Goal: Task Accomplishment & Management: Use online tool/utility

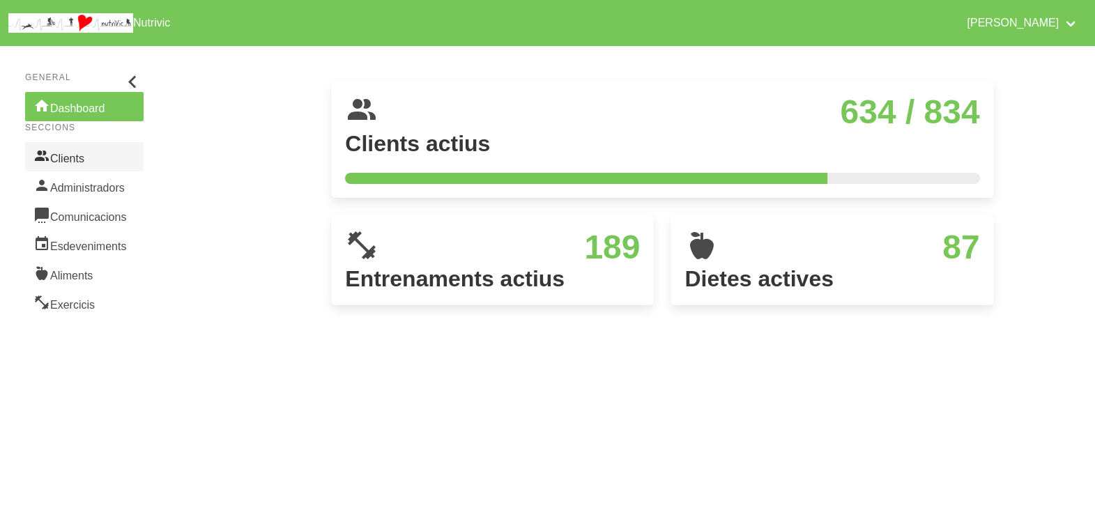
click at [90, 156] on link "Clients" at bounding box center [84, 156] width 118 height 29
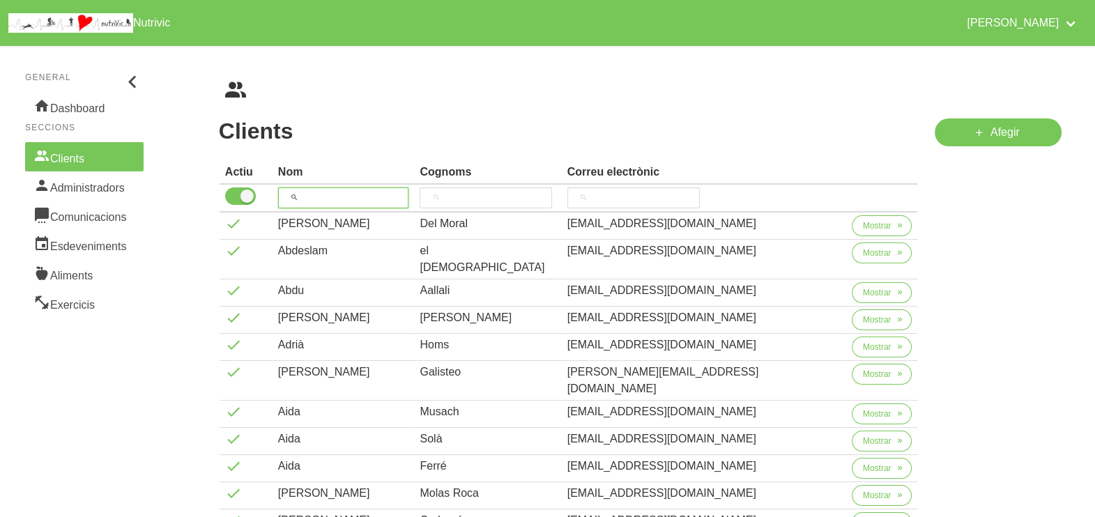
click at [335, 197] on input "search" at bounding box center [343, 197] width 131 height 21
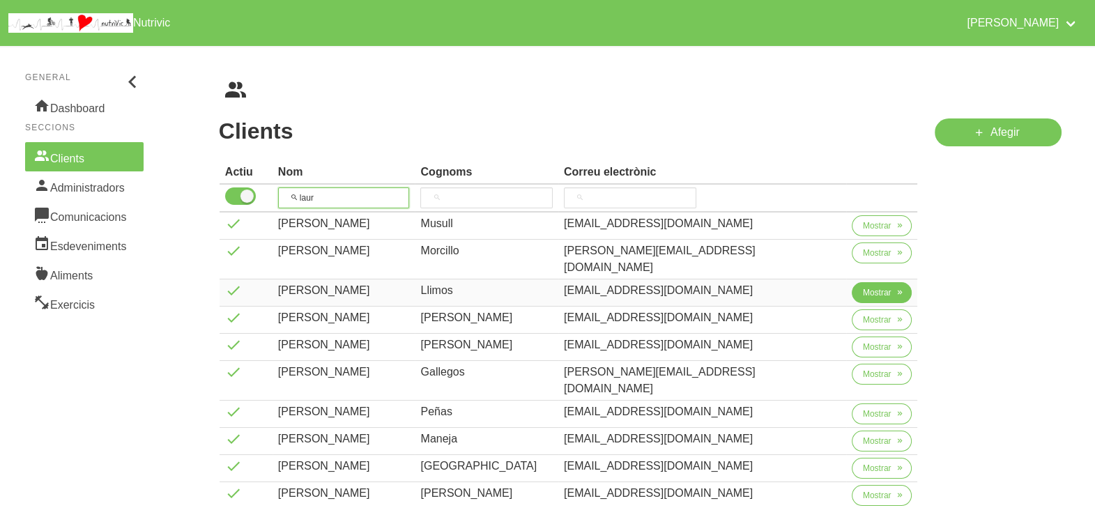
type input "laur"
click at [863, 286] on span "Mostrar" at bounding box center [877, 292] width 29 height 13
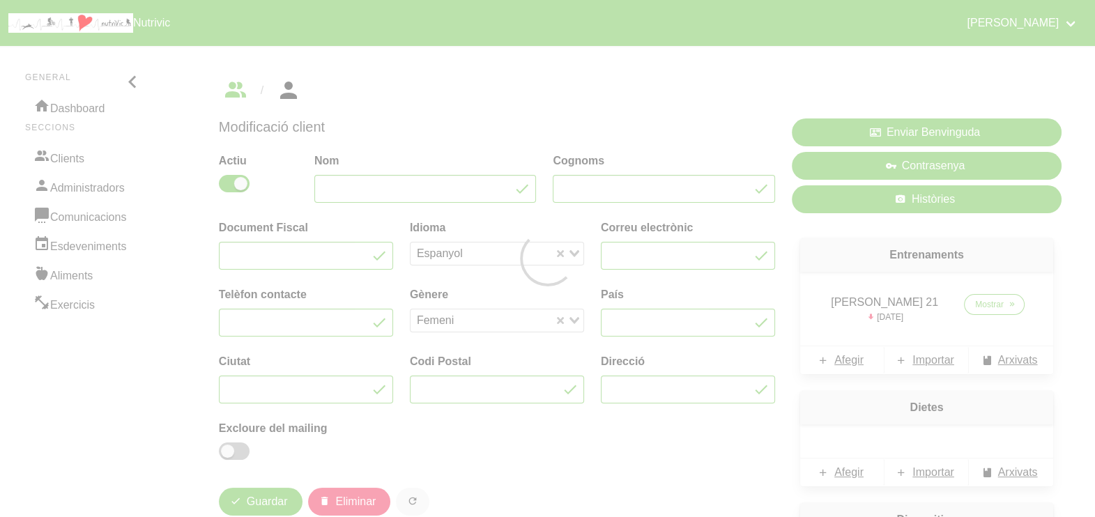
type input "[PERSON_NAME]"
type input "Llimos"
type input "[EMAIL_ADDRESS][DOMAIN_NAME]"
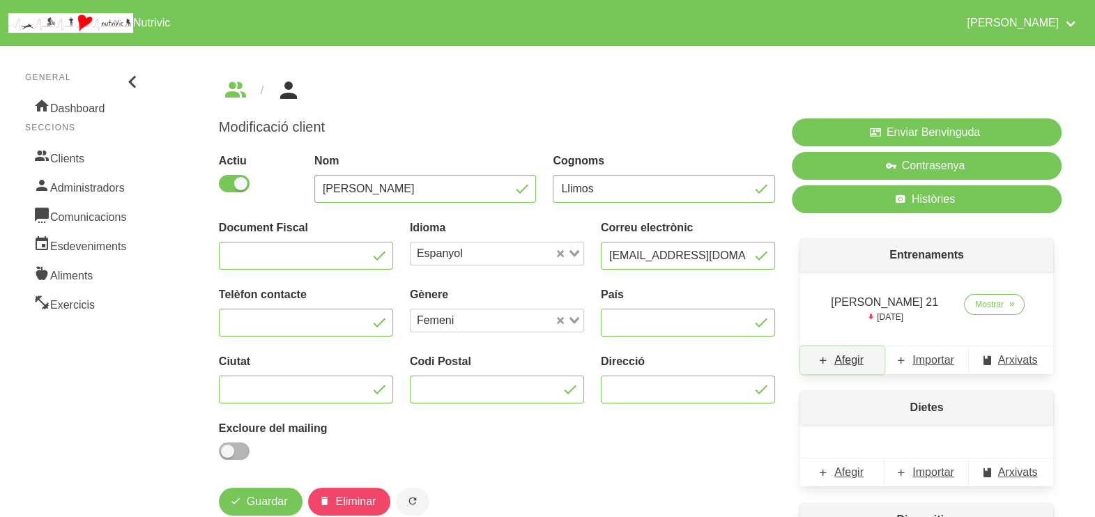
click at [847, 361] on span "Afegir" at bounding box center [848, 360] width 29 height 17
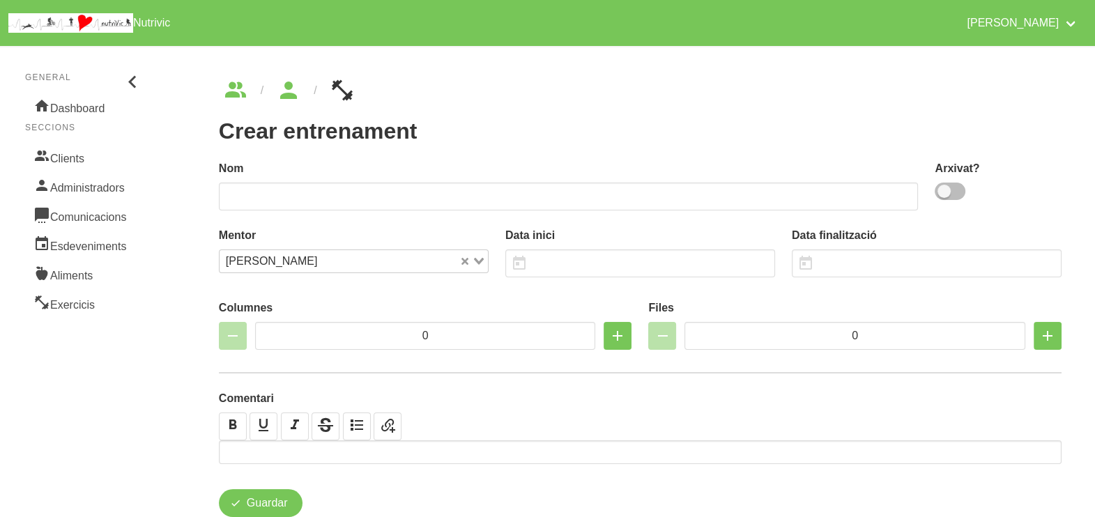
click at [951, 195] on span at bounding box center [950, 191] width 31 height 17
click at [944, 195] on input "checkbox" at bounding box center [939, 191] width 9 height 9
checkbox input "true"
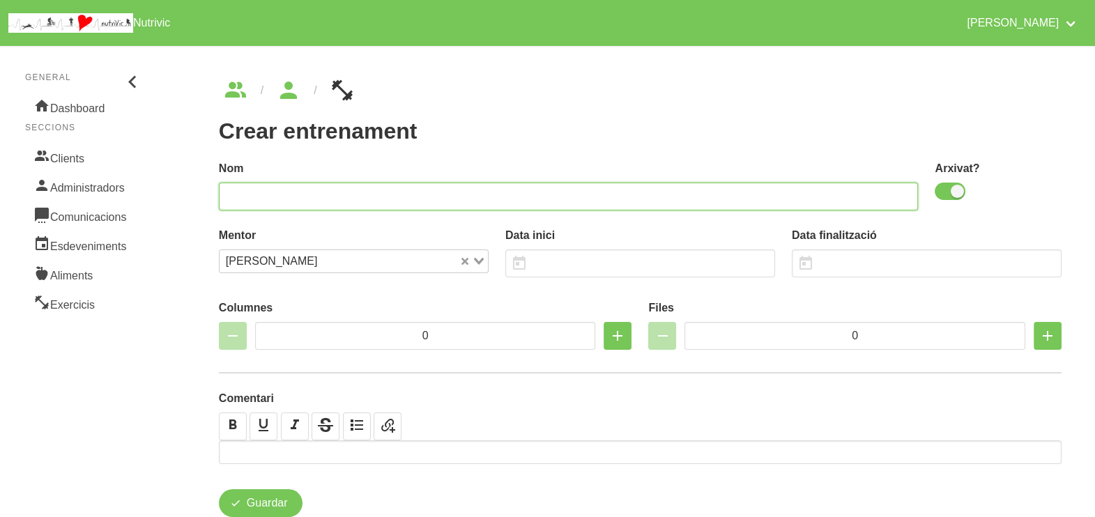
click at [768, 201] on input "text" at bounding box center [569, 197] width 700 height 28
type input "Laura Llimós 22"
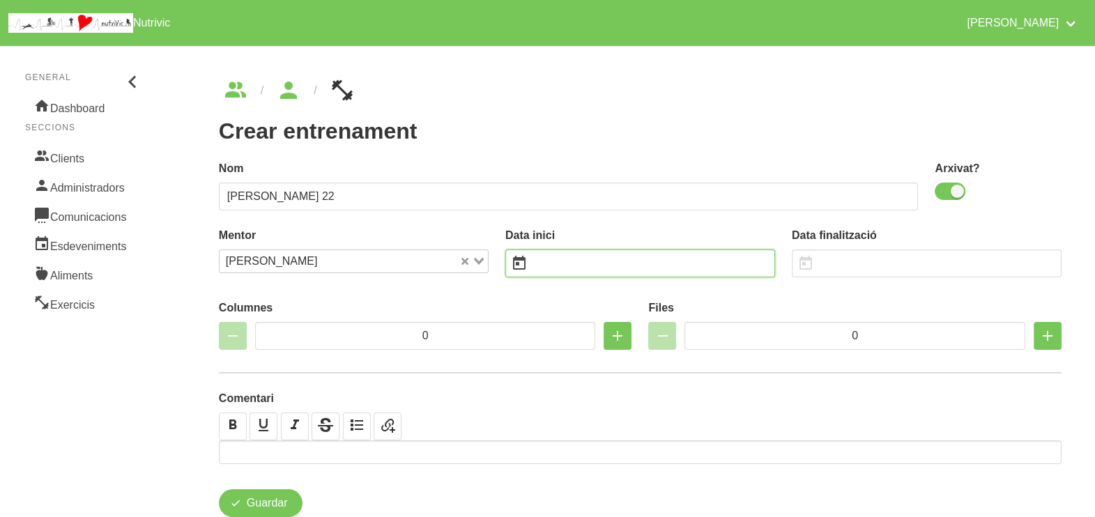
click at [561, 267] on input "text" at bounding box center [640, 263] width 270 height 28
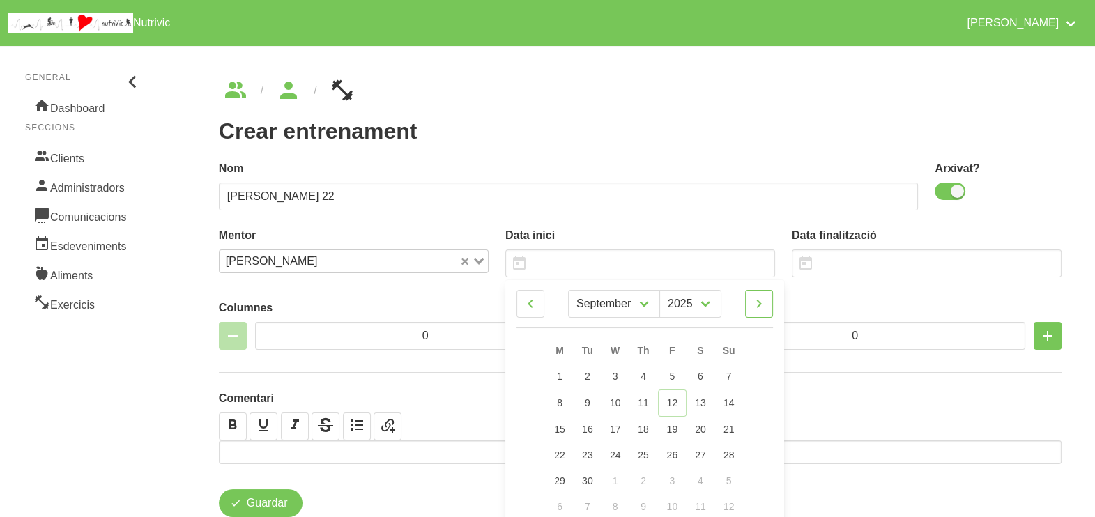
click at [760, 305] on icon at bounding box center [759, 303] width 17 height 25
select select "9"
click at [729, 429] on span "19" at bounding box center [728, 427] width 11 height 11
type input "[DATE]"
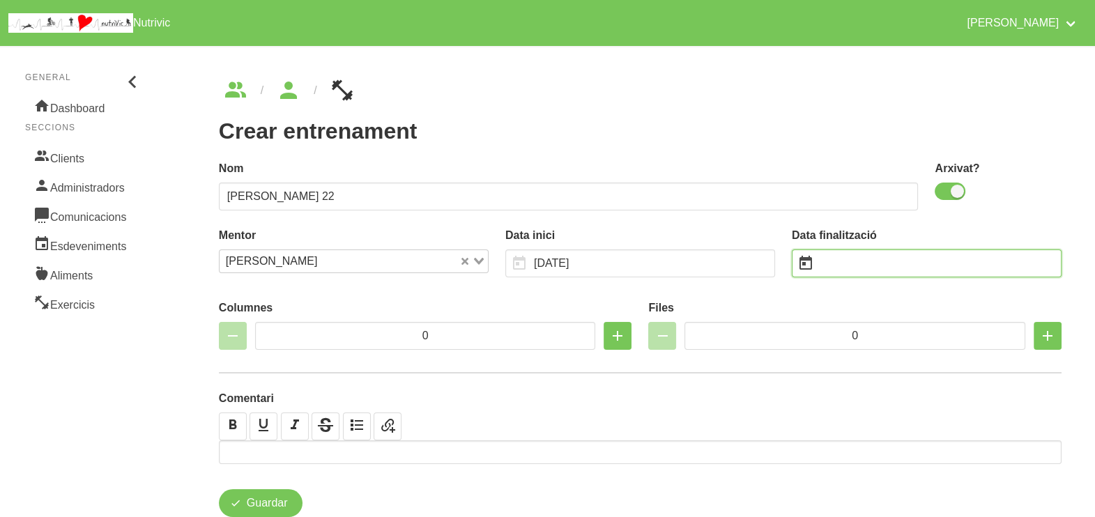
click at [847, 265] on input "text" at bounding box center [927, 263] width 270 height 28
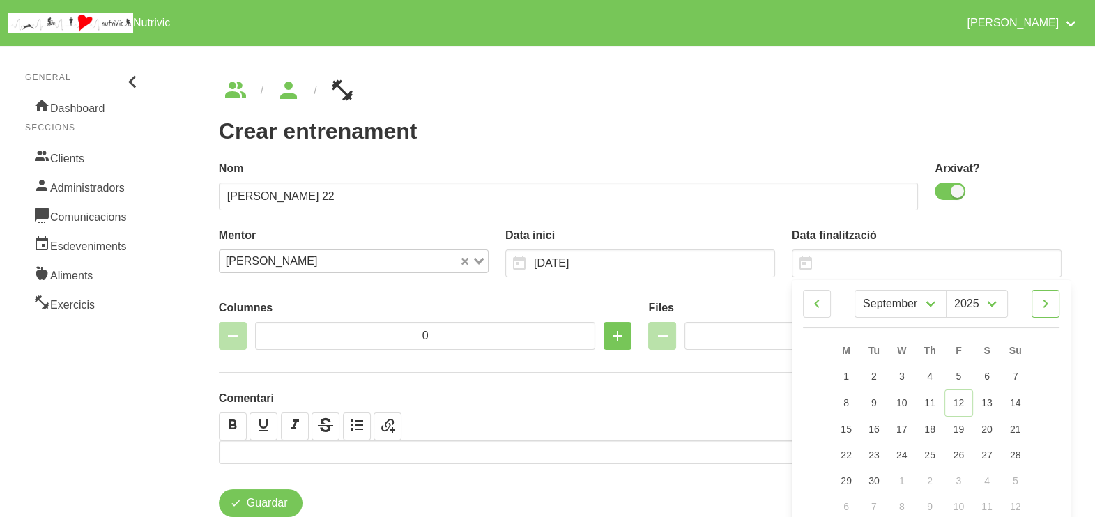
click at [1046, 307] on icon at bounding box center [1045, 303] width 17 height 25
click at [1045, 303] on icon at bounding box center [1045, 303] width 17 height 25
select select "10"
click at [1017, 479] on span "30" at bounding box center [1014, 479] width 11 height 11
type input "30/11/2025"
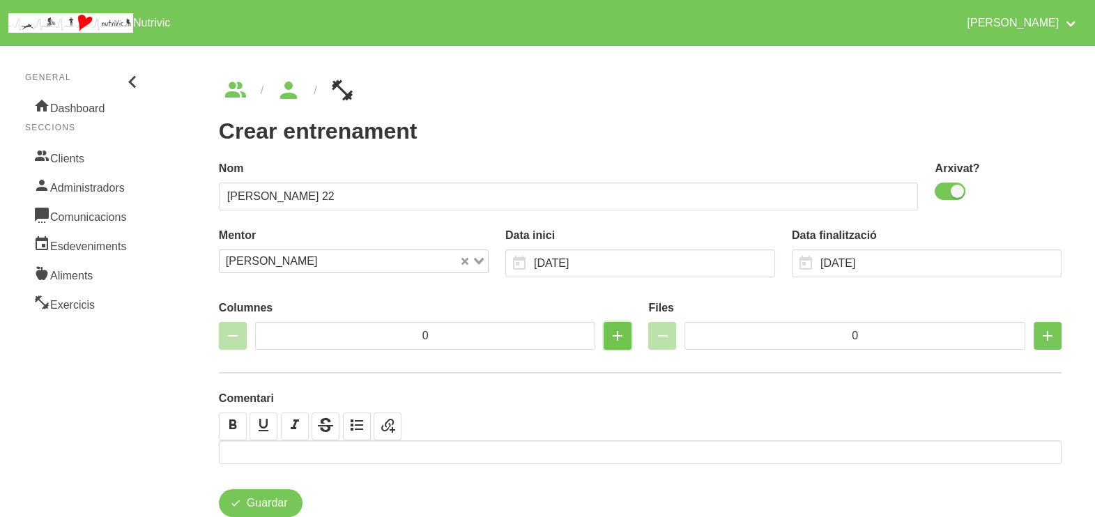
click at [618, 340] on icon "button" at bounding box center [617, 335] width 17 height 25
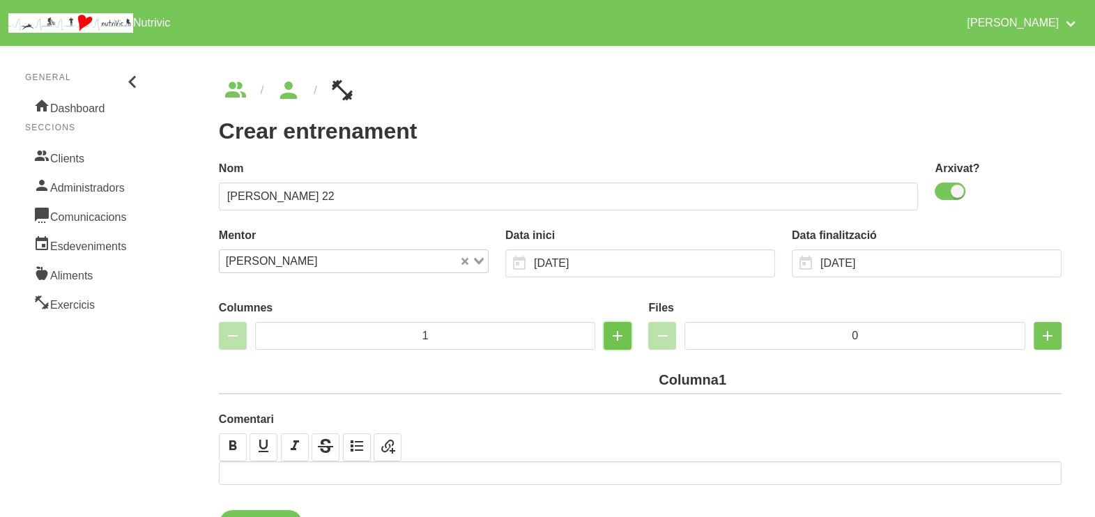
click at [618, 340] on icon "button" at bounding box center [617, 335] width 17 height 25
type input "2"
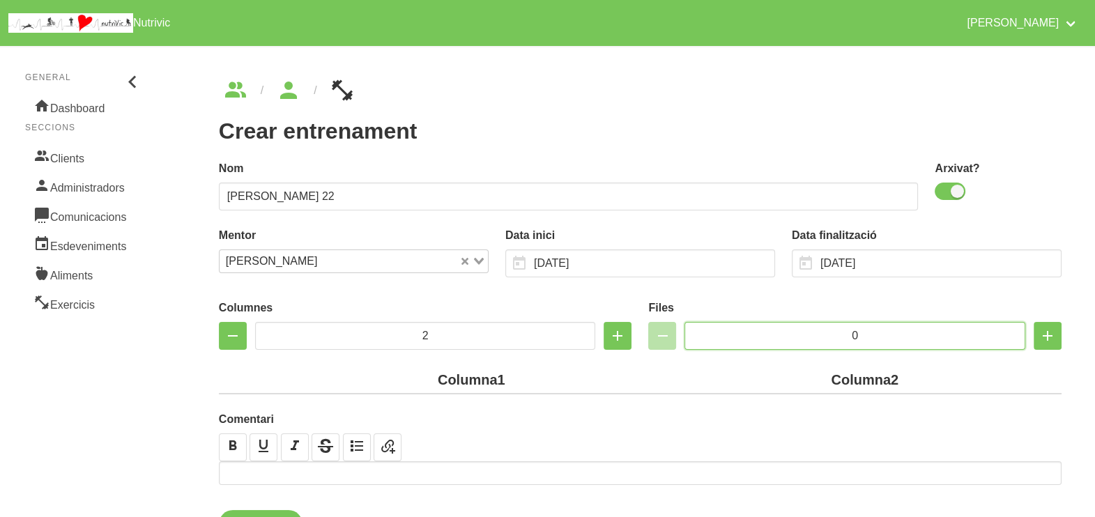
drag, startPoint x: 863, startPoint y: 335, endPoint x: 675, endPoint y: 219, distance: 221.8
click at [777, 325] on input "0" at bounding box center [854, 336] width 341 height 28
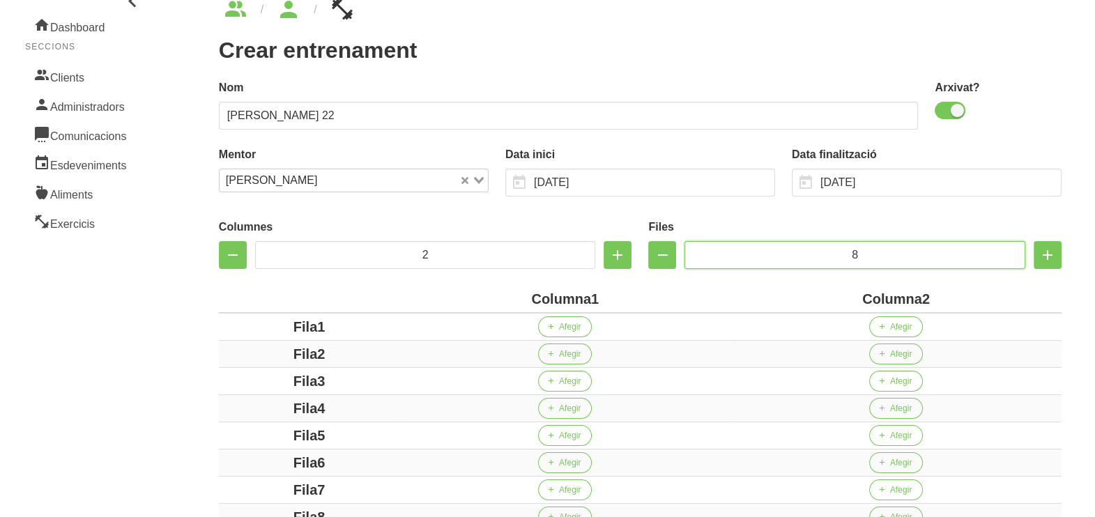
scroll to position [174, 0]
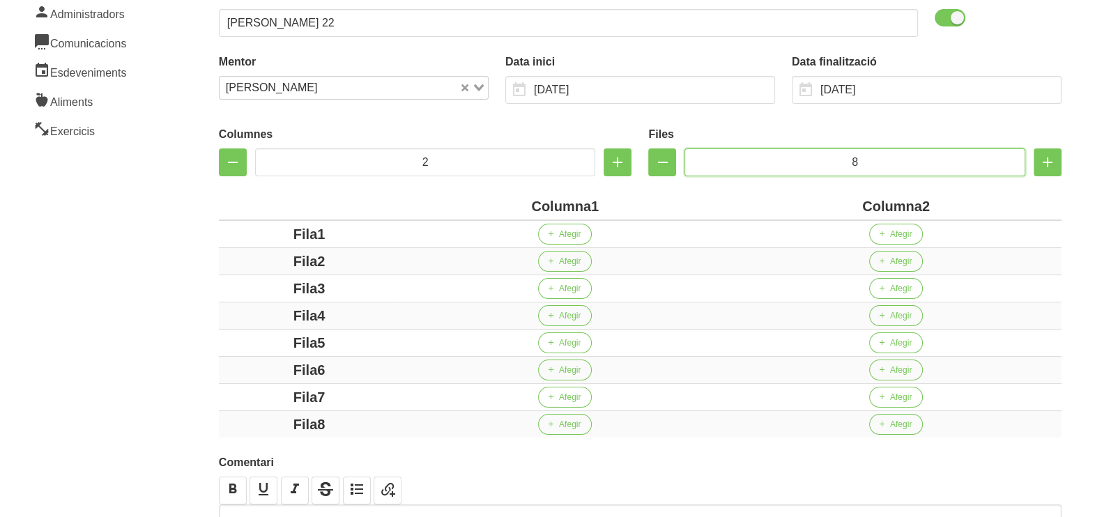
type input "8"
drag, startPoint x: 590, startPoint y: 205, endPoint x: 498, endPoint y: 202, distance: 91.3
click at [497, 203] on div "Columna1" at bounding box center [565, 206] width 320 height 21
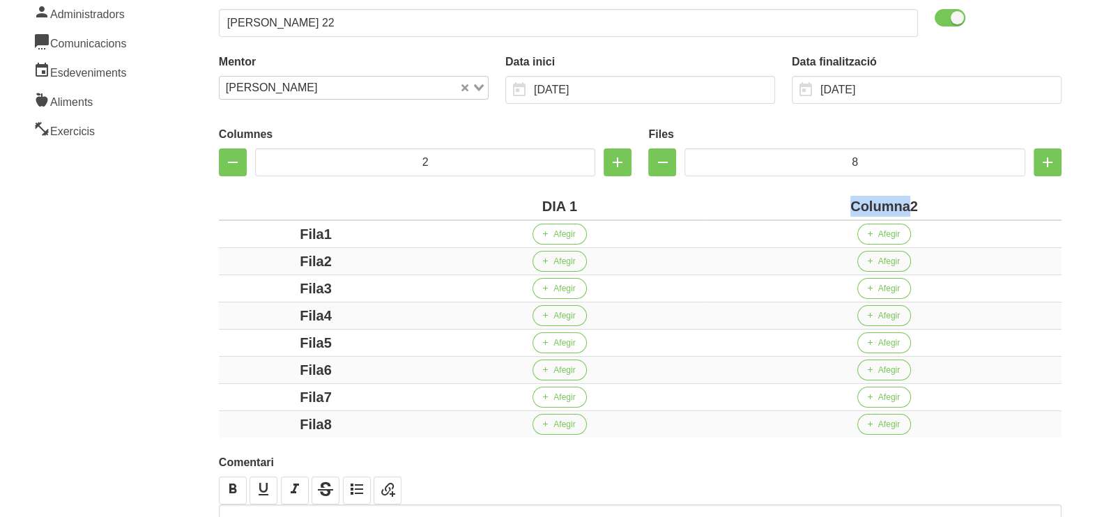
drag, startPoint x: 909, startPoint y: 206, endPoint x: 809, endPoint y: 202, distance: 100.4
click at [809, 202] on div "Columna2" at bounding box center [884, 206] width 344 height 21
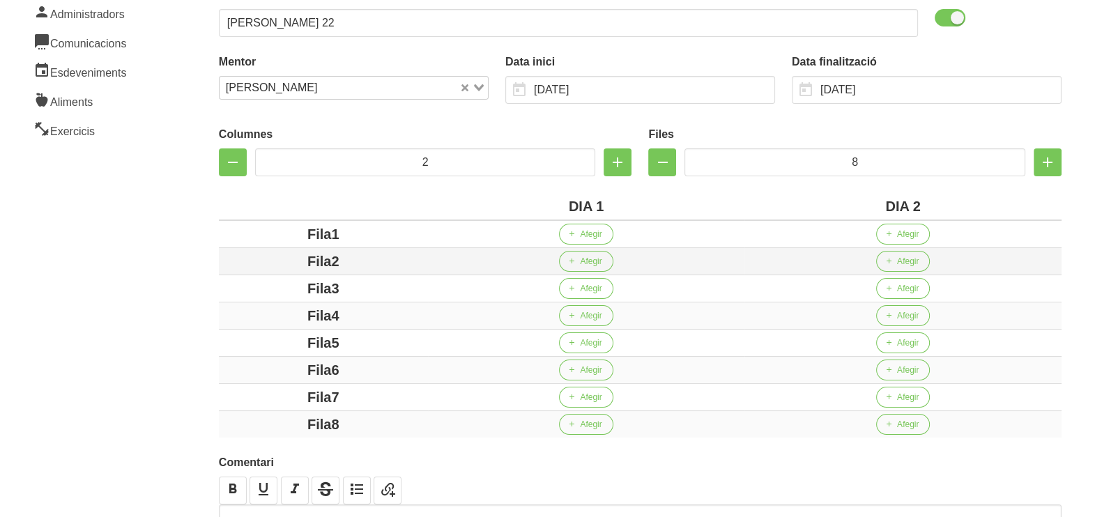
drag, startPoint x: 332, startPoint y: 231, endPoint x: 341, endPoint y: 268, distance: 38.9
click at [279, 236] on div "Fila1" at bounding box center [323, 234] width 198 height 21
drag, startPoint x: 330, startPoint y: 259, endPoint x: 276, endPoint y: 259, distance: 54.4
click at [276, 259] on div "Fila2" at bounding box center [323, 261] width 198 height 21
drag, startPoint x: 353, startPoint y: 285, endPoint x: 274, endPoint y: 285, distance: 78.8
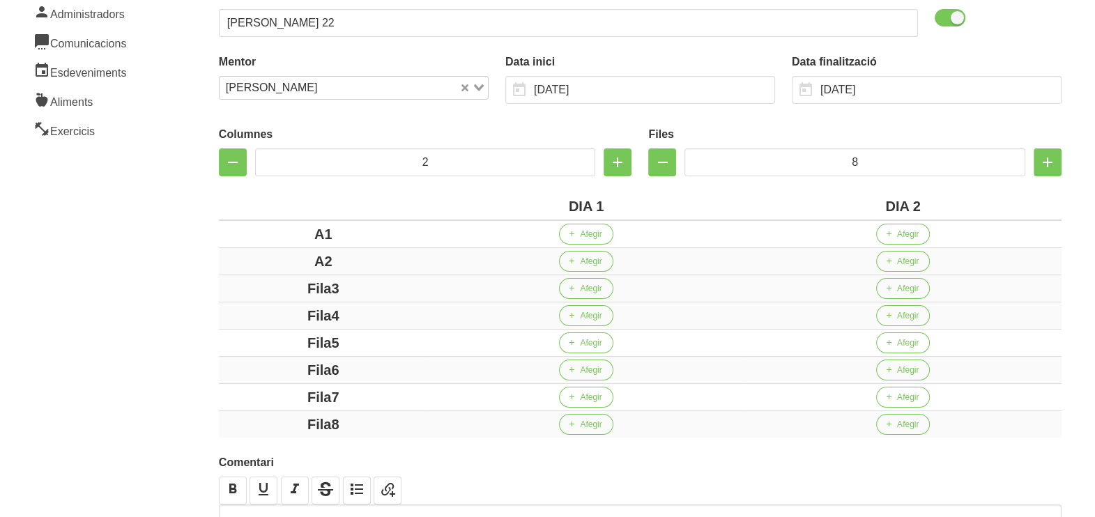
click at [274, 285] on div "Fila3" at bounding box center [323, 288] width 198 height 21
click at [271, 314] on div "Fila4" at bounding box center [323, 315] width 198 height 21
click at [266, 337] on div "Fila5" at bounding box center [323, 342] width 198 height 21
drag, startPoint x: 374, startPoint y: 366, endPoint x: 272, endPoint y: 365, distance: 102.4
click at [265, 364] on div "Fila6" at bounding box center [323, 370] width 198 height 21
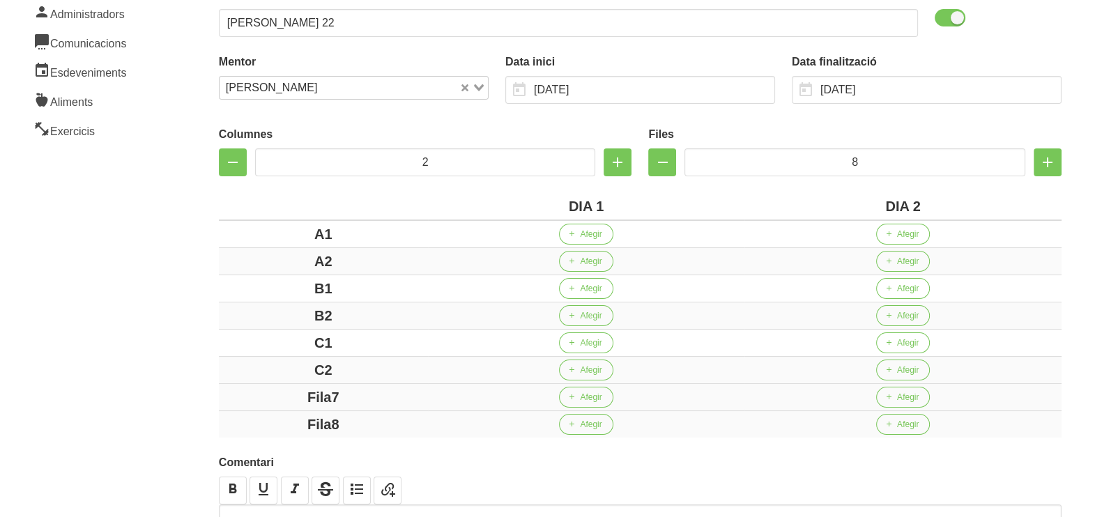
drag, startPoint x: 367, startPoint y: 394, endPoint x: 260, endPoint y: 394, distance: 106.6
click at [262, 394] on div "Fila7" at bounding box center [323, 397] width 198 height 21
drag, startPoint x: 360, startPoint y: 418, endPoint x: 238, endPoint y: 413, distance: 122.1
click at [238, 414] on div "Fila8" at bounding box center [323, 424] width 198 height 21
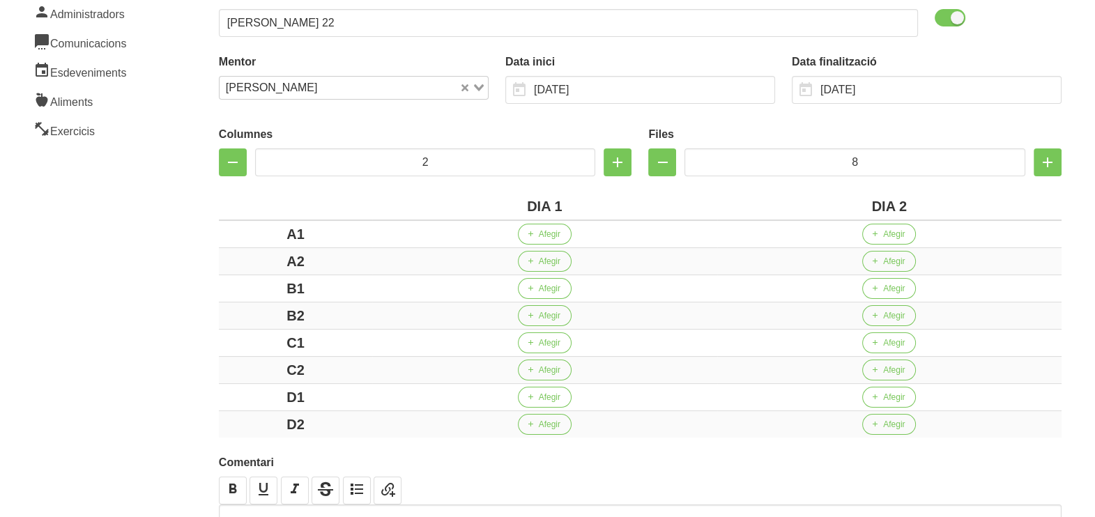
click at [199, 377] on div "Crear entrenament 43f0d332-4e94-4dd4-b6b9-2e70d0b231a6 Nom Laura Llimós 22 Arxi…" at bounding box center [639, 243] width 909 height 742
click at [173, 215] on aside "General Dashboard Seccions Clients Administradors Comunicacions Esdeveniments A…" at bounding box center [84, 243] width 185 height 759
click at [547, 233] on span "Afegir" at bounding box center [550, 234] width 22 height 13
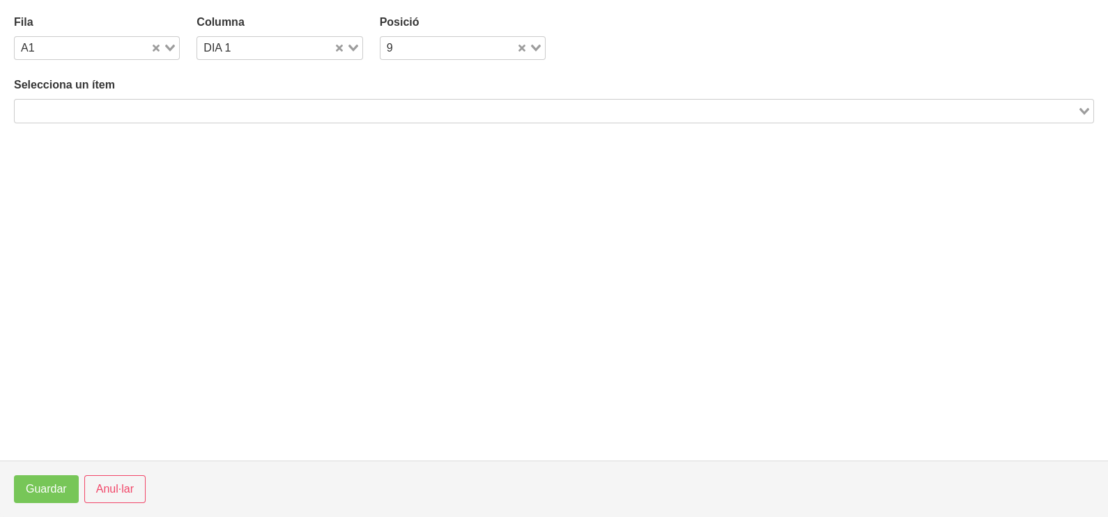
click at [268, 111] on input "Search for option" at bounding box center [546, 110] width 1060 height 17
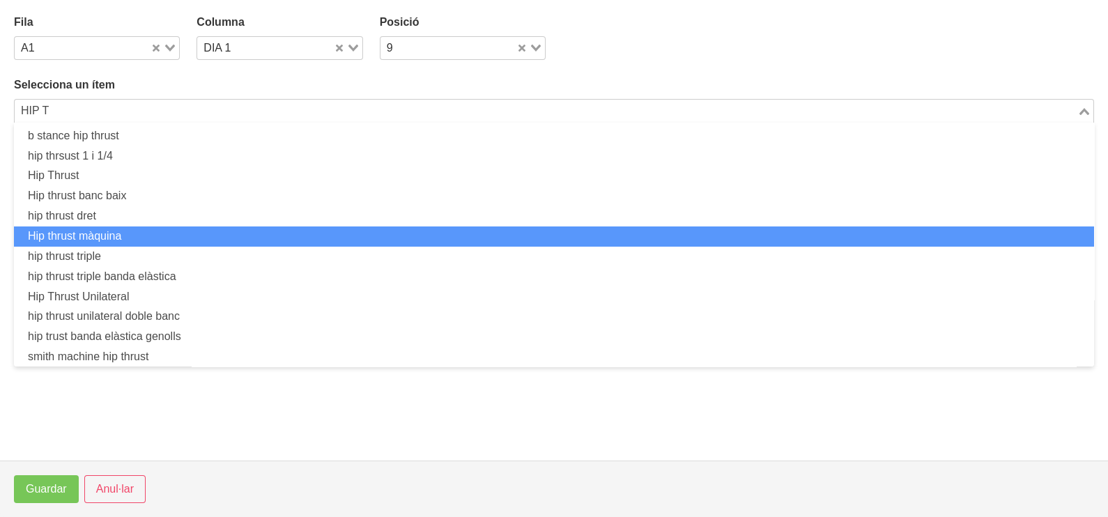
click at [187, 236] on li "Hip thrust màquina" at bounding box center [554, 236] width 1080 height 20
type input "HIP T"
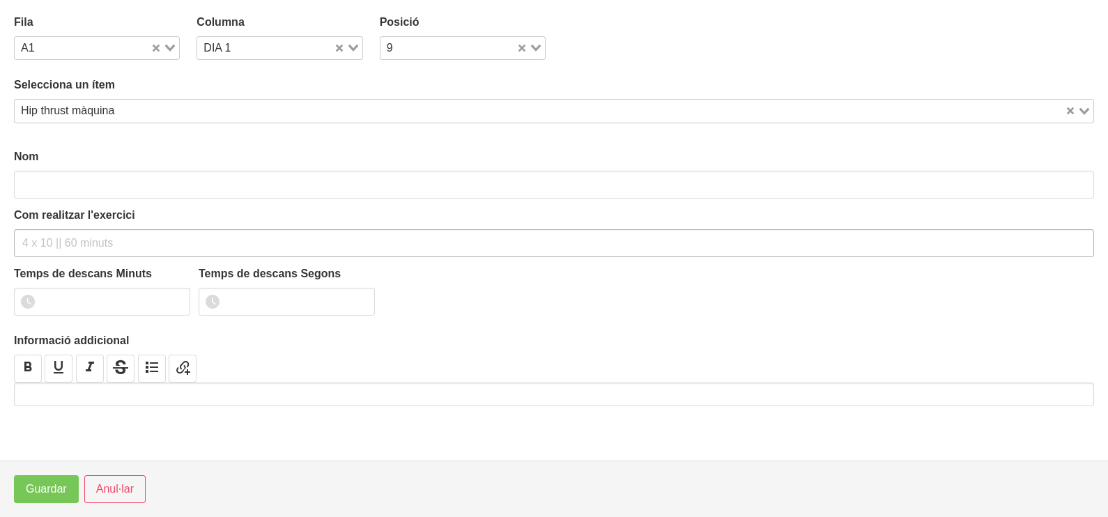
type input "Hip thrust màquina"
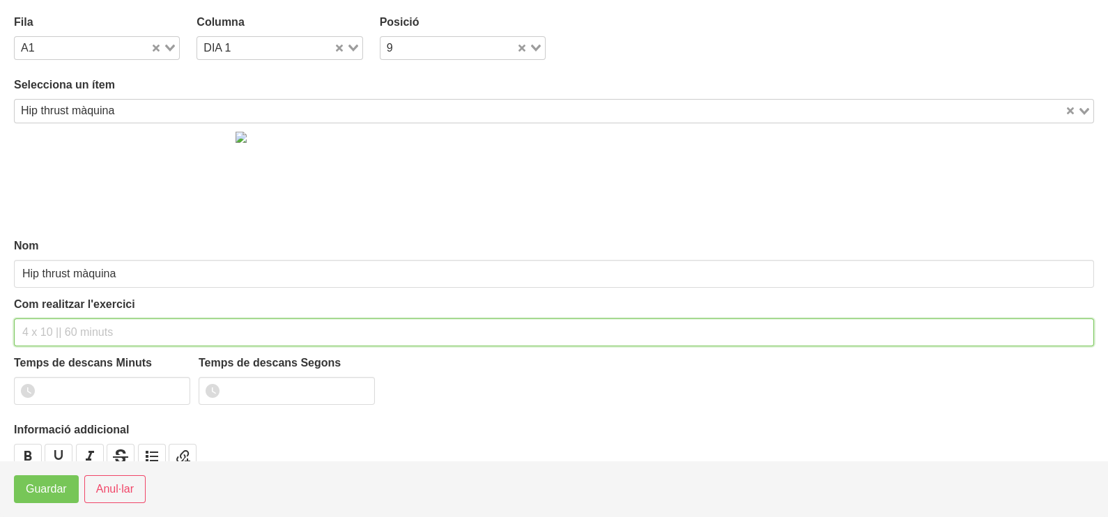
drag, startPoint x: 86, startPoint y: 328, endPoint x: 84, endPoint y: 295, distance: 32.1
click at [84, 321] on input "text" at bounding box center [554, 332] width 1080 height 28
type input "3 x 4-6 a 3011 60""
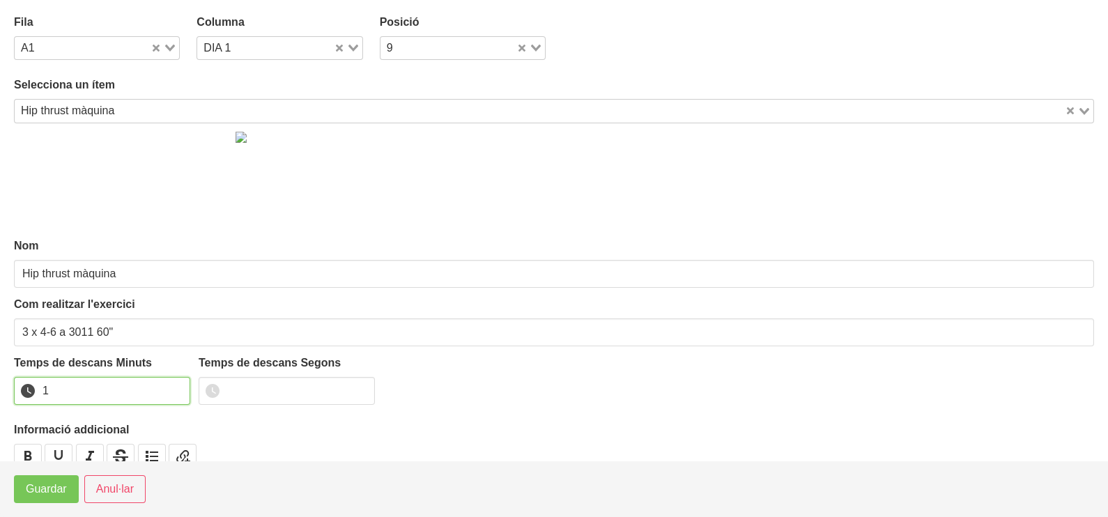
drag, startPoint x: 177, startPoint y: 387, endPoint x: 82, endPoint y: 435, distance: 106.9
type input "1"
click at [174, 387] on input "1" at bounding box center [102, 391] width 176 height 28
drag, startPoint x: 47, startPoint y: 487, endPoint x: 54, endPoint y: 477, distance: 12.0
click at [47, 487] on span "Guardar" at bounding box center [46, 489] width 41 height 17
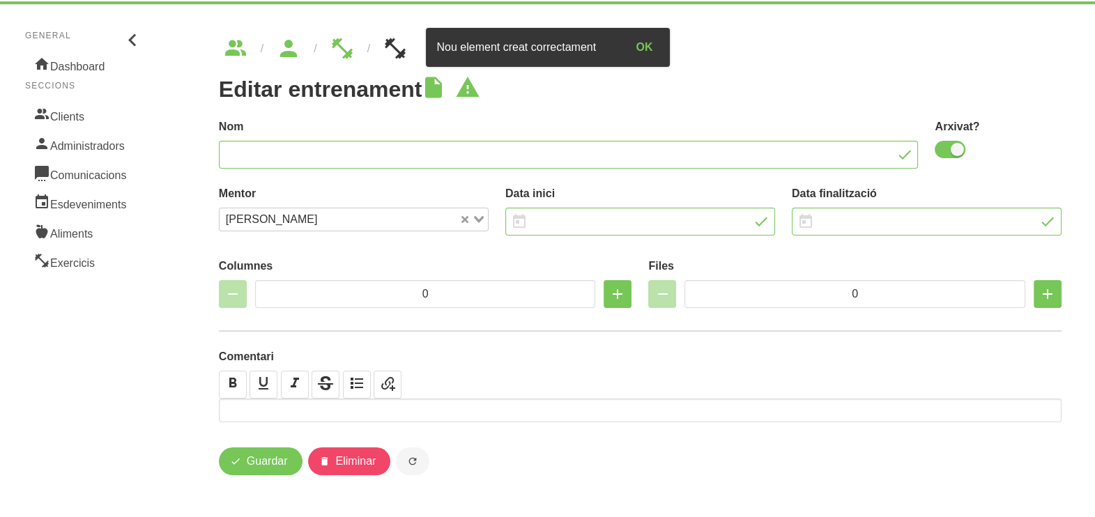
type input "Laura Llimós 22"
checkbox input "true"
type input "[DATE]"
type input "30/11/2025"
type input "2"
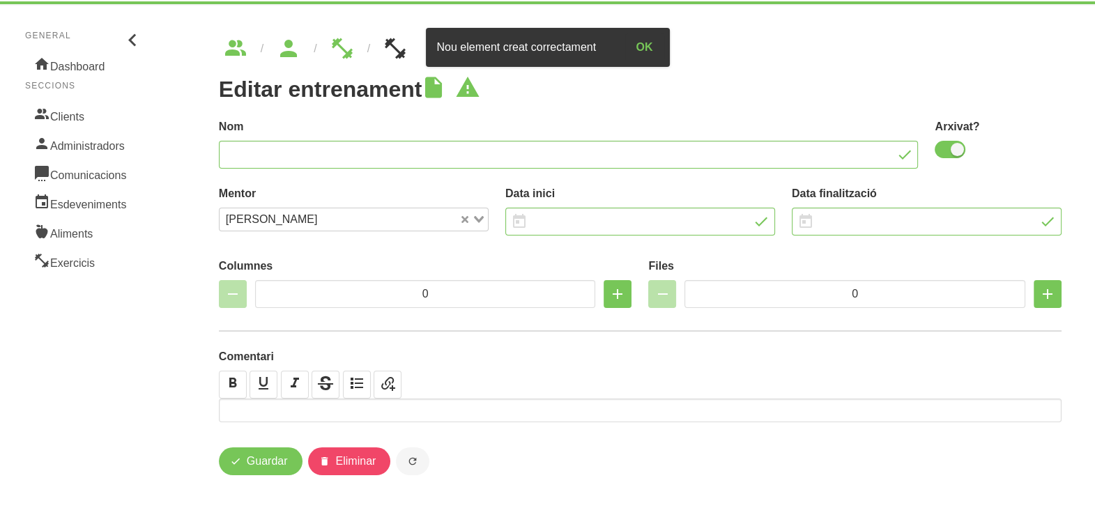
type input "8"
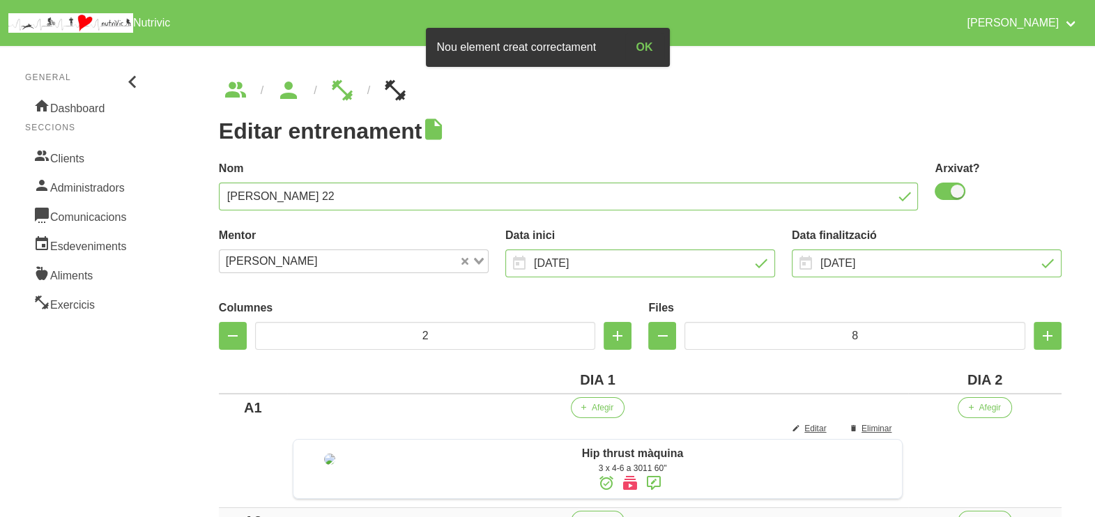
scroll to position [86, 0]
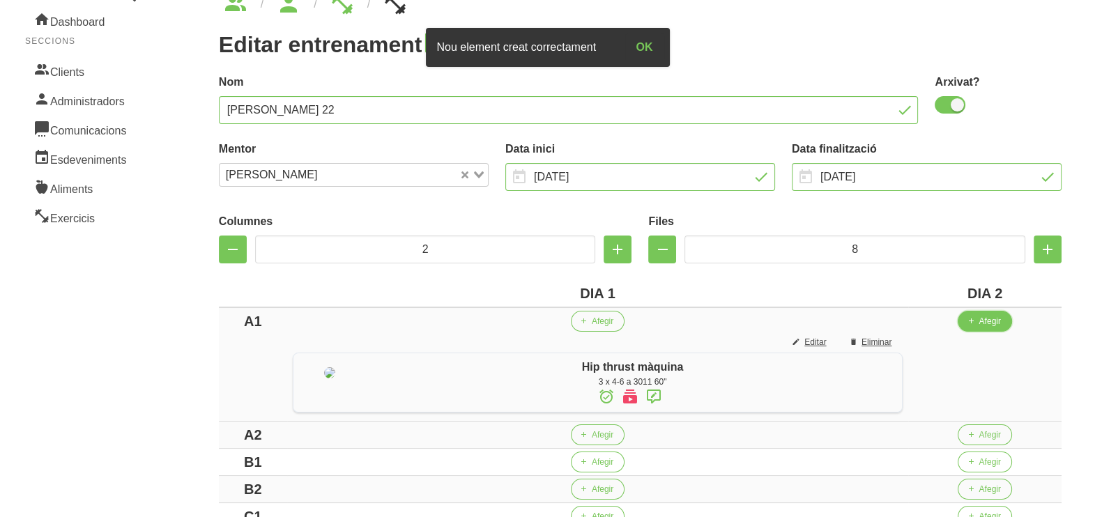
click at [995, 323] on span "Afegir" at bounding box center [989, 321] width 22 height 13
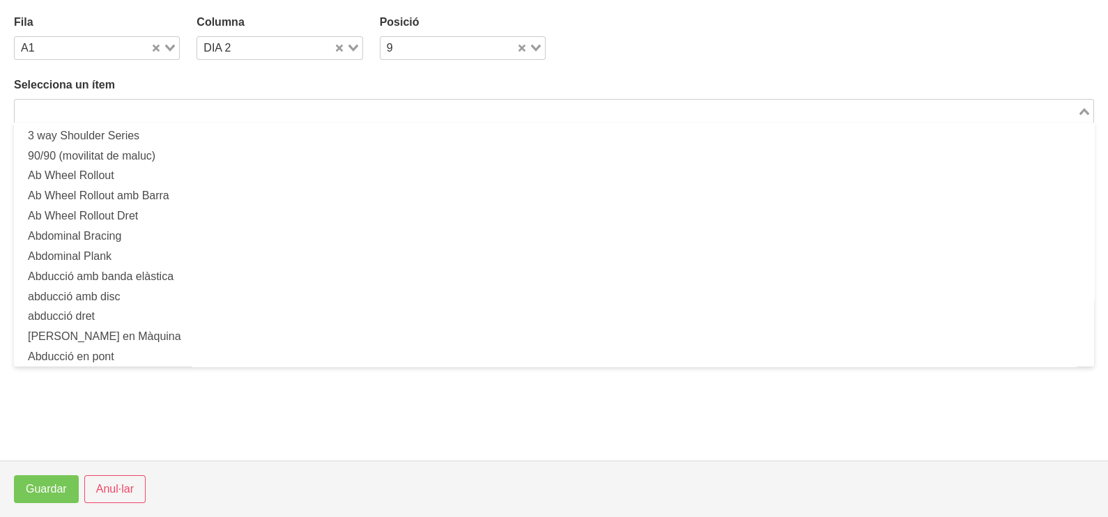
click at [702, 109] on input "Search for option" at bounding box center [546, 110] width 1060 height 17
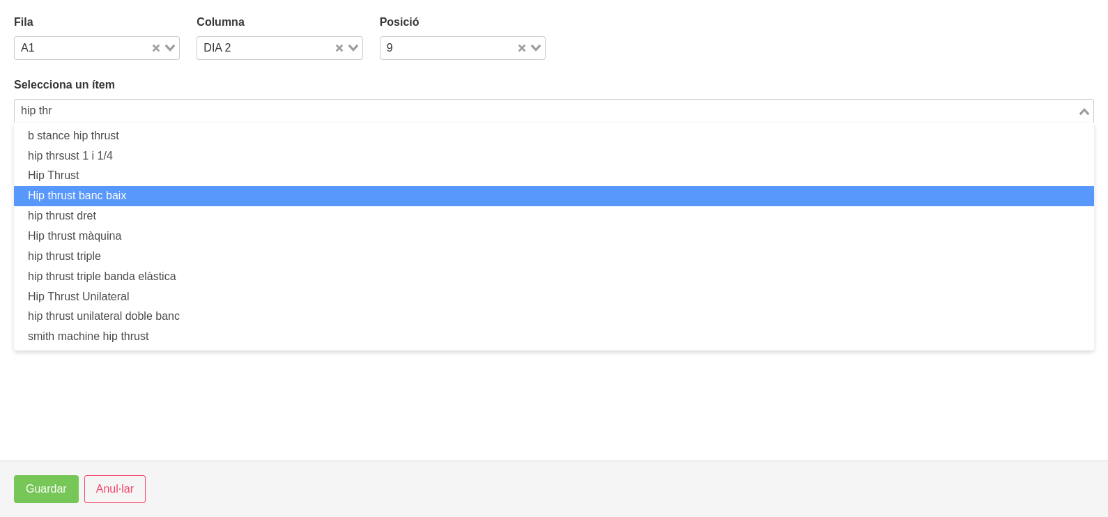
click at [146, 193] on li "Hip thrust banc baix" at bounding box center [554, 196] width 1080 height 20
type input "hip thr"
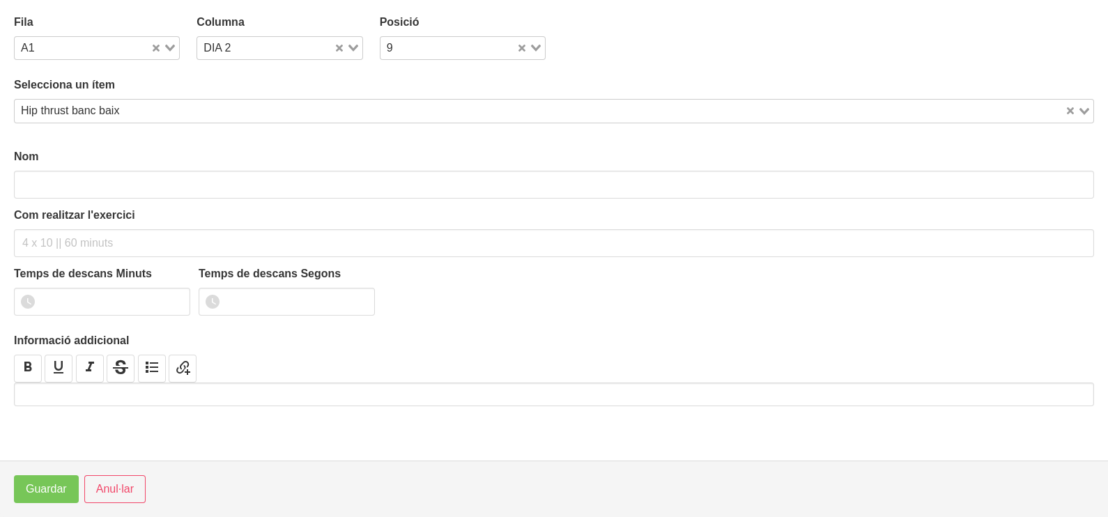
type input "Hip thrust banc baix"
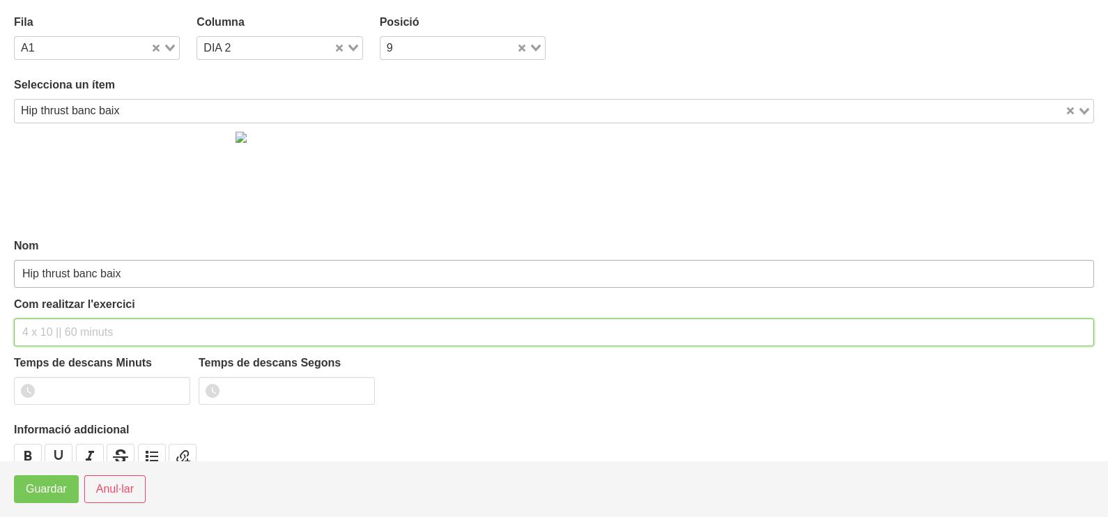
click at [62, 321] on input "text" at bounding box center [554, 332] width 1080 height 28
type input "3 x 6-8 a 3011 60""
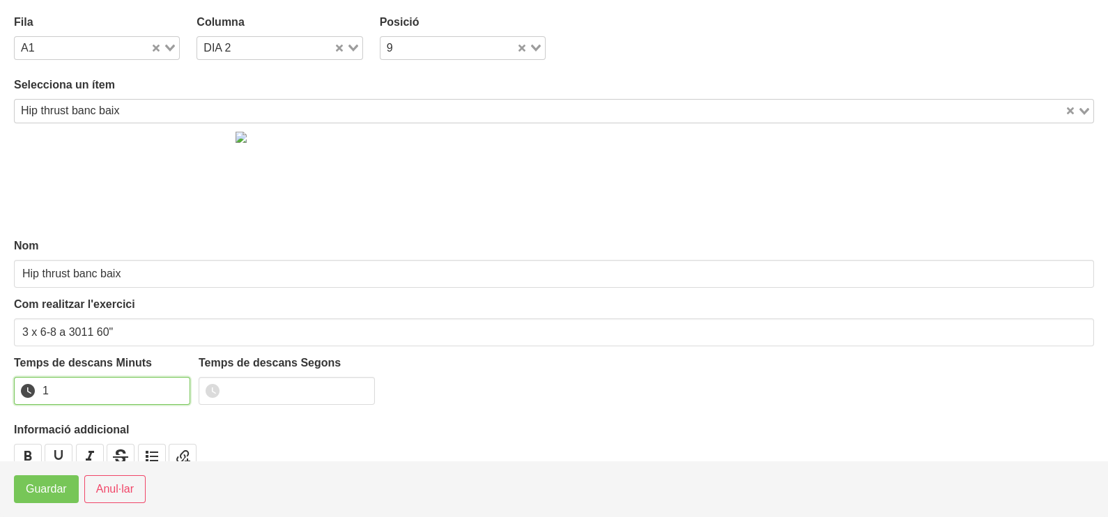
drag, startPoint x: 174, startPoint y: 383, endPoint x: 77, endPoint y: 450, distance: 117.3
type input "1"
click at [171, 386] on input "1" at bounding box center [102, 391] width 176 height 28
click at [49, 481] on span "Guardar" at bounding box center [46, 489] width 41 height 17
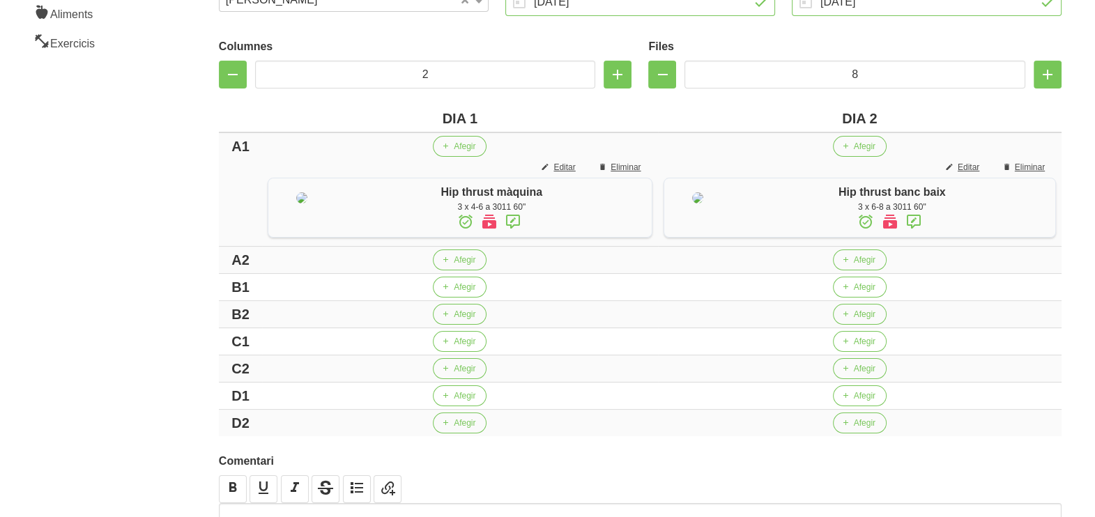
scroll to position [348, 0]
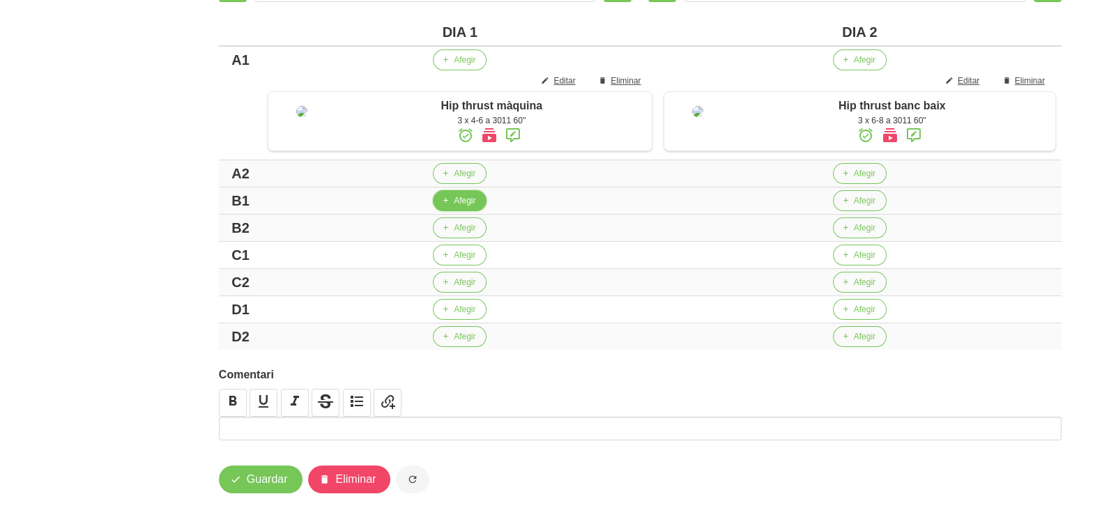
click at [456, 207] on span "Afegir" at bounding box center [465, 200] width 22 height 13
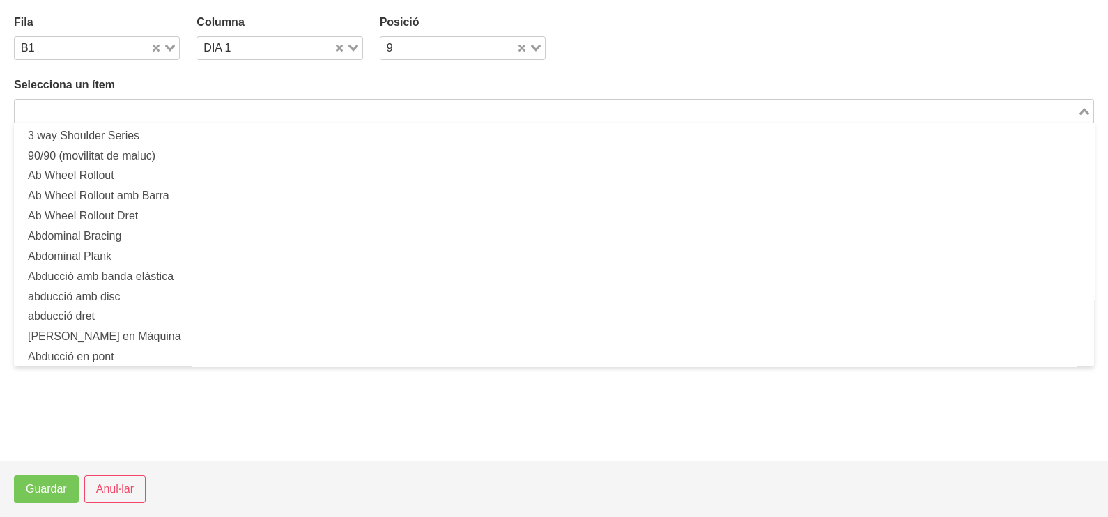
drag, startPoint x: 180, startPoint y: 116, endPoint x: 189, endPoint y: 115, distance: 9.1
click at [185, 118] on div "Loading..." at bounding box center [554, 111] width 1080 height 24
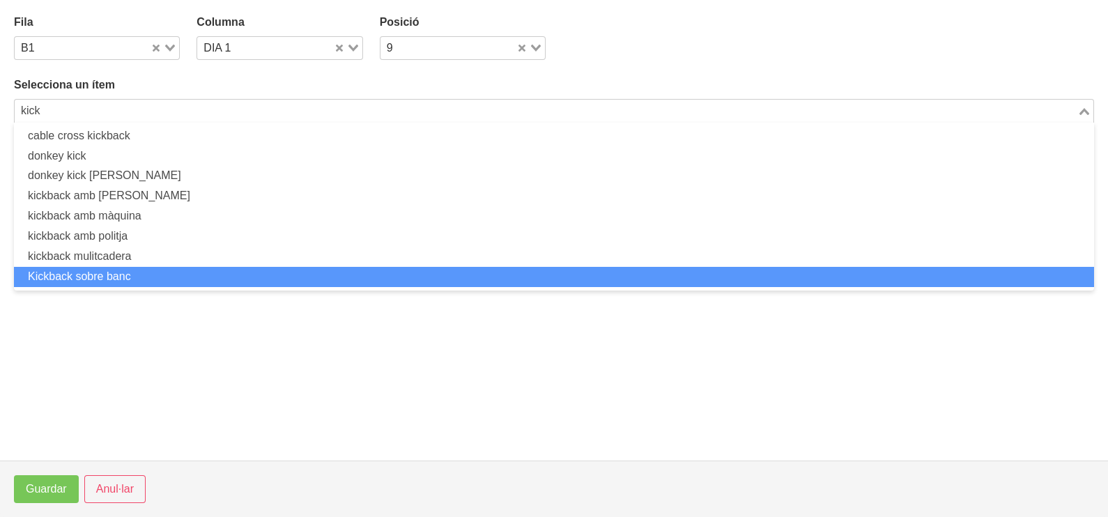
click at [151, 270] on li "Kickback sobre banc" at bounding box center [554, 277] width 1080 height 20
type input "kick"
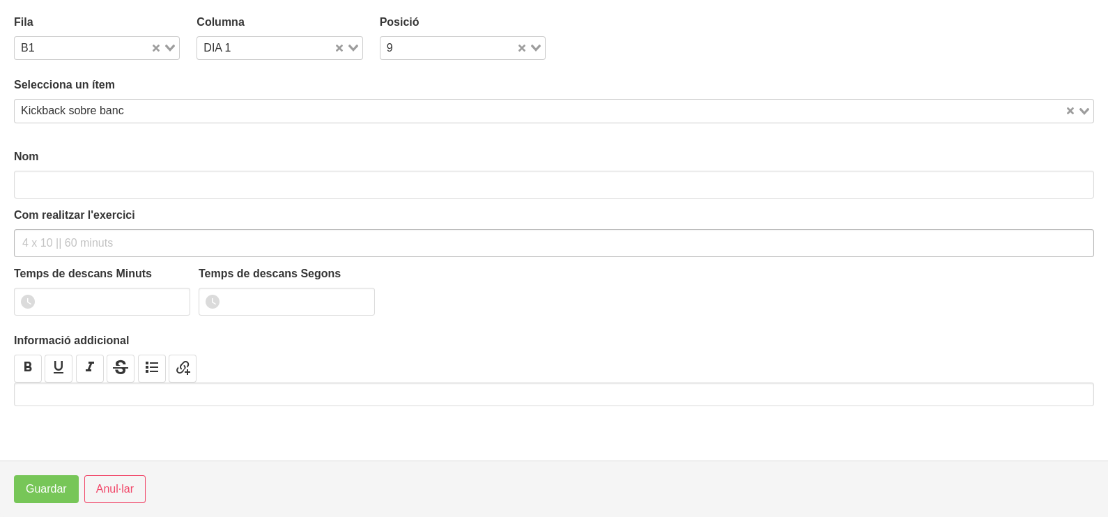
type input "Kickback sobre banc"
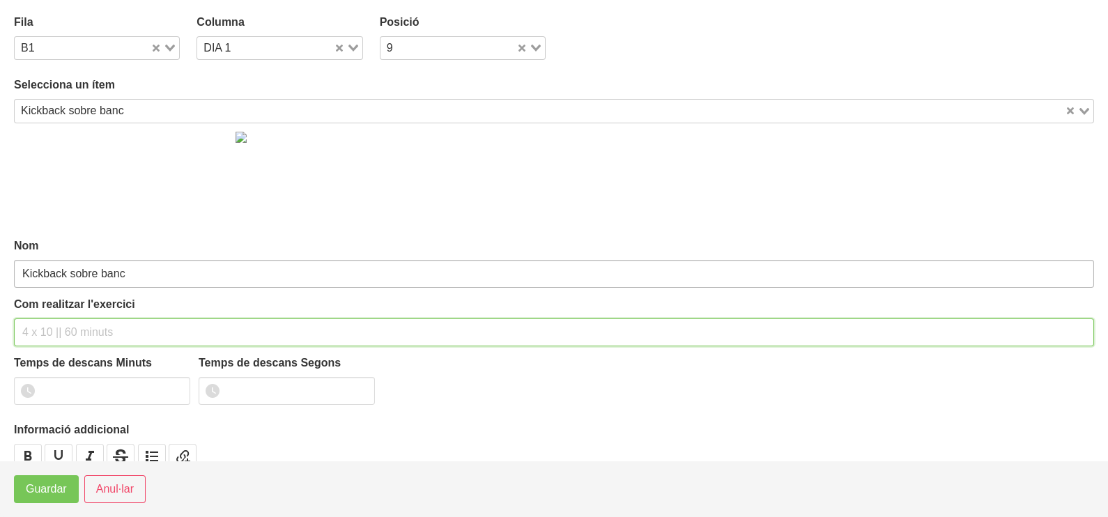
drag, startPoint x: 43, startPoint y: 332, endPoint x: 75, endPoint y: 263, distance: 75.4
click at [53, 321] on input "text" at bounding box center [554, 332] width 1080 height 28
type input "3 x 8-10 a 3010 60""
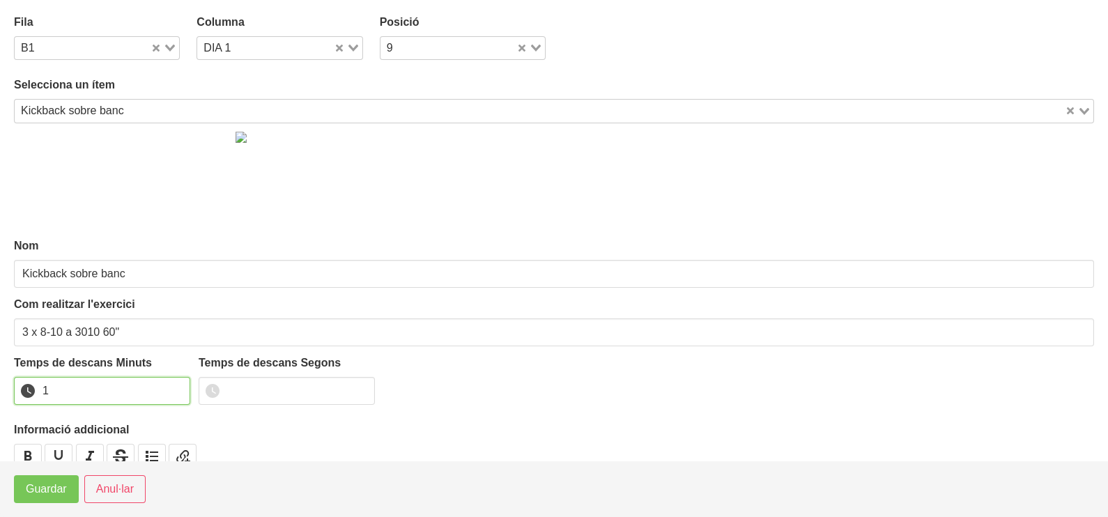
type input "1"
click at [174, 385] on input "1" at bounding box center [102, 391] width 176 height 28
click at [40, 491] on span "Guardar" at bounding box center [46, 489] width 41 height 17
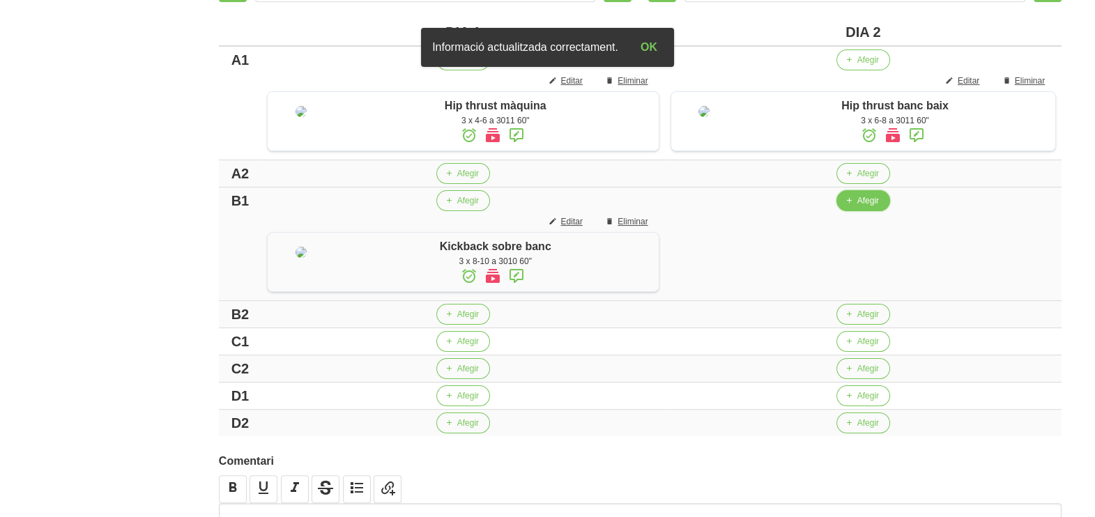
click at [861, 207] on span "Afegir" at bounding box center [868, 200] width 22 height 13
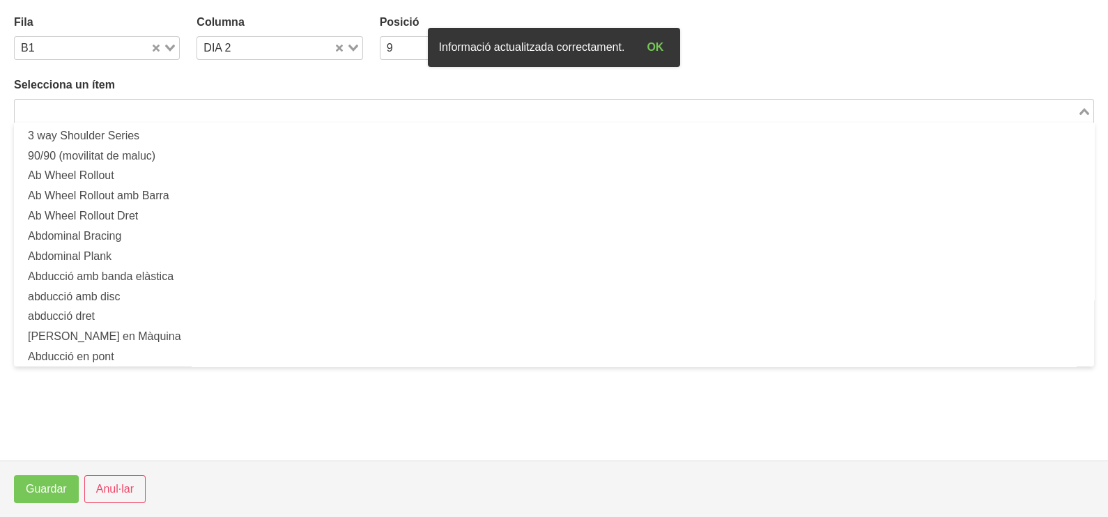
click at [243, 110] on input "Search for option" at bounding box center [546, 110] width 1060 height 17
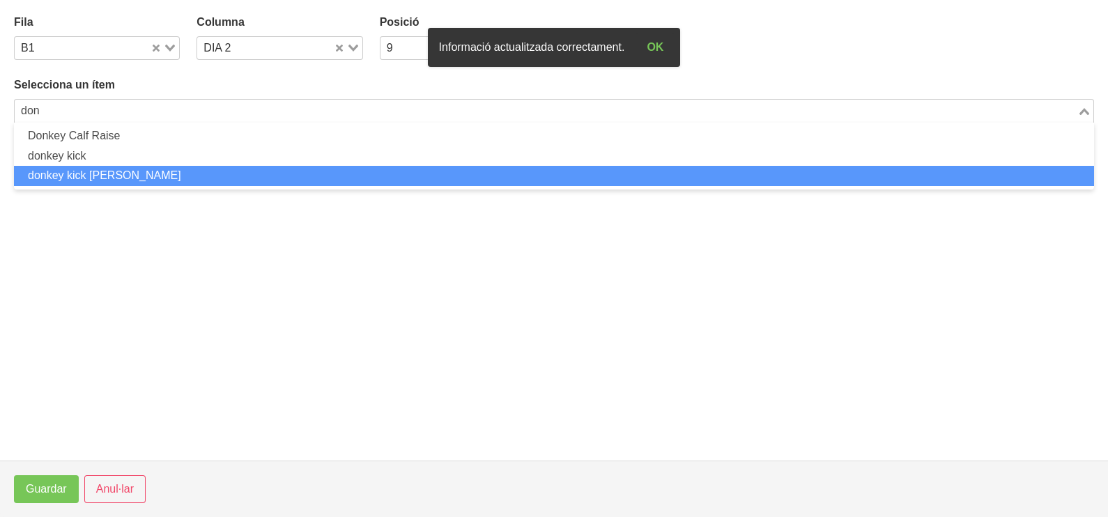
click at [128, 176] on li "donkey kick smith" at bounding box center [554, 176] width 1080 height 20
type input "don"
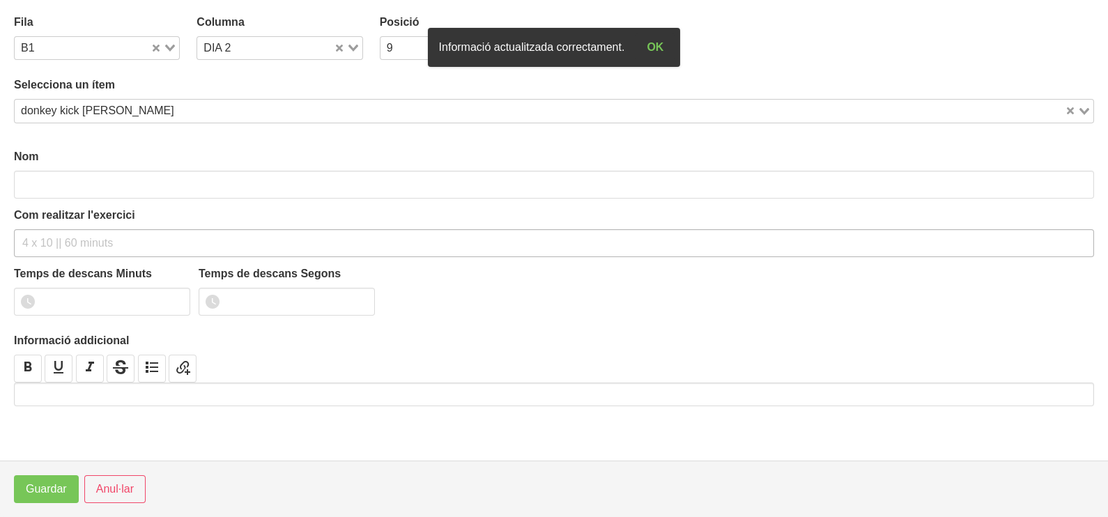
type input "donkey kick smith"
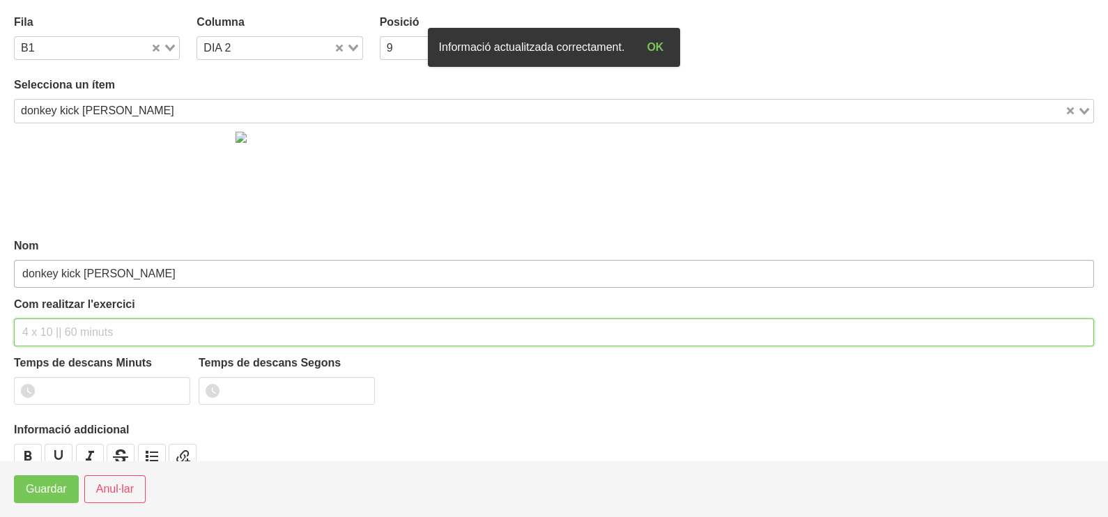
click at [55, 310] on div "Com realitzar l'exercici" at bounding box center [554, 321] width 1080 height 50
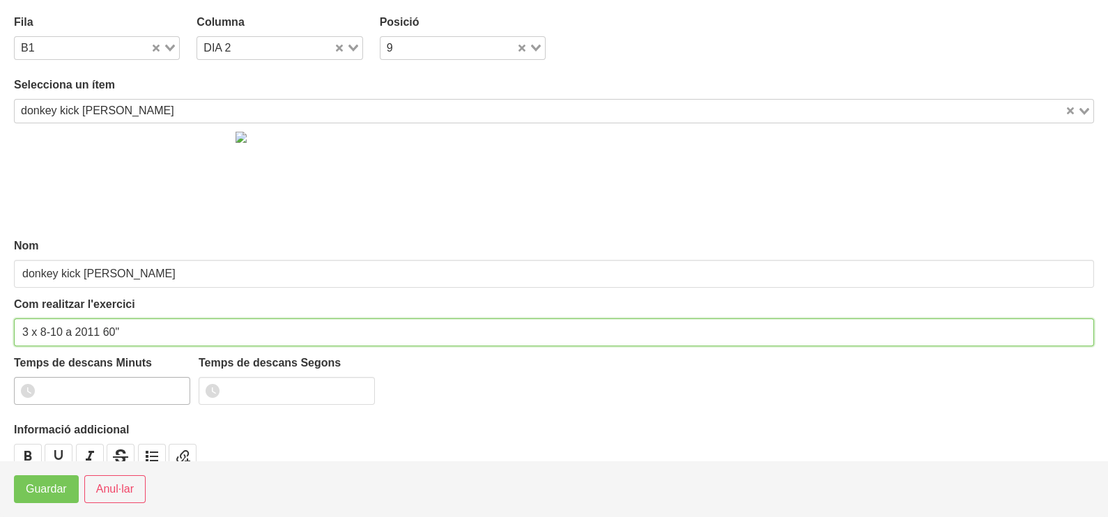
type input "3 x 8-10 a 2011 60""
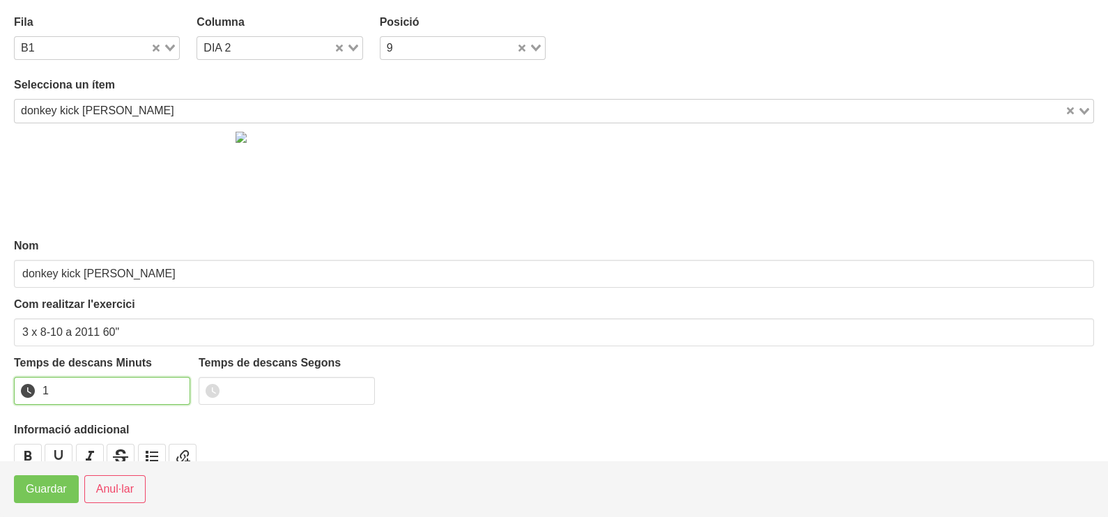
drag, startPoint x: 176, startPoint y: 383, endPoint x: 89, endPoint y: 455, distance: 113.4
type input "1"
click at [175, 386] on input "1" at bounding box center [102, 391] width 176 height 28
click at [59, 489] on span "Guardar" at bounding box center [46, 489] width 41 height 17
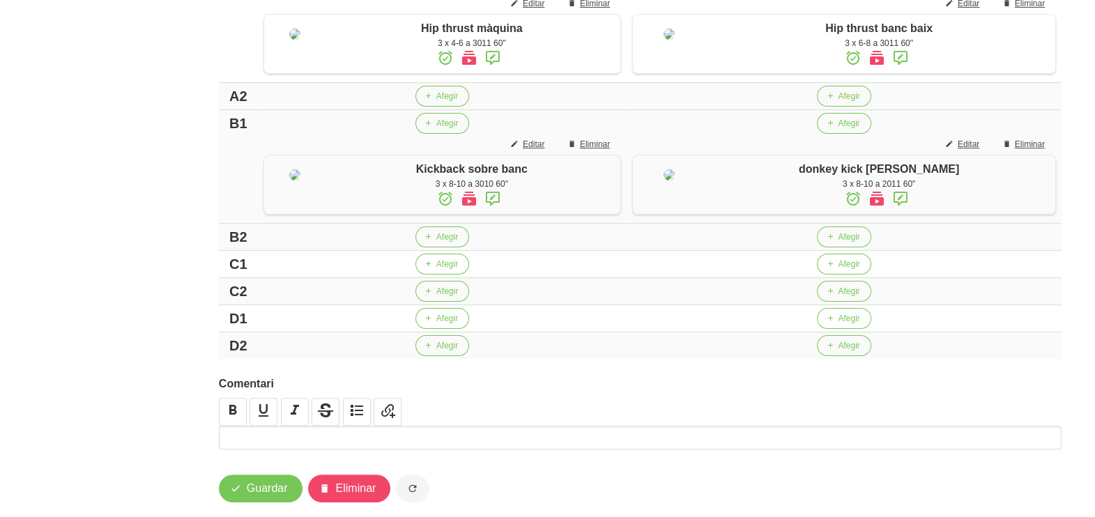
scroll to position [519, 0]
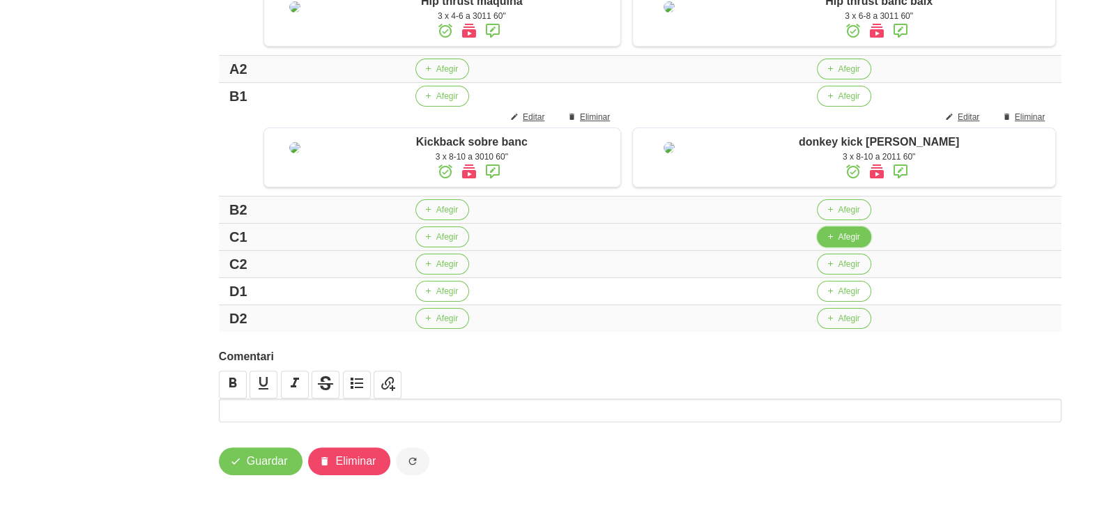
click at [836, 240] on span "button" at bounding box center [829, 237] width 13 height 13
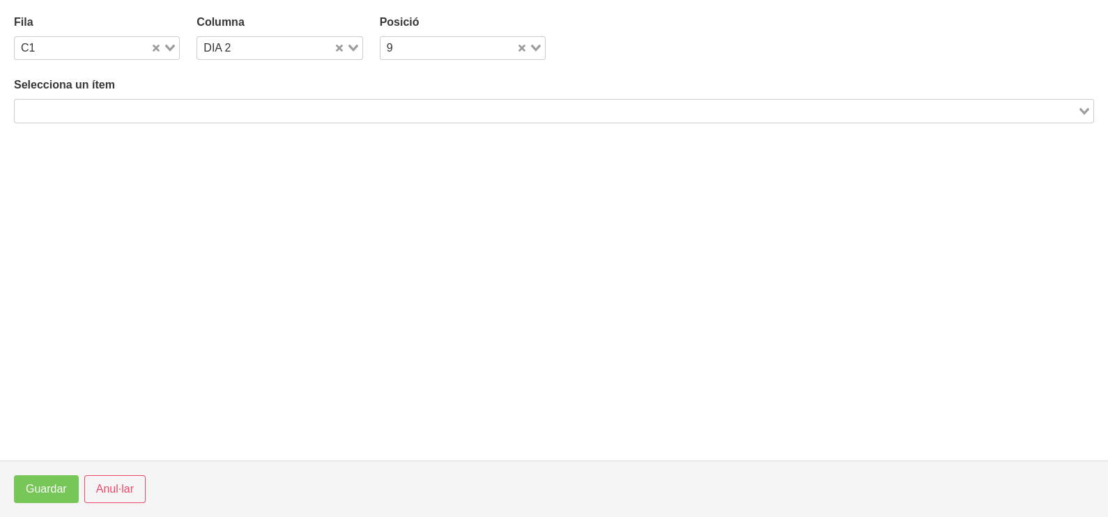
click at [204, 113] on input "Search for option" at bounding box center [546, 110] width 1060 height 17
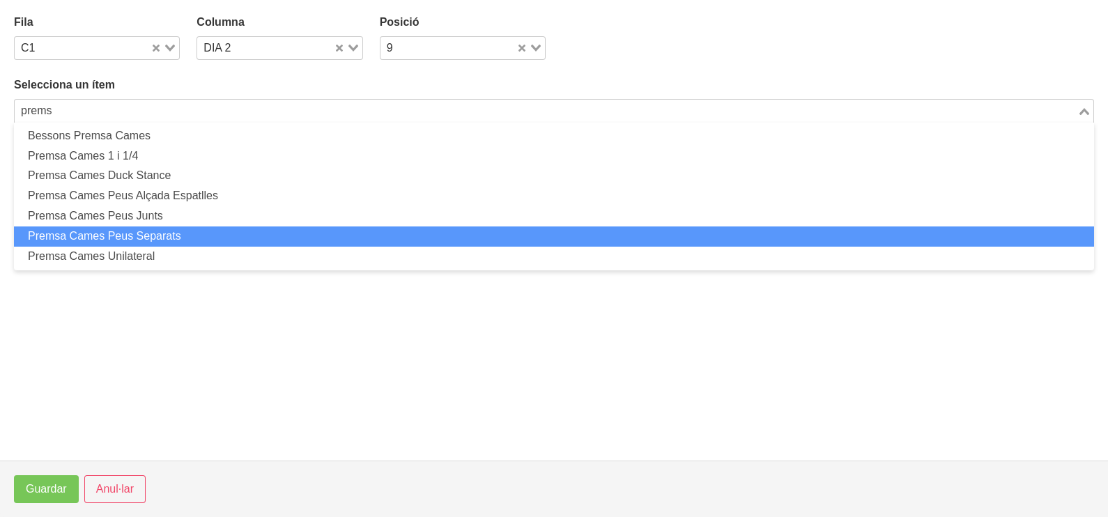
click at [183, 237] on li "Premsa Cames Peus Separats" at bounding box center [554, 236] width 1080 height 20
type input "prems"
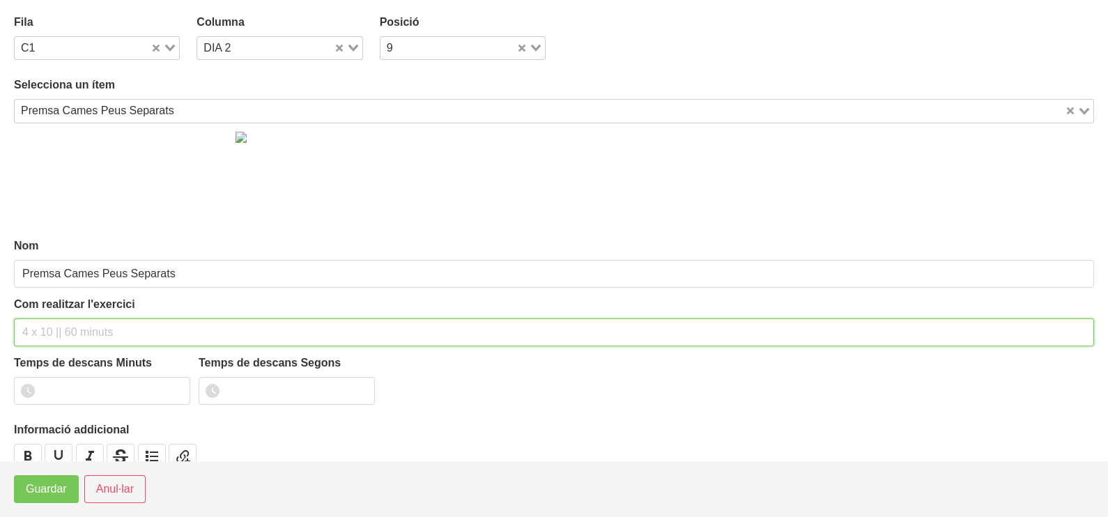
click at [61, 309] on div "Com realitzar l'exercici" at bounding box center [554, 321] width 1080 height 50
type input "3 x 6-8 a 3010 60""
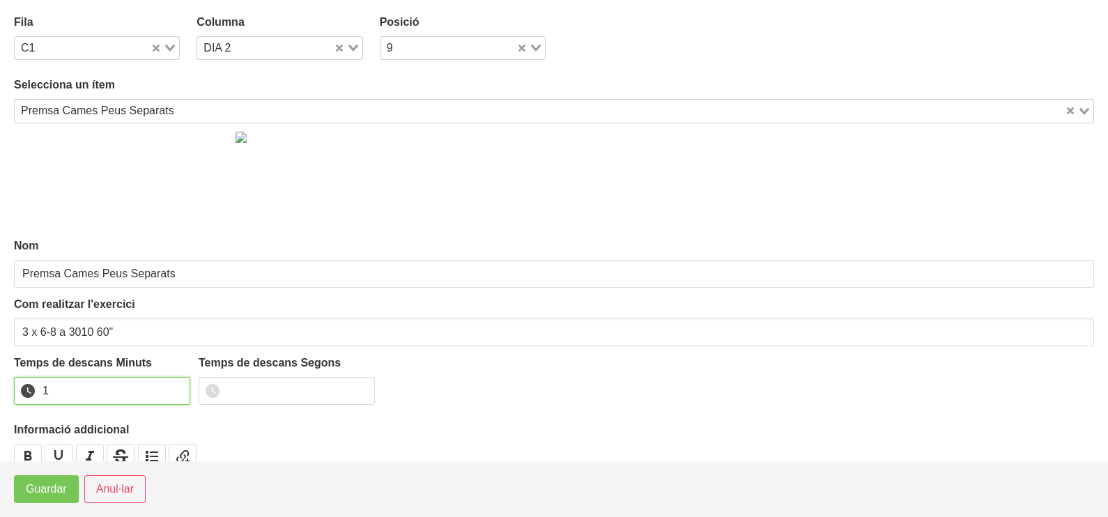
drag, startPoint x: 176, startPoint y: 383, endPoint x: 170, endPoint y: 390, distance: 8.9
type input "1"
click at [171, 388] on input "1" at bounding box center [102, 391] width 176 height 28
click at [52, 488] on span "Guardar" at bounding box center [46, 489] width 41 height 17
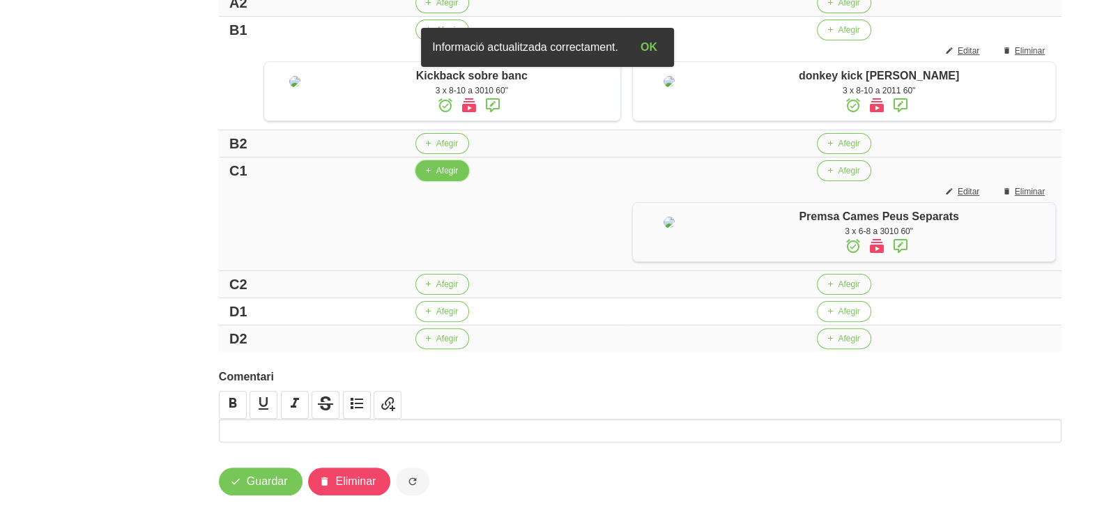
click at [445, 177] on span "Afegir" at bounding box center [447, 170] width 22 height 13
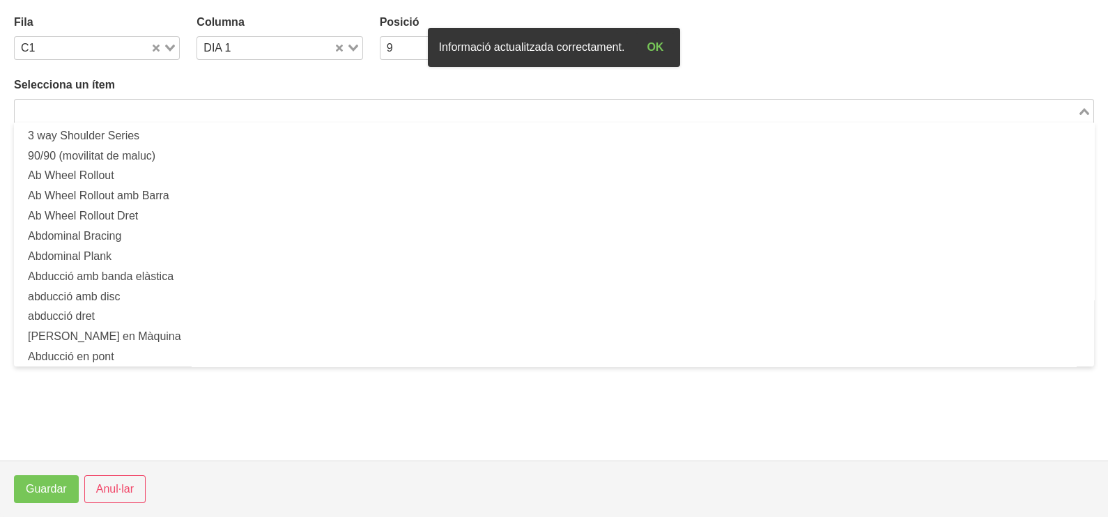
drag, startPoint x: 158, startPoint y: 107, endPoint x: 170, endPoint y: 82, distance: 27.7
click at [158, 107] on input "Search for option" at bounding box center [546, 110] width 1060 height 17
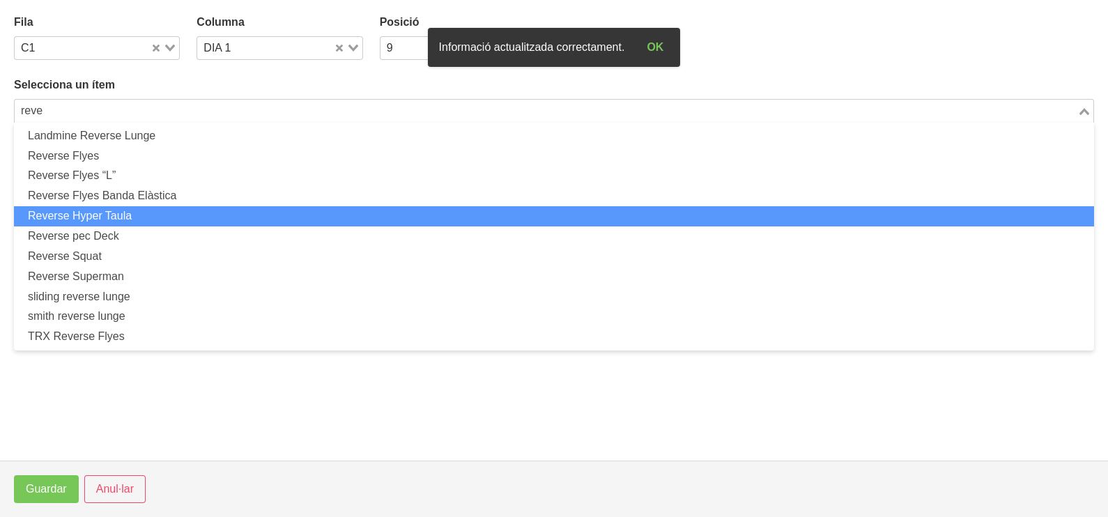
click at [148, 222] on li "Reverse Hyper Taula" at bounding box center [554, 216] width 1080 height 20
type input "reve"
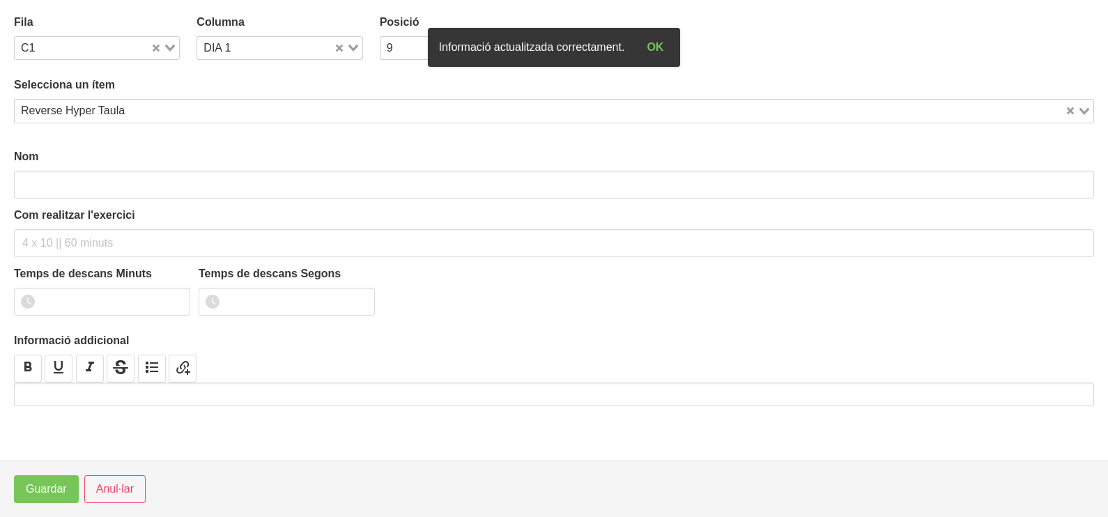
type input "Reverse Hyper Taula"
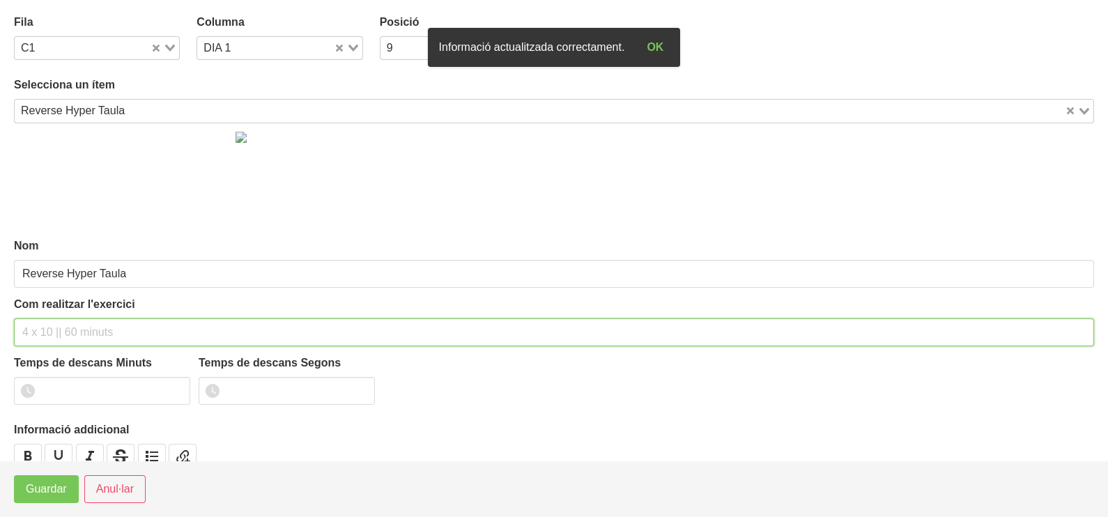
click at [77, 322] on input "text" at bounding box center [554, 332] width 1080 height 28
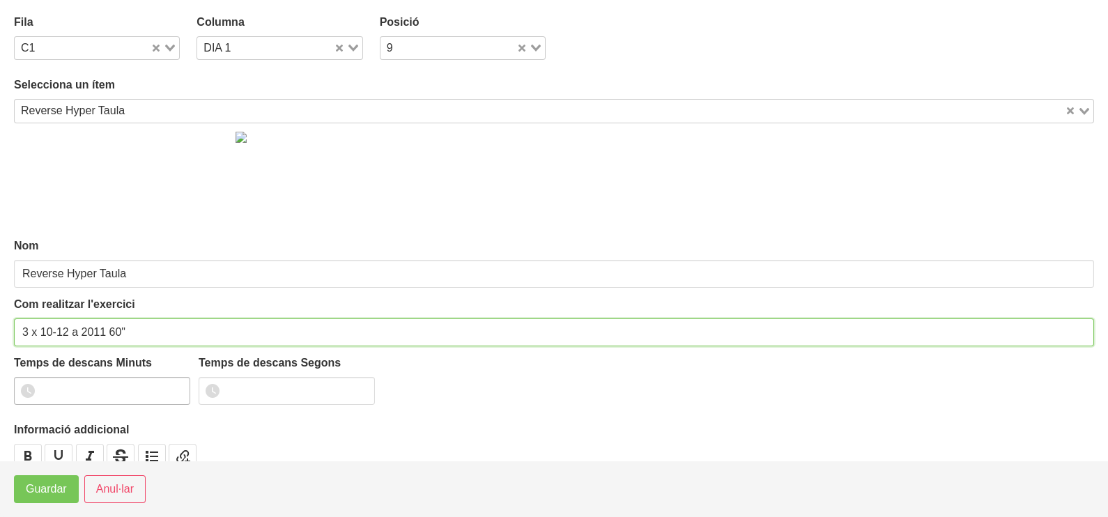
type input "3 x 10-12 a 2011 60""
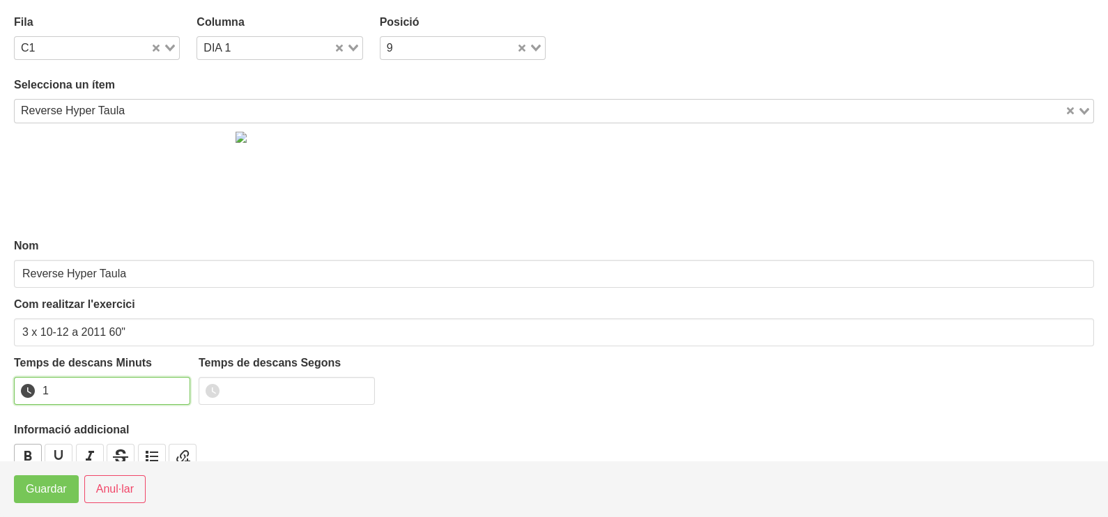
drag, startPoint x: 177, startPoint y: 385, endPoint x: 38, endPoint y: 460, distance: 157.8
type input "1"
click at [168, 390] on input "1" at bounding box center [102, 391] width 176 height 28
click at [44, 496] on span "Guardar" at bounding box center [46, 489] width 41 height 17
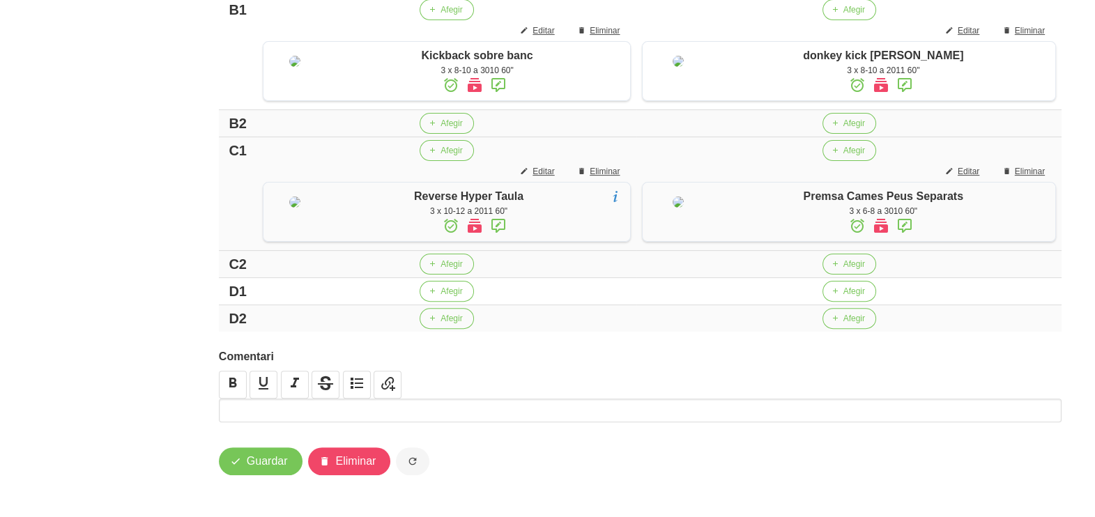
scroll to position [624, 0]
click at [439, 300] on td "Afegir" at bounding box center [447, 291] width 380 height 27
click at [440, 296] on span "Afegir" at bounding box center [451, 291] width 22 height 13
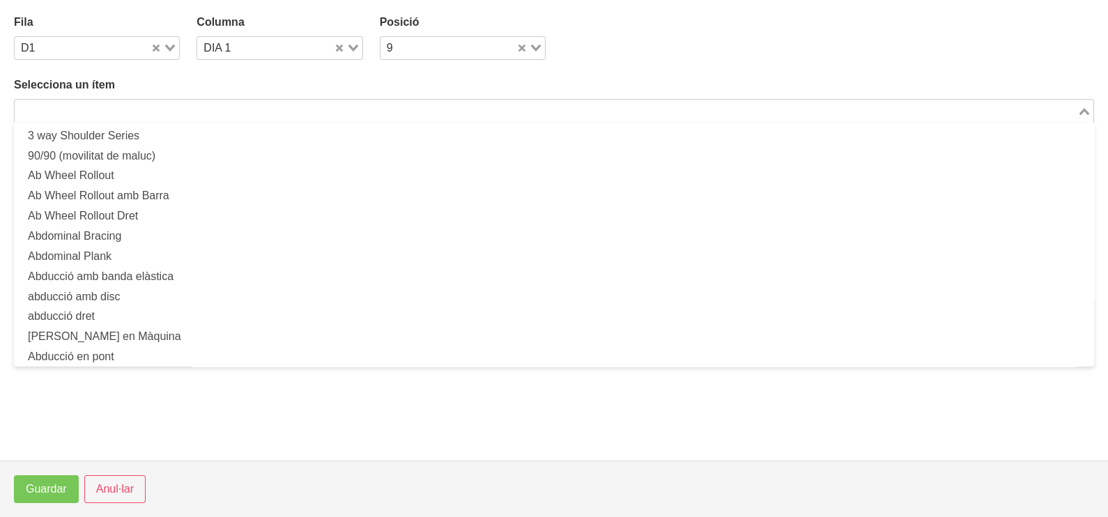
click at [238, 112] on input "Search for option" at bounding box center [546, 110] width 1060 height 17
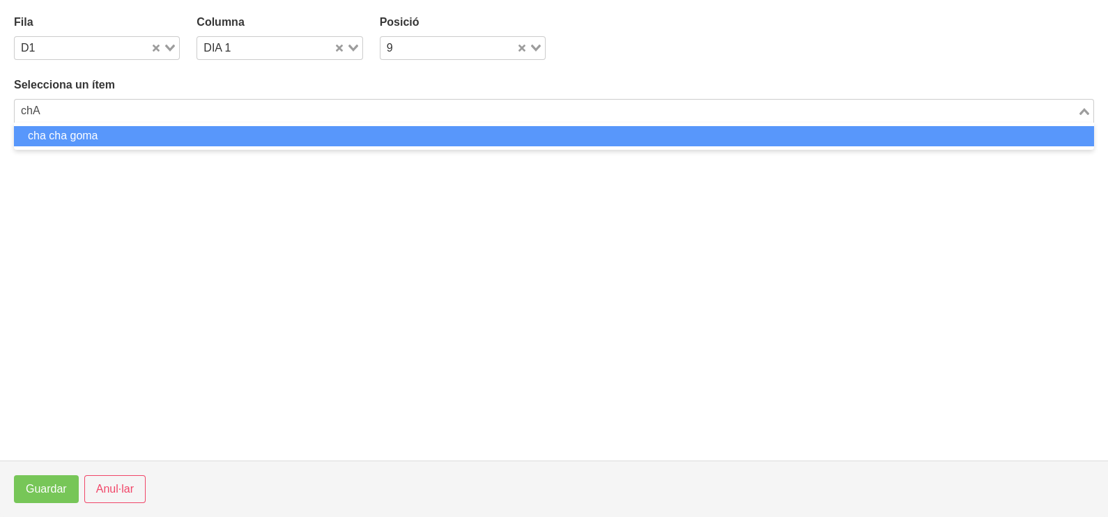
click at [194, 135] on li "cha cha goma" at bounding box center [554, 136] width 1080 height 20
type input "chA"
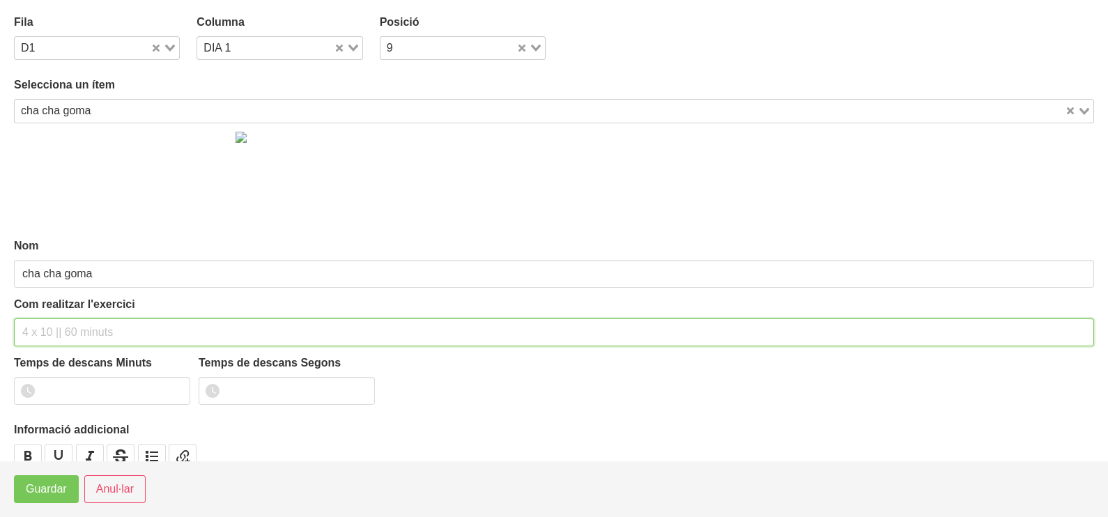
click at [104, 311] on div "Com realitzar l'exercici" at bounding box center [554, 321] width 1080 height 50
type input "3 x 10-12 a 2010 60""
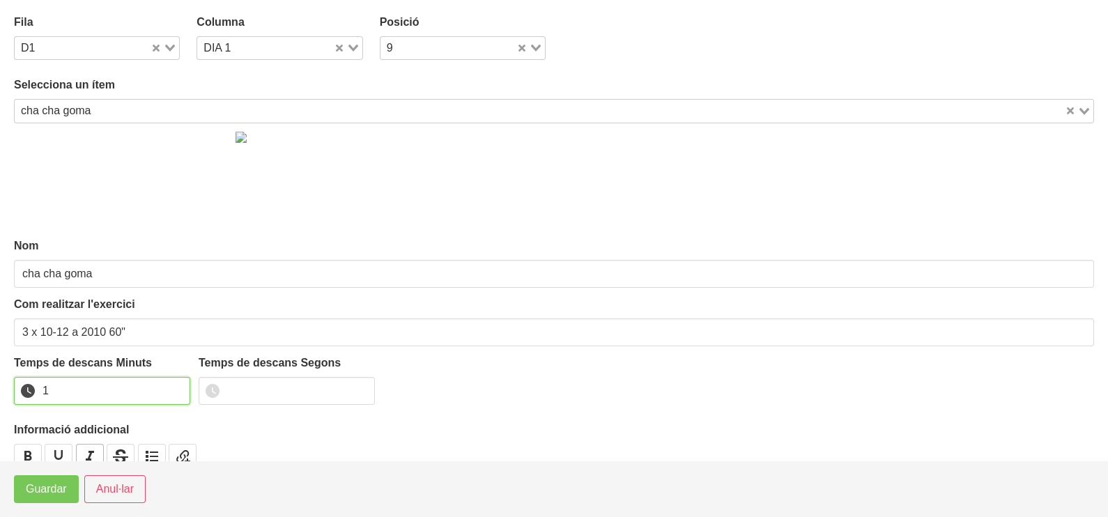
drag, startPoint x: 178, startPoint y: 385, endPoint x: 85, endPoint y: 445, distance: 110.0
type input "1"
click at [171, 387] on input "1" at bounding box center [102, 391] width 176 height 28
click at [45, 496] on span "Guardar" at bounding box center [46, 489] width 41 height 17
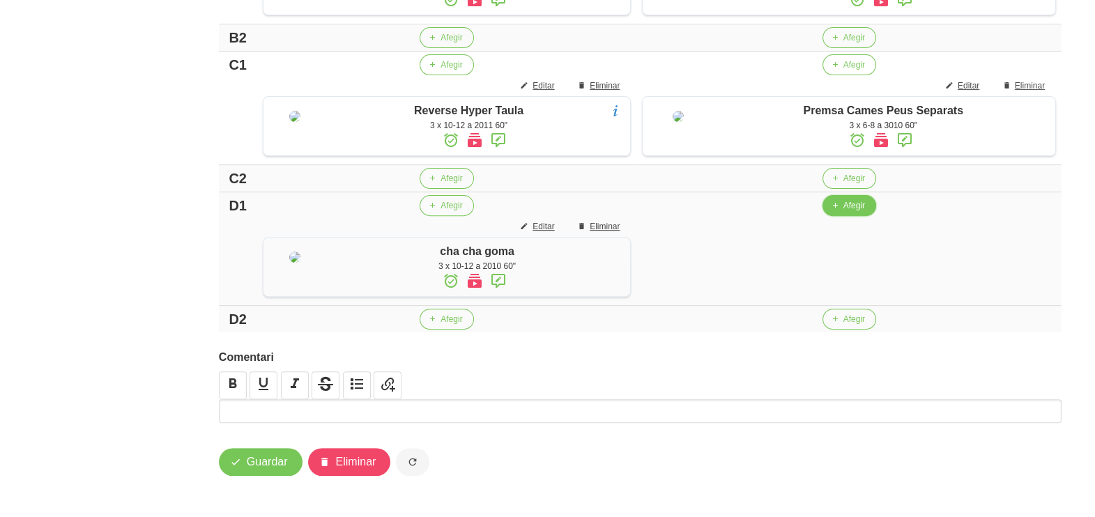
click at [844, 212] on span "Afegir" at bounding box center [854, 205] width 22 height 13
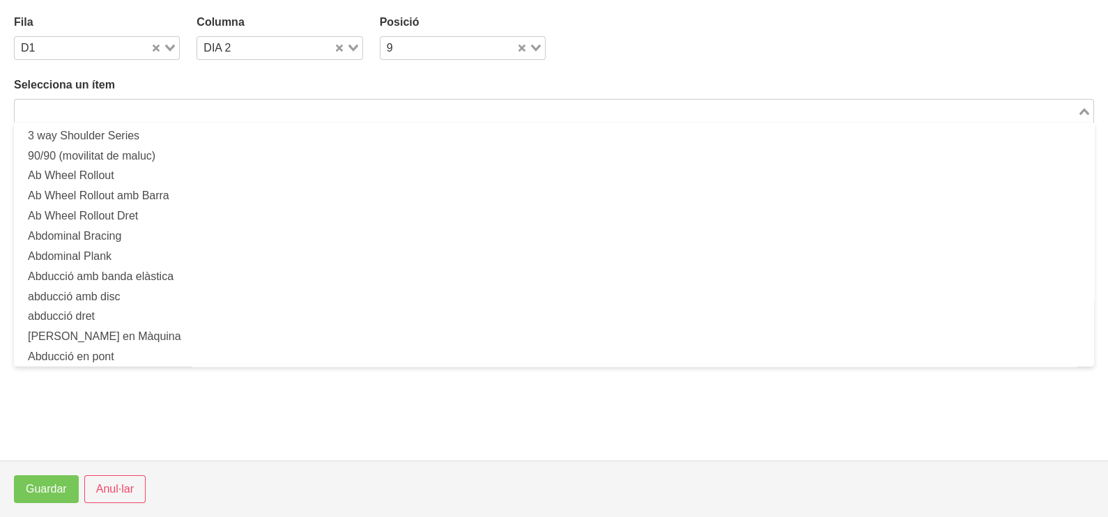
drag, startPoint x: 263, startPoint y: 110, endPoint x: 272, endPoint y: 112, distance: 8.5
click at [268, 110] on input "Search for option" at bounding box center [546, 110] width 1060 height 17
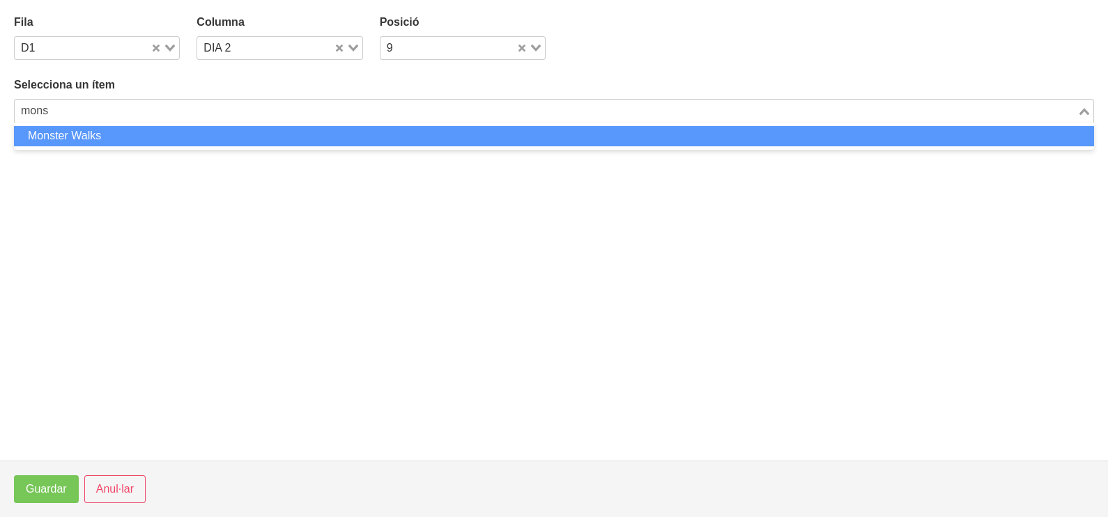
click at [209, 136] on li "Monster Walks" at bounding box center [554, 136] width 1080 height 20
type input "mons"
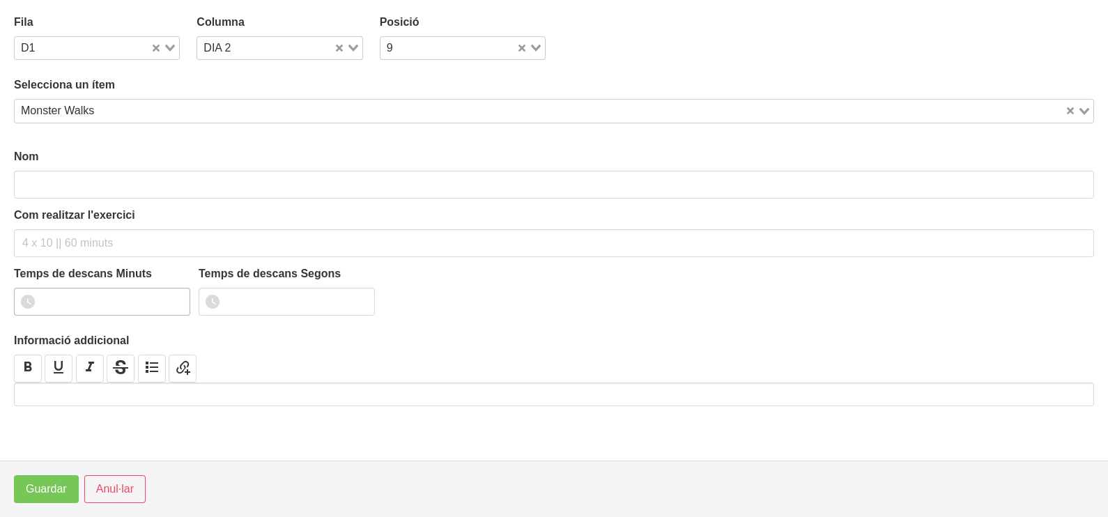
type input "Monster Walks"
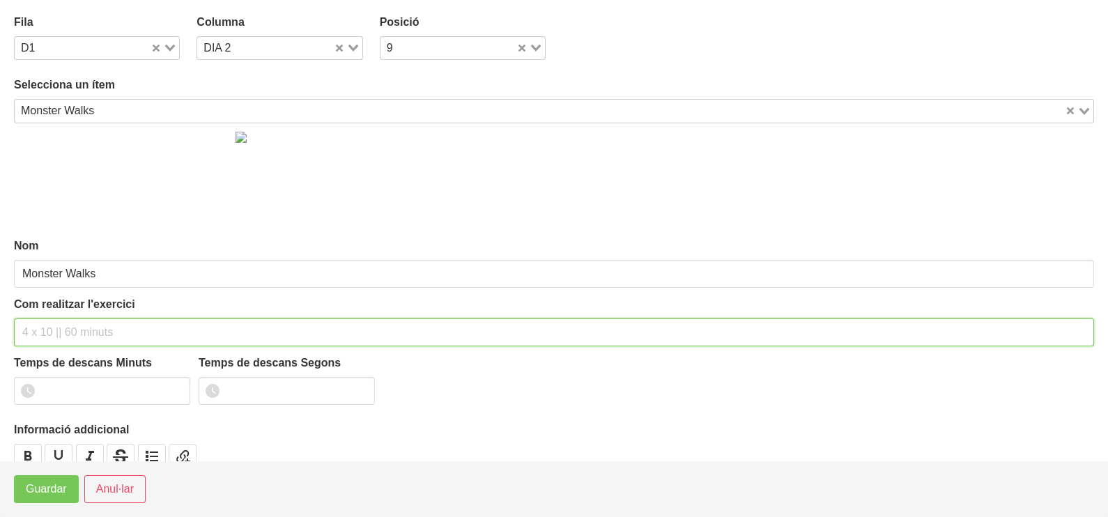
drag, startPoint x: 56, startPoint y: 326, endPoint x: 77, endPoint y: 238, distance: 90.3
click at [63, 316] on div "Com realitzar l'exercici" at bounding box center [554, 321] width 1080 height 50
type input "3 x 6 pistes NA 60""
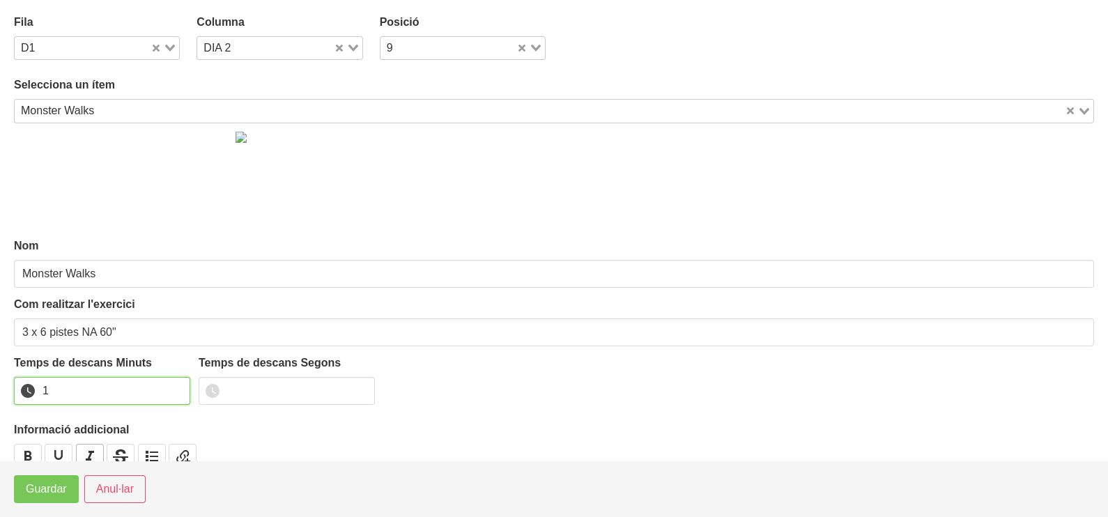
drag, startPoint x: 176, startPoint y: 384, endPoint x: 102, endPoint y: 447, distance: 97.9
type input "1"
click at [176, 387] on input "1" at bounding box center [102, 391] width 176 height 28
click at [60, 493] on span "Guardar" at bounding box center [46, 489] width 41 height 17
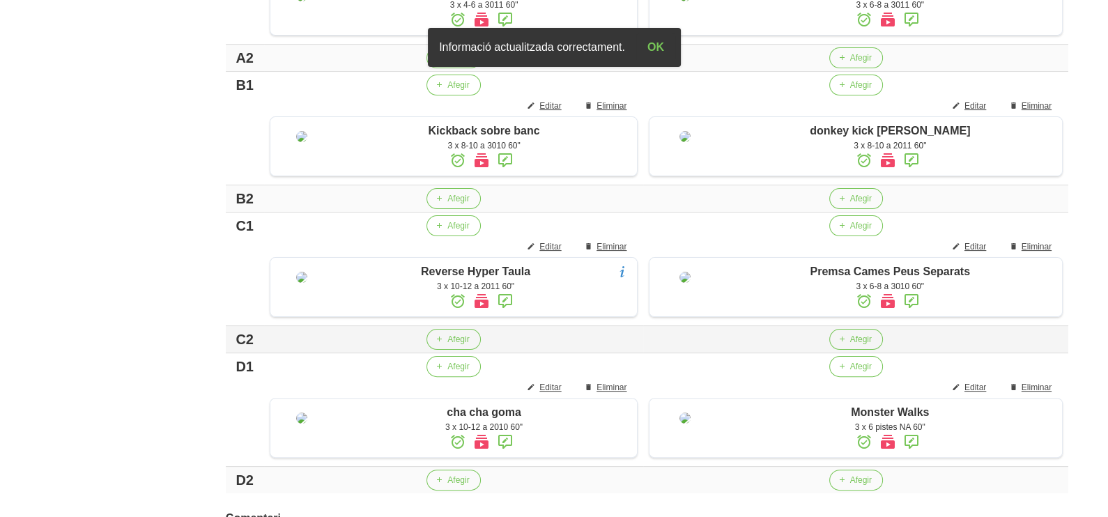
scroll to position [363, 0]
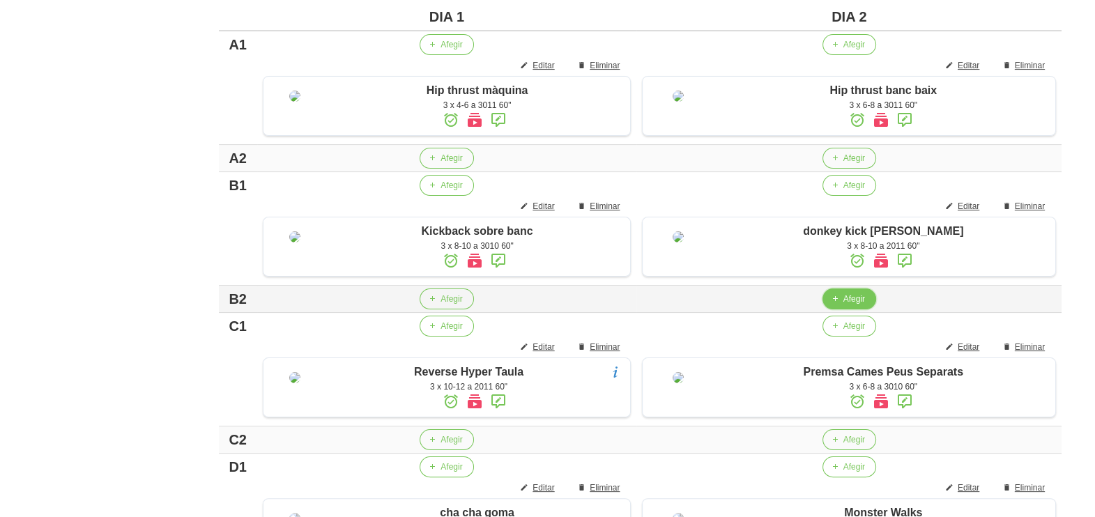
click at [845, 305] on span "Afegir" at bounding box center [854, 299] width 22 height 13
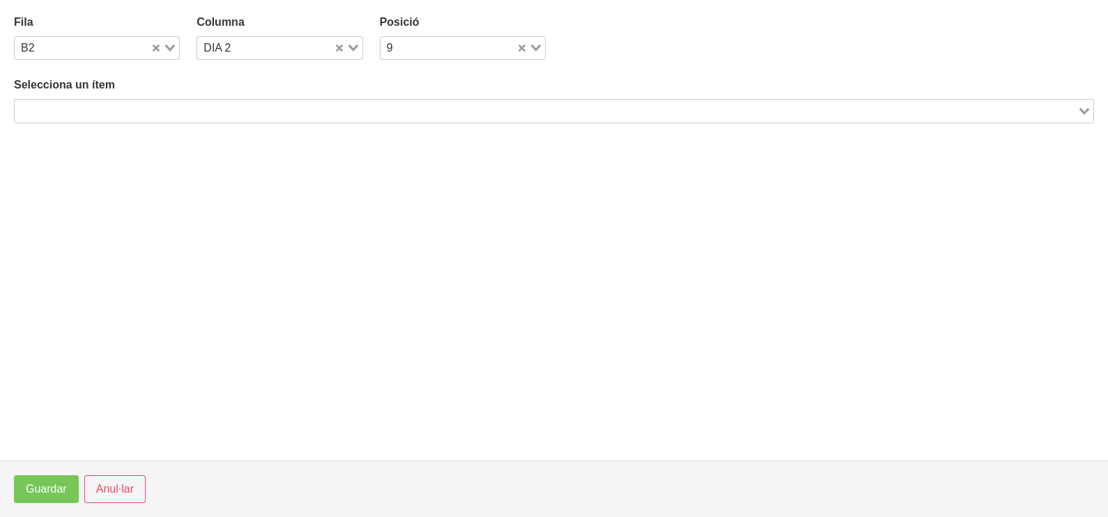
drag, startPoint x: 242, startPoint y: 112, endPoint x: 276, endPoint y: 92, distance: 39.3
click at [252, 106] on input "Search for option" at bounding box center [546, 110] width 1060 height 17
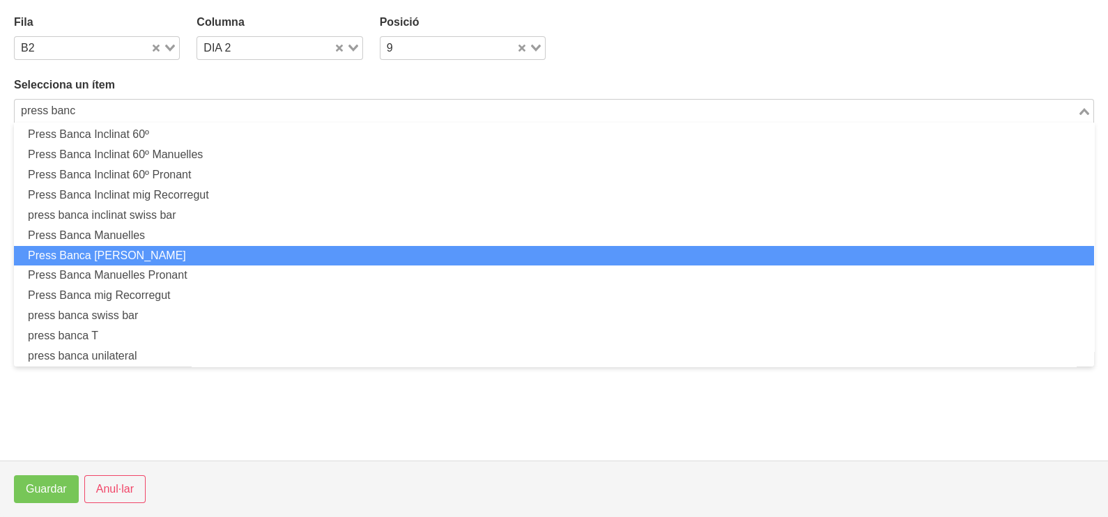
scroll to position [346, 0]
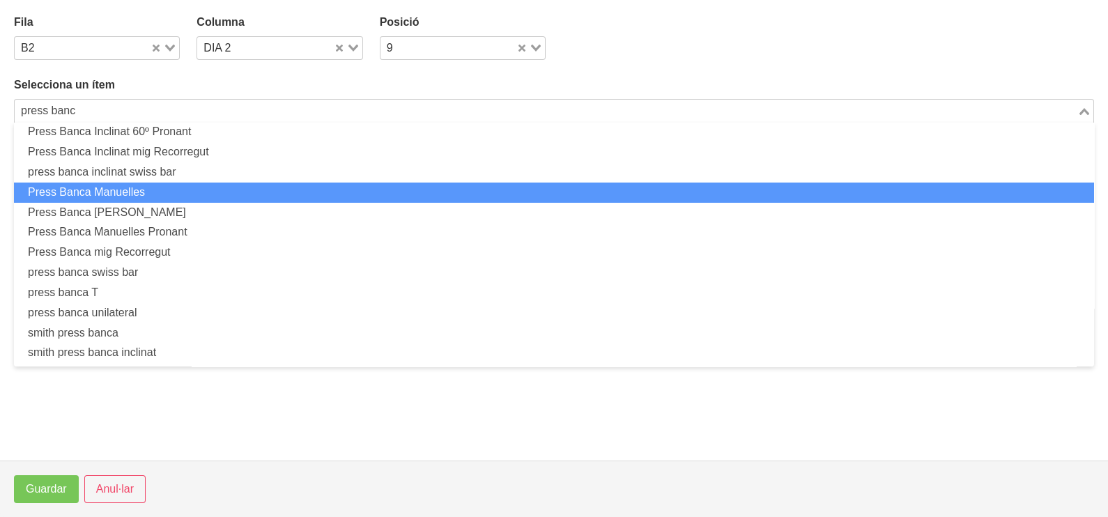
click at [178, 194] on li "Press Banca Manuelles" at bounding box center [554, 193] width 1080 height 20
type input "press banc"
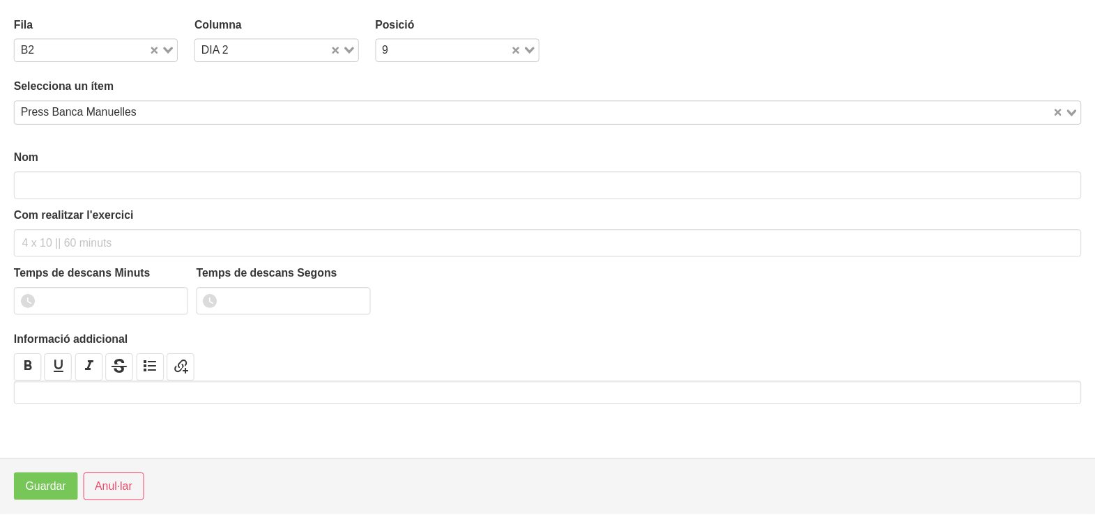
scroll to position [3, 0]
type input "Press Banca Manuelles"
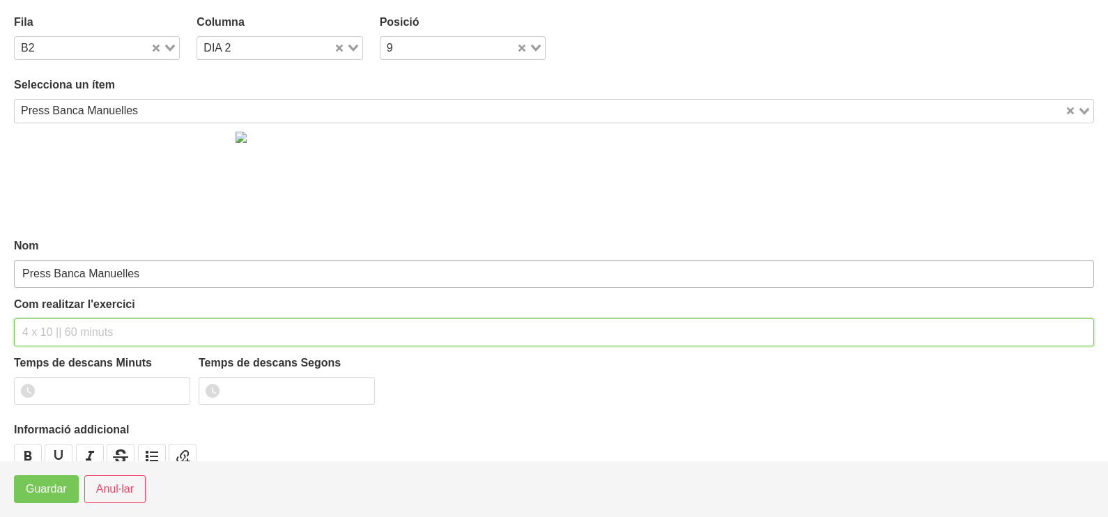
drag, startPoint x: 62, startPoint y: 325, endPoint x: 75, endPoint y: 276, distance: 51.2
click at [67, 306] on div "Com realitzar l'exercici" at bounding box center [554, 321] width 1080 height 50
type input "3 x 6-8 a 3010 60""
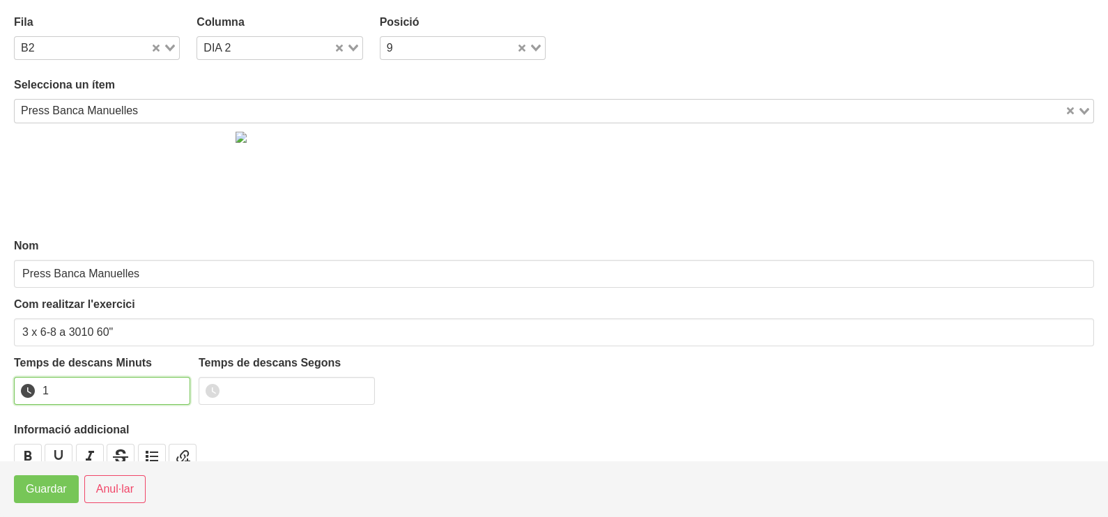
drag, startPoint x: 177, startPoint y: 386, endPoint x: 163, endPoint y: 399, distance: 19.2
type input "1"
click at [174, 387] on input "1" at bounding box center [102, 391] width 176 height 28
click at [54, 489] on span "Guardar" at bounding box center [46, 489] width 41 height 17
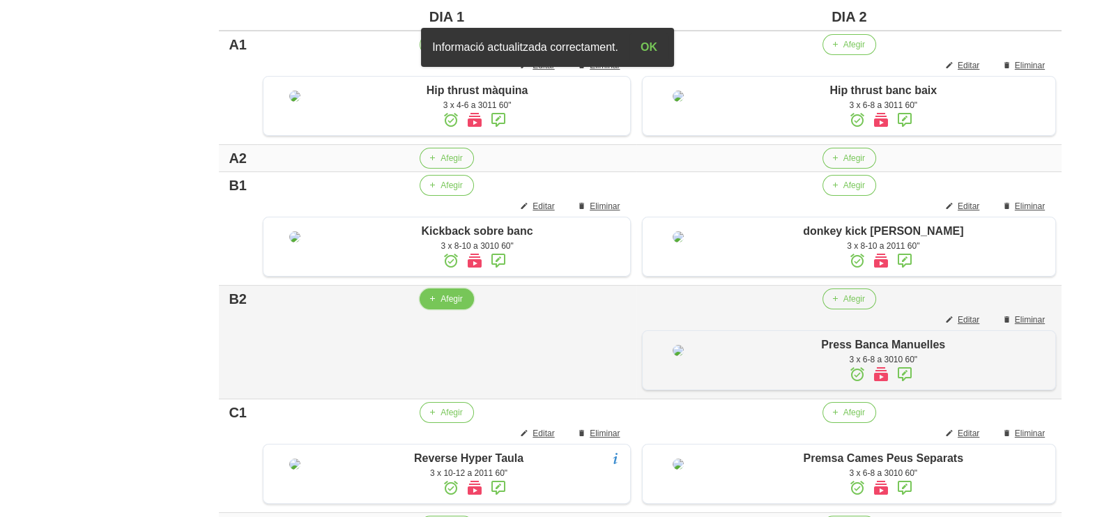
click at [450, 305] on span "Afegir" at bounding box center [451, 299] width 22 height 13
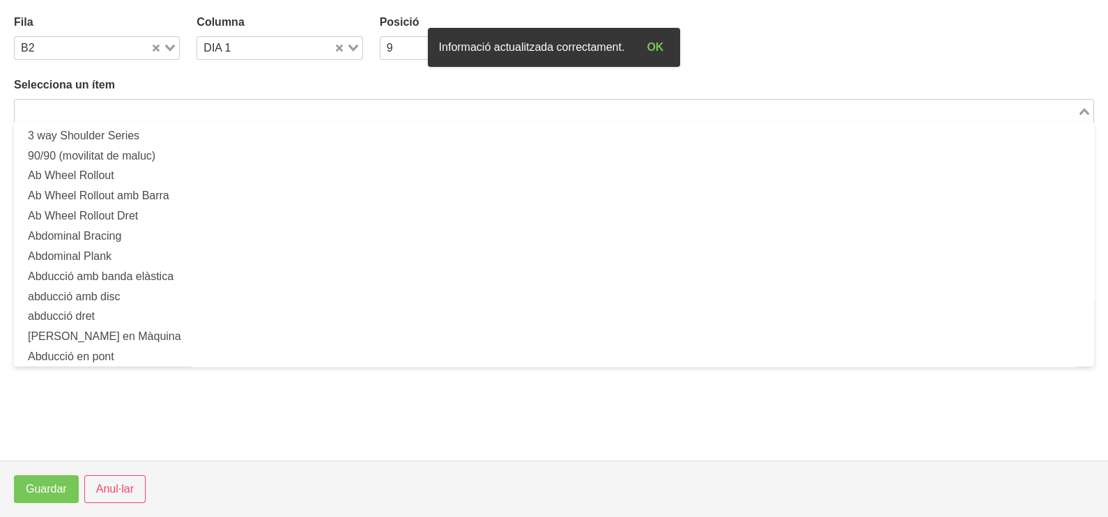
drag, startPoint x: 135, startPoint y: 109, endPoint x: 187, endPoint y: 82, distance: 58.0
click at [137, 108] on input "Search for option" at bounding box center [546, 110] width 1060 height 17
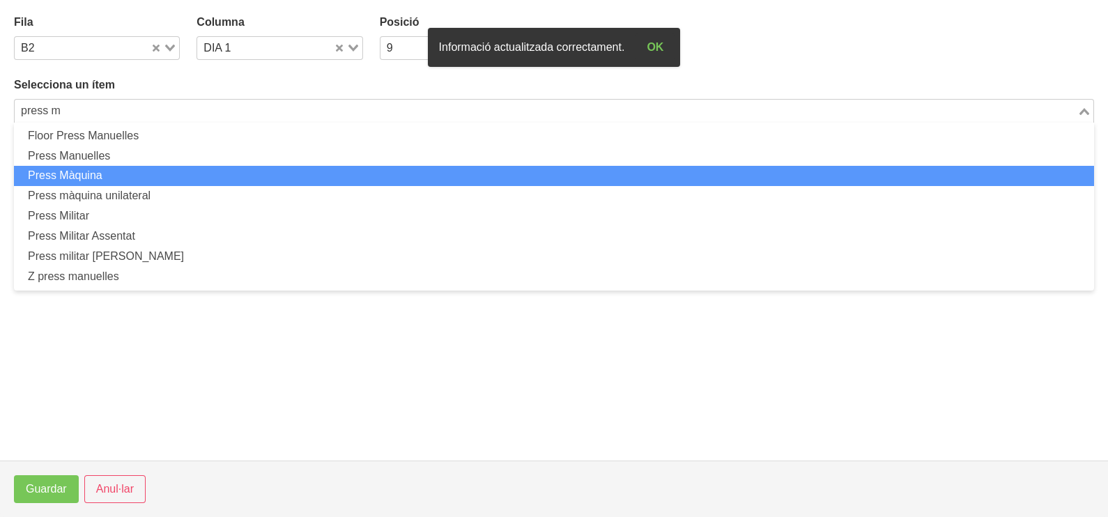
click at [125, 180] on li "Press Màquina" at bounding box center [554, 176] width 1080 height 20
type input "press m"
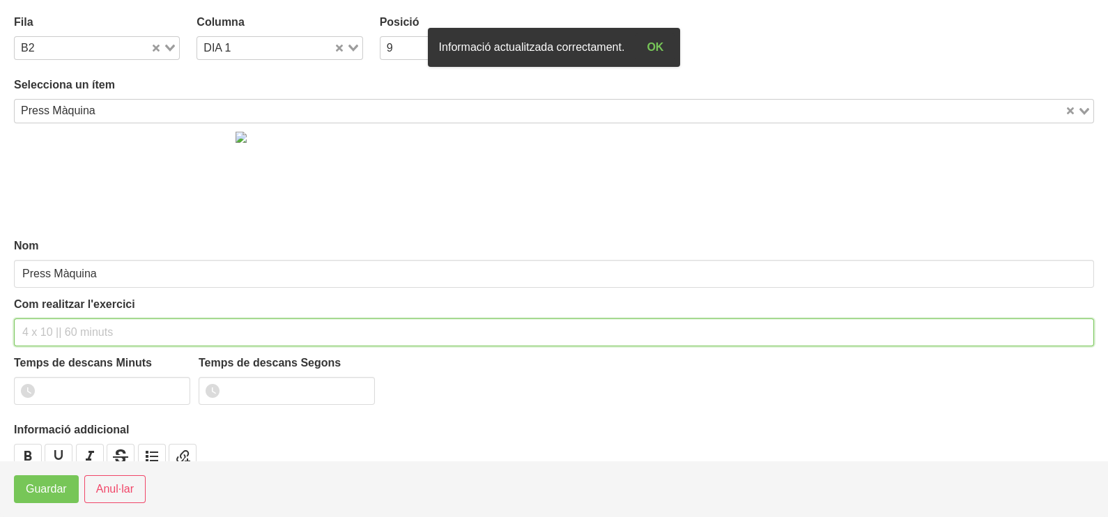
click at [56, 327] on input "text" at bounding box center [554, 332] width 1080 height 28
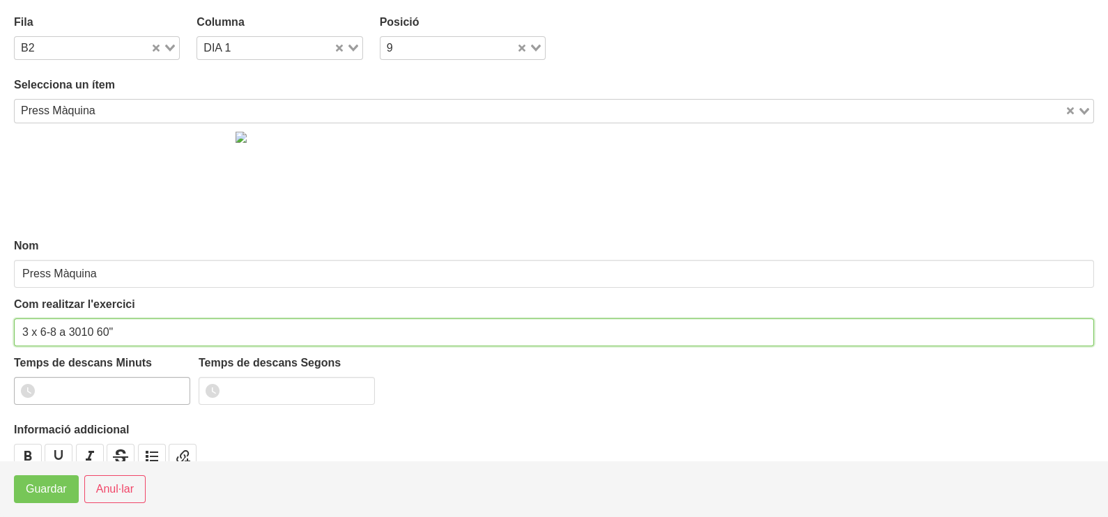
type input "3 x 6-8 a 3010 60""
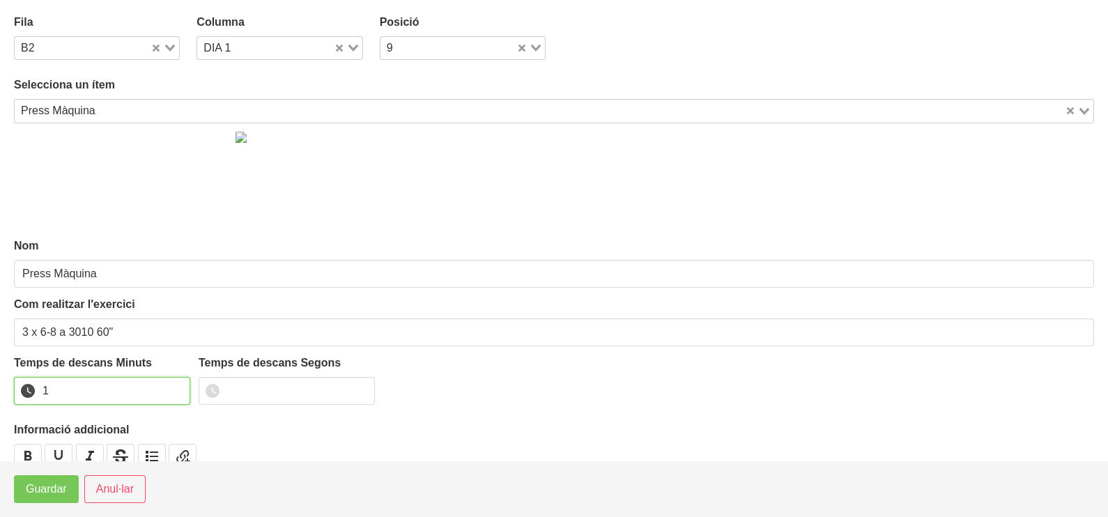
drag, startPoint x: 176, startPoint y: 383, endPoint x: 154, endPoint y: 399, distance: 26.5
type input "1"
click at [171, 387] on input "1" at bounding box center [102, 391] width 176 height 28
click at [52, 503] on footer "Guardar Anul·lar" at bounding box center [554, 489] width 1108 height 56
click at [59, 485] on span "Guardar" at bounding box center [46, 489] width 41 height 17
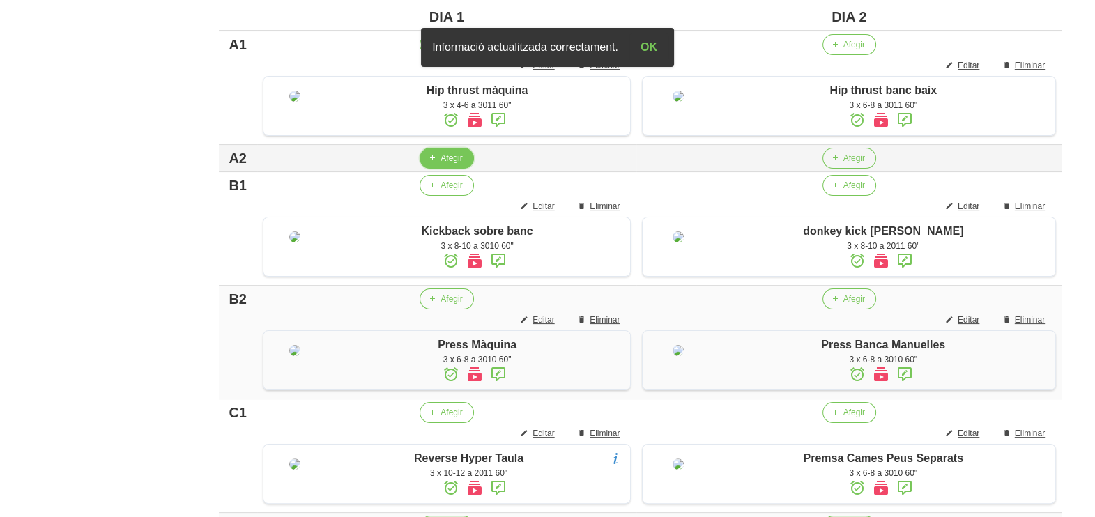
click at [446, 164] on span "Afegir" at bounding box center [451, 158] width 22 height 13
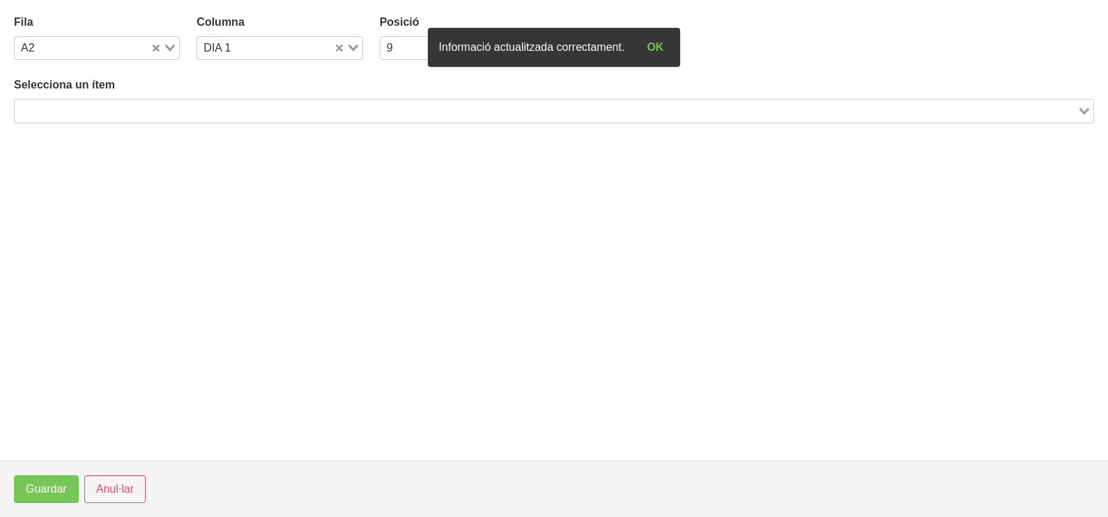
drag, startPoint x: 182, startPoint y: 109, endPoint x: 195, endPoint y: 107, distance: 13.5
click at [187, 110] on input "Search for option" at bounding box center [546, 110] width 1060 height 17
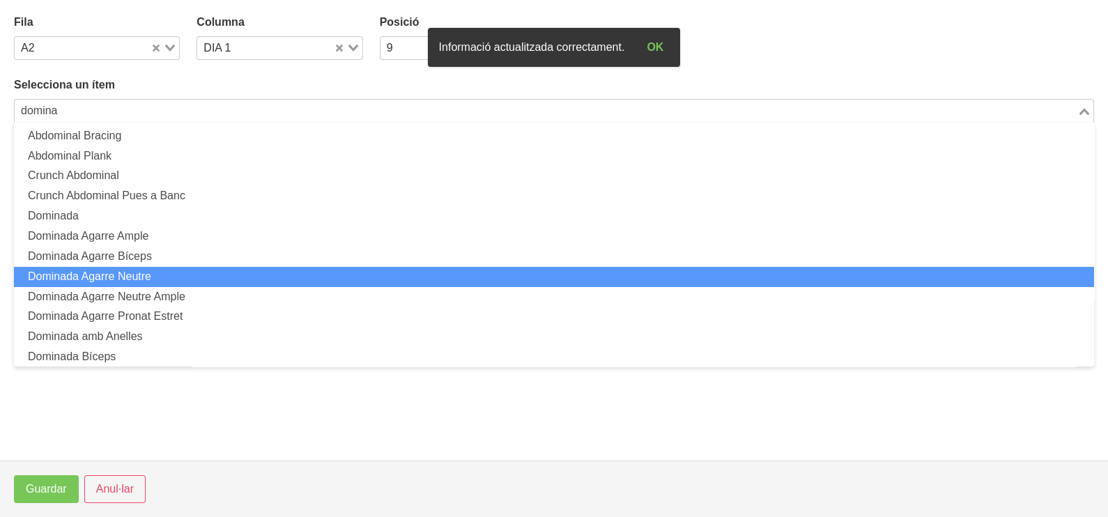
click at [139, 281] on li "Dominada Agarre Neutre" at bounding box center [554, 277] width 1080 height 20
type input "domina"
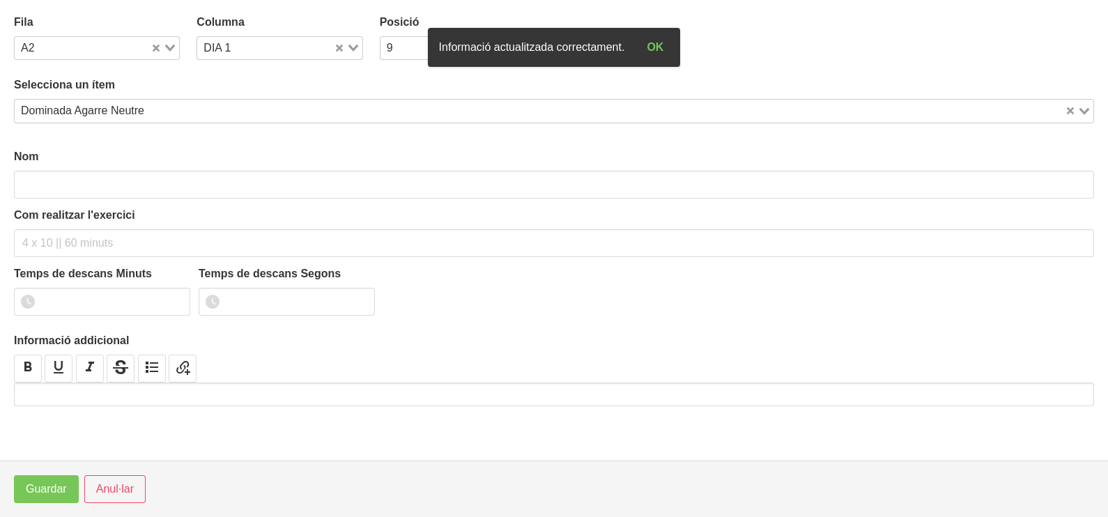
type input "Dominada Agarre Neutre"
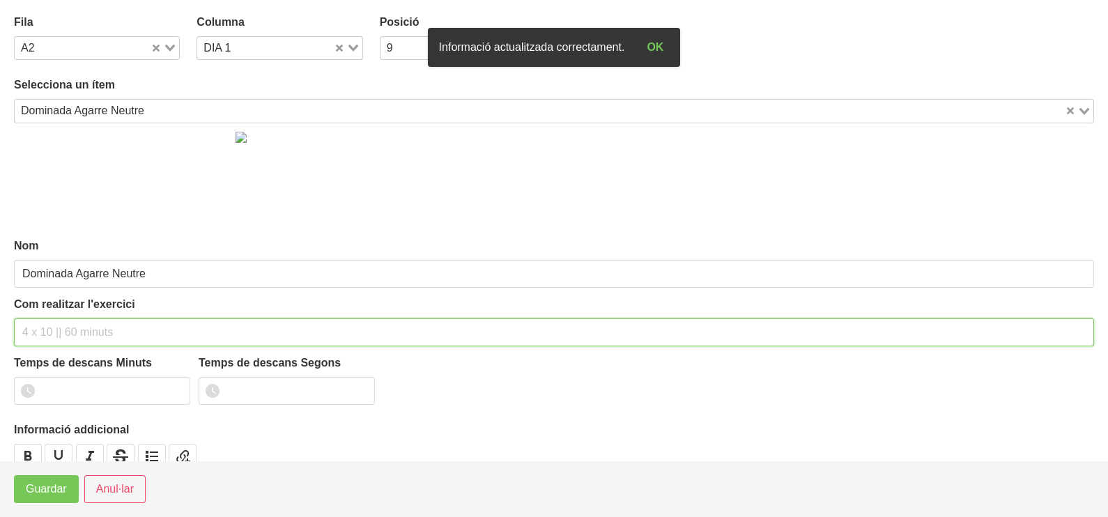
drag, startPoint x: 64, startPoint y: 325, endPoint x: 78, endPoint y: 256, distance: 71.1
click at [67, 309] on div "Com realitzar l'exercici" at bounding box center [554, 321] width 1080 height 50
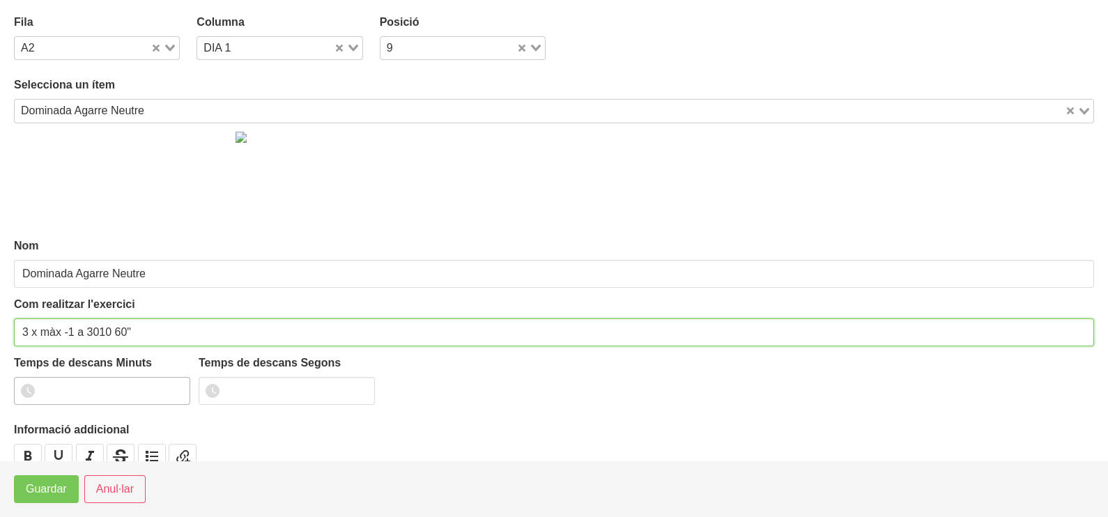
type input "3 x màx -1 a 3010 60""
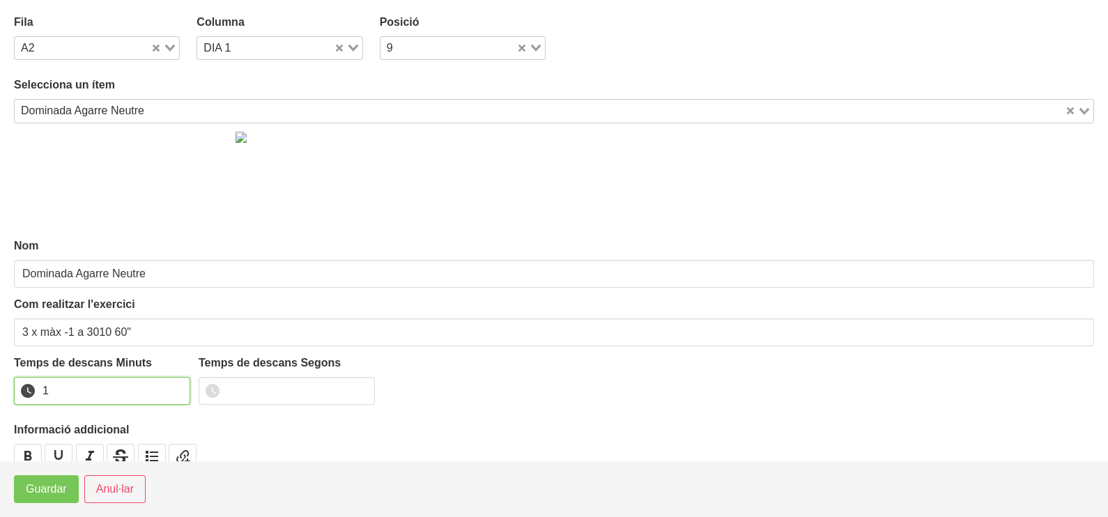
drag, startPoint x: 178, startPoint y: 385, endPoint x: 90, endPoint y: 438, distance: 102.5
type input "1"
click at [174, 388] on input "1" at bounding box center [102, 391] width 176 height 28
click at [66, 491] on span "Guardar" at bounding box center [46, 489] width 41 height 17
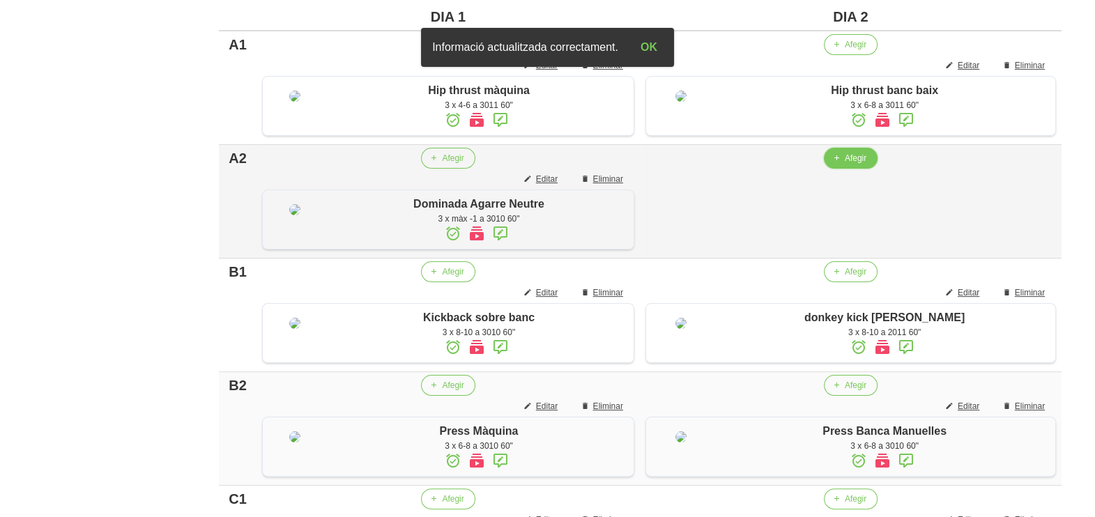
click at [854, 164] on span "Afegir" at bounding box center [856, 158] width 22 height 13
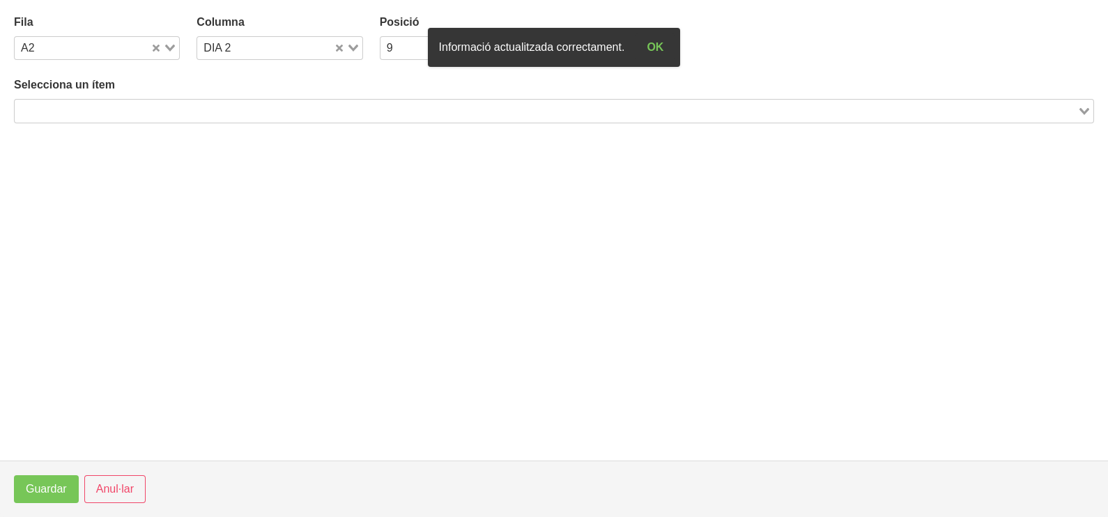
drag, startPoint x: 226, startPoint y: 105, endPoint x: 247, endPoint y: 71, distance: 39.4
click at [226, 104] on input "Search for option" at bounding box center [546, 110] width 1060 height 17
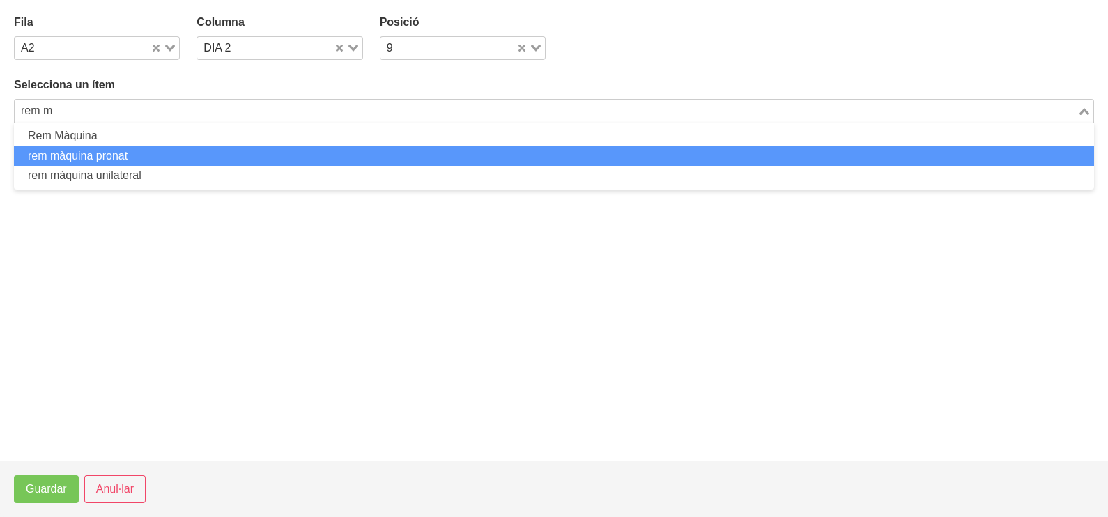
click at [139, 152] on li "rem màquina pronat" at bounding box center [554, 156] width 1080 height 20
type input "rem m"
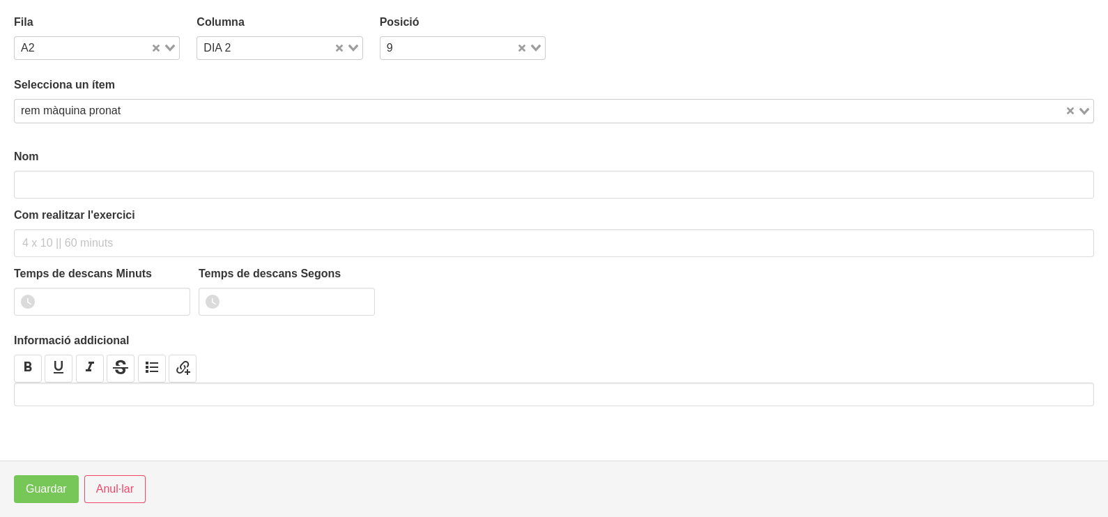
type input "rem màquina pronat"
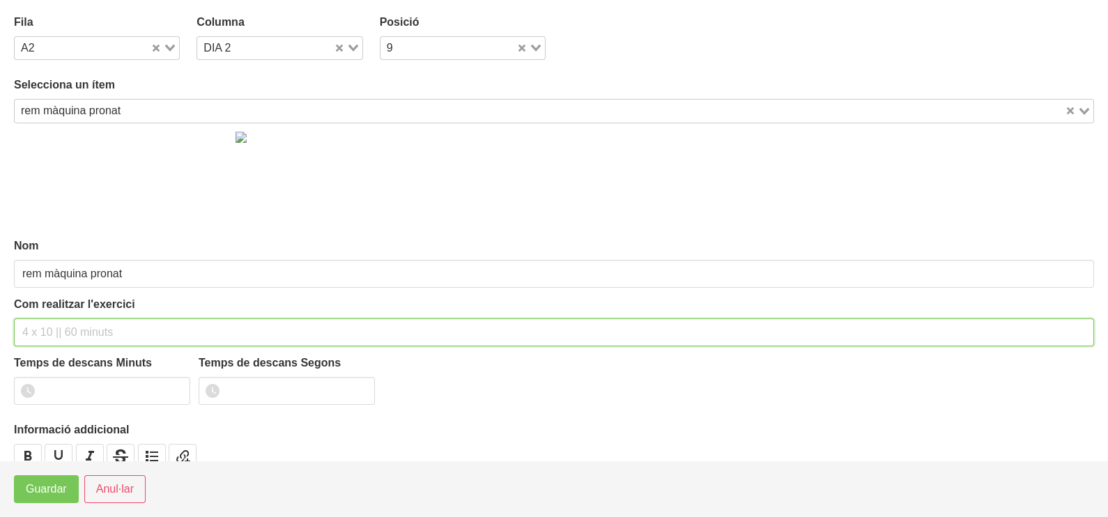
click at [49, 322] on input "text" at bounding box center [554, 332] width 1080 height 28
type input "3 x 6-8 a 3011 60""
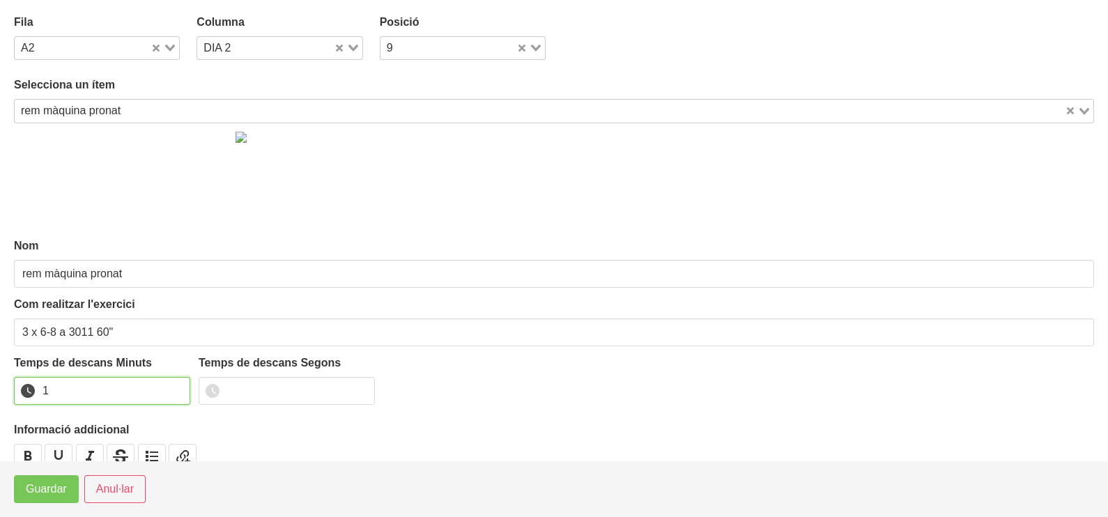
drag, startPoint x: 175, startPoint y: 387, endPoint x: 129, endPoint y: 413, distance: 52.7
type input "1"
click at [175, 386] on input "1" at bounding box center [102, 391] width 176 height 28
click at [64, 489] on span "Guardar" at bounding box center [46, 489] width 41 height 17
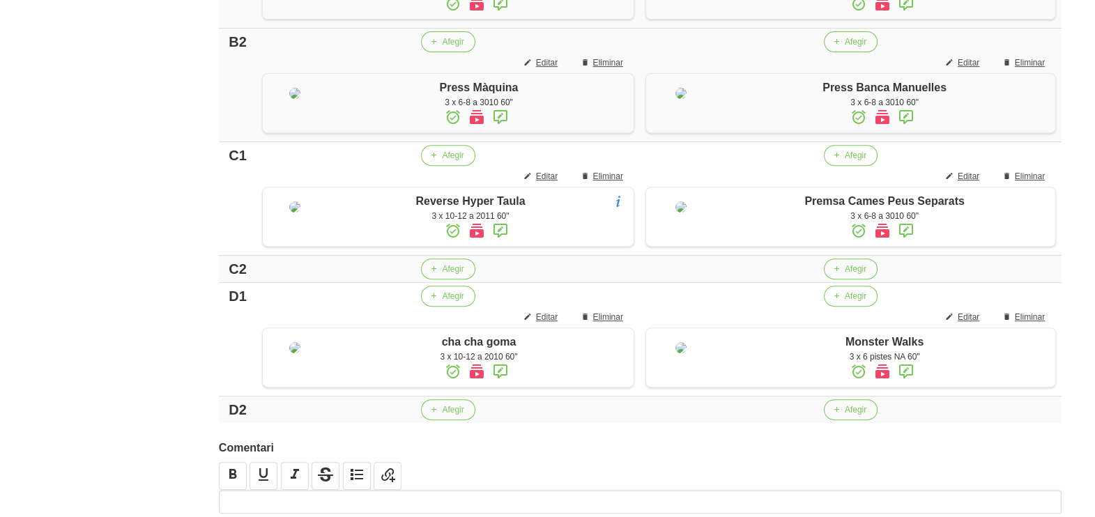
scroll to position [886, 0]
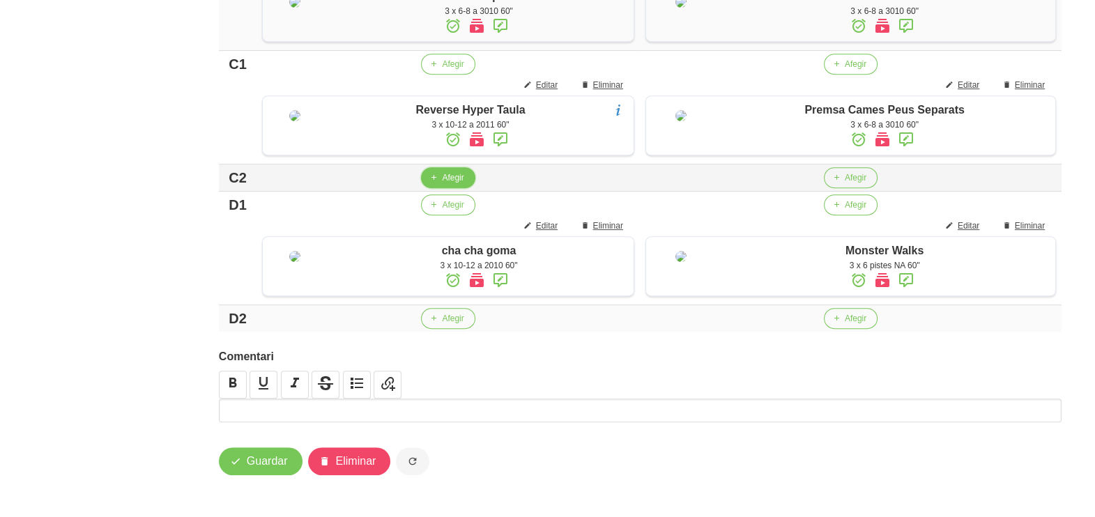
click at [443, 184] on span "Afegir" at bounding box center [453, 177] width 22 height 13
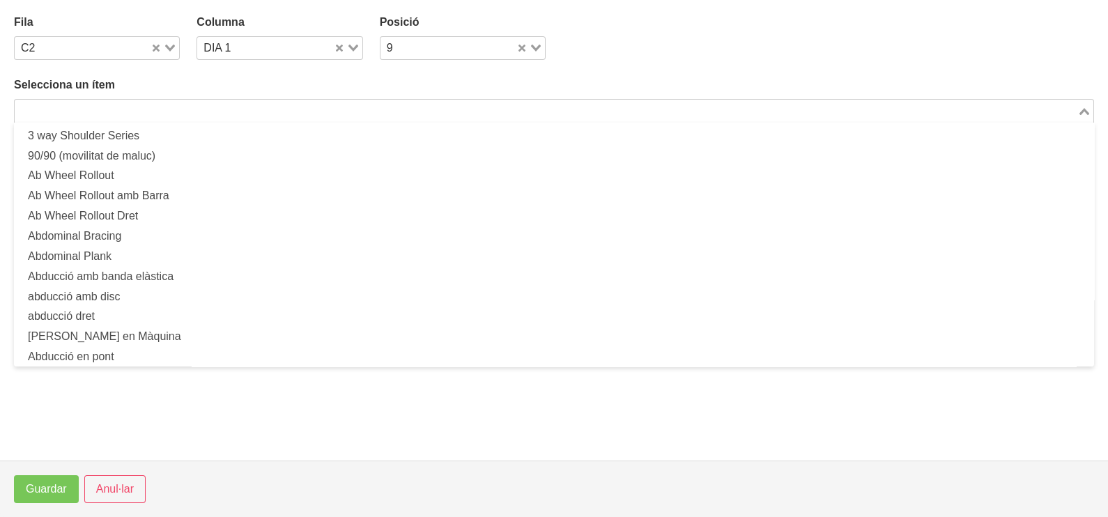
click at [255, 109] on input "Search for option" at bounding box center [546, 110] width 1060 height 17
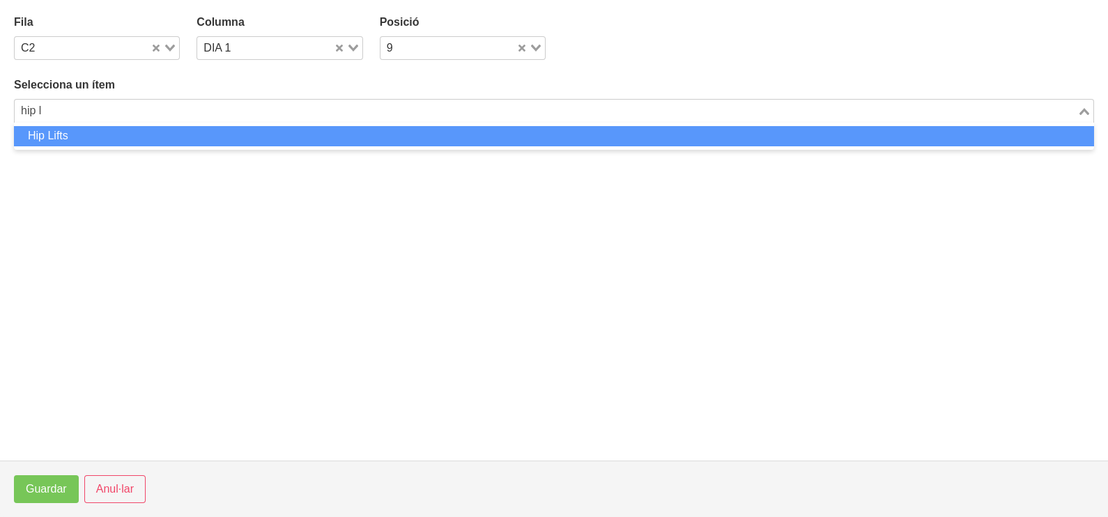
click at [184, 133] on li "Hip Lifts" at bounding box center [554, 136] width 1080 height 20
type input "hip l"
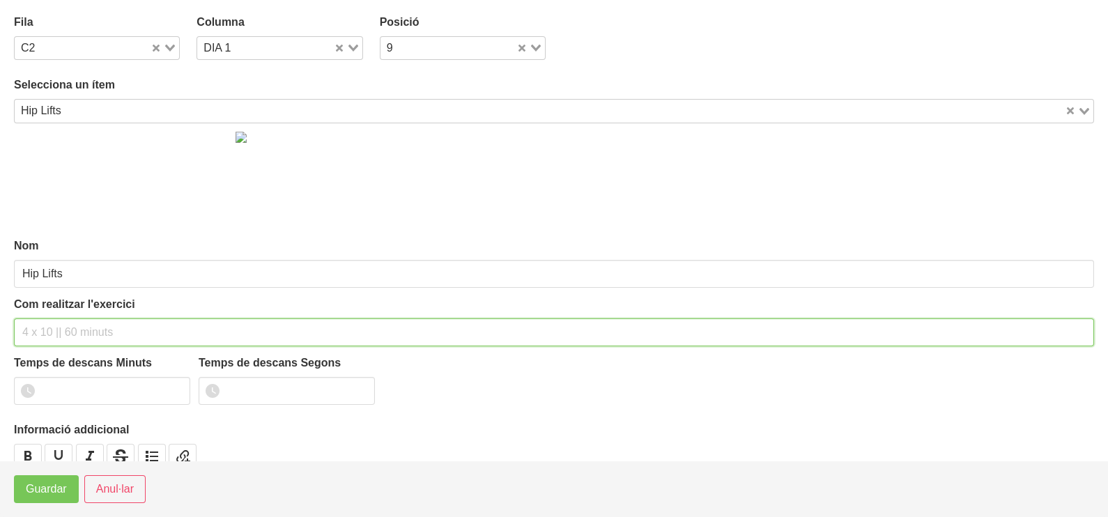
drag, startPoint x: 63, startPoint y: 327, endPoint x: 79, endPoint y: 312, distance: 21.7
click at [79, 312] on div "Com realitzar l'exercici" at bounding box center [554, 321] width 1080 height 50
type input "2 x 10-12 a 2011 60""
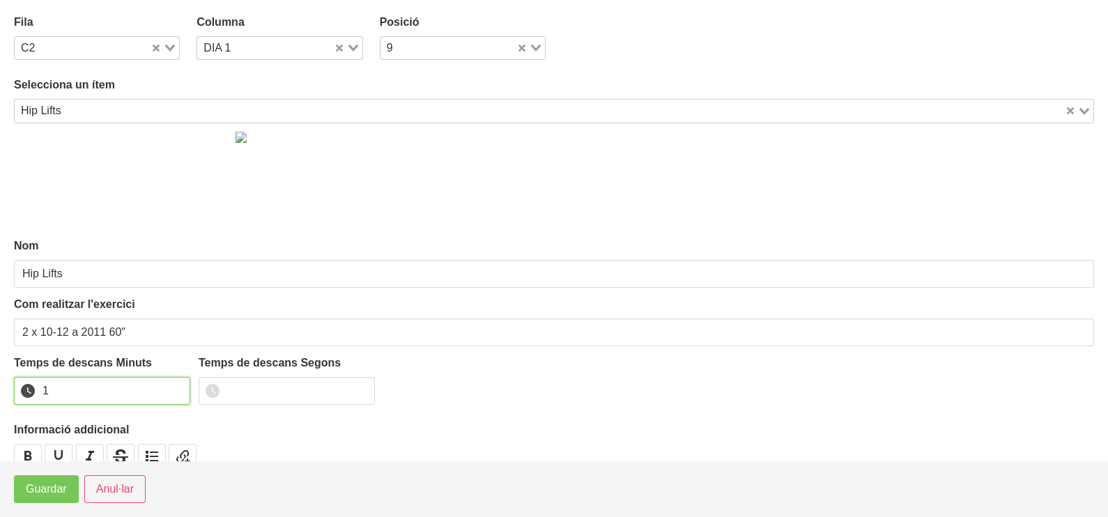
type input "1"
click at [174, 389] on input "1" at bounding box center [102, 391] width 176 height 28
click at [24, 502] on button "Guardar" at bounding box center [46, 489] width 65 height 28
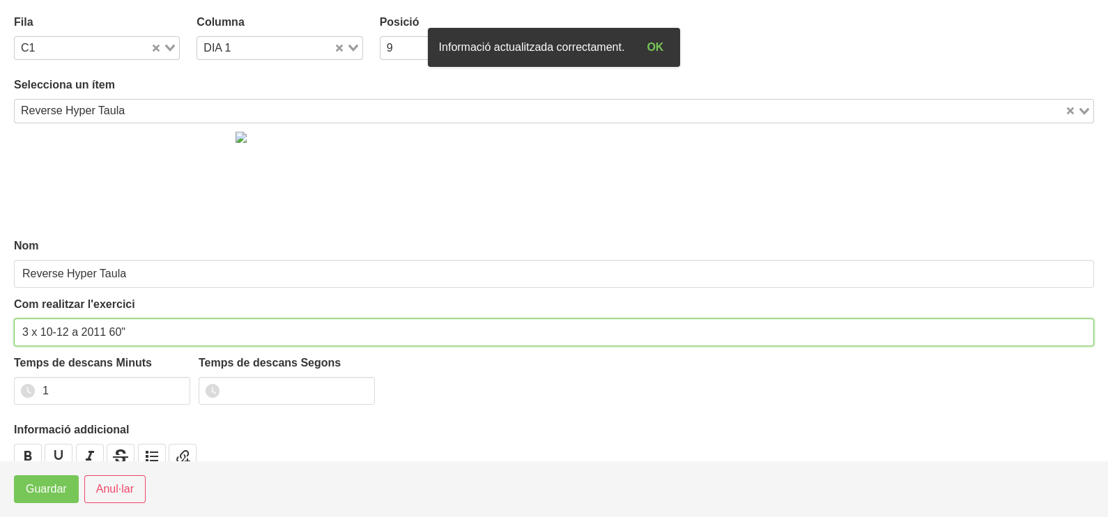
drag, startPoint x: 28, startPoint y: 324, endPoint x: 0, endPoint y: 331, distance: 28.7
type input "2 x 10-12 a 2011 60""
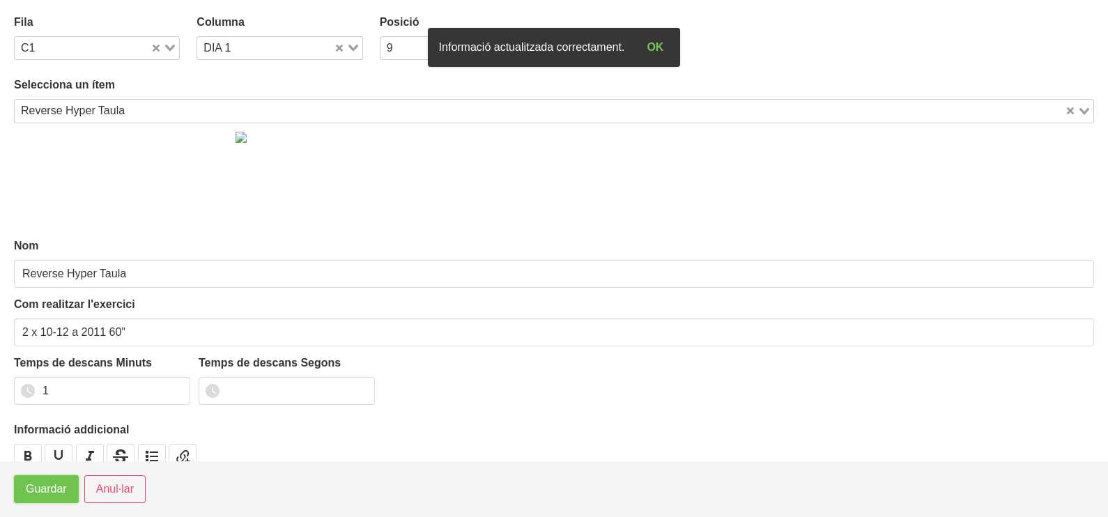
click at [32, 502] on button "Guardar" at bounding box center [46, 489] width 65 height 28
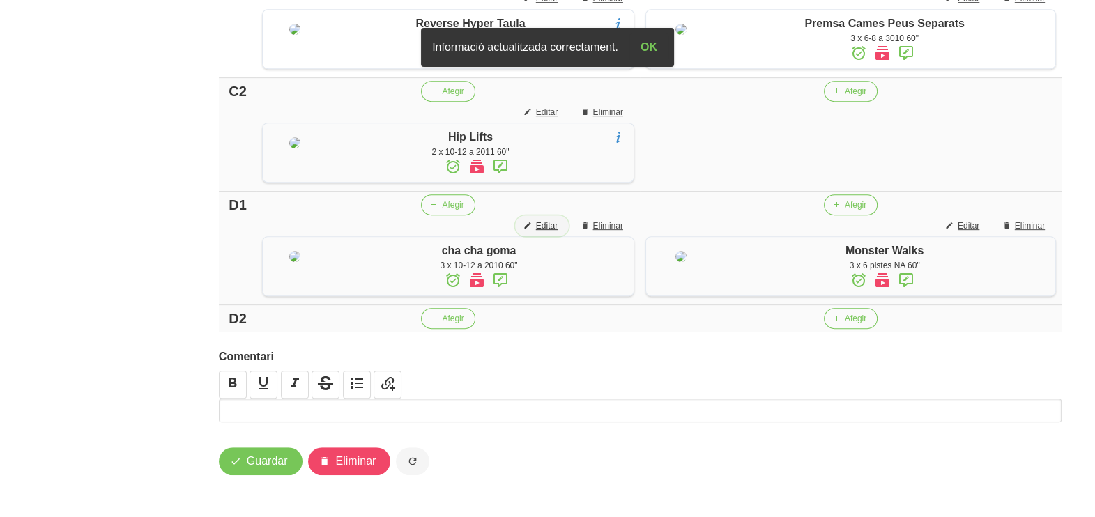
click at [558, 236] on button "Editar" at bounding box center [542, 225] width 54 height 21
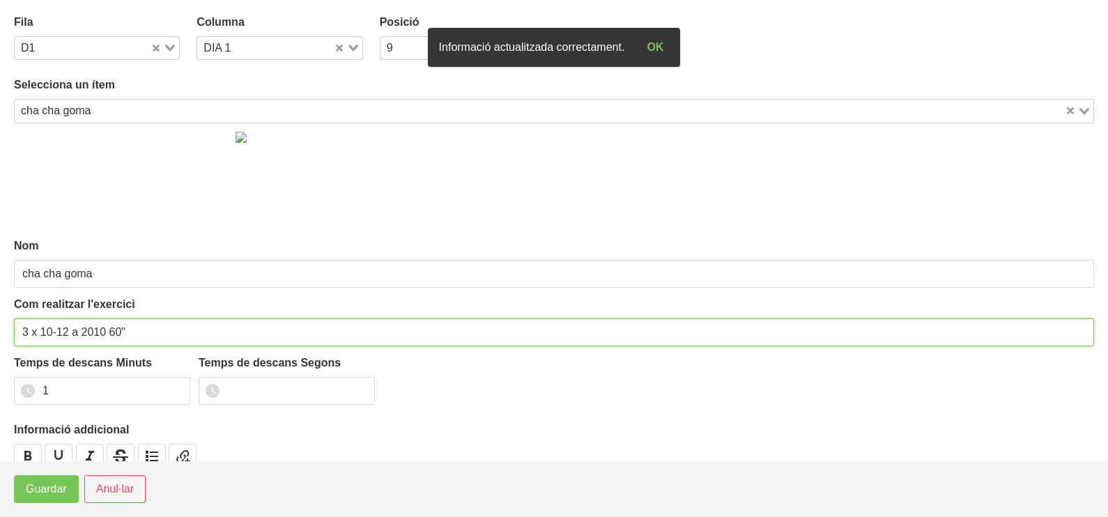
drag, startPoint x: 28, startPoint y: 325, endPoint x: 10, endPoint y: 333, distance: 19.0
click at [7, 328] on section "Fila D1 Loading... Columna DIA 1 Loading... Posició 9 Loading... Selecciona un …" at bounding box center [554, 230] width 1108 height 461
type input "2 x 10-12 a 2010 60""
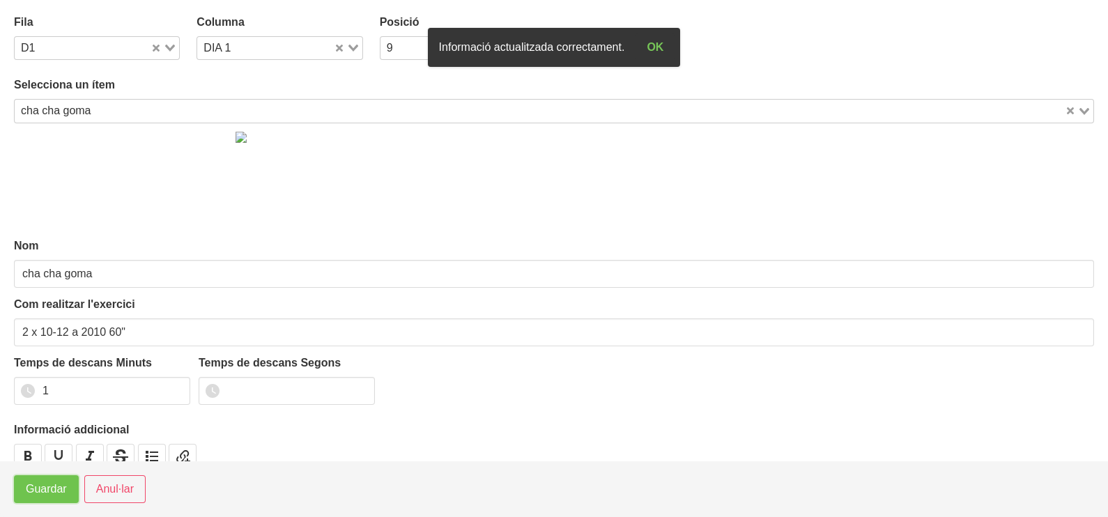
click at [69, 488] on button "Guardar" at bounding box center [46, 489] width 65 height 28
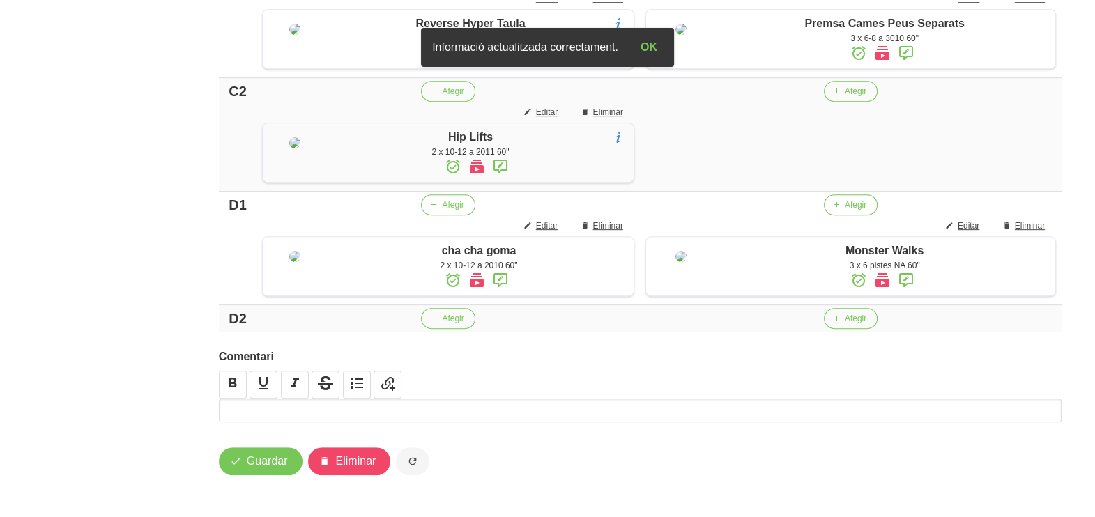
scroll to position [1121, 0]
click at [962, 220] on span "Editar" at bounding box center [969, 226] width 22 height 13
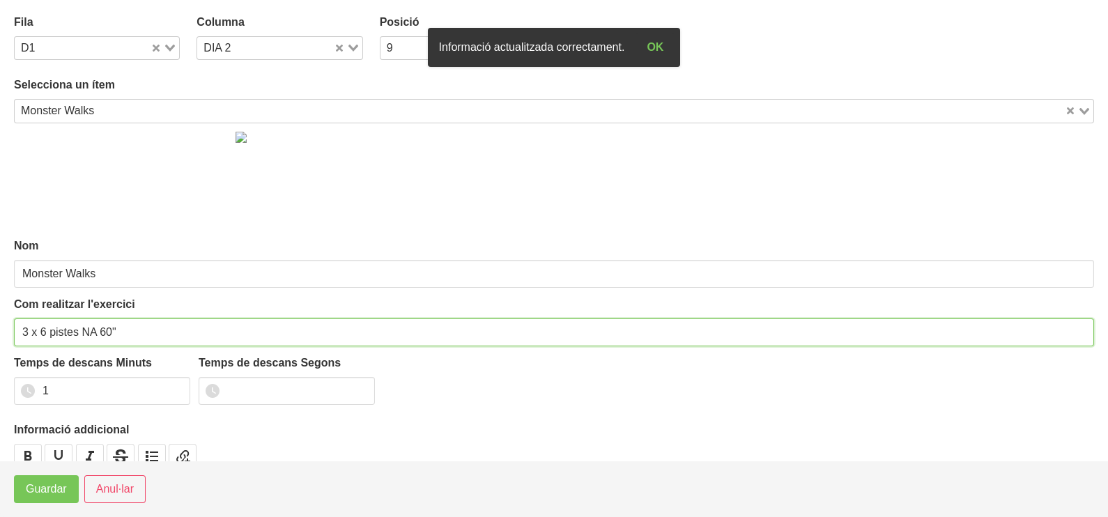
drag, startPoint x: 28, startPoint y: 328, endPoint x: 7, endPoint y: 329, distance: 21.0
click at [7, 328] on section "Fila D1 Loading... Columna DIA 2 Loading... Posició 9 Loading... Selecciona un …" at bounding box center [554, 230] width 1108 height 461
type input "2 x 6 pistes NA 60""
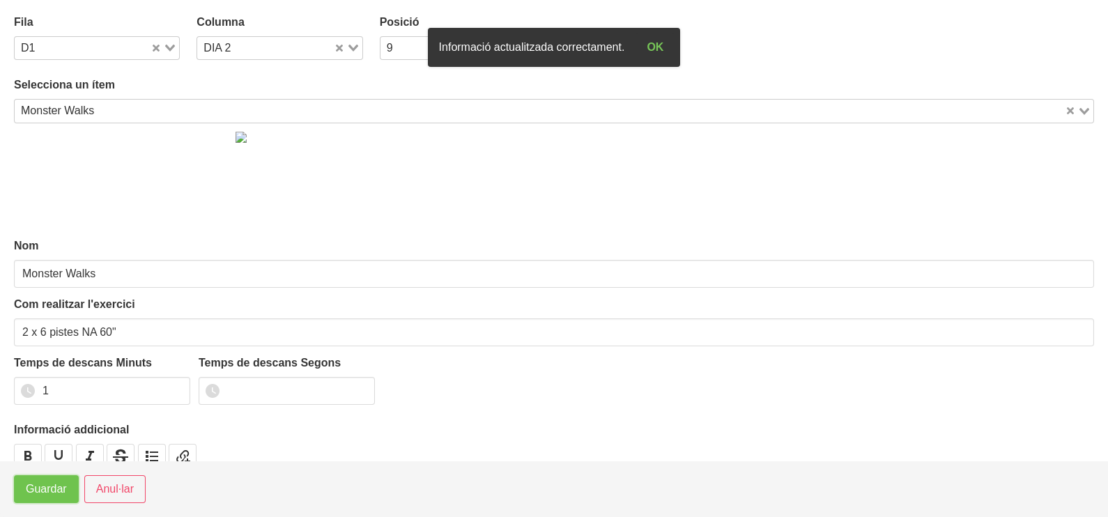
click at [52, 484] on span "Guardar" at bounding box center [46, 489] width 41 height 17
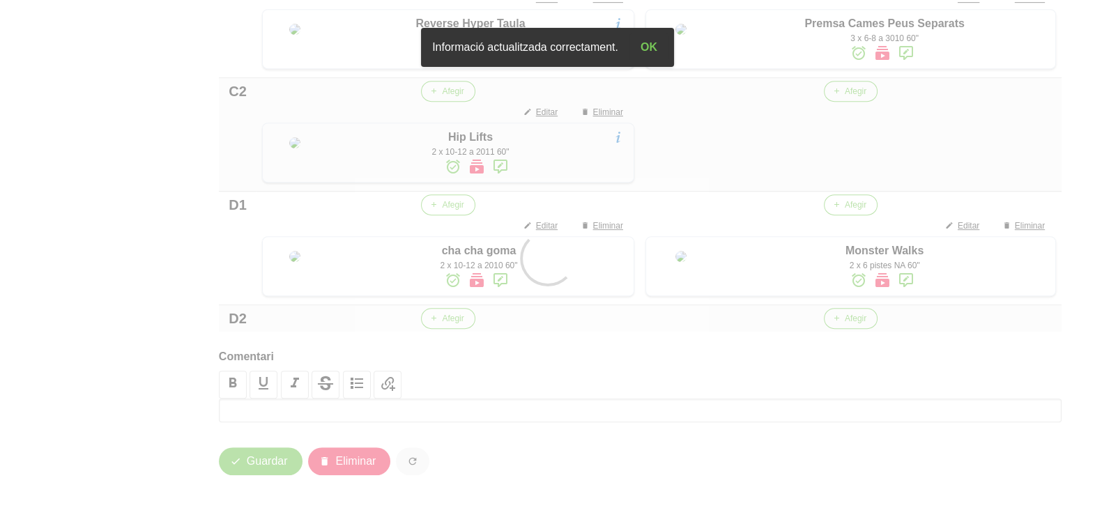
scroll to position [772, 0]
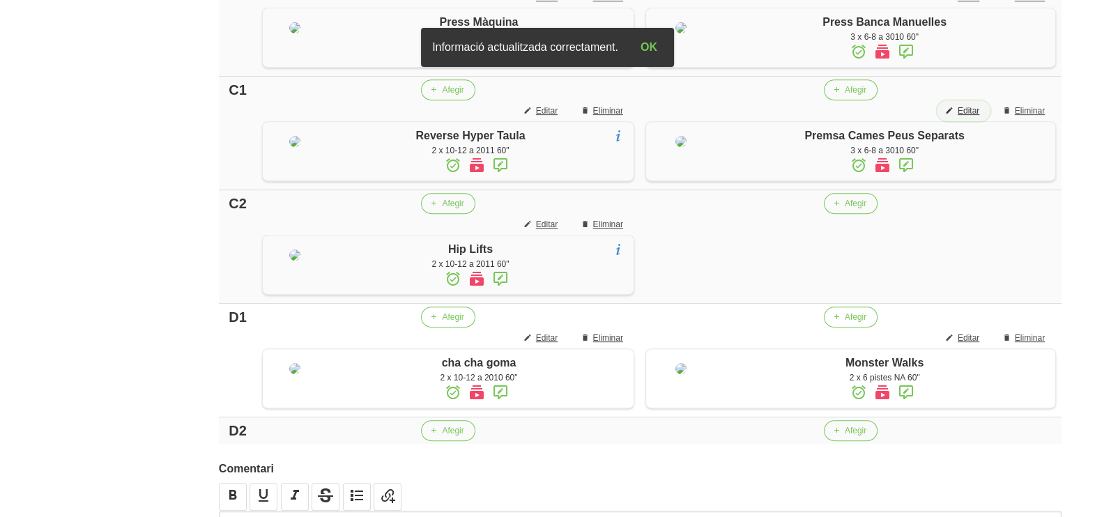
click at [967, 117] on span "Editar" at bounding box center [969, 111] width 22 height 13
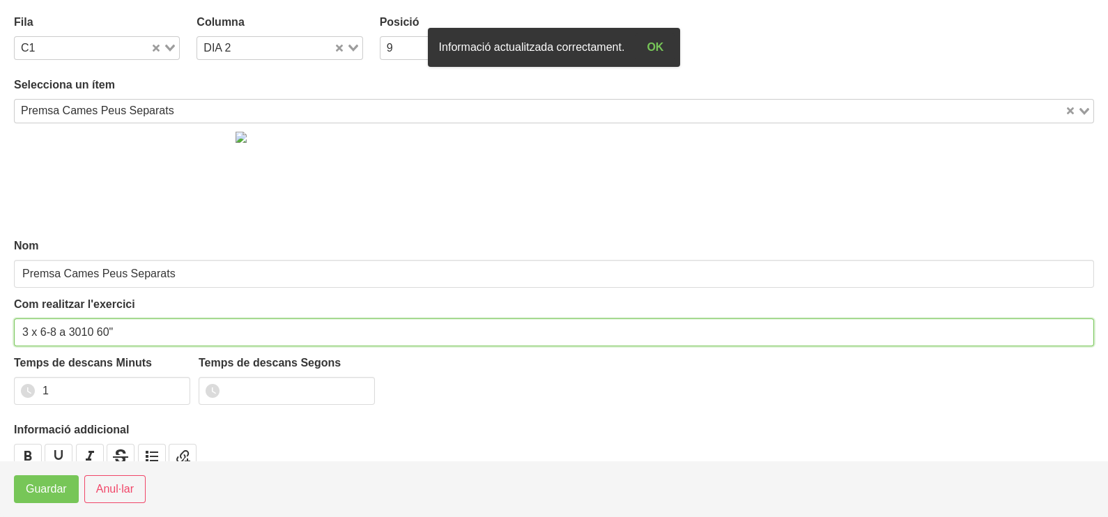
drag, startPoint x: 27, startPoint y: 335, endPoint x: 0, endPoint y: 335, distance: 27.2
type input "2 x 6-8 a 3010 60""
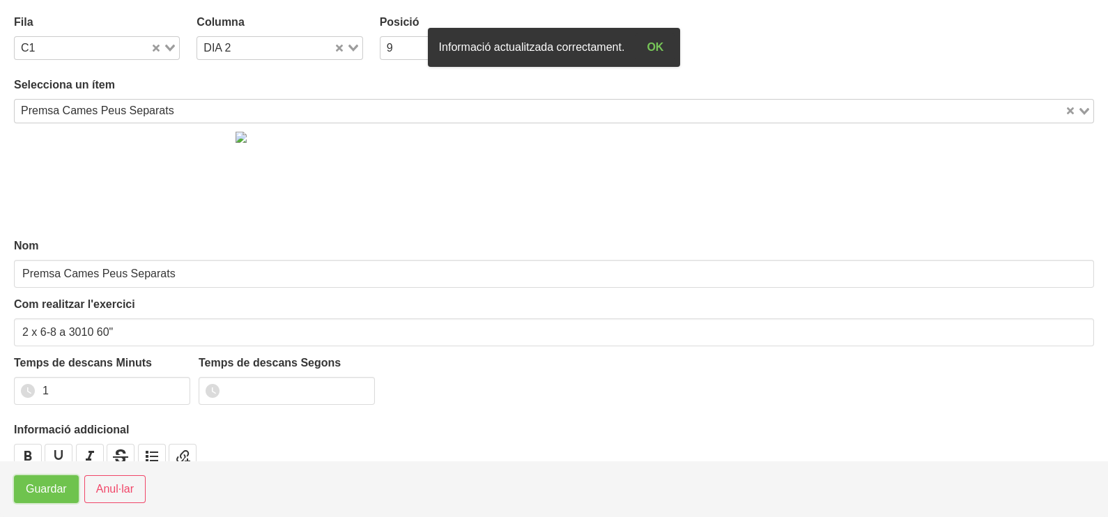
click at [59, 486] on span "Guardar" at bounding box center [46, 489] width 41 height 17
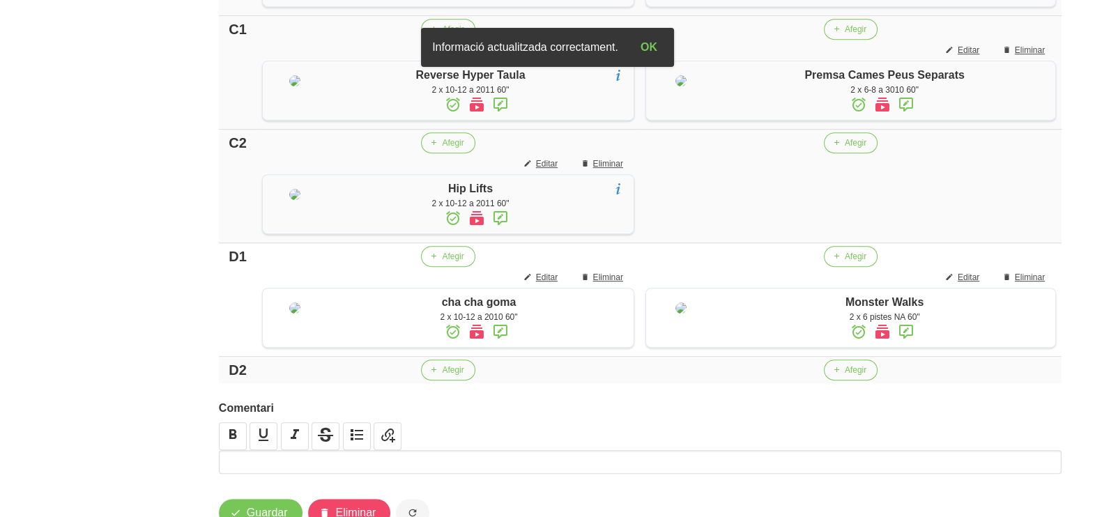
scroll to position [859, 0]
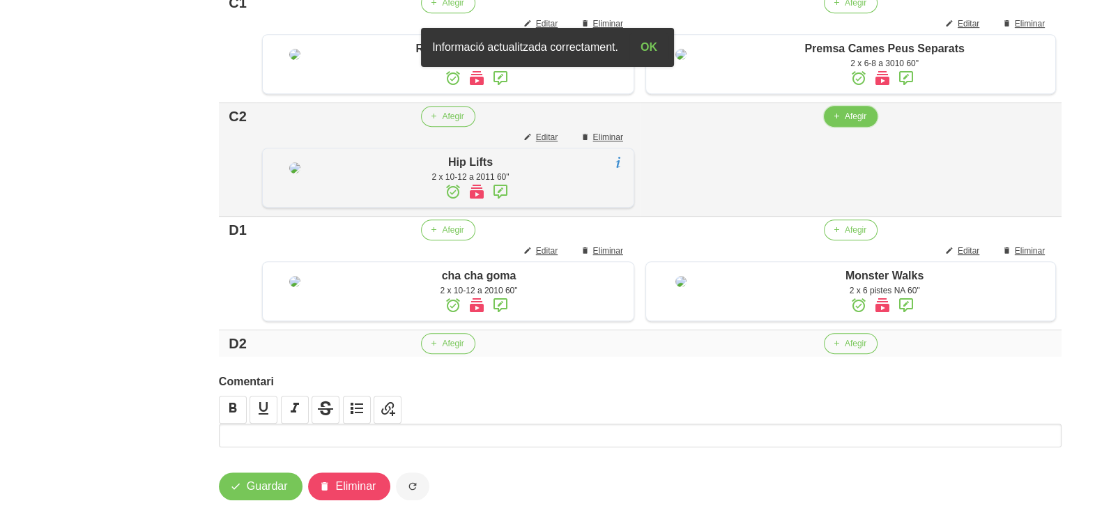
click at [840, 123] on icon "button" at bounding box center [836, 116] width 8 height 13
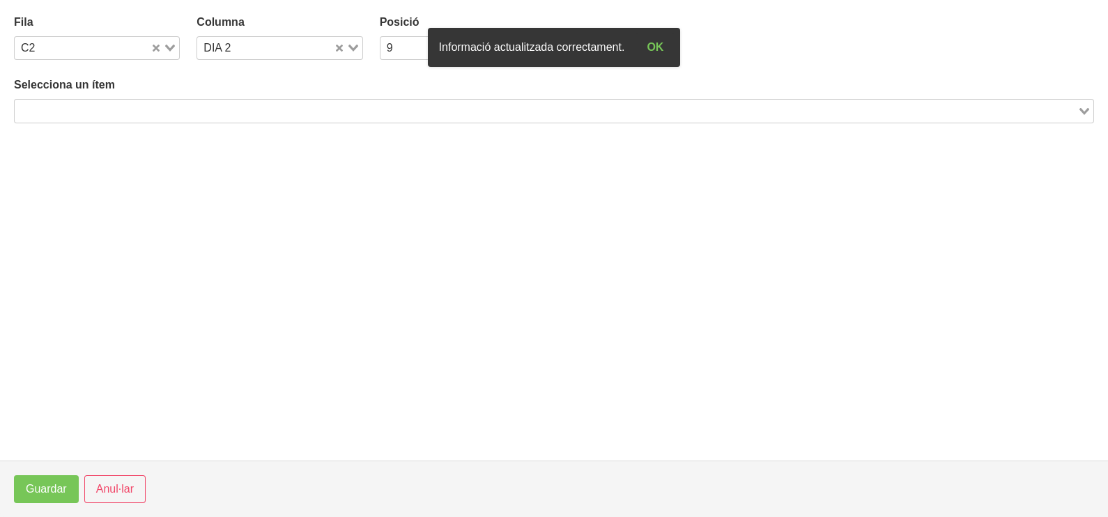
click at [168, 111] on input "Search for option" at bounding box center [546, 110] width 1060 height 17
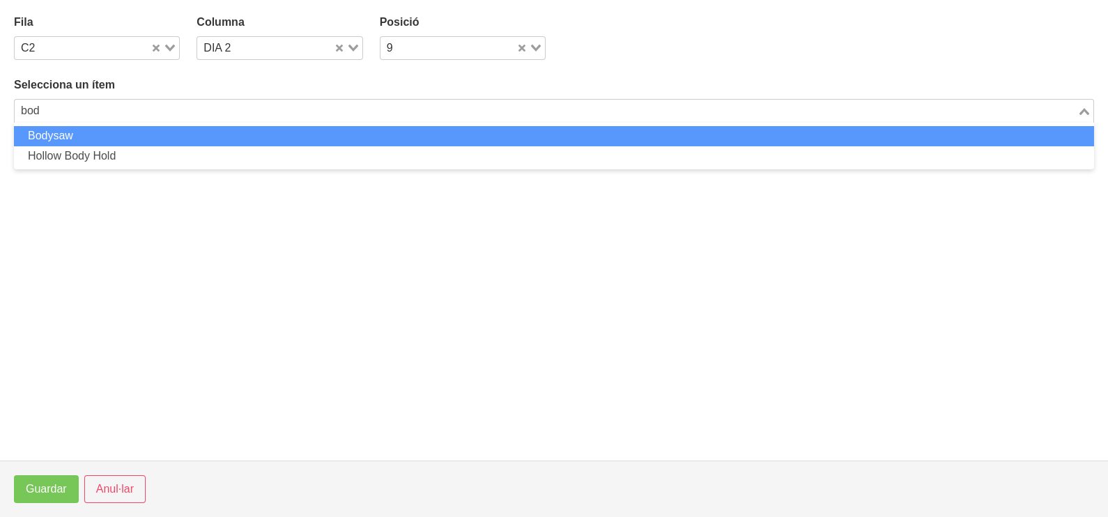
click at [201, 137] on li "Bodysaw" at bounding box center [554, 136] width 1080 height 20
type input "bod"
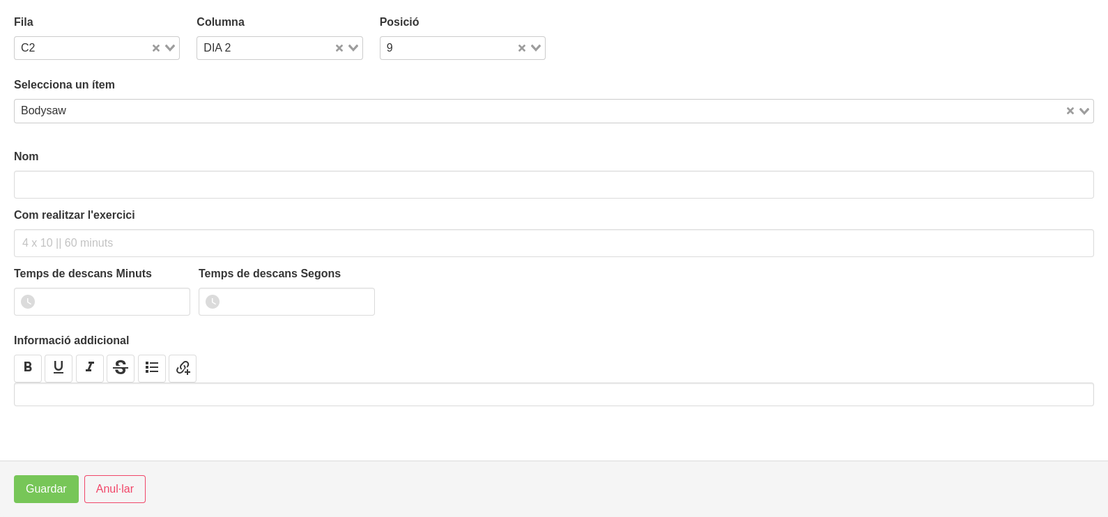
type input "Bodysaw"
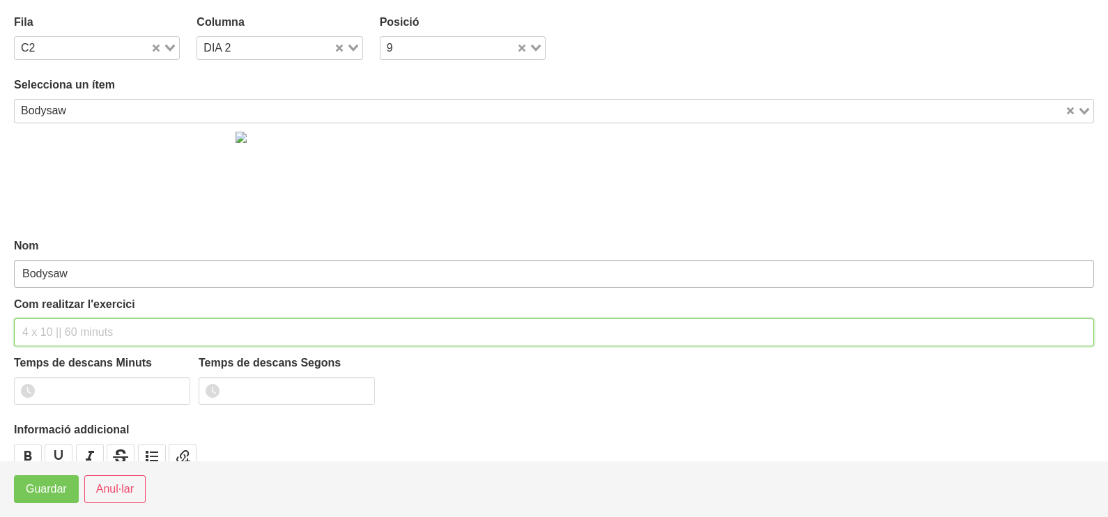
drag, startPoint x: 73, startPoint y: 328, endPoint x: 89, endPoint y: 272, distance: 58.5
click at [84, 310] on div "Com realitzar l'exercici" at bounding box center [554, 321] width 1080 height 50
type input "2 x 10-15 a 2010 60""
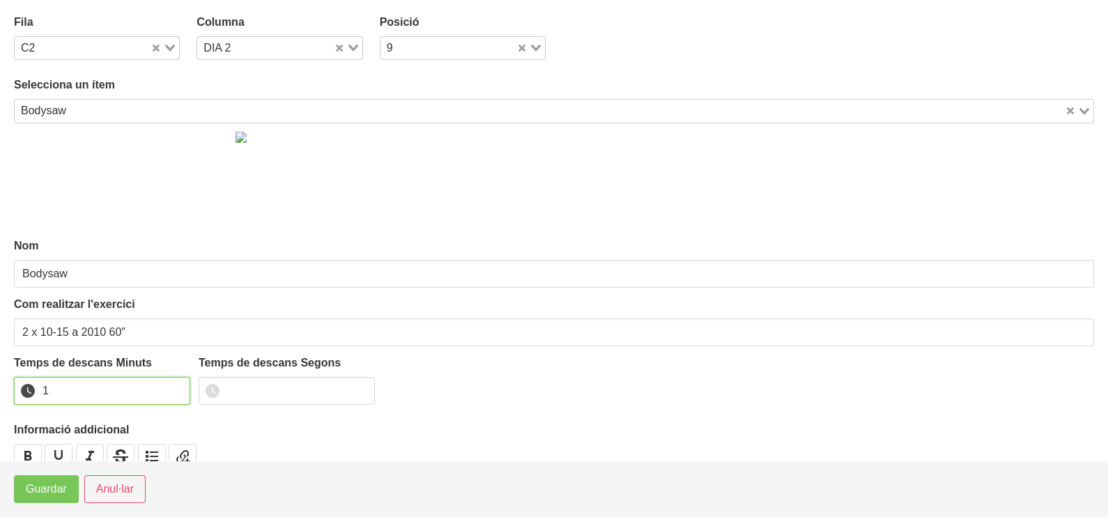
drag, startPoint x: 176, startPoint y: 385, endPoint x: 167, endPoint y: 394, distance: 12.3
type input "1"
click at [174, 387] on input "1" at bounding box center [102, 391] width 176 height 28
click at [56, 488] on span "Guardar" at bounding box center [46, 489] width 41 height 17
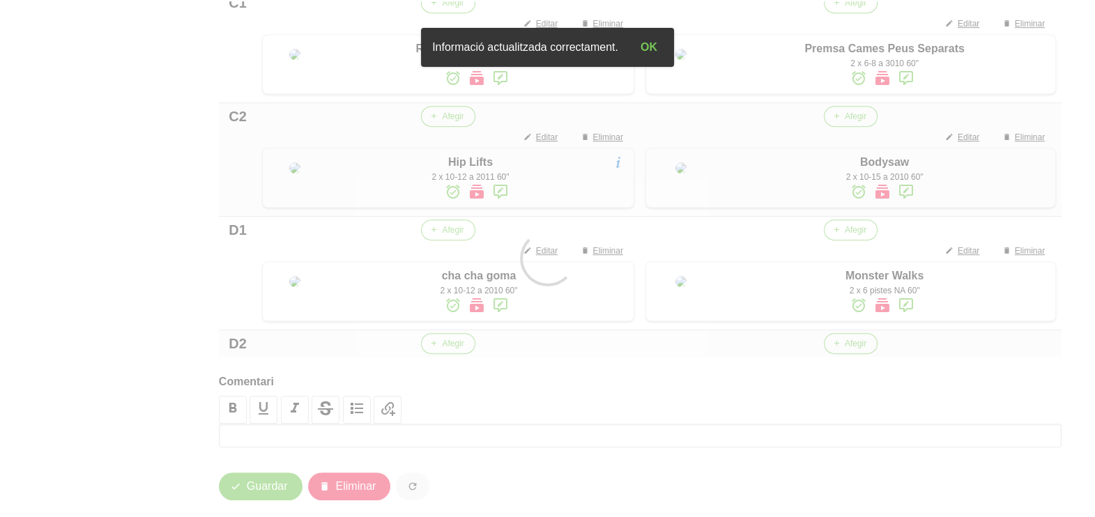
scroll to position [1121, 0]
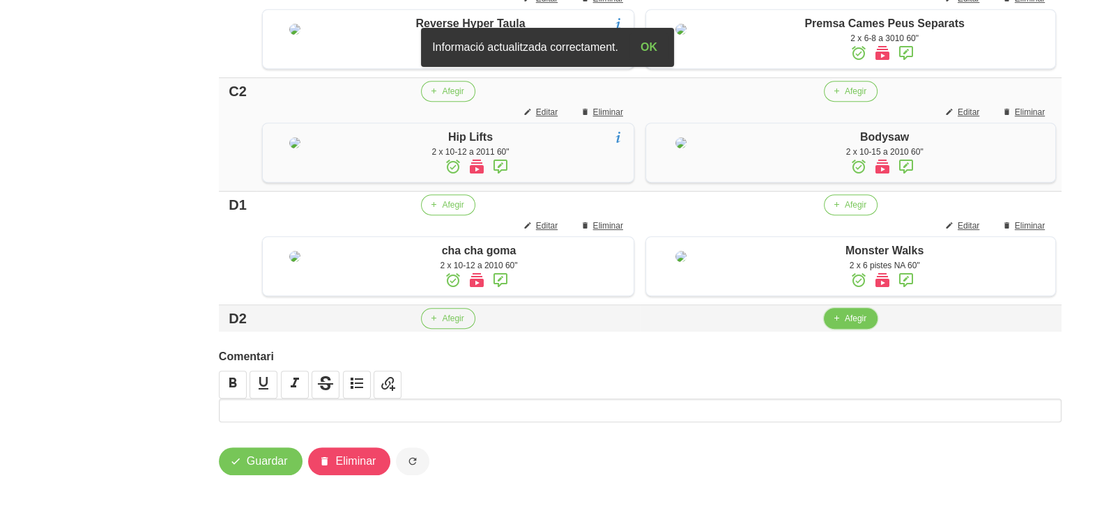
click at [853, 321] on span "Afegir" at bounding box center [856, 318] width 22 height 13
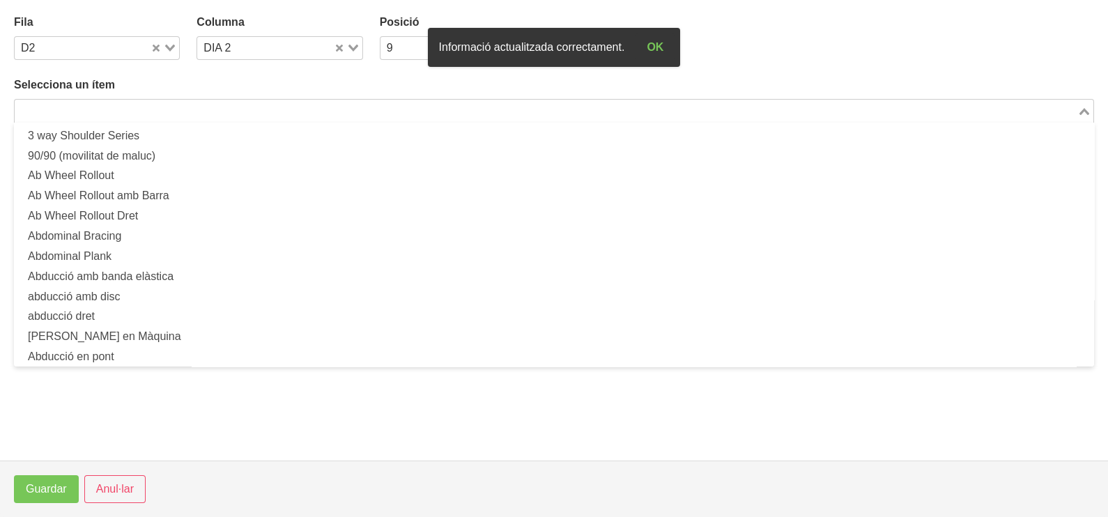
drag, startPoint x: 298, startPoint y: 112, endPoint x: 307, endPoint y: 110, distance: 8.5
click at [300, 111] on input "Search for option" at bounding box center [546, 110] width 1060 height 17
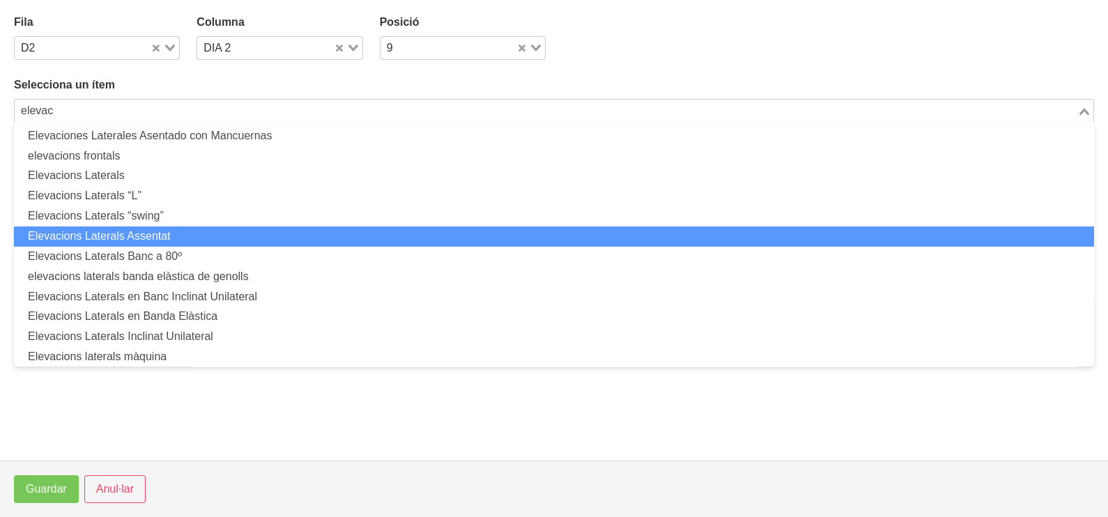
click at [217, 241] on li "Elevacions Laterals Assentat" at bounding box center [554, 236] width 1080 height 20
type input "elevac"
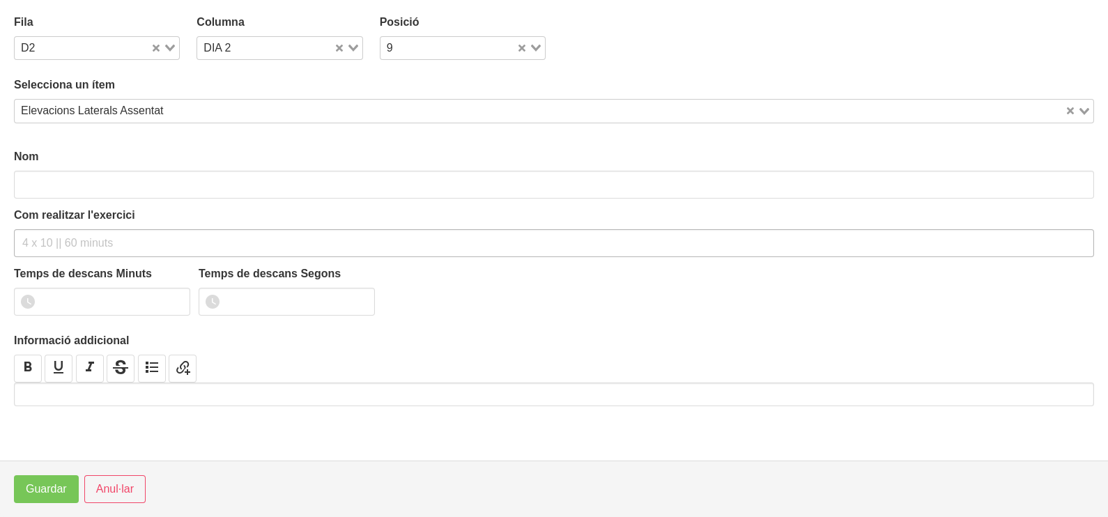
type input "Elevacions Laterals Assentat"
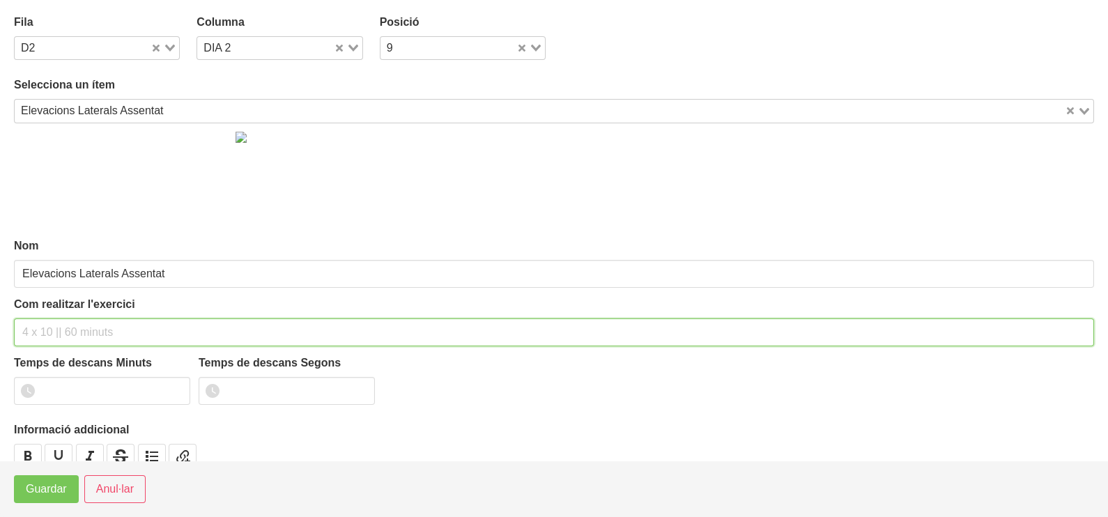
click at [48, 325] on input "text" at bounding box center [554, 332] width 1080 height 28
type input "3 x 8-10 a 2010 60""
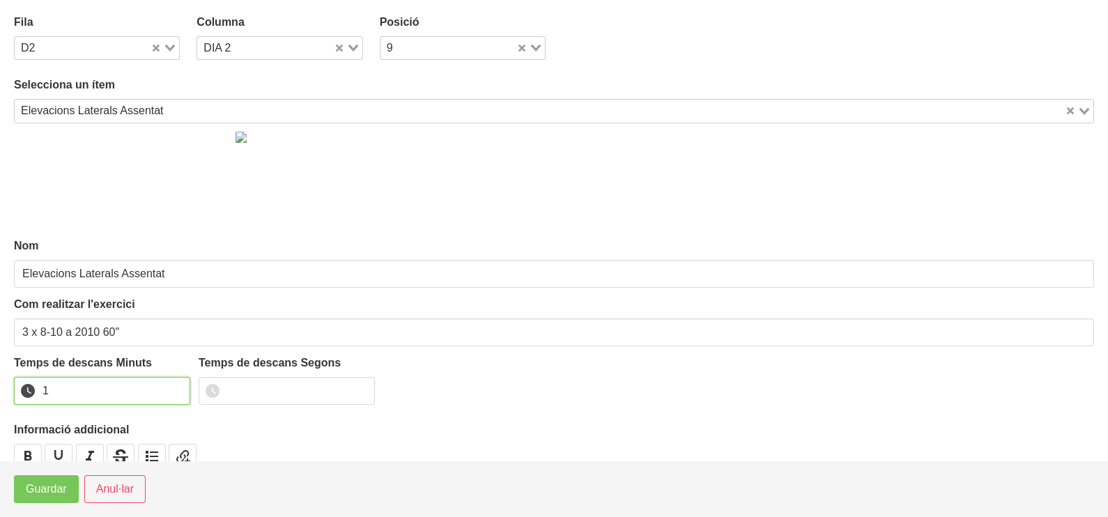
drag, startPoint x: 178, startPoint y: 384, endPoint x: 139, endPoint y: 408, distance: 46.3
type input "1"
click at [171, 390] on input "1" at bounding box center [102, 391] width 176 height 28
click at [56, 479] on button "Guardar" at bounding box center [46, 489] width 65 height 28
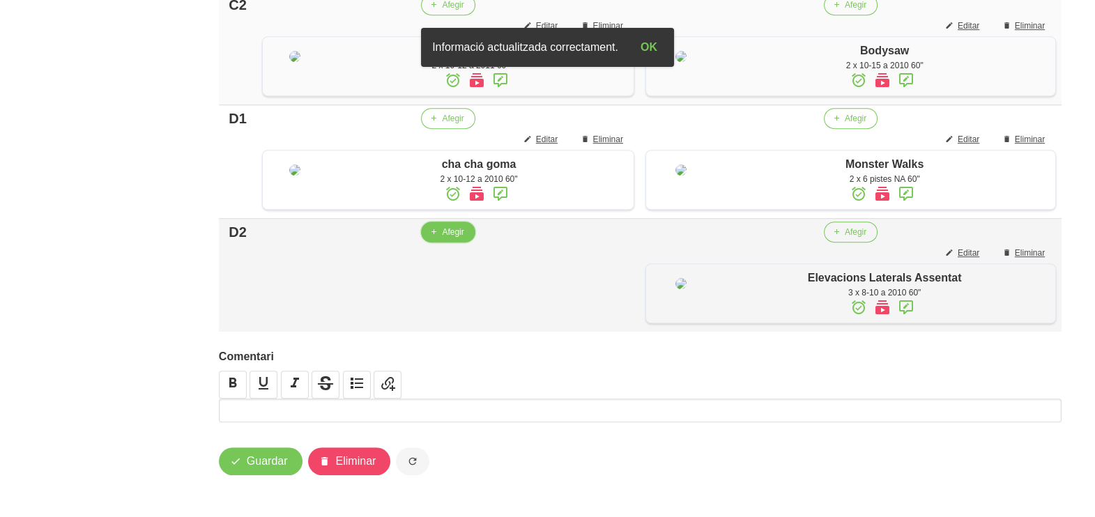
click at [443, 238] on span "Afegir" at bounding box center [453, 232] width 22 height 13
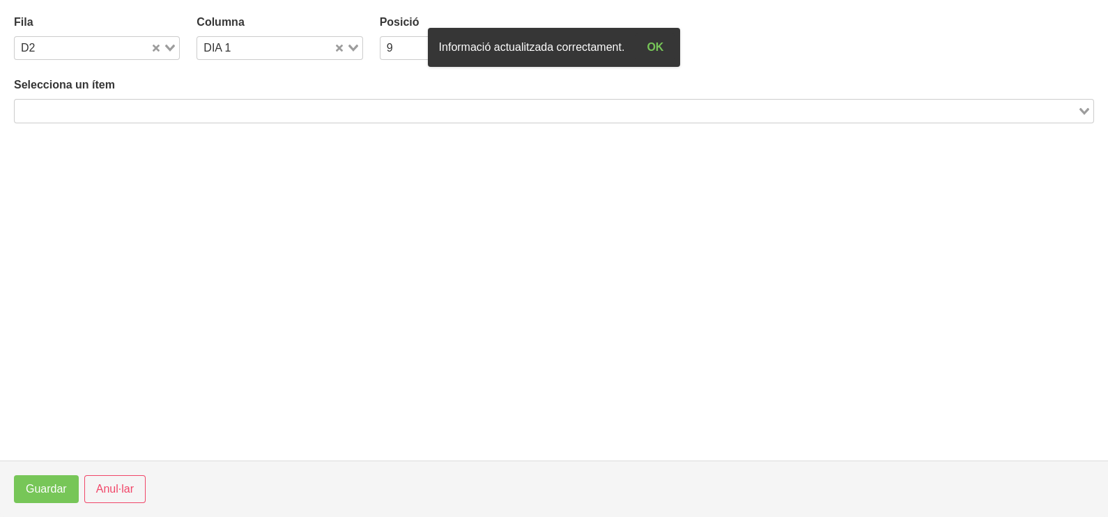
click at [130, 110] on input "Search for option" at bounding box center [546, 110] width 1060 height 17
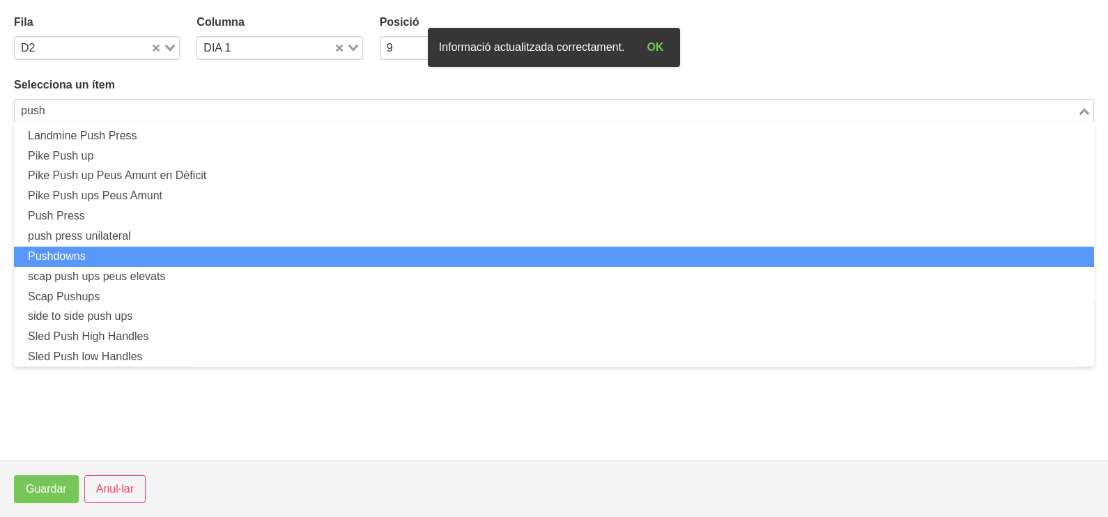
click at [132, 257] on li "Pushdowns" at bounding box center [554, 257] width 1080 height 20
type input "push"
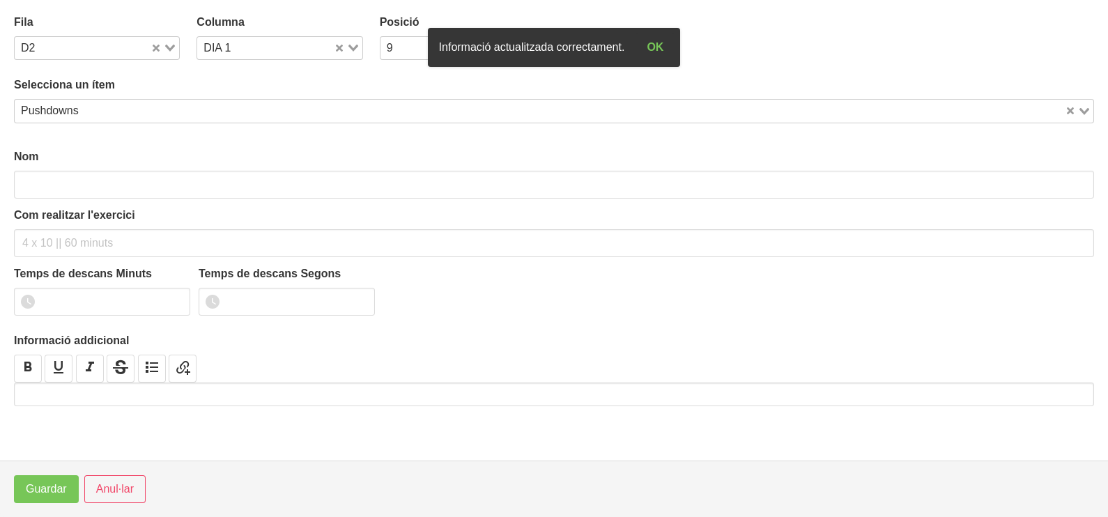
type input "Pushdowns"
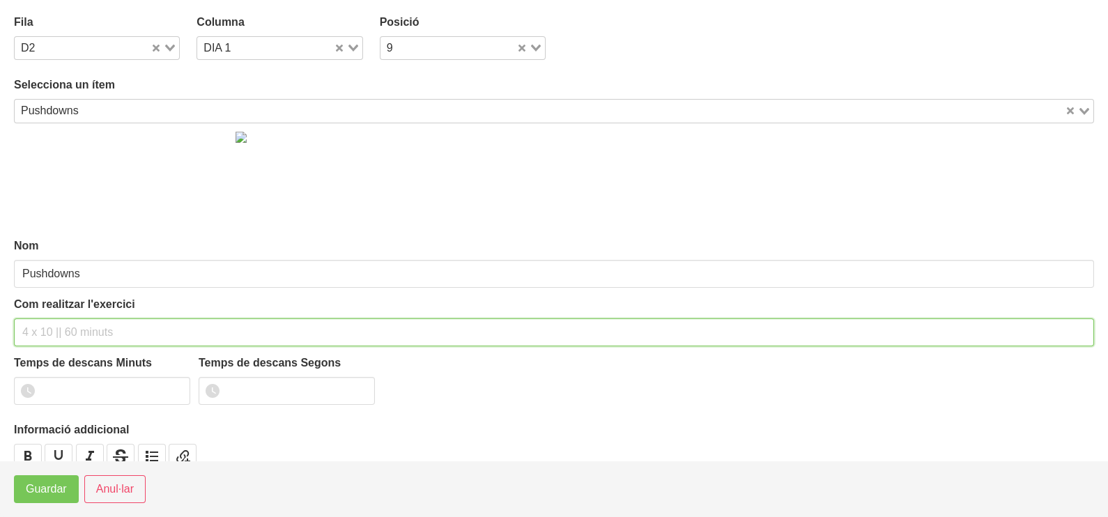
drag, startPoint x: 49, startPoint y: 328, endPoint x: 87, endPoint y: 247, distance: 89.5
click at [56, 318] on input "text" at bounding box center [554, 332] width 1080 height 28
type input "3 x 8-12 (goma elàstica) 60""
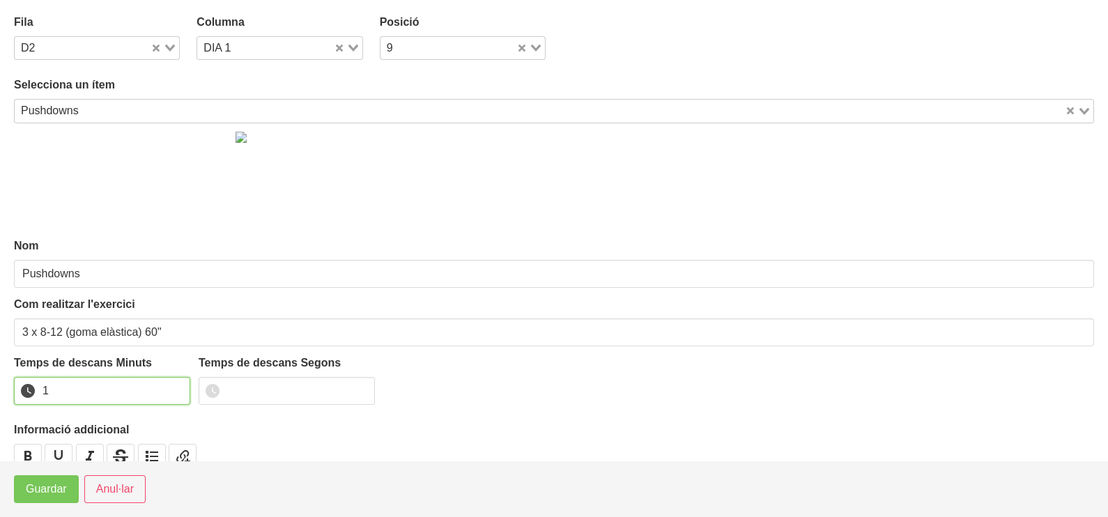
drag, startPoint x: 177, startPoint y: 383, endPoint x: 122, endPoint y: 432, distance: 73.6
type input "1"
click at [176, 385] on input "1" at bounding box center [102, 391] width 176 height 28
click at [60, 481] on span "Guardar" at bounding box center [46, 489] width 41 height 17
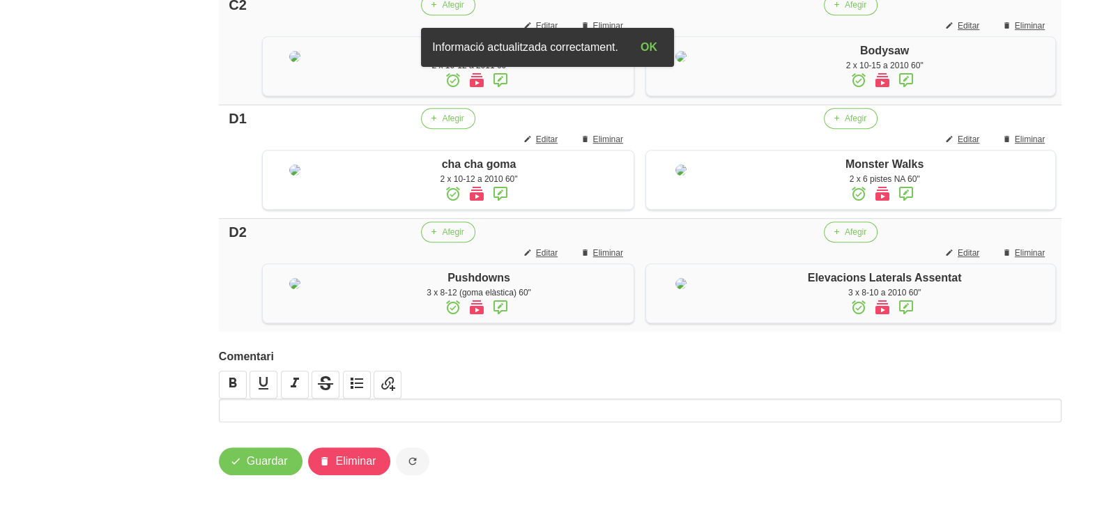
scroll to position [1224, 0]
click at [248, 471] on button "Guardar" at bounding box center [261, 461] width 84 height 28
click at [255, 463] on span "Guardar" at bounding box center [267, 461] width 41 height 17
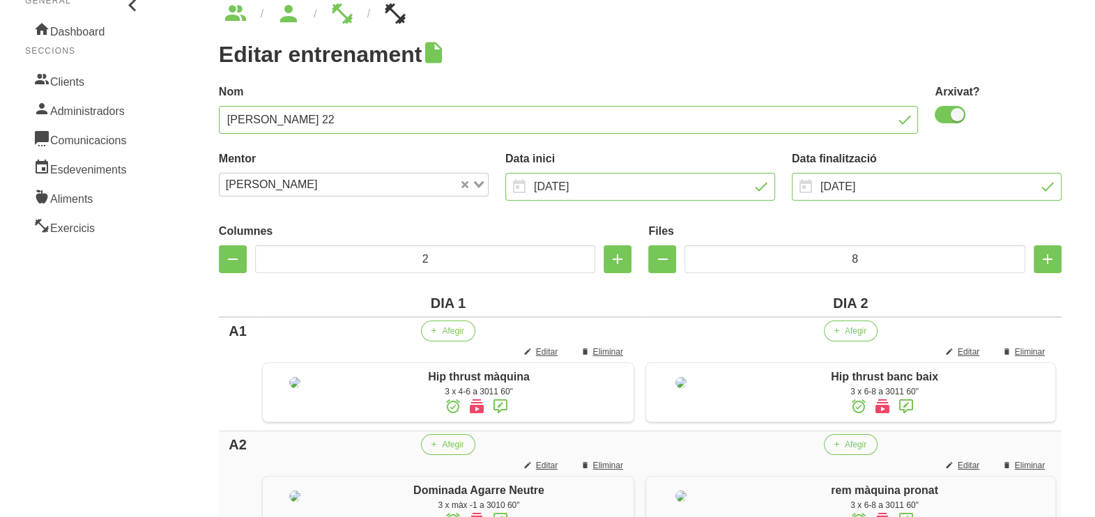
scroll to position [0, 0]
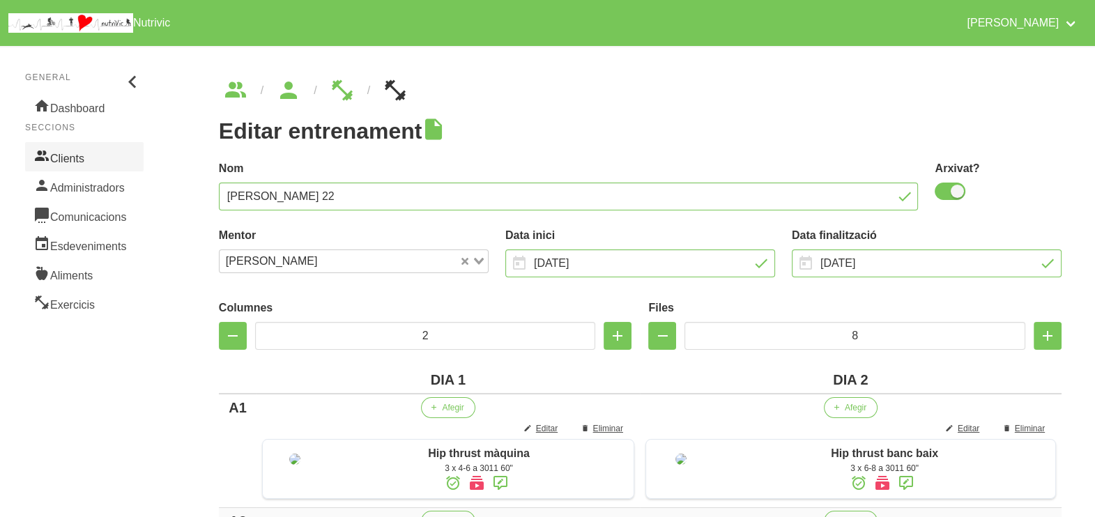
click at [86, 157] on link "Clients" at bounding box center [84, 156] width 118 height 29
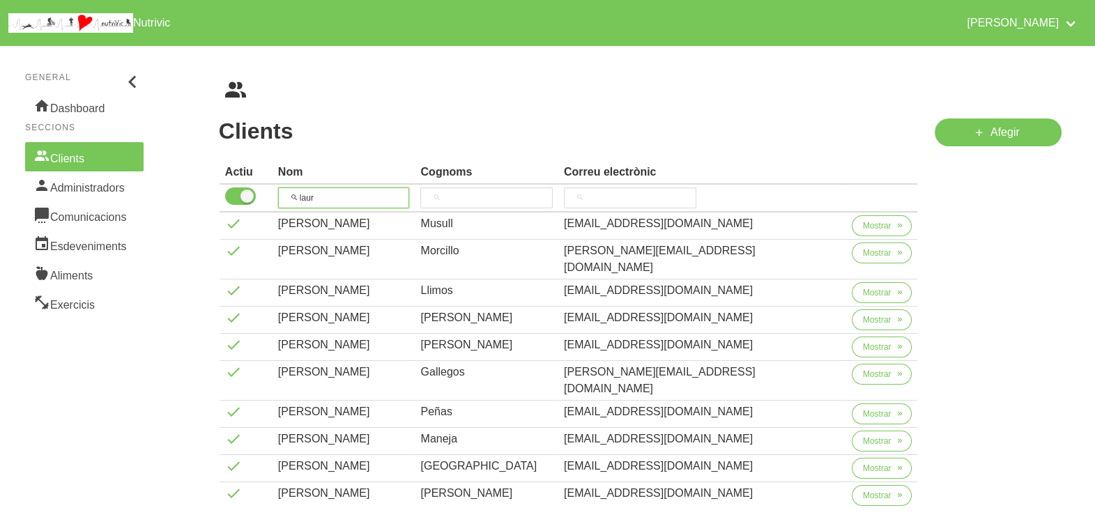
drag, startPoint x: 341, startPoint y: 198, endPoint x: 316, endPoint y: 171, distance: 36.5
click at [277, 195] on tr "laur" at bounding box center [569, 199] width 698 height 28
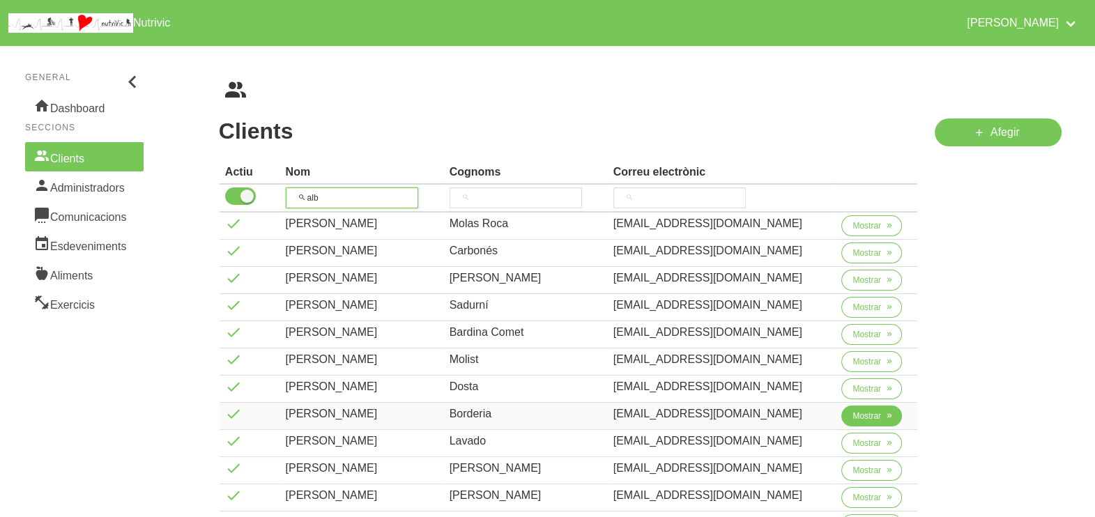
type input "alb"
click at [855, 417] on span "Mostrar" at bounding box center [866, 416] width 29 height 13
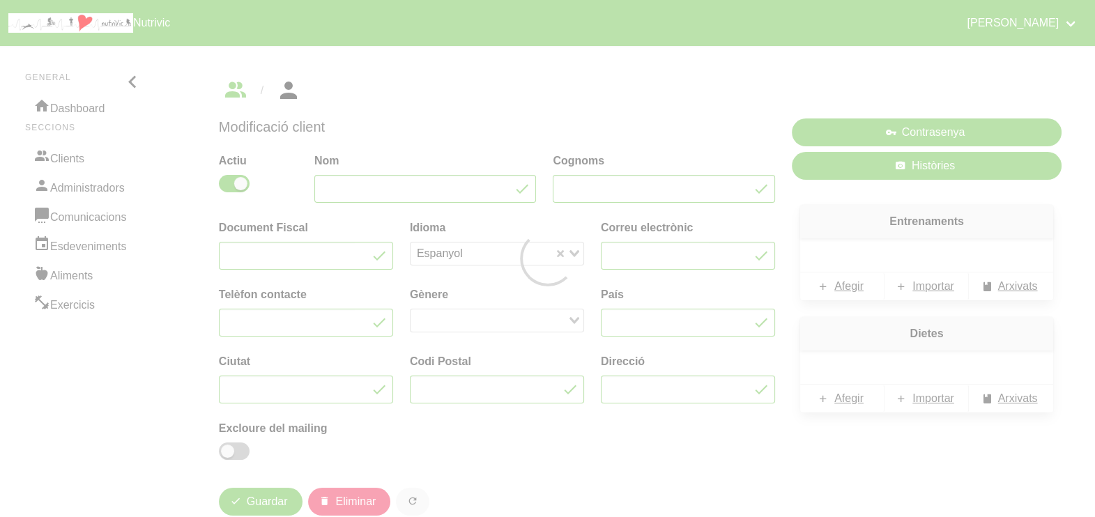
type input "[PERSON_NAME]"
type input "Borderia"
type input "[EMAIL_ADDRESS][DOMAIN_NAME]"
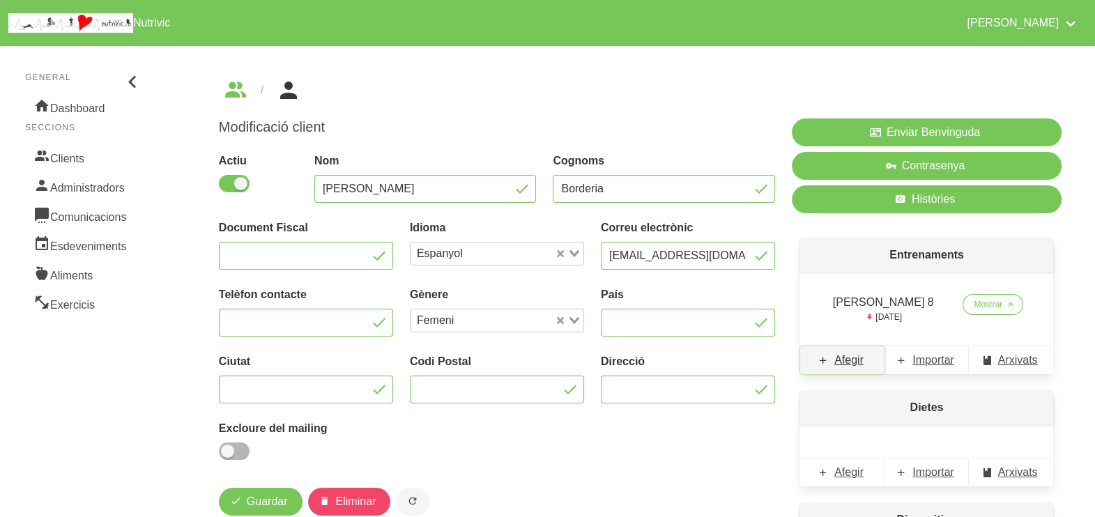
click at [860, 359] on span "Afegir" at bounding box center [848, 360] width 29 height 17
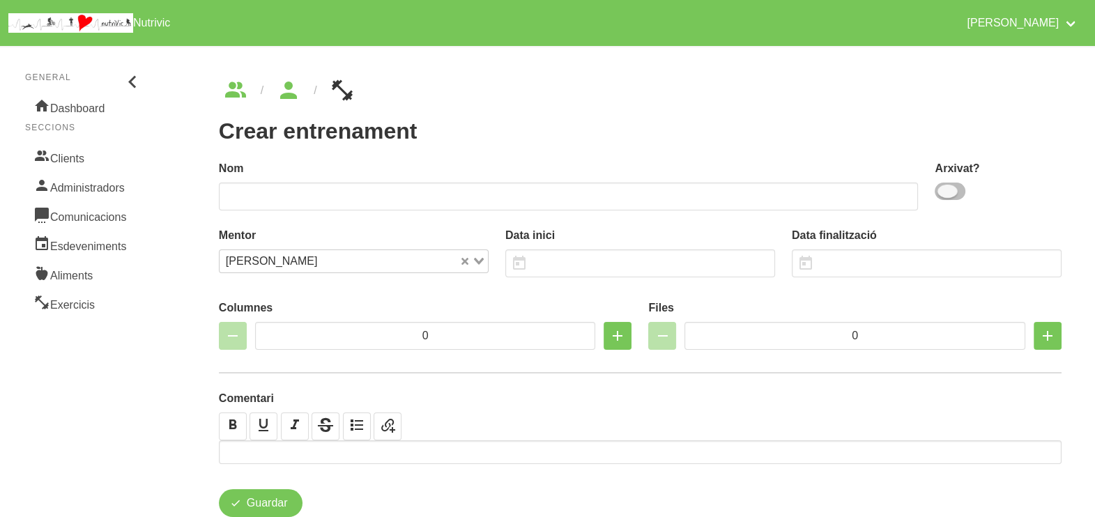
drag, startPoint x: 958, startPoint y: 193, endPoint x: 698, endPoint y: 194, distance: 259.9
click at [956, 194] on span at bounding box center [950, 191] width 31 height 17
click at [944, 194] on input "checkbox" at bounding box center [939, 191] width 9 height 9
checkbox input "true"
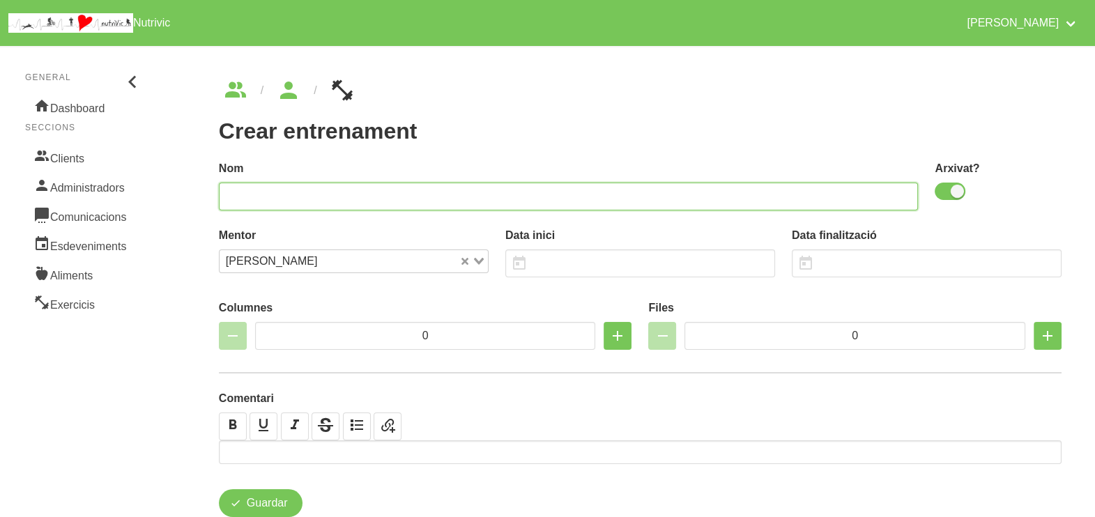
click at [675, 194] on input "text" at bounding box center [569, 197] width 700 height 28
type input "Alba Bordeira 9"
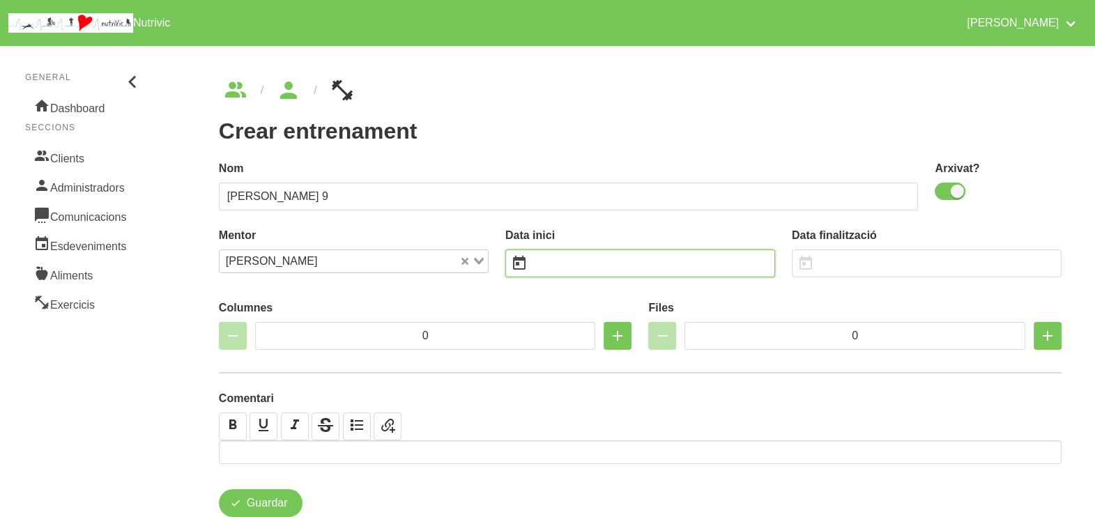
drag, startPoint x: 562, startPoint y: 268, endPoint x: 555, endPoint y: 259, distance: 11.4
click at [563, 268] on input "text" at bounding box center [640, 263] width 270 height 28
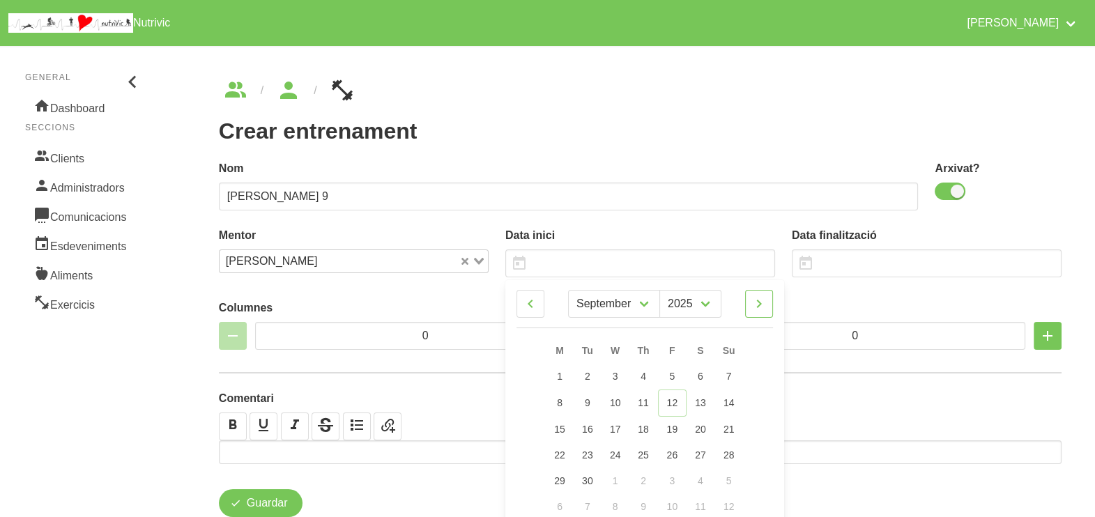
click at [762, 303] on icon at bounding box center [759, 303] width 17 height 25
select select "9"
click at [732, 429] on span "19" at bounding box center [728, 427] width 11 height 11
type input "[DATE]"
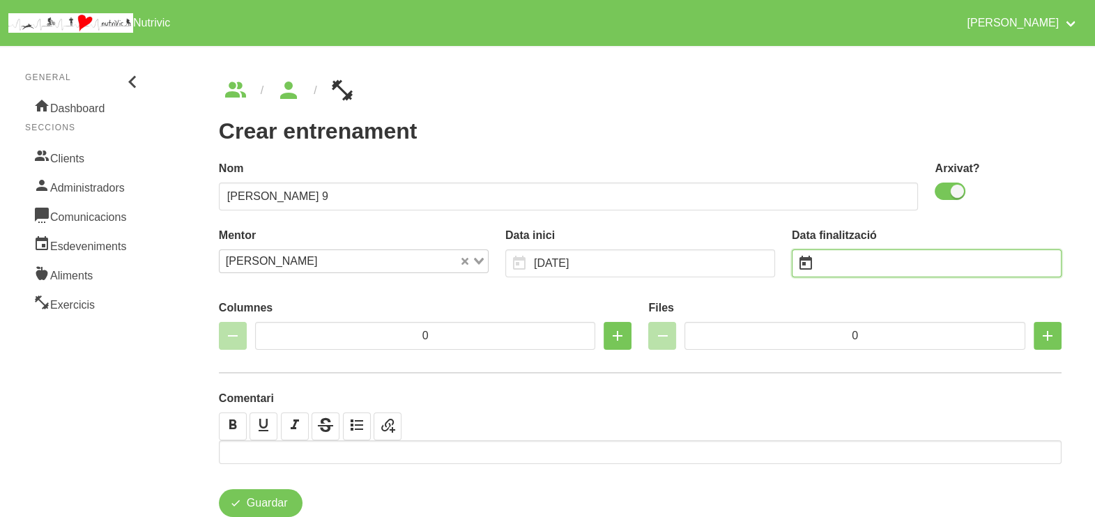
click at [854, 261] on input "text" at bounding box center [927, 263] width 270 height 28
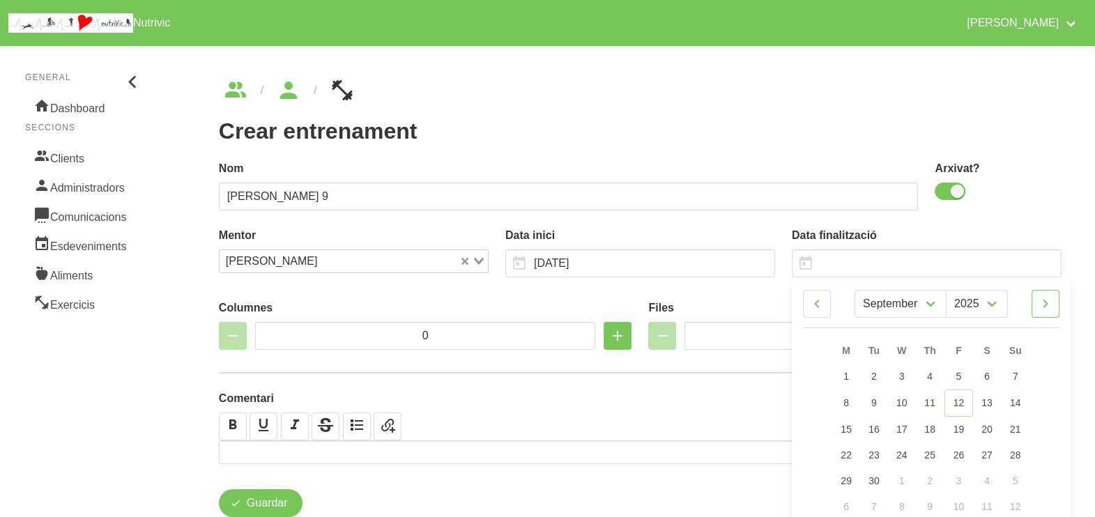
click at [1054, 305] on link at bounding box center [1045, 304] width 28 height 28
select select "10"
drag, startPoint x: 1021, startPoint y: 480, endPoint x: 905, endPoint y: 328, distance: 191.5
click at [1019, 479] on link "30" at bounding box center [1014, 480] width 29 height 26
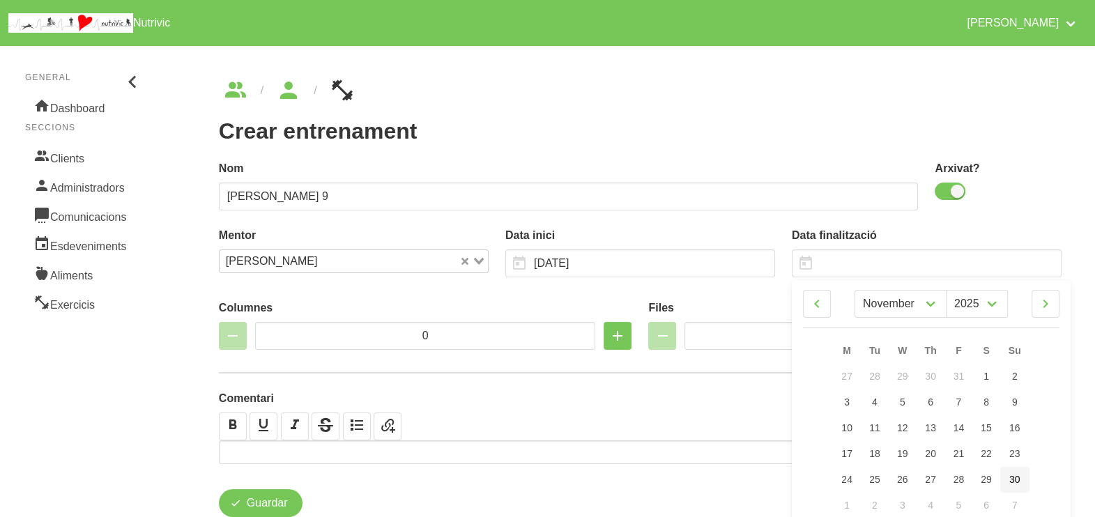
type input "30/11/2025"
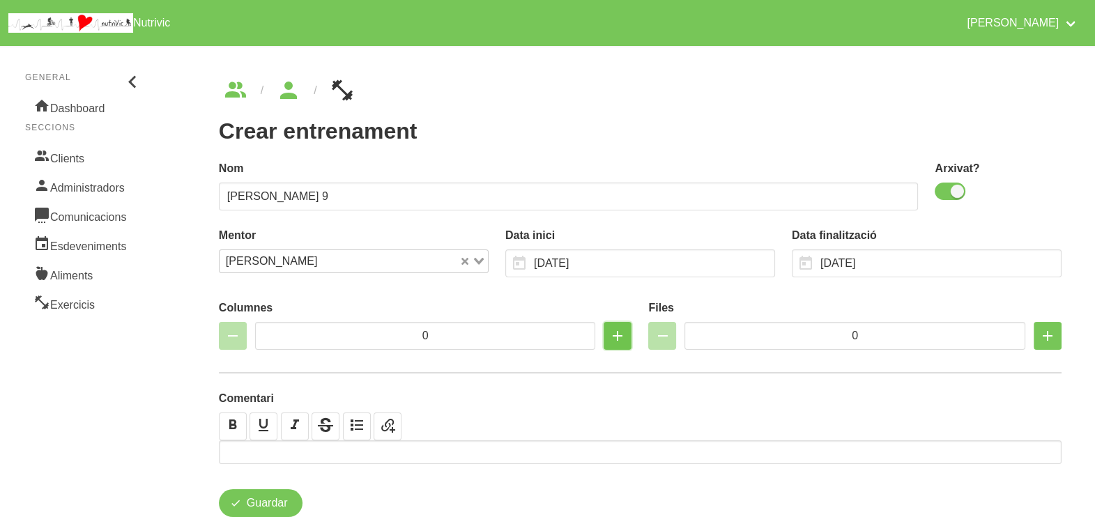
click at [617, 338] on icon "button" at bounding box center [617, 335] width 17 height 25
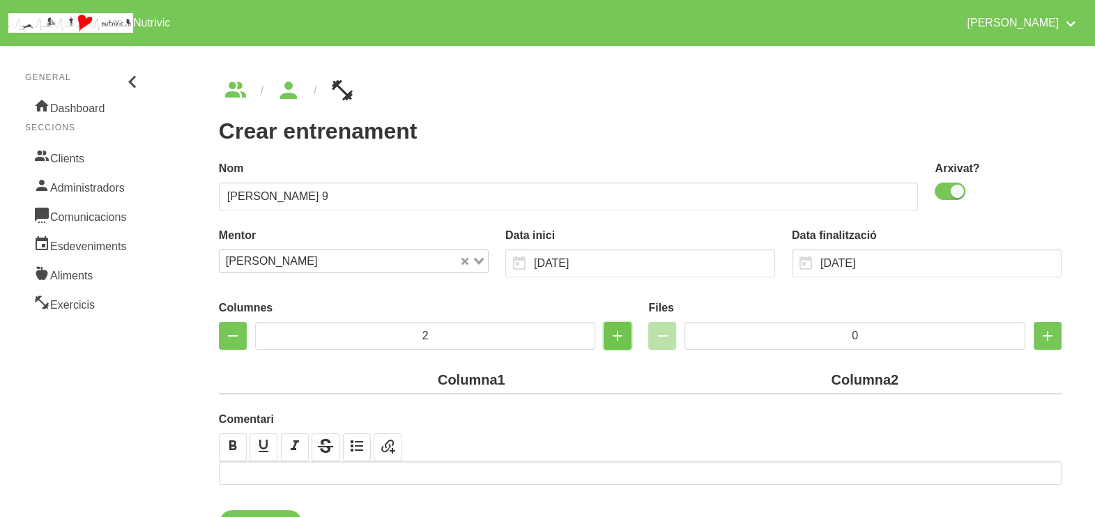
click at [617, 338] on icon "button" at bounding box center [617, 335] width 17 height 25
type input "3"
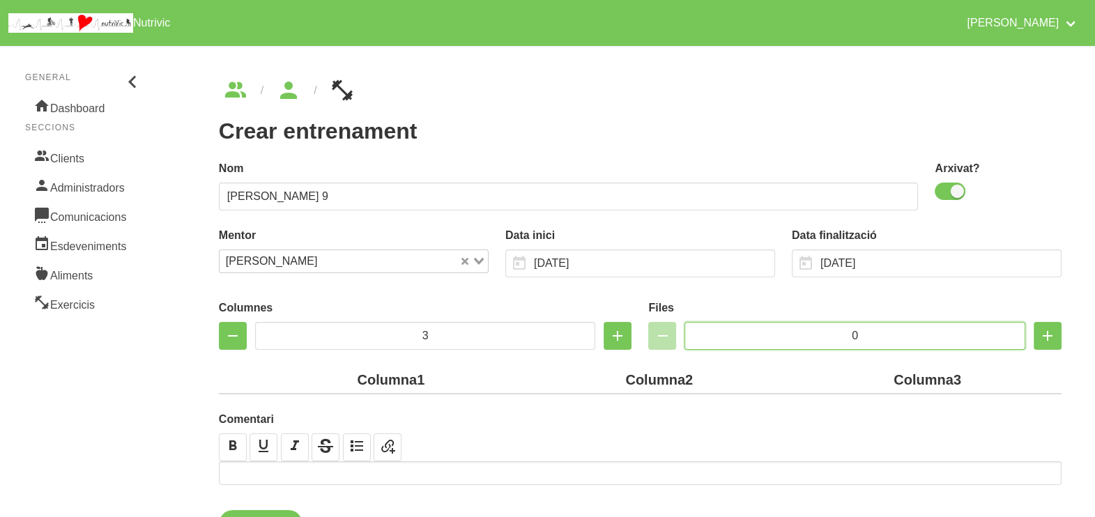
drag, startPoint x: 880, startPoint y: 335, endPoint x: 795, endPoint y: 335, distance: 85.0
click at [795, 335] on input "0" at bounding box center [854, 336] width 341 height 28
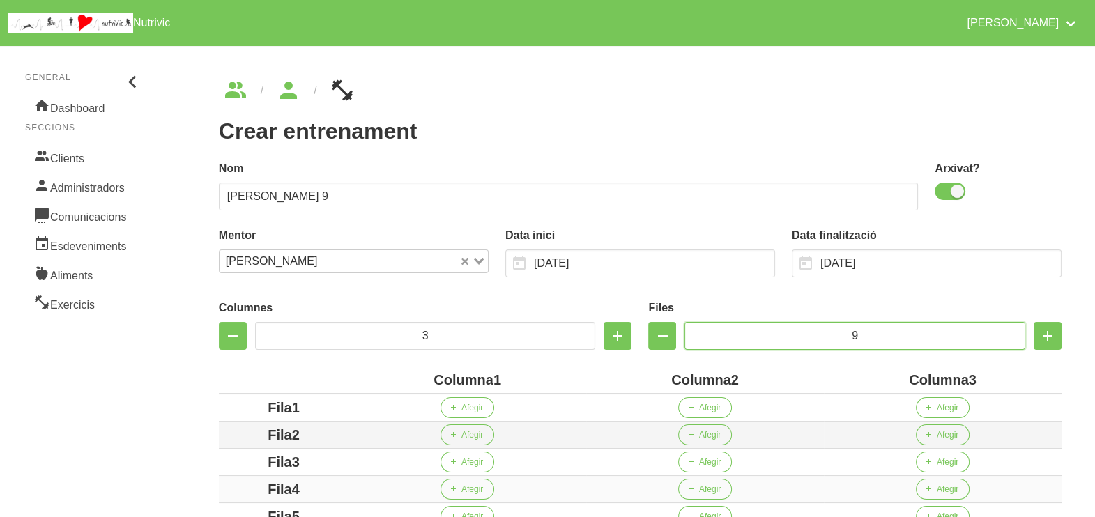
scroll to position [261, 0]
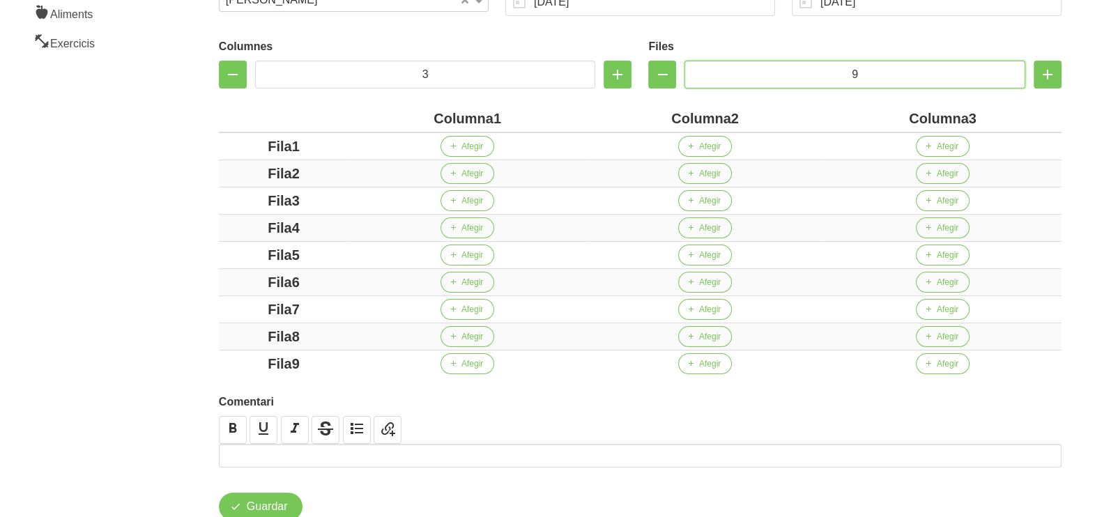
type input "9"
drag, startPoint x: 491, startPoint y: 118, endPoint x: 411, endPoint y: 122, distance: 79.5
click at [411, 122] on div "Columna1" at bounding box center [467, 118] width 226 height 21
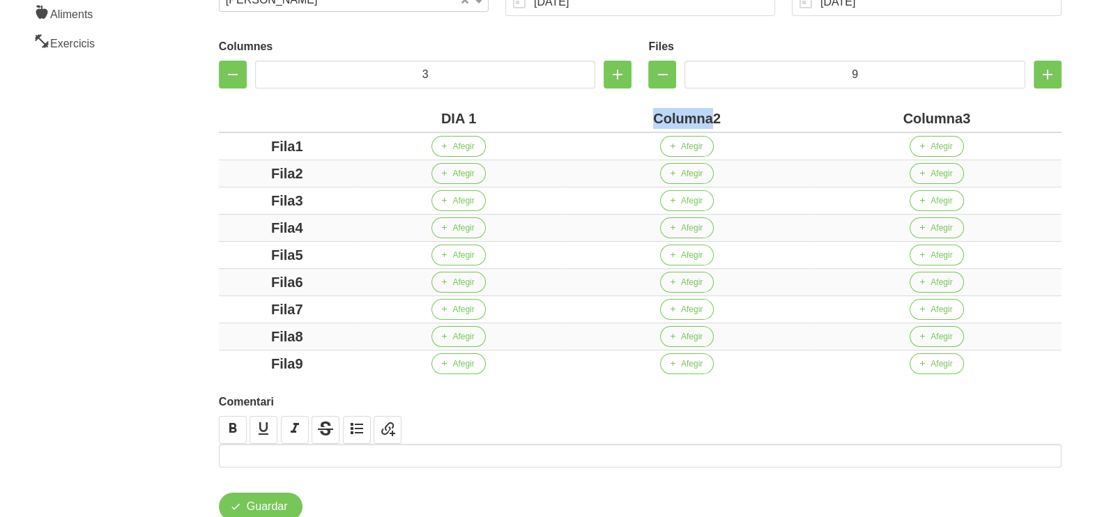
drag, startPoint x: 709, startPoint y: 118, endPoint x: 615, endPoint y: 122, distance: 94.1
click at [615, 122] on div "Columna2" at bounding box center [686, 118] width 238 height 21
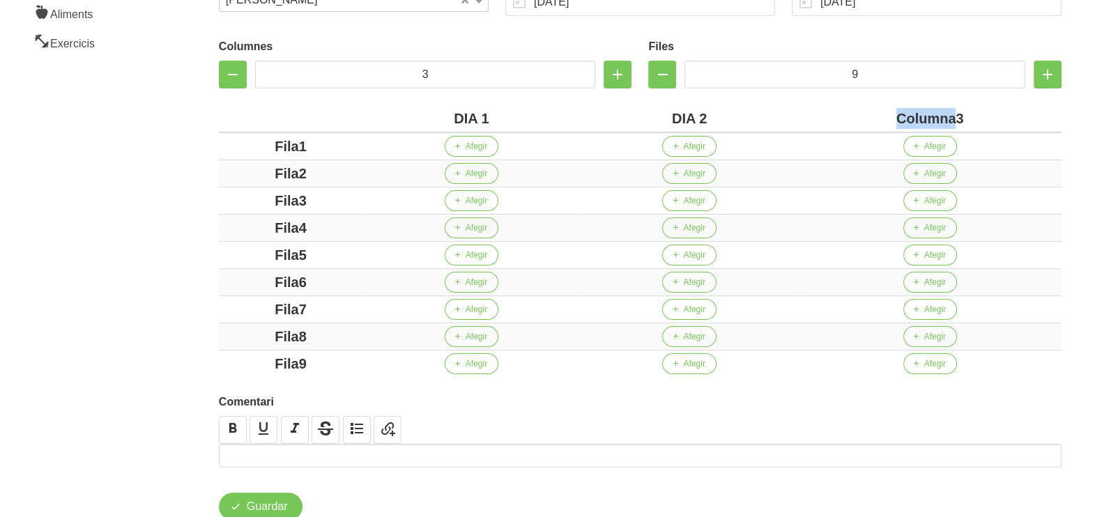
drag, startPoint x: 955, startPoint y: 118, endPoint x: 844, endPoint y: 118, distance: 110.8
click at [844, 118] on div "Columna3" at bounding box center [930, 118] width 252 height 21
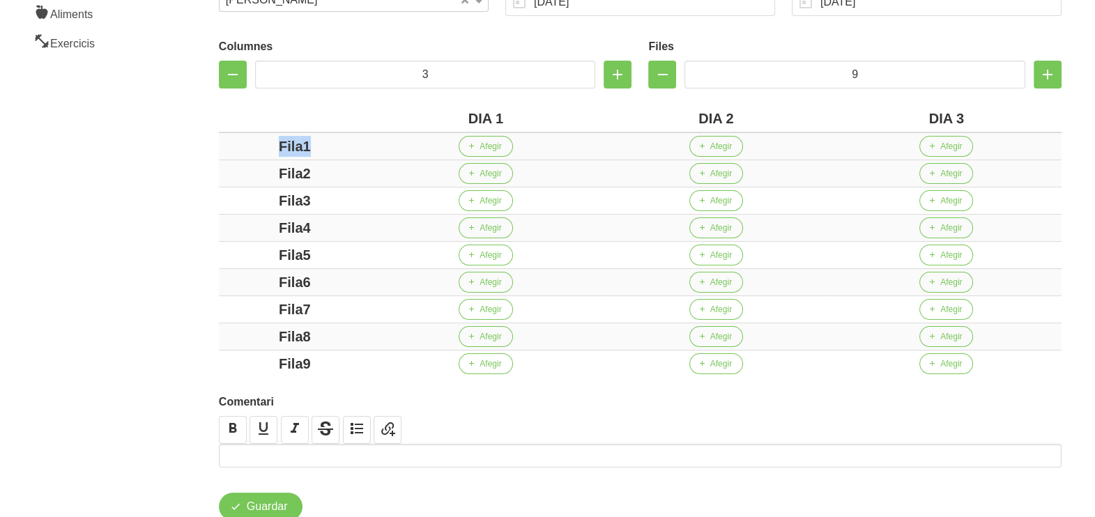
drag, startPoint x: 316, startPoint y: 146, endPoint x: 222, endPoint y: 140, distance: 94.3
click at [221, 140] on td "Fila1" at bounding box center [295, 146] width 152 height 28
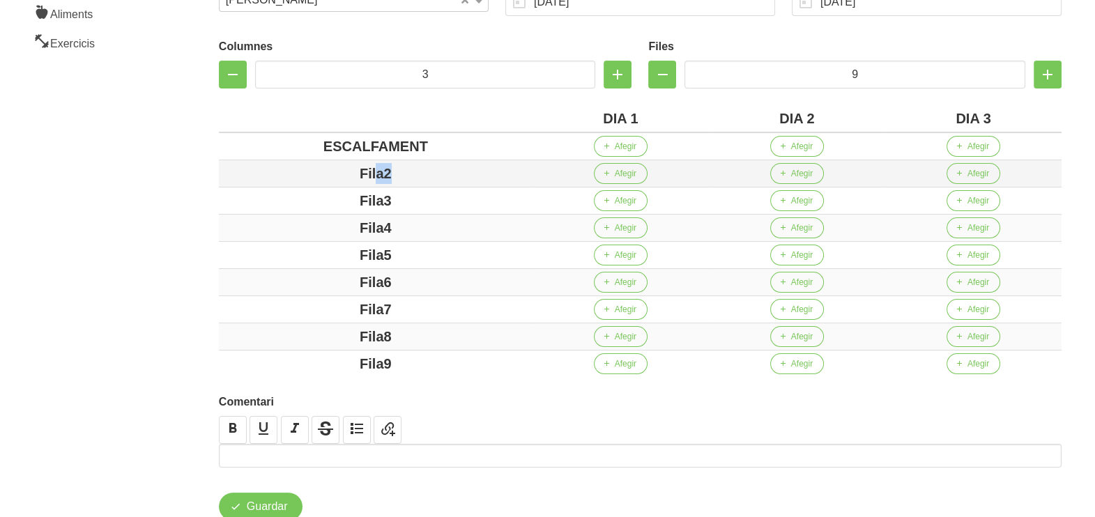
drag, startPoint x: 377, startPoint y: 169, endPoint x: 290, endPoint y: 173, distance: 87.2
click at [290, 173] on div "Fila2" at bounding box center [375, 173] width 302 height 21
drag, startPoint x: 404, startPoint y: 201, endPoint x: 315, endPoint y: 201, distance: 88.5
click at [315, 201] on div "Fila3" at bounding box center [375, 200] width 302 height 21
drag, startPoint x: 405, startPoint y: 232, endPoint x: 315, endPoint y: 231, distance: 89.9
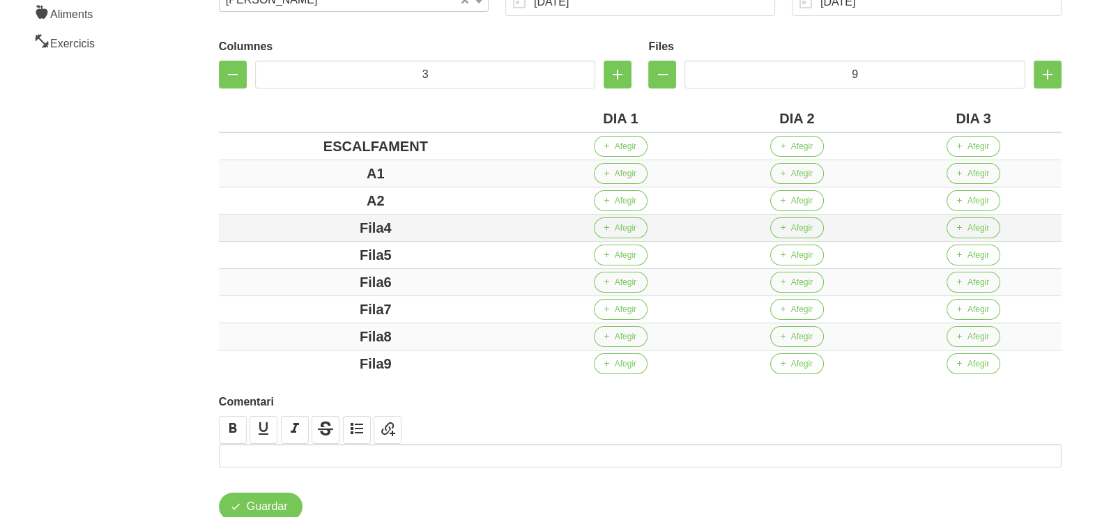
click at [315, 231] on div "Fila4" at bounding box center [375, 227] width 302 height 21
drag, startPoint x: 410, startPoint y: 253, endPoint x: 306, endPoint y: 254, distance: 103.8
click at [275, 251] on div "Fila5" at bounding box center [375, 255] width 302 height 21
drag, startPoint x: 415, startPoint y: 282, endPoint x: 306, endPoint y: 282, distance: 109.4
click at [306, 282] on div "Fila6" at bounding box center [375, 282] width 302 height 21
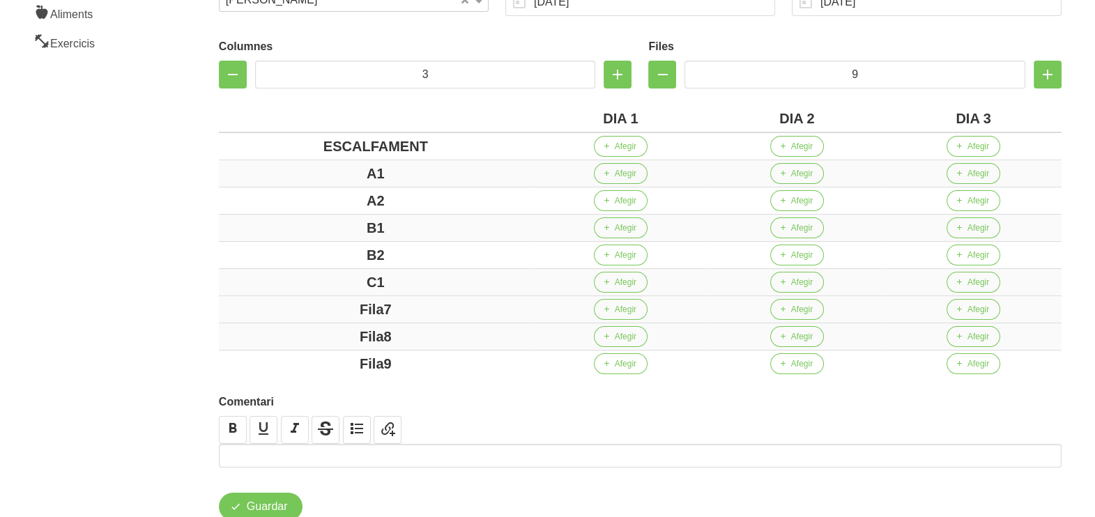
drag, startPoint x: 417, startPoint y: 302, endPoint x: 324, endPoint y: 299, distance: 92.8
click at [324, 299] on div "Fila7" at bounding box center [375, 309] width 302 height 21
drag, startPoint x: 433, startPoint y: 332, endPoint x: 346, endPoint y: 332, distance: 87.1
click at [346, 332] on div "Fila8" at bounding box center [375, 336] width 302 height 21
drag, startPoint x: 323, startPoint y: 351, endPoint x: 286, endPoint y: 346, distance: 37.2
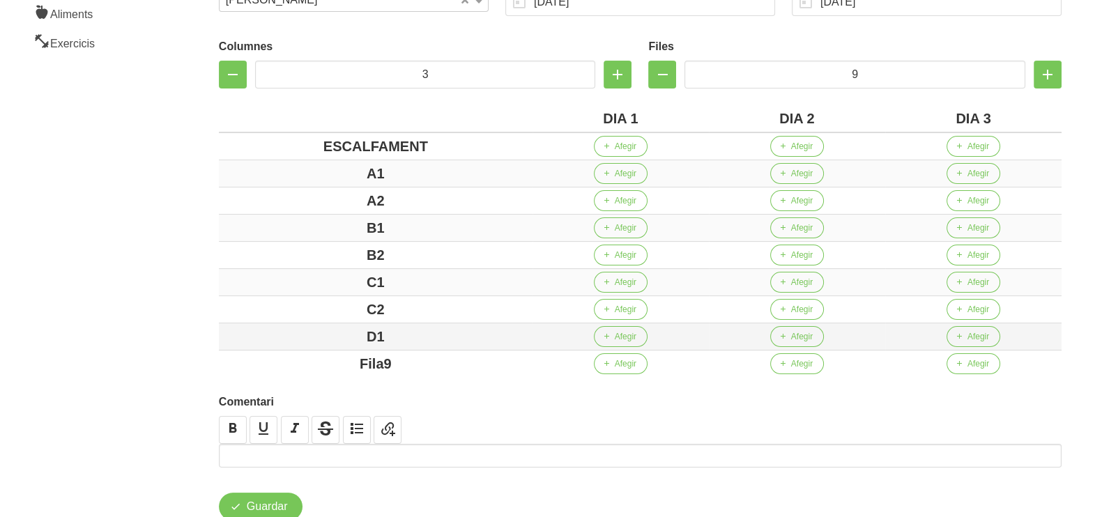
click at [317, 351] on td "Fila9" at bounding box center [376, 364] width 314 height 27
drag, startPoint x: 201, startPoint y: 310, endPoint x: 195, endPoint y: 291, distance: 19.8
click at [201, 305] on div "Crear entrenament d474f71a-8c27-42fb-8f1b-0b42035588c0 Nom Alba Bordeira 9 Arxi…" at bounding box center [639, 169] width 909 height 769
click at [623, 150] on span "Afegir" at bounding box center [626, 146] width 22 height 13
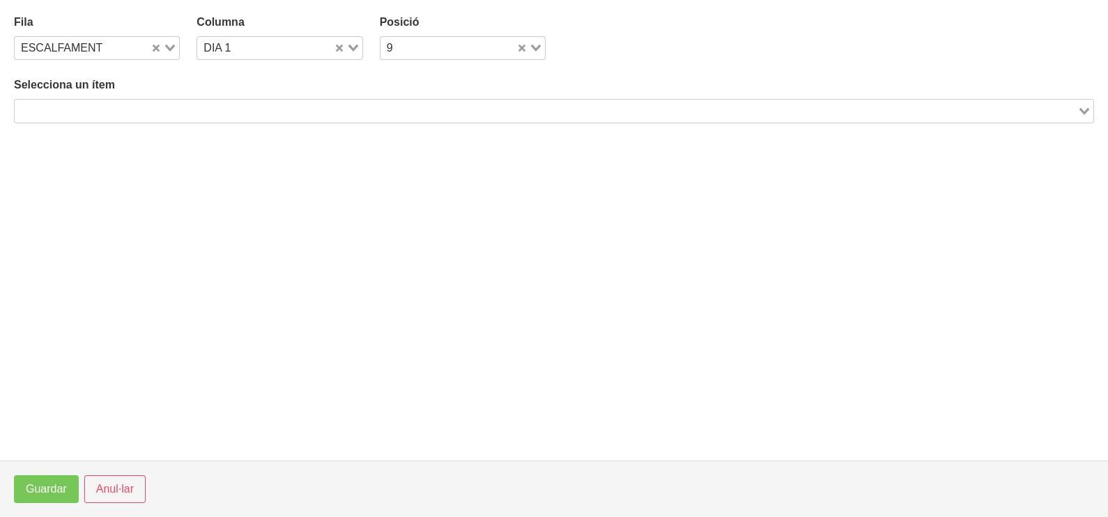
click at [220, 107] on input "Search for option" at bounding box center [546, 110] width 1060 height 17
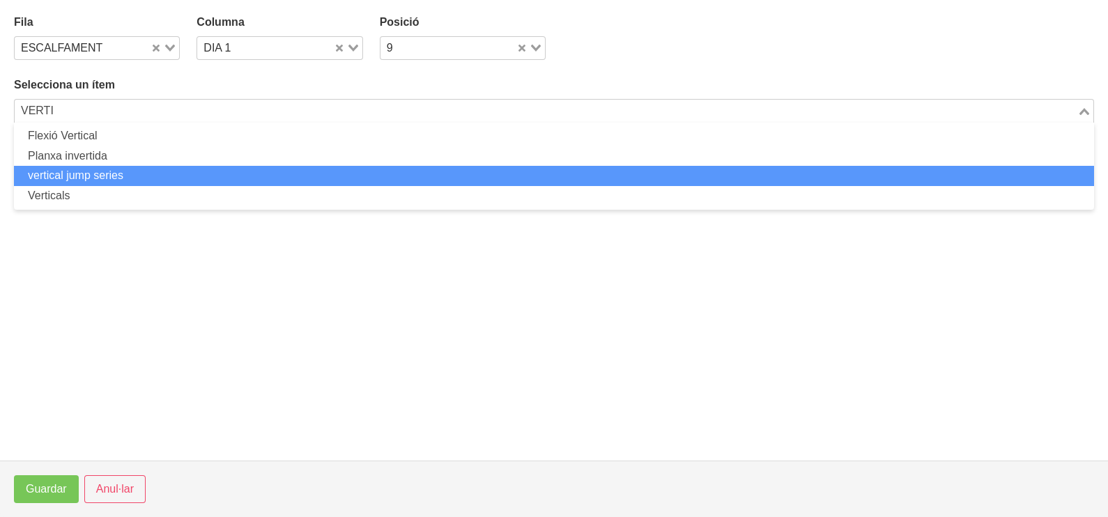
click at [164, 169] on li "vertical jump series" at bounding box center [554, 176] width 1080 height 20
type input "VERTI"
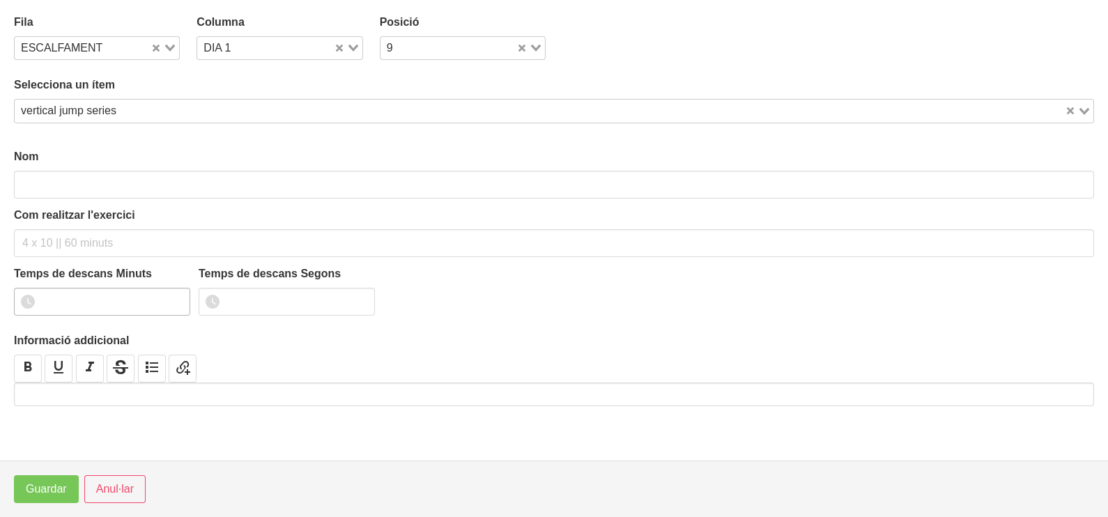
type input "vertical jump series"
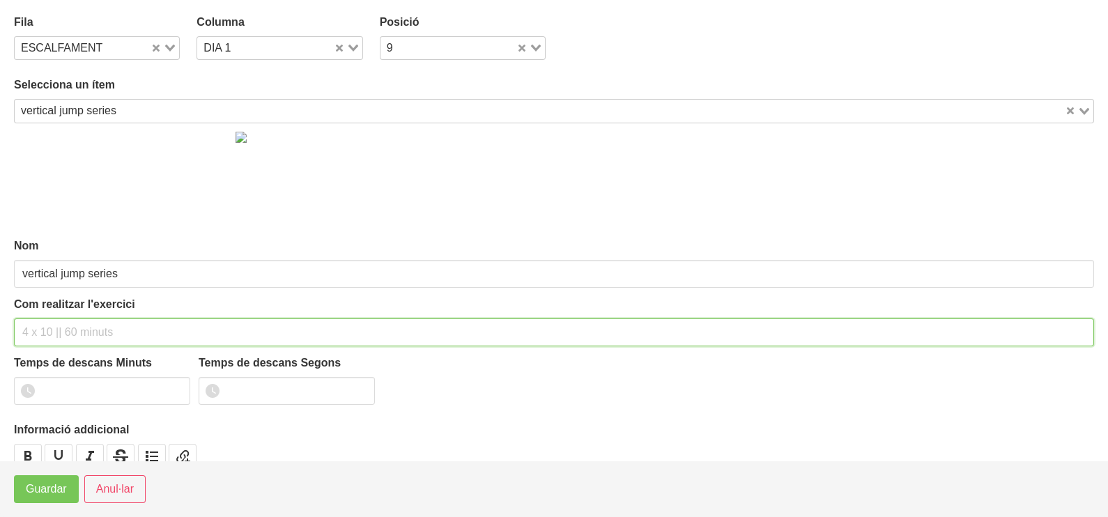
drag, startPoint x: 66, startPoint y: 330, endPoint x: 85, endPoint y: 236, distance: 95.3
click at [77, 310] on div "Com realitzar l'exercici" at bounding box center [554, 321] width 1080 height 50
type input "3 x 10 120""
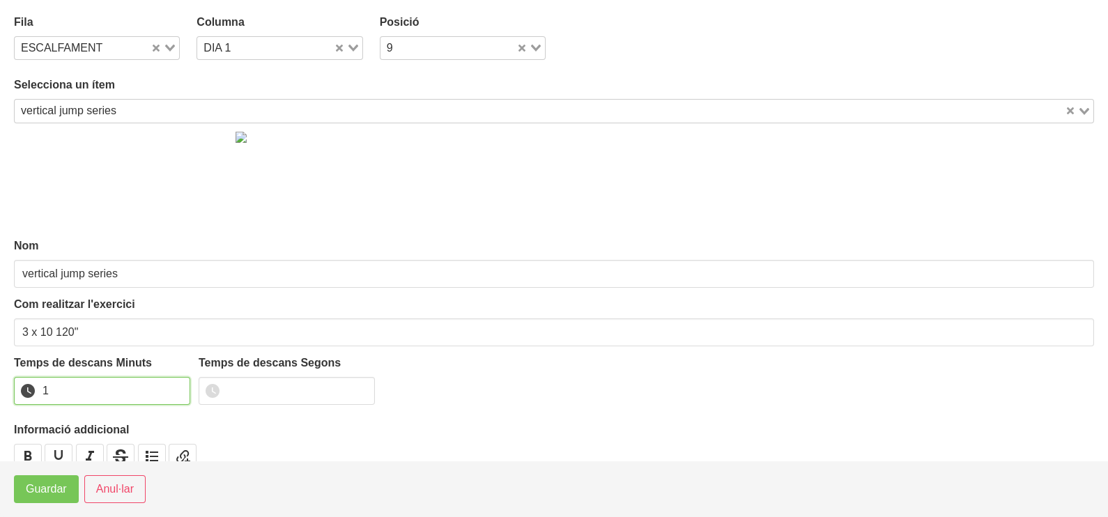
click at [176, 383] on input "1" at bounding box center [102, 391] width 176 height 28
drag, startPoint x: 176, startPoint y: 383, endPoint x: 75, endPoint y: 436, distance: 113.2
type input "2"
click at [174, 384] on input "2" at bounding box center [102, 391] width 176 height 28
click at [49, 484] on span "Guardar" at bounding box center [46, 489] width 41 height 17
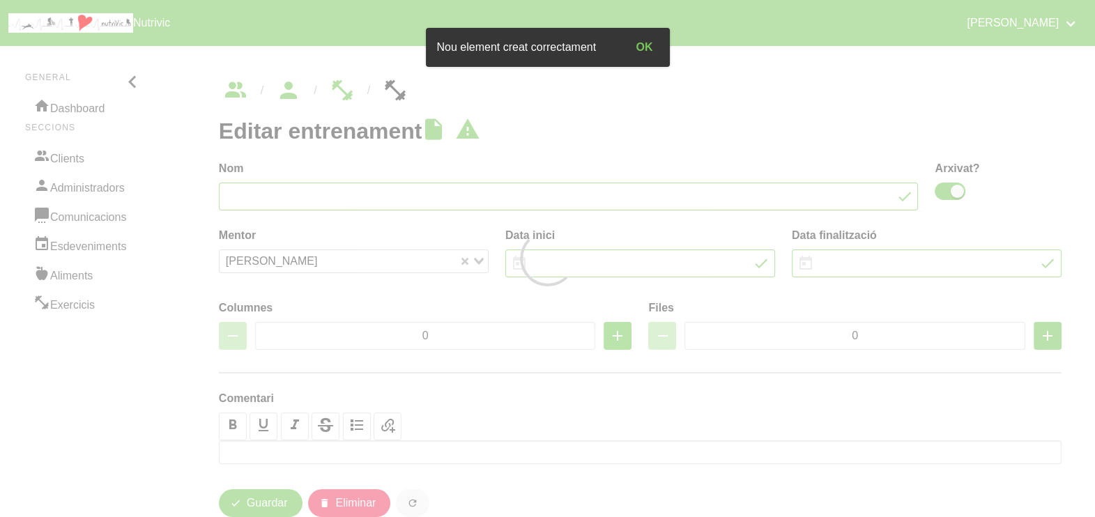
type input "Alba Bordeira 9"
checkbox input "true"
type input "[DATE]"
type input "30/11/2025"
type input "3"
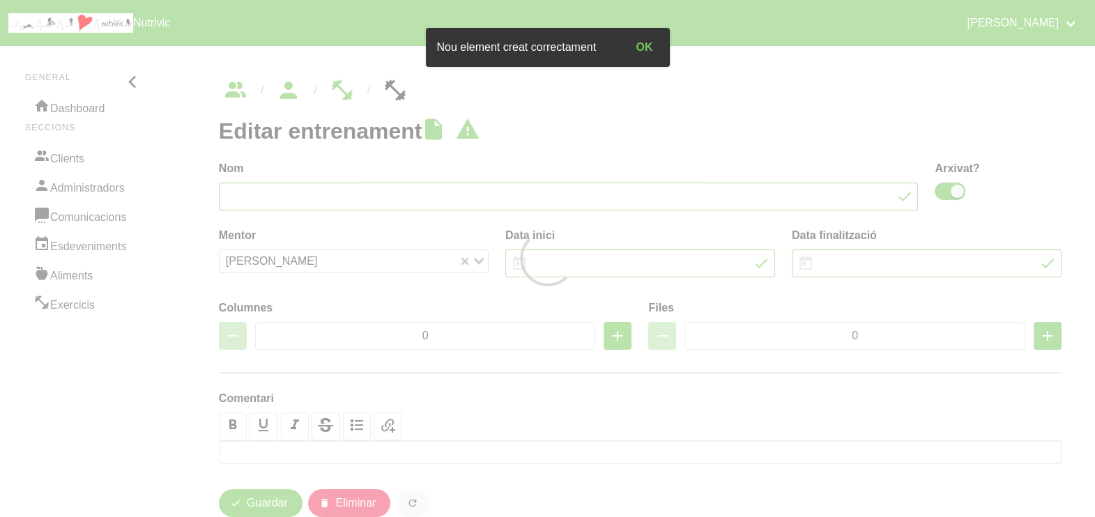
type input "9"
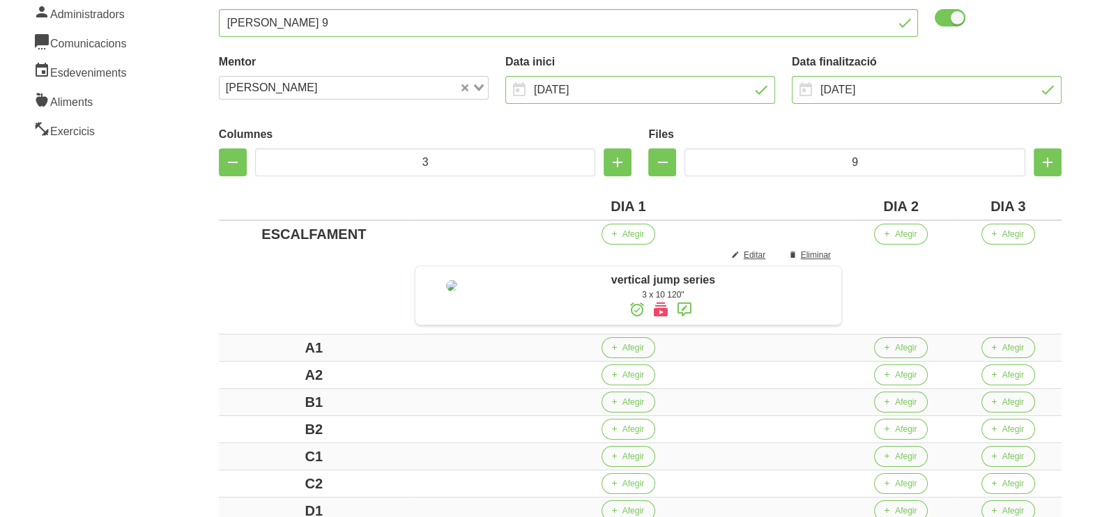
scroll to position [174, 0]
click at [912, 234] on span "Afegir" at bounding box center [906, 234] width 22 height 13
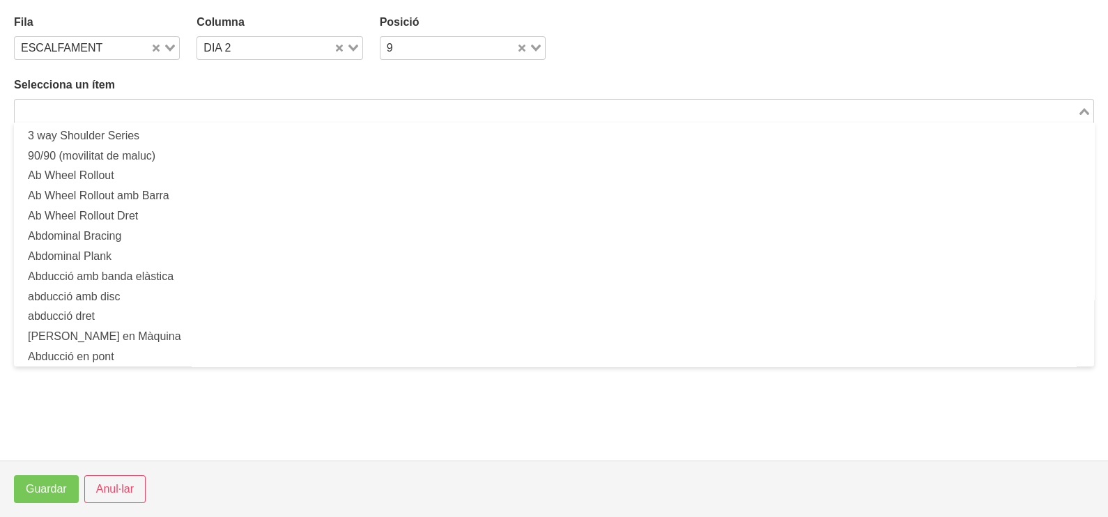
click at [156, 109] on input "Search for option" at bounding box center [546, 110] width 1060 height 17
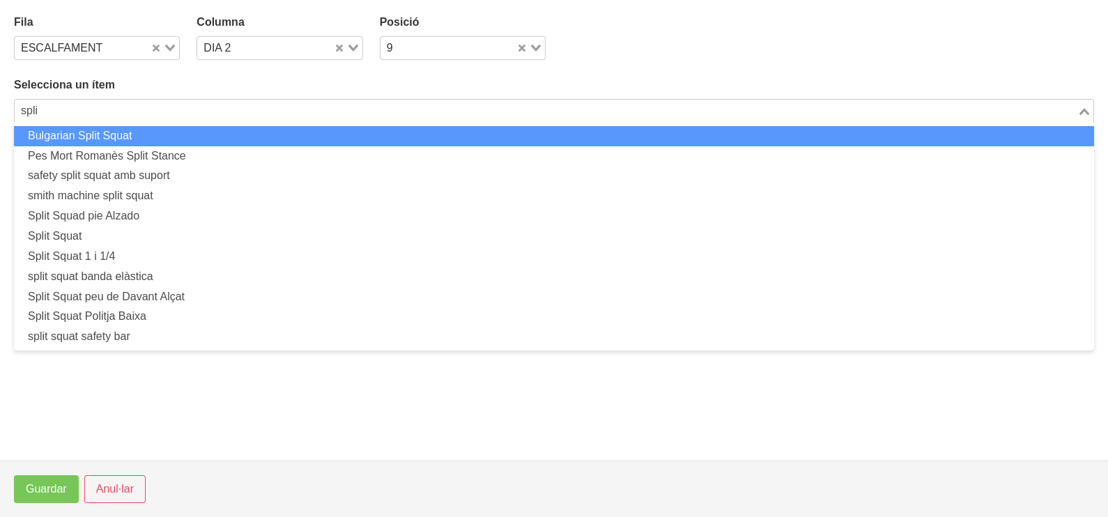
drag, startPoint x: 58, startPoint y: 112, endPoint x: 0, endPoint y: 112, distance: 57.8
click at [0, 112] on html "Nutrivic Marc Fabré General Dashboard Seccions Clients Administradors Comunicac…" at bounding box center [554, 285] width 1108 height 919
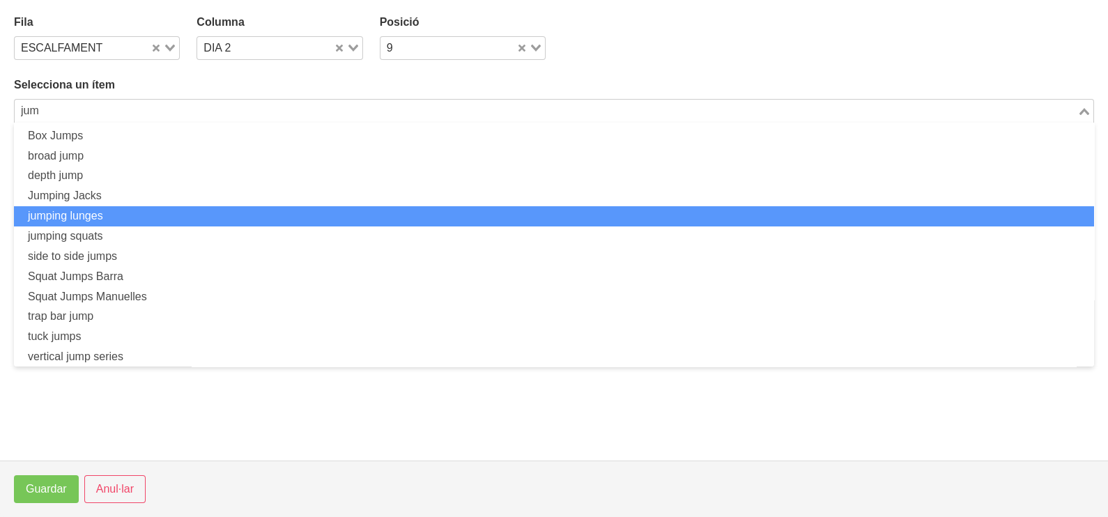
click at [100, 210] on li "jumping lunges" at bounding box center [554, 216] width 1080 height 20
type input "jum"
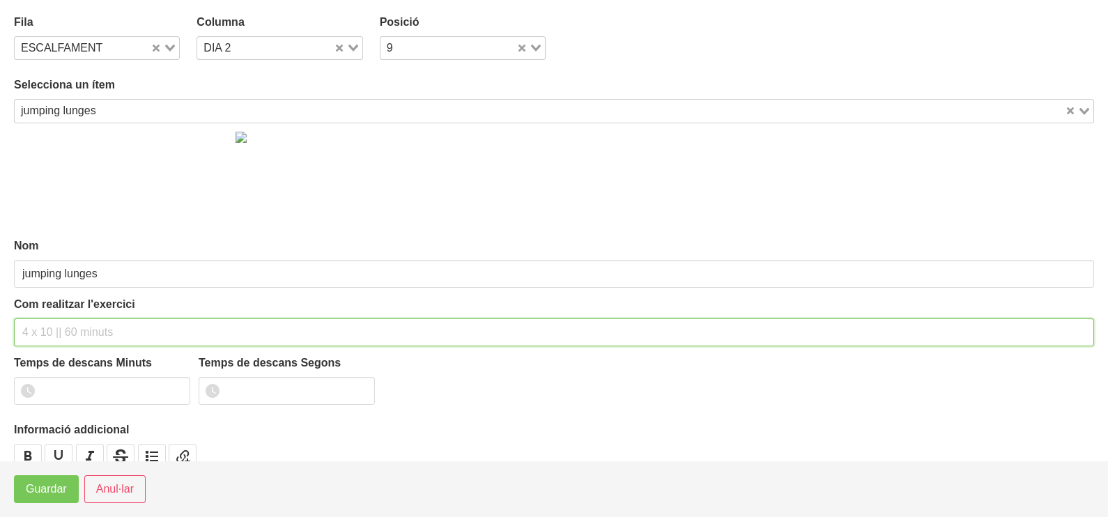
drag, startPoint x: 58, startPoint y: 333, endPoint x: 88, endPoint y: 236, distance: 102.1
click at [63, 321] on input "text" at bounding box center [554, 332] width 1080 height 28
type input "3 x 3 (per cama) 60""
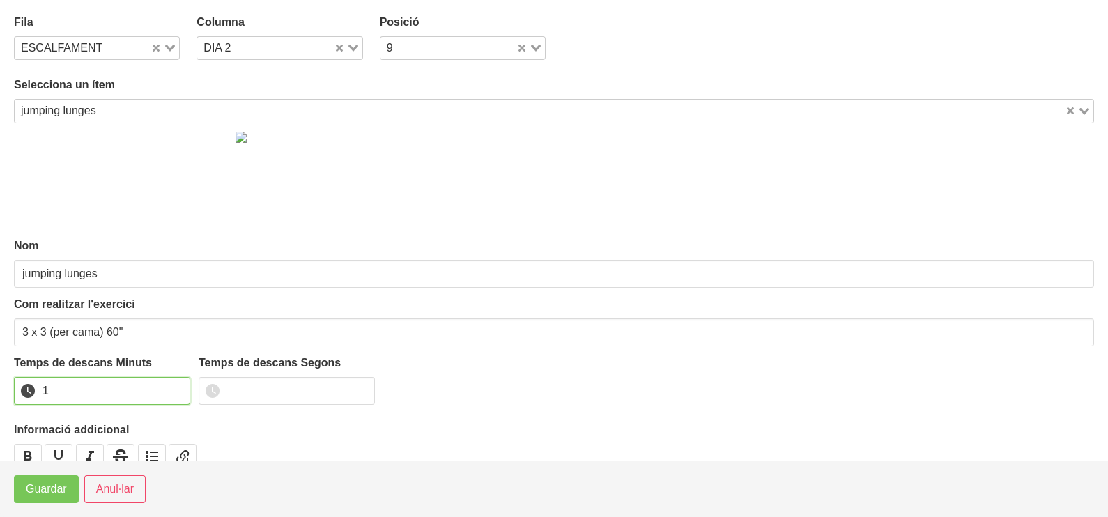
drag, startPoint x: 174, startPoint y: 386, endPoint x: 121, endPoint y: 418, distance: 61.9
type input "1"
click at [173, 387] on input "1" at bounding box center [102, 391] width 176 height 28
click at [49, 499] on button "Guardar" at bounding box center [46, 489] width 65 height 28
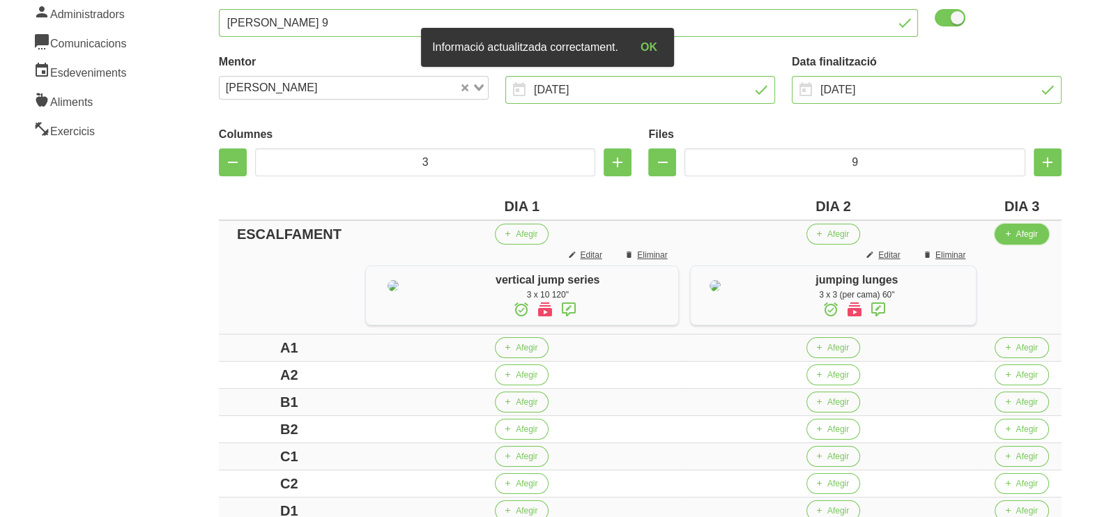
click at [1036, 231] on span "Afegir" at bounding box center [1026, 234] width 22 height 13
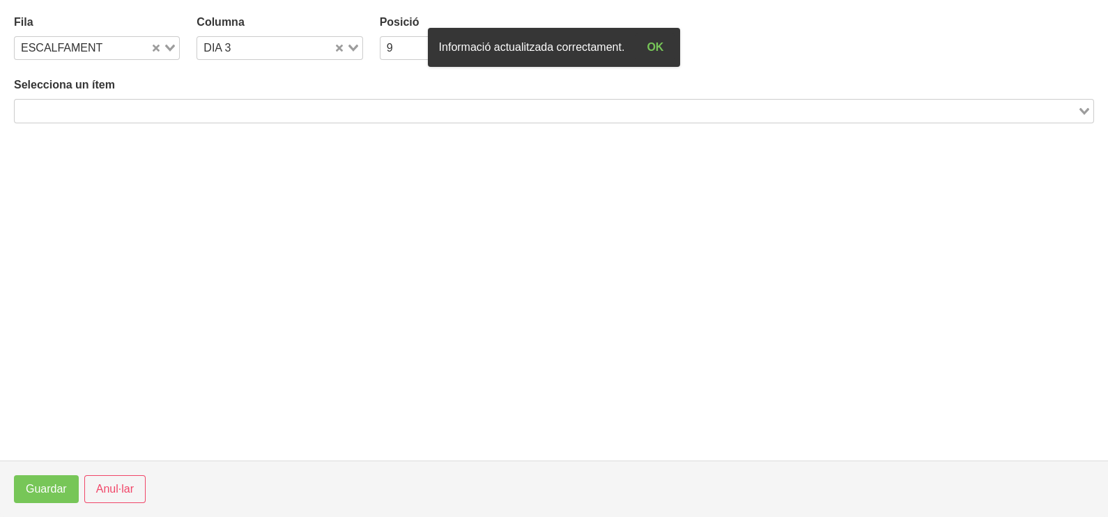
click at [293, 108] on input "Search for option" at bounding box center [546, 110] width 1060 height 17
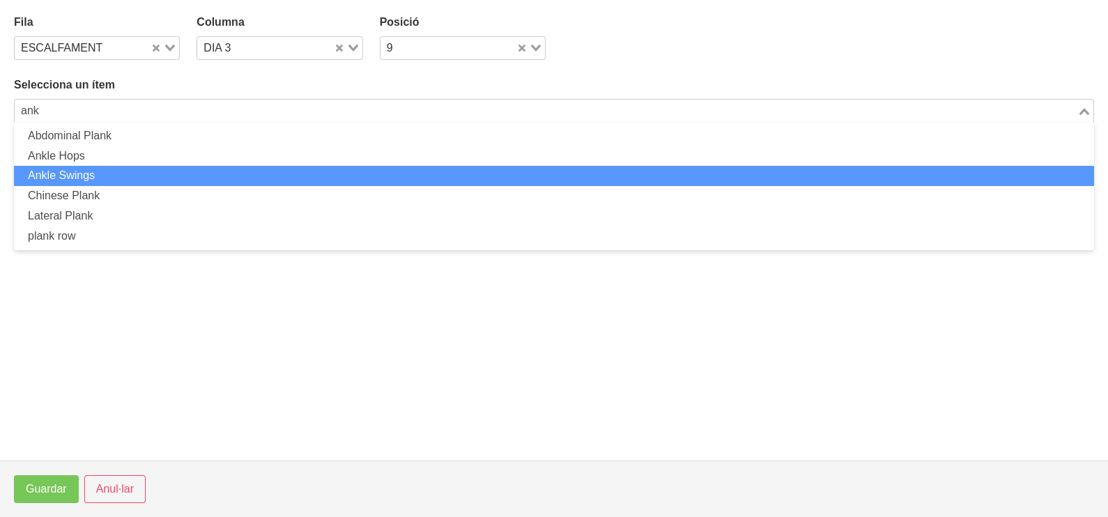
click at [169, 174] on li "Ankle Swings" at bounding box center [554, 176] width 1080 height 20
type input "ank"
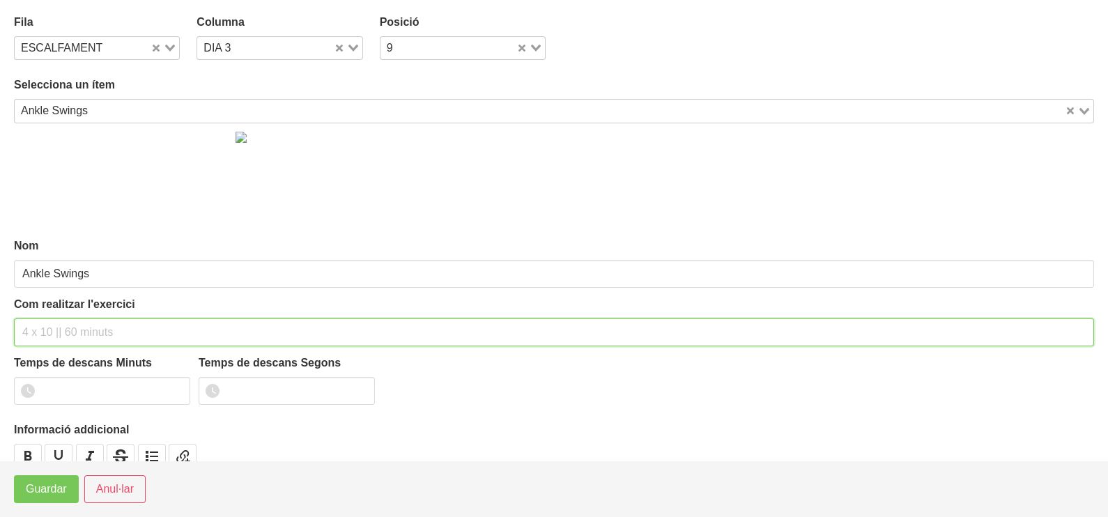
drag, startPoint x: 67, startPoint y: 324, endPoint x: 98, endPoint y: 221, distance: 107.6
click at [76, 305] on div "Com realitzar l'exercici" at bounding box center [554, 321] width 1080 height 50
type input "3 x 15 per cama 60""
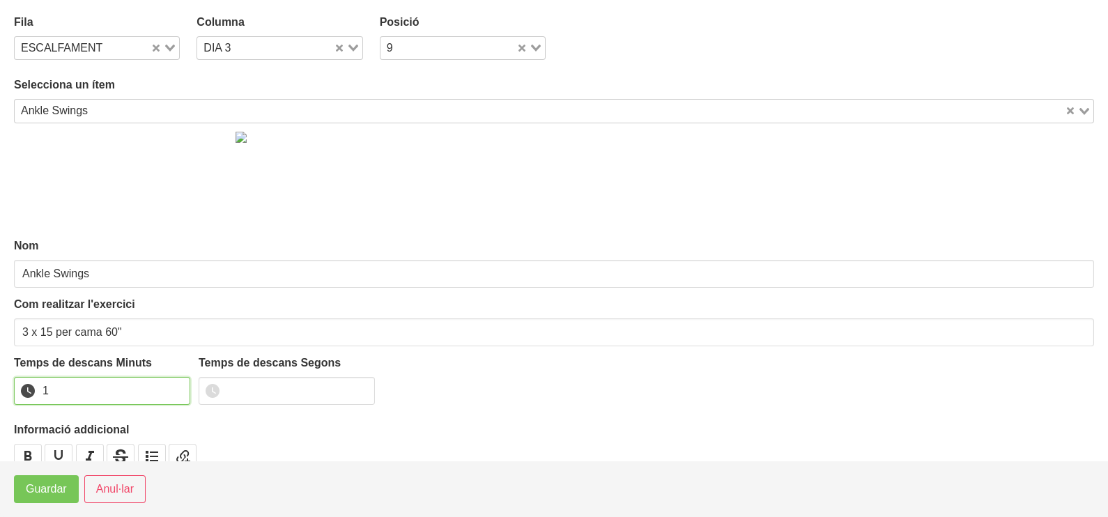
drag, startPoint x: 178, startPoint y: 386, endPoint x: 102, endPoint y: 434, distance: 89.9
type input "1"
click at [177, 387] on input "1" at bounding box center [102, 391] width 176 height 28
click at [59, 489] on span "Guardar" at bounding box center [46, 489] width 41 height 17
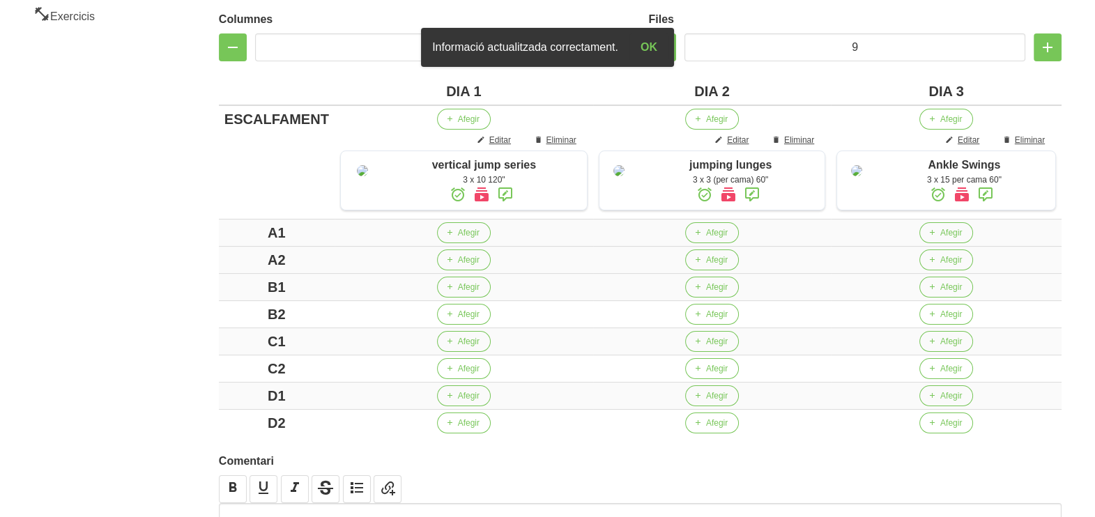
scroll to position [348, 0]
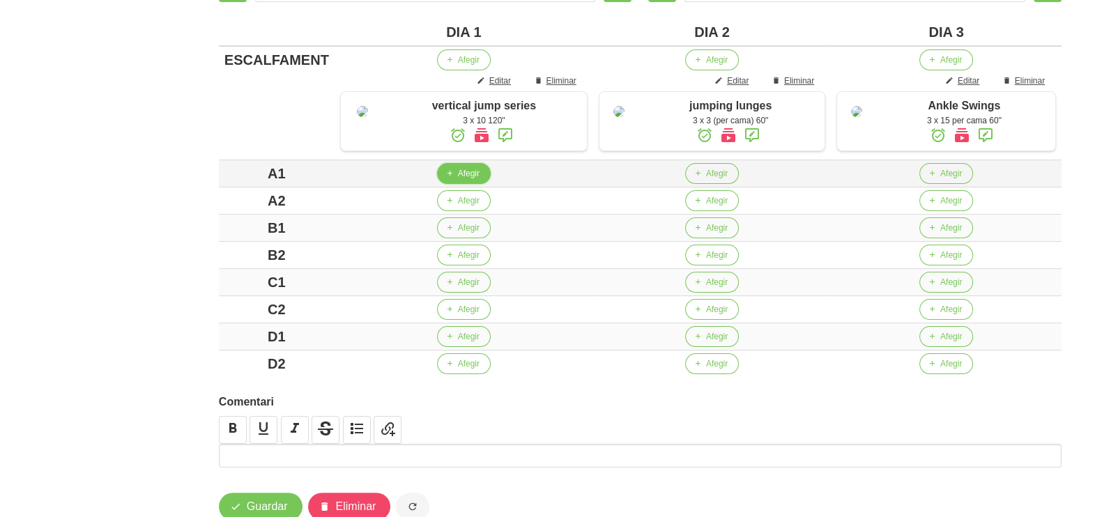
click at [458, 180] on span "Afegir" at bounding box center [469, 173] width 22 height 13
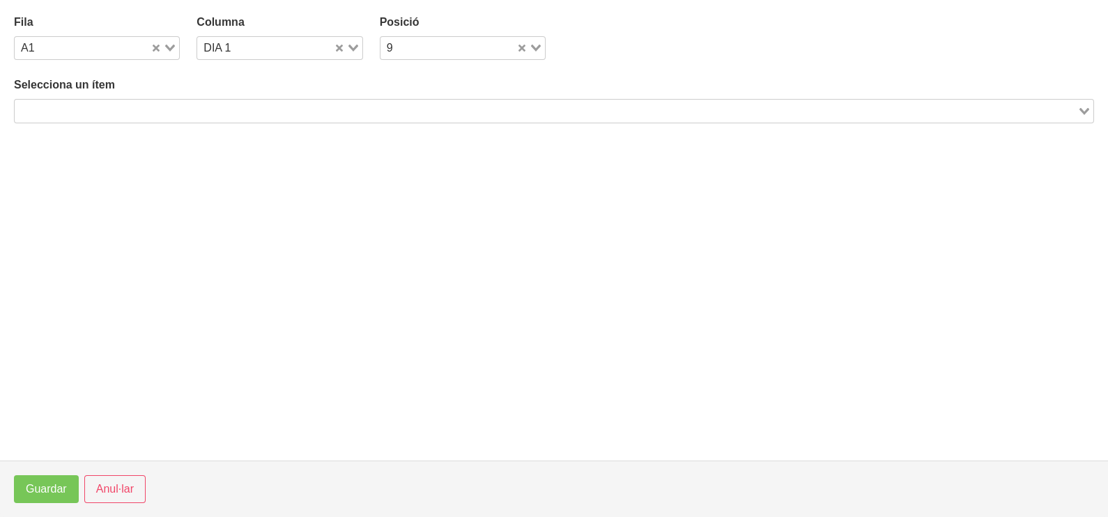
click at [174, 108] on input "Search for option" at bounding box center [546, 110] width 1060 height 17
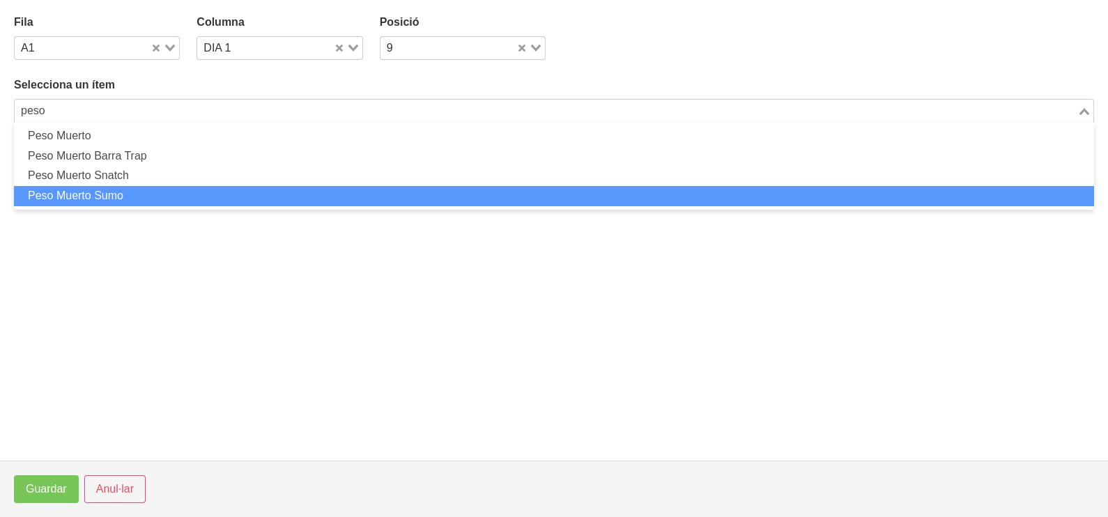
drag, startPoint x: 130, startPoint y: 192, endPoint x: 139, endPoint y: 194, distance: 8.5
click at [139, 194] on li "Peso Muerto Sumo" at bounding box center [554, 196] width 1080 height 20
type input "peso"
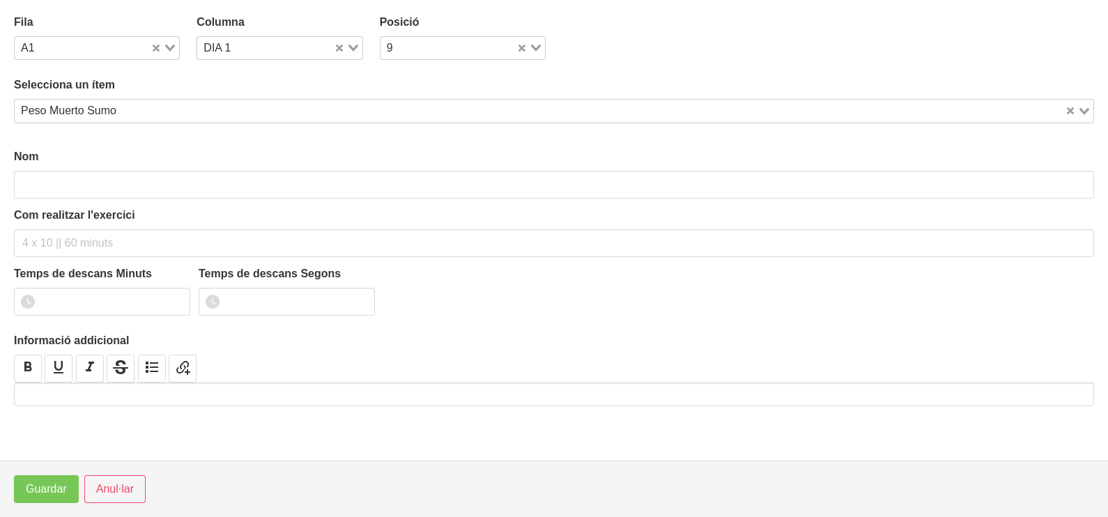
type input "Peso Muerto Sumo"
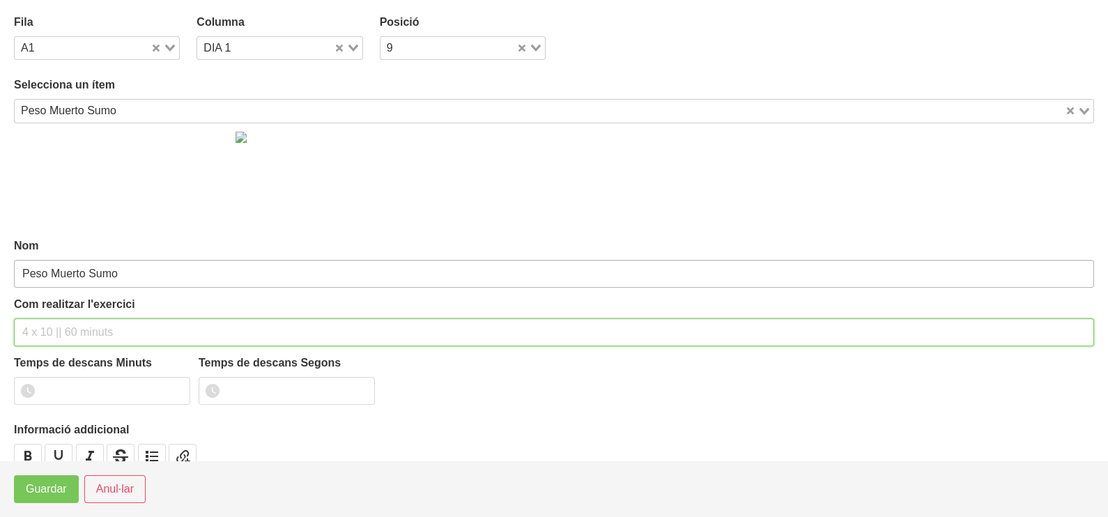
drag, startPoint x: 68, startPoint y: 328, endPoint x: 84, endPoint y: 259, distance: 70.8
click at [76, 303] on div "Com realitzar l'exercici" at bounding box center [554, 321] width 1080 height 50
type input "2 x 4-6 a 3110 60""
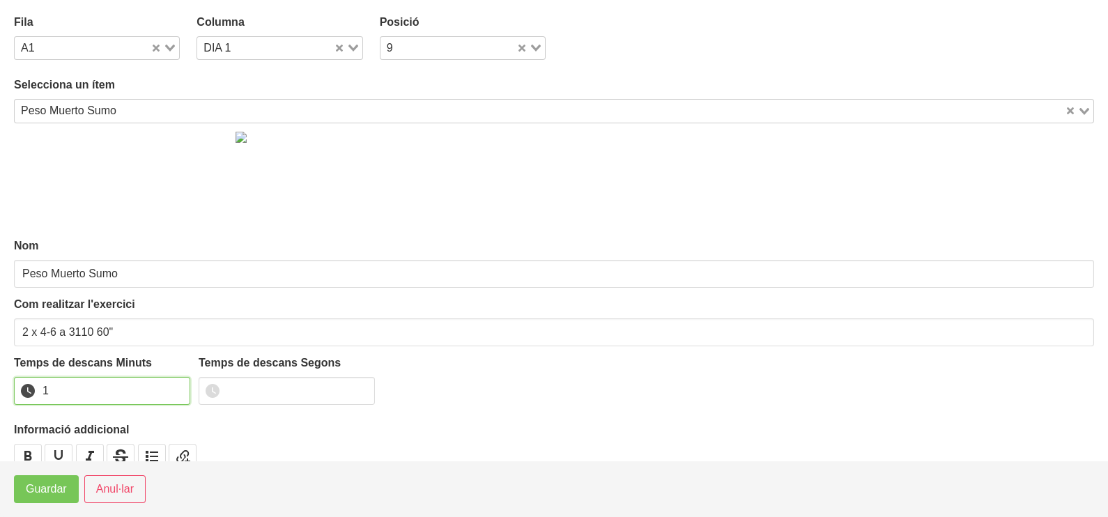
drag, startPoint x: 175, startPoint y: 386, endPoint x: 73, endPoint y: 455, distance: 122.9
type input "1"
click at [167, 390] on input "1" at bounding box center [102, 391] width 176 height 28
click at [54, 489] on span "Guardar" at bounding box center [46, 489] width 41 height 17
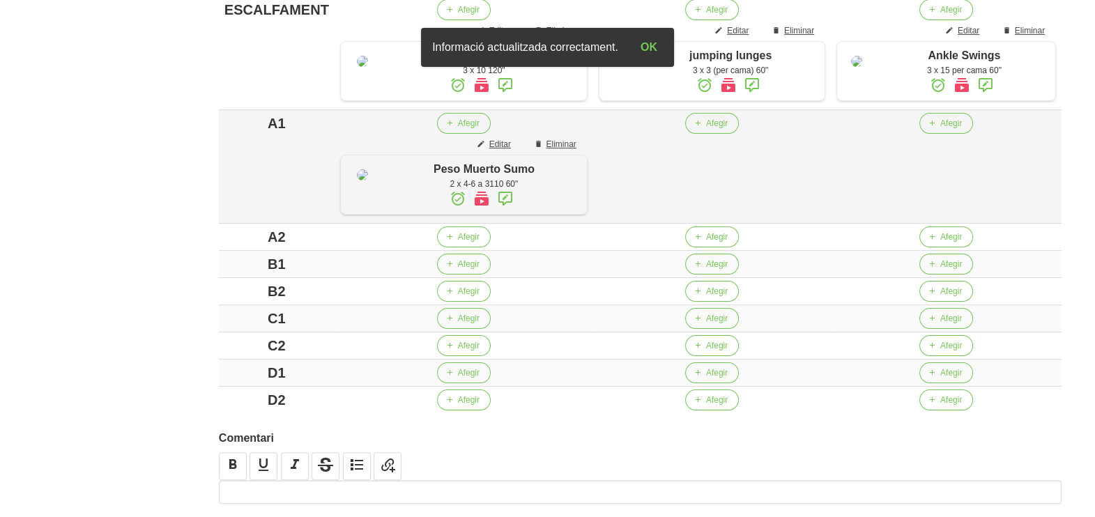
scroll to position [436, 0]
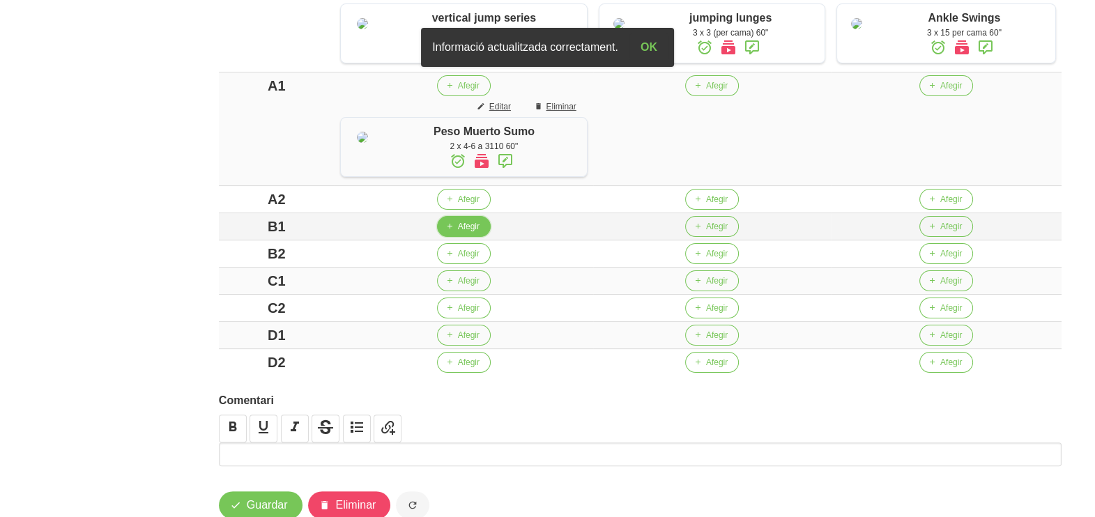
click at [467, 233] on span "Afegir" at bounding box center [469, 226] width 22 height 13
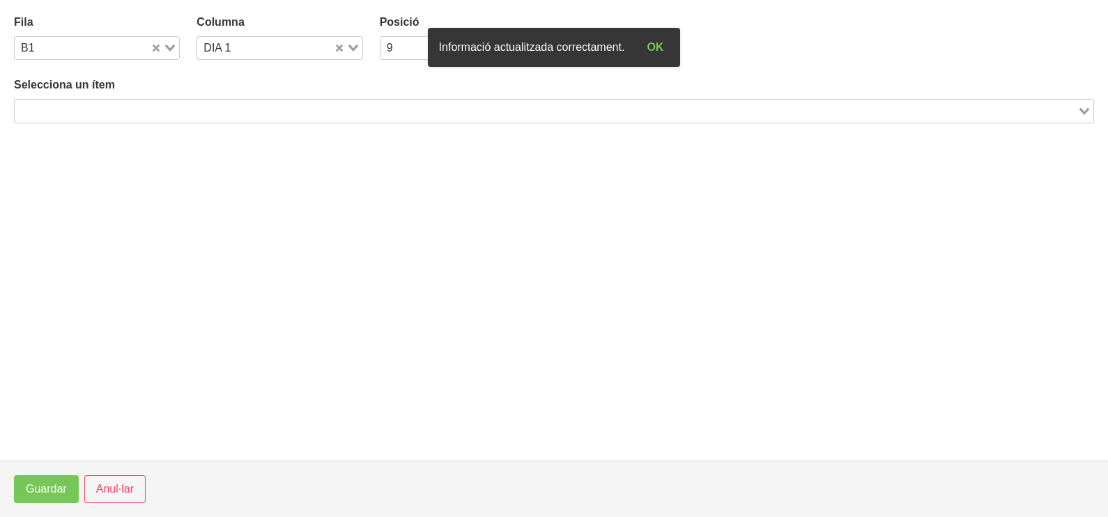
click at [199, 109] on input "Search for option" at bounding box center [546, 110] width 1060 height 17
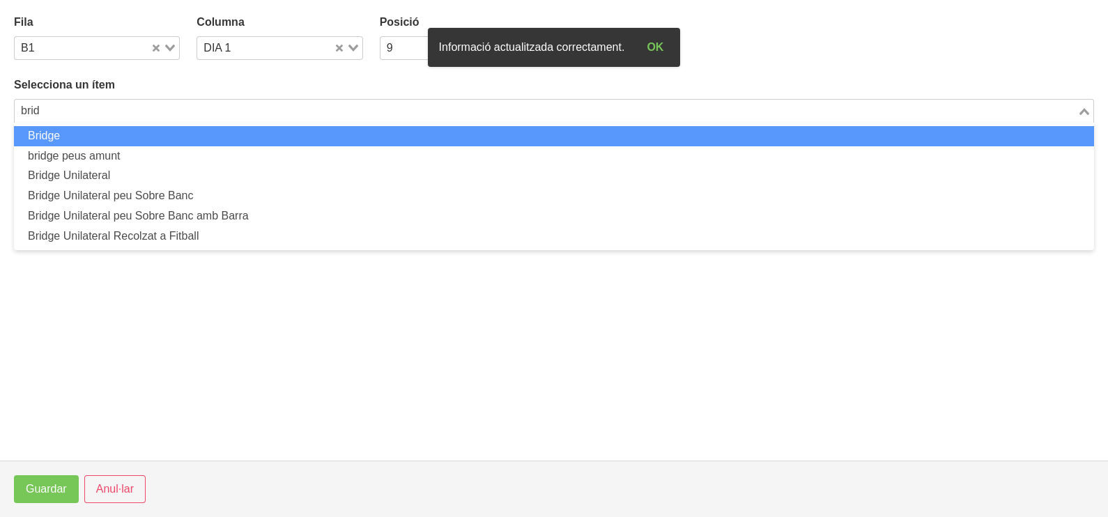
click at [191, 132] on li "Bridge" at bounding box center [554, 136] width 1080 height 20
type input "brid"
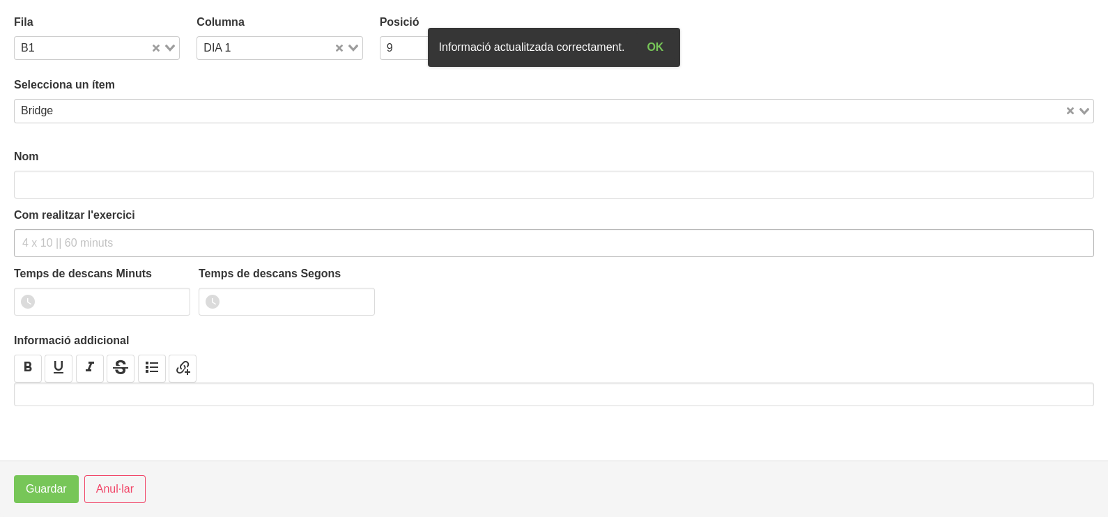
type input "Bridge"
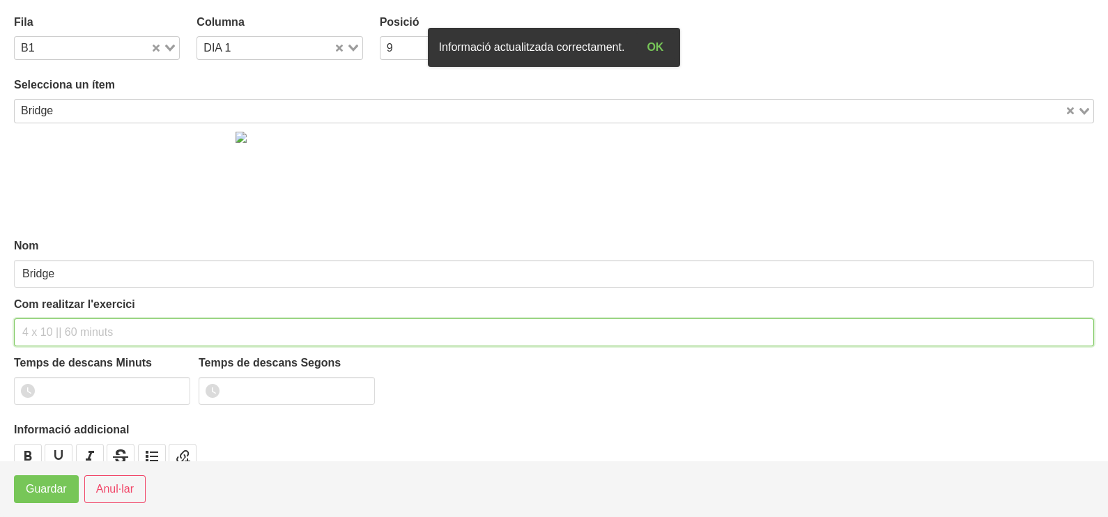
click at [56, 321] on input "text" at bounding box center [554, 332] width 1080 height 28
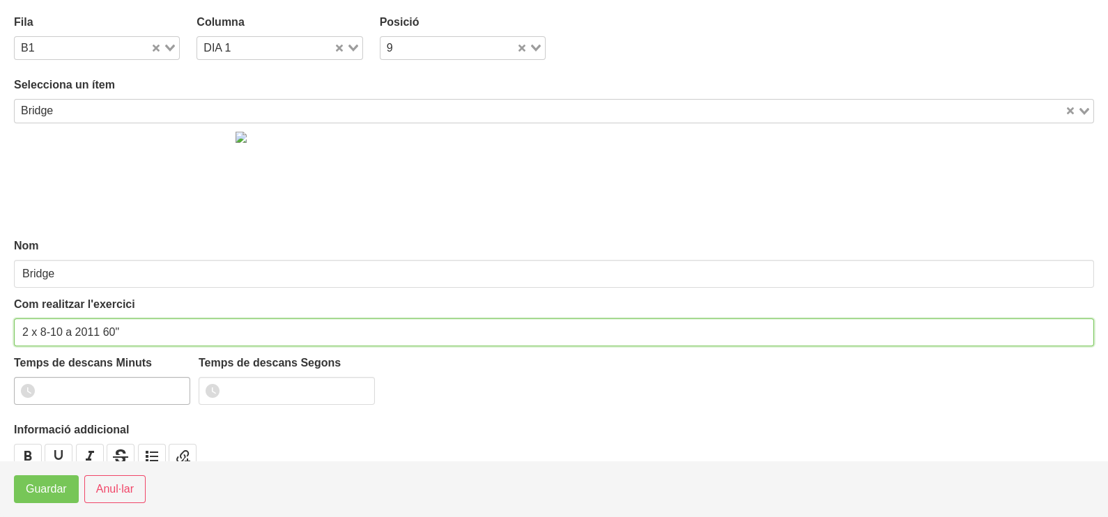
type input "2 x 8-10 a 2011 60""
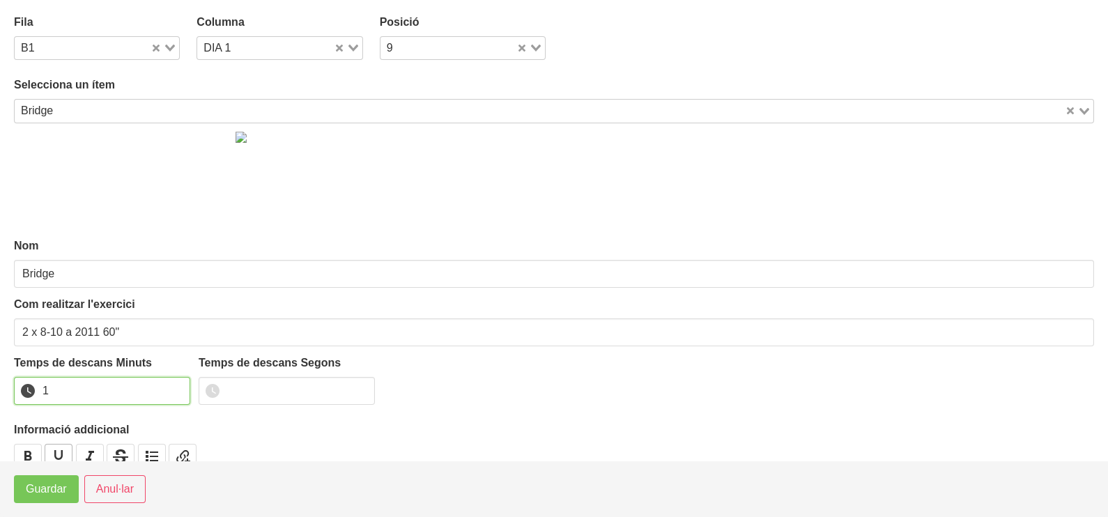
drag, startPoint x: 178, startPoint y: 386, endPoint x: 68, endPoint y: 459, distance: 131.2
type input "1"
click at [150, 398] on input "1" at bounding box center [102, 391] width 176 height 28
click at [49, 487] on span "Guardar" at bounding box center [46, 489] width 41 height 17
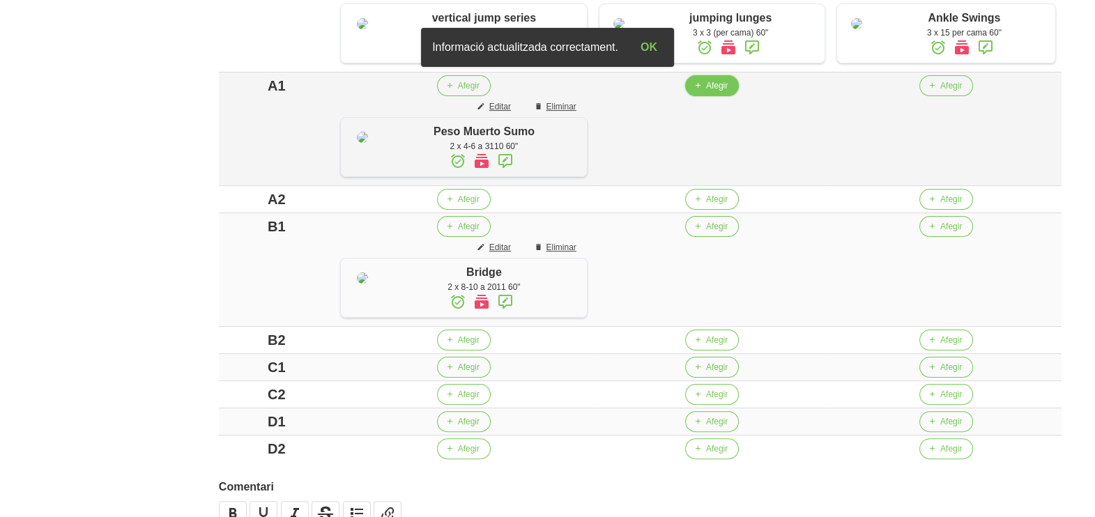
click at [706, 92] on span "Afegir" at bounding box center [717, 85] width 22 height 13
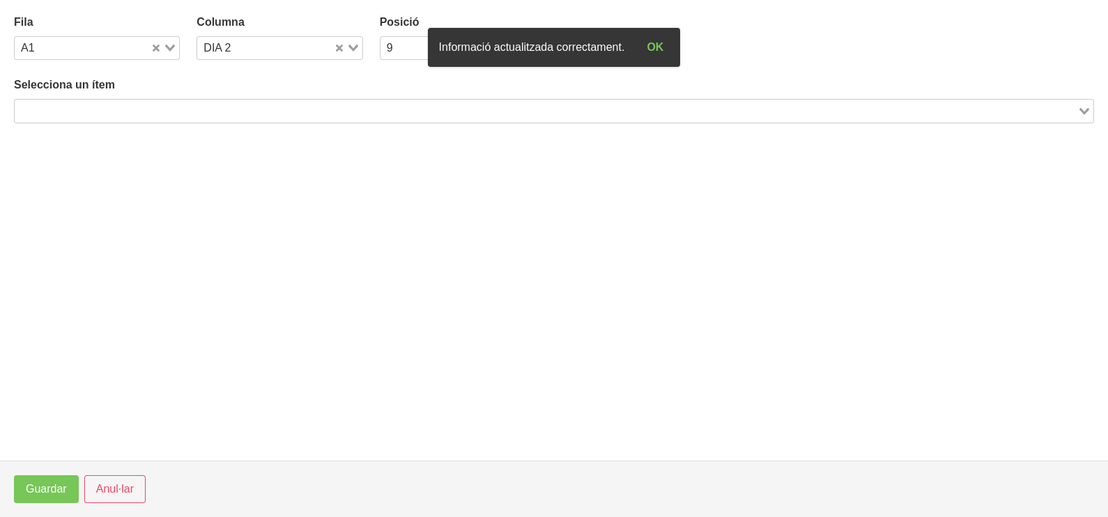
click at [172, 107] on input "Search for option" at bounding box center [546, 110] width 1060 height 17
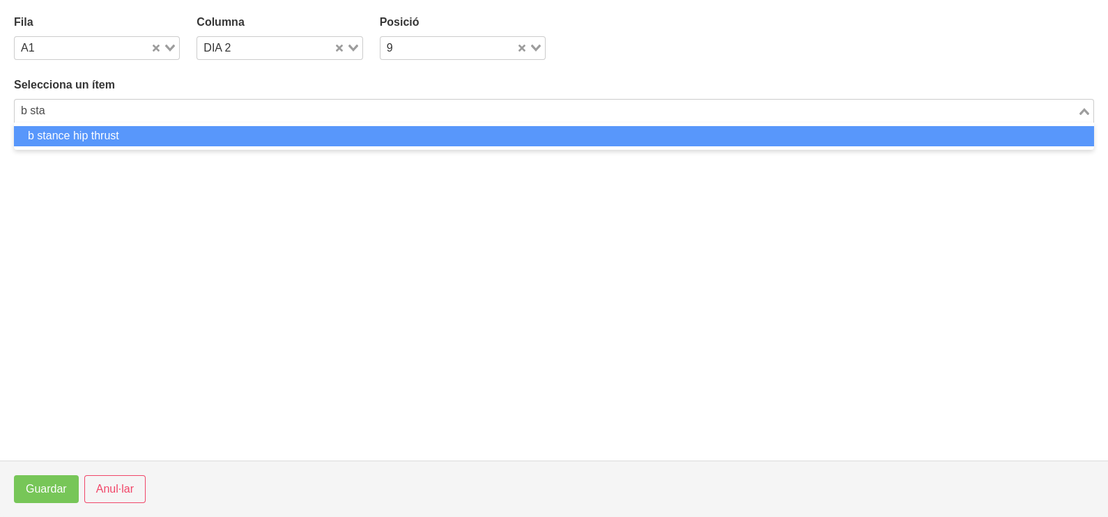
click at [110, 134] on li "b stance hip thrust" at bounding box center [554, 136] width 1080 height 20
type input "b sta"
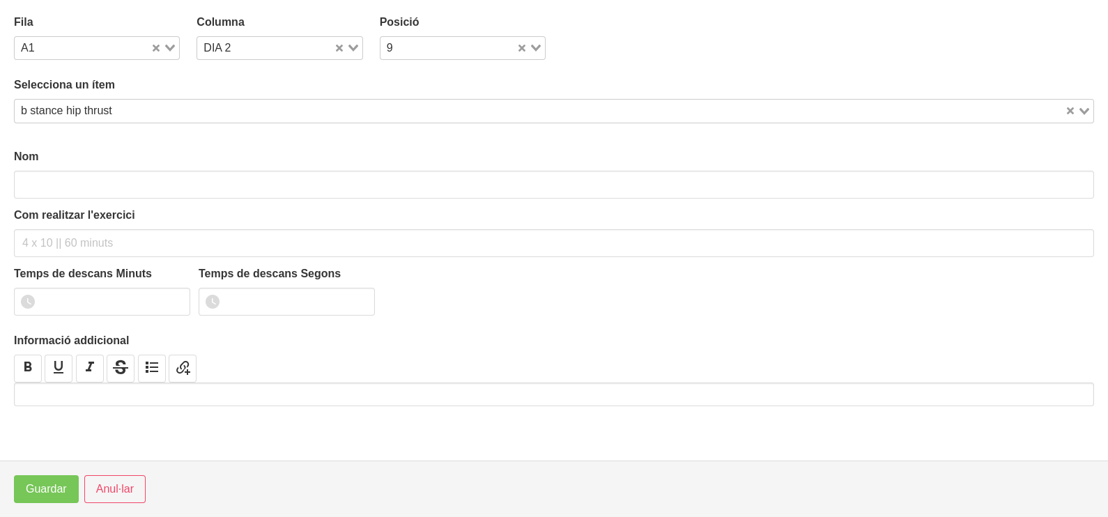
type input "b stance hip thrust"
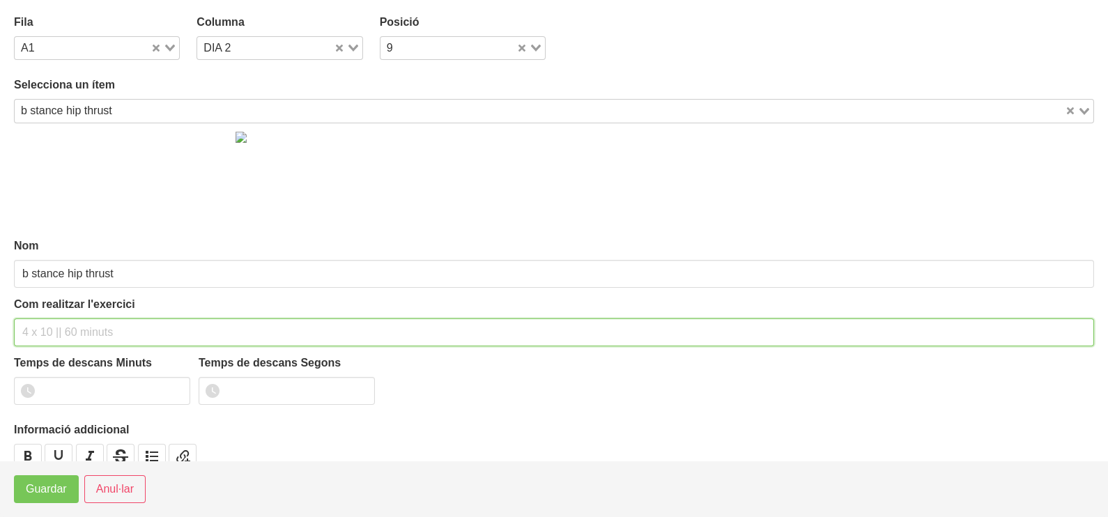
click at [60, 318] on input "text" at bounding box center [554, 332] width 1080 height 28
type input "2 x 6-8 a 3011 60""
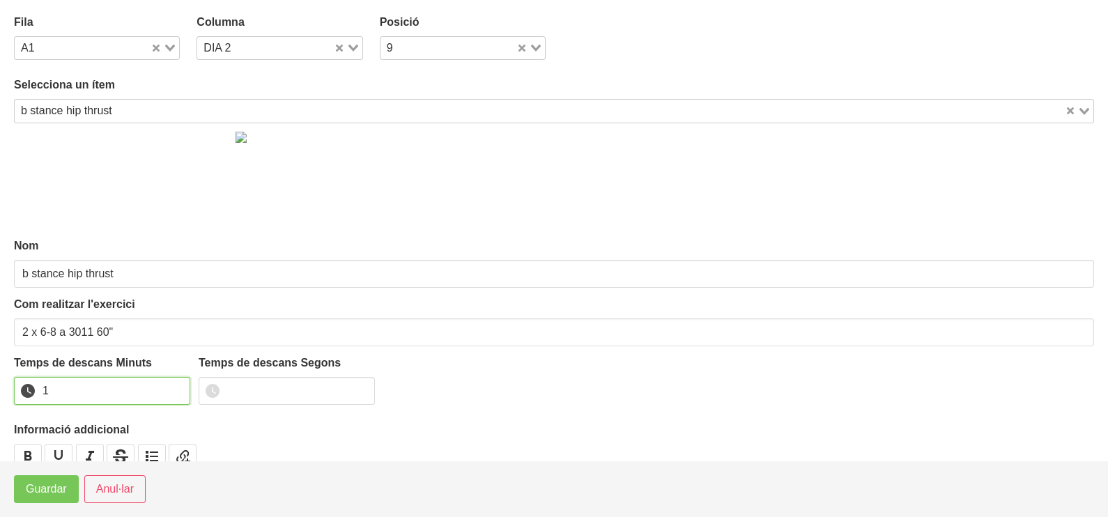
drag, startPoint x: 175, startPoint y: 388, endPoint x: 91, endPoint y: 439, distance: 98.5
type input "1"
click at [171, 389] on input "1" at bounding box center [102, 391] width 176 height 28
click at [70, 490] on button "Guardar" at bounding box center [46, 489] width 65 height 28
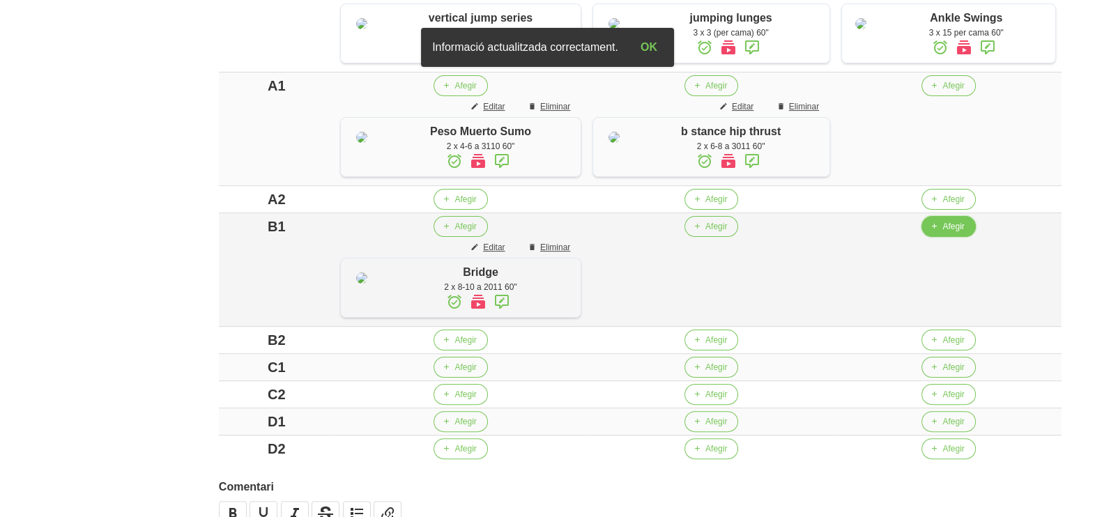
click at [961, 233] on span "Afegir" at bounding box center [953, 226] width 22 height 13
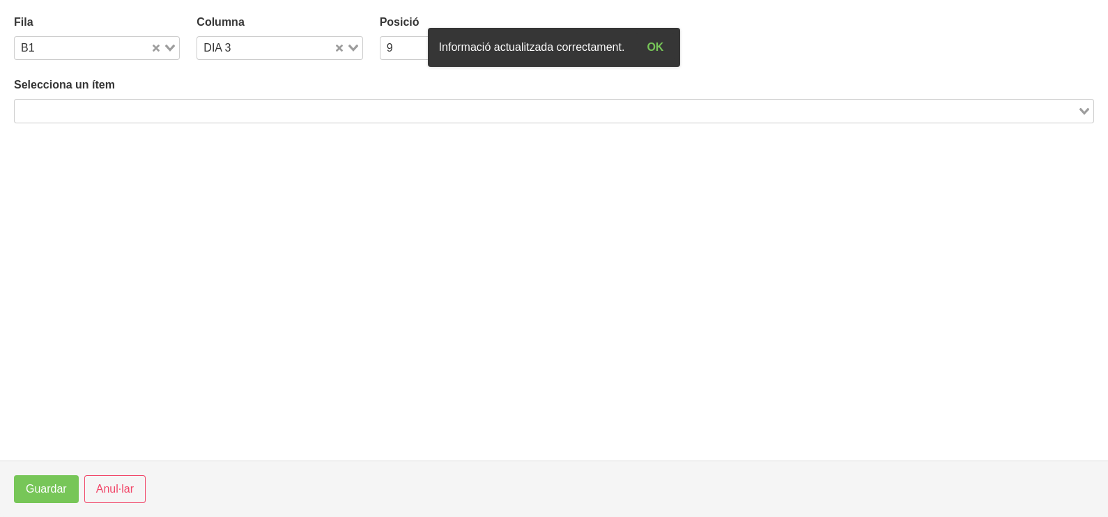
drag, startPoint x: 213, startPoint y: 112, endPoint x: 231, endPoint y: 108, distance: 17.8
click at [224, 110] on input "Search for option" at bounding box center [546, 110] width 1060 height 17
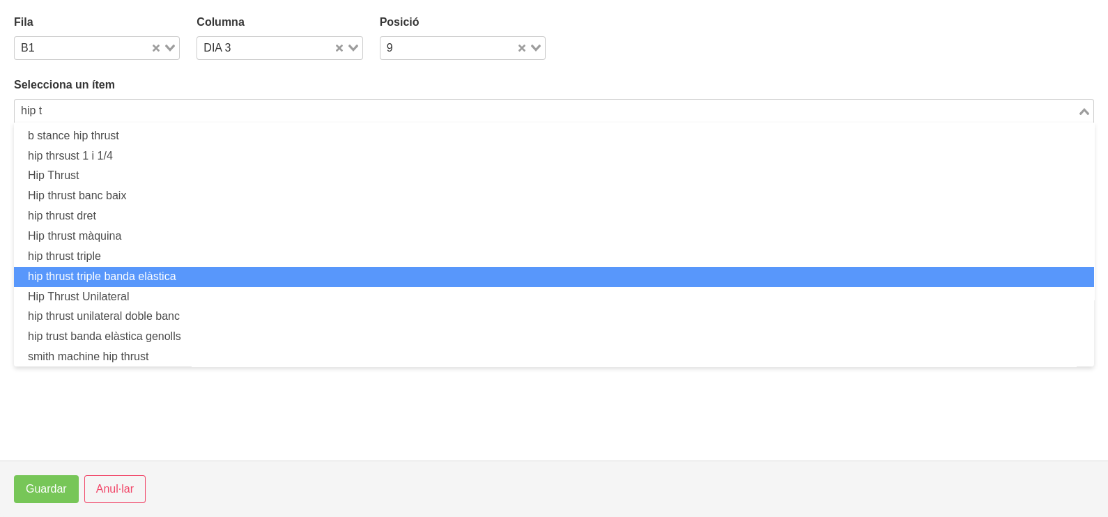
click at [162, 270] on li "hip thrust triple banda elàstica" at bounding box center [554, 277] width 1080 height 20
type input "hip t"
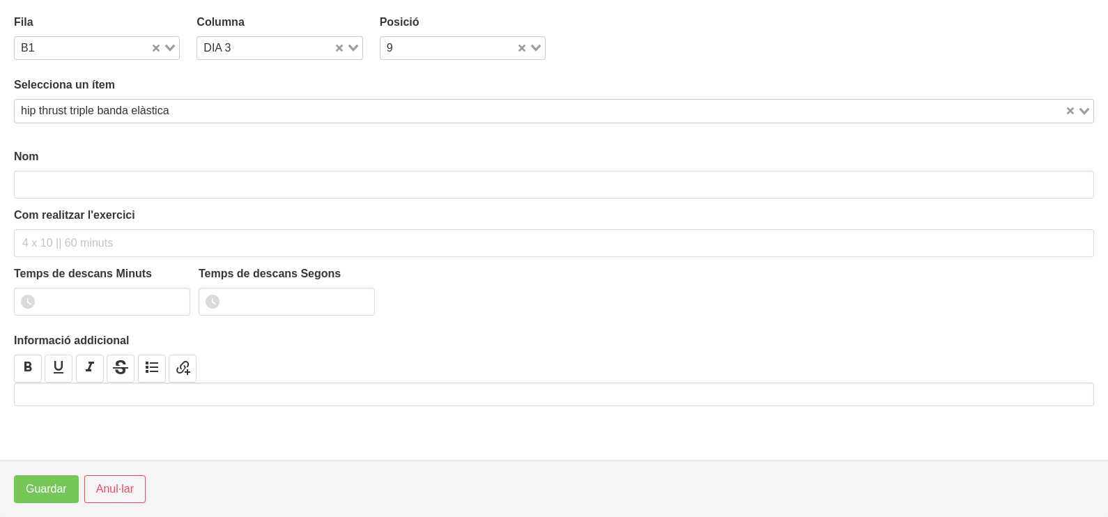
type input "hip thrust triple banda elàstica"
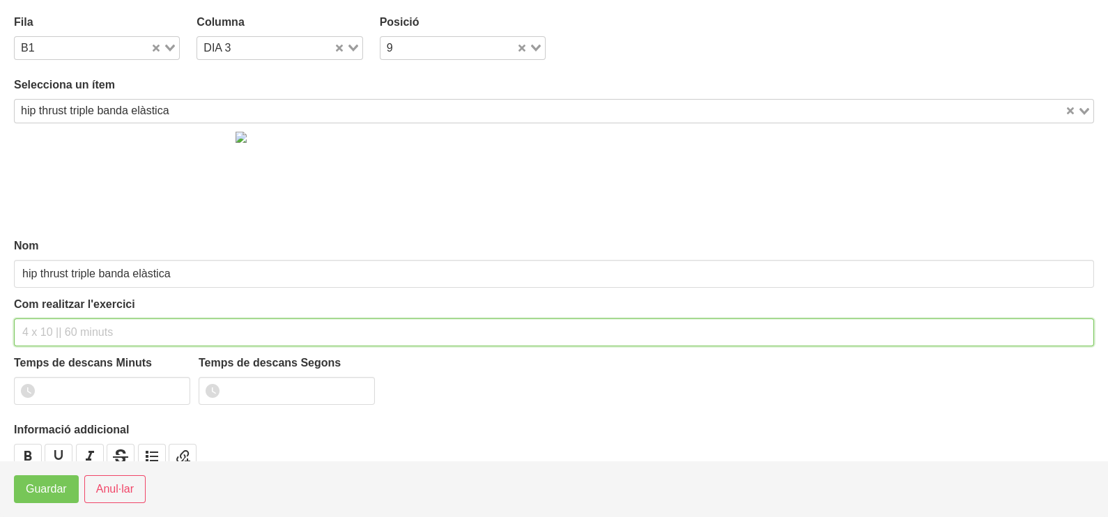
drag, startPoint x: 56, startPoint y: 330, endPoint x: 61, endPoint y: 308, distance: 22.1
click at [57, 328] on input "text" at bounding box center [554, 332] width 1080 height 28
type input "2 x 8-10 a 2011 60""
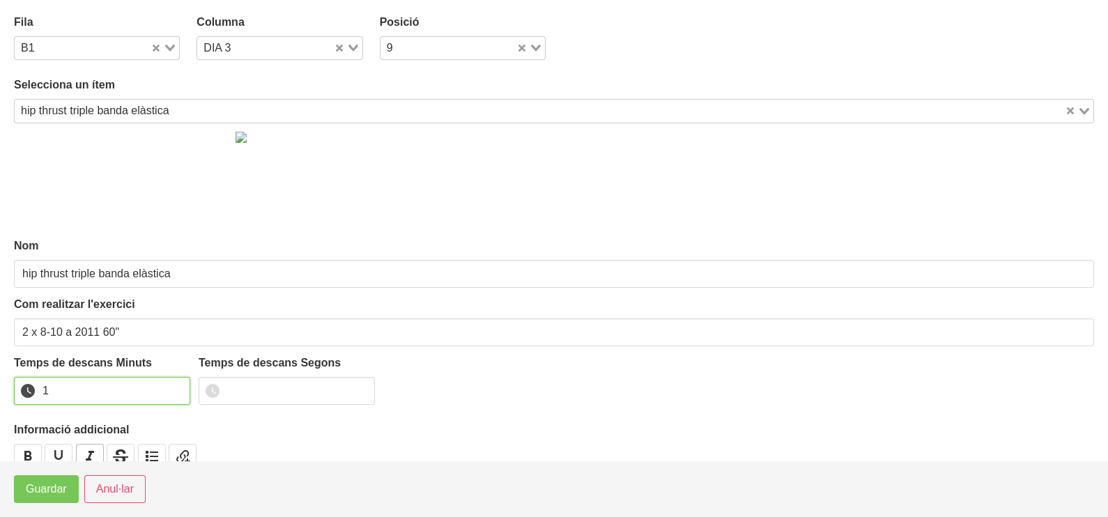
drag, startPoint x: 174, startPoint y: 385, endPoint x: 87, endPoint y: 460, distance: 114.6
type input "1"
click at [169, 390] on input "1" at bounding box center [102, 391] width 176 height 28
click at [63, 488] on span "Guardar" at bounding box center [46, 489] width 41 height 17
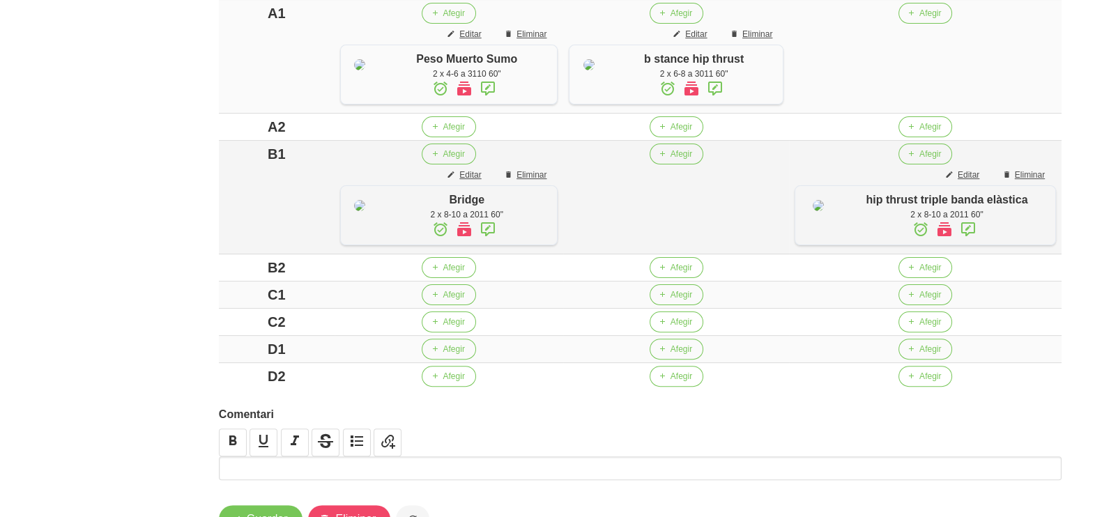
scroll to position [609, 0]
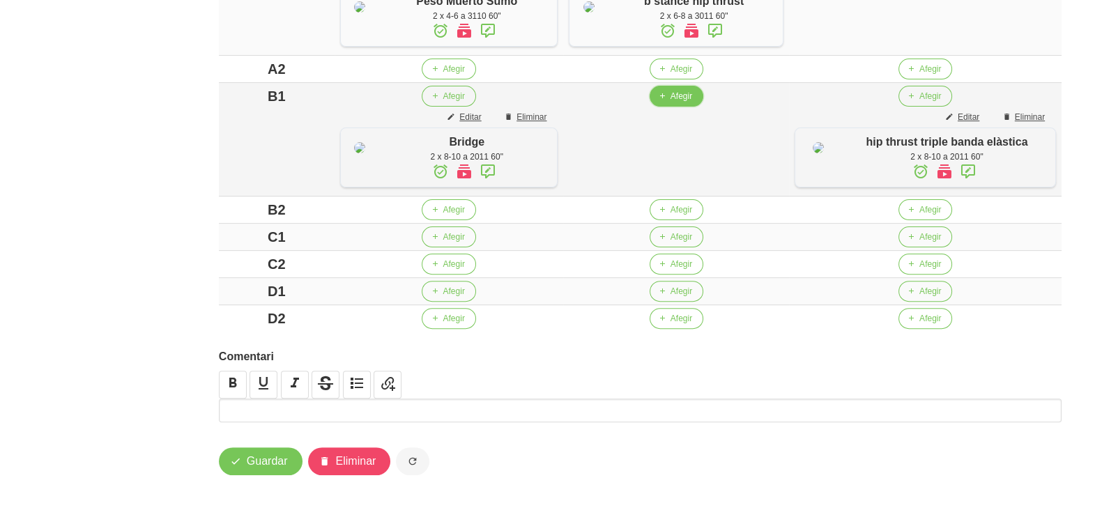
click at [692, 102] on span "Afegir" at bounding box center [681, 96] width 22 height 13
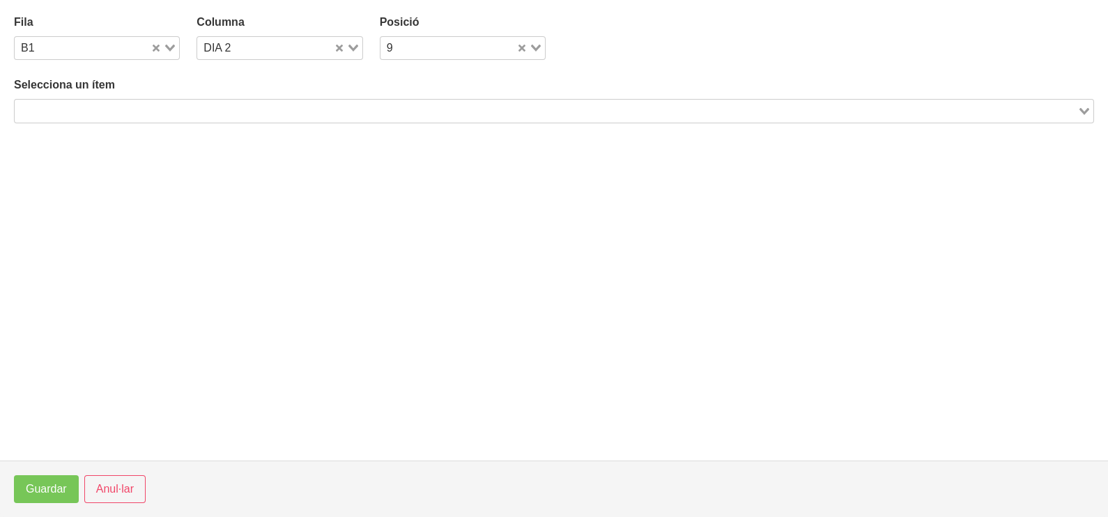
click at [268, 112] on input "Search for option" at bounding box center [546, 110] width 1060 height 17
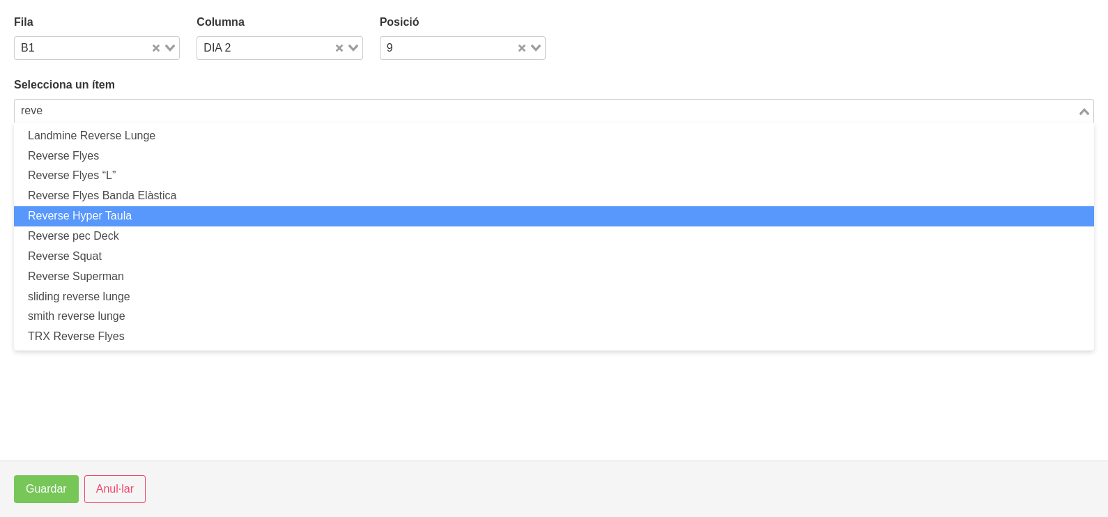
click at [174, 207] on li "Reverse Hyper Taula" at bounding box center [554, 216] width 1080 height 20
type input "reve"
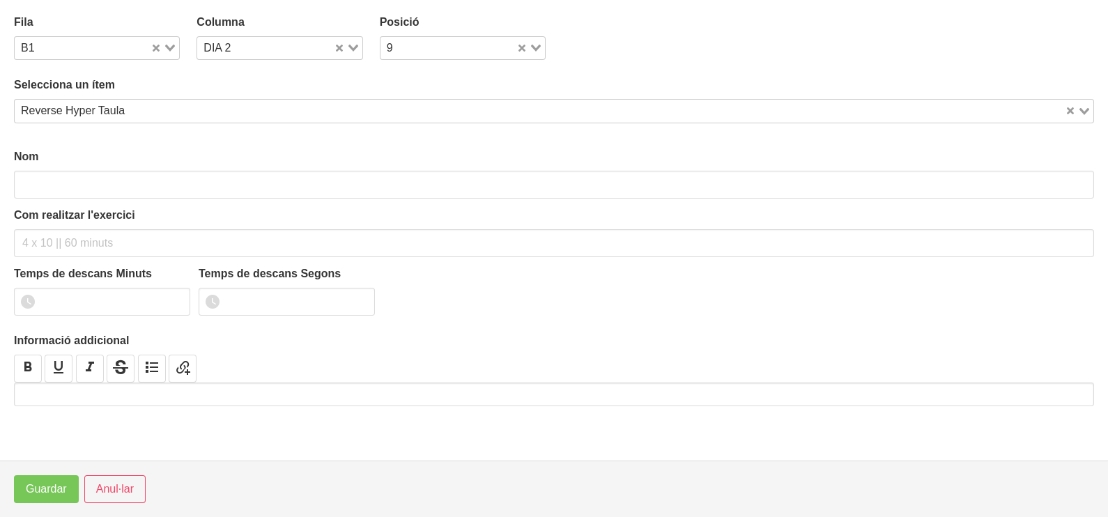
type input "Reverse Hyper Taula"
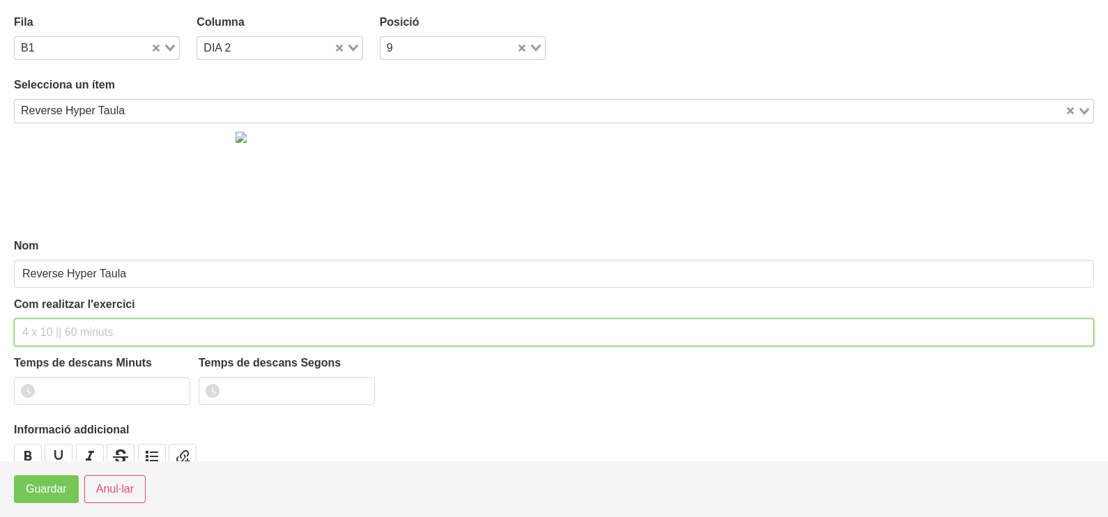
drag, startPoint x: 112, startPoint y: 328, endPoint x: 132, endPoint y: 241, distance: 88.9
click at [112, 321] on input "text" at bounding box center [554, 332] width 1080 height 28
type input "2 x 10-12 a 2011 60""
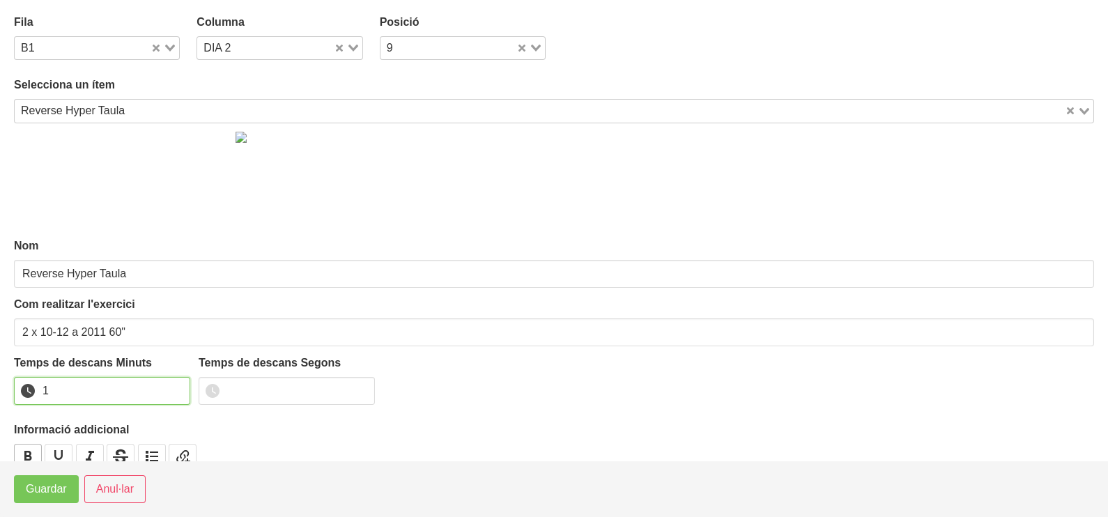
drag, startPoint x: 175, startPoint y: 384, endPoint x: 20, endPoint y: 455, distance: 170.3
type input "1"
click at [172, 389] on input "1" at bounding box center [102, 391] width 176 height 28
click at [35, 484] on span "Guardar" at bounding box center [46, 489] width 41 height 17
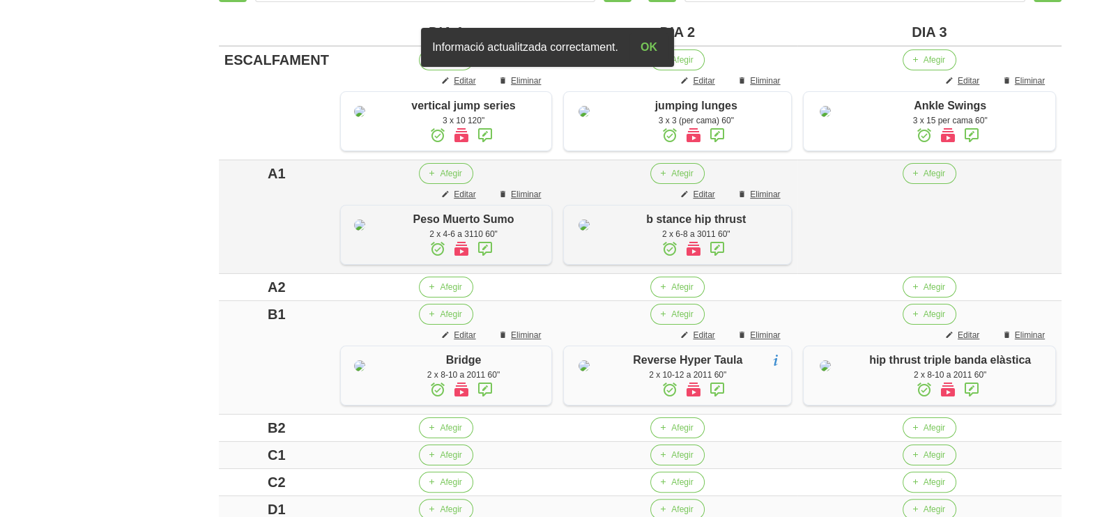
scroll to position [436, 0]
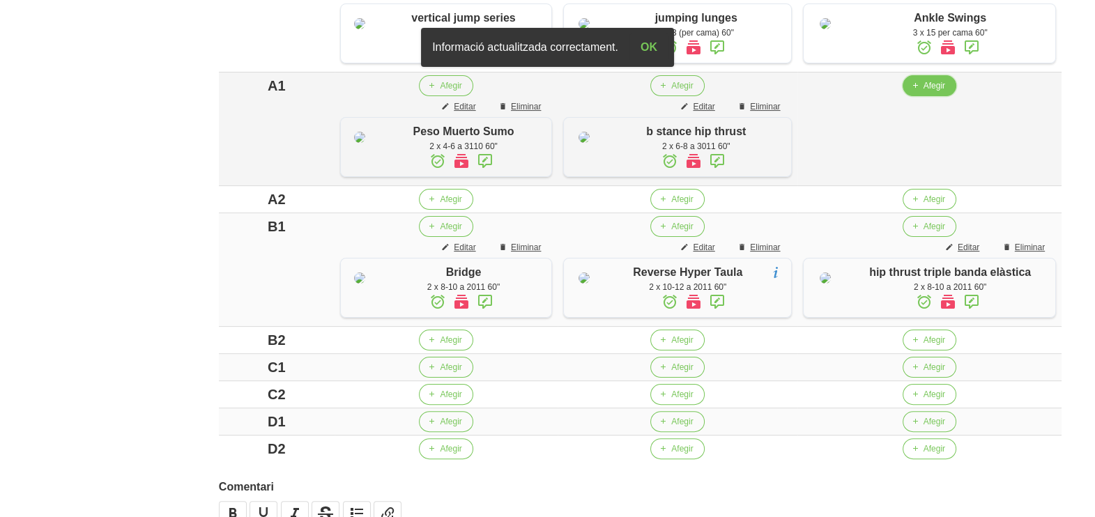
click at [941, 92] on span "Afegir" at bounding box center [934, 85] width 22 height 13
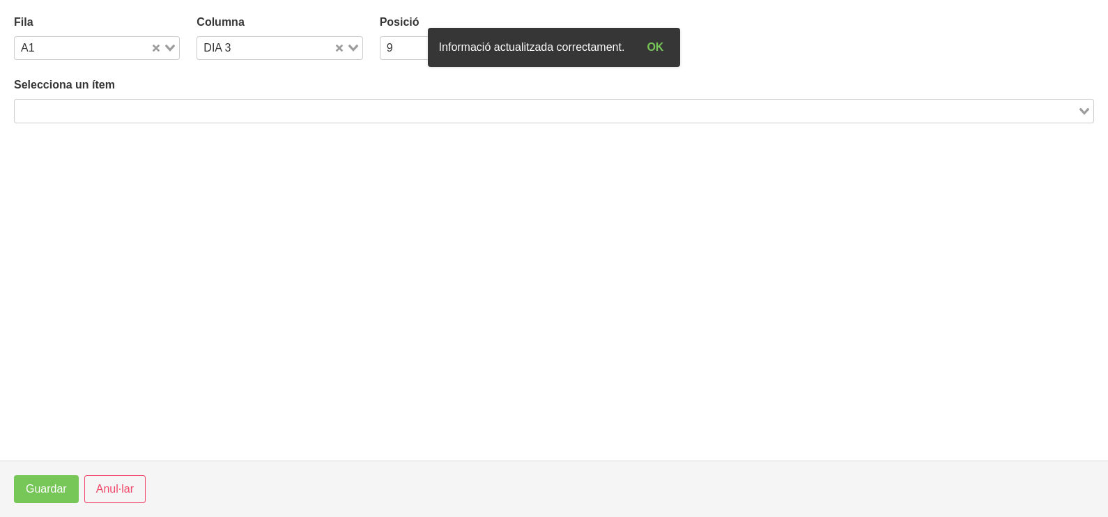
click at [151, 108] on input "Search for option" at bounding box center [546, 110] width 1060 height 17
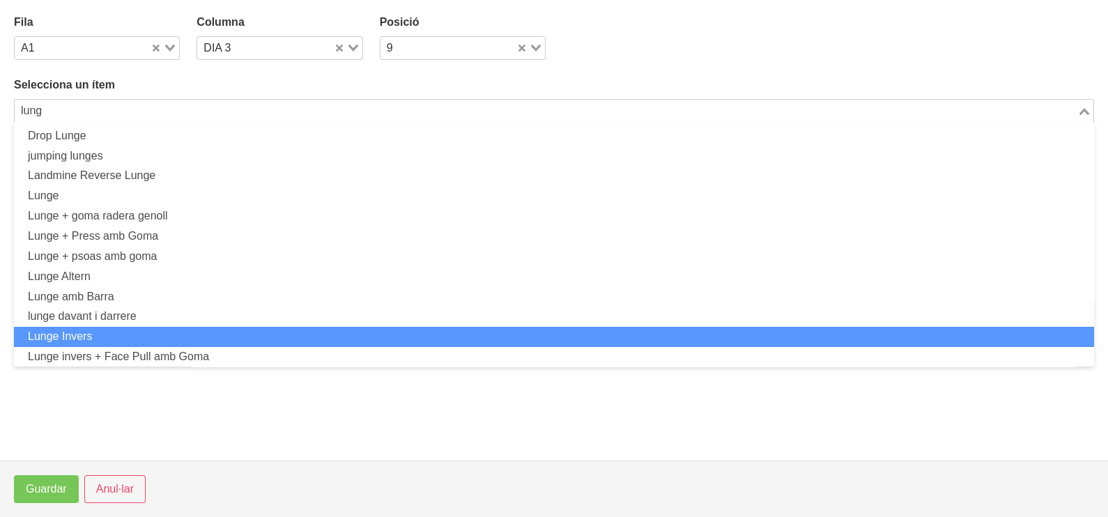
click at [114, 330] on li "Lunge Invers" at bounding box center [554, 337] width 1080 height 20
type input "lung"
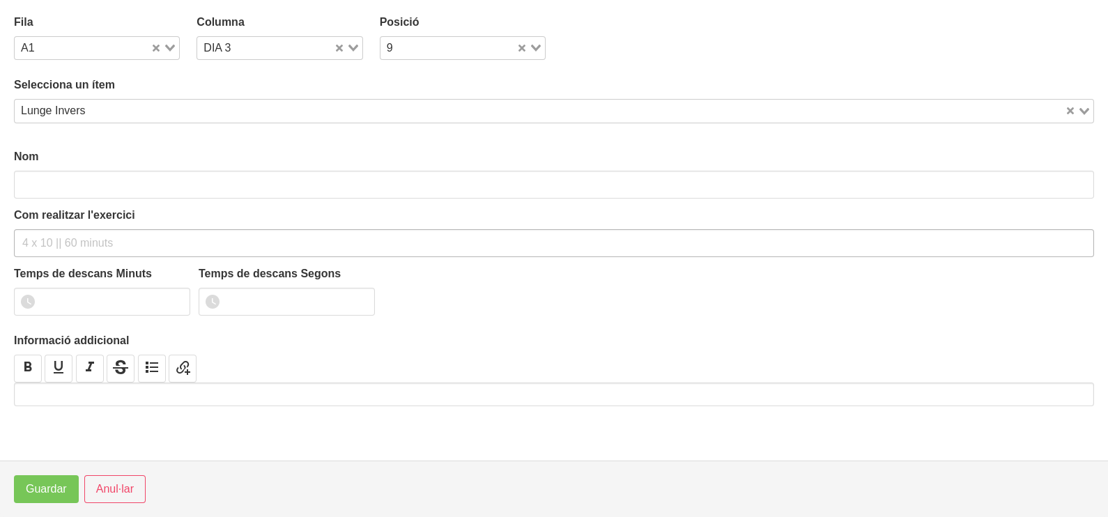
type input "Lunge Invers"
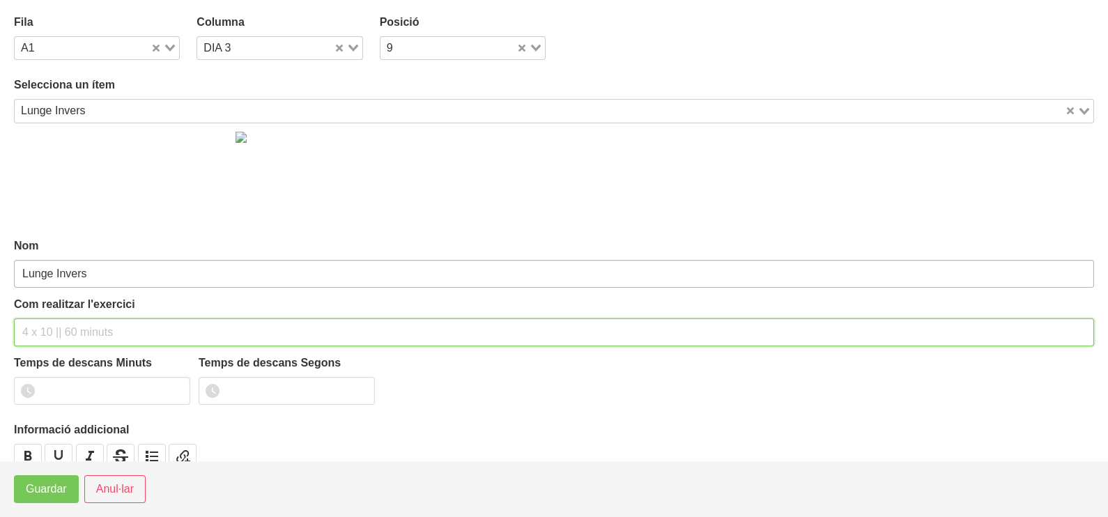
drag, startPoint x: 50, startPoint y: 325, endPoint x: 77, endPoint y: 259, distance: 72.0
click at [55, 321] on input "text" at bounding box center [554, 332] width 1080 height 28
type input "2 x 6-8 a 3010 60""
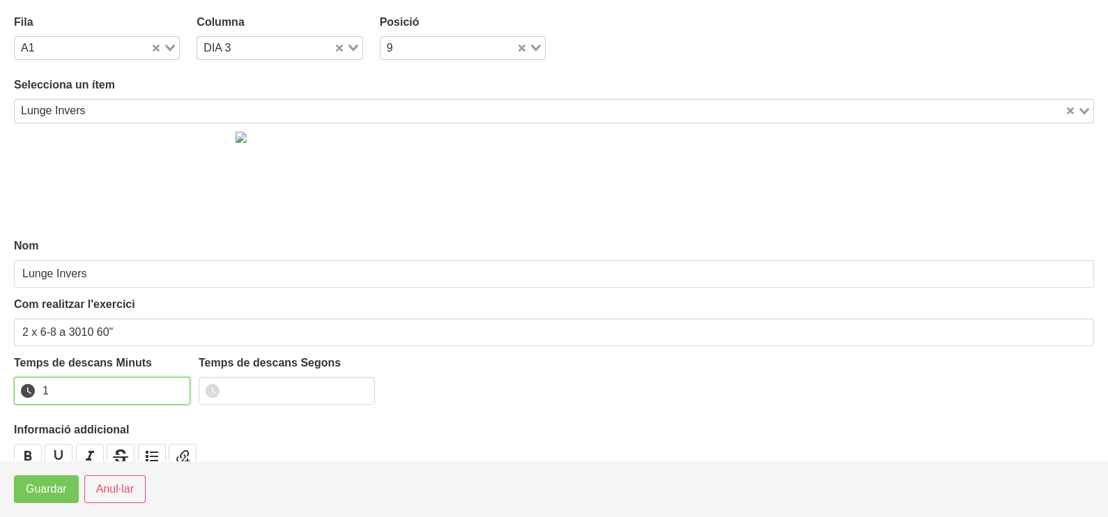
drag, startPoint x: 179, startPoint y: 385, endPoint x: 155, endPoint y: 416, distance: 38.8
type input "1"
click at [180, 387] on input "1" at bounding box center [102, 391] width 176 height 28
click at [63, 484] on span "Guardar" at bounding box center [46, 489] width 41 height 17
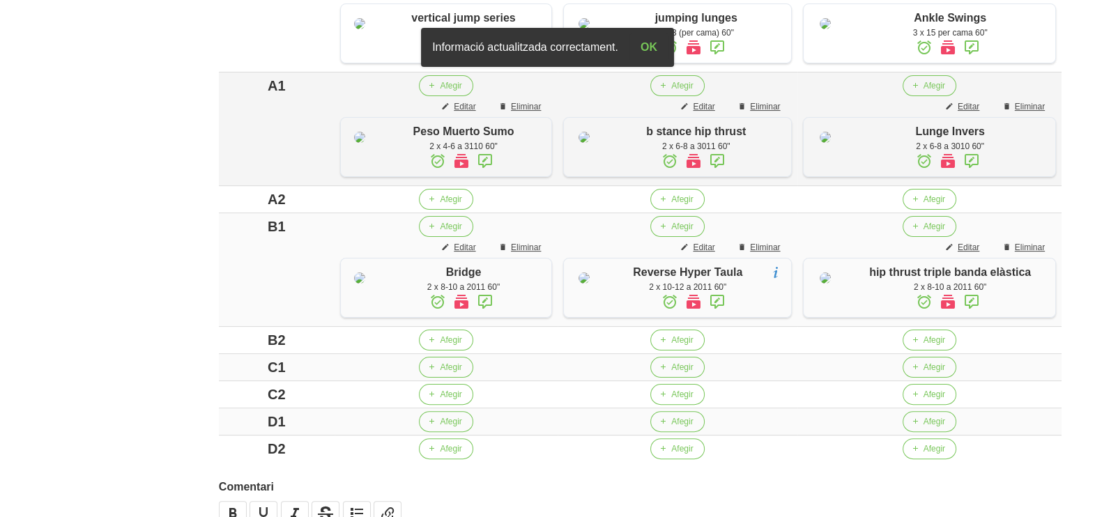
scroll to position [675, 0]
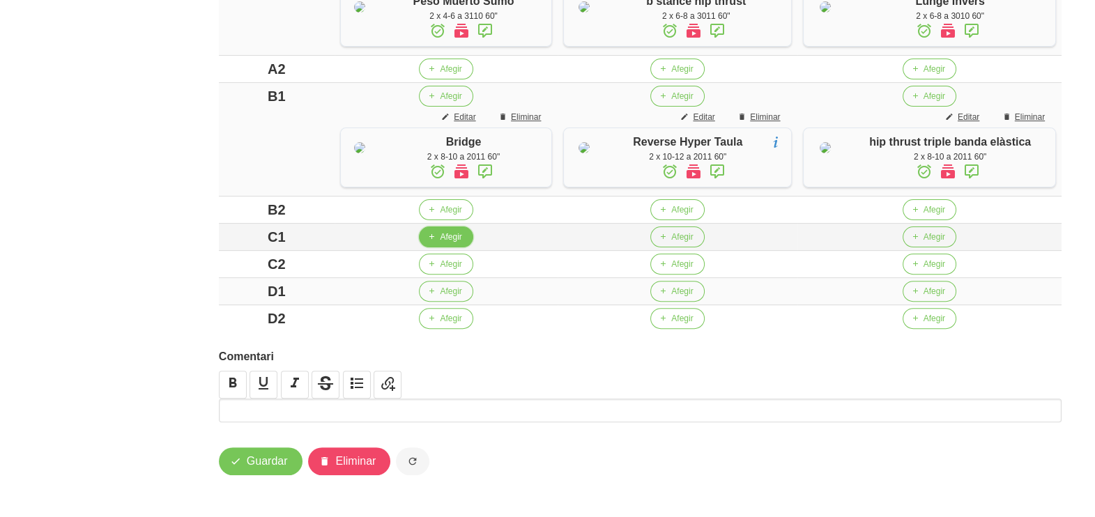
click at [453, 238] on span "Afegir" at bounding box center [451, 237] width 22 height 13
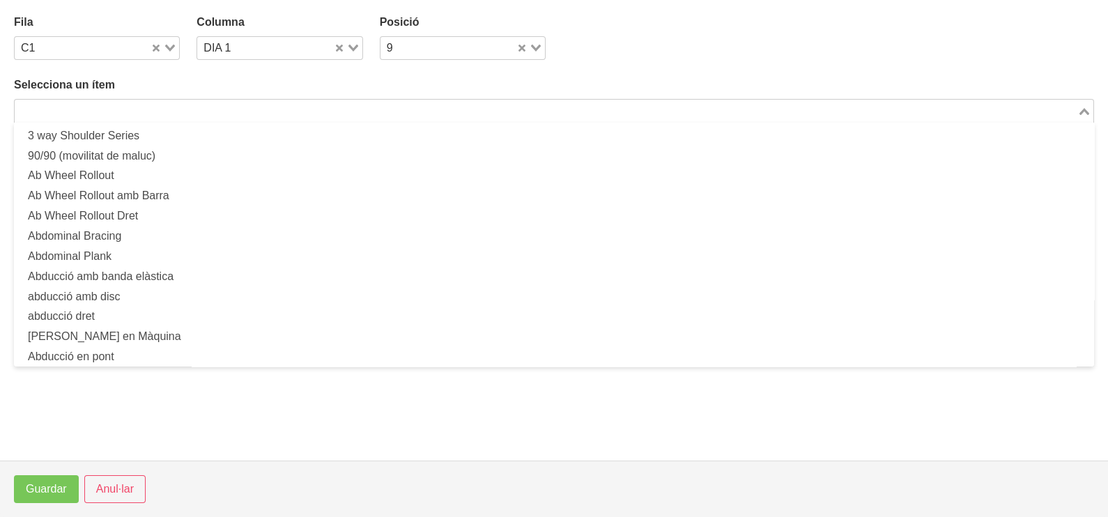
click at [182, 112] on input "Search for option" at bounding box center [546, 110] width 1060 height 17
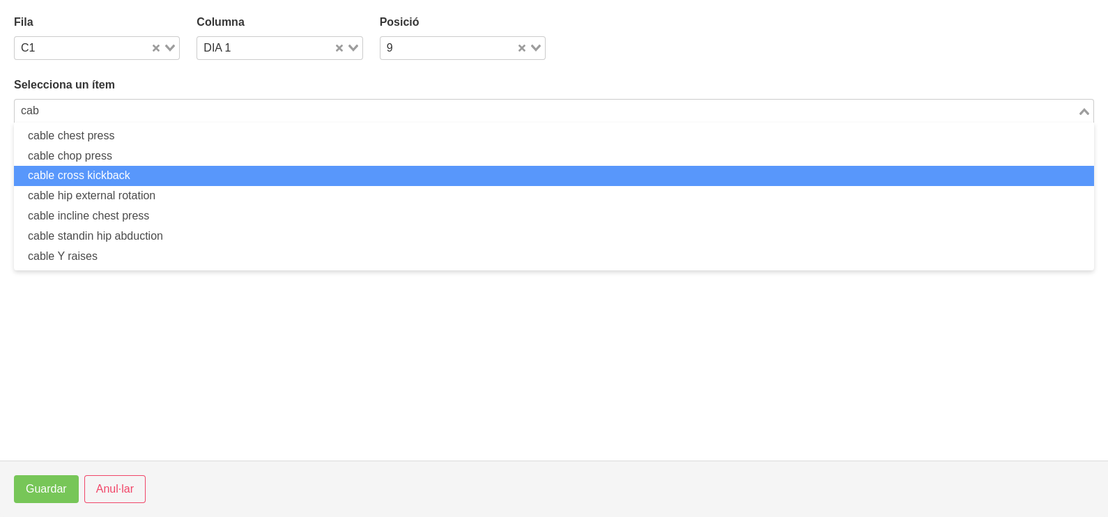
click at [146, 176] on li "cable cross kickback" at bounding box center [554, 176] width 1080 height 20
type input "cab"
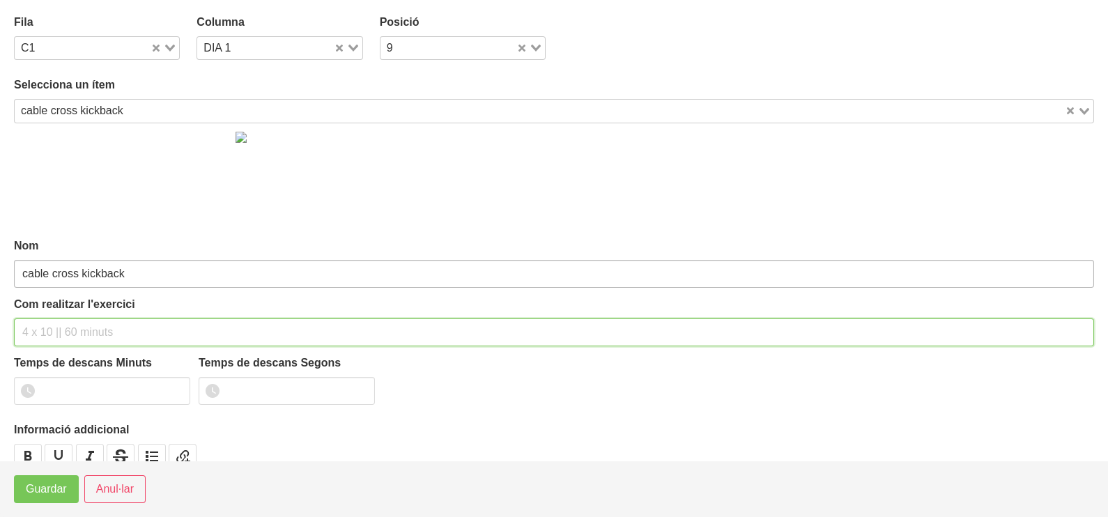
click at [76, 323] on input "text" at bounding box center [554, 332] width 1080 height 28
type input "2 x 10-12 a 2010 60""
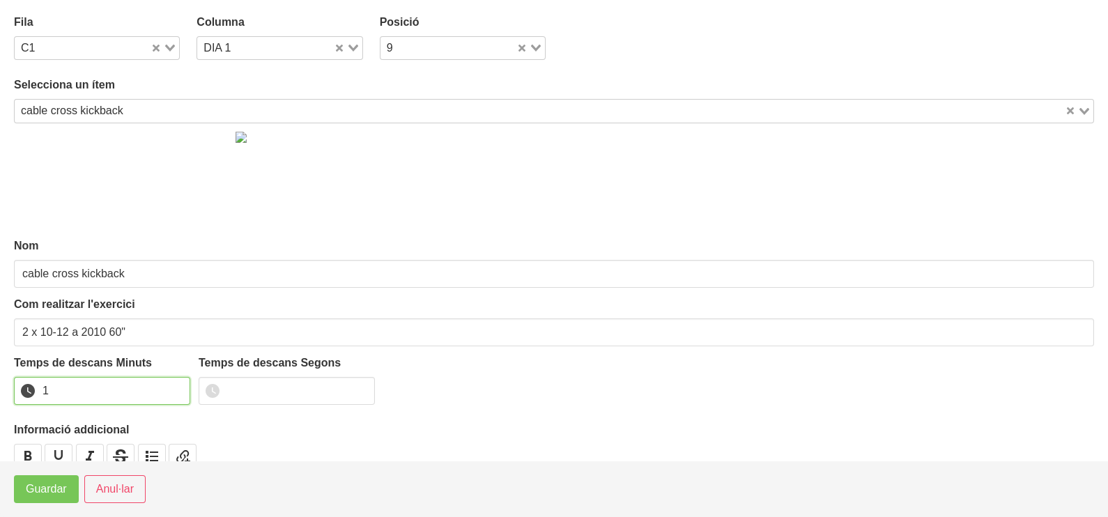
drag, startPoint x: 178, startPoint y: 385, endPoint x: 76, endPoint y: 465, distance: 129.1
type input "1"
click at [173, 390] on input "1" at bounding box center [102, 391] width 176 height 28
click at [60, 499] on button "Guardar" at bounding box center [46, 489] width 65 height 28
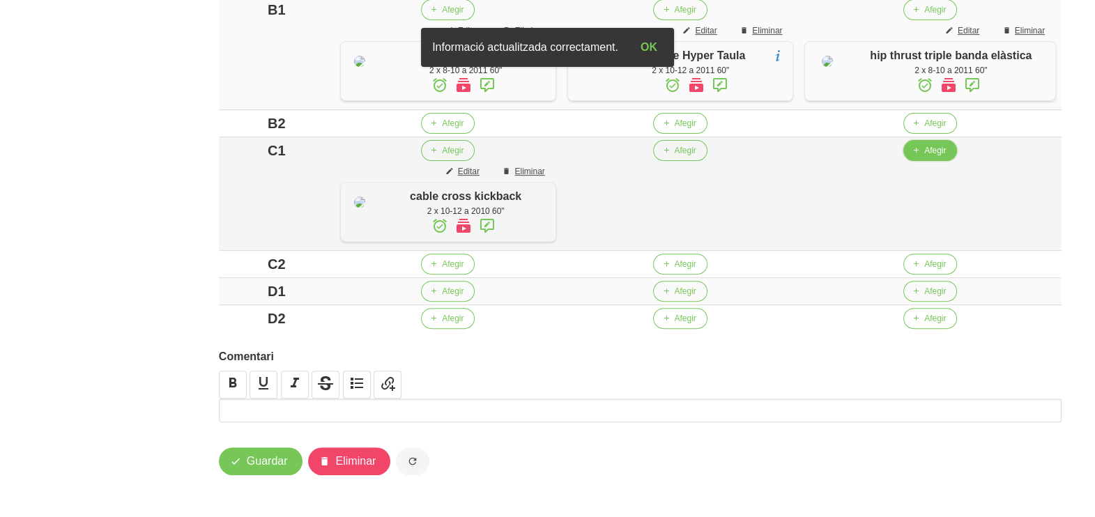
click at [946, 157] on span "Afegir" at bounding box center [935, 150] width 22 height 13
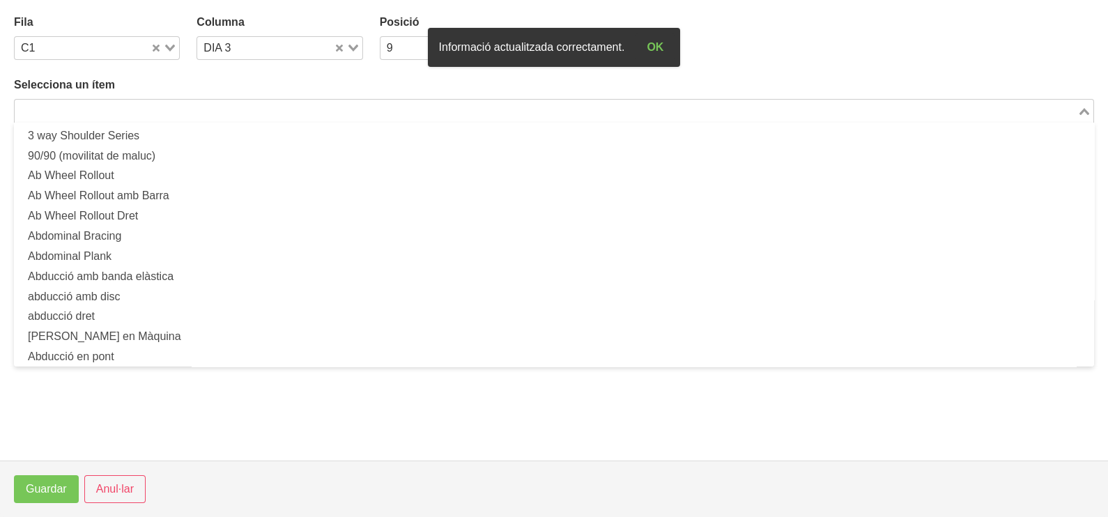
click at [252, 115] on input "Search for option" at bounding box center [546, 110] width 1060 height 17
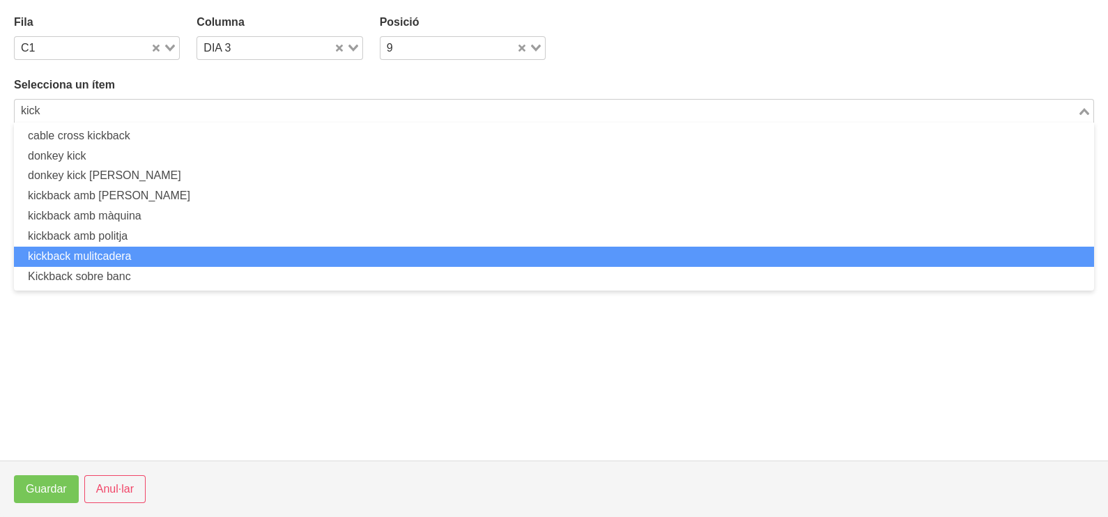
click at [189, 255] on li "kickback mulitcadera" at bounding box center [554, 257] width 1080 height 20
type input "kick"
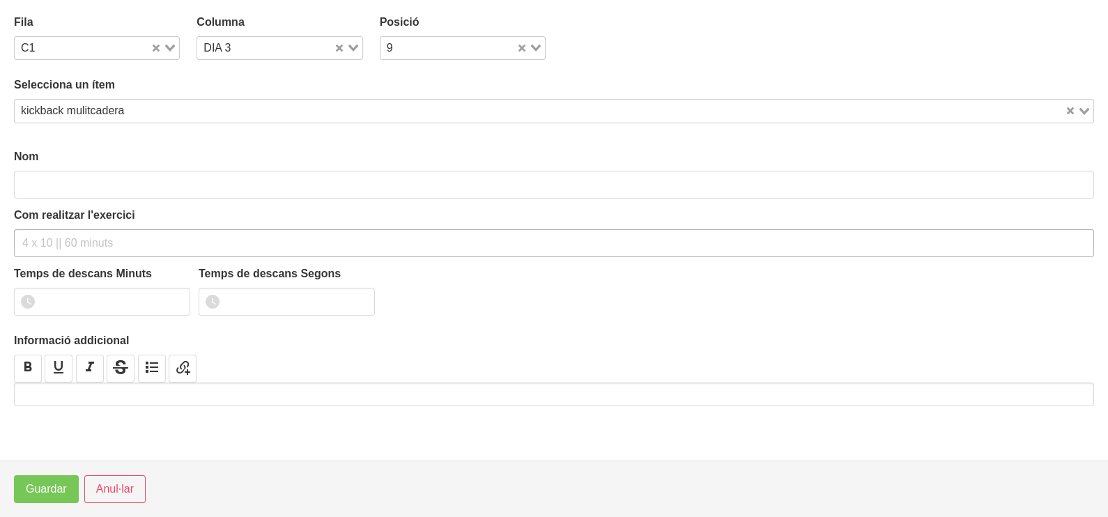
type input "kickback mulitcadera"
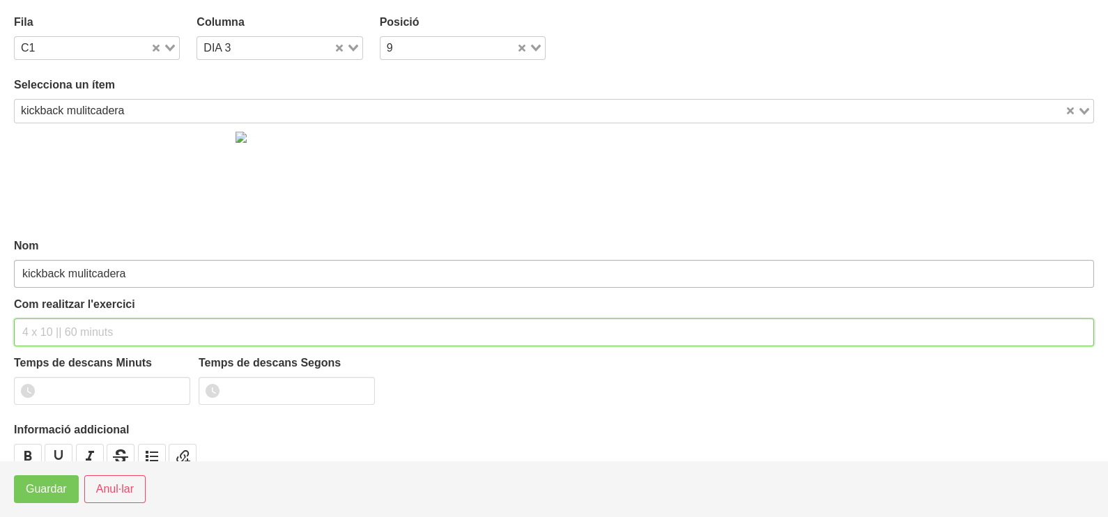
click at [68, 318] on input "text" at bounding box center [554, 332] width 1080 height 28
type input "2 x 10-12 a 2010 60""
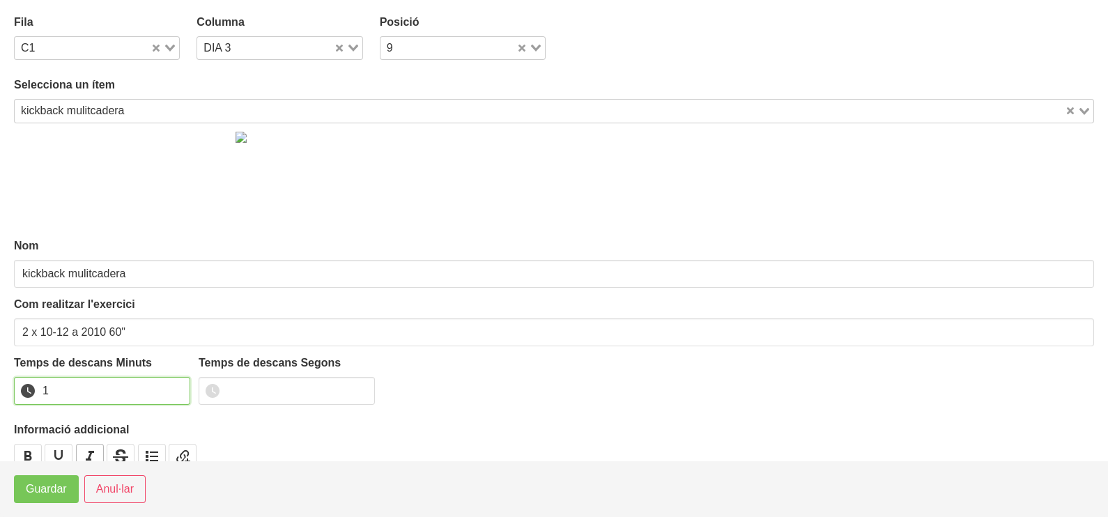
drag, startPoint x: 178, startPoint y: 384, endPoint x: 87, endPoint y: 446, distance: 109.8
type input "1"
click at [169, 390] on input "1" at bounding box center [102, 391] width 176 height 28
click at [68, 490] on button "Guardar" at bounding box center [46, 489] width 65 height 28
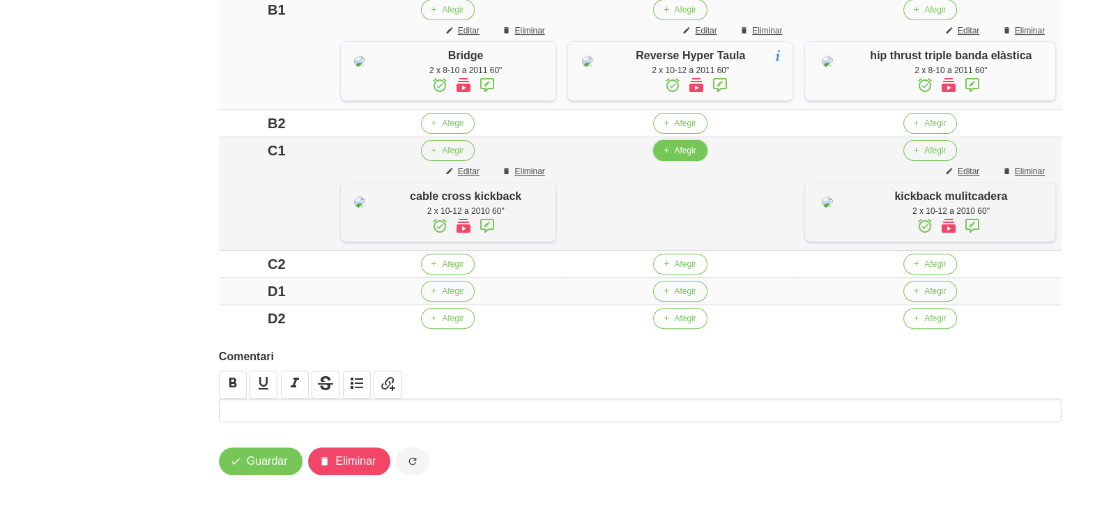
click at [689, 157] on span "Afegir" at bounding box center [685, 150] width 22 height 13
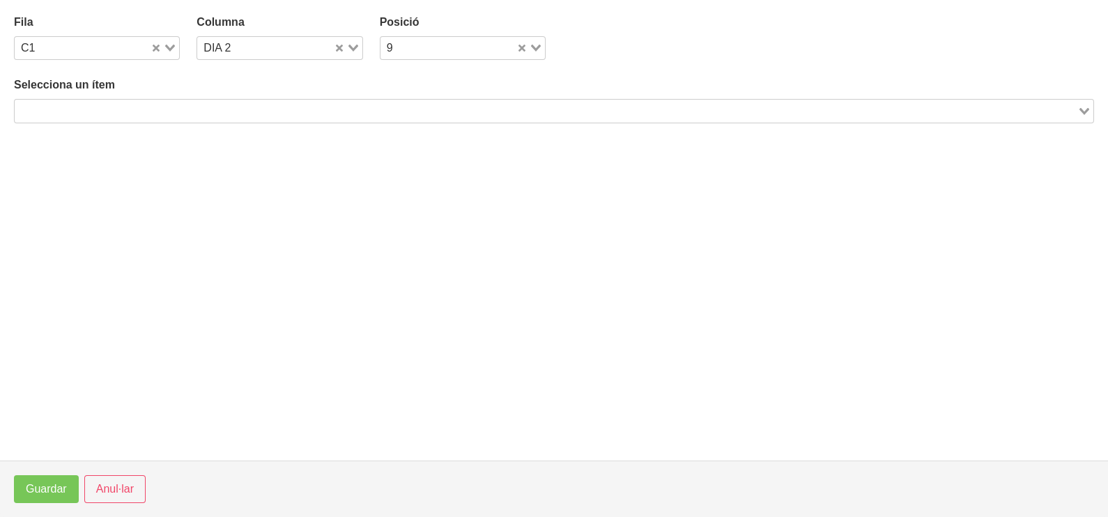
click at [352, 103] on input "Search for option" at bounding box center [546, 110] width 1060 height 17
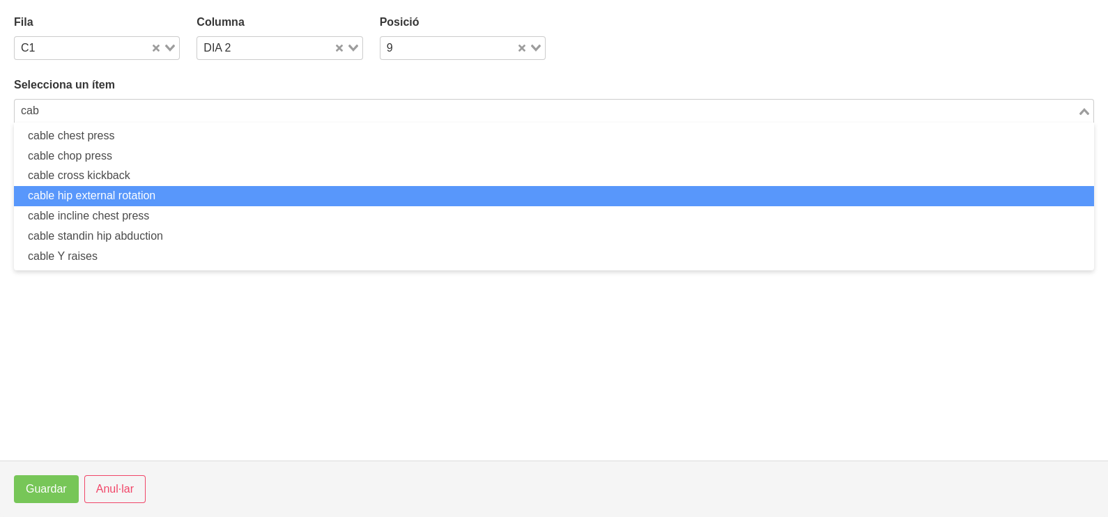
click at [176, 199] on li "cable hip external rotation" at bounding box center [554, 196] width 1080 height 20
type input "cab"
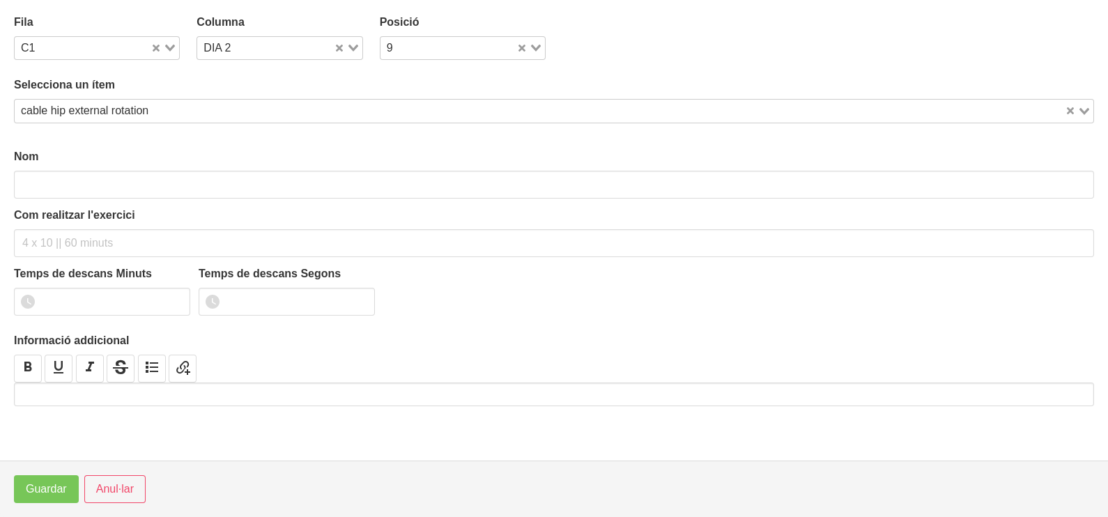
type input "cable hip external rotation"
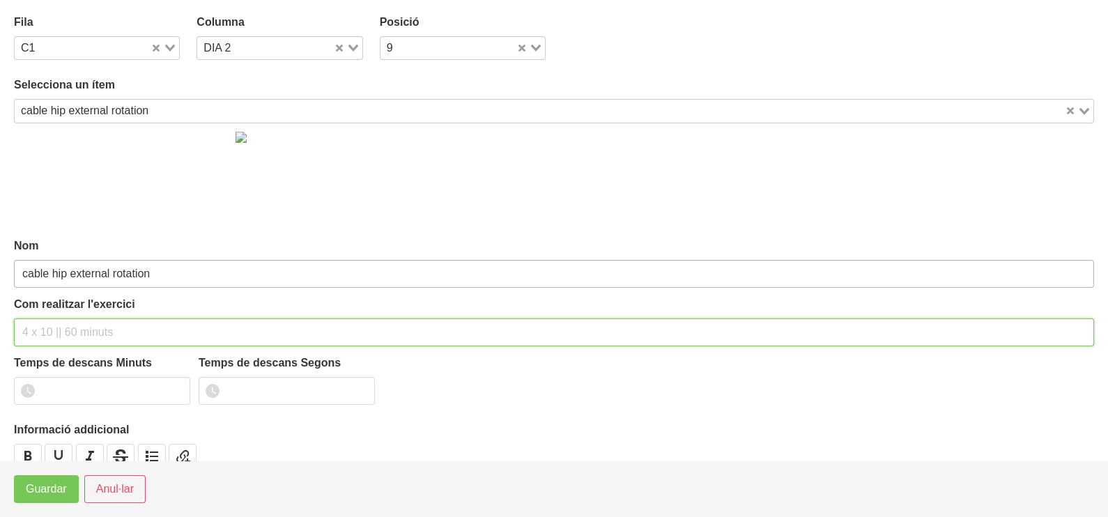
drag, startPoint x: 79, startPoint y: 321, endPoint x: 79, endPoint y: 285, distance: 35.5
click at [79, 307] on div "Com realitzar l'exercici" at bounding box center [554, 321] width 1080 height 50
type input "2 x 10-12 a 2010 60""
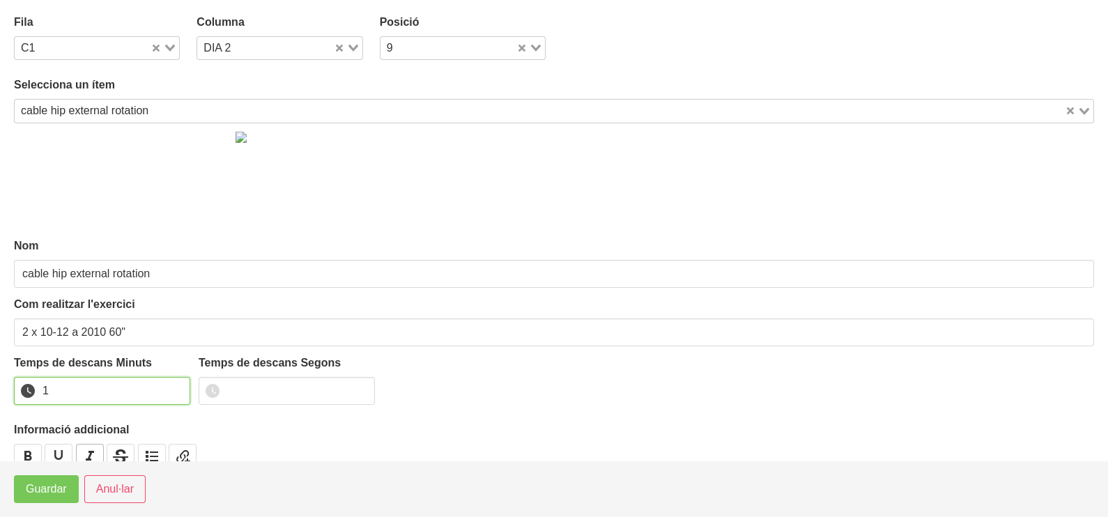
drag, startPoint x: 176, startPoint y: 384, endPoint x: 82, endPoint y: 447, distance: 113.1
type input "1"
click at [167, 398] on input "1" at bounding box center [102, 391] width 176 height 28
click at [50, 484] on button "Guardar" at bounding box center [46, 489] width 65 height 28
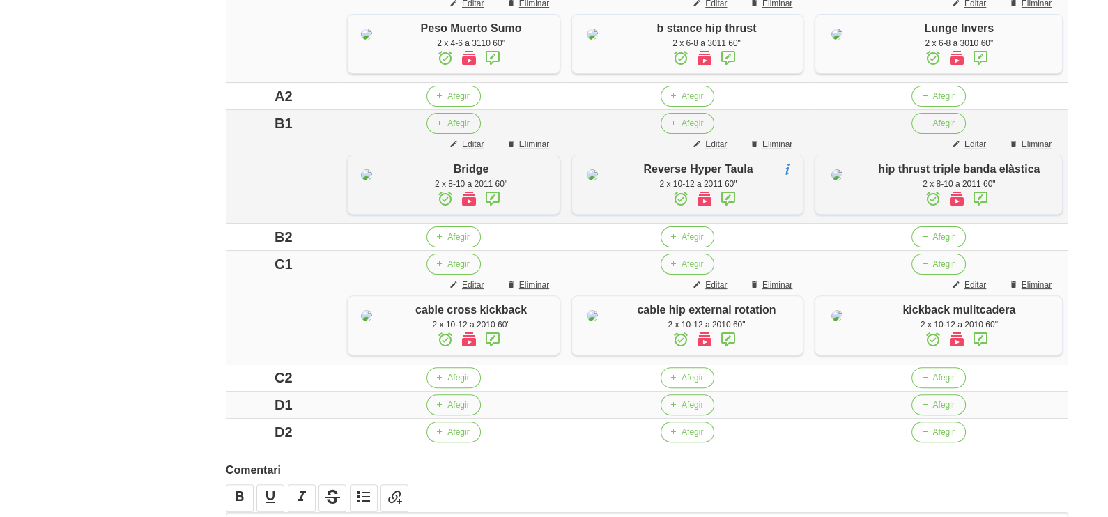
scroll to position [500, 0]
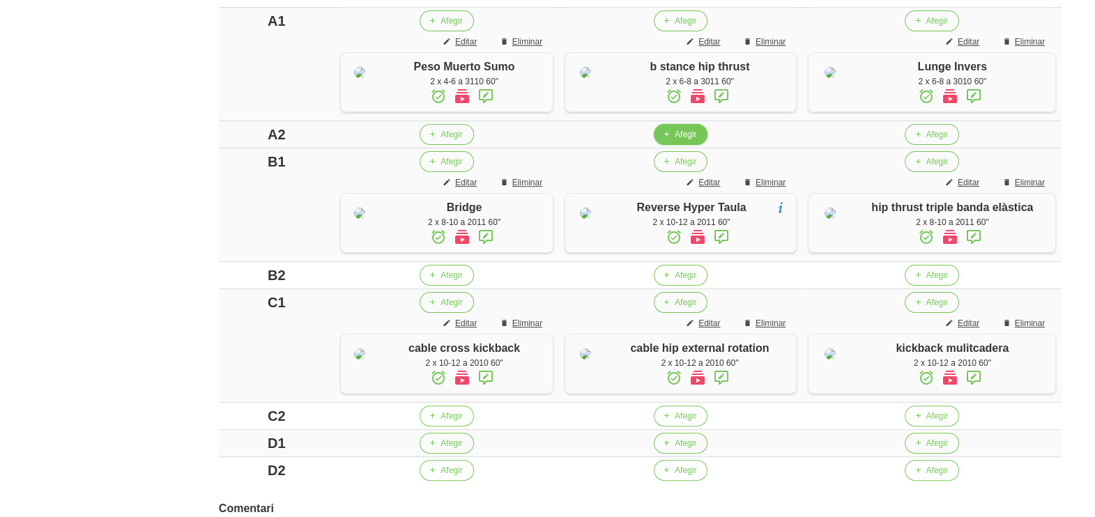
click at [687, 141] on span "Afegir" at bounding box center [686, 134] width 22 height 13
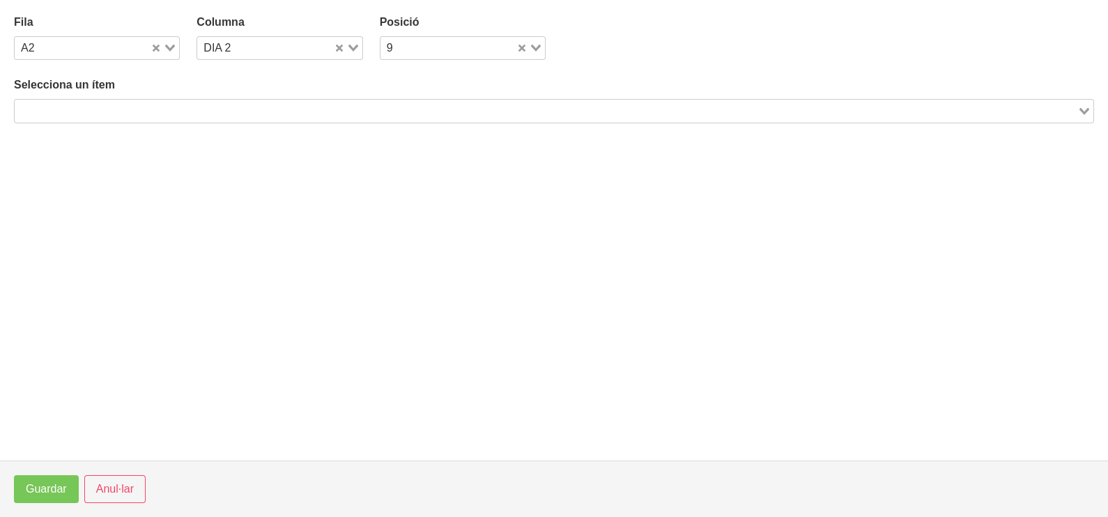
click at [286, 102] on input "Search for option" at bounding box center [546, 110] width 1060 height 17
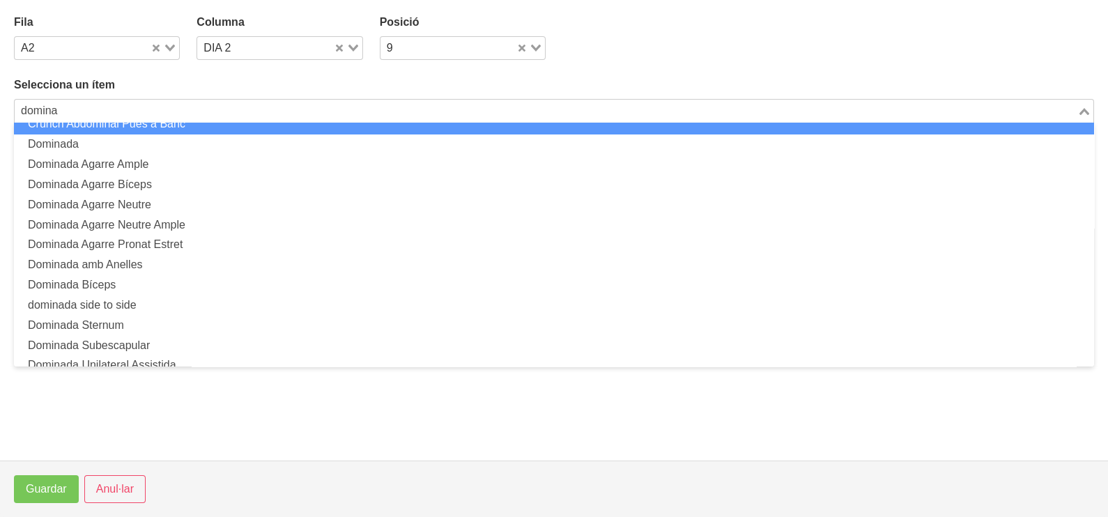
scroll to position [174, 0]
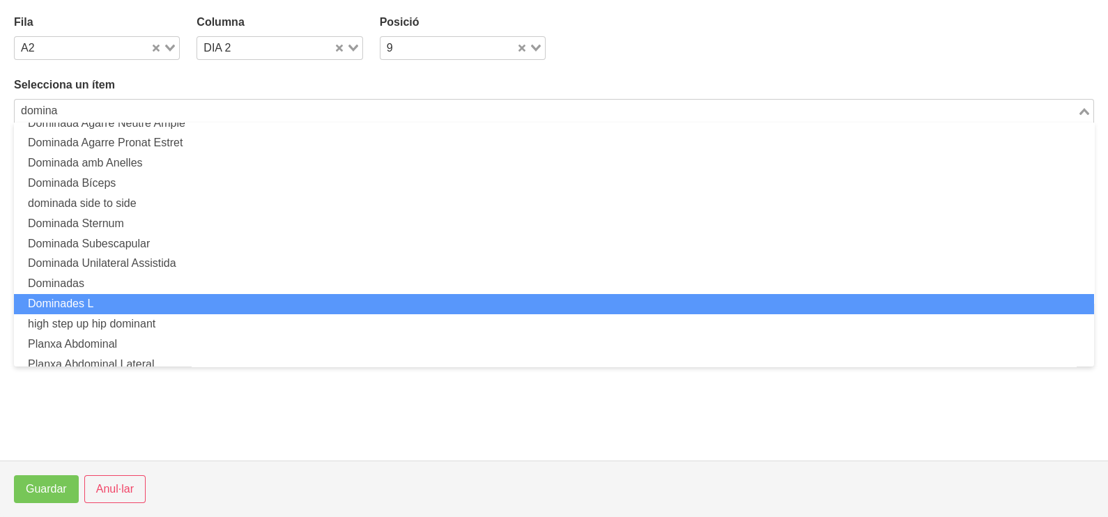
click at [150, 296] on li "Dominades L" at bounding box center [554, 304] width 1080 height 20
type input "domina"
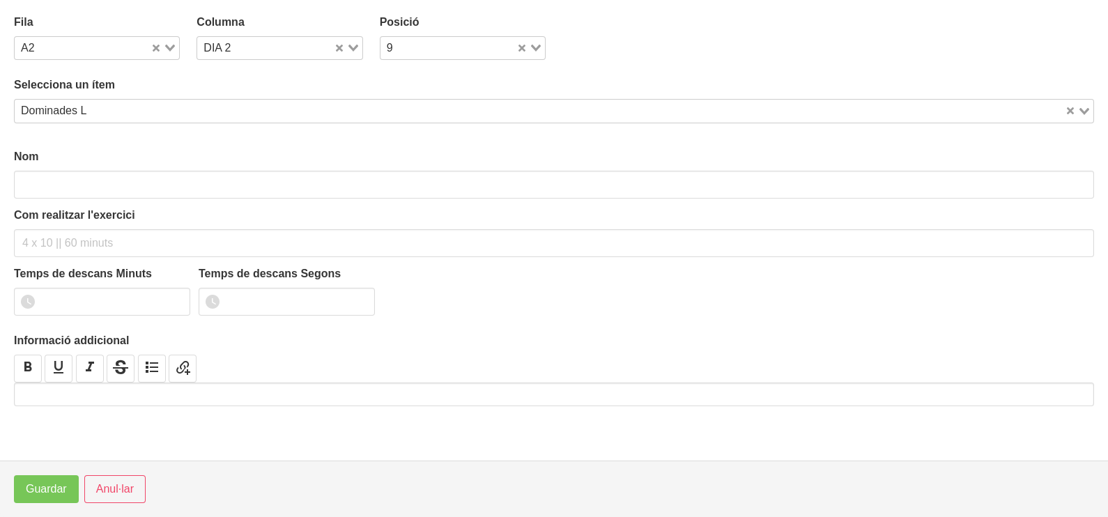
type input "Dominades L"
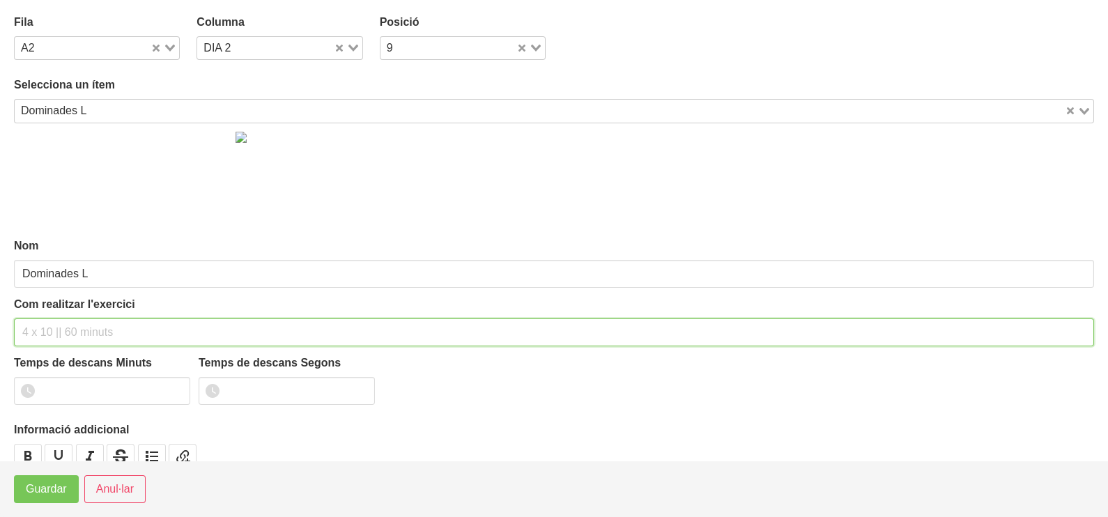
drag, startPoint x: 78, startPoint y: 332, endPoint x: 118, endPoint y: 226, distance: 113.8
click at [80, 324] on input "text" at bounding box center [554, 332] width 1080 height 28
type input "2 x màx a 3010 60""
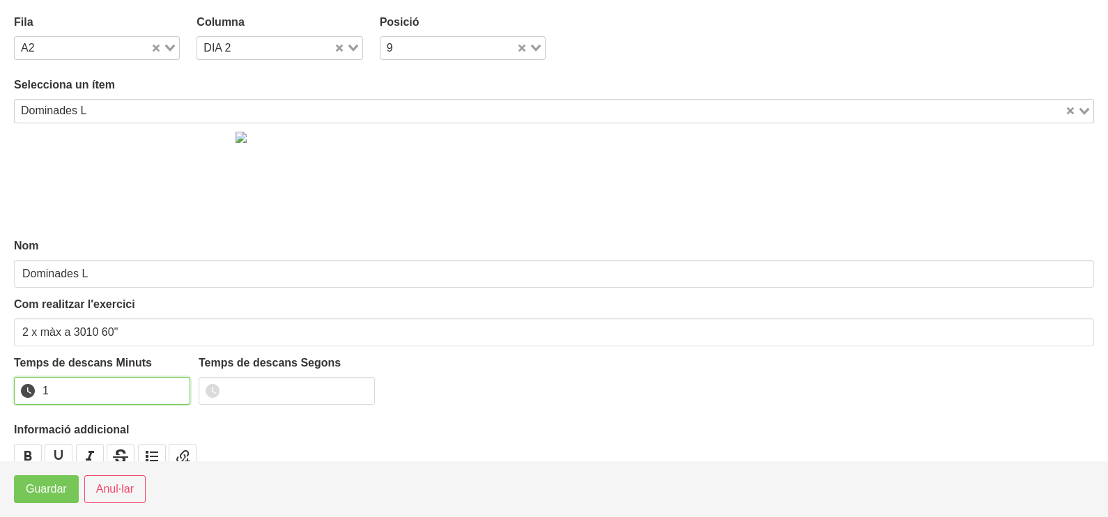
drag, startPoint x: 179, startPoint y: 385, endPoint x: 136, endPoint y: 440, distance: 70.5
type input "1"
click at [178, 386] on input "1" at bounding box center [102, 391] width 176 height 28
click at [68, 493] on button "Guardar" at bounding box center [46, 489] width 65 height 28
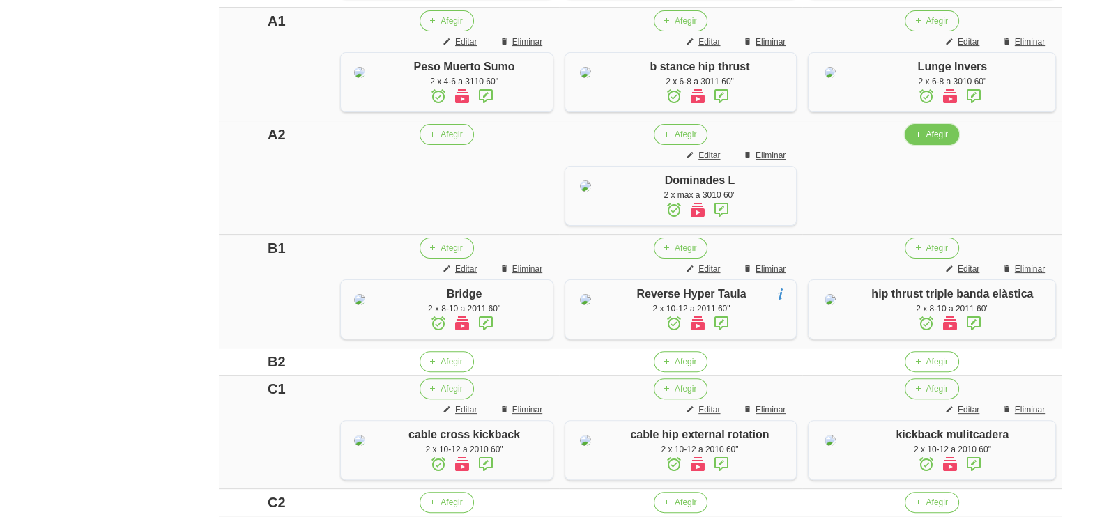
click at [921, 141] on icon "button" at bounding box center [917, 134] width 8 height 13
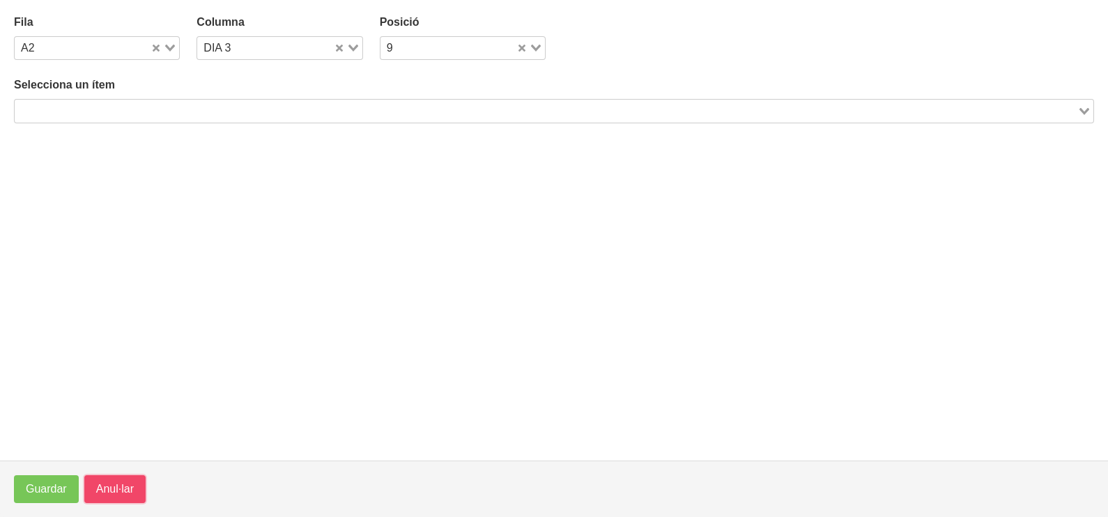
click at [128, 481] on span "Anul·lar" at bounding box center [115, 489] width 38 height 17
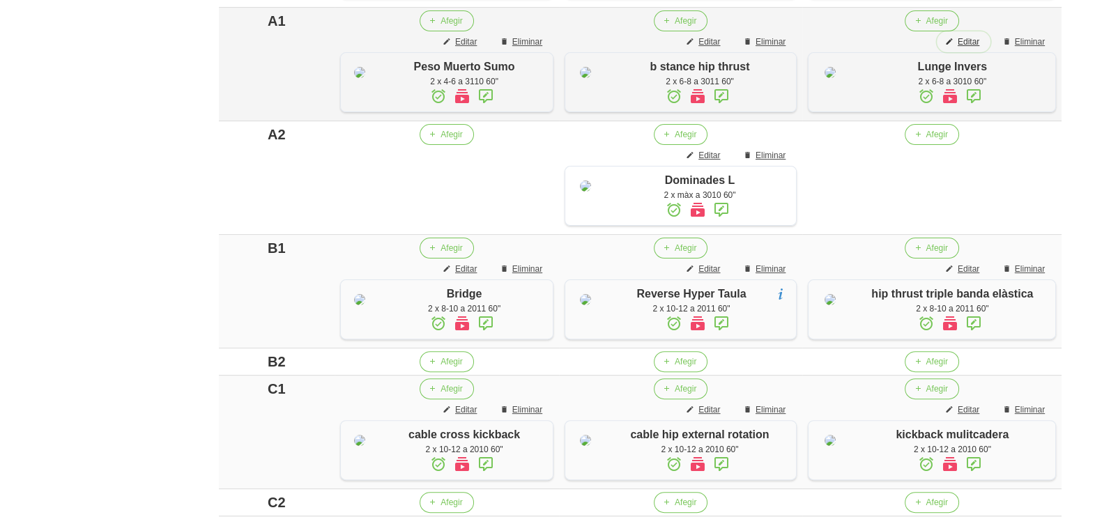
click at [967, 48] on span "Editar" at bounding box center [969, 42] width 22 height 13
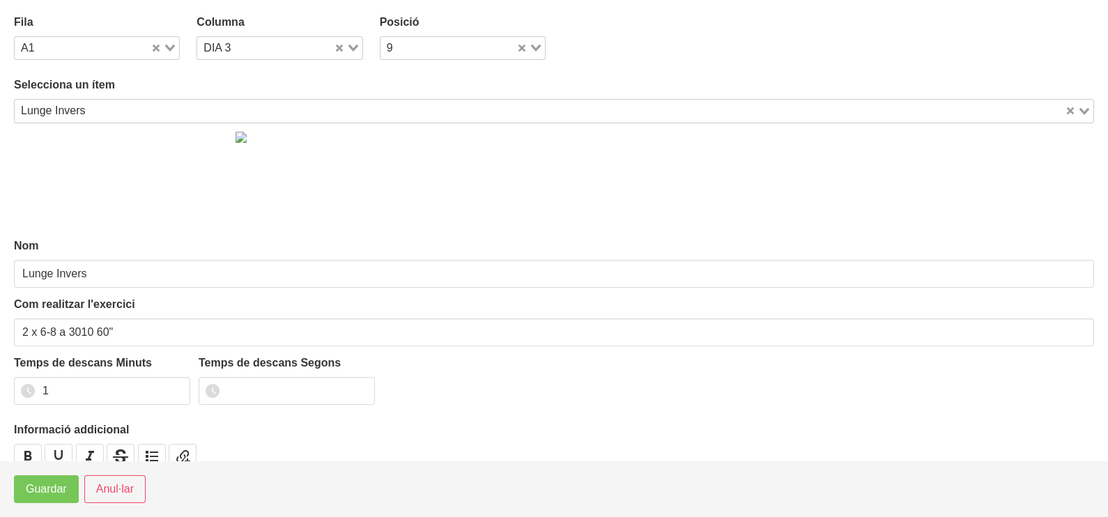
click at [165, 114] on input "Search for option" at bounding box center [577, 110] width 973 height 17
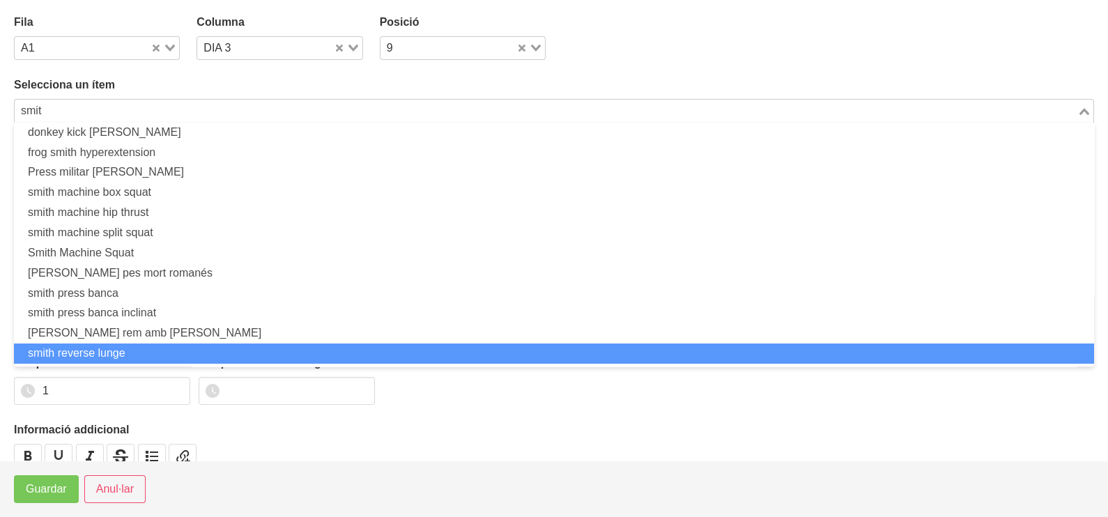
click at [117, 353] on li "smith reverse lunge" at bounding box center [554, 354] width 1080 height 20
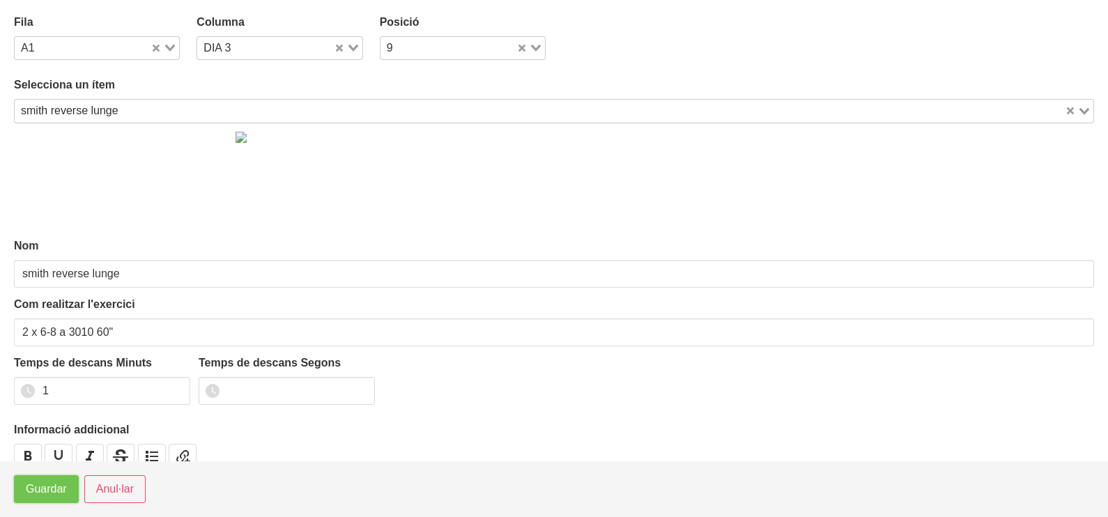
click at [52, 491] on span "Guardar" at bounding box center [46, 489] width 41 height 17
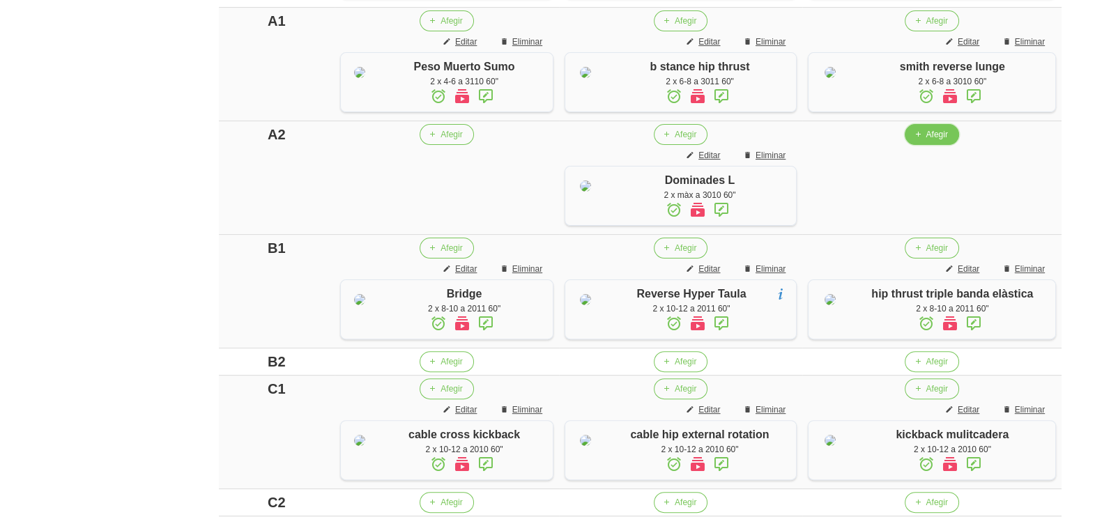
click at [919, 141] on span "button" at bounding box center [917, 134] width 13 height 13
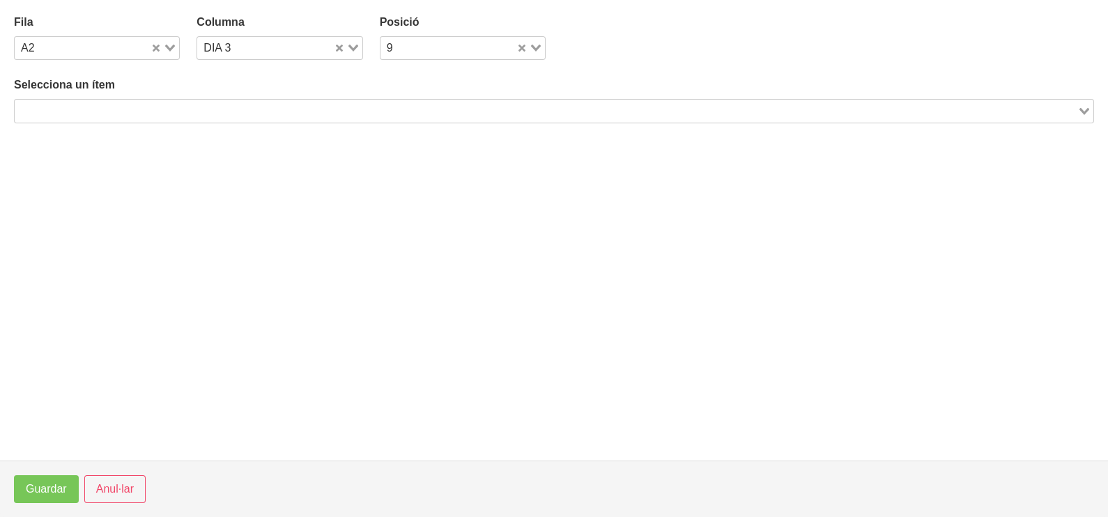
drag, startPoint x: 220, startPoint y: 109, endPoint x: 241, endPoint y: 74, distance: 41.6
click at [220, 107] on input "Search for option" at bounding box center [546, 110] width 1060 height 17
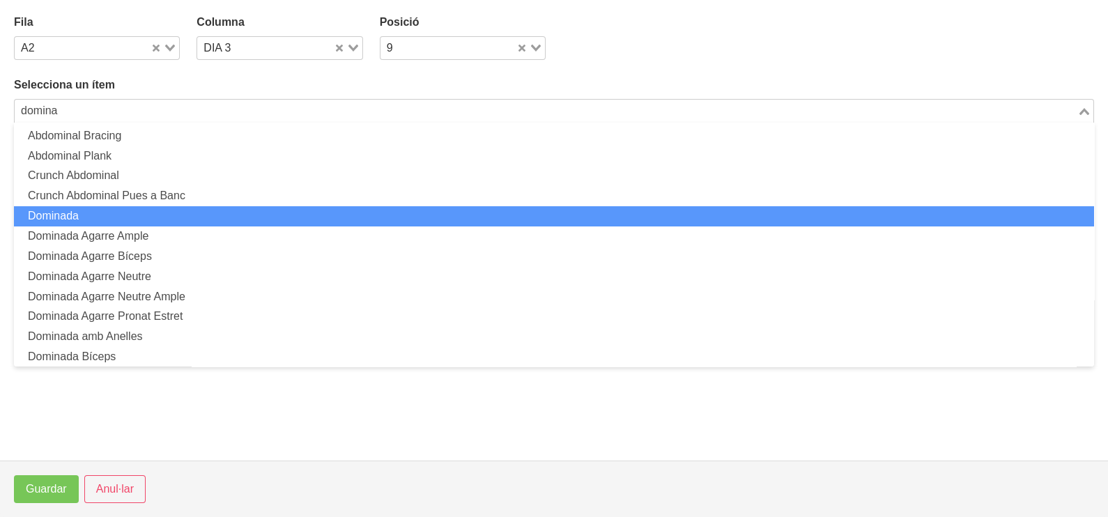
click at [122, 212] on li "Dominada" at bounding box center [554, 216] width 1080 height 20
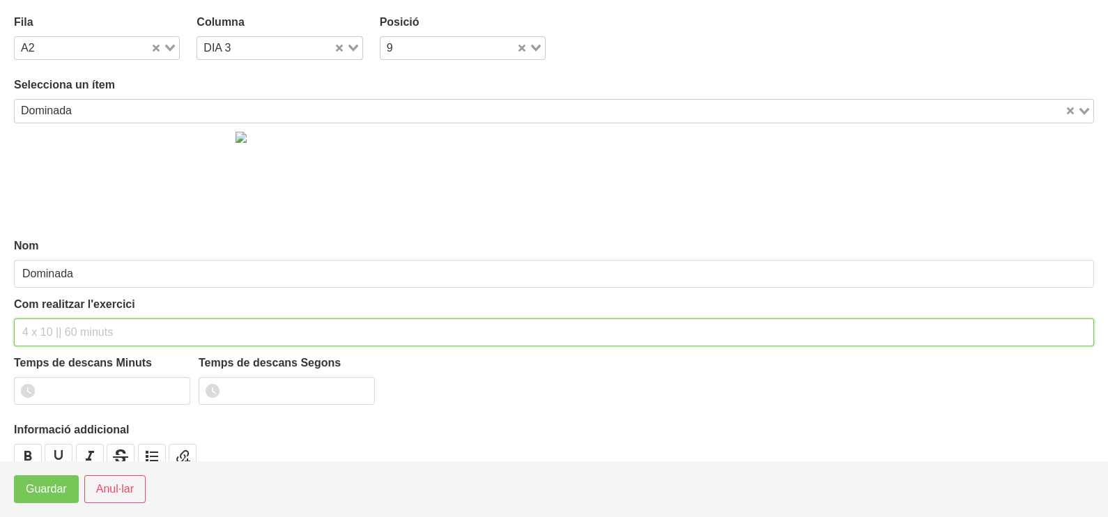
drag, startPoint x: 70, startPoint y: 331, endPoint x: 93, endPoint y: 236, distance: 97.5
click at [77, 289] on div "Nom Dominada Com realitzar l'exercici Temps de descans Minuts Temps de descans …" at bounding box center [554, 309] width 1080 height 372
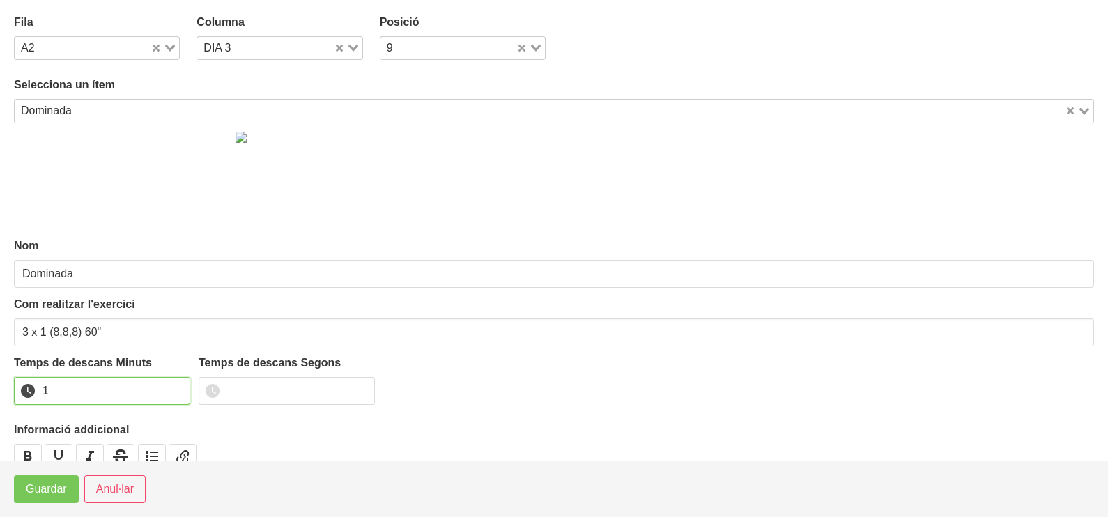
click at [175, 386] on input "1" at bounding box center [102, 391] width 176 height 28
click at [52, 495] on span "Guardar" at bounding box center [46, 489] width 41 height 17
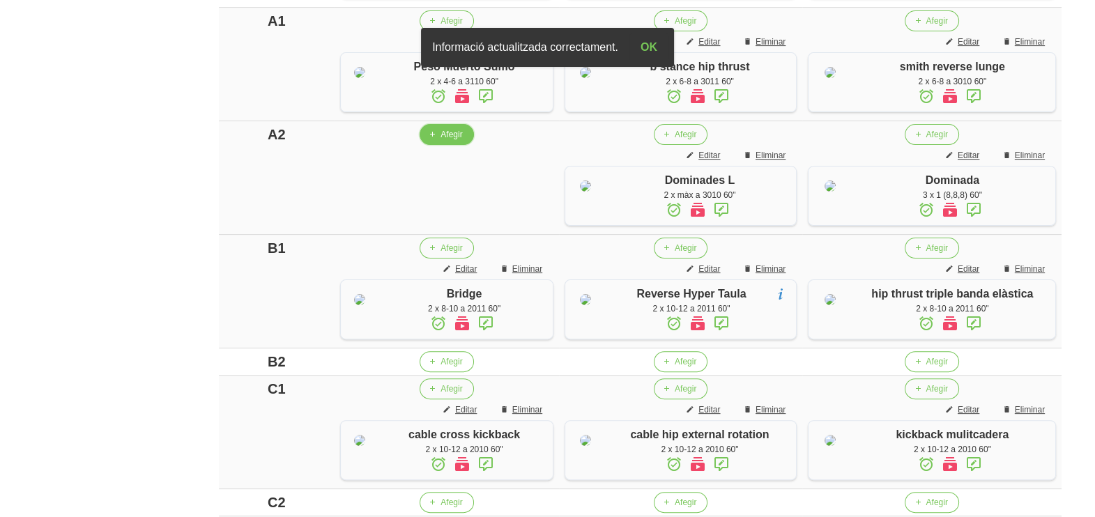
click at [450, 141] on span "Afegir" at bounding box center [451, 134] width 22 height 13
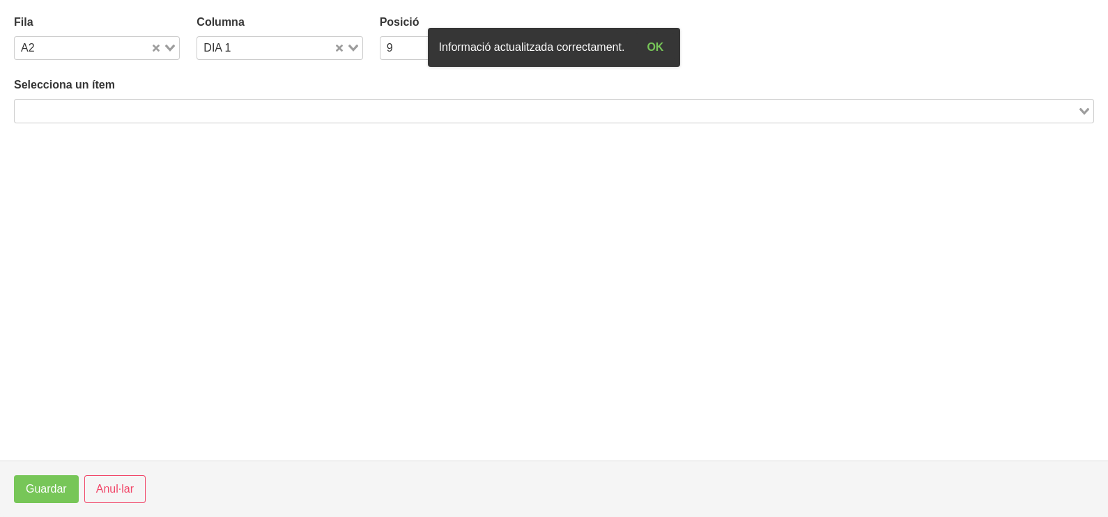
click at [148, 105] on input "Search for option" at bounding box center [546, 110] width 1060 height 17
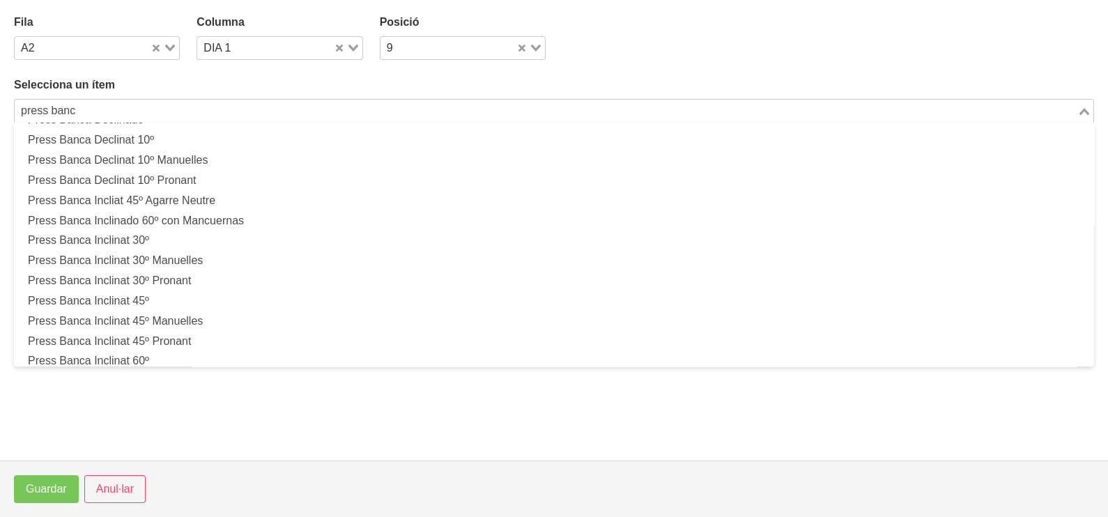
scroll to position [174, 0]
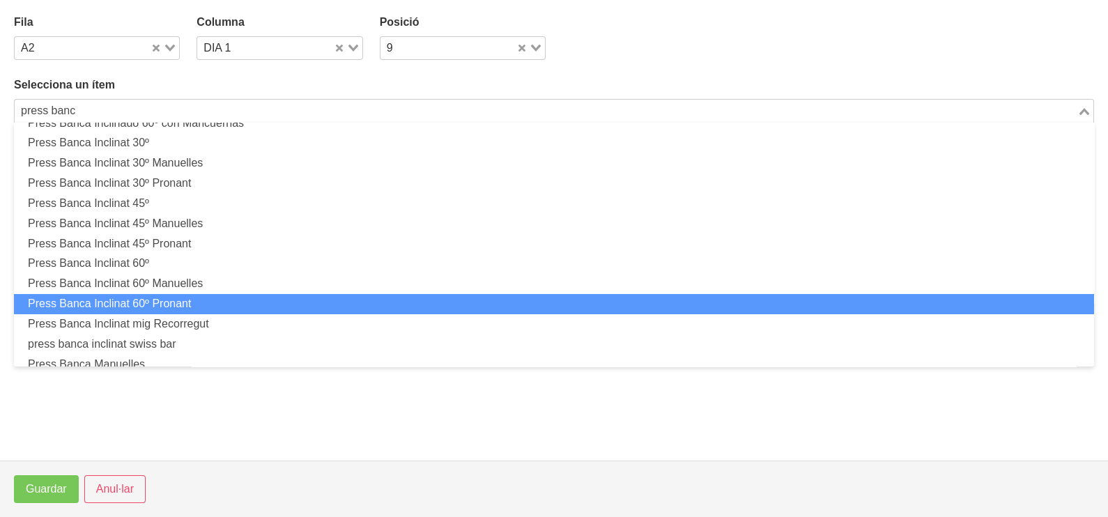
click at [192, 304] on li "Press Banca Inclinat 60º Pronant" at bounding box center [554, 304] width 1080 height 20
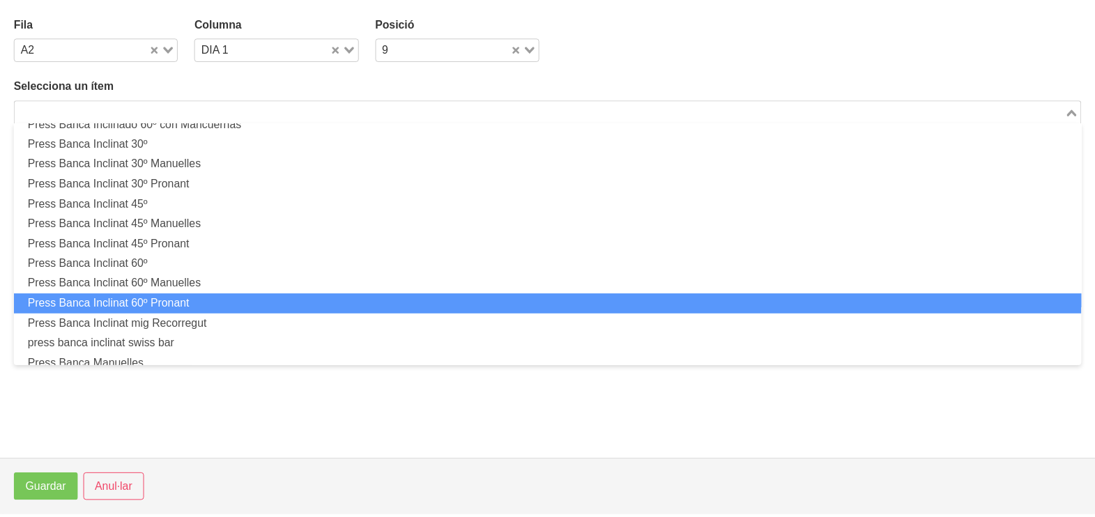
scroll to position [3, 0]
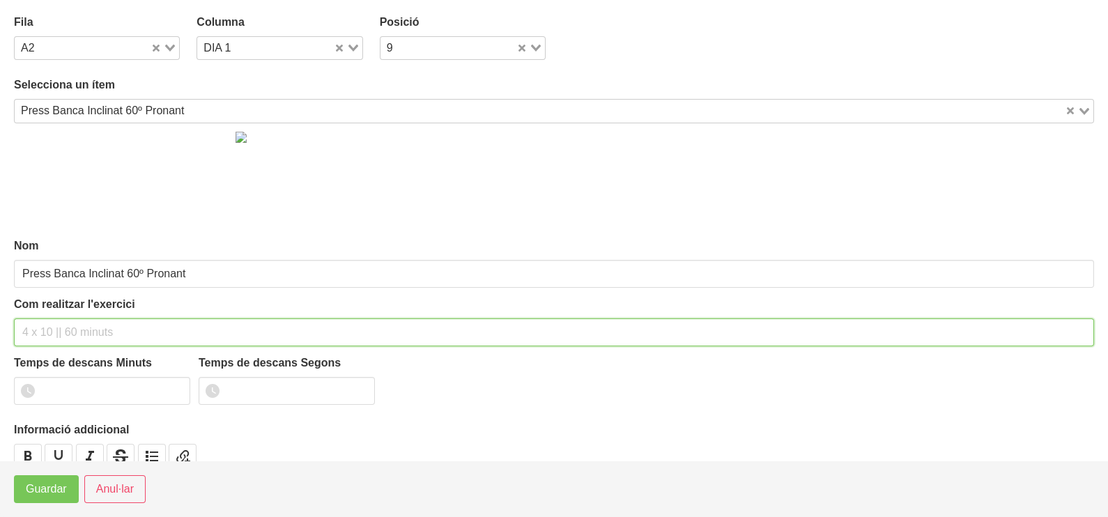
click at [77, 318] on input "text" at bounding box center [554, 332] width 1080 height 28
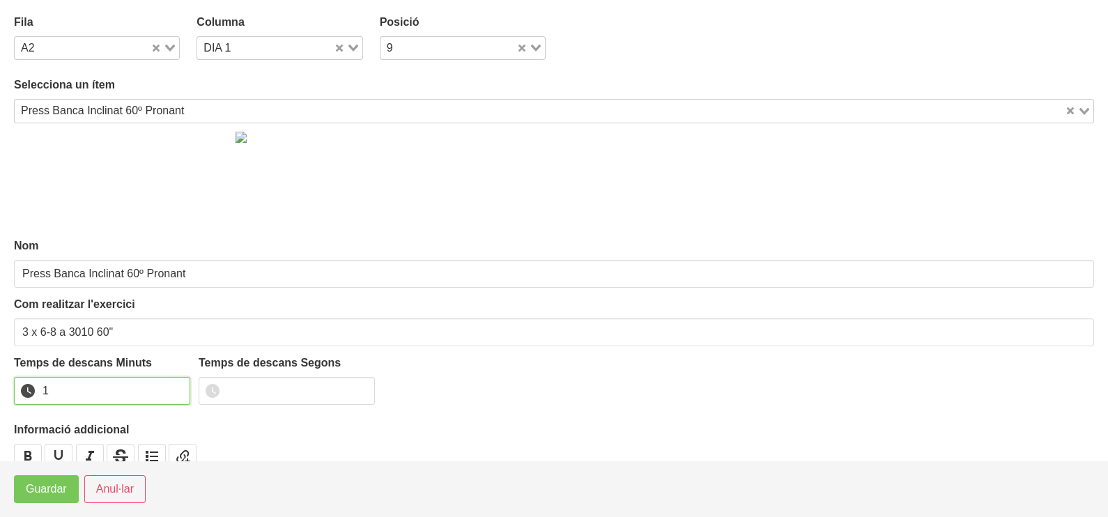
click at [180, 387] on input "1" at bounding box center [102, 391] width 176 height 28
click at [58, 490] on span "Guardar" at bounding box center [46, 489] width 41 height 17
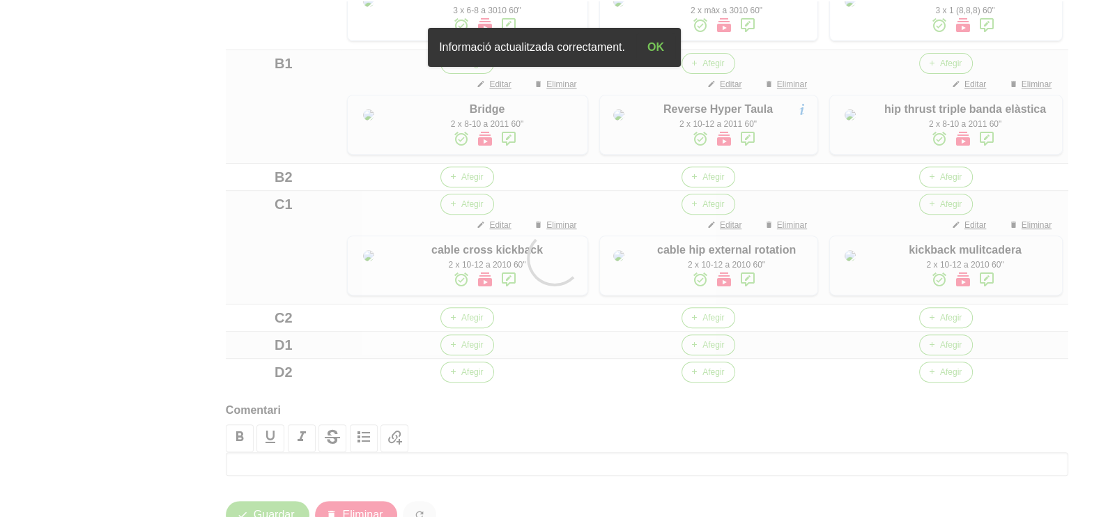
scroll to position [762, 0]
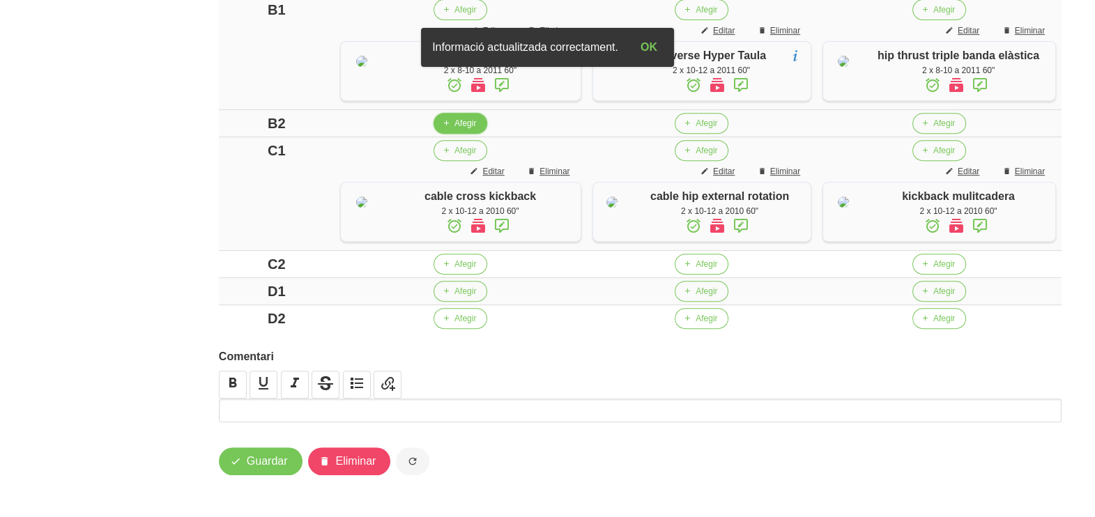
click at [459, 130] on span "Afegir" at bounding box center [465, 123] width 22 height 13
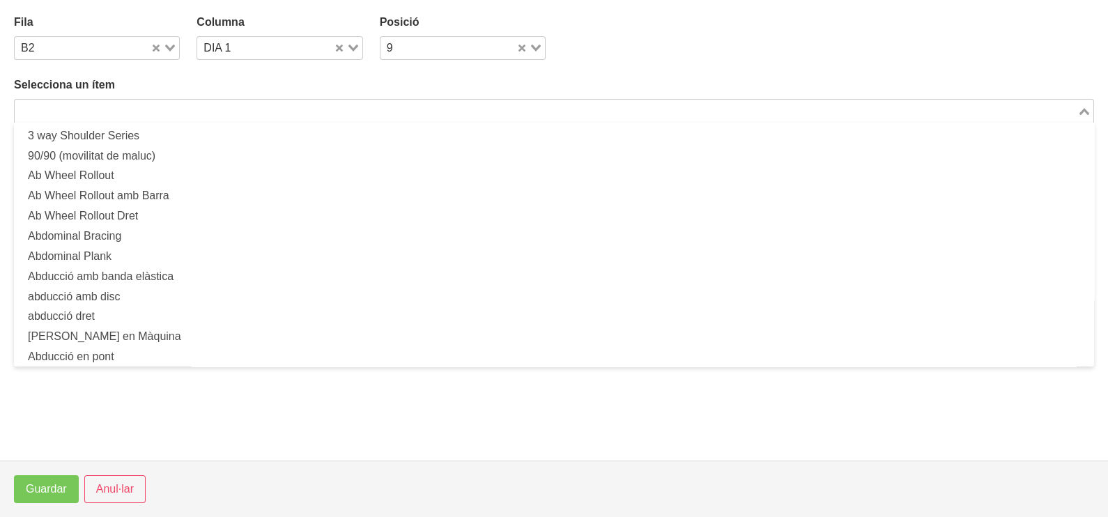
drag, startPoint x: 169, startPoint y: 109, endPoint x: 165, endPoint y: 118, distance: 9.1
click at [169, 112] on input "Search for option" at bounding box center [546, 110] width 1060 height 17
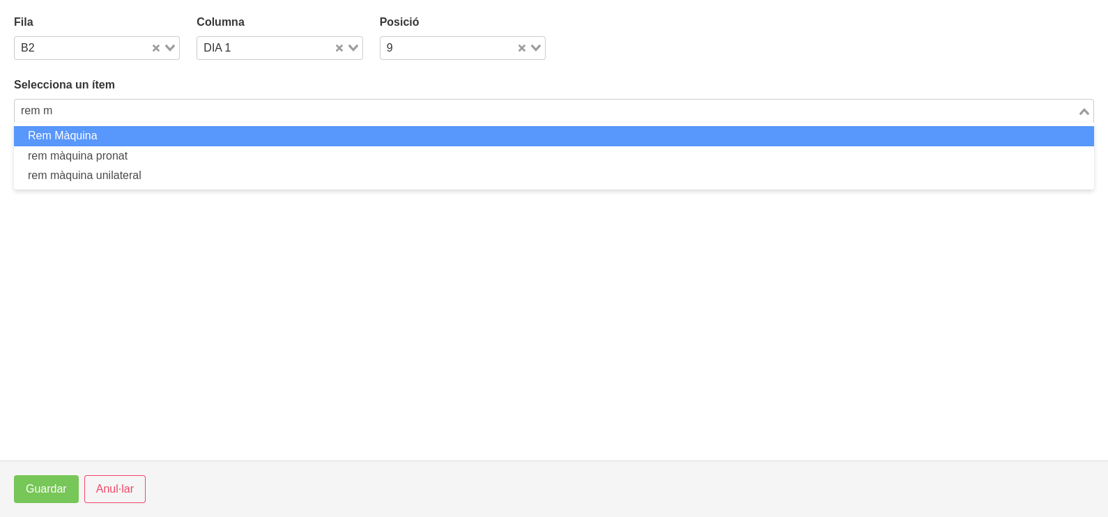
click at [166, 131] on li "Rem Màquina" at bounding box center [554, 136] width 1080 height 20
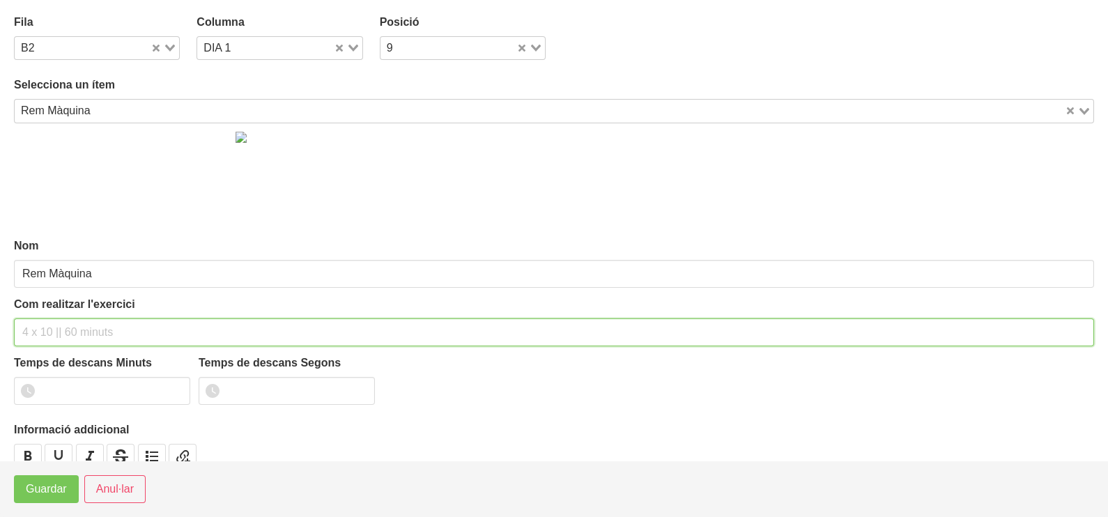
click at [69, 324] on input "text" at bounding box center [554, 332] width 1080 height 28
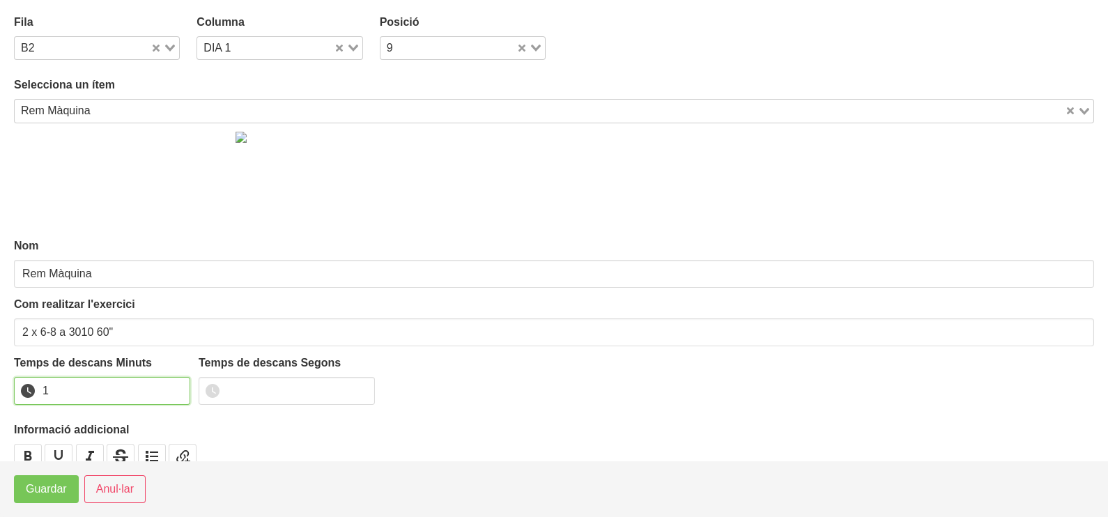
drag, startPoint x: 176, startPoint y: 385, endPoint x: 102, endPoint y: 436, distance: 89.3
click at [174, 387] on input "1" at bounding box center [102, 391] width 176 height 28
click at [47, 490] on span "Guardar" at bounding box center [46, 489] width 41 height 17
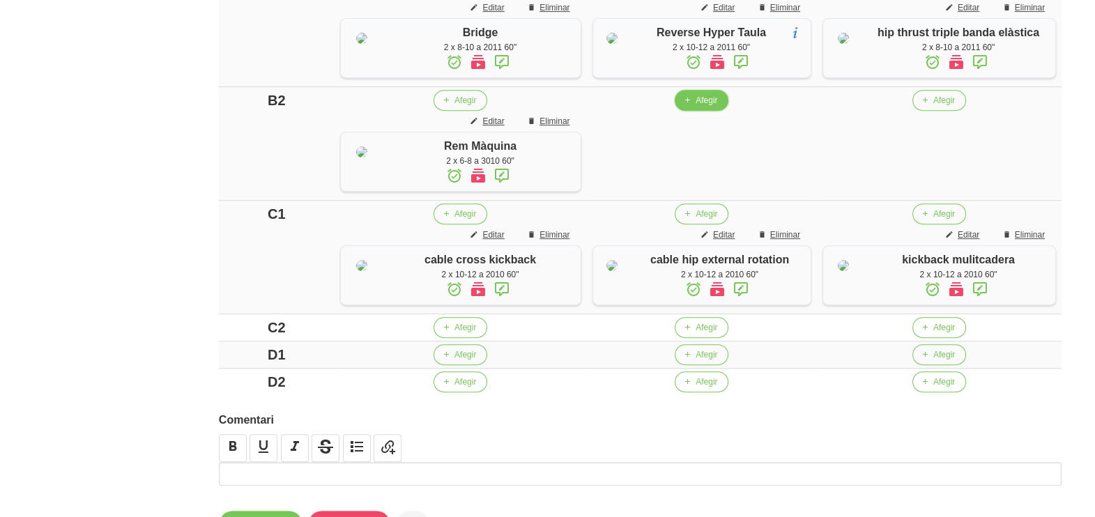
click at [707, 111] on button "Afegir" at bounding box center [702, 100] width 54 height 21
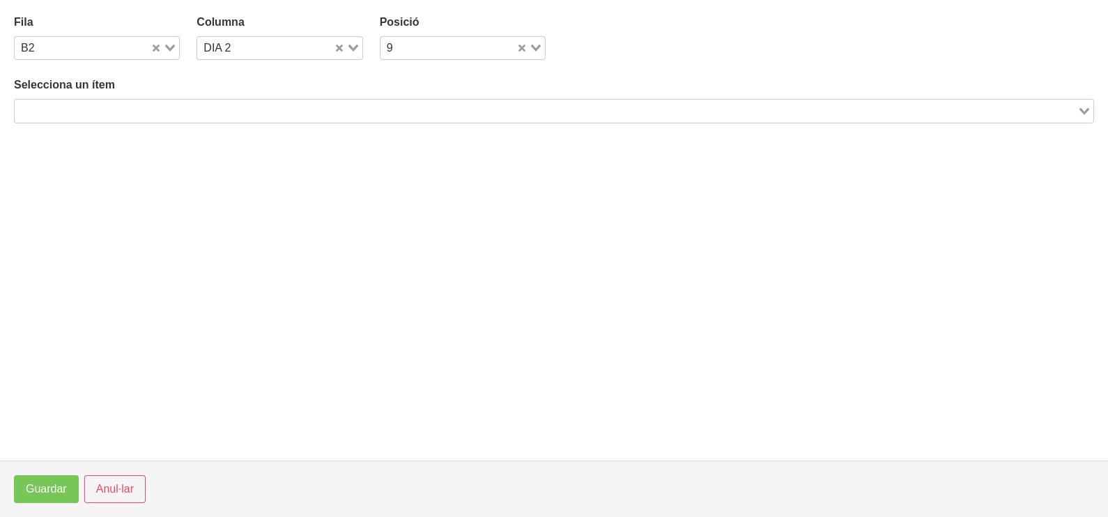
click at [250, 109] on input "Search for option" at bounding box center [546, 110] width 1060 height 17
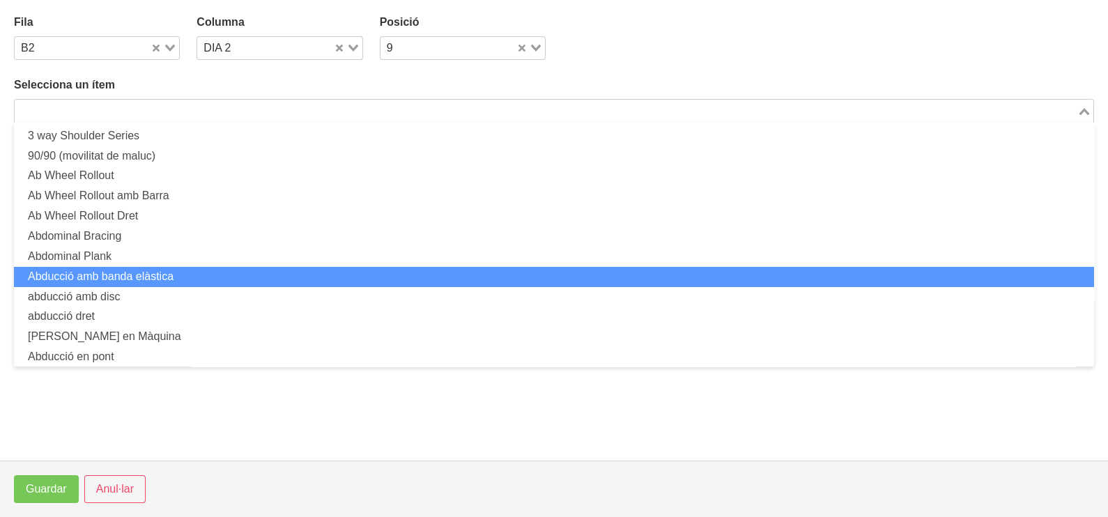
scroll to position [0, 0]
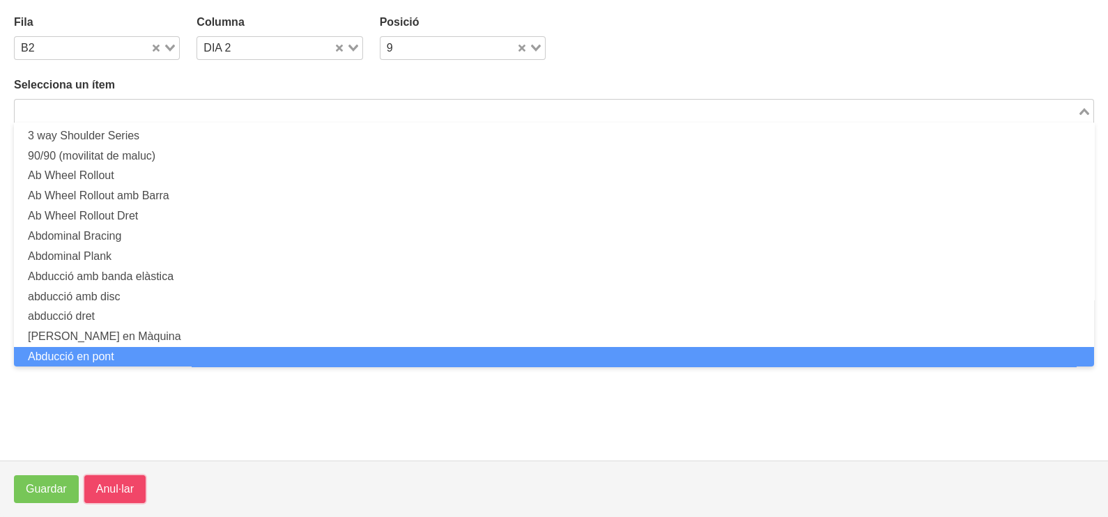
click at [123, 483] on span "Anul·lar" at bounding box center [115, 489] width 38 height 17
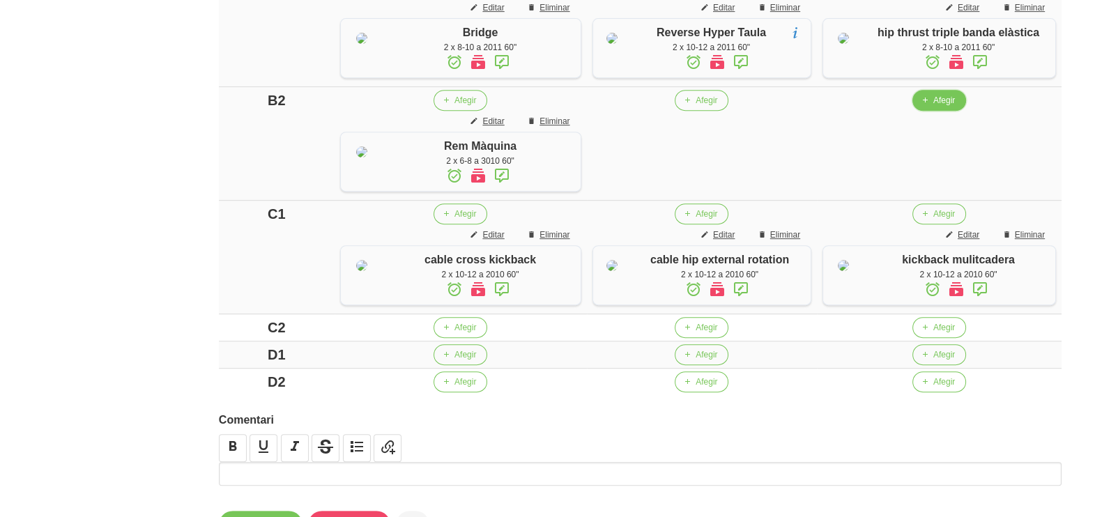
click at [937, 111] on button "Afegir" at bounding box center [939, 100] width 54 height 21
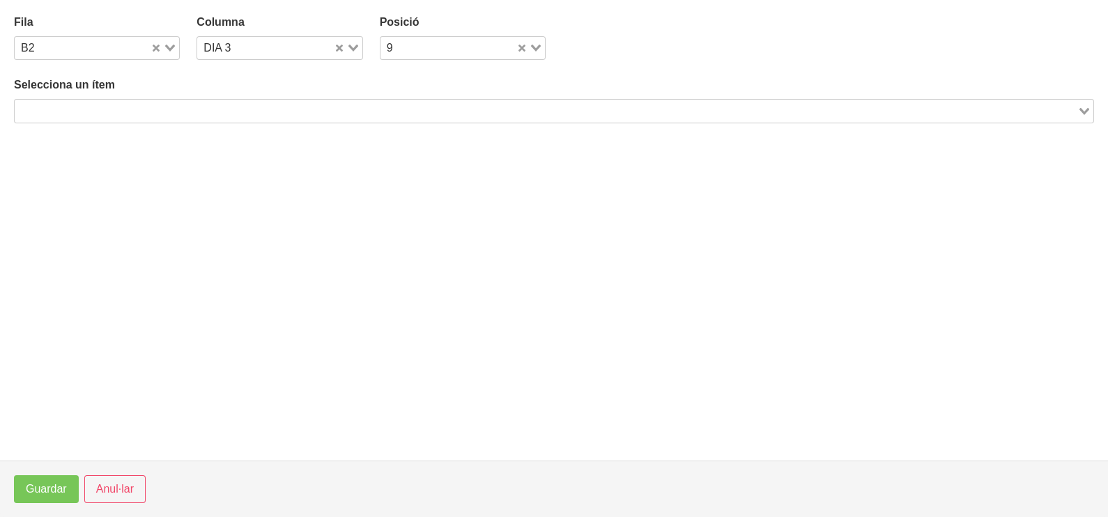
click at [310, 109] on input "Search for option" at bounding box center [546, 110] width 1060 height 17
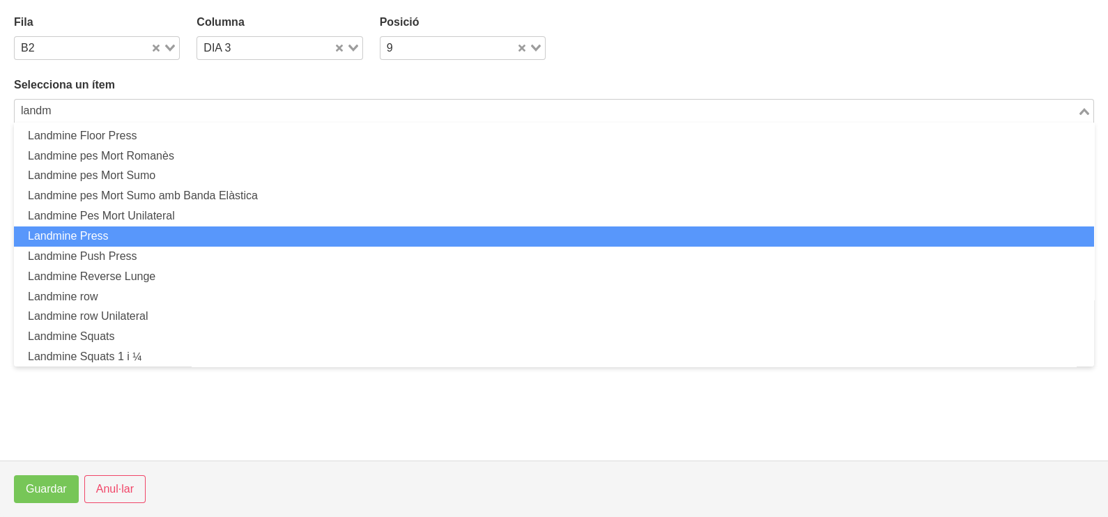
click at [151, 238] on li "Landmine Press" at bounding box center [554, 236] width 1080 height 20
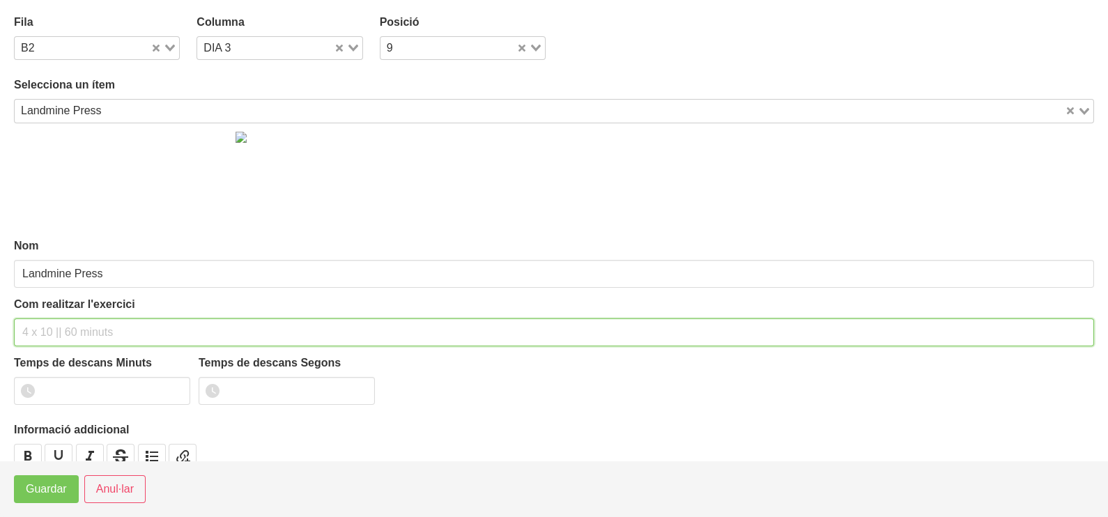
drag, startPoint x: 74, startPoint y: 325, endPoint x: 80, endPoint y: 279, distance: 46.4
click at [78, 318] on input "text" at bounding box center [554, 332] width 1080 height 28
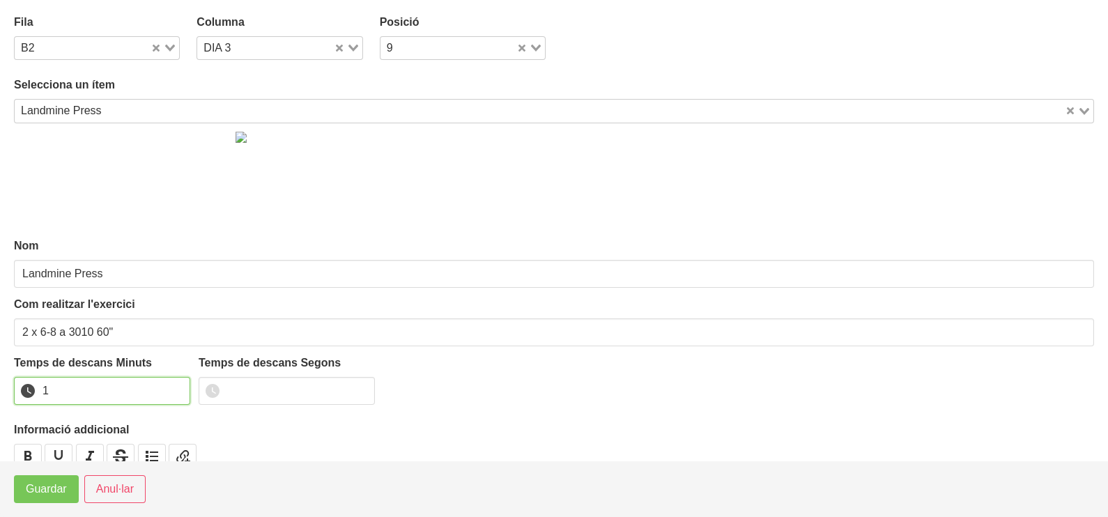
drag, startPoint x: 175, startPoint y: 386, endPoint x: 166, endPoint y: 394, distance: 11.9
click at [174, 387] on input "1" at bounding box center [102, 391] width 176 height 28
click at [63, 488] on span "Guardar" at bounding box center [46, 489] width 41 height 17
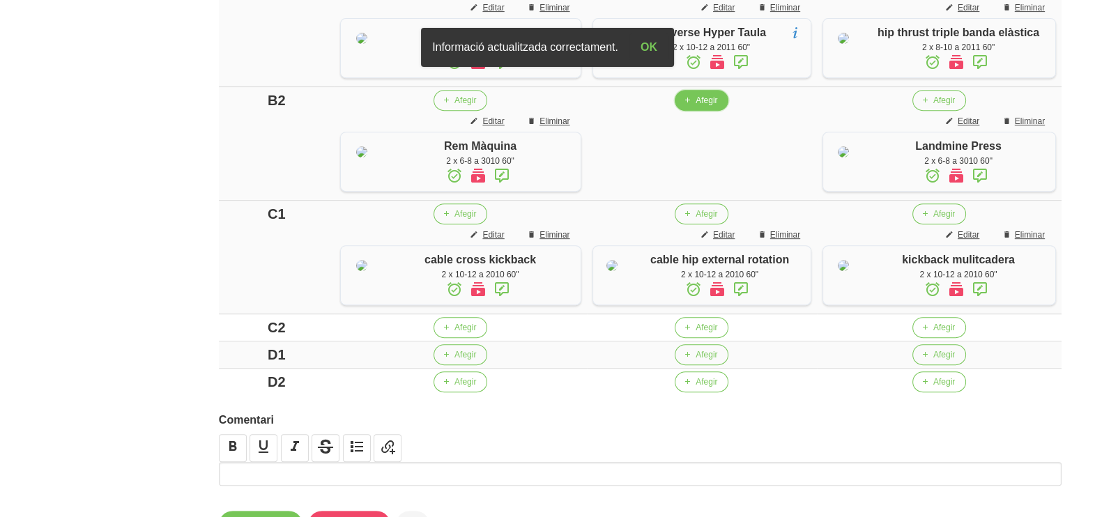
click at [711, 107] on span "Afegir" at bounding box center [707, 100] width 22 height 13
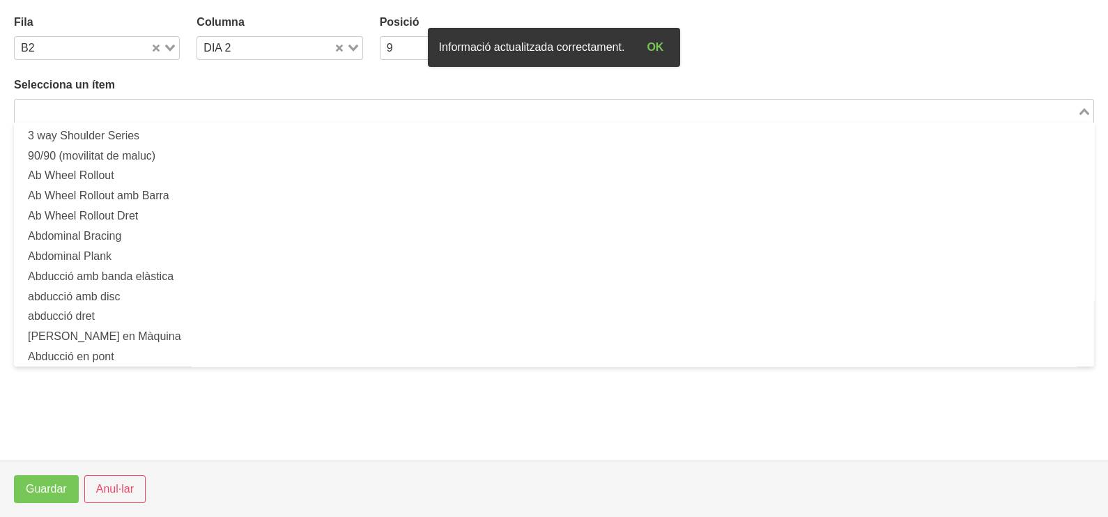
click at [193, 106] on input "Search for option" at bounding box center [546, 110] width 1060 height 17
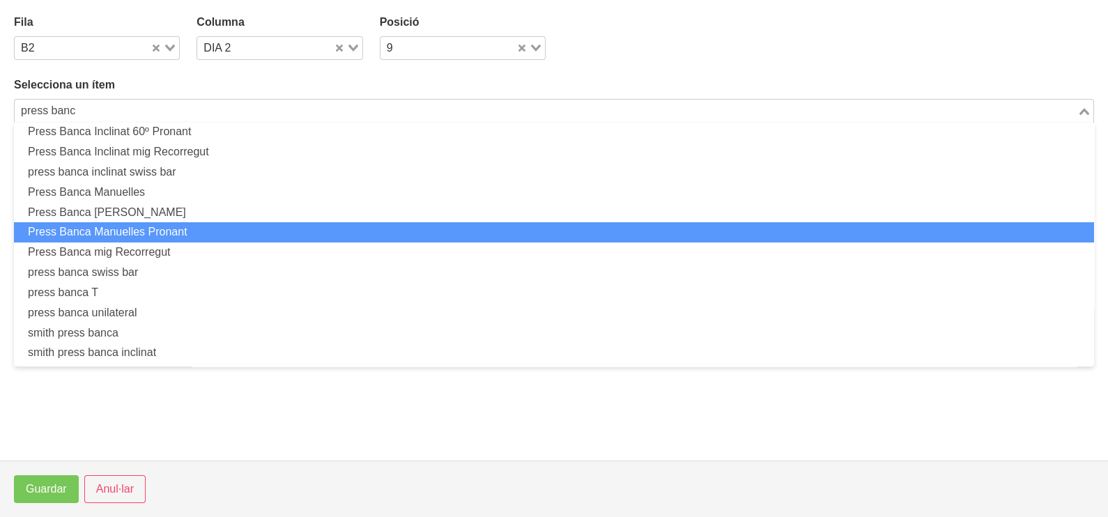
click at [212, 232] on li "Press Banca Manuelles Pronant" at bounding box center [554, 232] width 1080 height 20
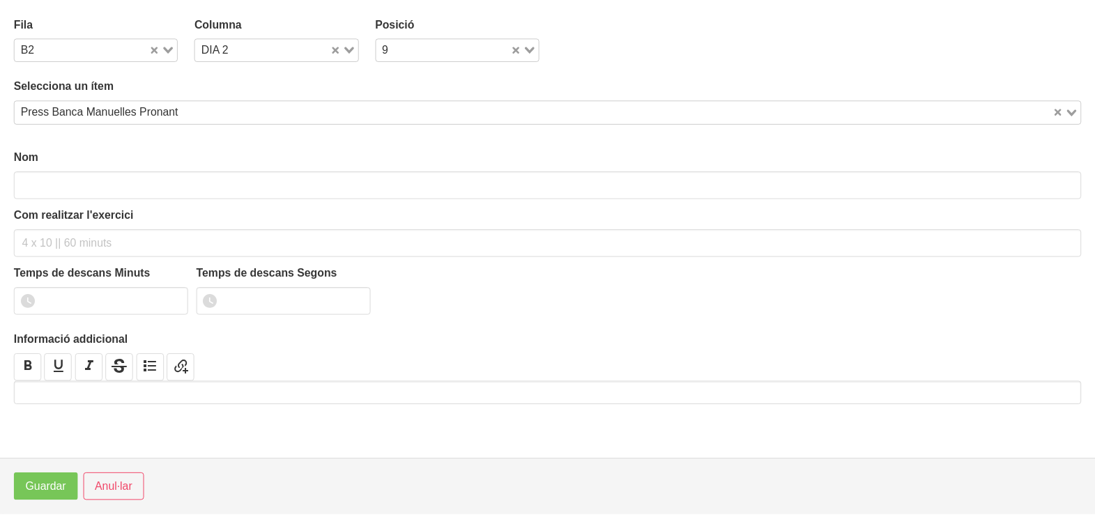
scroll to position [3, 0]
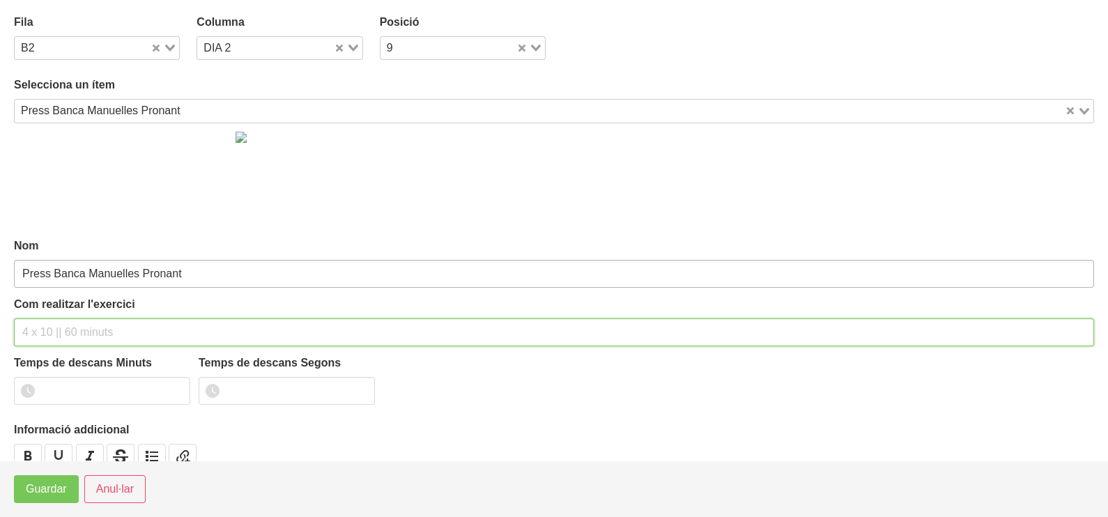
click at [102, 319] on input "text" at bounding box center [554, 332] width 1080 height 28
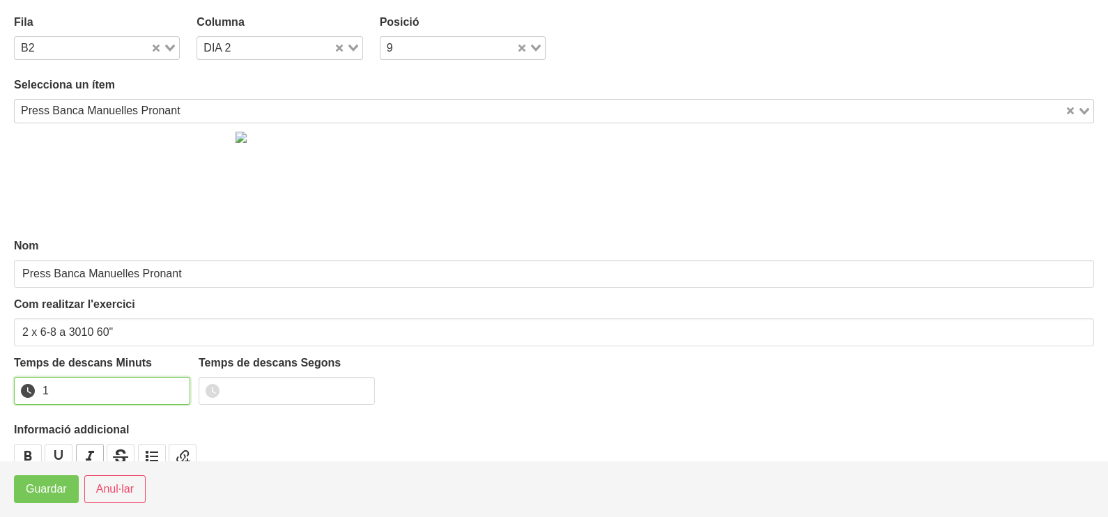
drag, startPoint x: 178, startPoint y: 385, endPoint x: 91, endPoint y: 447, distance: 106.4
click at [171, 389] on input "1" at bounding box center [102, 391] width 176 height 28
click at [59, 494] on span "Guardar" at bounding box center [46, 489] width 41 height 17
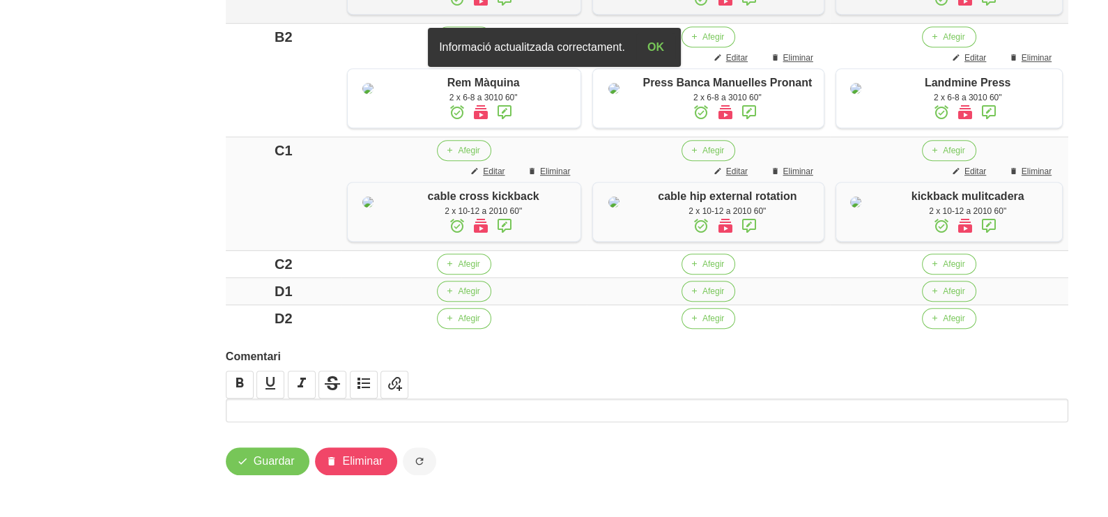
scroll to position [1006, 0]
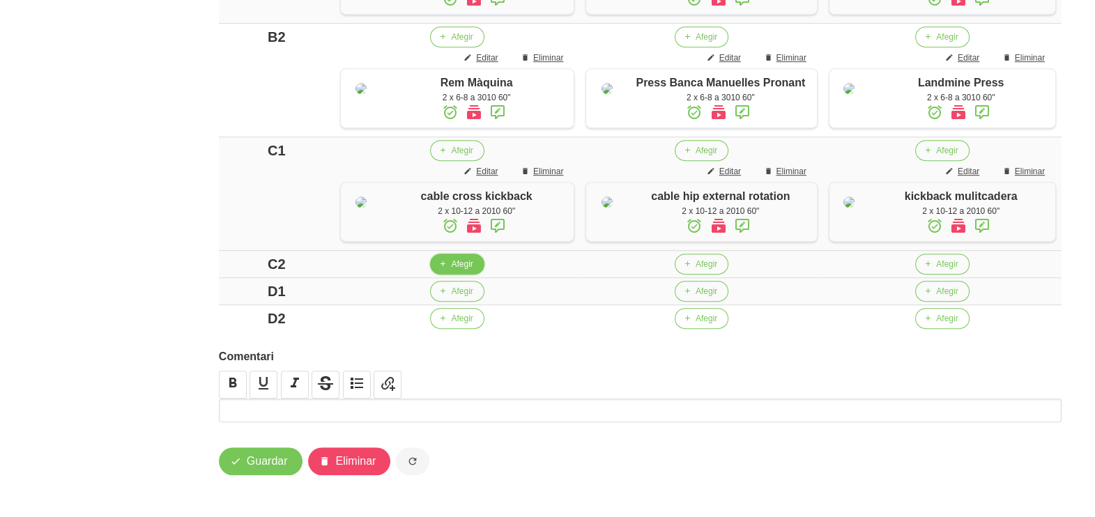
click at [461, 268] on span "Afegir" at bounding box center [462, 264] width 22 height 13
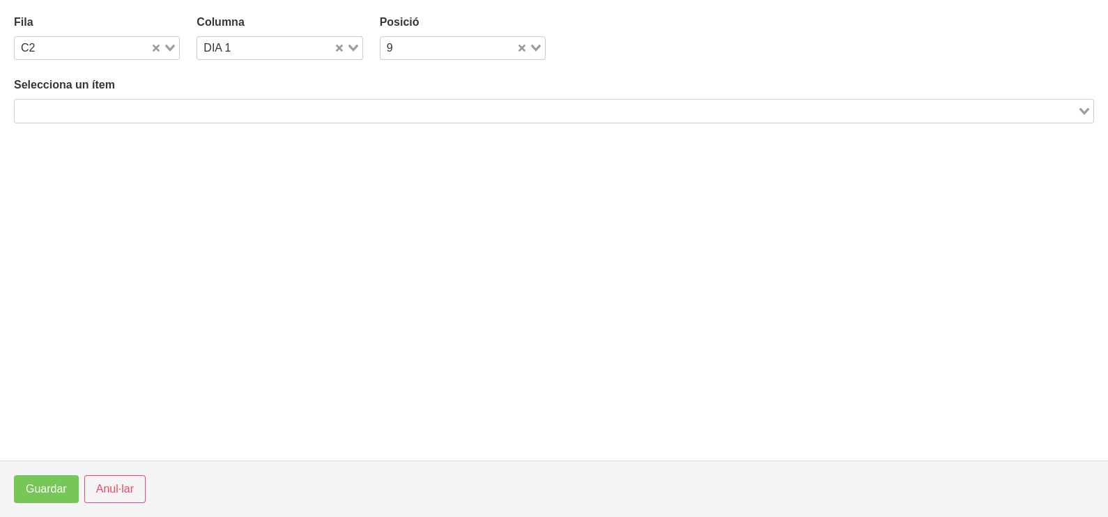
click at [215, 102] on input "Search for option" at bounding box center [546, 110] width 1060 height 17
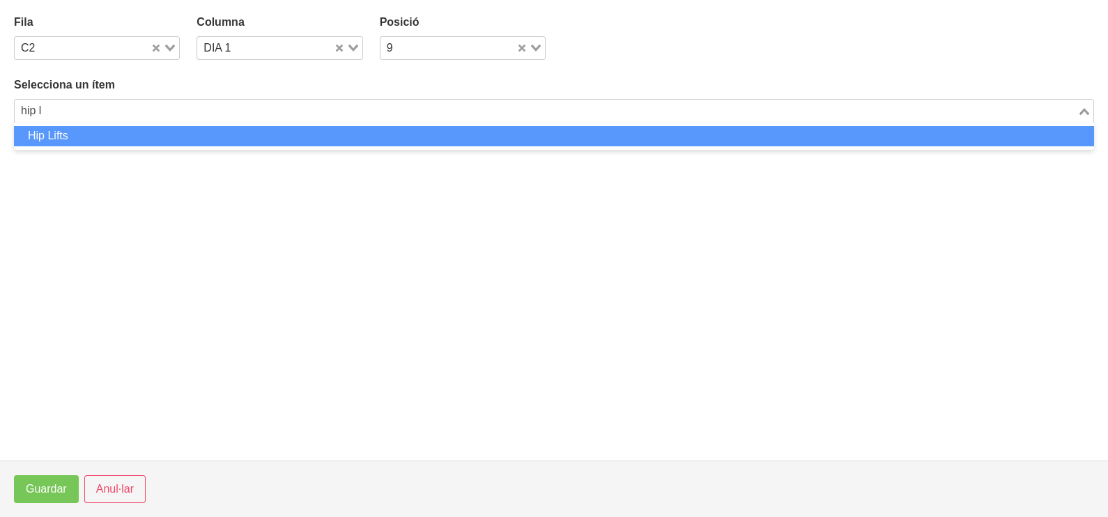
click at [188, 138] on li "Hip Lifts" at bounding box center [554, 136] width 1080 height 20
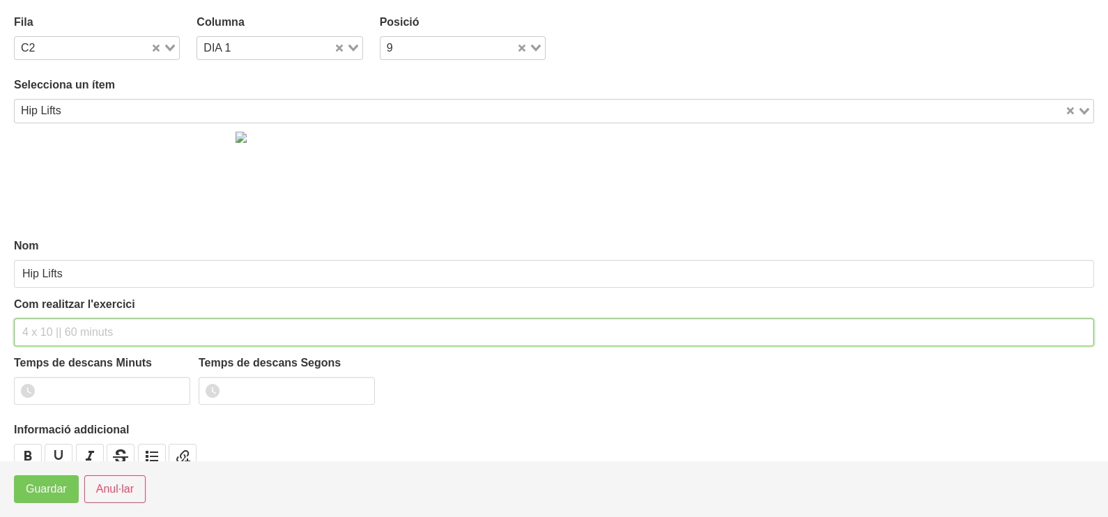
click at [57, 334] on input "text" at bounding box center [554, 332] width 1080 height 28
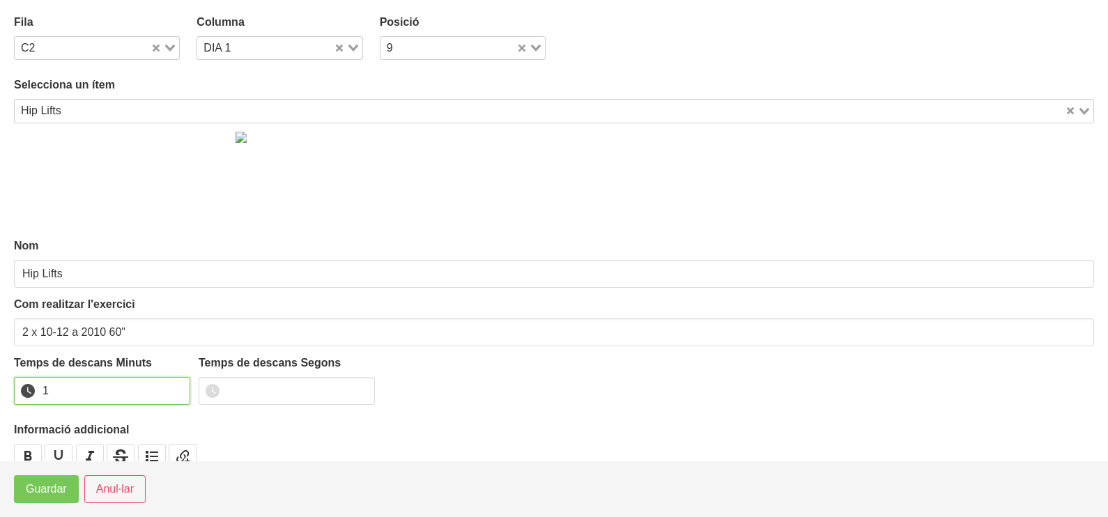
click at [174, 386] on input "1" at bounding box center [102, 391] width 176 height 28
click at [353, 45] on div "Loading..." at bounding box center [348, 47] width 29 height 20
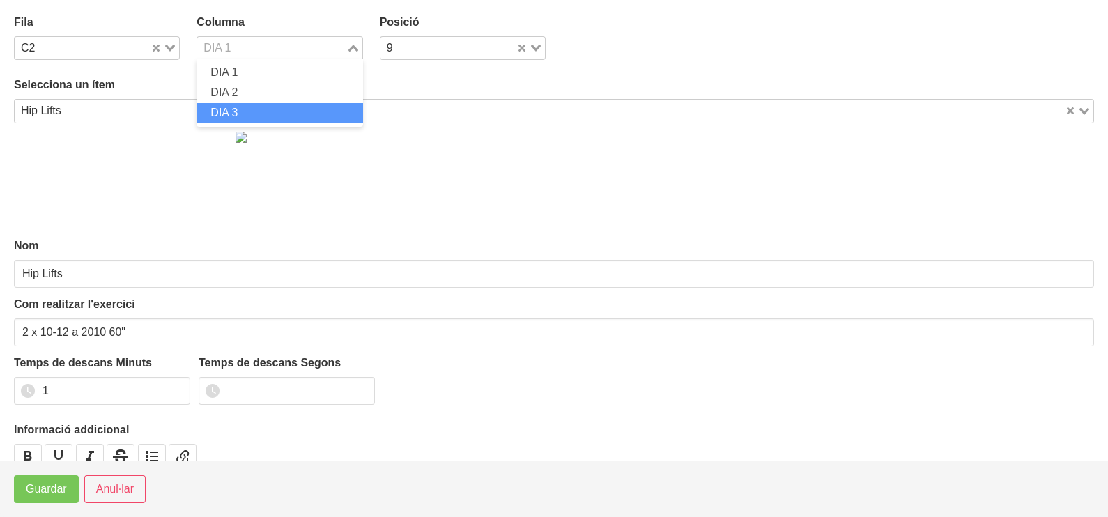
drag, startPoint x: 253, startPoint y: 109, endPoint x: 251, endPoint y: 116, distance: 7.3
click at [253, 109] on li "DIA 3" at bounding box center [280, 113] width 166 height 20
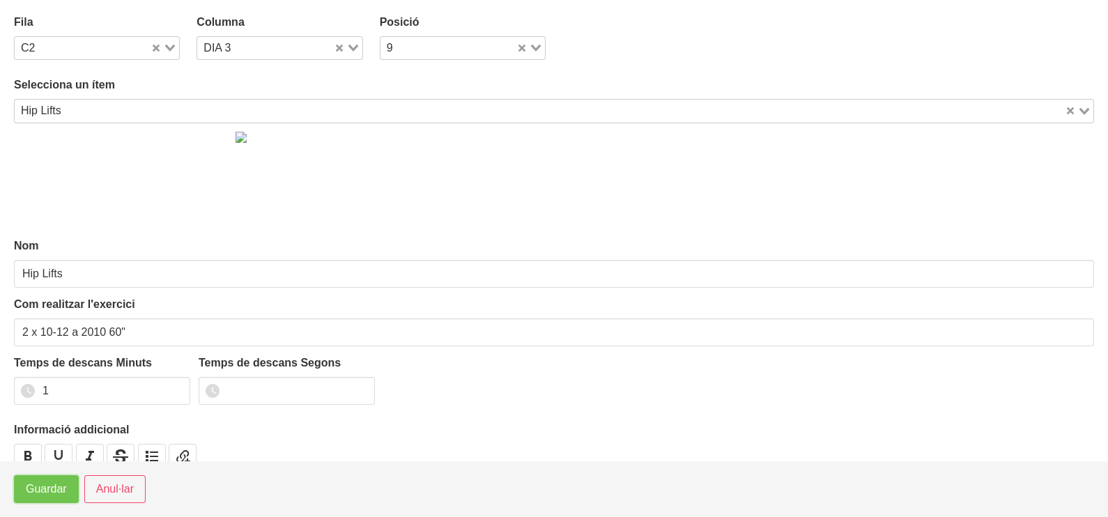
click at [54, 489] on span "Guardar" at bounding box center [46, 489] width 41 height 17
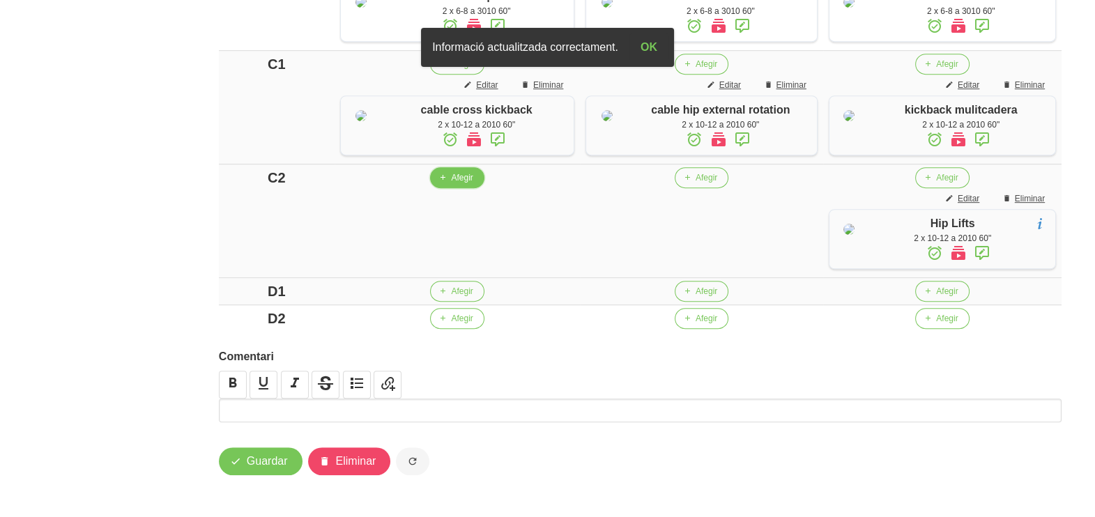
click at [461, 184] on span "Afegir" at bounding box center [462, 177] width 22 height 13
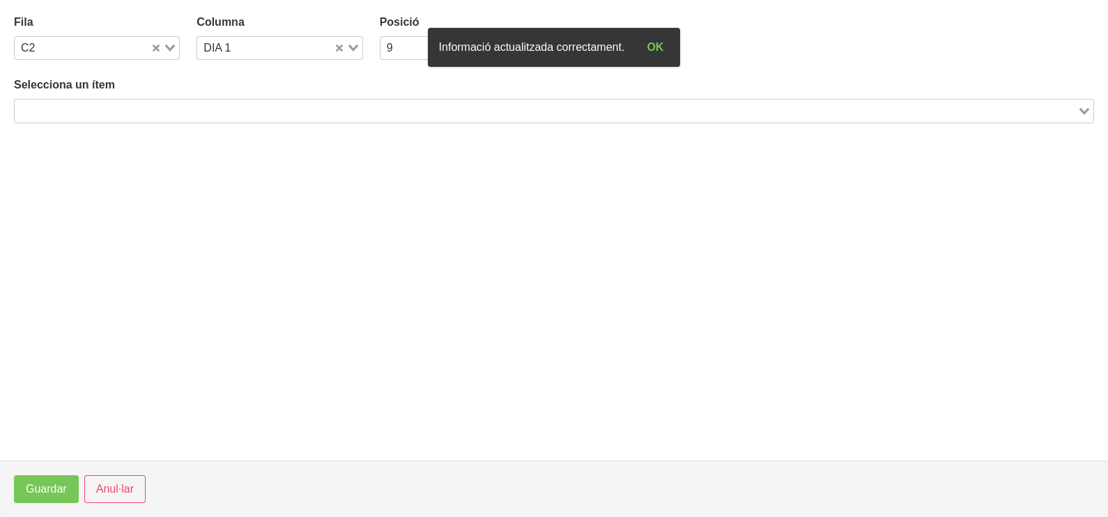
click at [218, 112] on input "Search for option" at bounding box center [546, 110] width 1060 height 17
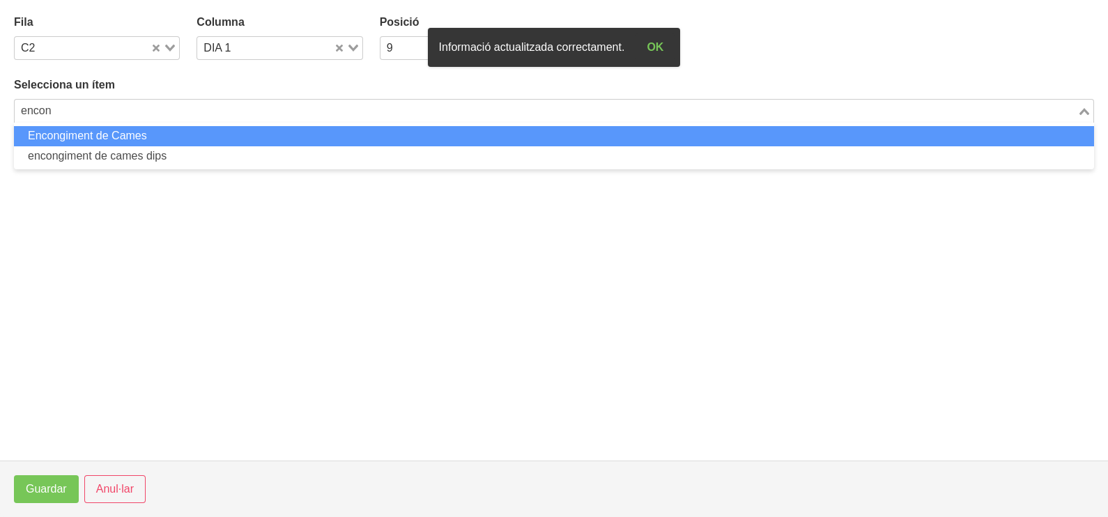
click at [214, 136] on li "Encongiment de Cames" at bounding box center [554, 136] width 1080 height 20
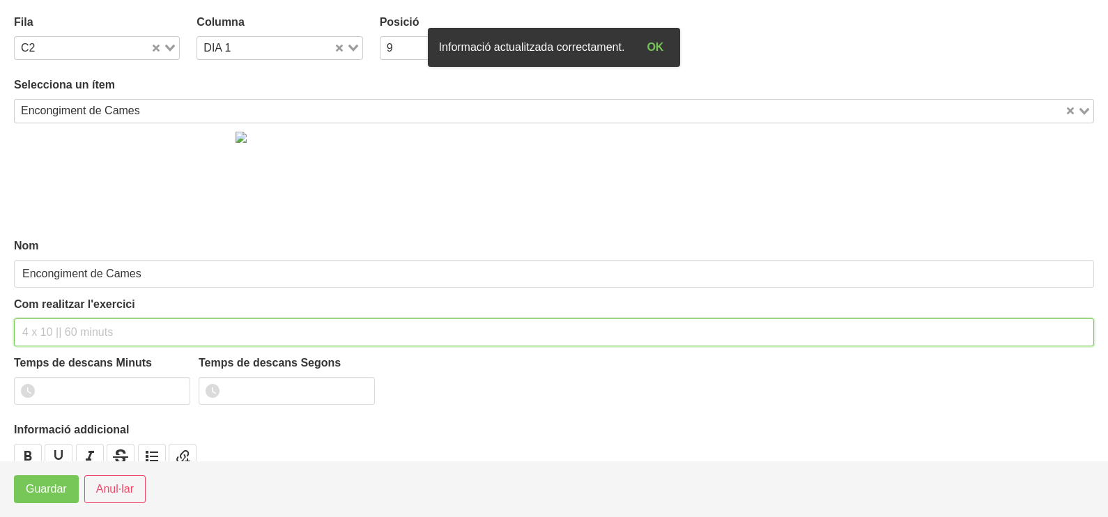
drag, startPoint x: 78, startPoint y: 324, endPoint x: 89, endPoint y: 230, distance: 94.7
click at [80, 318] on input "text" at bounding box center [554, 332] width 1080 height 28
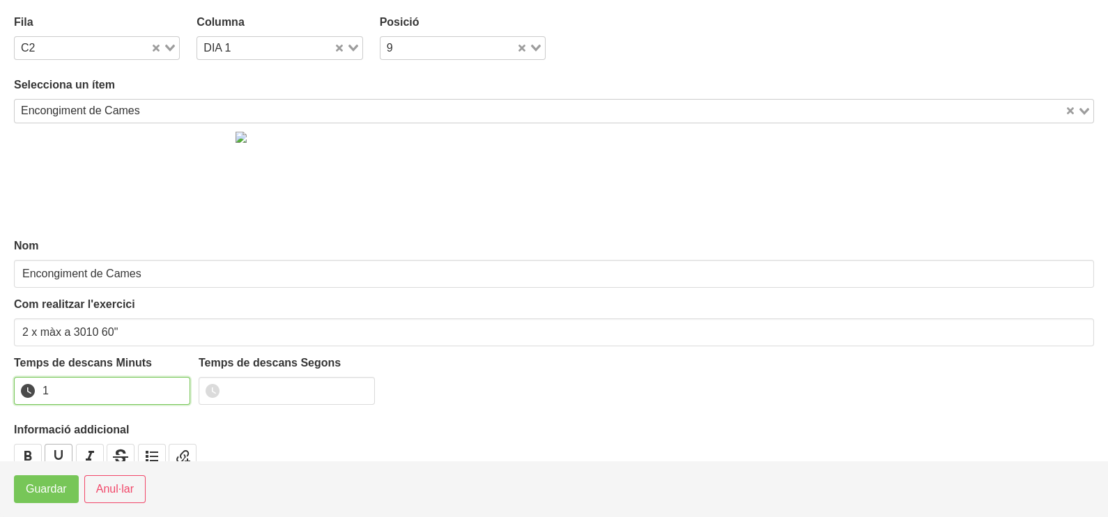
drag, startPoint x: 175, startPoint y: 384, endPoint x: 64, endPoint y: 459, distance: 133.6
click at [173, 386] on input "1" at bounding box center [102, 391] width 176 height 28
click at [47, 493] on span "Guardar" at bounding box center [46, 489] width 41 height 17
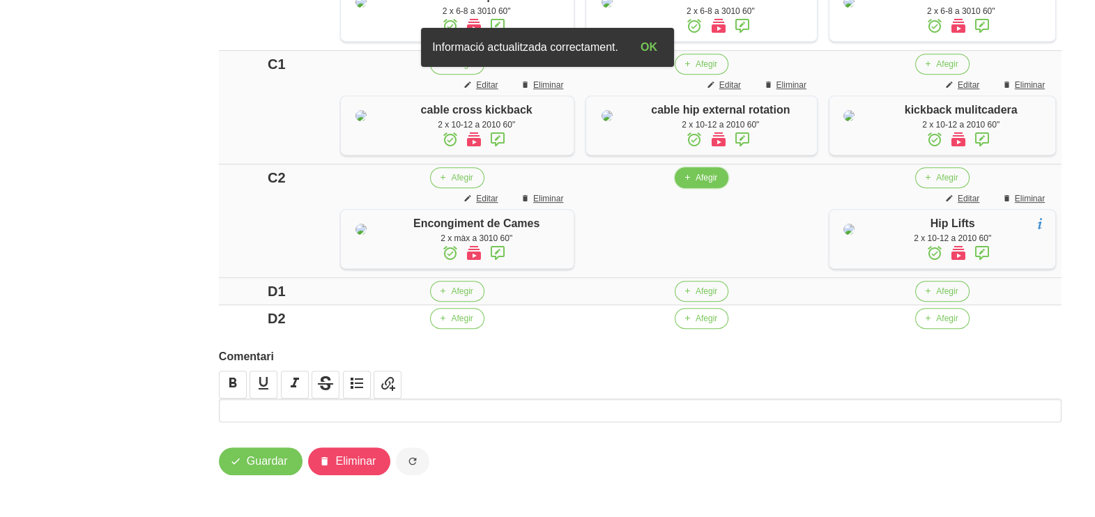
click at [713, 184] on span "Afegir" at bounding box center [707, 177] width 22 height 13
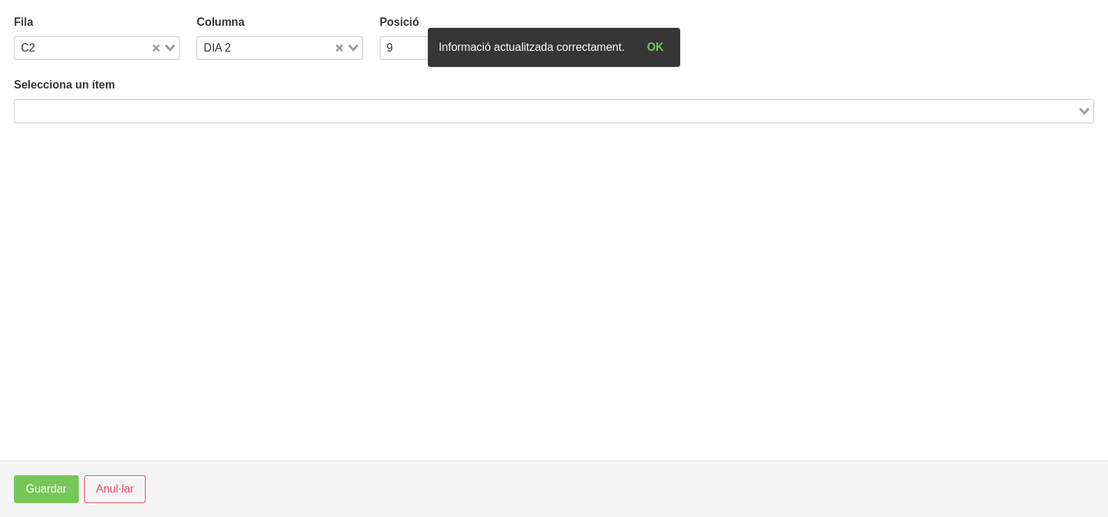
click at [185, 112] on input "Search for option" at bounding box center [546, 110] width 1060 height 17
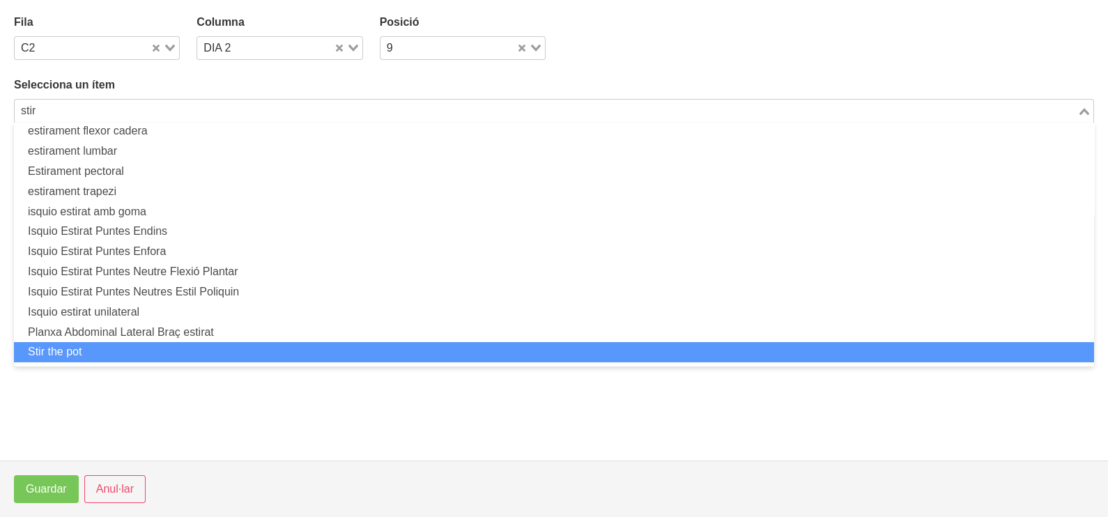
click at [135, 343] on li "Stir the pot" at bounding box center [554, 352] width 1080 height 20
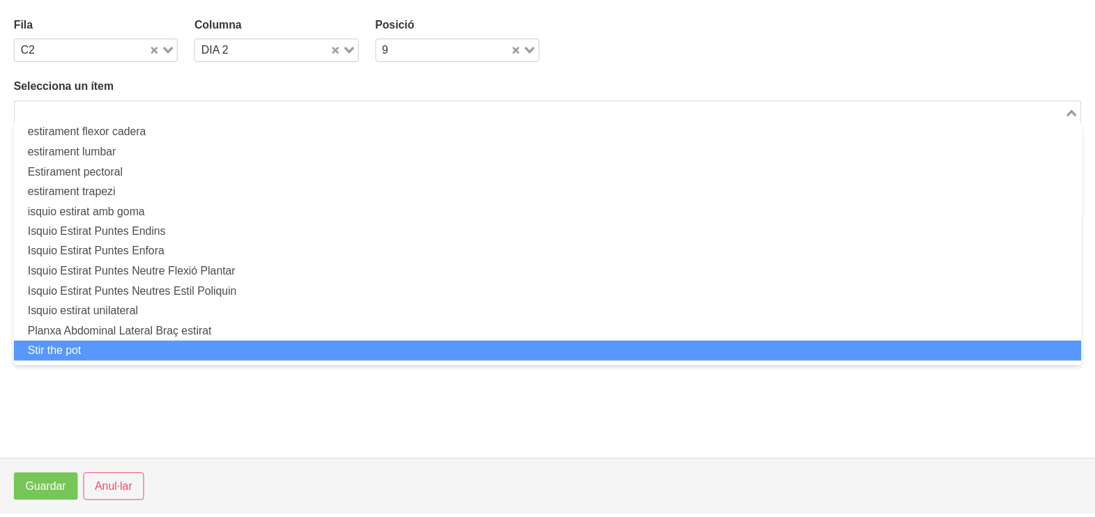
scroll to position [3, 0]
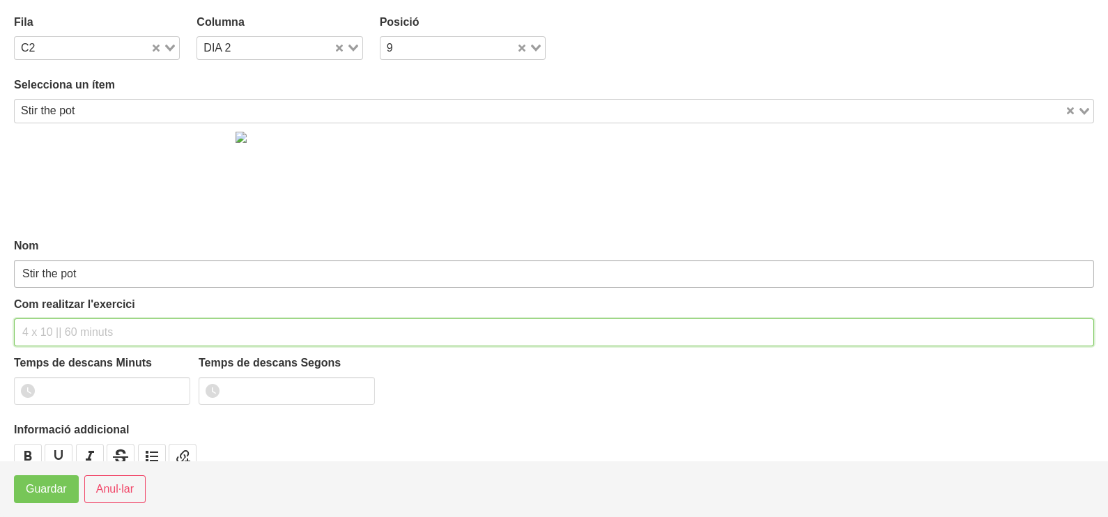
drag, startPoint x: 69, startPoint y: 321, endPoint x: 98, endPoint y: 266, distance: 63.0
click at [72, 321] on input "text" at bounding box center [554, 332] width 1080 height 28
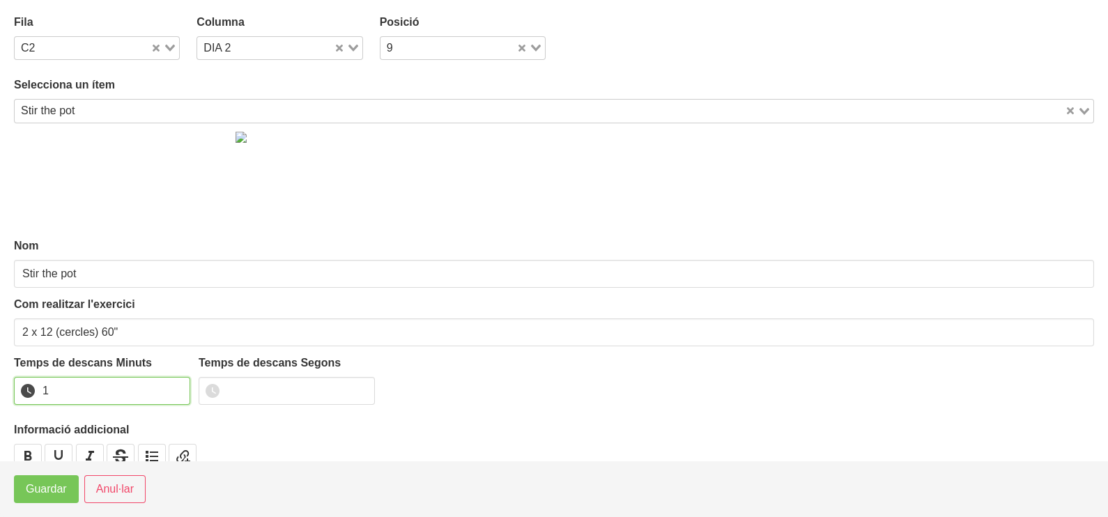
click at [175, 385] on input "1" at bounding box center [102, 391] width 176 height 28
click at [57, 498] on span "Guardar" at bounding box center [46, 489] width 41 height 17
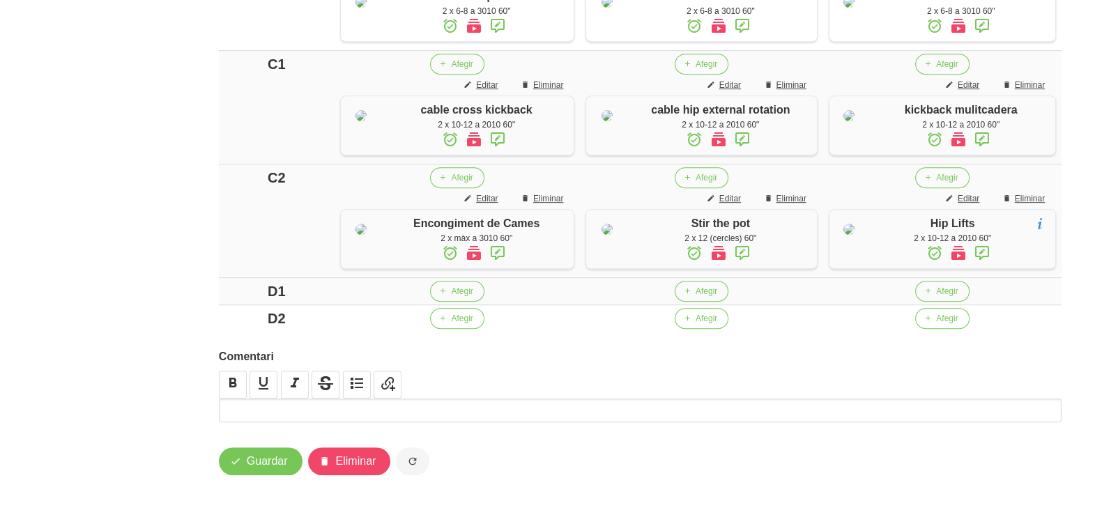
scroll to position [1137, 0]
click at [705, 291] on button "Afegir" at bounding box center [702, 291] width 54 height 21
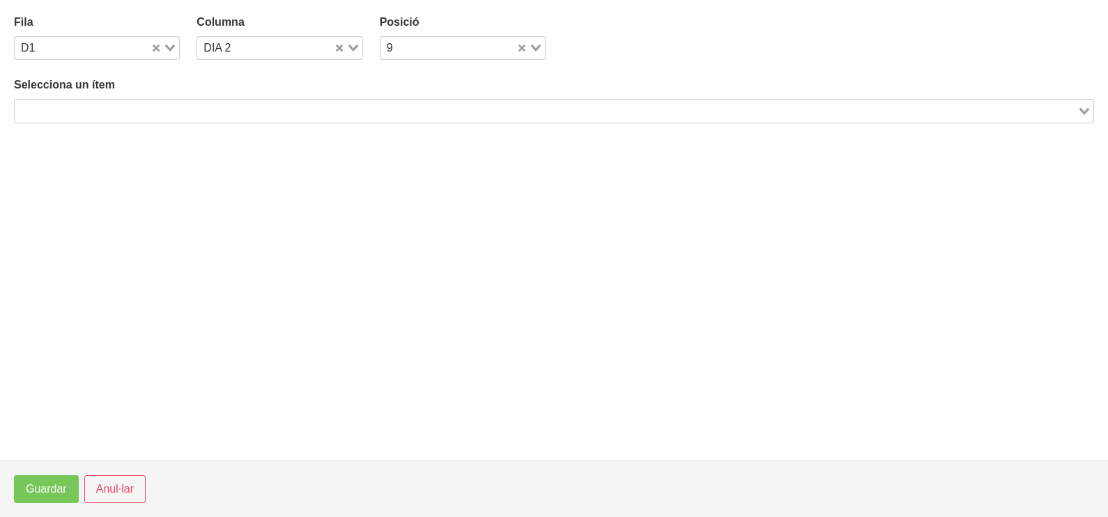
click at [233, 107] on input "Search for option" at bounding box center [546, 110] width 1060 height 17
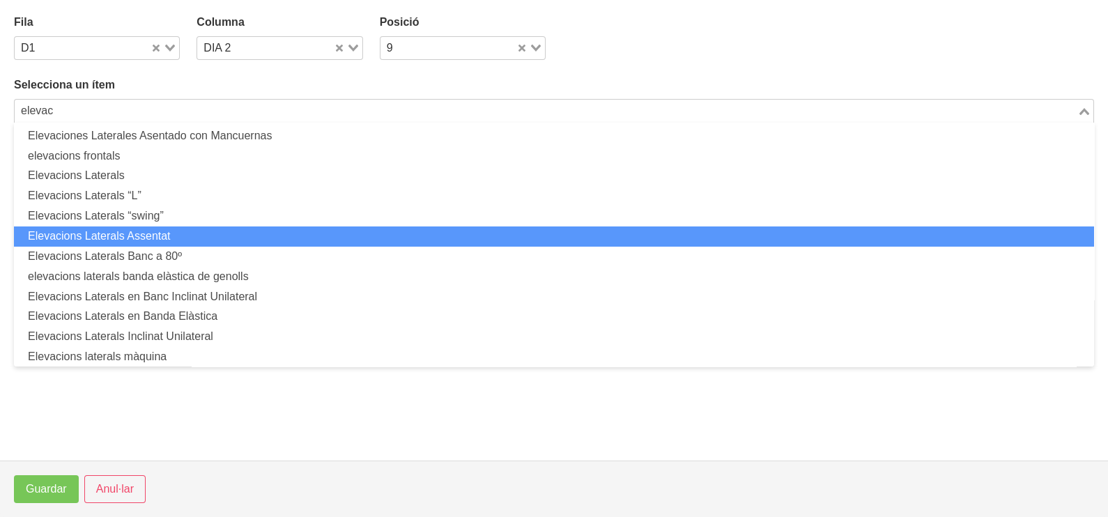
click at [202, 238] on li "Elevacions Laterals Assentat" at bounding box center [554, 236] width 1080 height 20
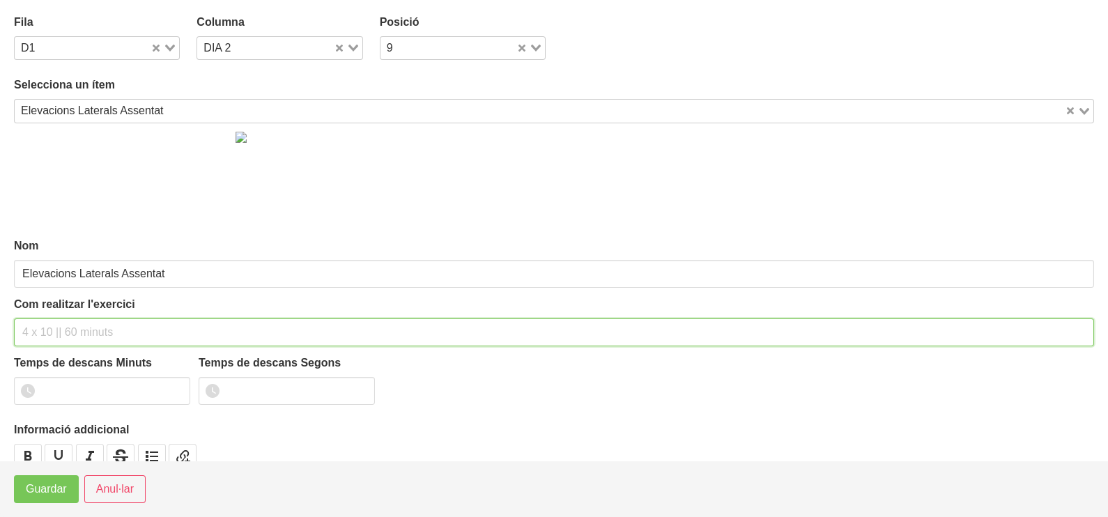
drag, startPoint x: 72, startPoint y: 325, endPoint x: 73, endPoint y: 318, distance: 7.1
click at [73, 322] on input "text" at bounding box center [554, 332] width 1080 height 28
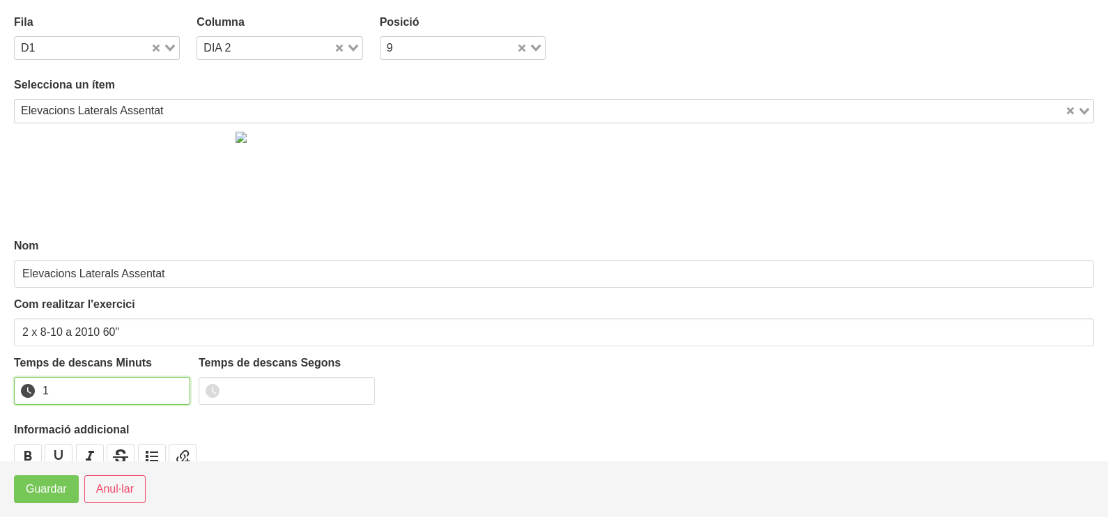
drag, startPoint x: 176, startPoint y: 387, endPoint x: 151, endPoint y: 400, distance: 29.0
click at [172, 389] on input "1" at bounding box center [102, 391] width 176 height 28
click at [66, 489] on button "Guardar" at bounding box center [46, 489] width 65 height 28
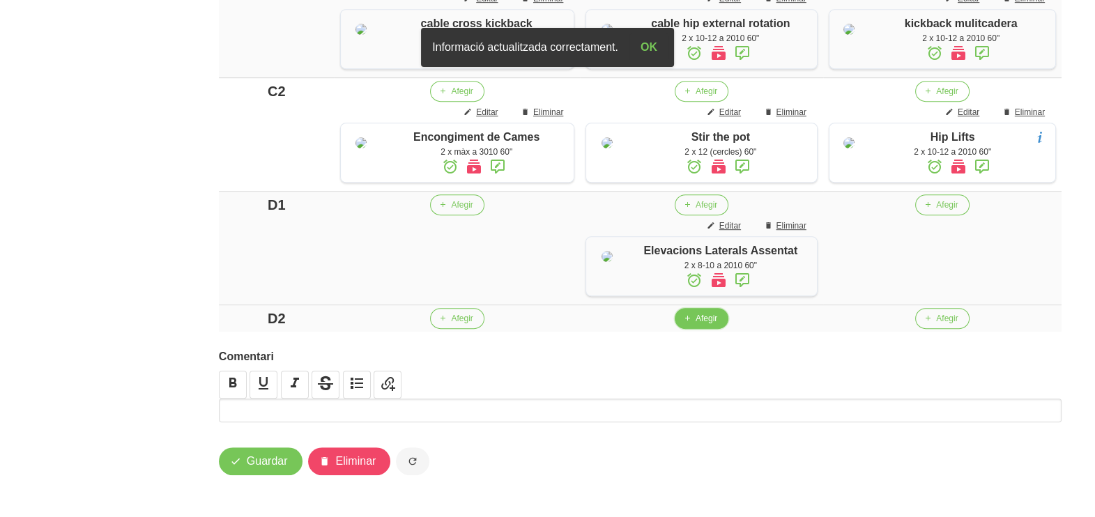
click at [707, 325] on span "Afegir" at bounding box center [707, 318] width 22 height 13
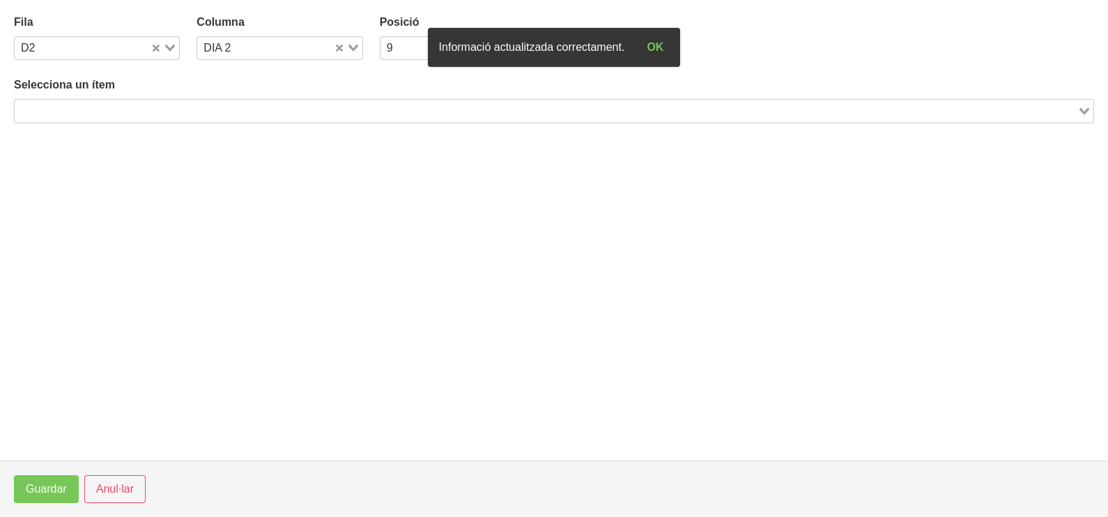
drag, startPoint x: 190, startPoint y: 108, endPoint x: 201, endPoint y: 84, distance: 26.8
click at [190, 108] on input "Search for option" at bounding box center [546, 110] width 1060 height 17
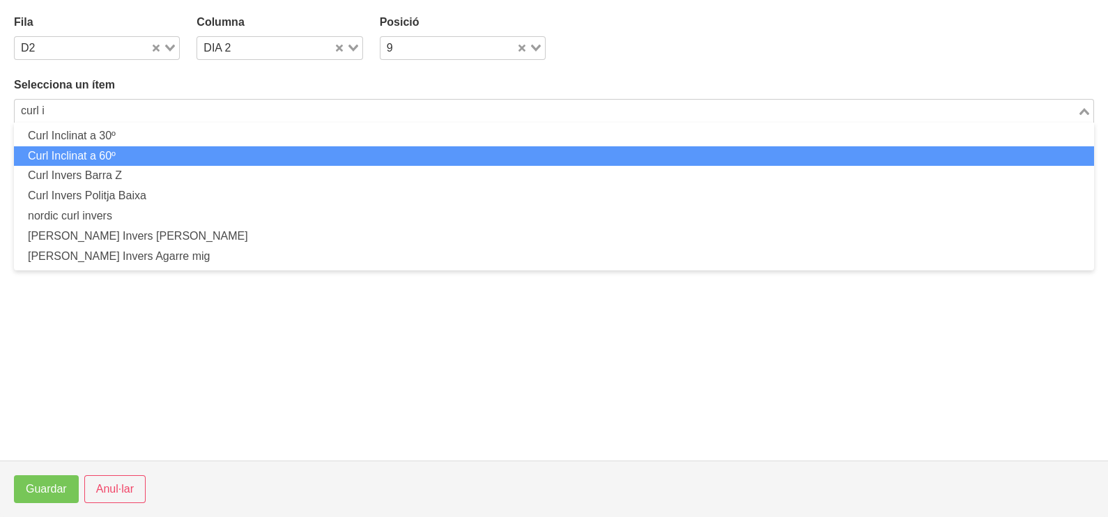
click at [140, 158] on li "Curl Inclinat a 60º" at bounding box center [554, 156] width 1080 height 20
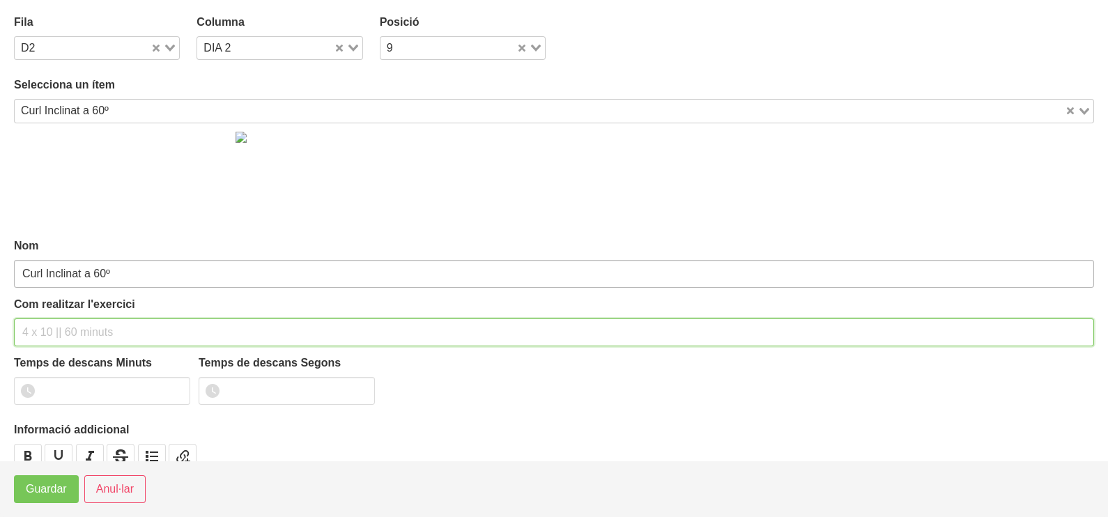
drag, startPoint x: 63, startPoint y: 335, endPoint x: 79, endPoint y: 282, distance: 56.2
click at [66, 330] on input "text" at bounding box center [554, 332] width 1080 height 28
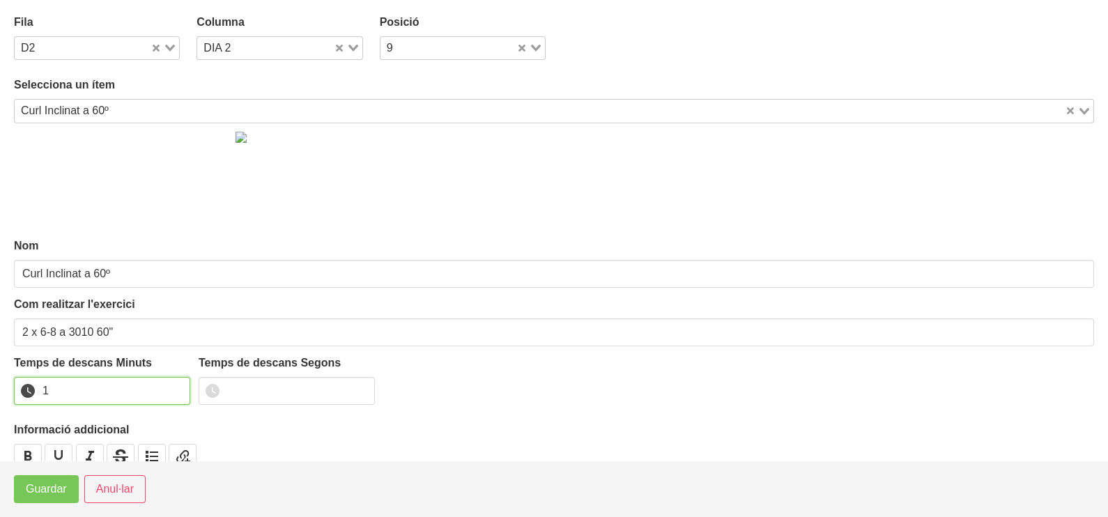
click at [168, 386] on input "1" at bounding box center [102, 391] width 176 height 28
click at [64, 491] on span "Guardar" at bounding box center [46, 489] width 41 height 17
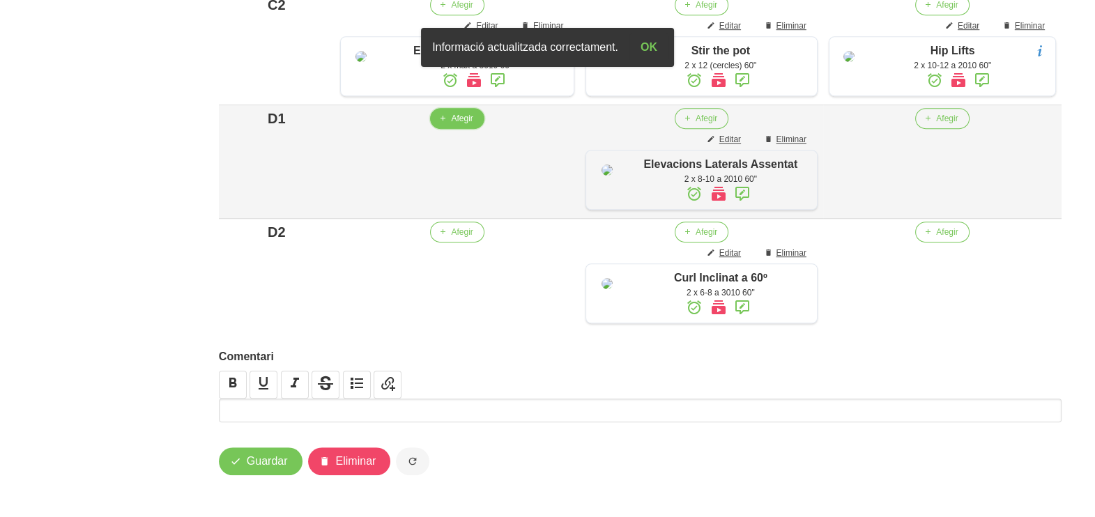
click at [459, 125] on span "Afegir" at bounding box center [462, 118] width 22 height 13
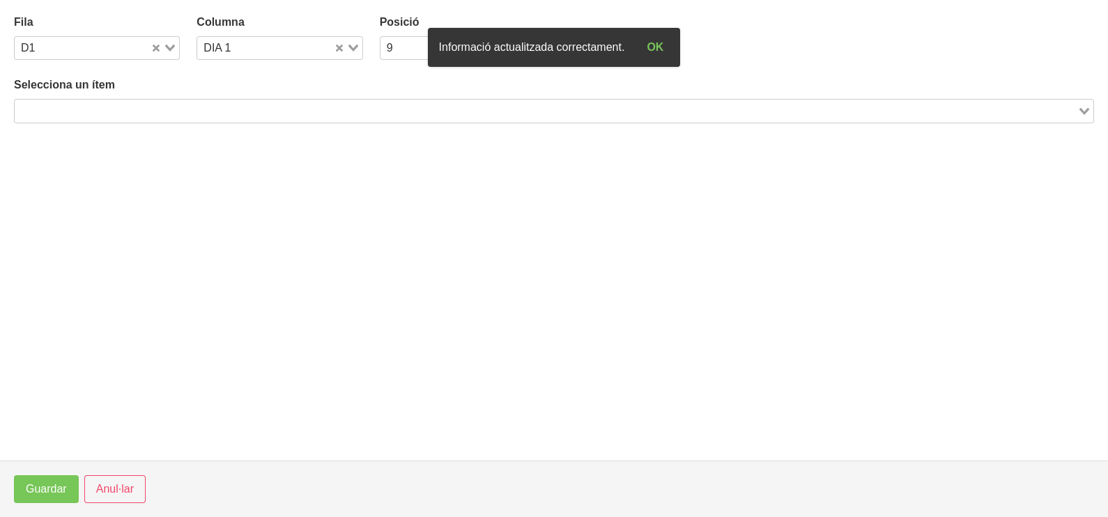
drag, startPoint x: 146, startPoint y: 98, endPoint x: 162, endPoint y: 103, distance: 17.6
click at [159, 98] on div "Selecciona un ítem Loading..." at bounding box center [554, 100] width 1080 height 46
click at [160, 114] on input "Search for option" at bounding box center [546, 110] width 1060 height 17
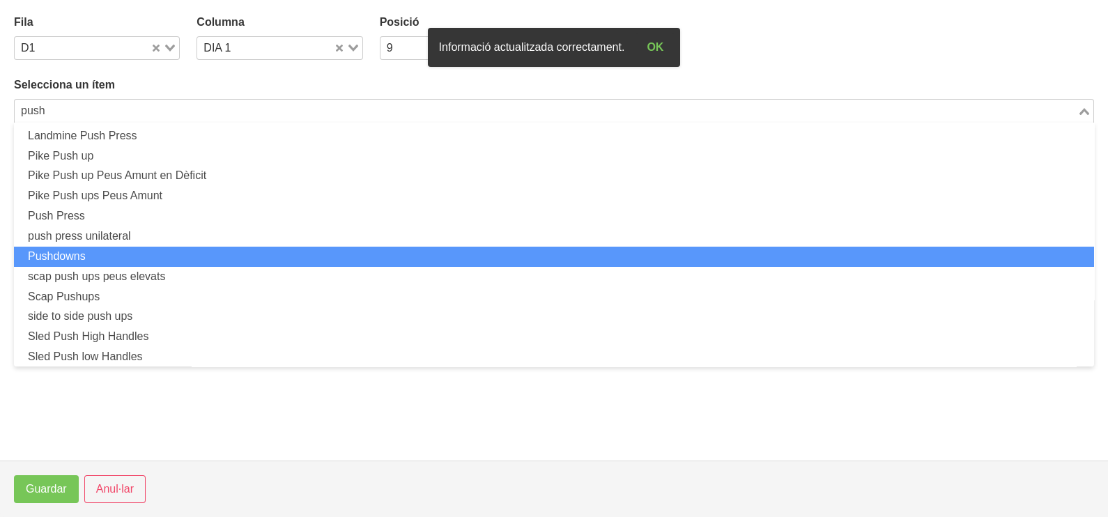
click at [107, 263] on li "Pushdowns" at bounding box center [554, 257] width 1080 height 20
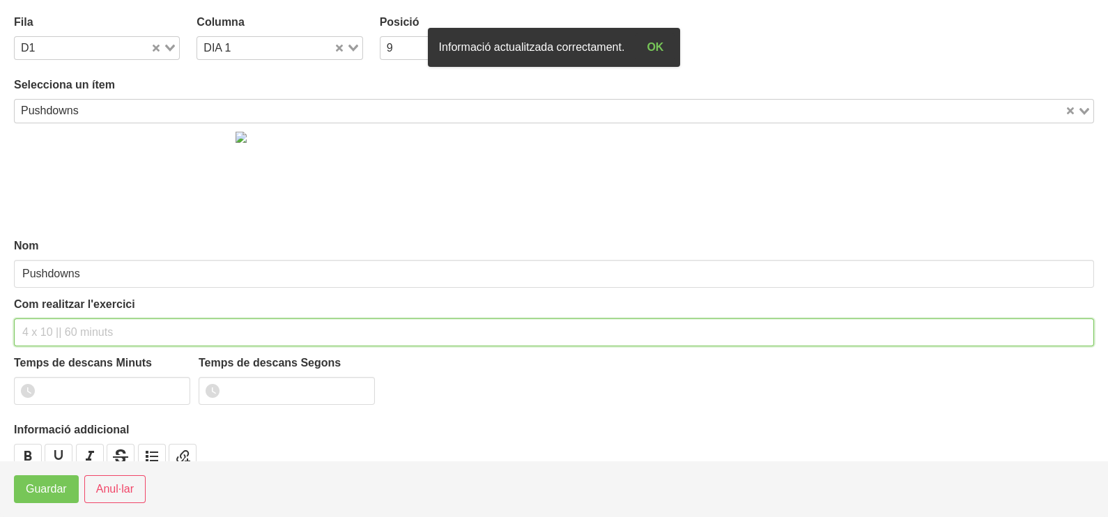
click at [66, 312] on div "Com realitzar l'exercici" at bounding box center [554, 321] width 1080 height 50
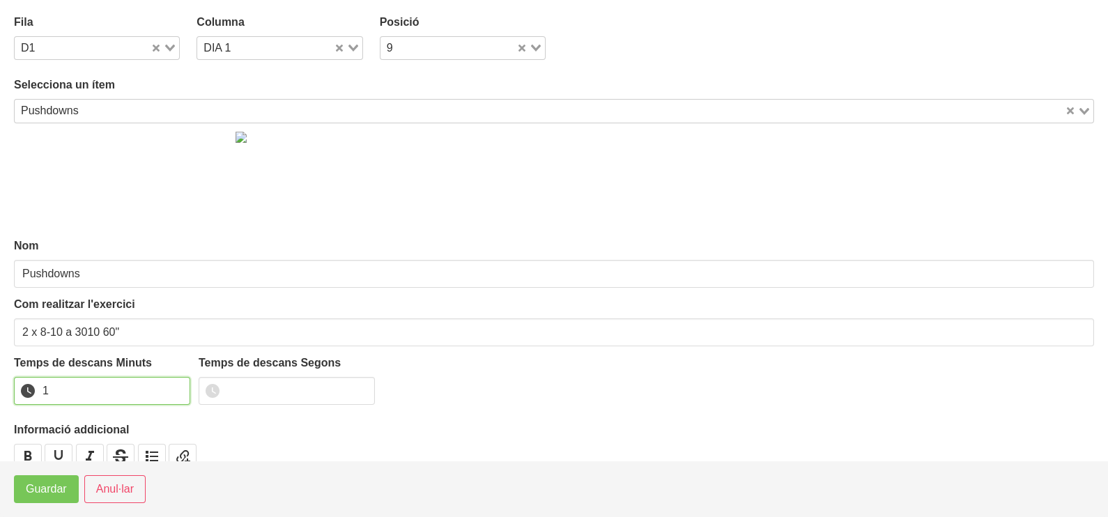
drag, startPoint x: 178, startPoint y: 385, endPoint x: 155, endPoint y: 404, distance: 29.6
click at [176, 387] on input "1" at bounding box center [102, 391] width 176 height 28
click at [62, 491] on span "Guardar" at bounding box center [46, 489] width 41 height 17
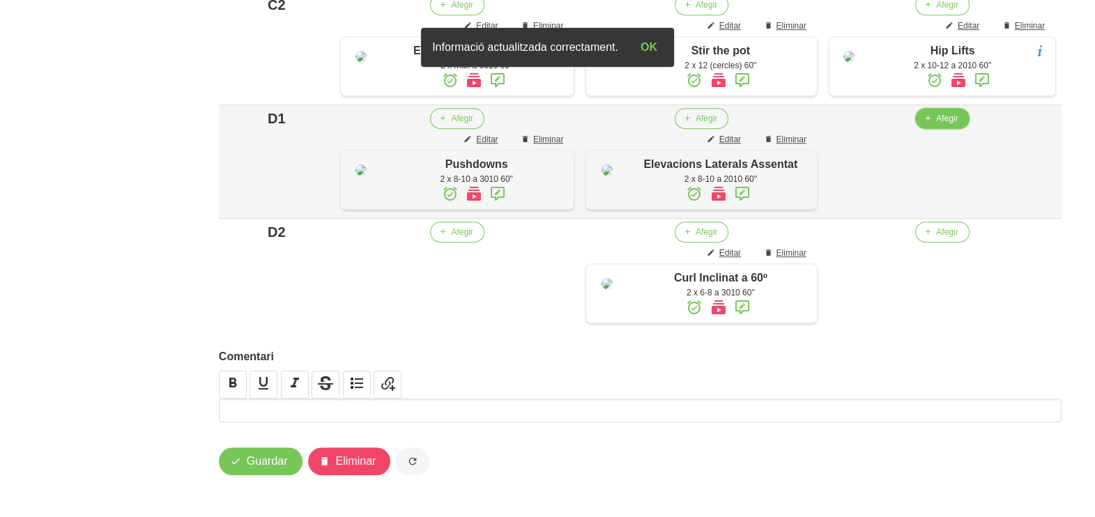
click at [944, 125] on span "Afegir" at bounding box center [947, 118] width 22 height 13
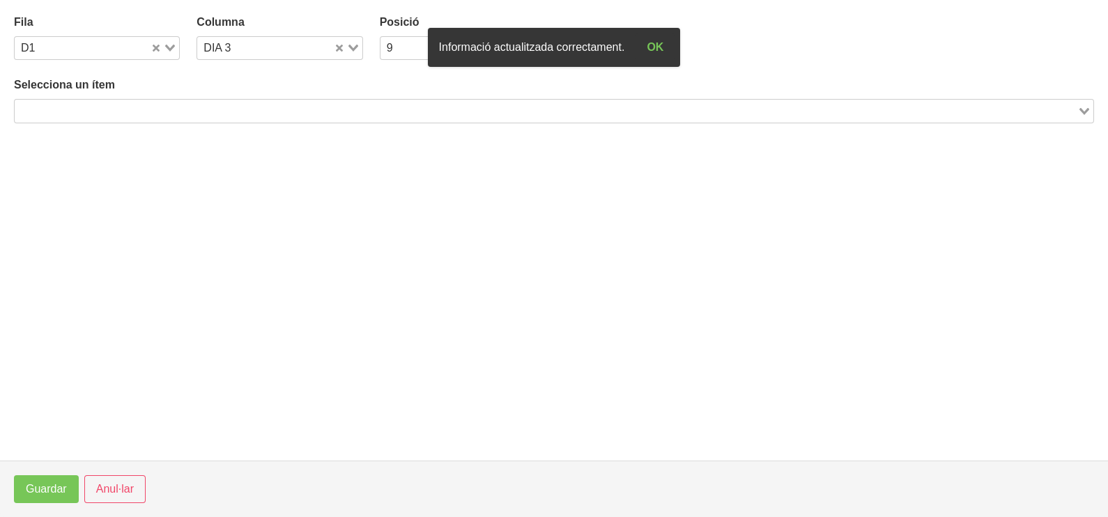
drag, startPoint x: 217, startPoint y: 105, endPoint x: 230, endPoint y: 95, distance: 16.0
click at [217, 105] on input "Search for option" at bounding box center [546, 110] width 1060 height 17
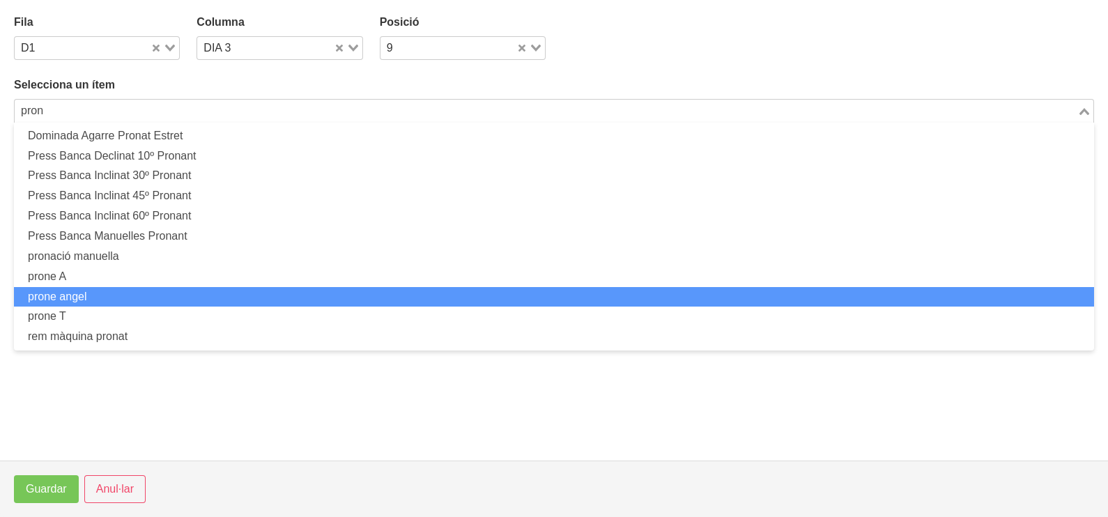
click at [176, 289] on li "prone angel" at bounding box center [554, 297] width 1080 height 20
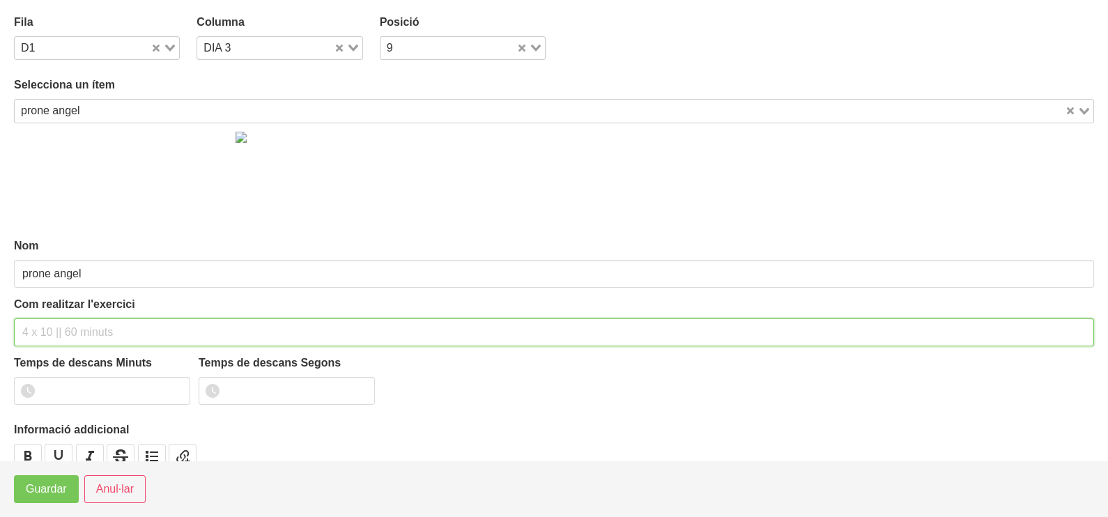
click at [69, 311] on div "Com realitzar l'exercici" at bounding box center [554, 321] width 1080 height 50
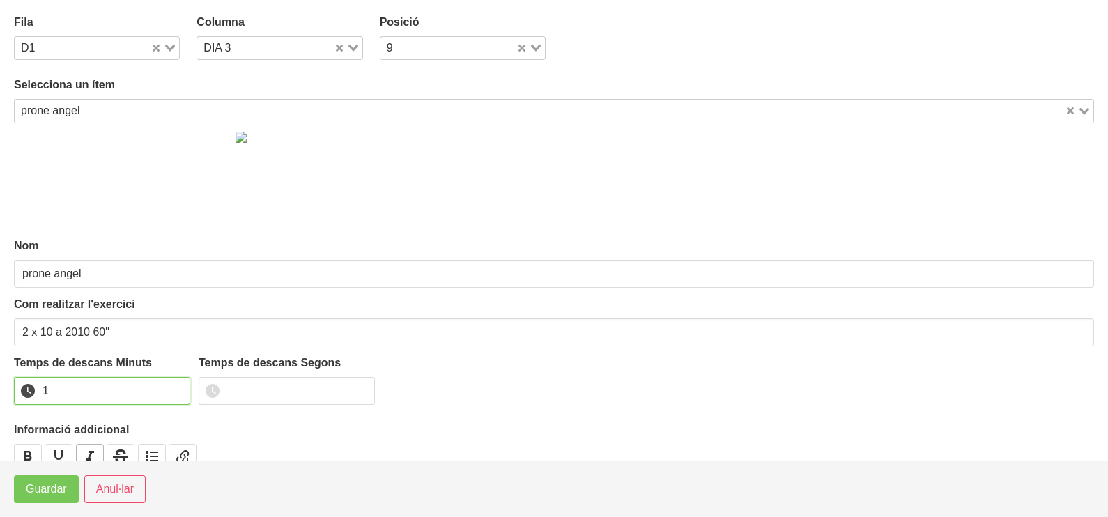
drag, startPoint x: 176, startPoint y: 387, endPoint x: 77, endPoint y: 454, distance: 120.0
click at [164, 392] on input "1" at bounding box center [102, 391] width 176 height 28
click at [51, 496] on span "Guardar" at bounding box center [46, 489] width 41 height 17
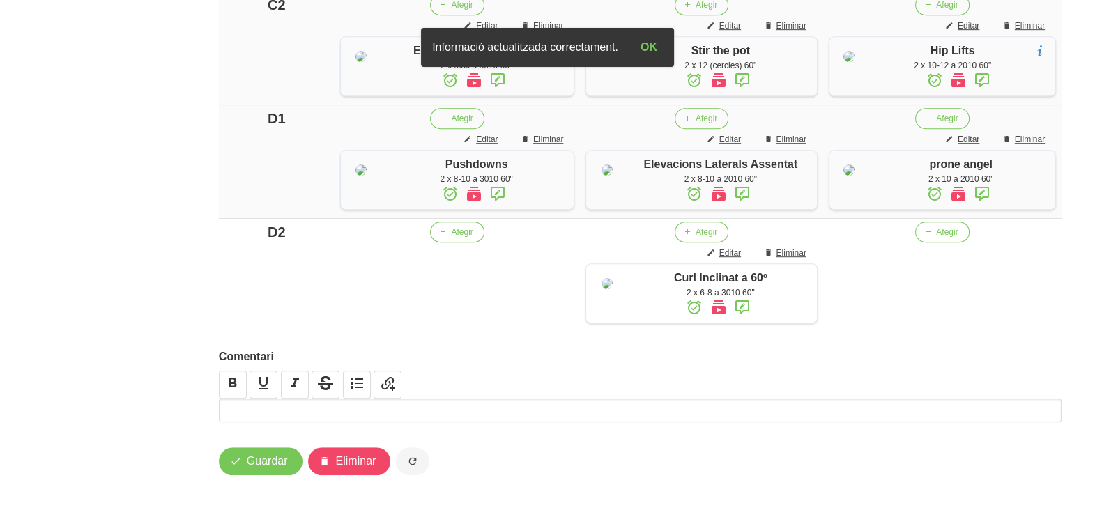
scroll to position [1312, 0]
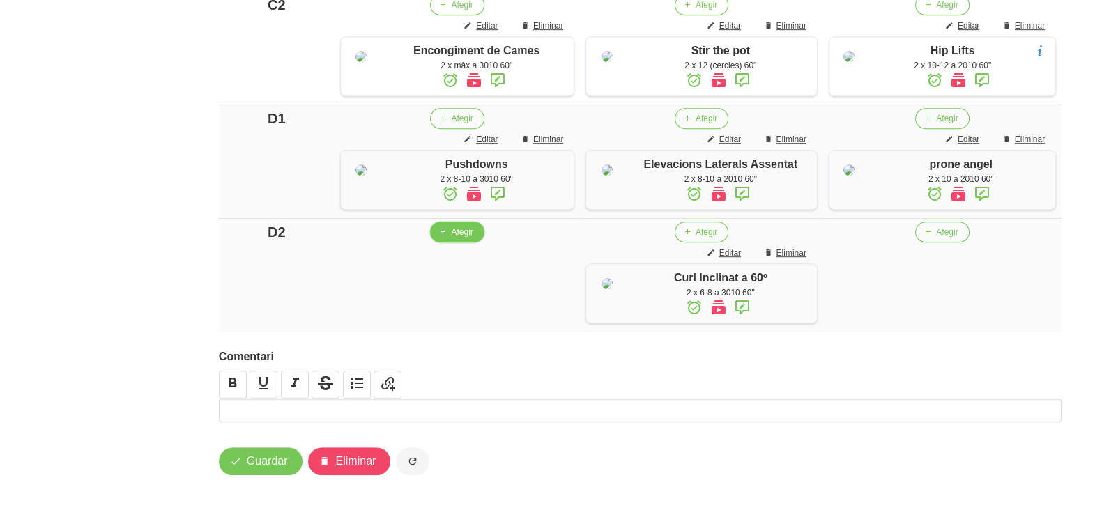
click at [447, 238] on icon "button" at bounding box center [442, 232] width 8 height 13
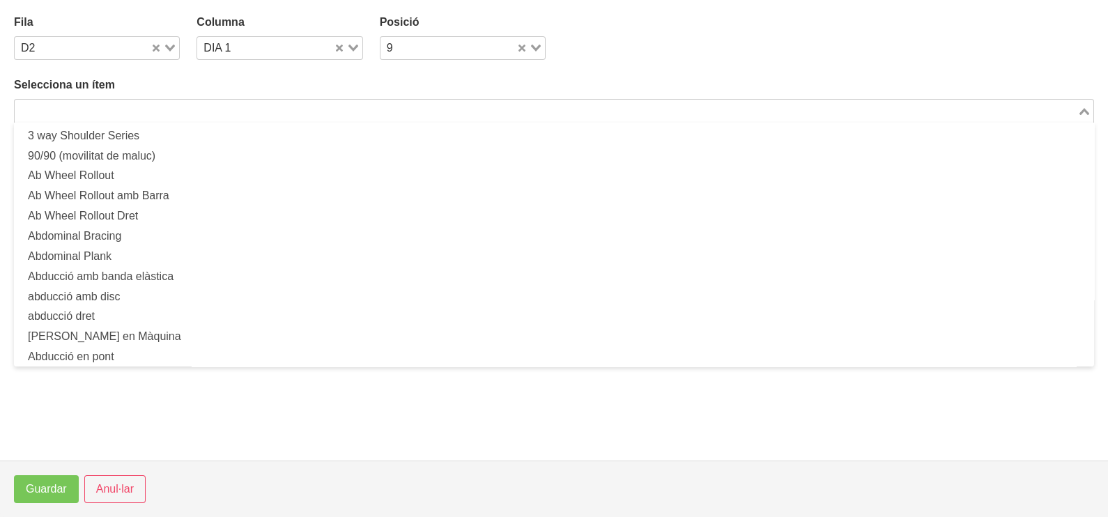
click at [199, 101] on div "Search for option" at bounding box center [546, 110] width 1063 height 20
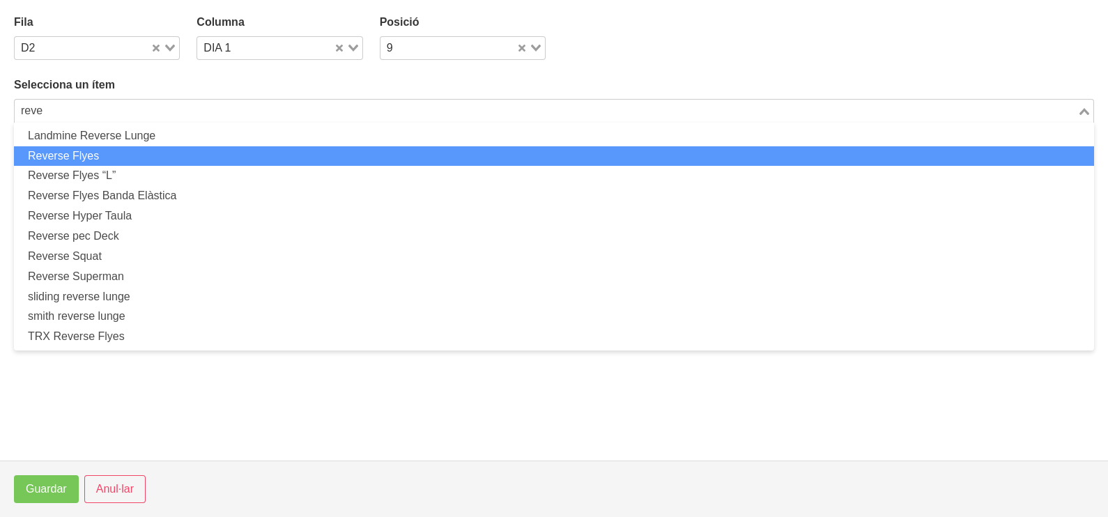
click at [123, 158] on li "Reverse Flyes" at bounding box center [554, 156] width 1080 height 20
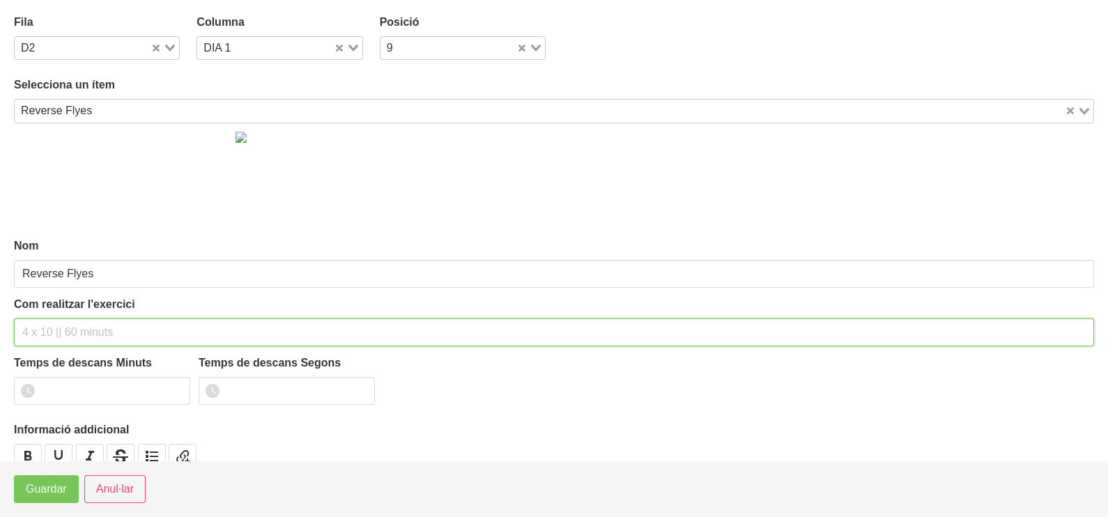
drag, startPoint x: 75, startPoint y: 327, endPoint x: 77, endPoint y: 314, distance: 12.7
click at [76, 323] on input "text" at bounding box center [554, 332] width 1080 height 28
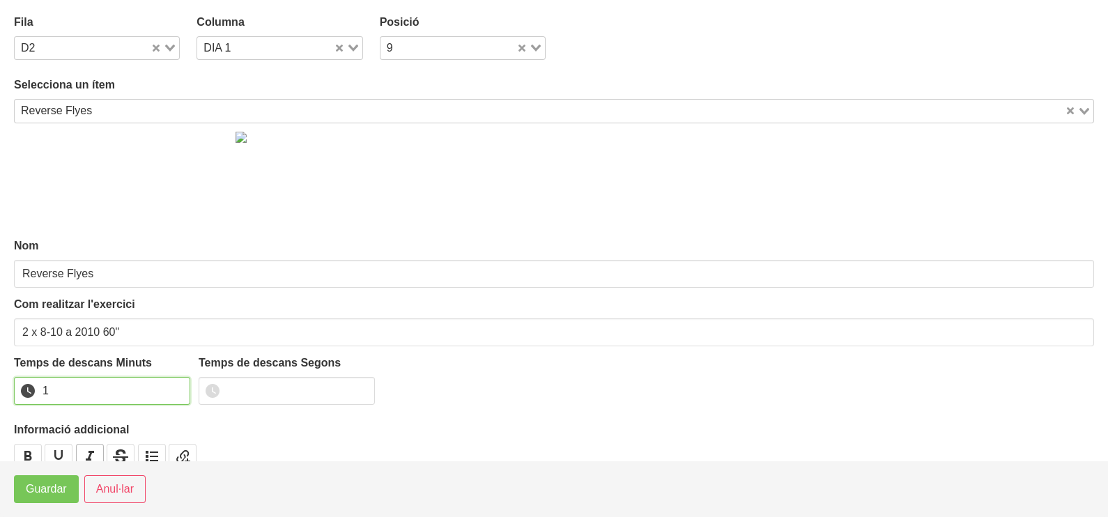
drag, startPoint x: 176, startPoint y: 383, endPoint x: 85, endPoint y: 456, distance: 116.6
click at [174, 384] on input "1" at bounding box center [102, 391] width 176 height 28
click at [53, 488] on span "Guardar" at bounding box center [46, 489] width 41 height 17
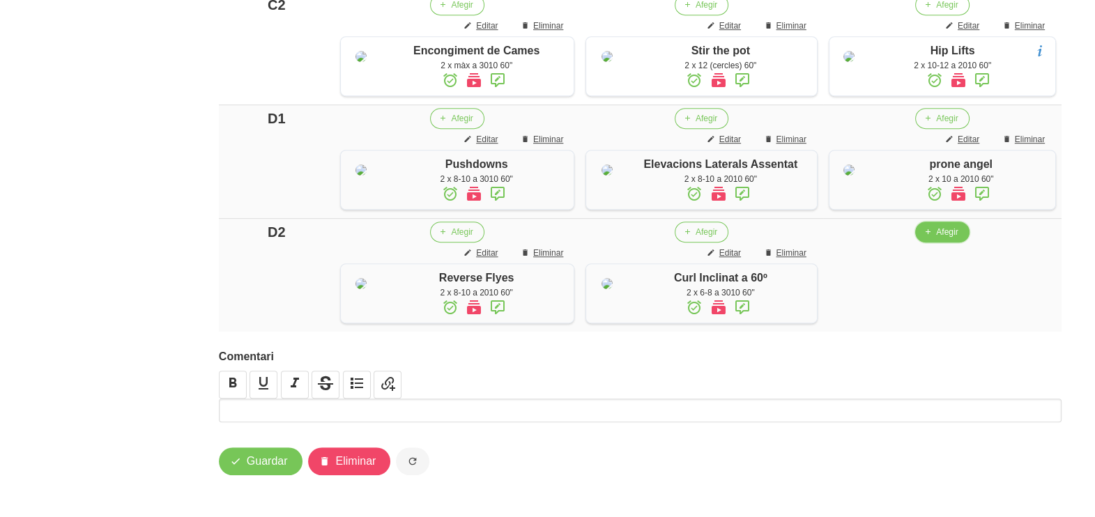
click at [949, 238] on span "Afegir" at bounding box center [947, 232] width 22 height 13
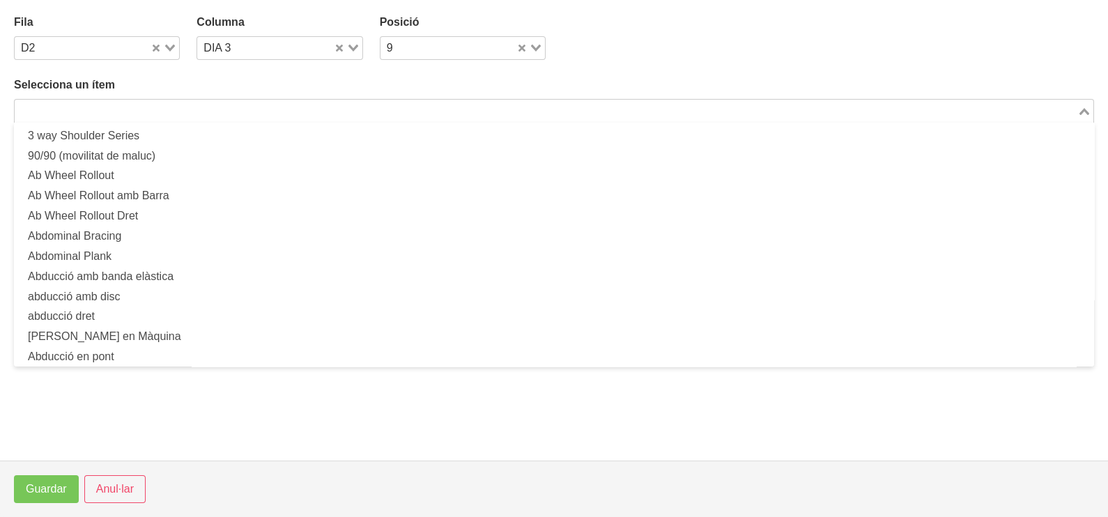
drag, startPoint x: 240, startPoint y: 107, endPoint x: 252, endPoint y: 90, distance: 20.5
click at [240, 105] on input "Search for option" at bounding box center [546, 110] width 1060 height 17
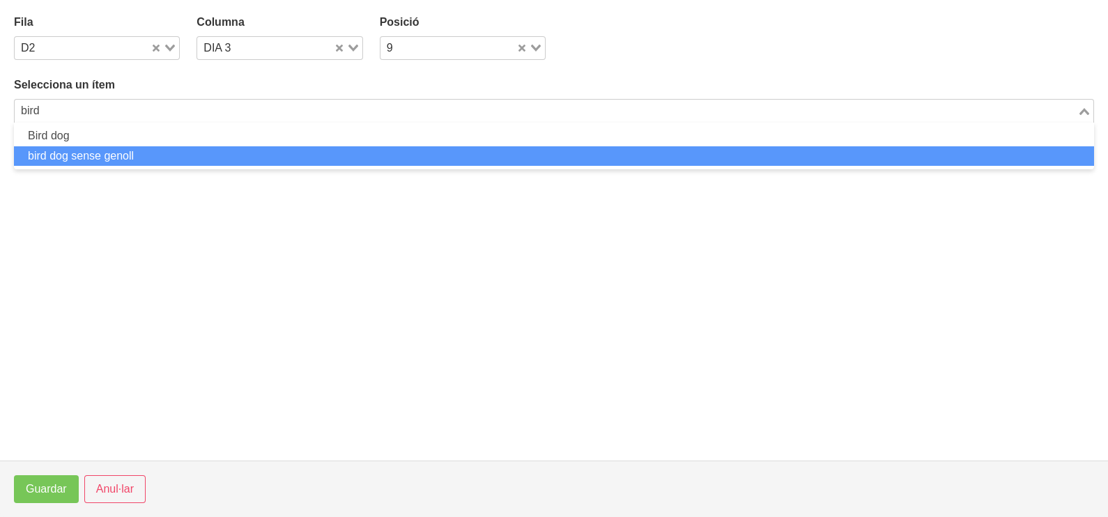
click at [117, 155] on li "bird dog sense genoll" at bounding box center [554, 156] width 1080 height 20
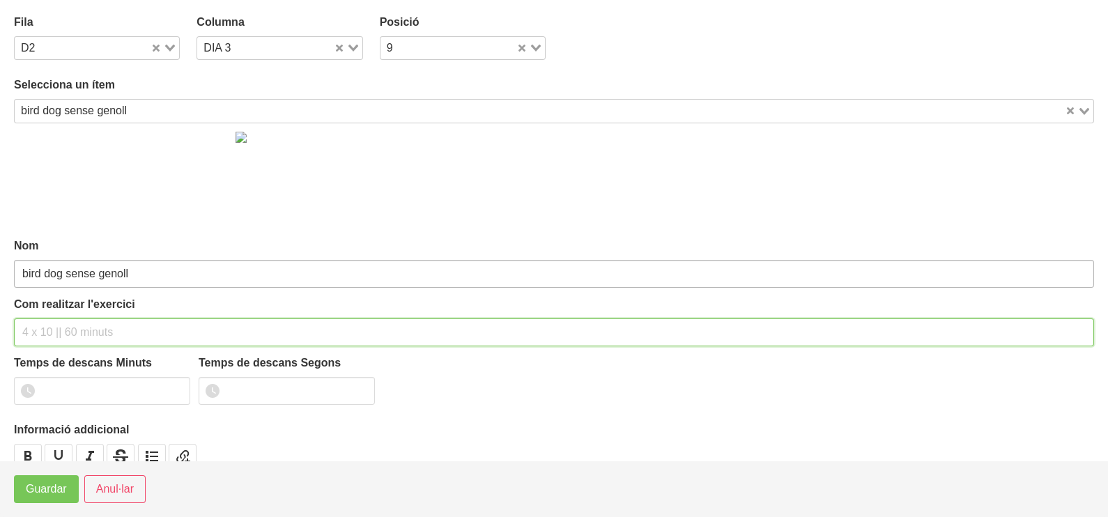
click at [63, 316] on div "Com realitzar l'exercici" at bounding box center [554, 321] width 1080 height 50
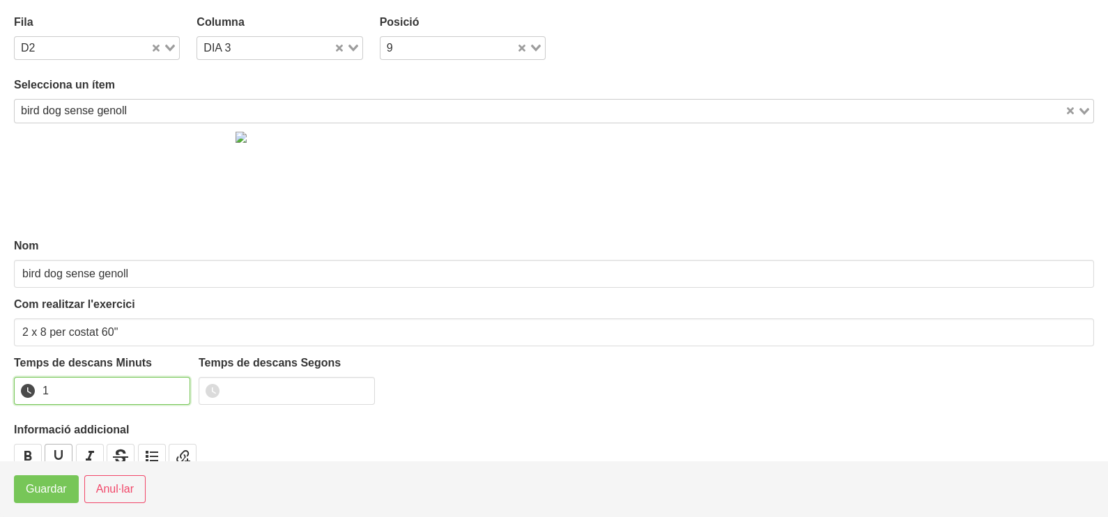
drag, startPoint x: 177, startPoint y: 385, endPoint x: 72, endPoint y: 455, distance: 126.6
click at [171, 392] on input "1" at bounding box center [102, 391] width 176 height 28
click at [49, 493] on span "Guardar" at bounding box center [46, 489] width 41 height 17
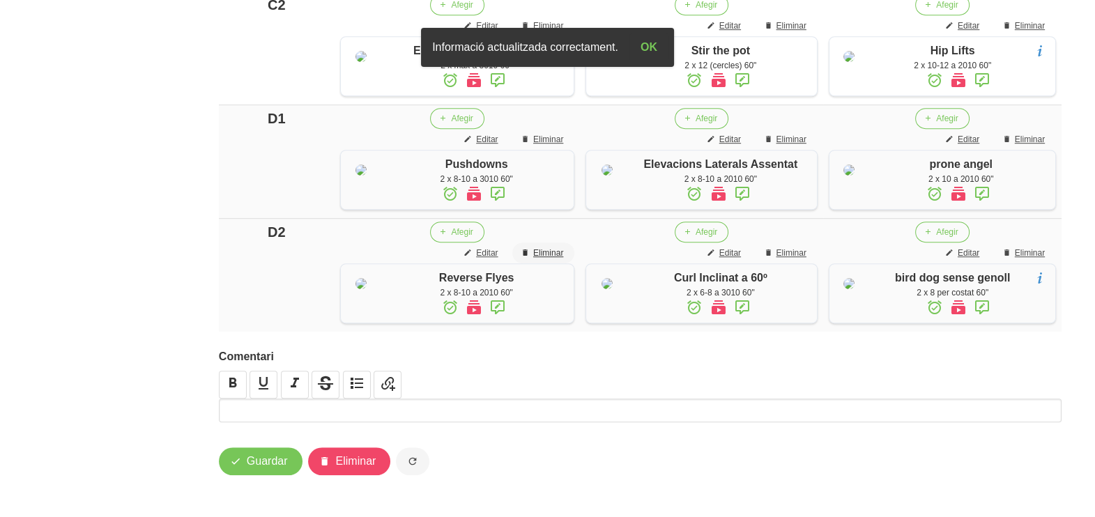
scroll to position [1373, 0]
click at [255, 470] on button "Guardar" at bounding box center [261, 461] width 84 height 28
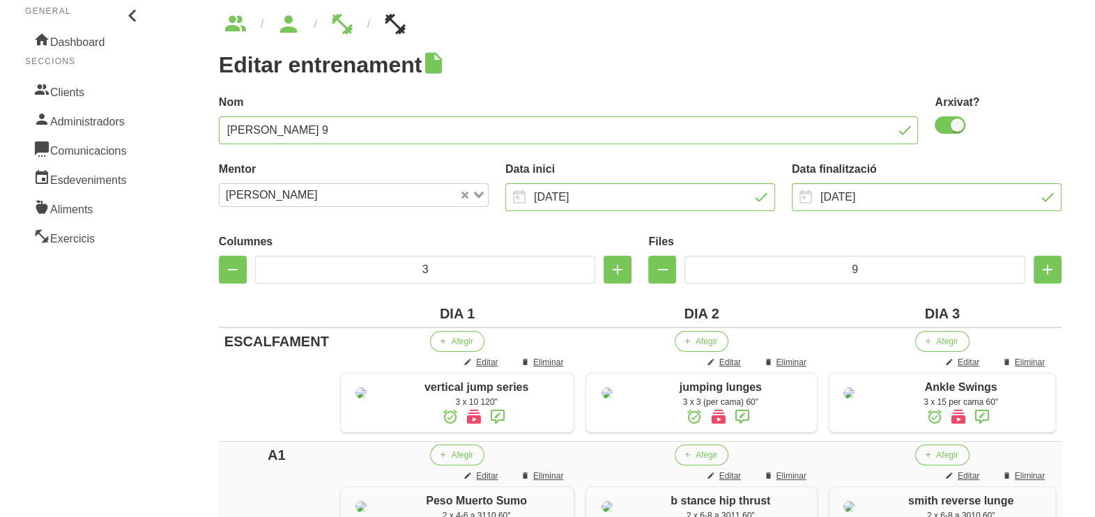
scroll to position [0, 0]
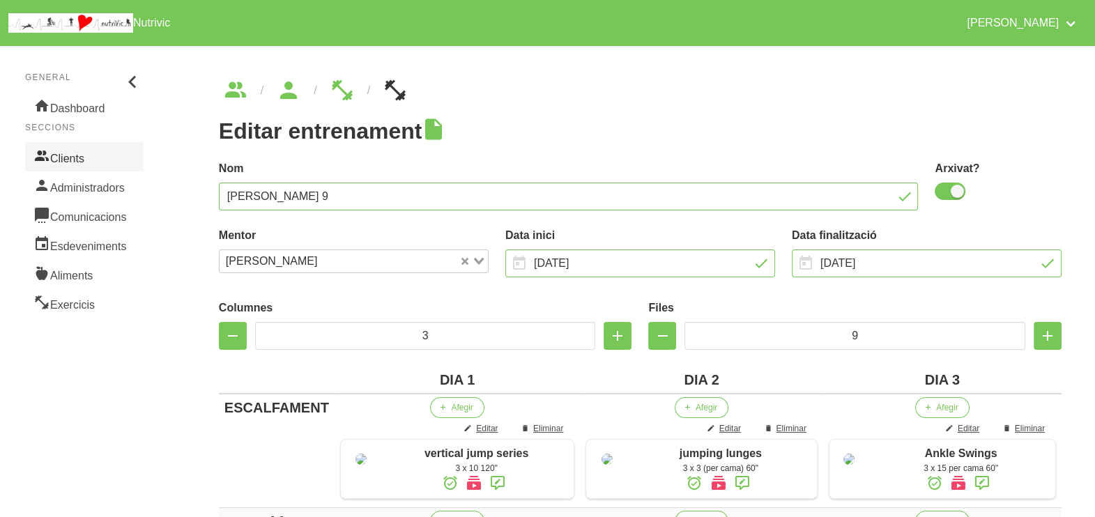
click at [77, 152] on link "Clients" at bounding box center [84, 156] width 118 height 29
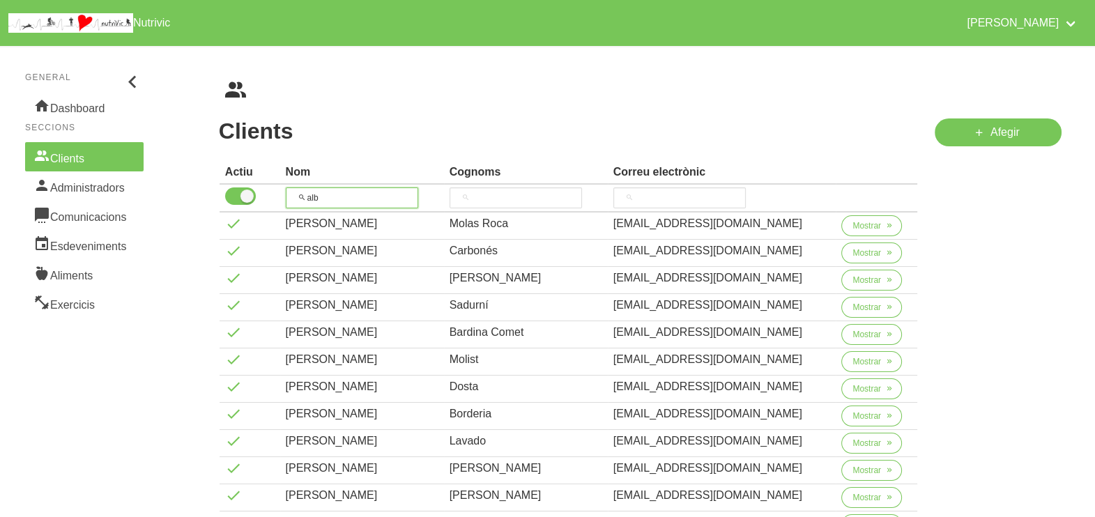
drag, startPoint x: 354, startPoint y: 199, endPoint x: 281, endPoint y: 199, distance: 73.2
click at [281, 199] on tr "alb" at bounding box center [569, 199] width 698 height 28
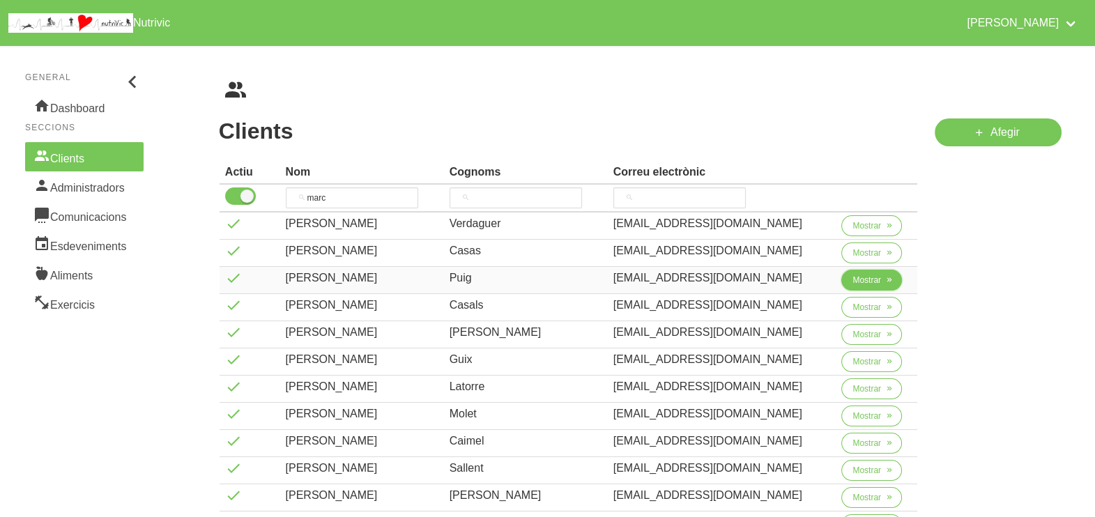
click at [864, 282] on span "Mostrar" at bounding box center [866, 280] width 29 height 13
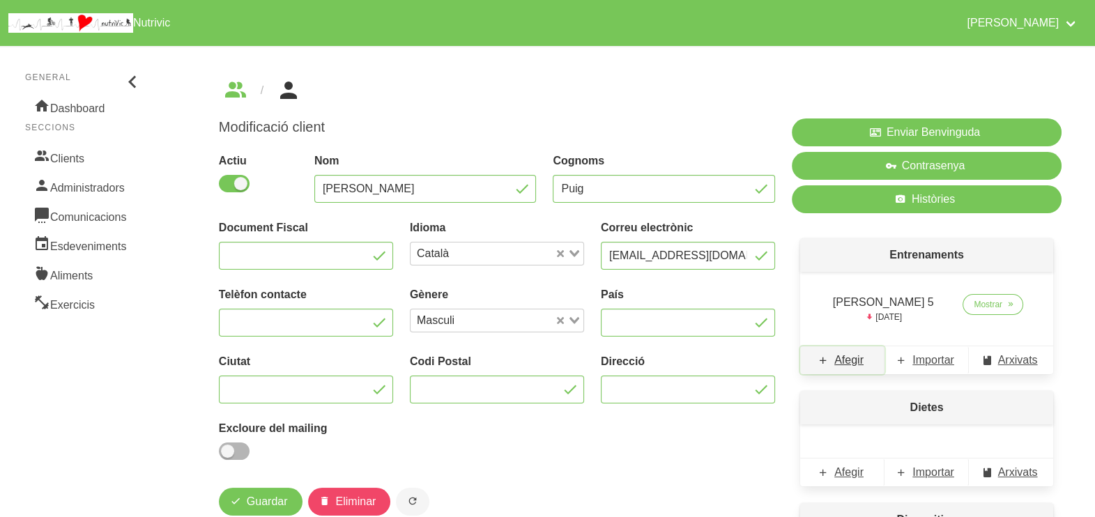
click at [854, 362] on span "Afegir" at bounding box center [848, 360] width 29 height 17
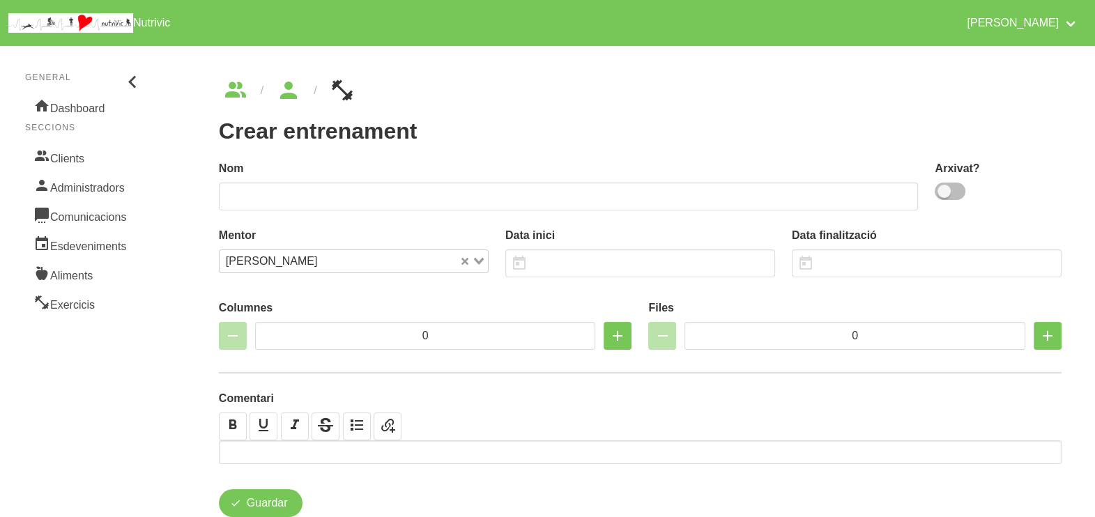
click at [952, 194] on span at bounding box center [950, 191] width 31 height 17
click at [944, 194] on input "checkbox" at bounding box center [939, 191] width 9 height 9
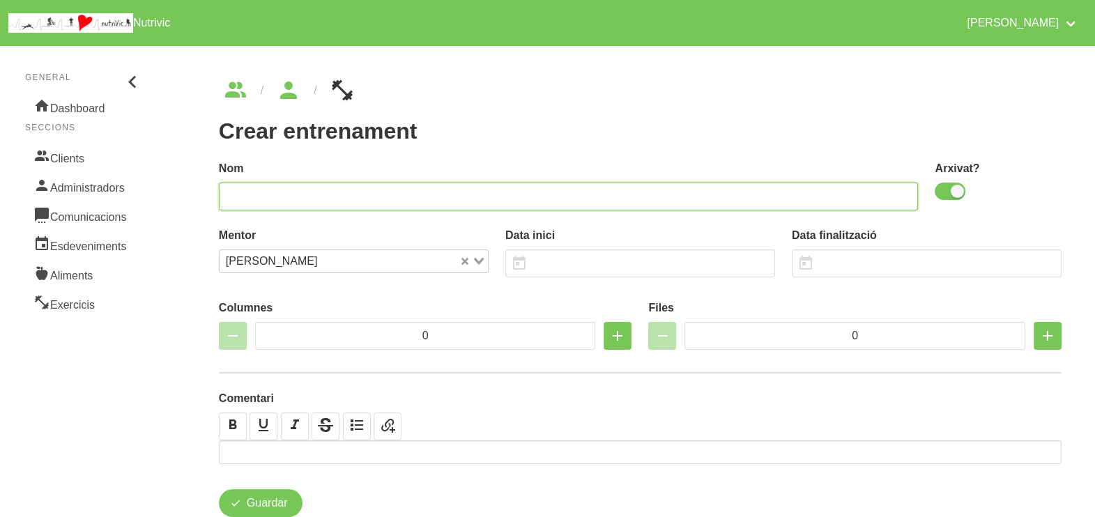
click at [796, 195] on input "text" at bounding box center [569, 197] width 700 height 28
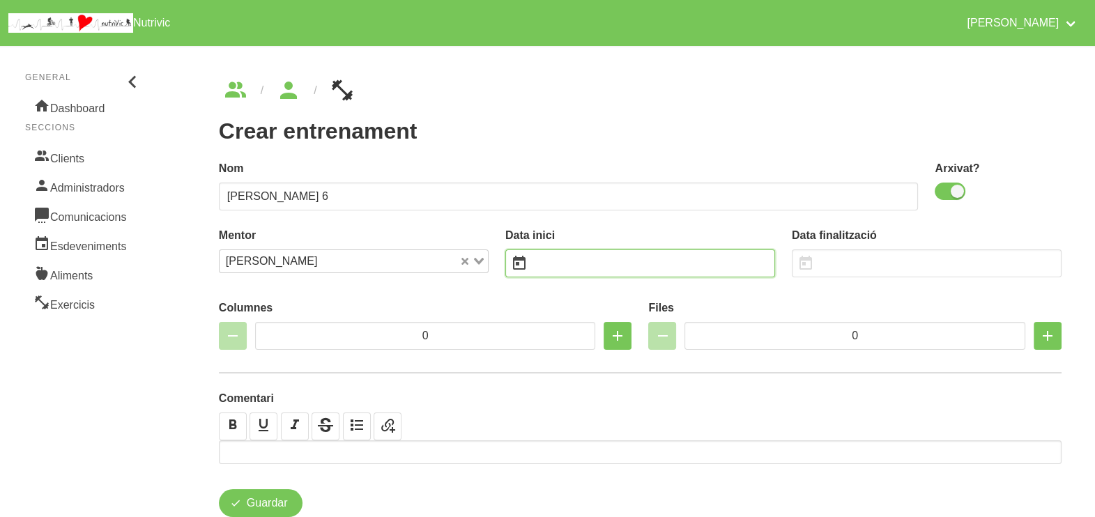
click at [579, 257] on input "text" at bounding box center [640, 263] width 270 height 28
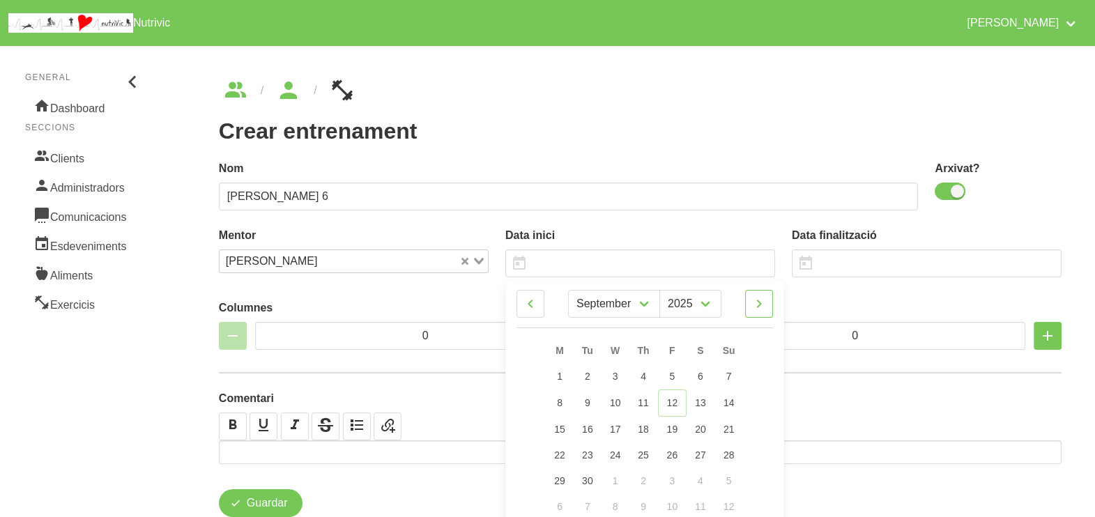
click at [763, 304] on icon at bounding box center [759, 303] width 17 height 25
drag, startPoint x: 734, startPoint y: 428, endPoint x: 600, endPoint y: 315, distance: 175.1
click at [734, 426] on link "19" at bounding box center [728, 428] width 29 height 26
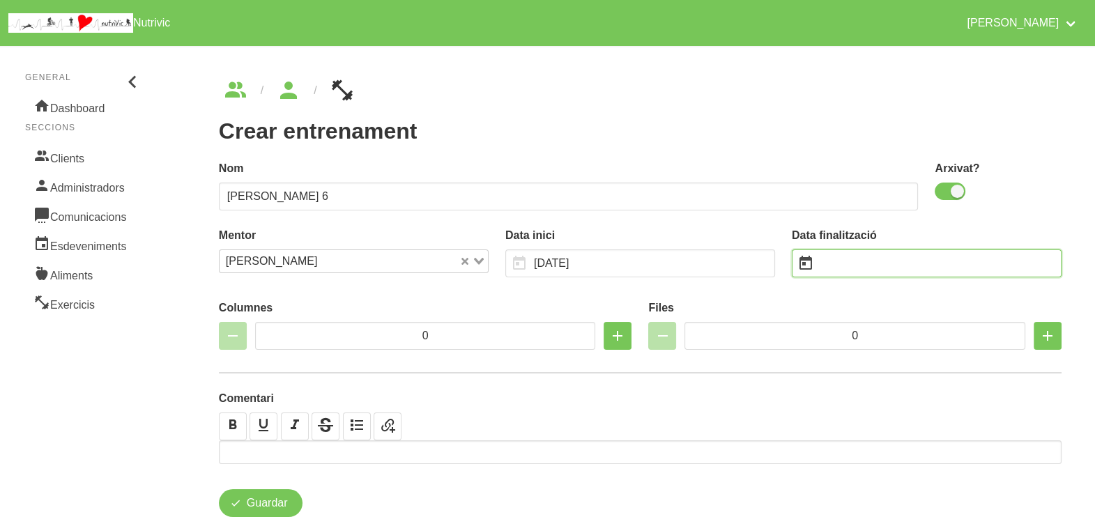
click at [853, 266] on input "text" at bounding box center [927, 263] width 270 height 28
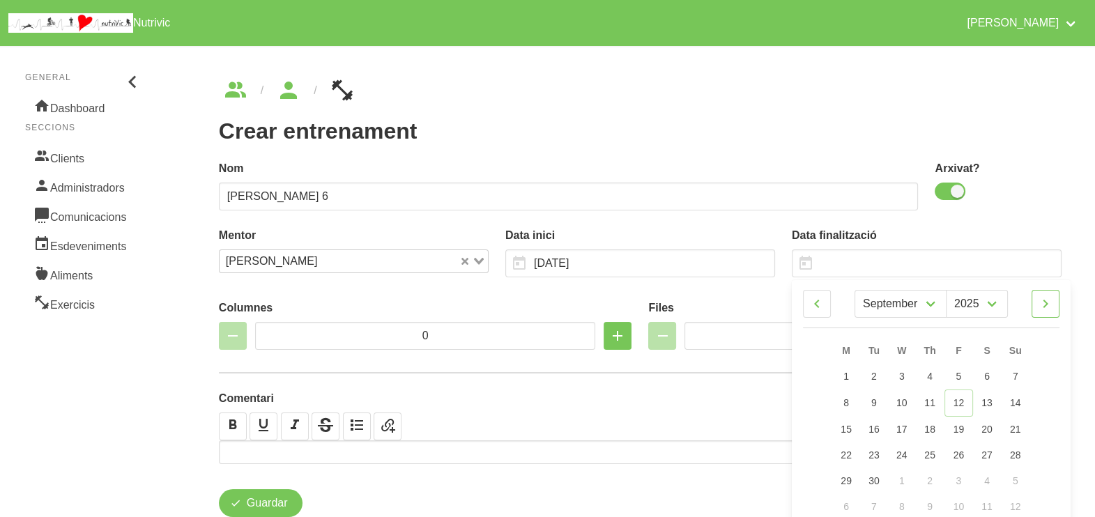
click at [1049, 301] on icon at bounding box center [1045, 303] width 17 height 25
click at [1017, 473] on link "30" at bounding box center [1014, 480] width 29 height 26
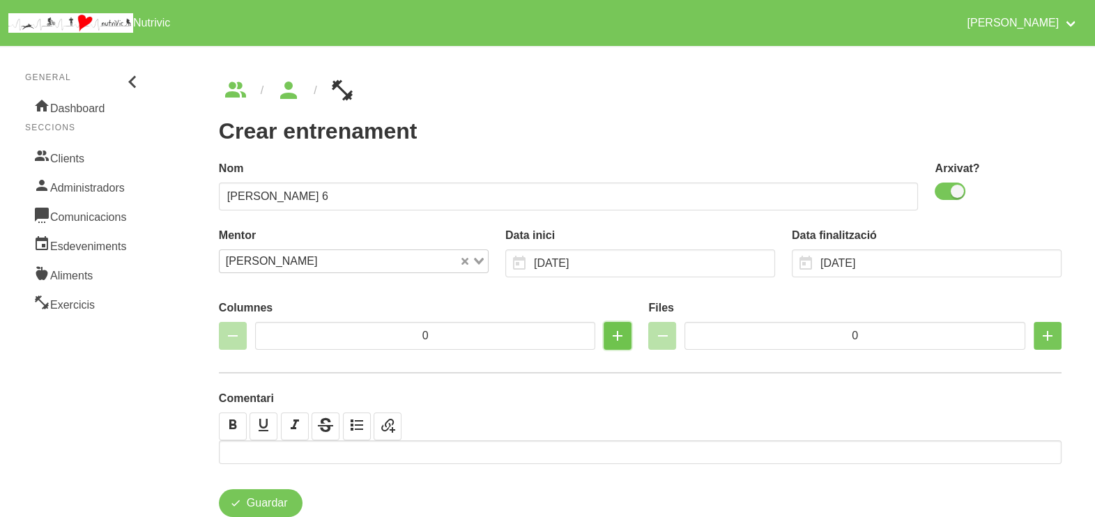
click at [615, 334] on icon "button" at bounding box center [617, 335] width 17 height 25
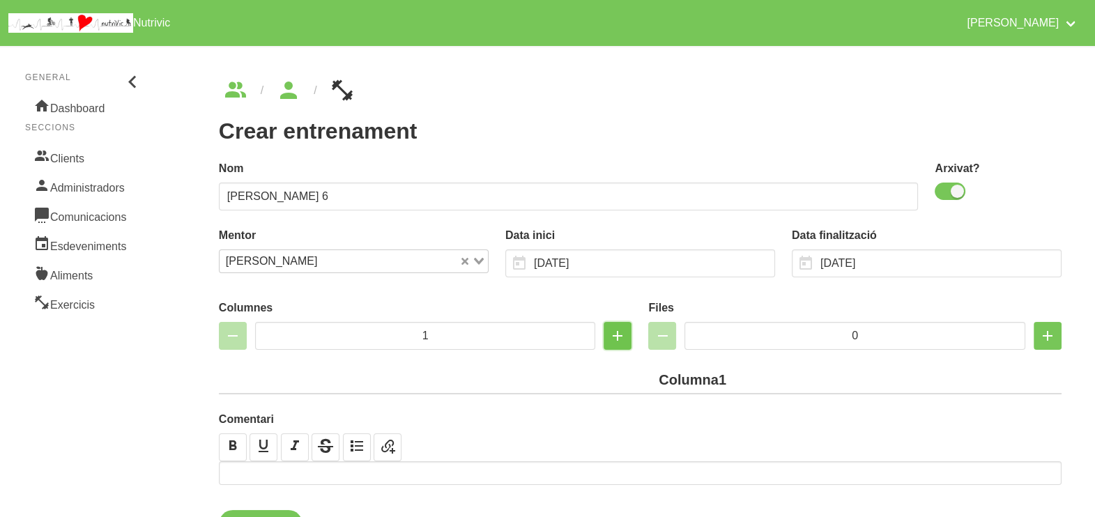
click at [615, 334] on icon "button" at bounding box center [617, 335] width 17 height 25
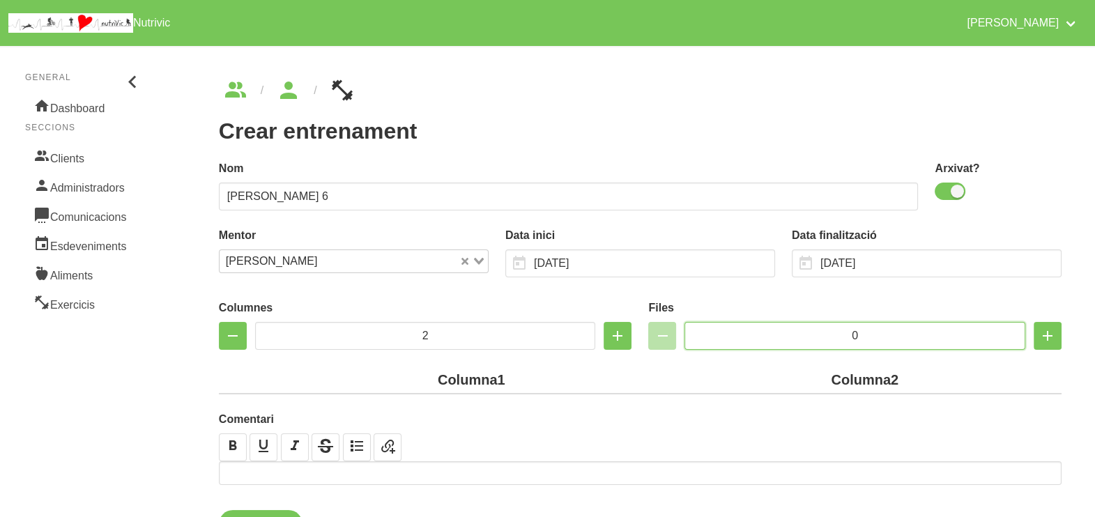
drag, startPoint x: 873, startPoint y: 335, endPoint x: 805, endPoint y: 335, distance: 67.6
click at [805, 335] on input "0" at bounding box center [854, 336] width 341 height 28
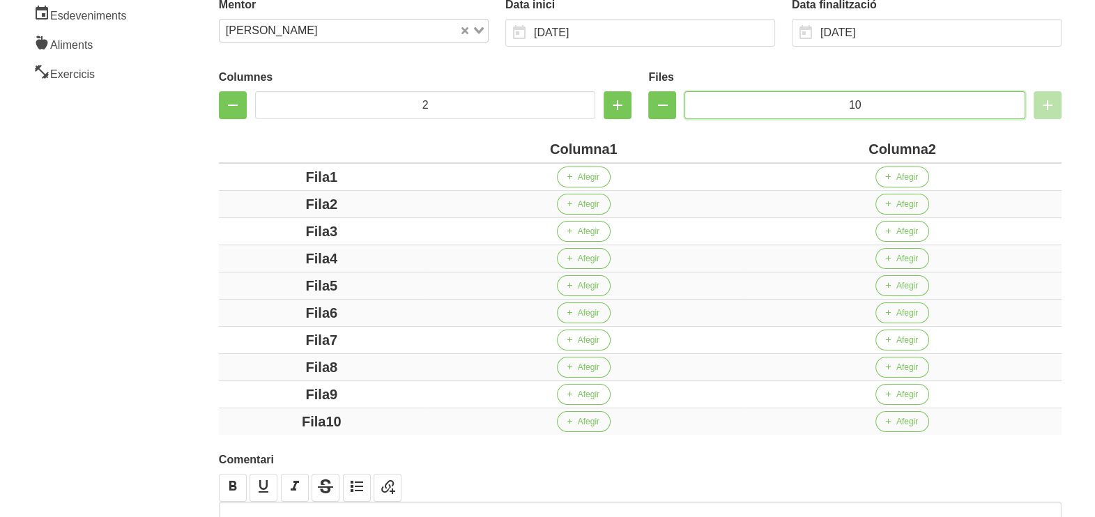
scroll to position [261, 0]
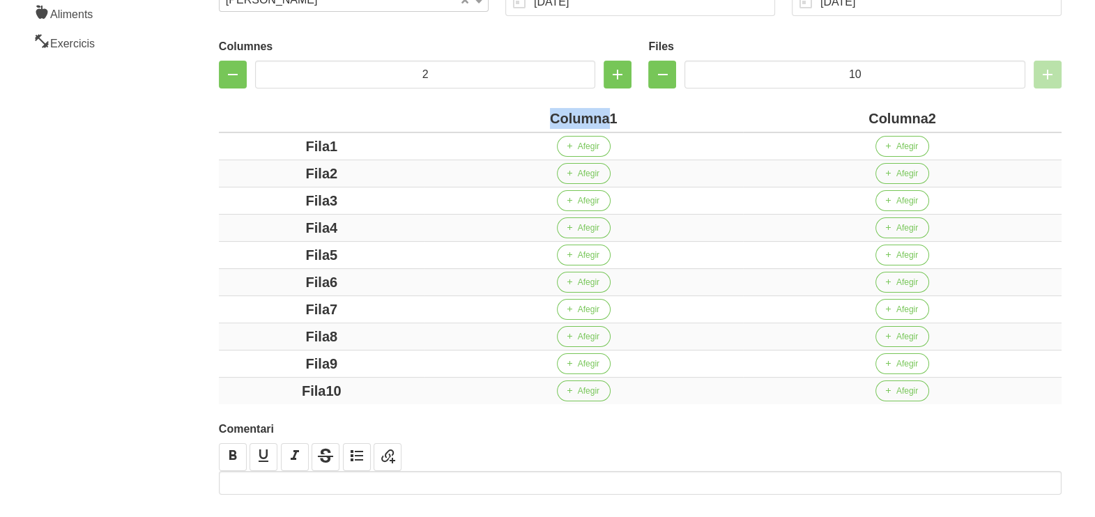
drag, startPoint x: 610, startPoint y: 115, endPoint x: 481, endPoint y: 115, distance: 128.9
click at [481, 115] on div "Columna1" at bounding box center [583, 118] width 307 height 21
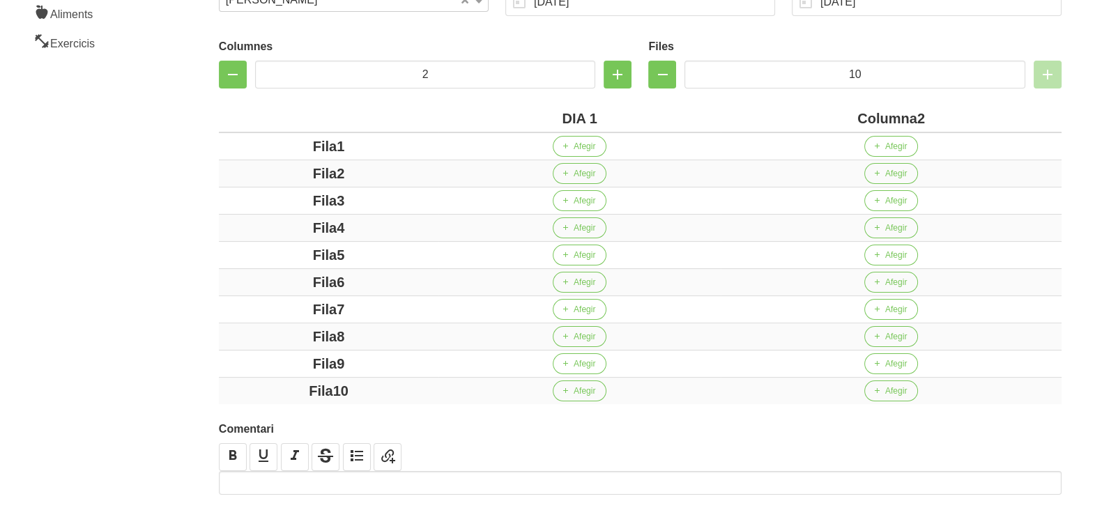
drag, startPoint x: 915, startPoint y: 120, endPoint x: 832, endPoint y: 117, distance: 83.0
click at [832, 117] on div "Columna2" at bounding box center [891, 118] width 330 height 21
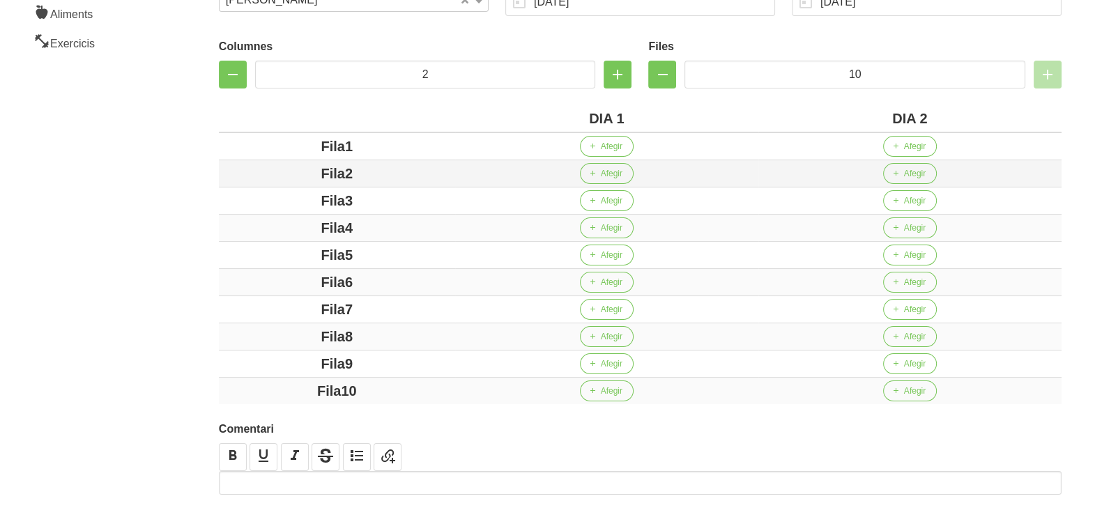
drag, startPoint x: 345, startPoint y: 148, endPoint x: 313, endPoint y: 161, distance: 34.4
click at [318, 157] on td "Fila1" at bounding box center [337, 146] width 236 height 28
drag, startPoint x: 345, startPoint y: 173, endPoint x: 368, endPoint y: 202, distance: 37.2
click at [282, 175] on div "Fila2" at bounding box center [336, 173] width 225 height 21
drag, startPoint x: 364, startPoint y: 202, endPoint x: 299, endPoint y: 202, distance: 65.5
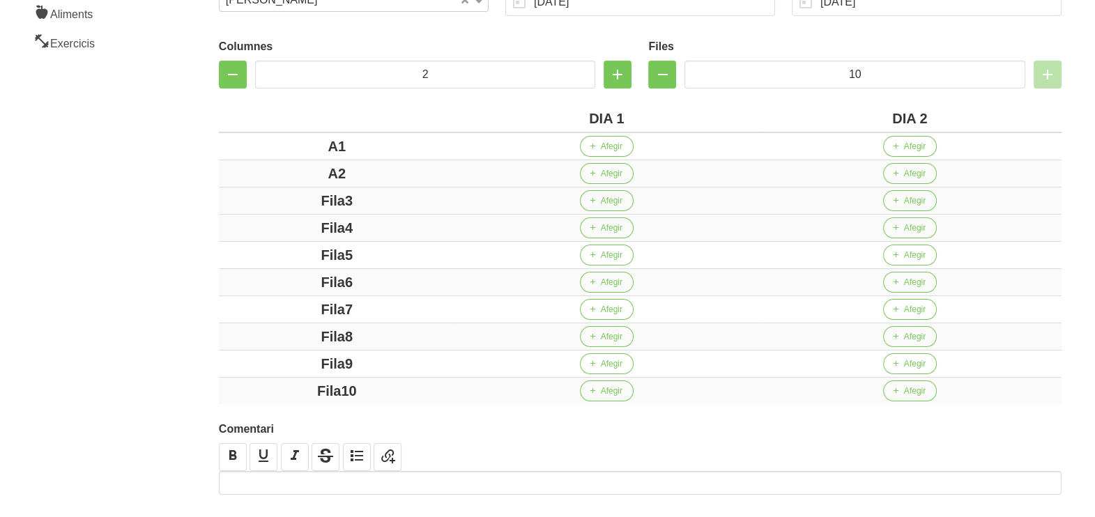
click at [298, 202] on div "Fila3" at bounding box center [336, 200] width 225 height 21
drag, startPoint x: 367, startPoint y: 225, endPoint x: 254, endPoint y: 235, distance: 113.3
click at [247, 232] on div "Fila4" at bounding box center [336, 227] width 225 height 21
drag, startPoint x: 359, startPoint y: 254, endPoint x: 237, endPoint y: 254, distance: 122.0
click at [237, 254] on div "Fila5" at bounding box center [336, 255] width 225 height 21
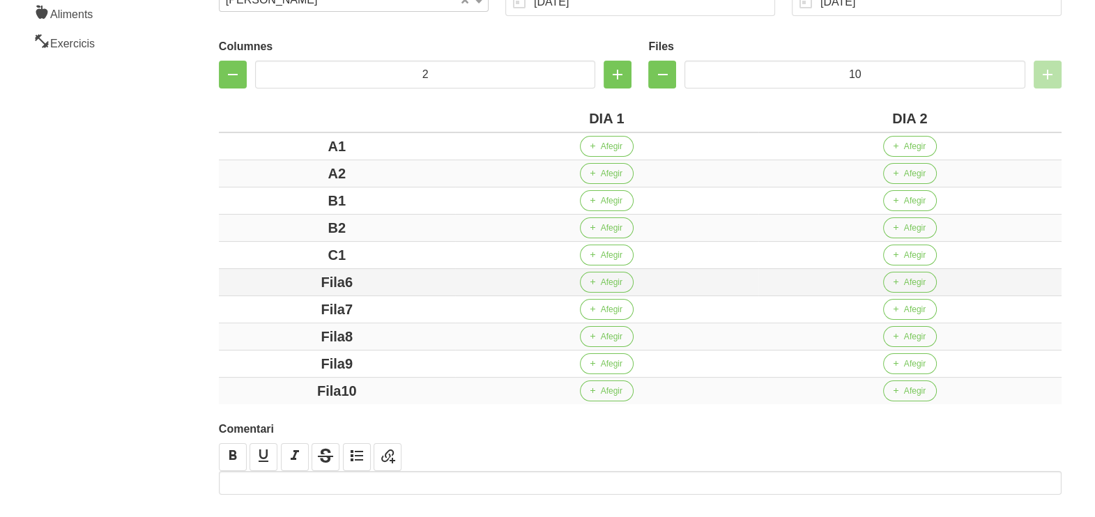
drag, startPoint x: 362, startPoint y: 279, endPoint x: 254, endPoint y: 275, distance: 107.4
click at [254, 275] on div "Fila6" at bounding box center [336, 282] width 225 height 21
click at [220, 306] on td "Fila7" at bounding box center [337, 309] width 236 height 27
click at [252, 333] on div "Fila8" at bounding box center [336, 336] width 225 height 21
drag, startPoint x: 374, startPoint y: 366, endPoint x: 263, endPoint y: 359, distance: 111.0
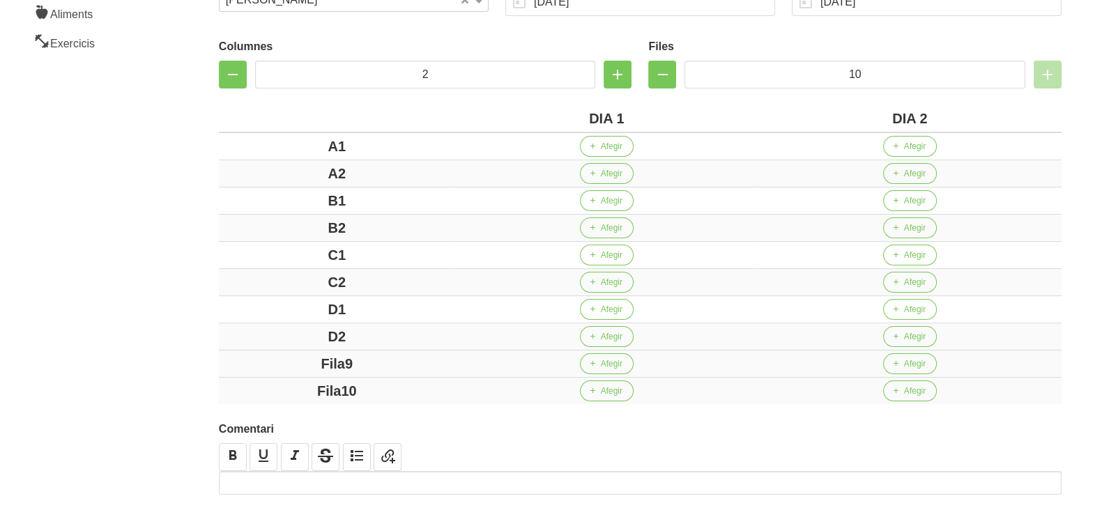
click at [263, 359] on div "Fila9" at bounding box center [336, 363] width 225 height 21
drag, startPoint x: 356, startPoint y: 390, endPoint x: 236, endPoint y: 366, distance: 122.9
click at [244, 368] on tbody "A1 Afegir Afegir A2 Afegir Afegir B1 Afegir Afegir B2 Afegir Afegir C1 Afegir A…" at bounding box center [640, 268] width 843 height 272
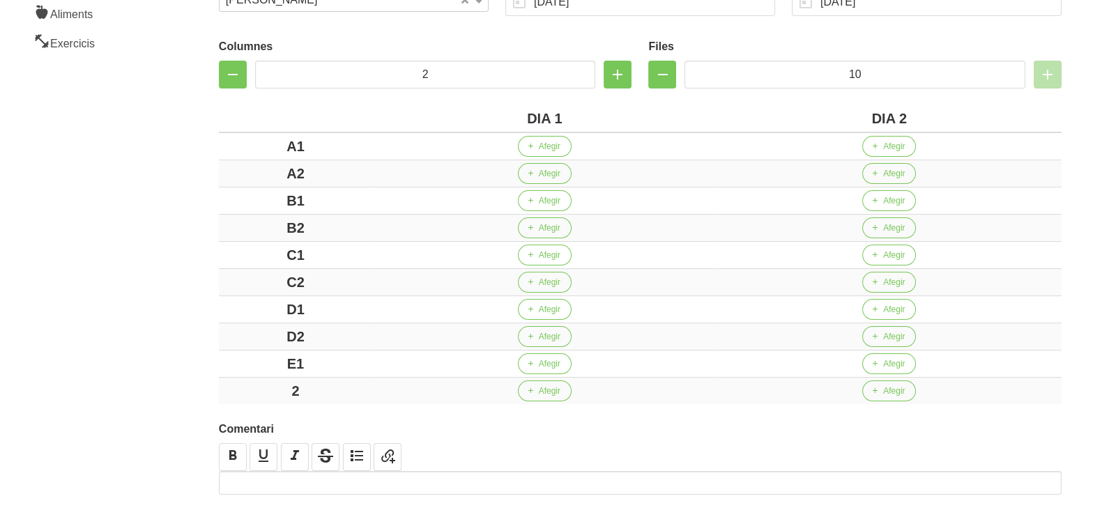
drag, startPoint x: 161, startPoint y: 326, endPoint x: 158, endPoint y: 295, distance: 31.5
click at [160, 314] on aside "General Dashboard Seccions Clients Administradors Comunicacions Esdeveniments A…" at bounding box center [84, 182] width 185 height 813
click at [283, 390] on div "2" at bounding box center [295, 391] width 142 height 21
drag, startPoint x: 193, startPoint y: 321, endPoint x: 200, endPoint y: 293, distance: 28.7
click at [192, 317] on div "Crear entrenament 31bf4fd3-45d2-442d-bcb1-2c5eb874c73d Nom Marc Puig 6 Arxivat?…" at bounding box center [639, 183] width 909 height 797
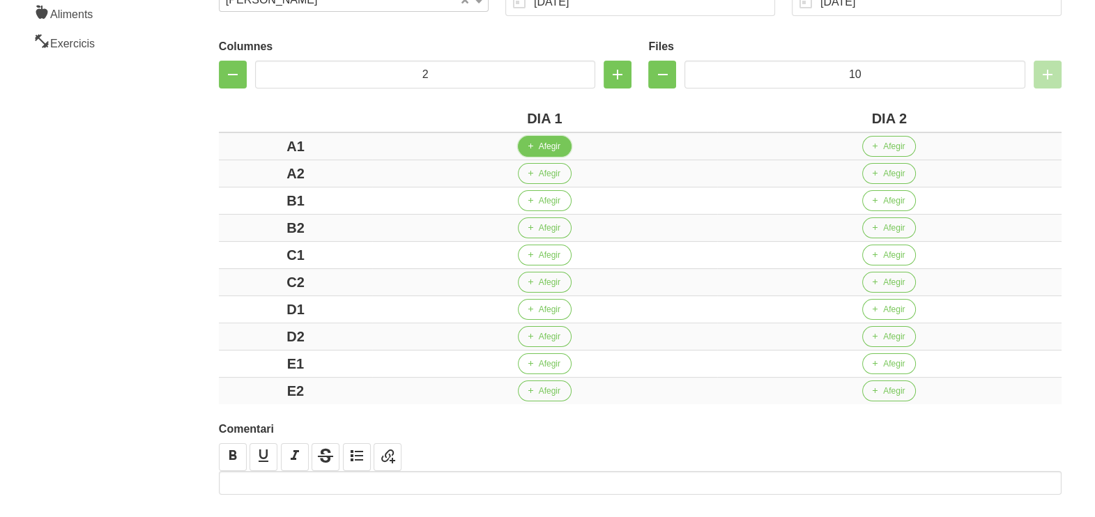
click at [536, 143] on button "Afegir" at bounding box center [545, 146] width 54 height 21
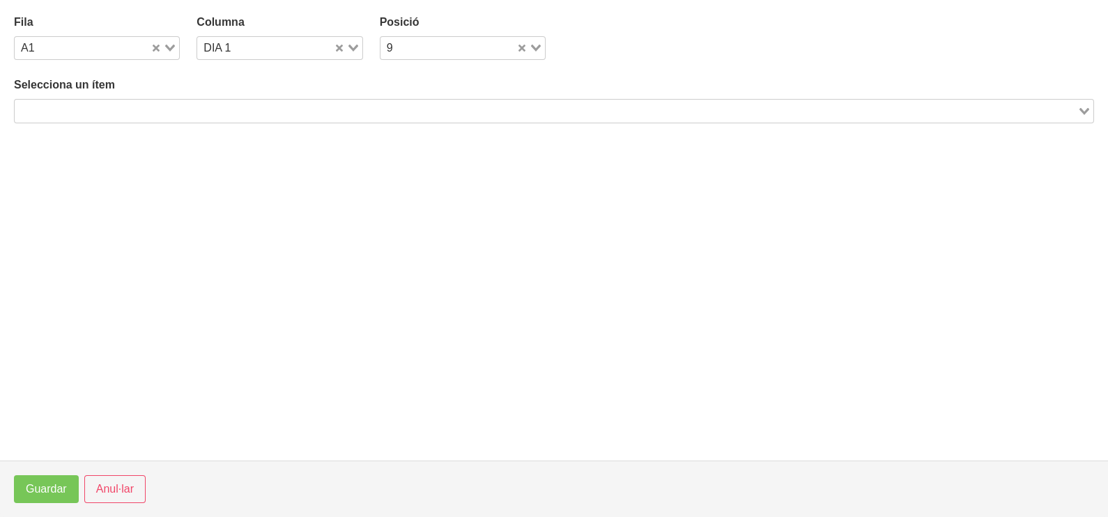
click at [205, 105] on input "Search for option" at bounding box center [546, 110] width 1060 height 17
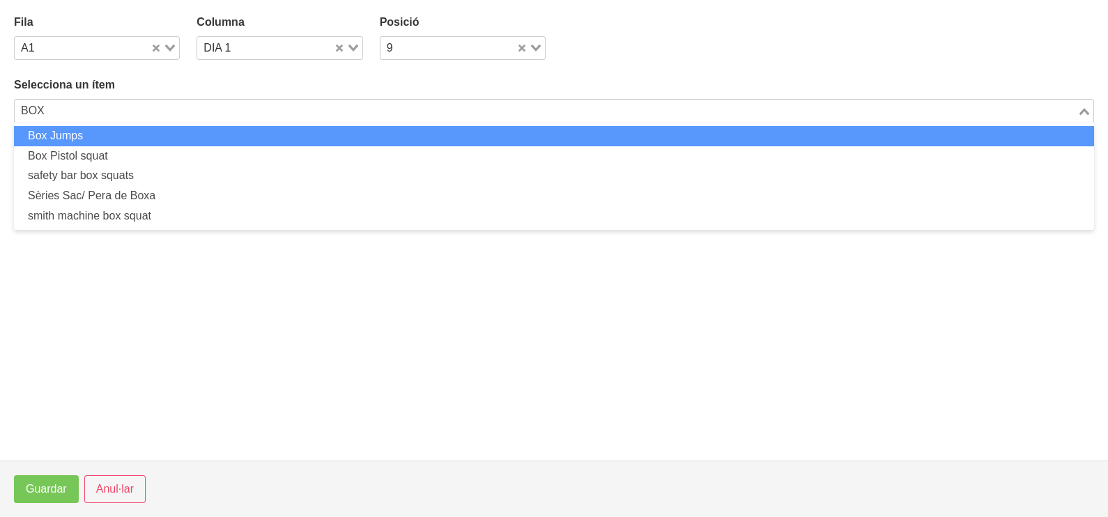
click at [152, 129] on li "Box Jumps" at bounding box center [554, 136] width 1080 height 20
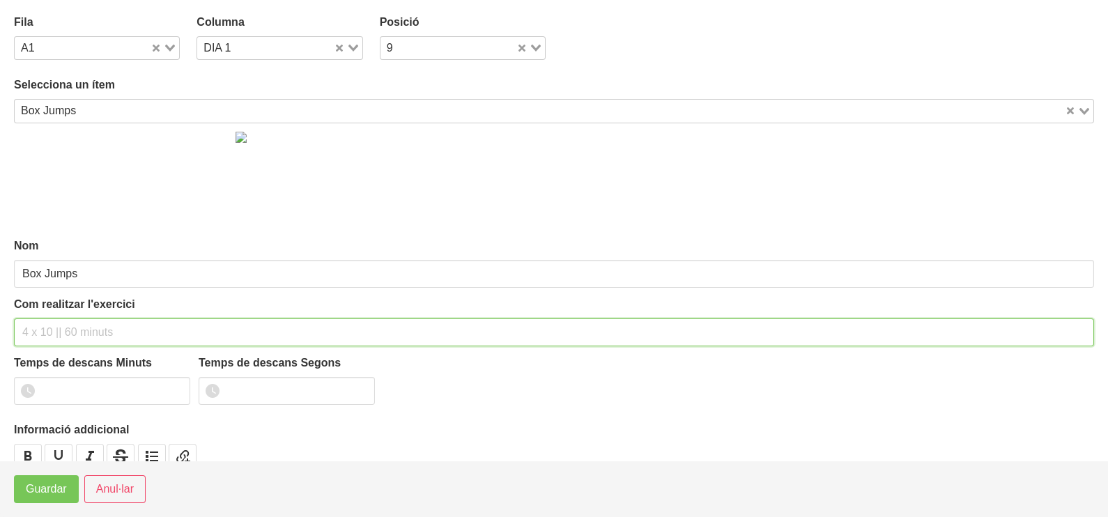
click at [90, 307] on div "Com realitzar l'exercici" at bounding box center [554, 321] width 1080 height 50
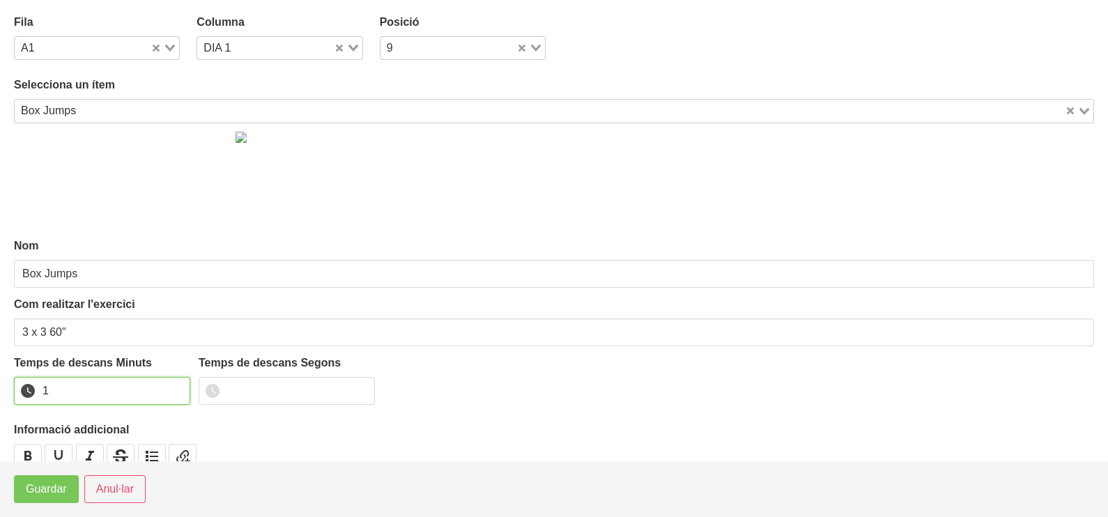
drag, startPoint x: 177, startPoint y: 387, endPoint x: 143, endPoint y: 408, distance: 40.4
click at [169, 392] on input "1" at bounding box center [102, 391] width 176 height 28
click at [50, 495] on span "Guardar" at bounding box center [46, 489] width 41 height 17
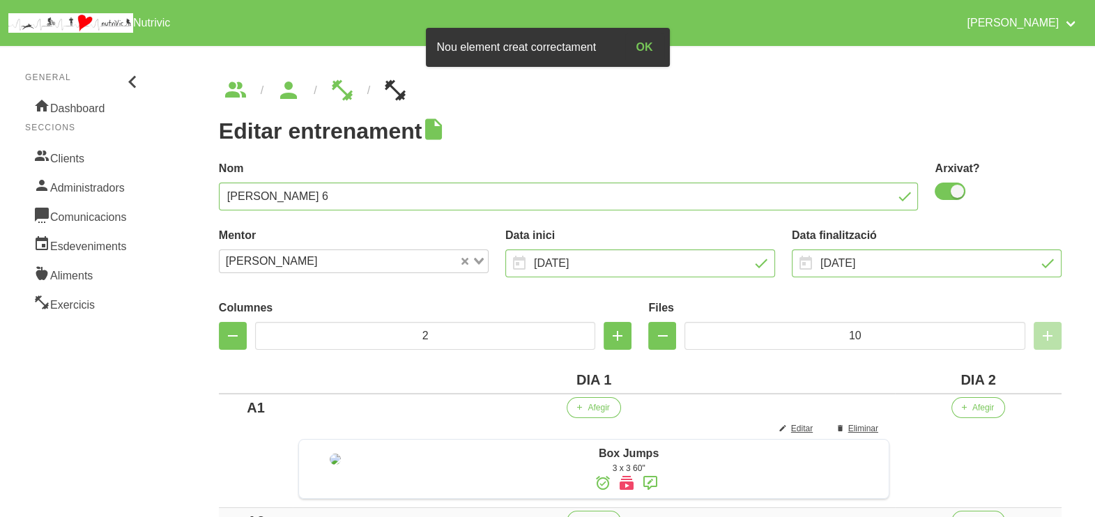
scroll to position [174, 0]
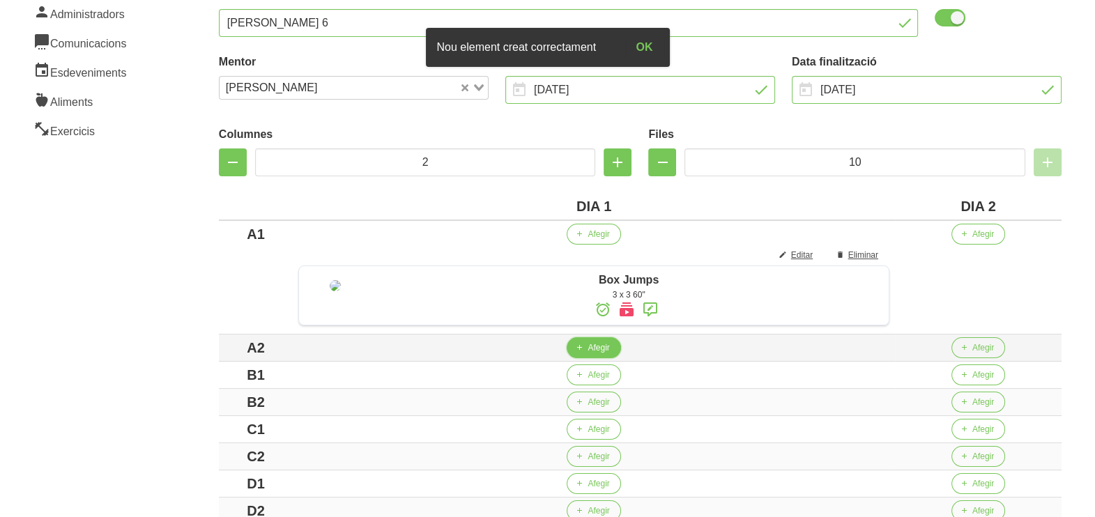
click at [606, 354] on span "Afegir" at bounding box center [598, 347] width 22 height 13
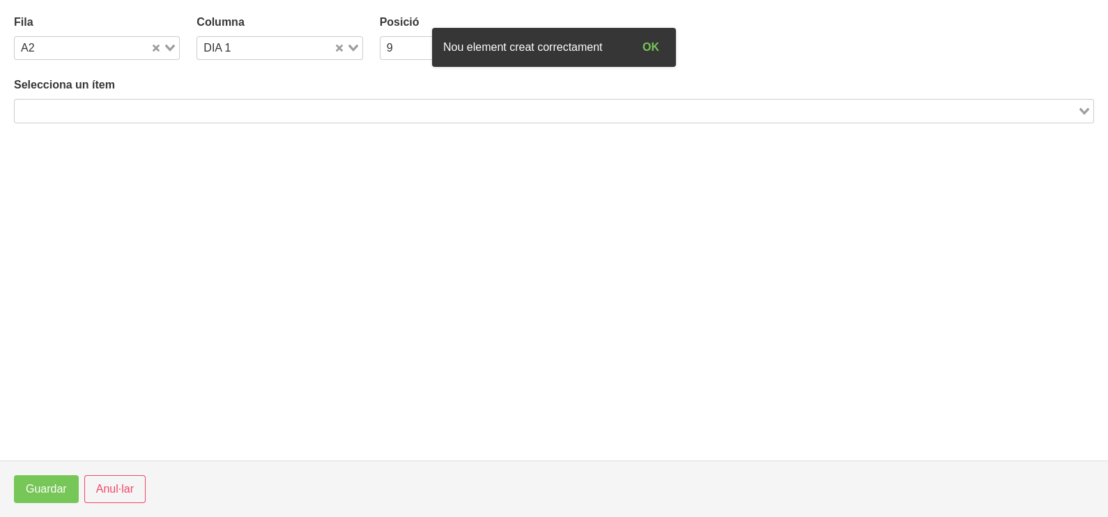
click at [171, 108] on input "Search for option" at bounding box center [546, 110] width 1060 height 17
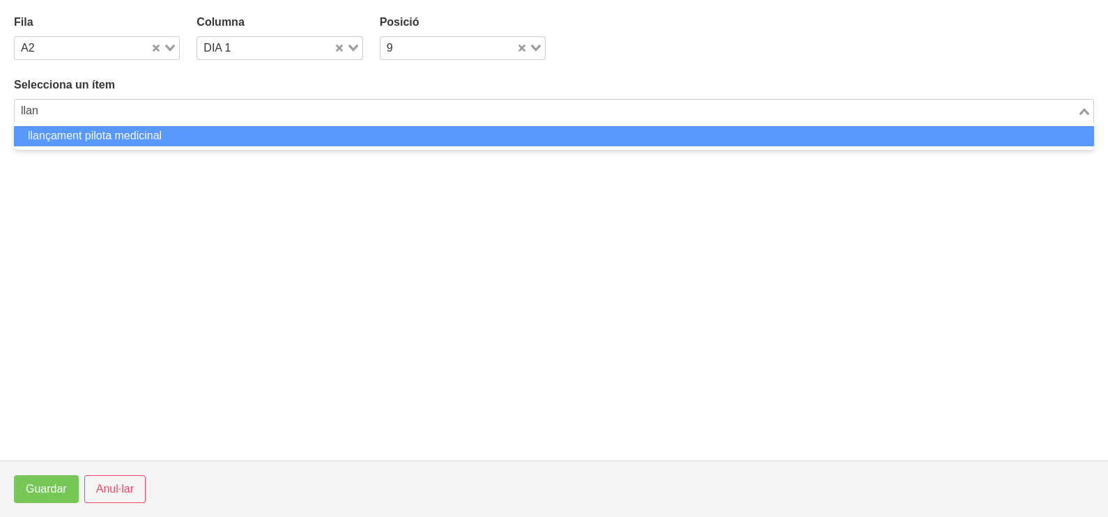
click at [134, 129] on li "llançament pilota medicinal" at bounding box center [554, 136] width 1080 height 20
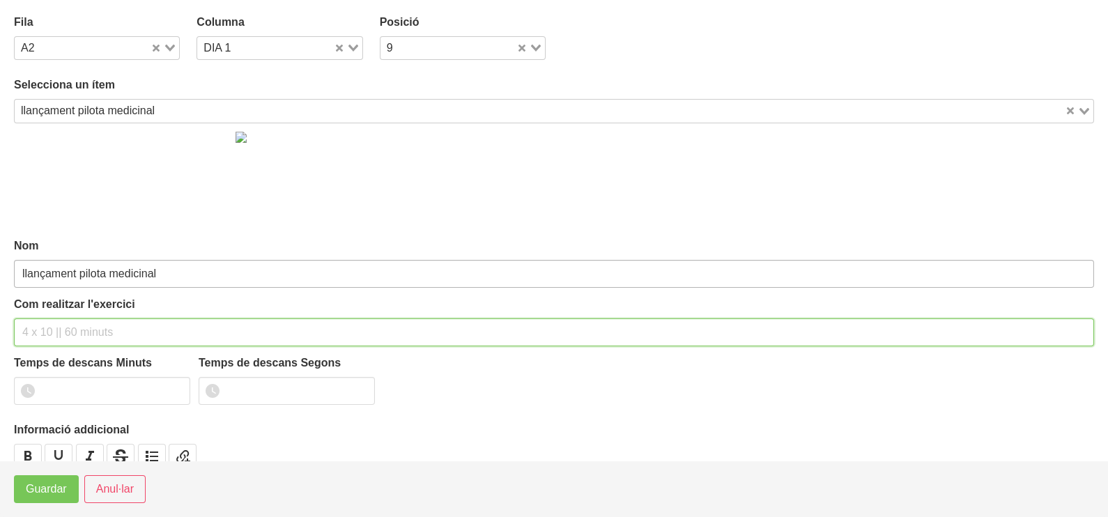
drag, startPoint x: 73, startPoint y: 323, endPoint x: 91, endPoint y: 275, distance: 51.1
click at [75, 318] on input "text" at bounding box center [554, 332] width 1080 height 28
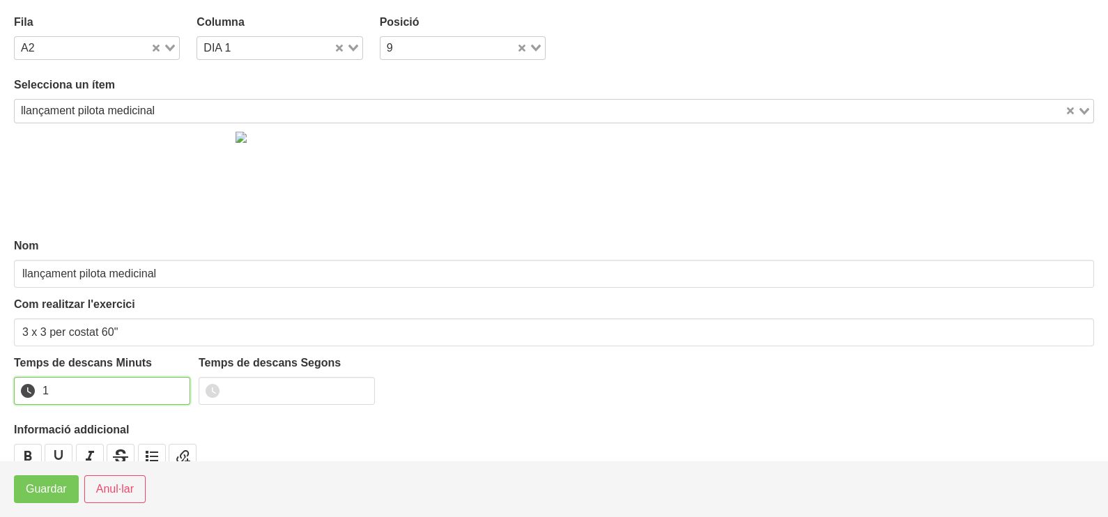
drag, startPoint x: 177, startPoint y: 383, endPoint x: 104, endPoint y: 453, distance: 101.1
click at [175, 389] on input "1" at bounding box center [102, 391] width 176 height 28
click at [51, 498] on span "Guardar" at bounding box center [46, 489] width 41 height 17
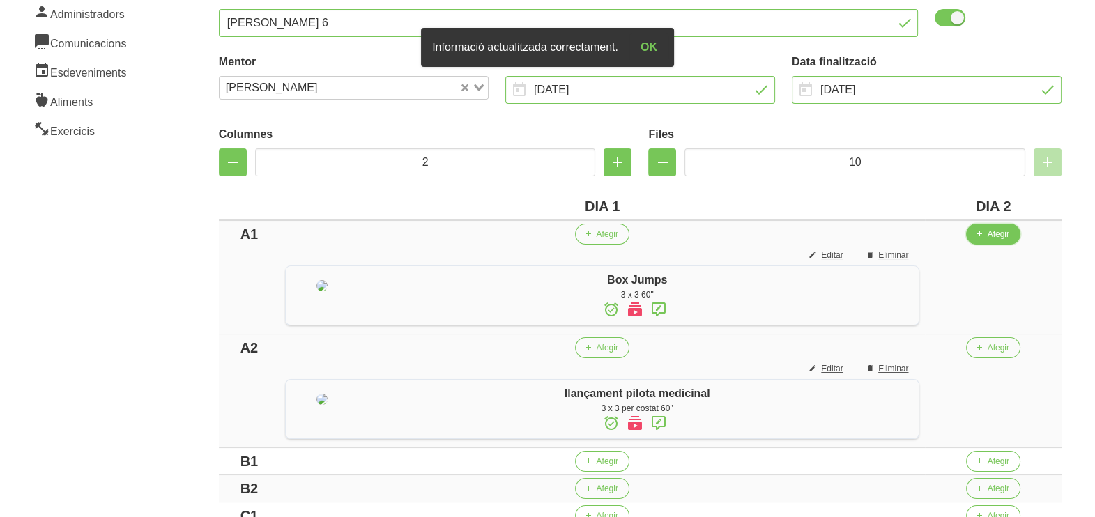
click at [985, 237] on span "button" at bounding box center [978, 234] width 13 height 13
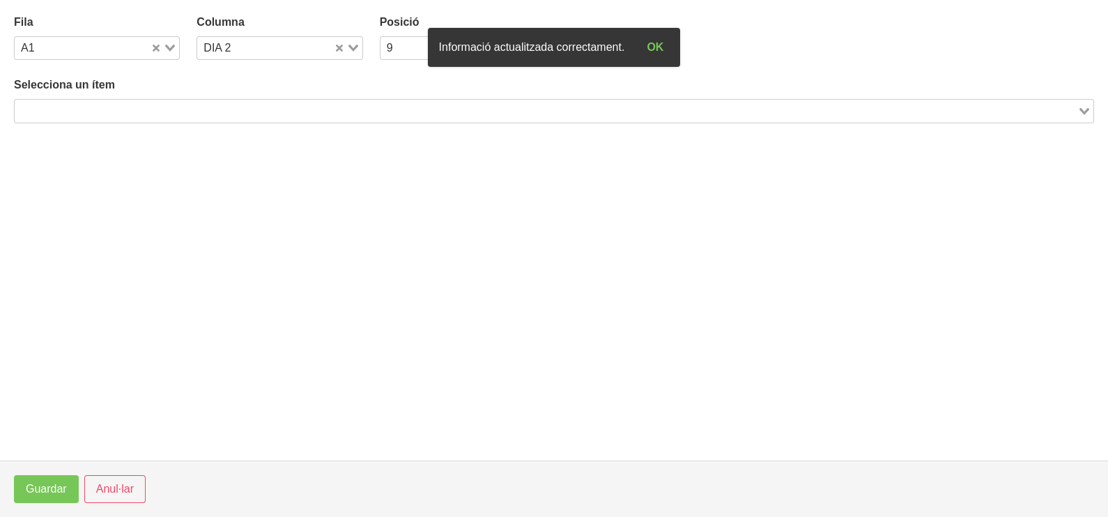
click at [227, 115] on input "Search for option" at bounding box center [546, 110] width 1060 height 17
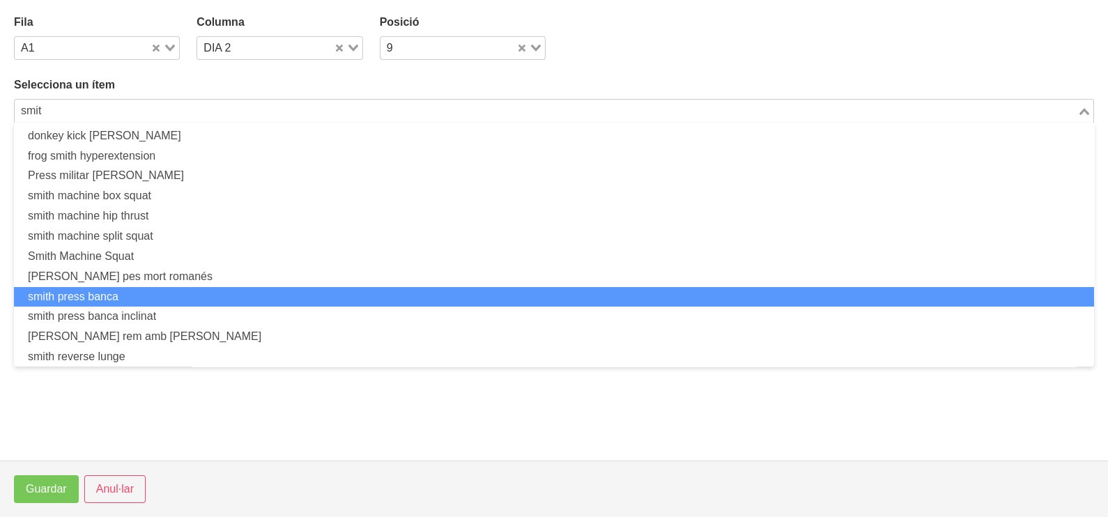
click at [149, 293] on li "smith press banca" at bounding box center [554, 297] width 1080 height 20
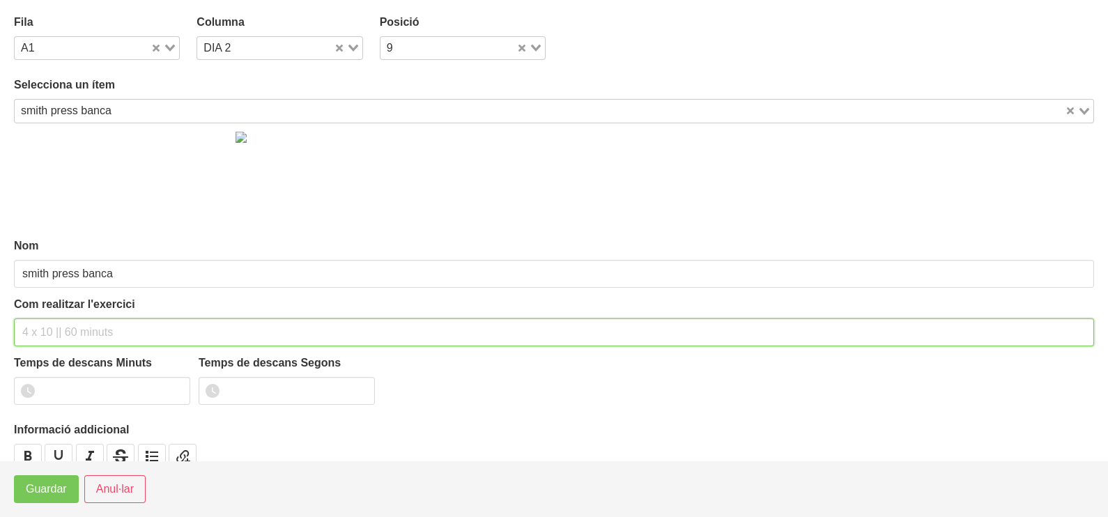
drag, startPoint x: 60, startPoint y: 333, endPoint x: 93, endPoint y: 225, distance: 113.1
click at [66, 323] on input "text" at bounding box center [554, 332] width 1080 height 28
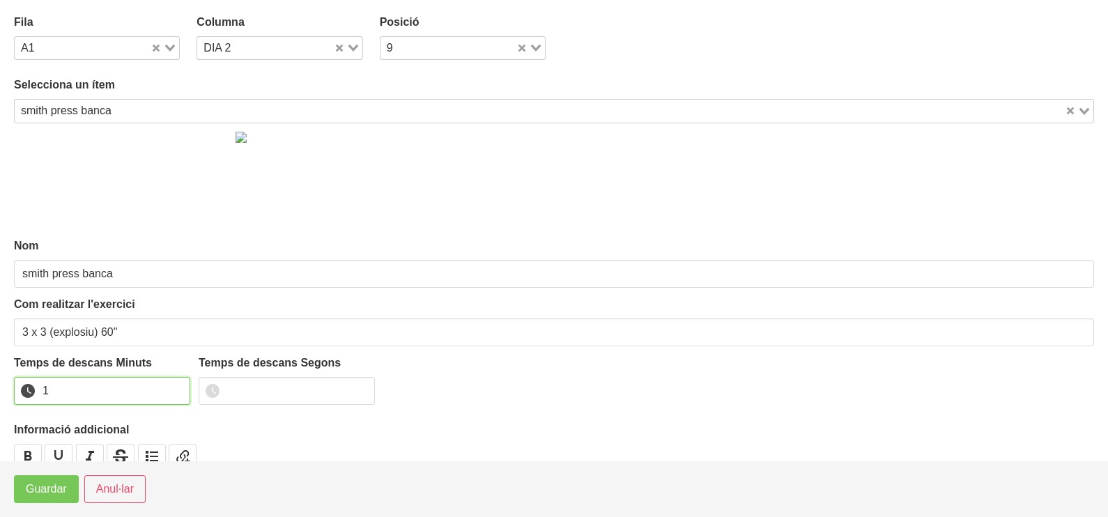
drag, startPoint x: 174, startPoint y: 385, endPoint x: 116, endPoint y: 436, distance: 77.5
click at [175, 386] on input "1" at bounding box center [102, 391] width 176 height 28
click at [63, 493] on span "Guardar" at bounding box center [46, 489] width 41 height 17
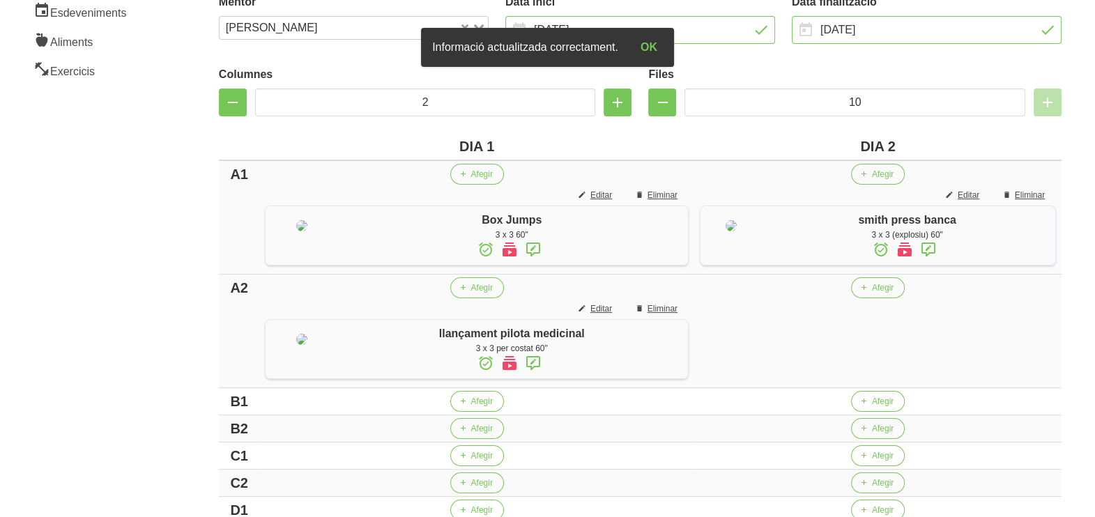
scroll to position [261, 0]
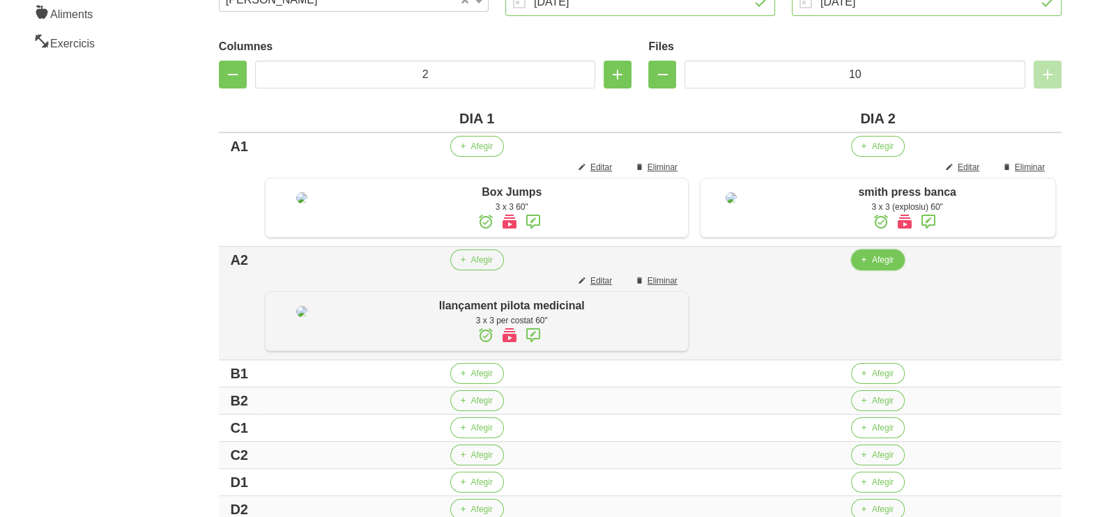
click at [864, 266] on span "button" at bounding box center [863, 260] width 13 height 13
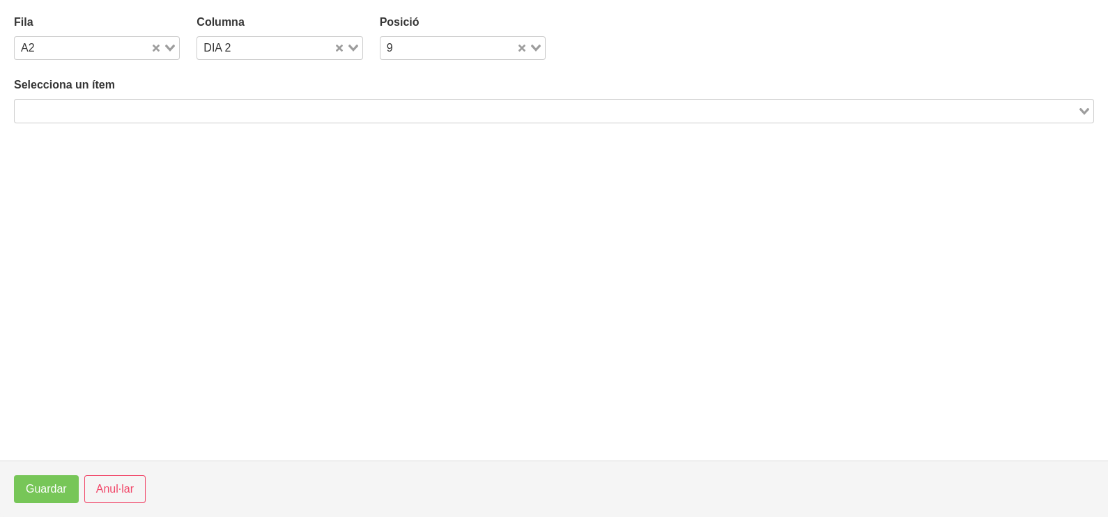
drag, startPoint x: 192, startPoint y: 107, endPoint x: 199, endPoint y: 102, distance: 7.9
click at [192, 105] on input "Search for option" at bounding box center [546, 110] width 1060 height 17
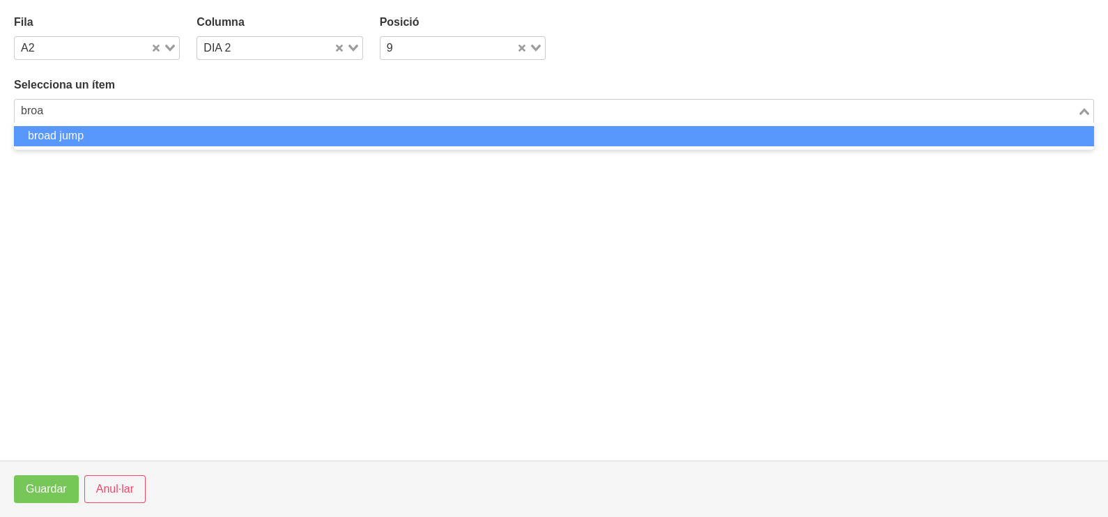
click at [192, 128] on li "broad jump" at bounding box center [554, 136] width 1080 height 20
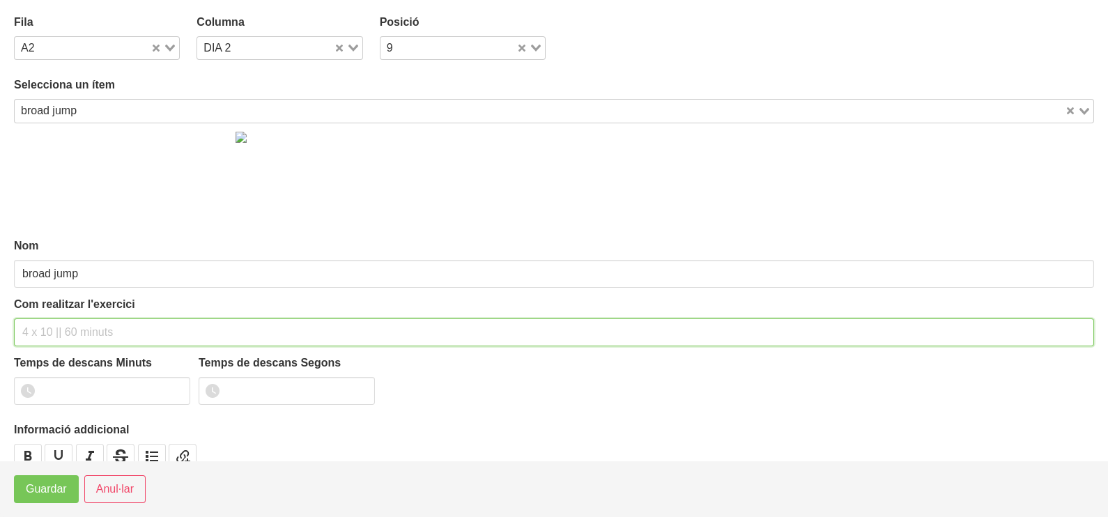
drag, startPoint x: 61, startPoint y: 331, endPoint x: 98, endPoint y: 240, distance: 98.5
click at [66, 320] on input "text" at bounding box center [554, 332] width 1080 height 28
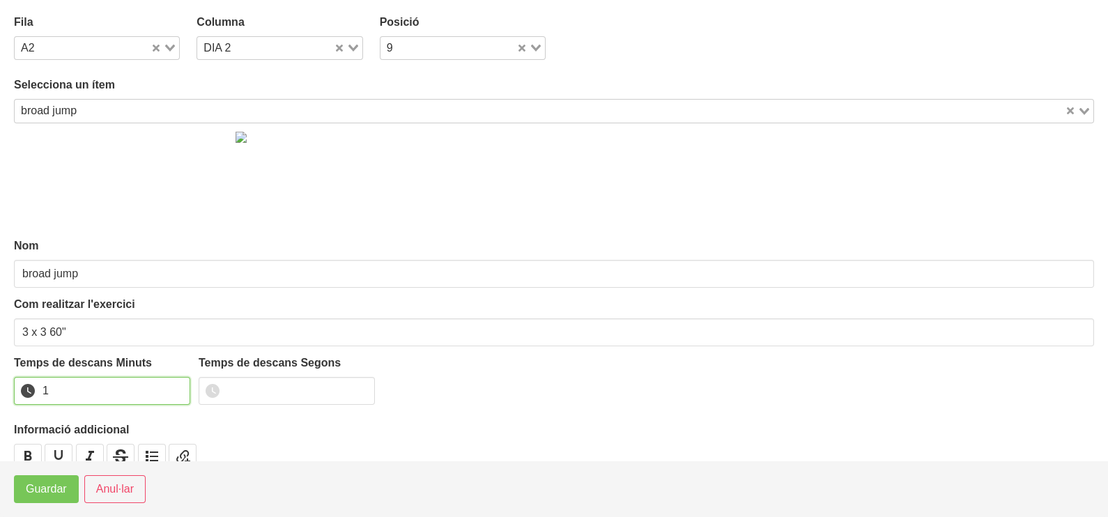
drag, startPoint x: 175, startPoint y: 384, endPoint x: 169, endPoint y: 393, distance: 10.6
click at [175, 387] on input "1" at bounding box center [102, 391] width 176 height 28
click at [41, 496] on span "Guardar" at bounding box center [46, 489] width 41 height 17
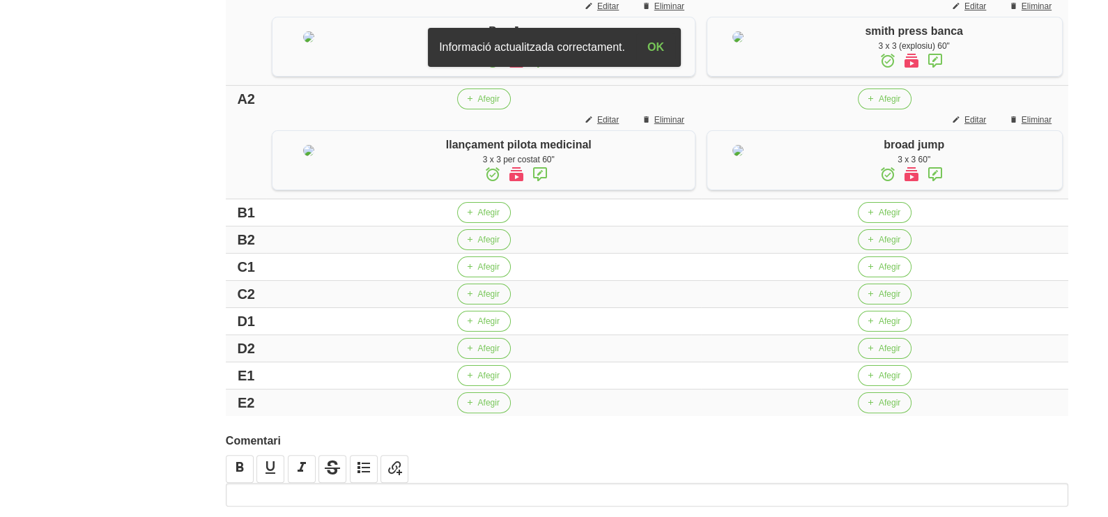
scroll to position [436, 0]
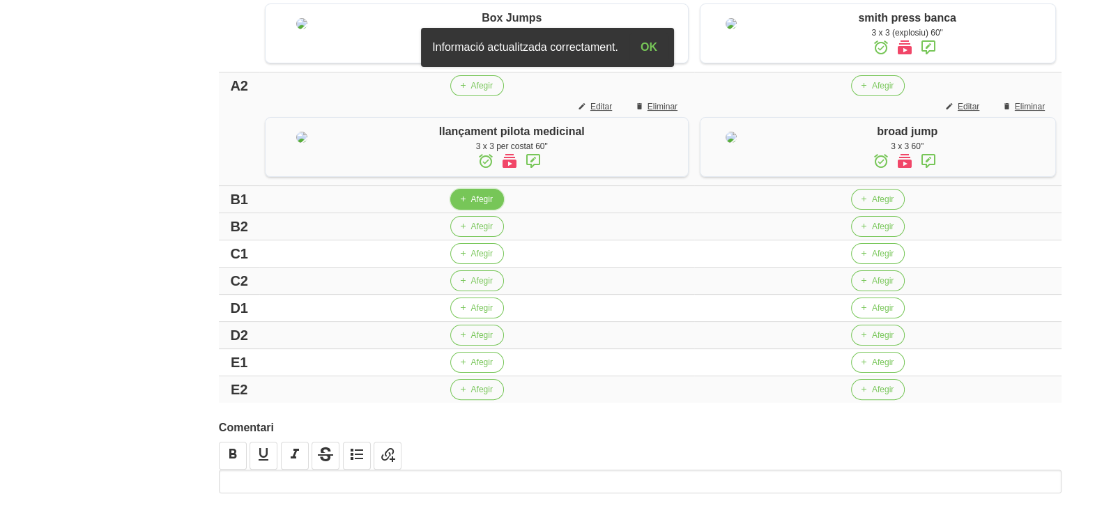
click at [477, 206] on span "Afegir" at bounding box center [482, 199] width 22 height 13
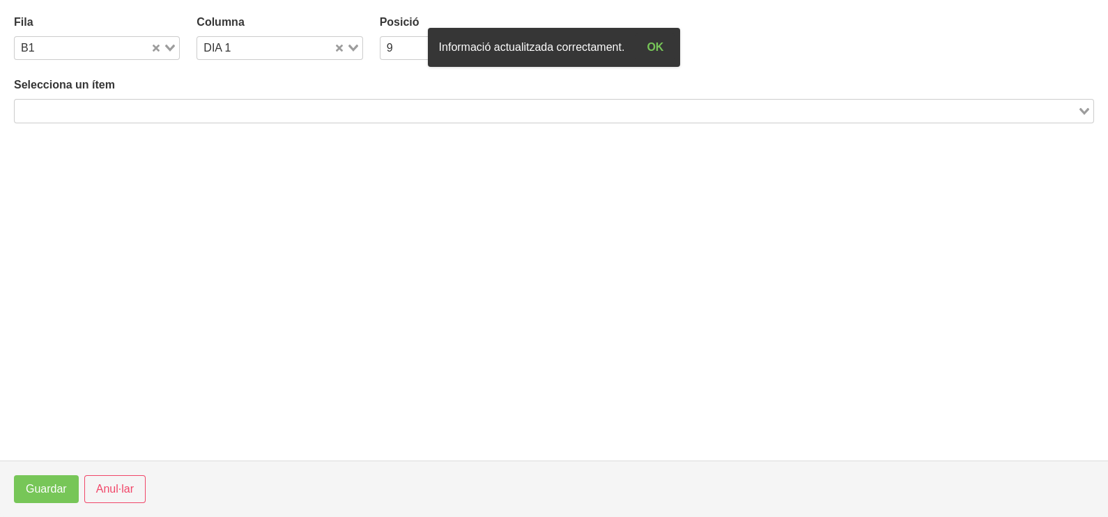
drag, startPoint x: 160, startPoint y: 108, endPoint x: 226, endPoint y: 84, distance: 71.2
click at [168, 108] on input "Search for option" at bounding box center [546, 110] width 1060 height 17
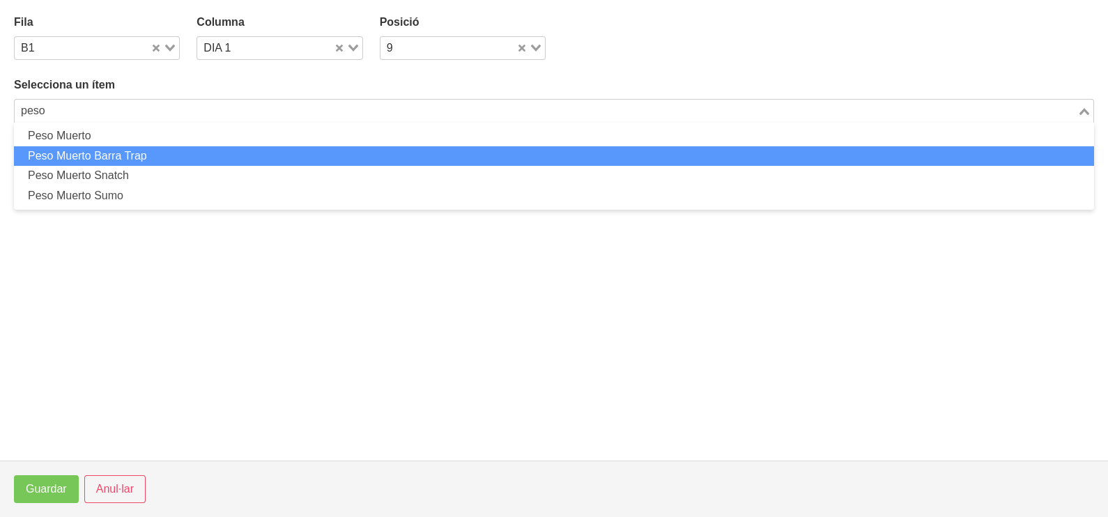
click at [146, 151] on li "Peso Muerto Barra Trap" at bounding box center [554, 156] width 1080 height 20
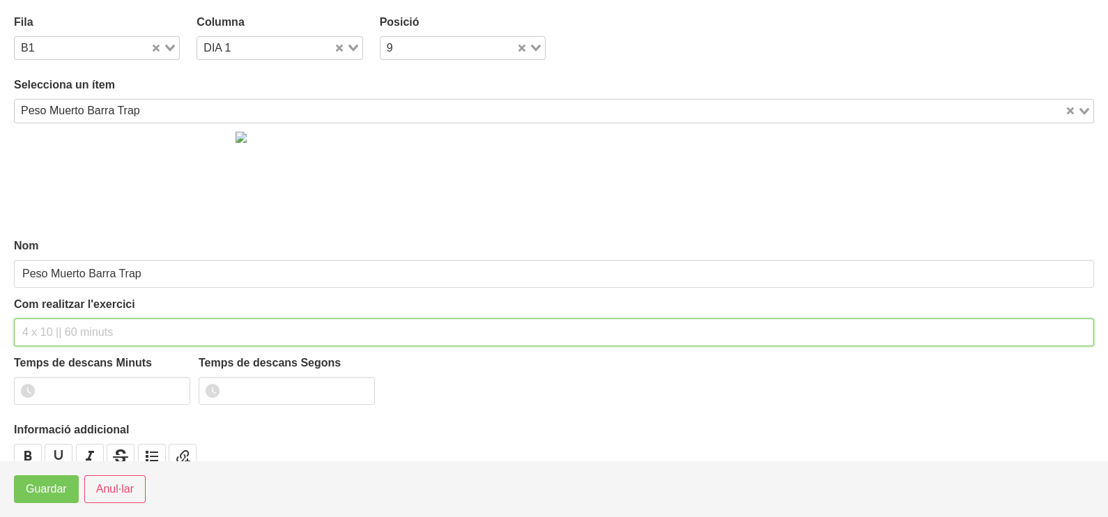
drag, startPoint x: 69, startPoint y: 325, endPoint x: 95, endPoint y: 254, distance: 75.2
click at [72, 319] on input "text" at bounding box center [554, 332] width 1080 height 28
drag, startPoint x: 106, startPoint y: 332, endPoint x: 91, endPoint y: 335, distance: 15.6
click at [91, 335] on input "3 x 4 (RIR 2) 150"" at bounding box center [554, 332] width 1080 height 28
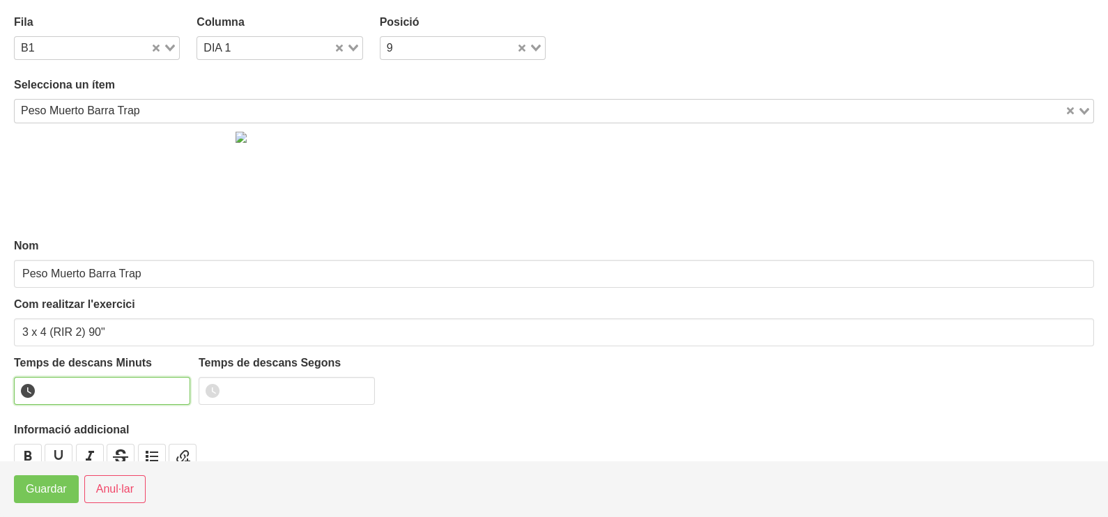
click at [66, 393] on input "number" at bounding box center [102, 391] width 176 height 28
click at [40, 488] on span "Guardar" at bounding box center [46, 489] width 41 height 17
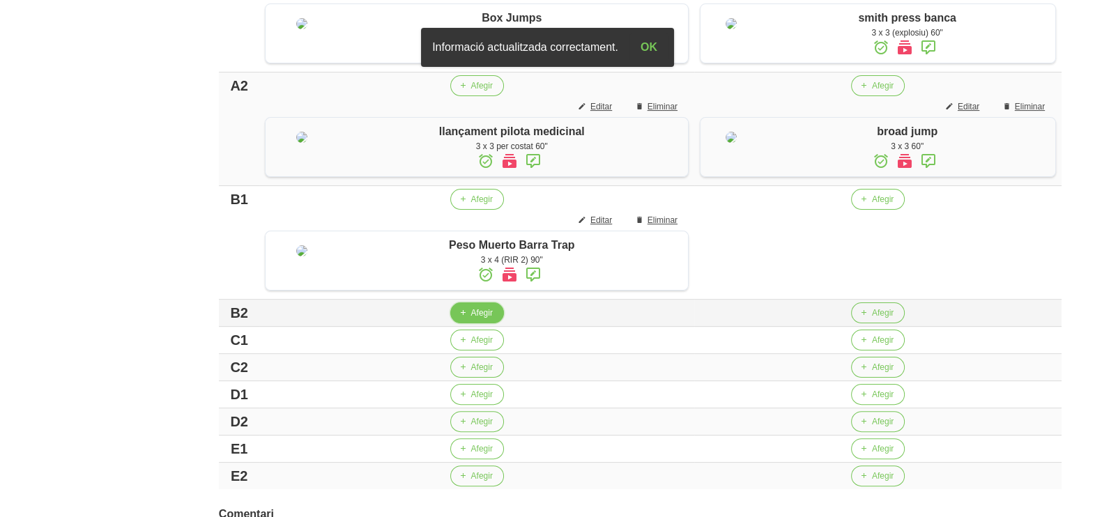
click at [458, 323] on button "Afegir" at bounding box center [477, 312] width 54 height 21
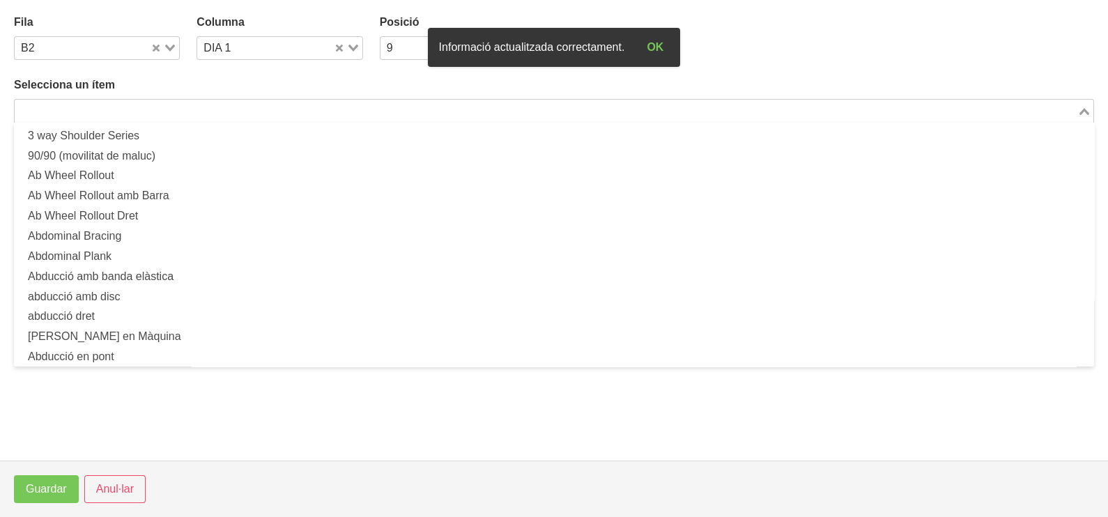
click at [177, 112] on input "Search for option" at bounding box center [546, 110] width 1060 height 17
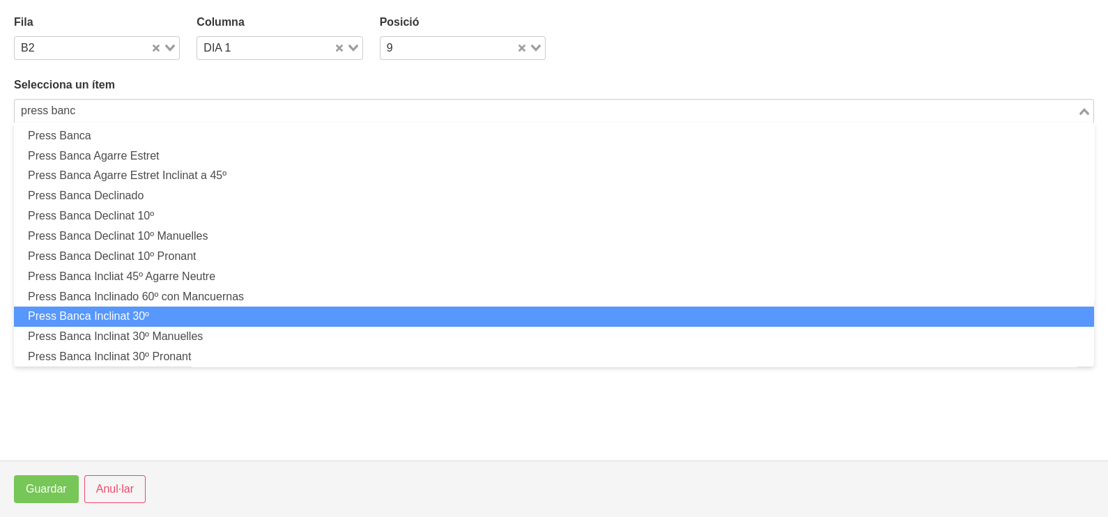
click at [181, 321] on li "Press Banca Inclinat 30º" at bounding box center [554, 317] width 1080 height 20
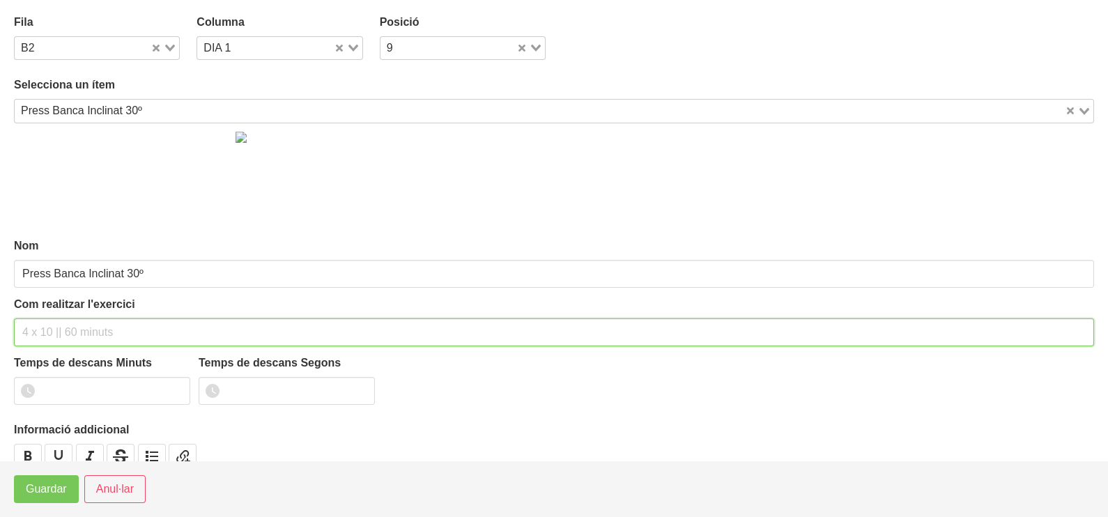
click at [87, 318] on input "text" at bounding box center [554, 332] width 1080 height 28
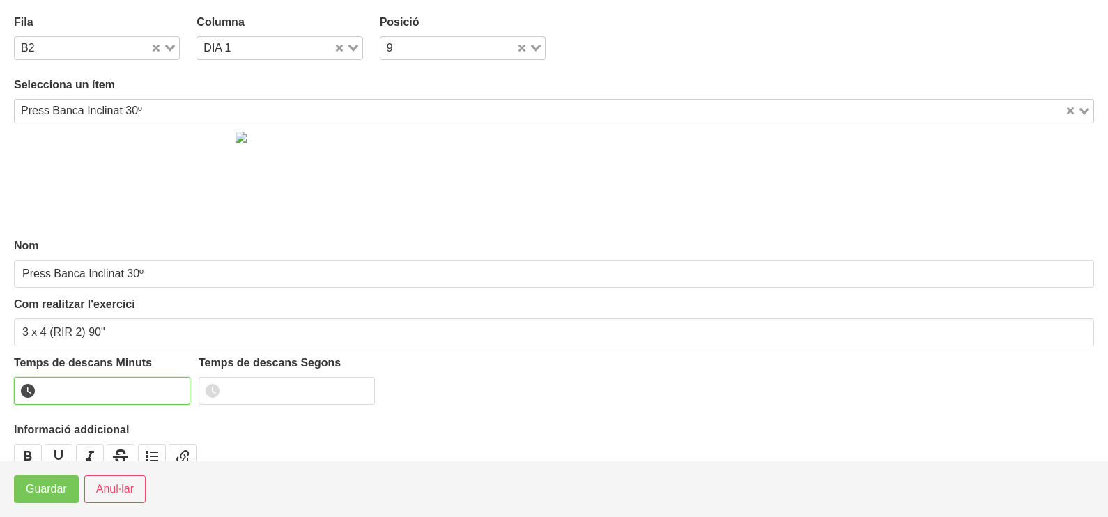
click at [84, 390] on input "number" at bounding box center [102, 391] width 176 height 28
click at [50, 484] on span "Guardar" at bounding box center [46, 489] width 41 height 17
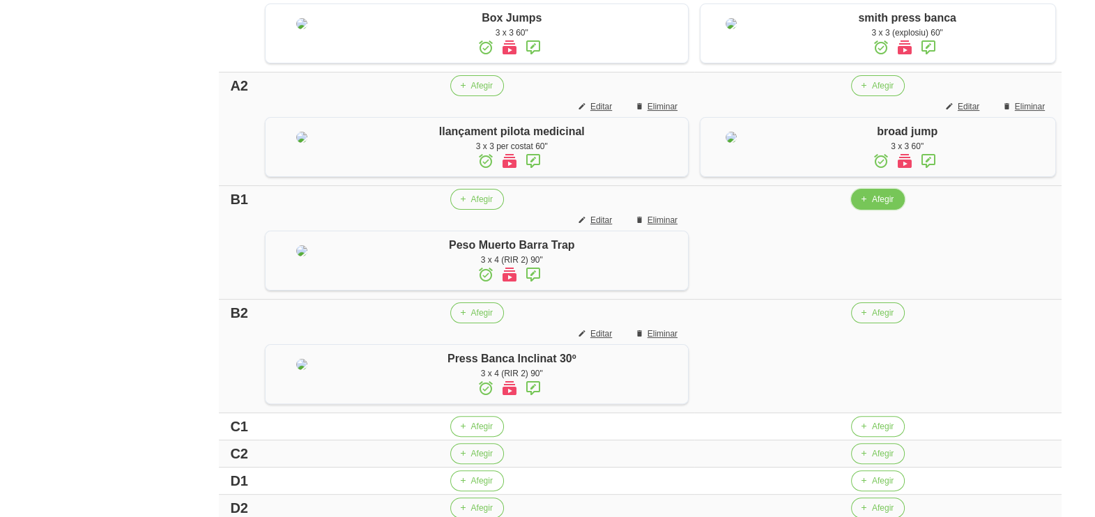
click at [873, 206] on span "Afegir" at bounding box center [883, 199] width 22 height 13
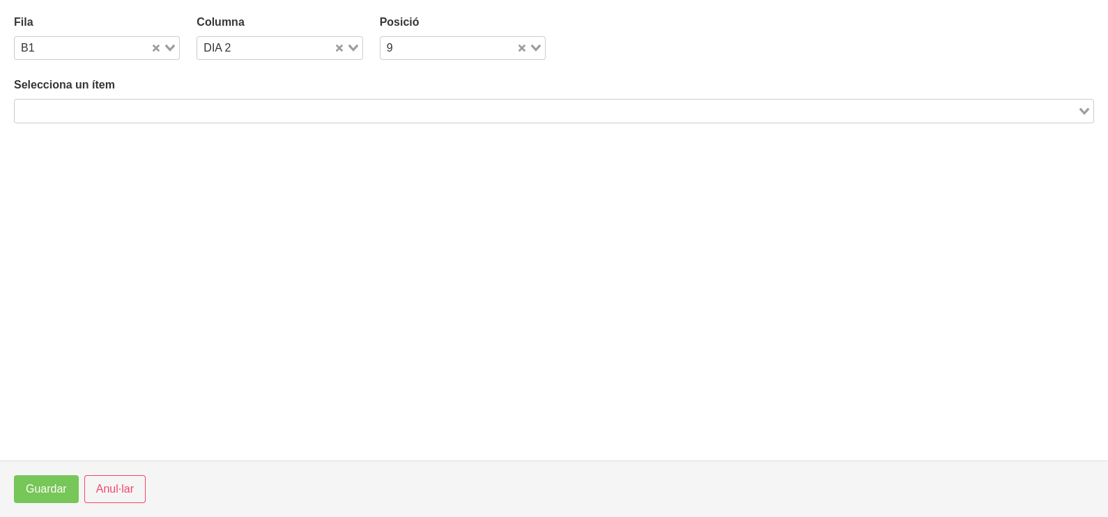
click at [179, 109] on input "Search for option" at bounding box center [546, 110] width 1060 height 17
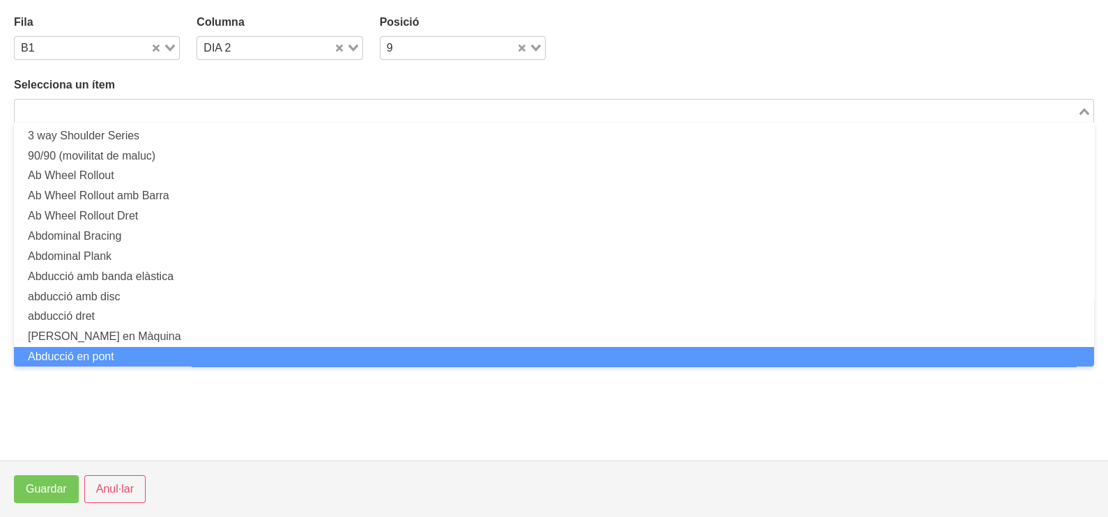
scroll to position [0, 0]
click at [129, 488] on span "Anul·lar" at bounding box center [115, 489] width 38 height 17
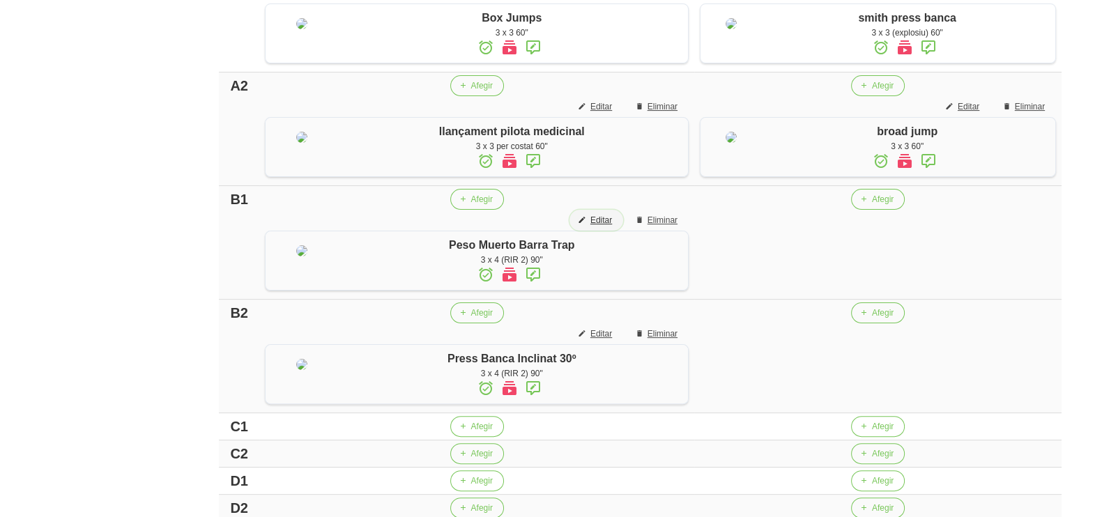
click at [594, 226] on span "Editar" at bounding box center [601, 220] width 22 height 13
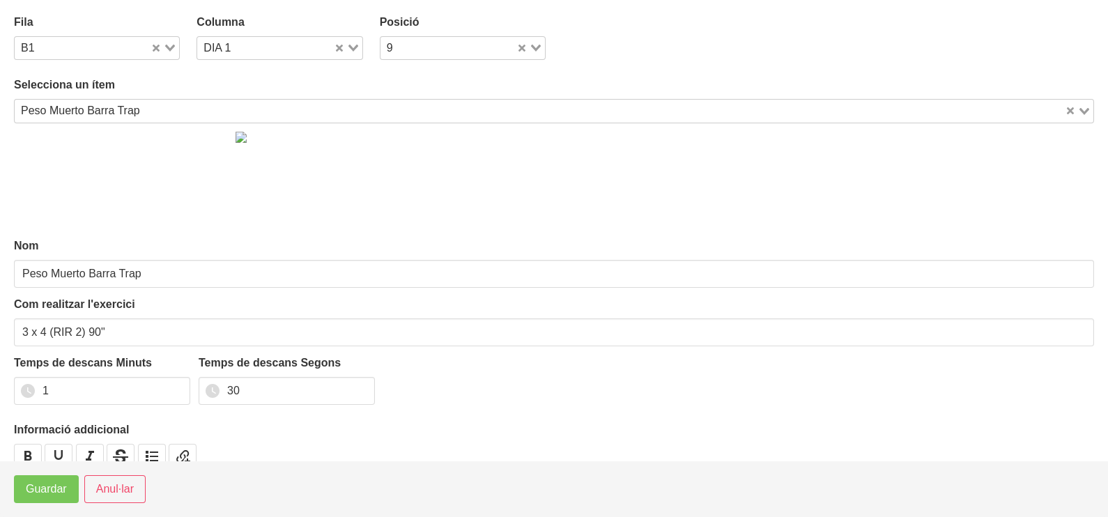
click at [132, 110] on div "Peso Muerto Barra Trap" at bounding box center [540, 110] width 1050 height 20
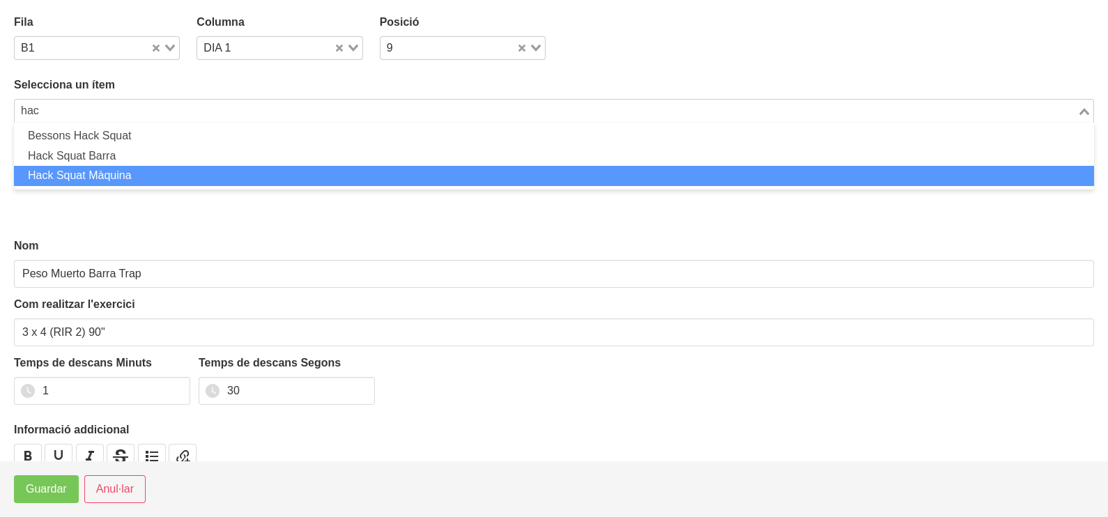
click at [109, 167] on li "Hack Squat Màquina" at bounding box center [554, 176] width 1080 height 20
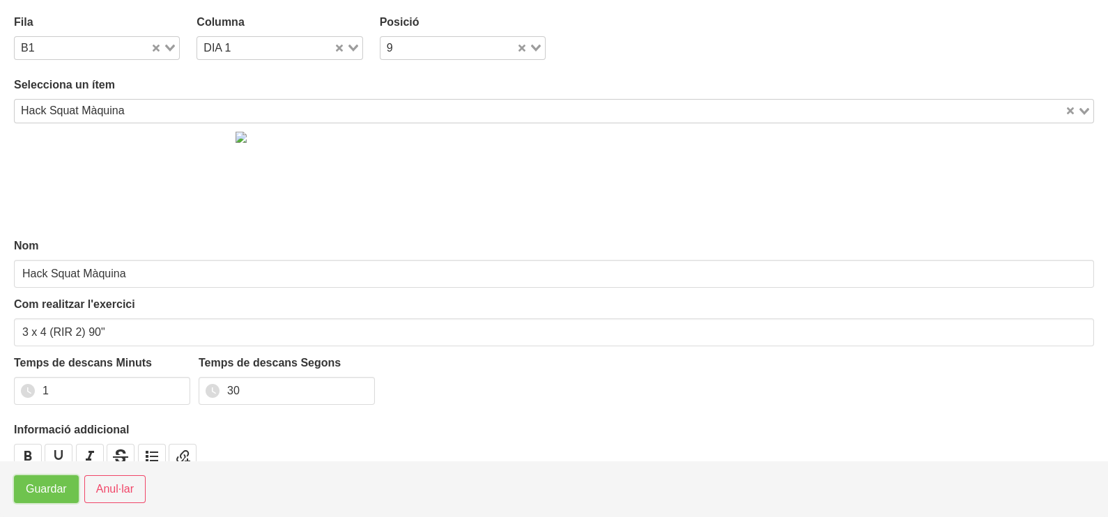
click at [49, 495] on span "Guardar" at bounding box center [46, 489] width 41 height 17
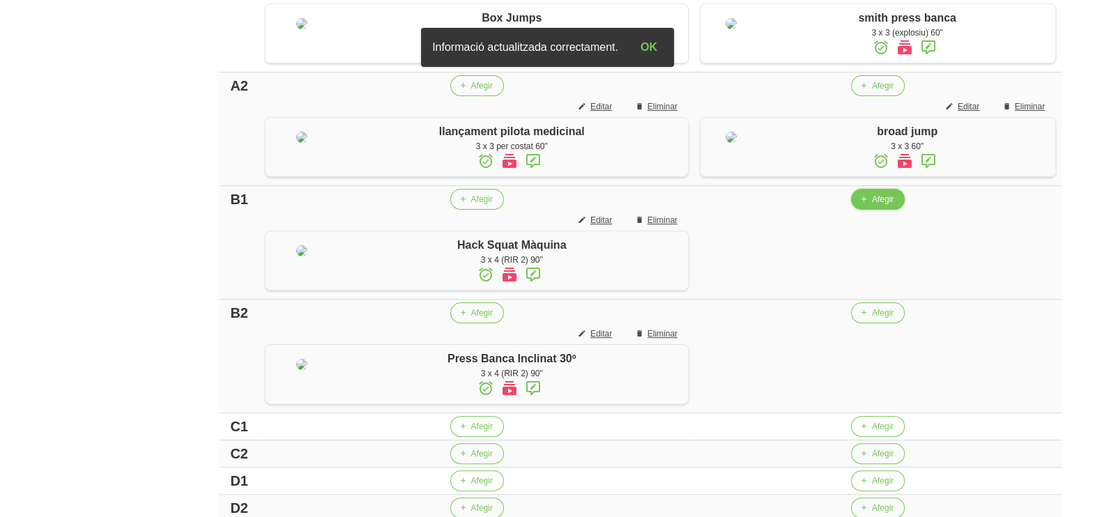
click at [872, 206] on span "Afegir" at bounding box center [883, 199] width 22 height 13
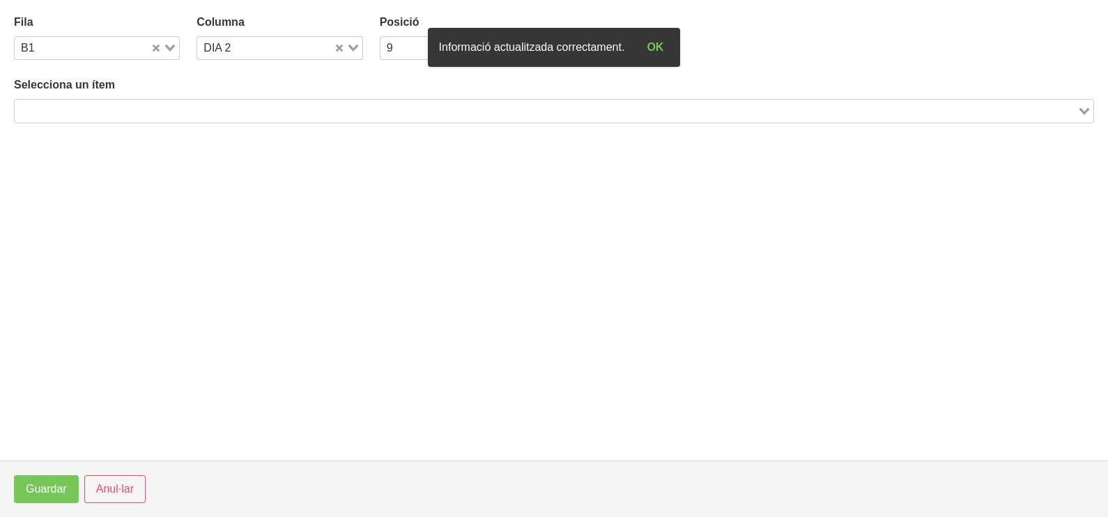
drag, startPoint x: 181, startPoint y: 114, endPoint x: 213, endPoint y: 56, distance: 66.1
click at [185, 108] on input "Search for option" at bounding box center [546, 110] width 1060 height 17
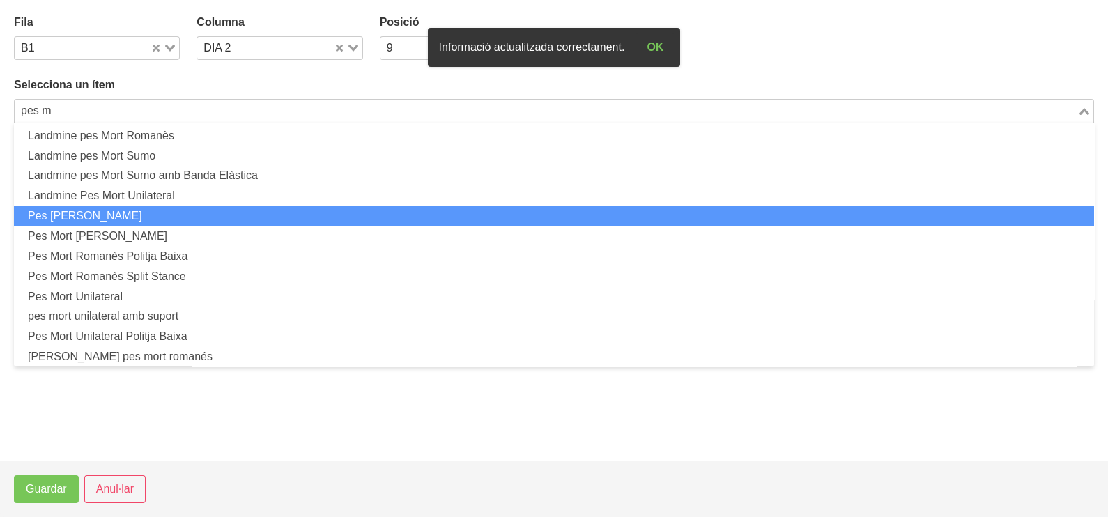
click at [166, 209] on li "Pes [PERSON_NAME]" at bounding box center [554, 216] width 1080 height 20
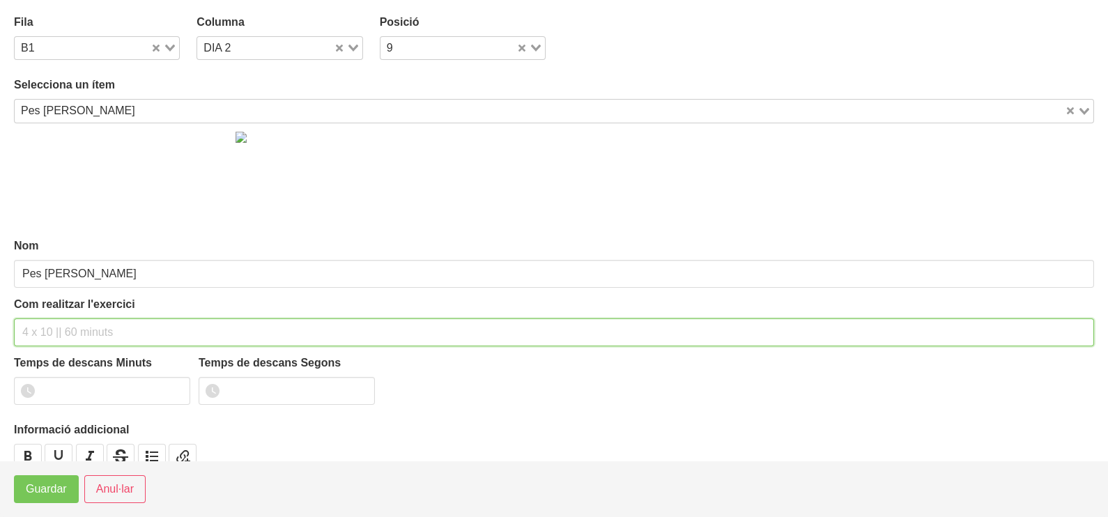
drag, startPoint x: 84, startPoint y: 325, endPoint x: 84, endPoint y: 316, distance: 9.1
click at [84, 316] on div "Com realitzar l'exercici" at bounding box center [554, 321] width 1080 height 50
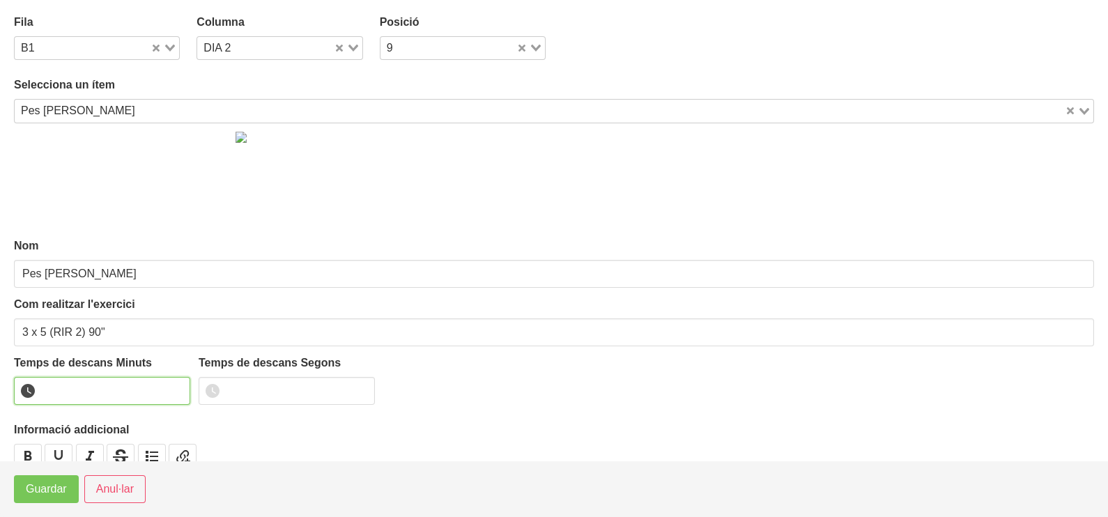
click at [89, 387] on input "number" at bounding box center [102, 391] width 176 height 28
click at [46, 488] on span "Guardar" at bounding box center [46, 489] width 41 height 17
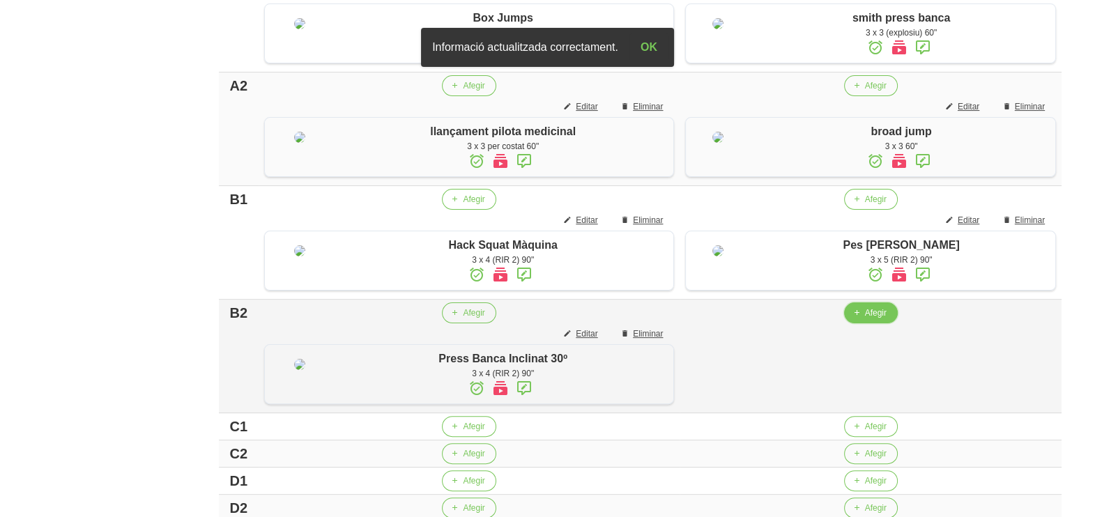
click at [859, 319] on icon "button" at bounding box center [856, 313] width 8 height 13
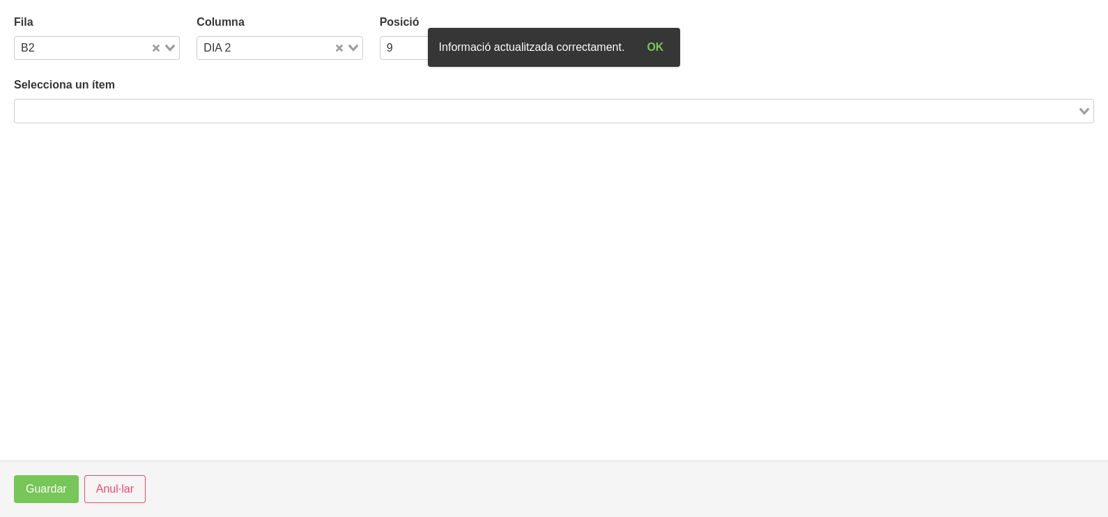
drag, startPoint x: 155, startPoint y: 107, endPoint x: 222, endPoint y: 90, distance: 69.1
click at [158, 107] on input "Search for option" at bounding box center [546, 110] width 1060 height 17
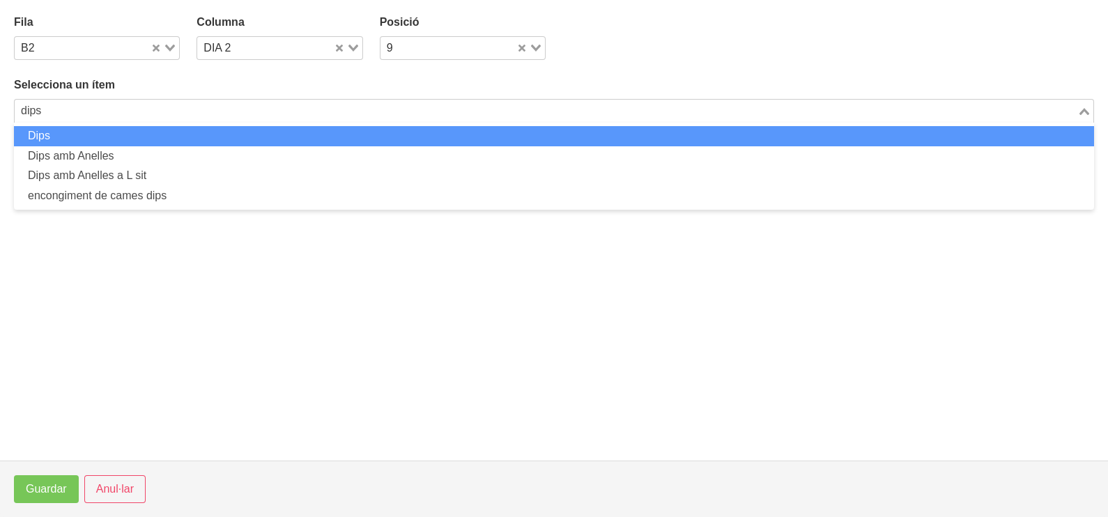
click at [87, 135] on li "Dips" at bounding box center [554, 136] width 1080 height 20
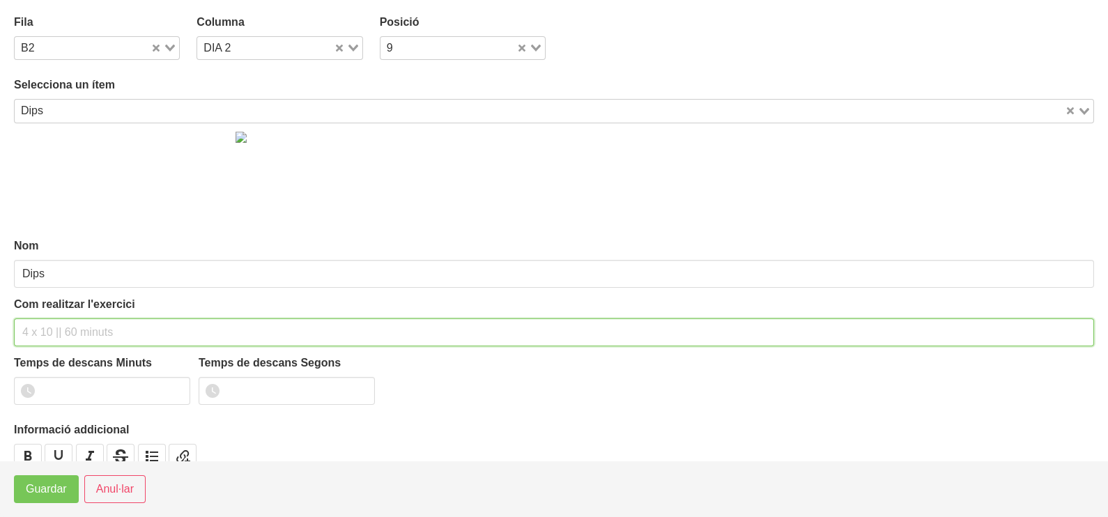
drag, startPoint x: 60, startPoint y: 332, endPoint x: 72, endPoint y: 296, distance: 37.7
click at [61, 323] on input "text" at bounding box center [554, 332] width 1080 height 28
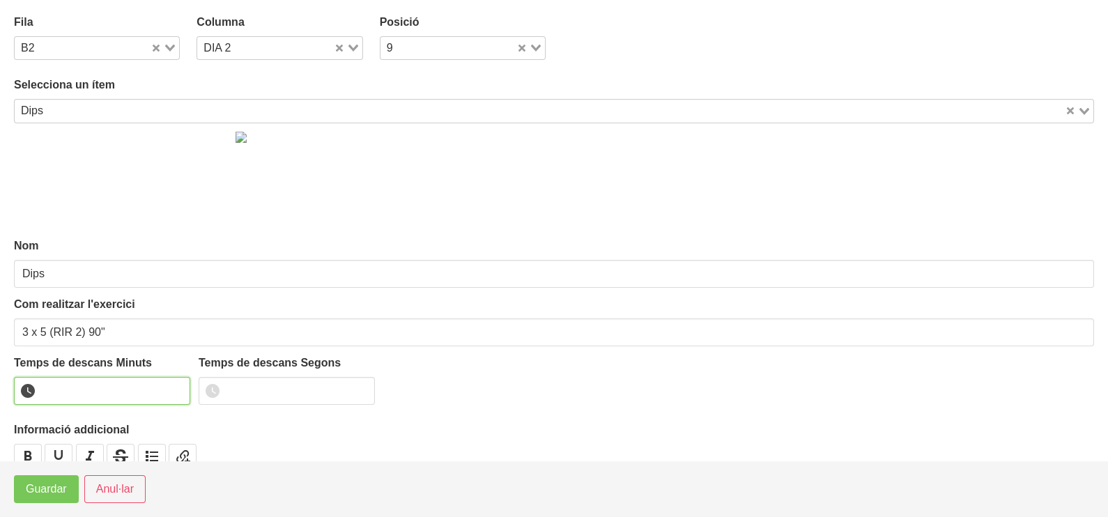
click at [86, 383] on input "number" at bounding box center [102, 391] width 176 height 28
click at [38, 500] on button "Guardar" at bounding box center [46, 489] width 65 height 28
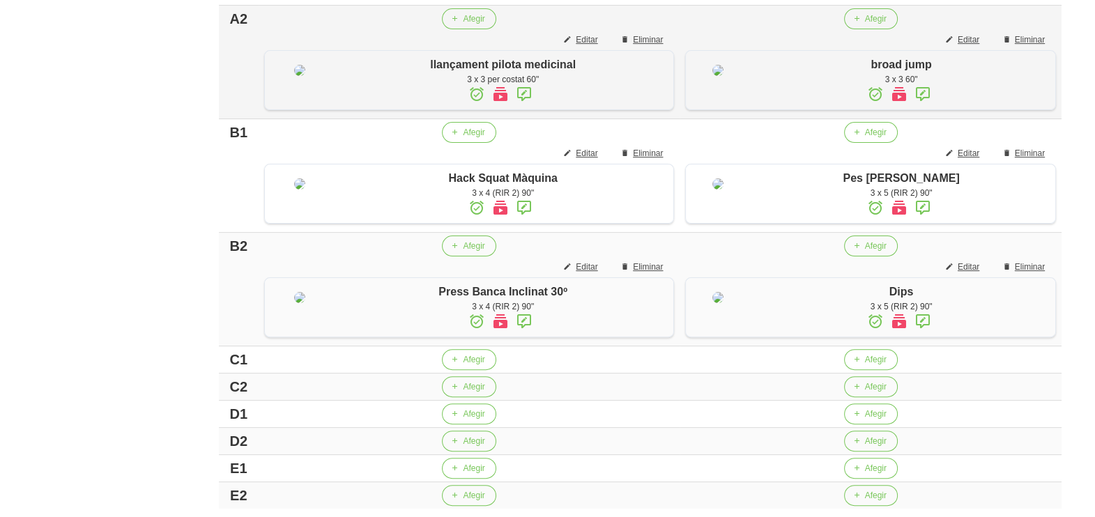
scroll to position [609, 0]
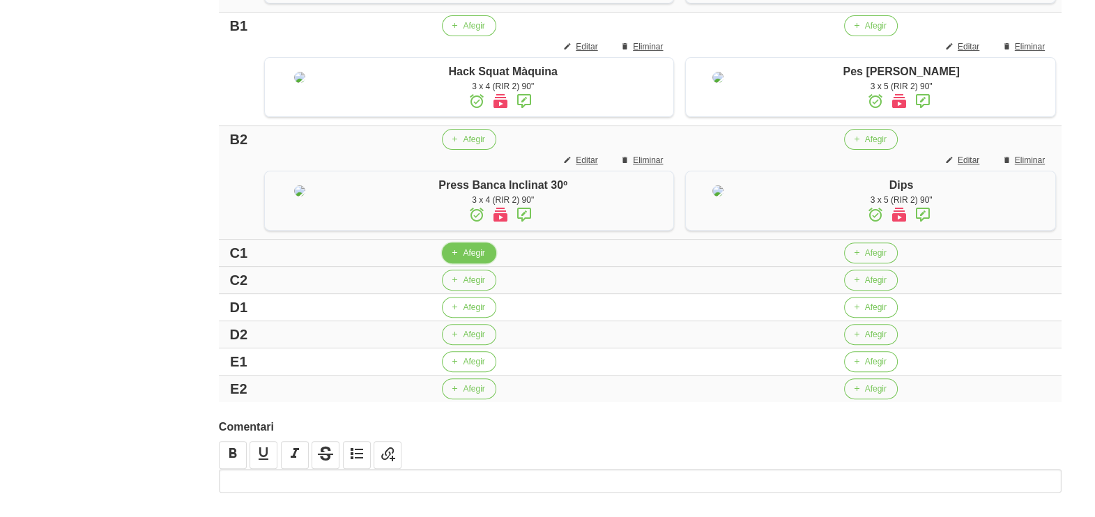
click at [472, 259] on span "Afegir" at bounding box center [474, 253] width 22 height 13
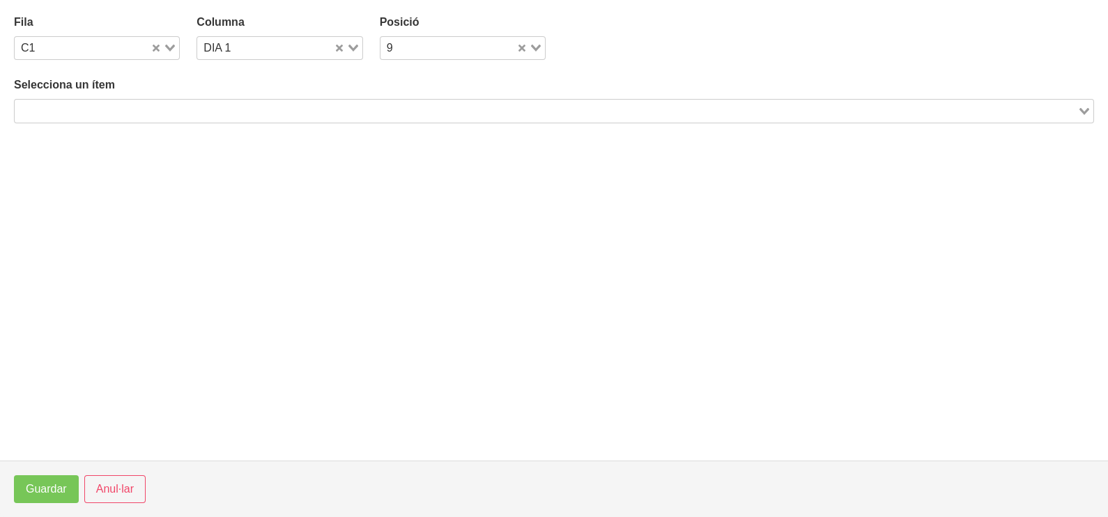
click at [213, 104] on input "Search for option" at bounding box center [546, 110] width 1060 height 17
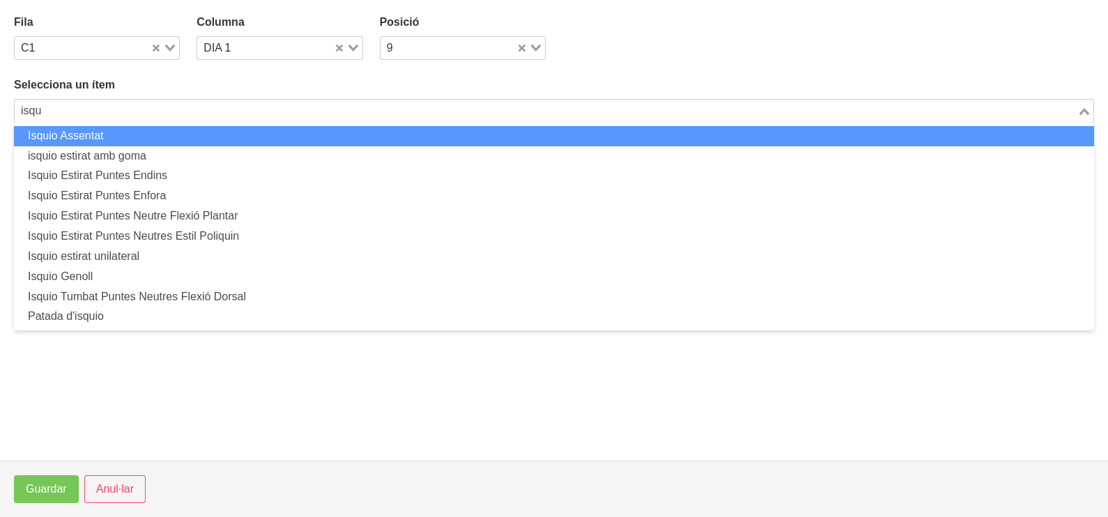
click at [162, 132] on li "Isquio Assentat" at bounding box center [554, 136] width 1080 height 20
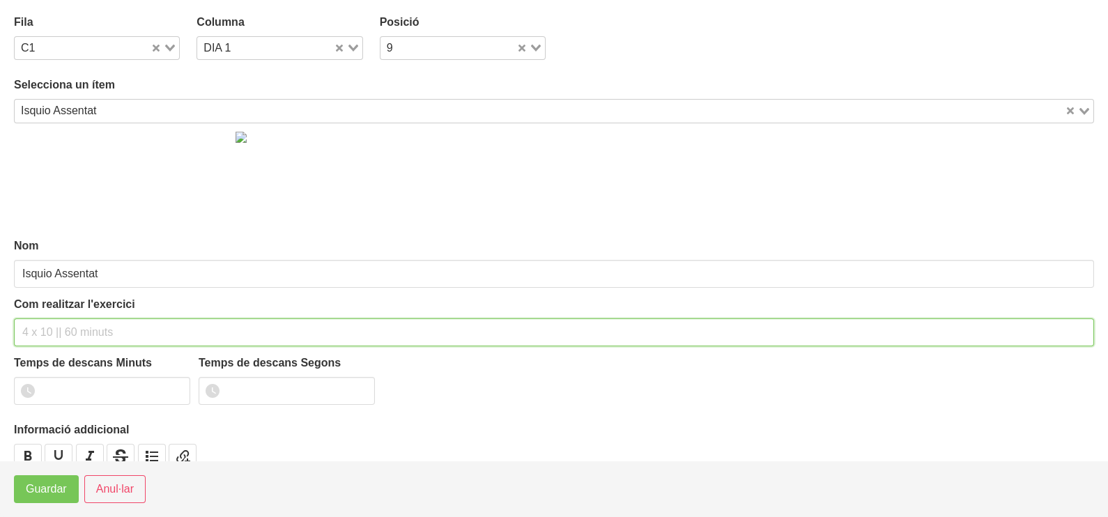
drag, startPoint x: 52, startPoint y: 334, endPoint x: 84, endPoint y: 252, distance: 88.0
click at [59, 318] on input "text" at bounding box center [554, 332] width 1080 height 28
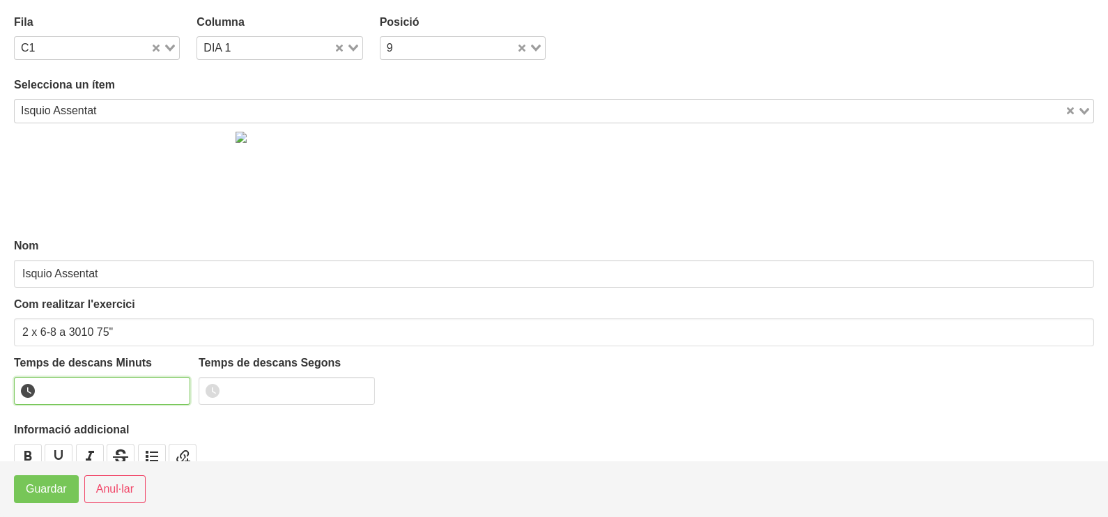
click at [92, 385] on input "number" at bounding box center [102, 391] width 176 height 28
click at [61, 482] on span "Guardar" at bounding box center [46, 489] width 41 height 17
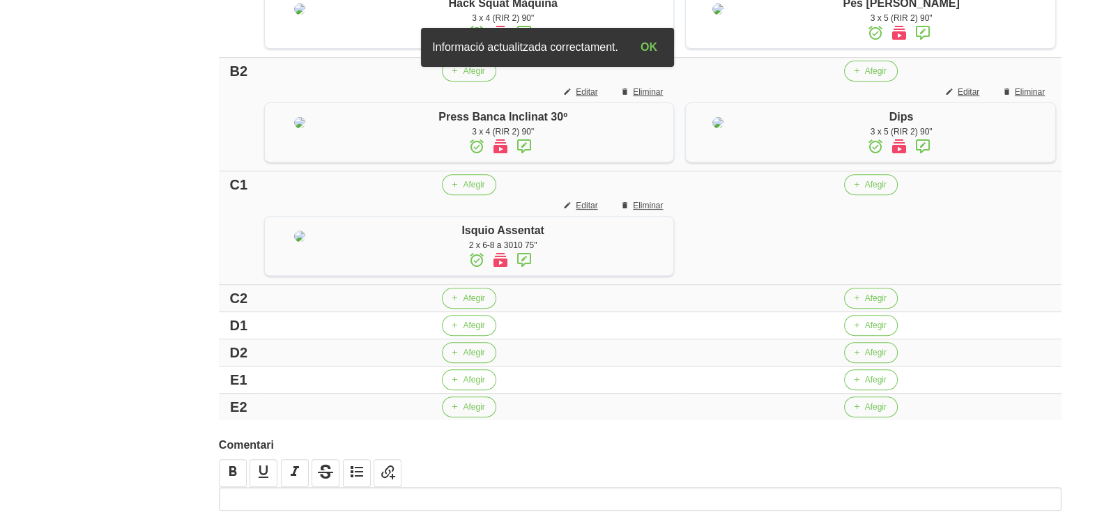
scroll to position [784, 0]
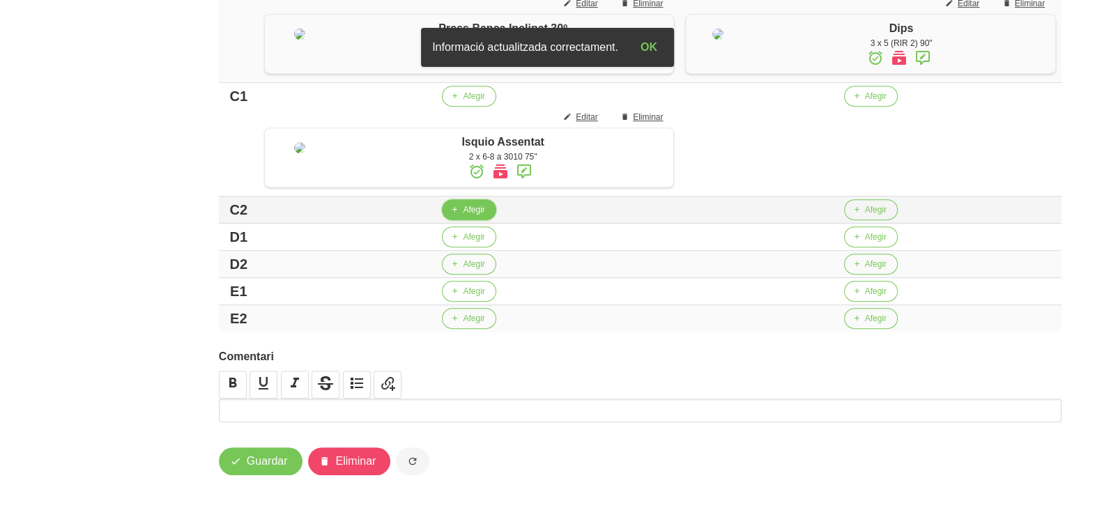
click at [475, 216] on span "Afegir" at bounding box center [474, 209] width 22 height 13
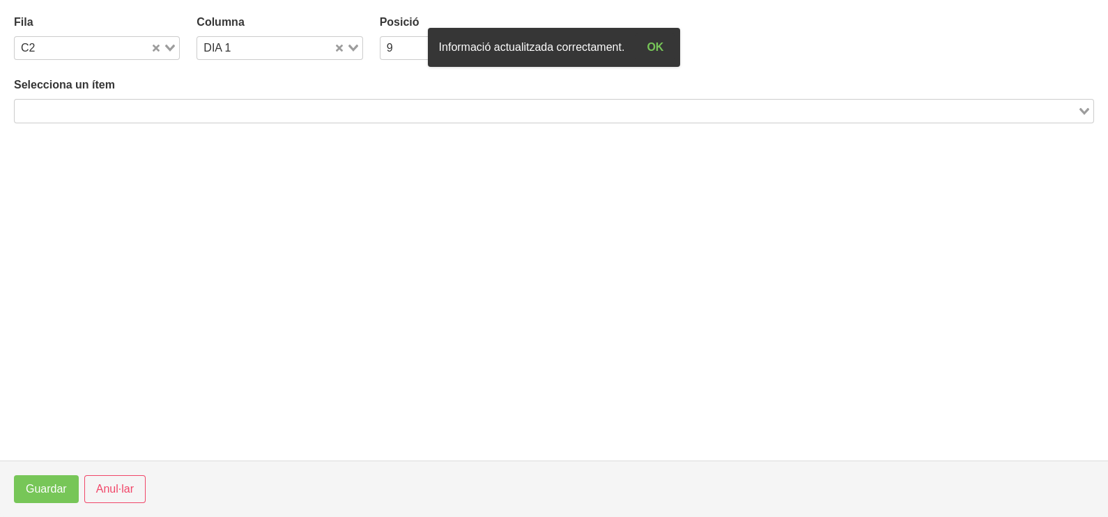
click at [268, 110] on input "Search for option" at bounding box center [546, 110] width 1060 height 17
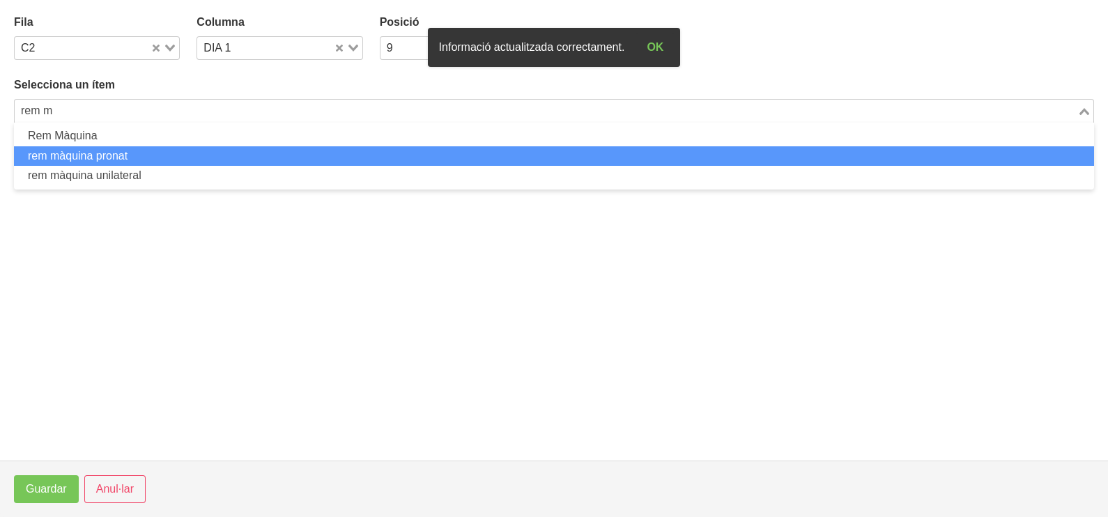
click at [119, 155] on li "rem màquina pronat" at bounding box center [554, 156] width 1080 height 20
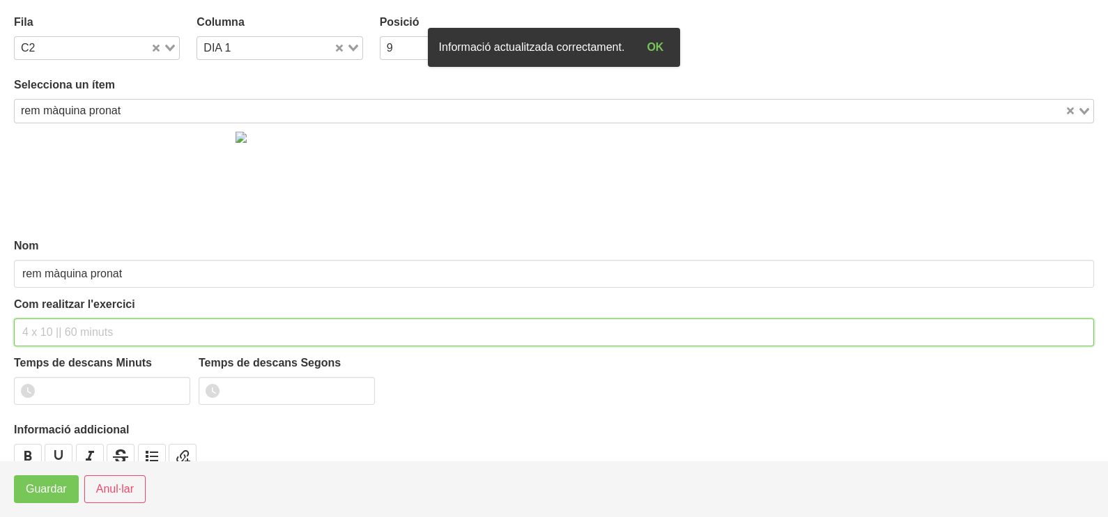
drag, startPoint x: 49, startPoint y: 328, endPoint x: 77, endPoint y: 233, distance: 98.6
click at [56, 314] on div "Com realitzar l'exercici" at bounding box center [554, 321] width 1080 height 50
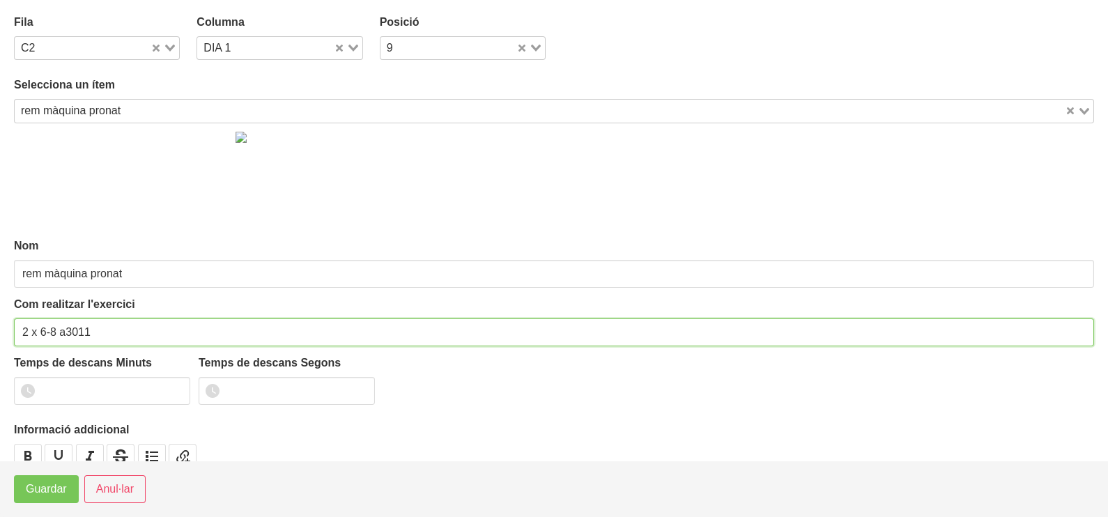
click at [66, 326] on input "2 x 6-8 a3011" at bounding box center [554, 332] width 1080 height 28
drag, startPoint x: 127, startPoint y: 326, endPoint x: 167, endPoint y: 235, distance: 99.8
click at [131, 321] on input "2 x 6-8 a 3011" at bounding box center [554, 332] width 1080 height 28
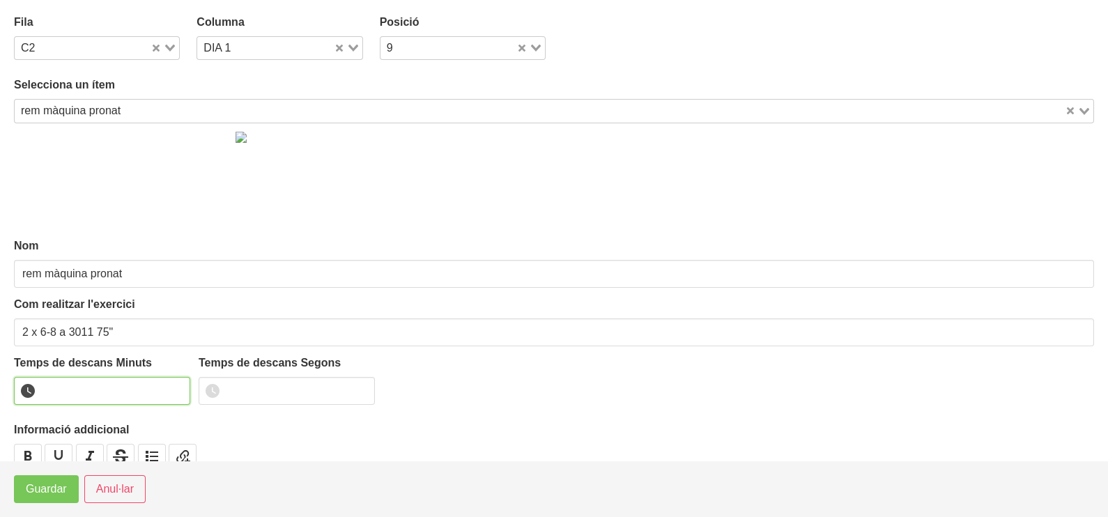
click at [91, 383] on input "number" at bounding box center [102, 391] width 176 height 28
click at [53, 500] on button "Guardar" at bounding box center [46, 489] width 65 height 28
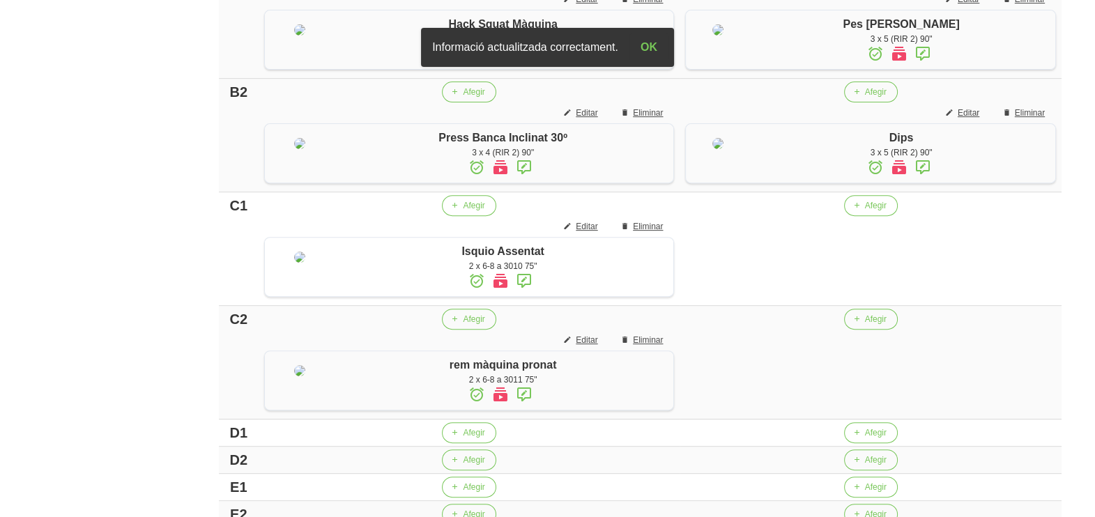
scroll to position [696, 0]
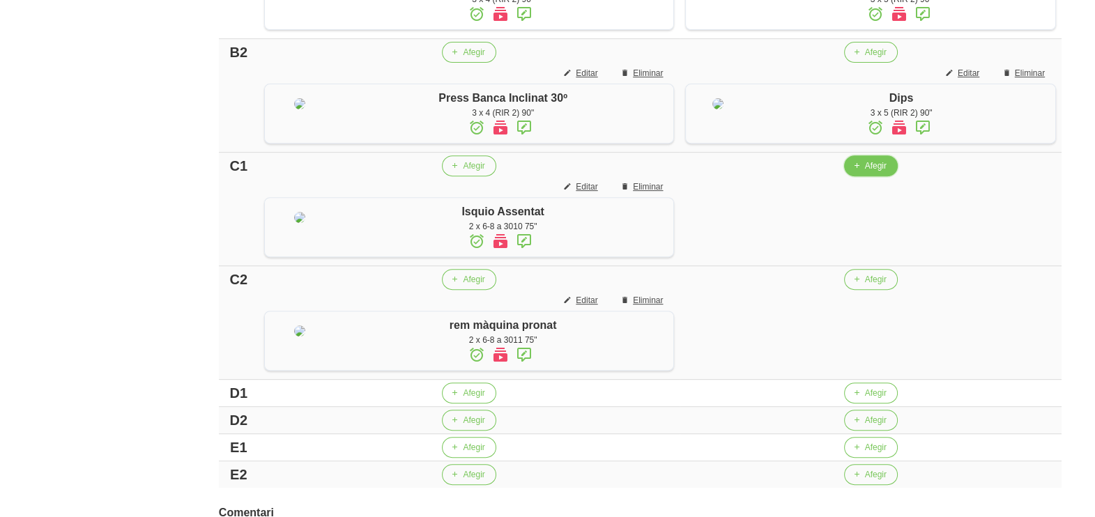
click at [865, 176] on button "Afegir" at bounding box center [871, 165] width 54 height 21
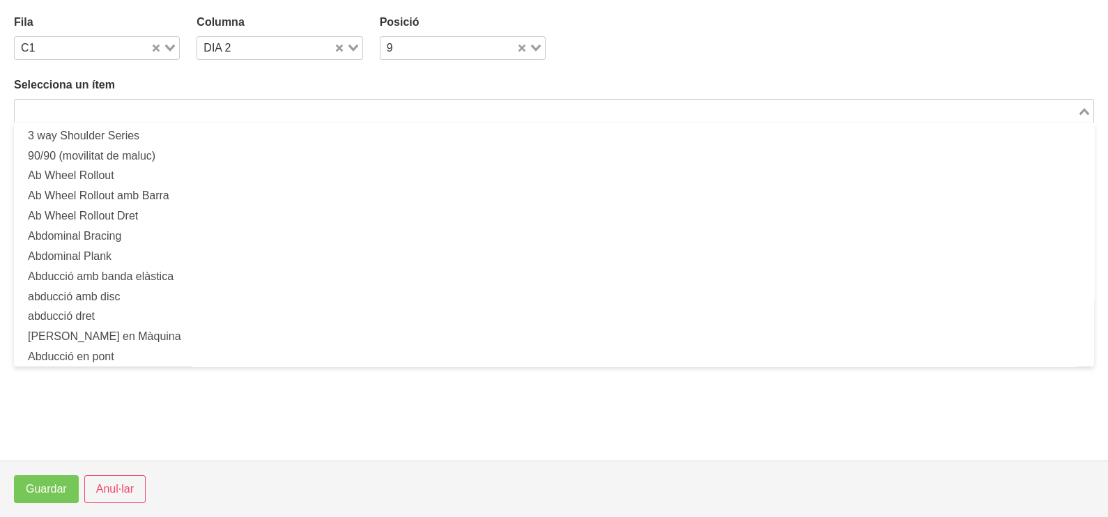
drag, startPoint x: 176, startPoint y: 108, endPoint x: 224, endPoint y: 84, distance: 53.0
click at [184, 105] on input "Search for option" at bounding box center [546, 110] width 1060 height 17
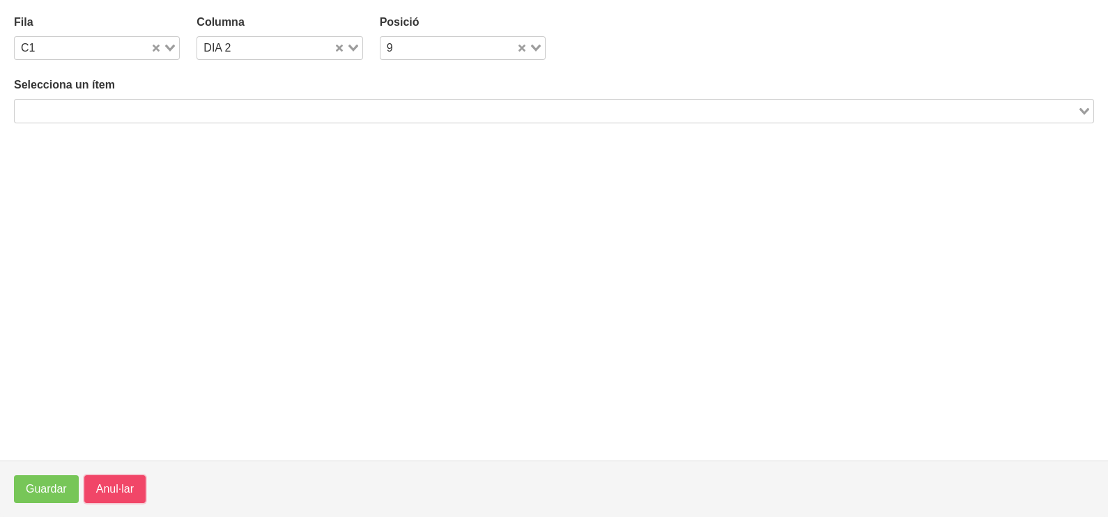
click at [108, 488] on span "Anul·lar" at bounding box center [115, 489] width 38 height 17
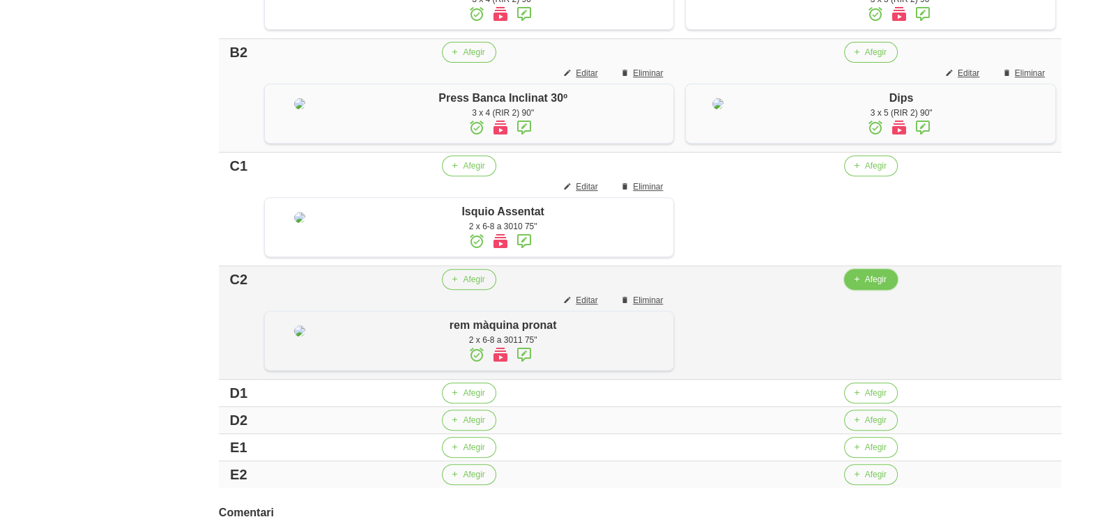
click at [873, 286] on span "Afegir" at bounding box center [876, 279] width 22 height 13
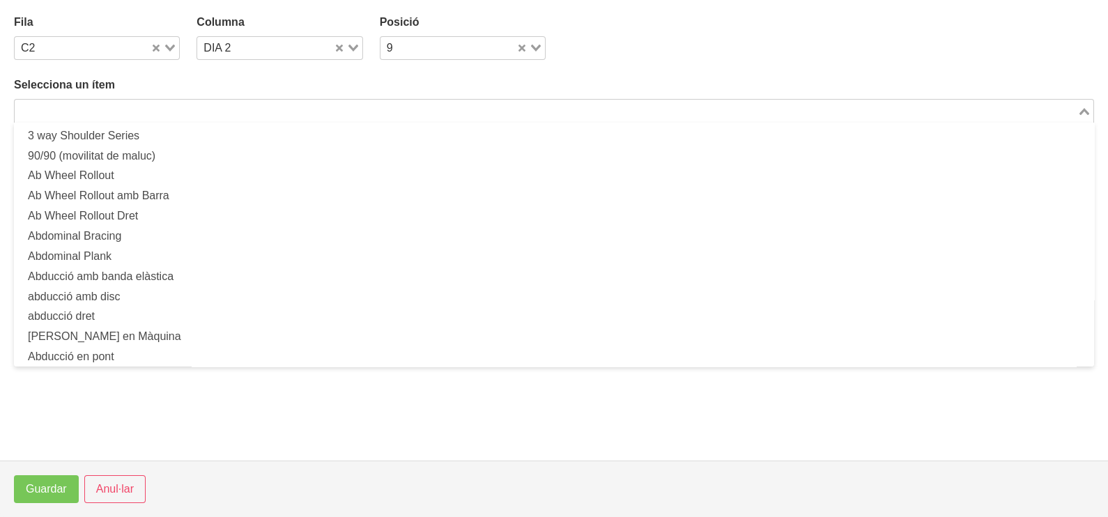
click at [233, 112] on input "Search for option" at bounding box center [546, 110] width 1060 height 17
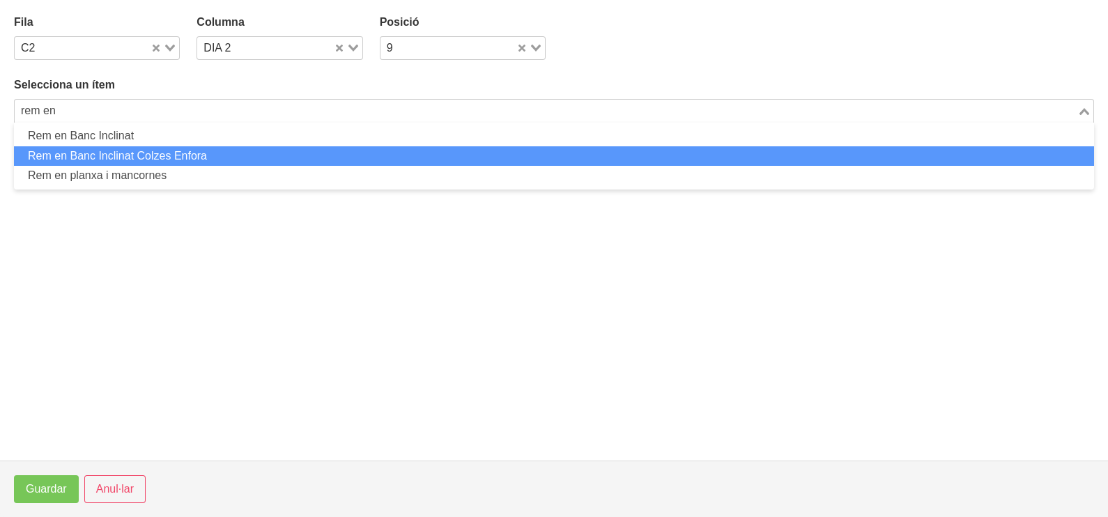
click at [165, 147] on li "Rem en Banc Inclinat Colzes Enfora" at bounding box center [554, 156] width 1080 height 20
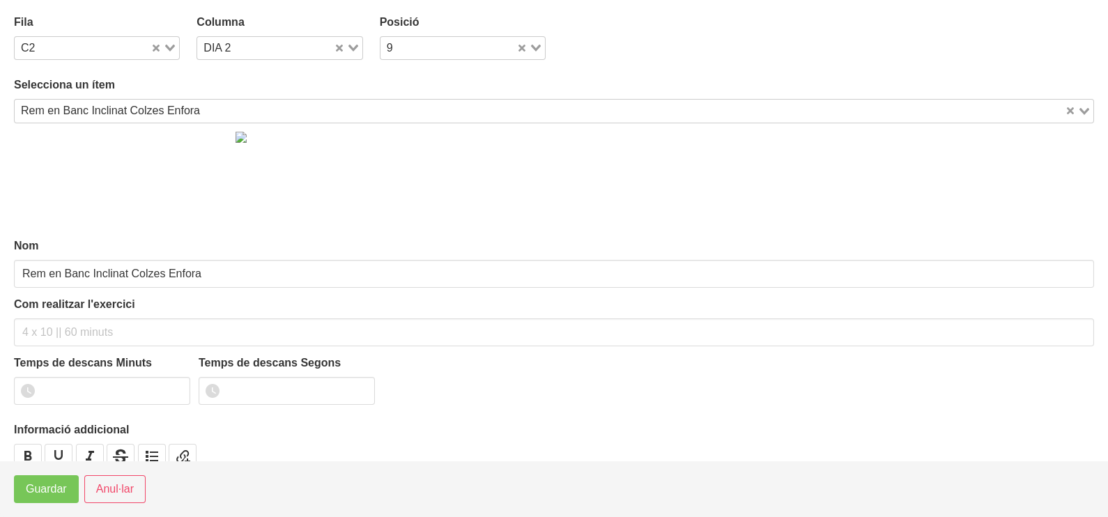
drag, startPoint x: 168, startPoint y: 43, endPoint x: 161, endPoint y: 59, distance: 18.1
click at [169, 43] on div "Loading..." at bounding box center [165, 47] width 29 height 20
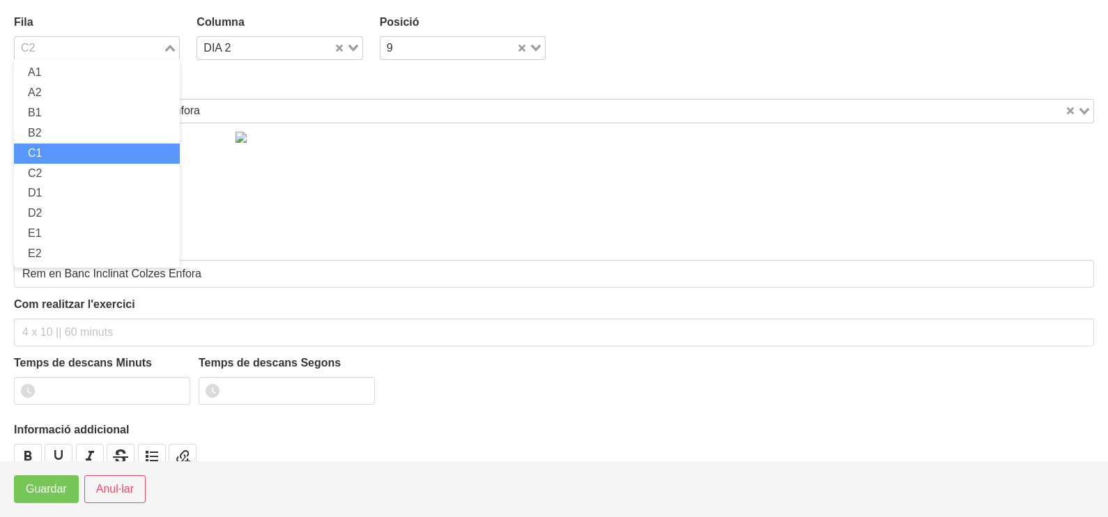
click at [80, 150] on li "C1" at bounding box center [97, 154] width 166 height 20
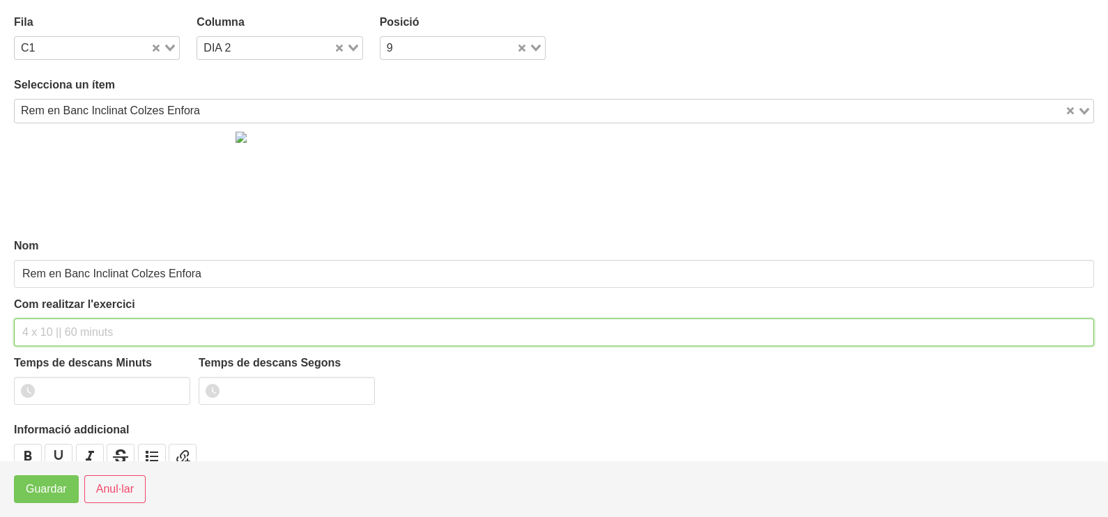
drag, startPoint x: 70, startPoint y: 320, endPoint x: 105, endPoint y: 213, distance: 112.2
click at [72, 310] on div "Com realitzar l'exercici" at bounding box center [554, 321] width 1080 height 50
drag, startPoint x: 112, startPoint y: 328, endPoint x: 101, endPoint y: 328, distance: 10.5
click at [101, 328] on input "2 x 8-10 a 2011 60"" at bounding box center [554, 332] width 1080 height 28
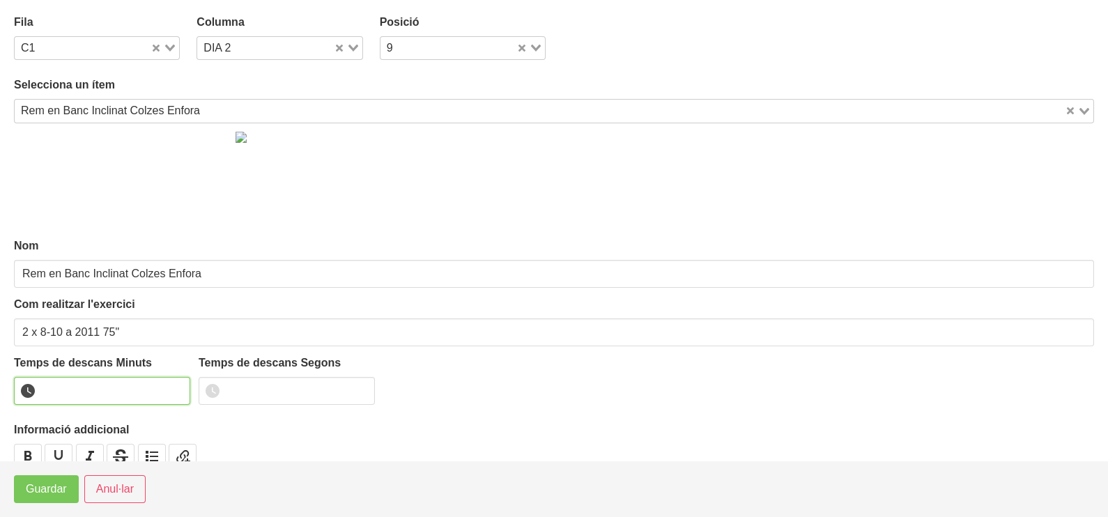
click at [125, 387] on input "number" at bounding box center [102, 391] width 176 height 28
click at [167, 53] on div "Loading..." at bounding box center [165, 47] width 29 height 20
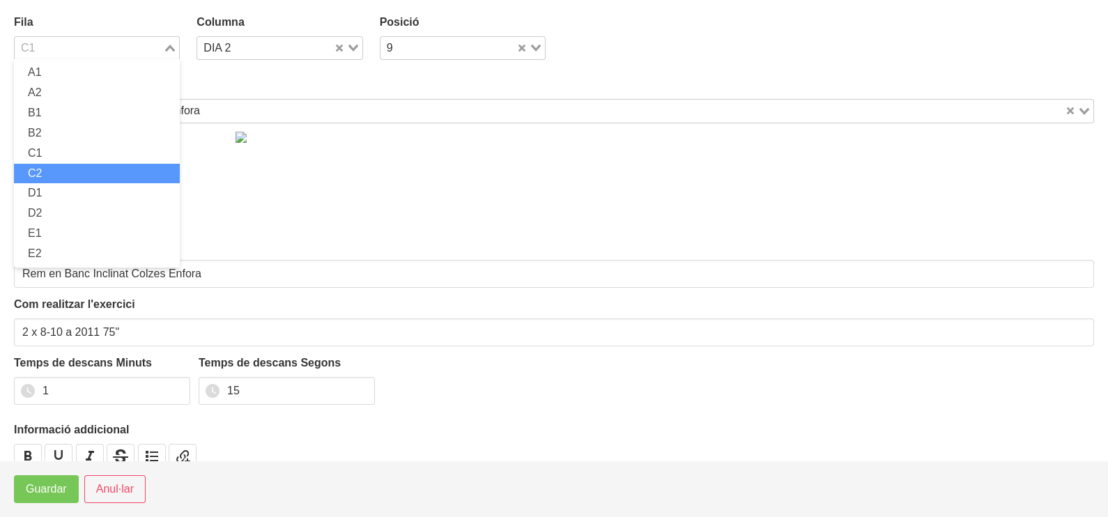
drag, startPoint x: 66, startPoint y: 174, endPoint x: 66, endPoint y: 182, distance: 7.7
click at [66, 175] on li "C2" at bounding box center [97, 174] width 166 height 20
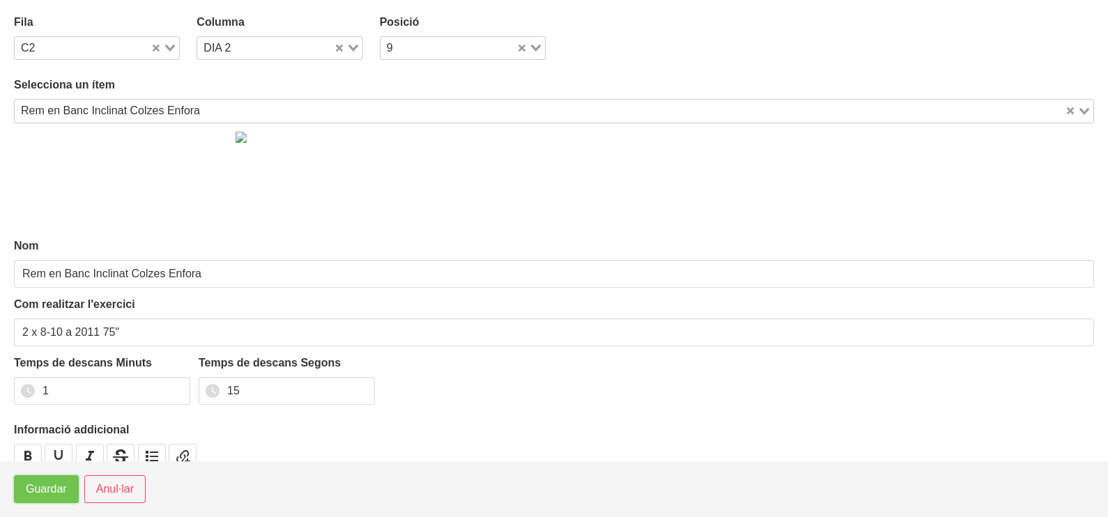
click at [53, 497] on span "Guardar" at bounding box center [46, 489] width 41 height 17
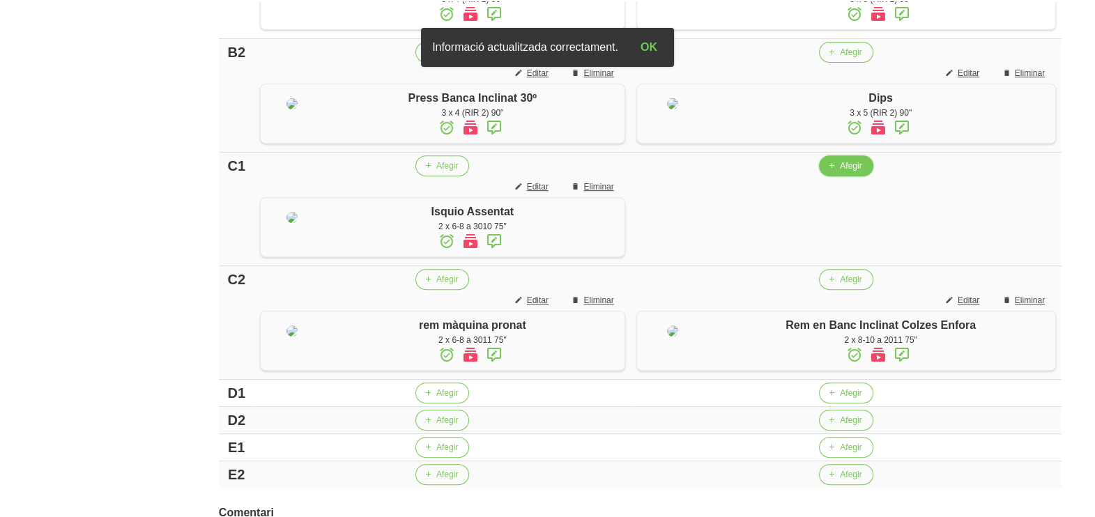
click at [850, 172] on span "Afegir" at bounding box center [851, 166] width 22 height 13
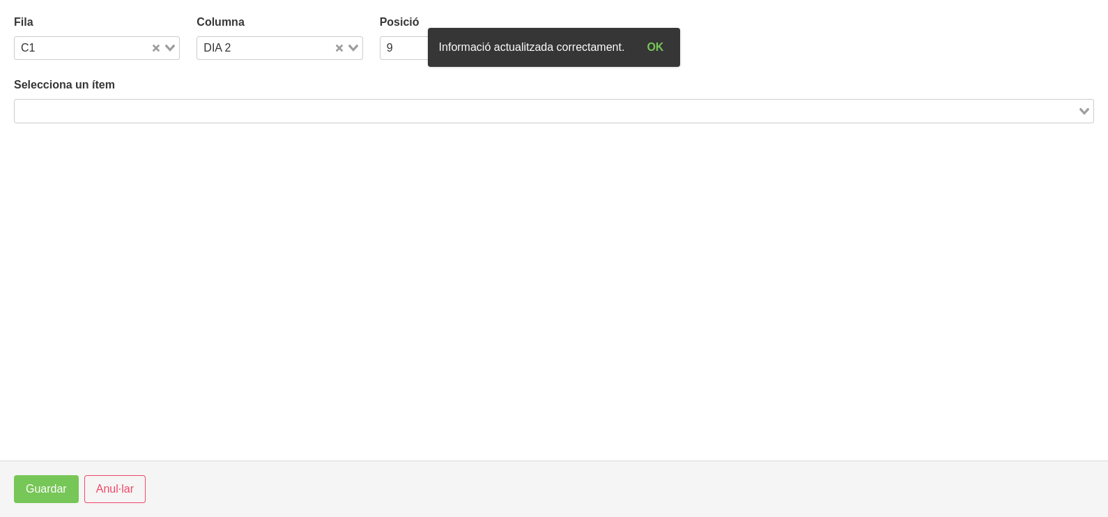
click at [270, 111] on input "Search for option" at bounding box center [546, 110] width 1060 height 17
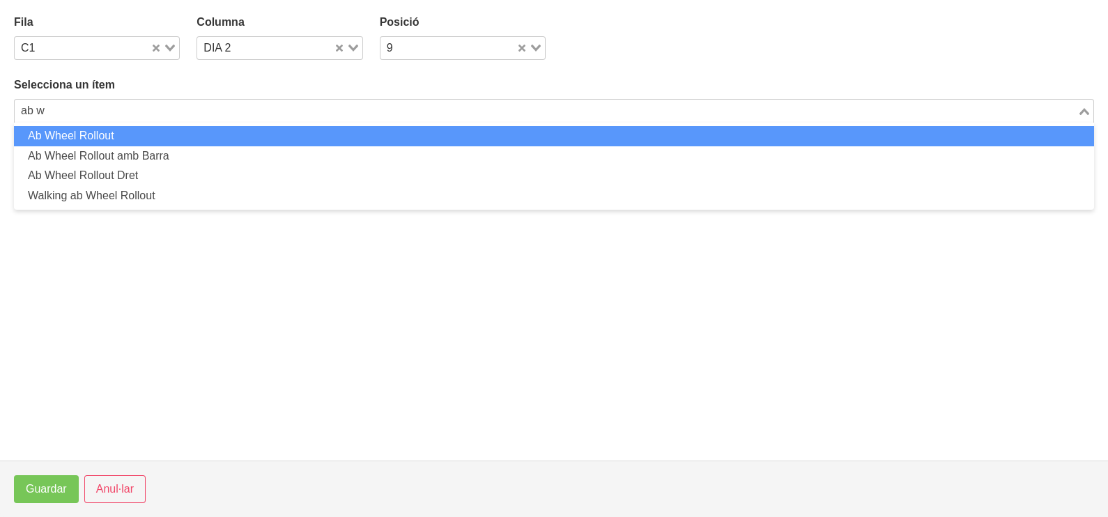
click at [95, 136] on li "Ab Wheel Rollout" at bounding box center [554, 136] width 1080 height 20
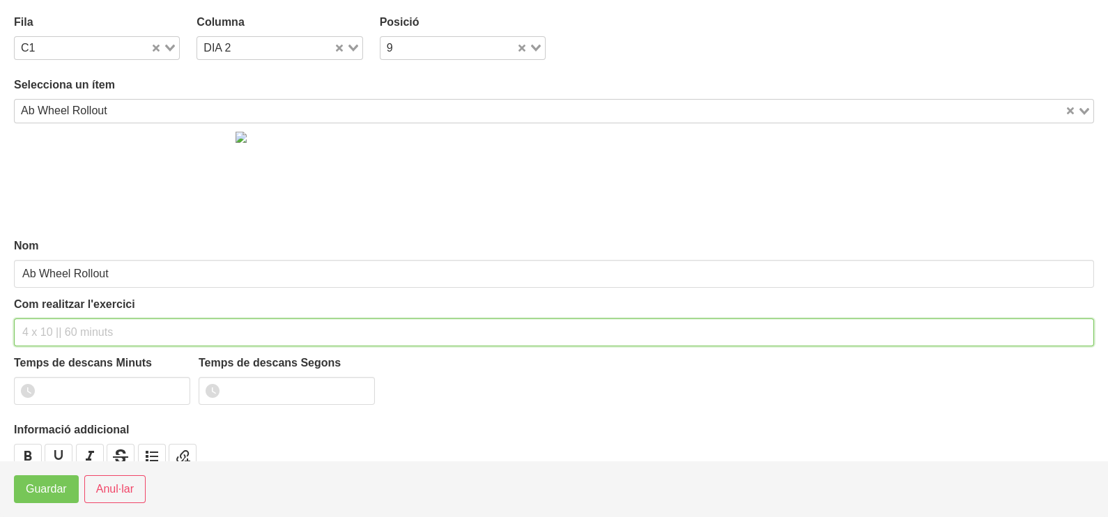
drag, startPoint x: 49, startPoint y: 328, endPoint x: 86, endPoint y: 219, distance: 115.5
click at [58, 306] on div "Com realitzar l'exercici" at bounding box center [554, 321] width 1080 height 50
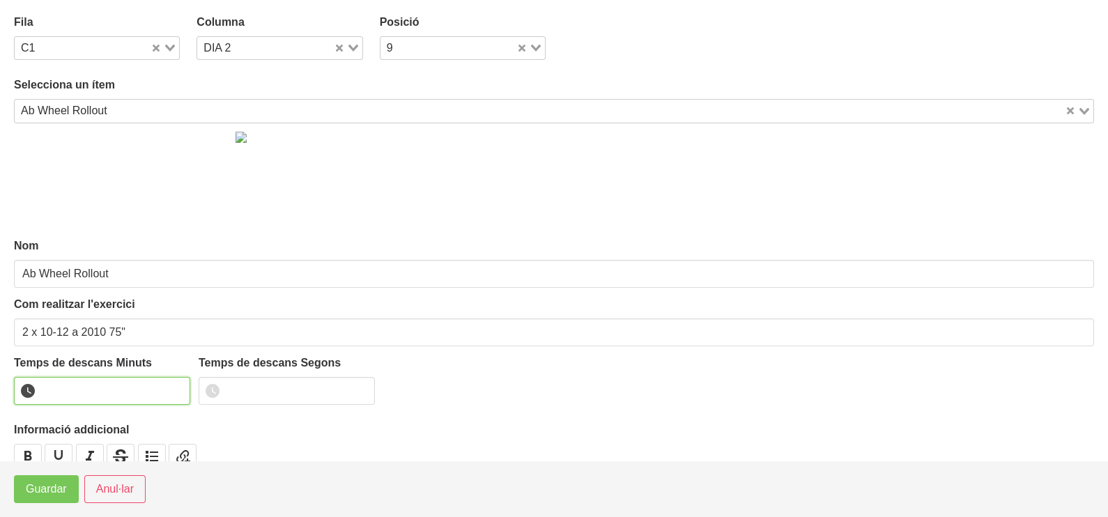
click at [80, 383] on input "number" at bounding box center [102, 391] width 176 height 28
click at [54, 490] on span "Guardar" at bounding box center [46, 489] width 41 height 17
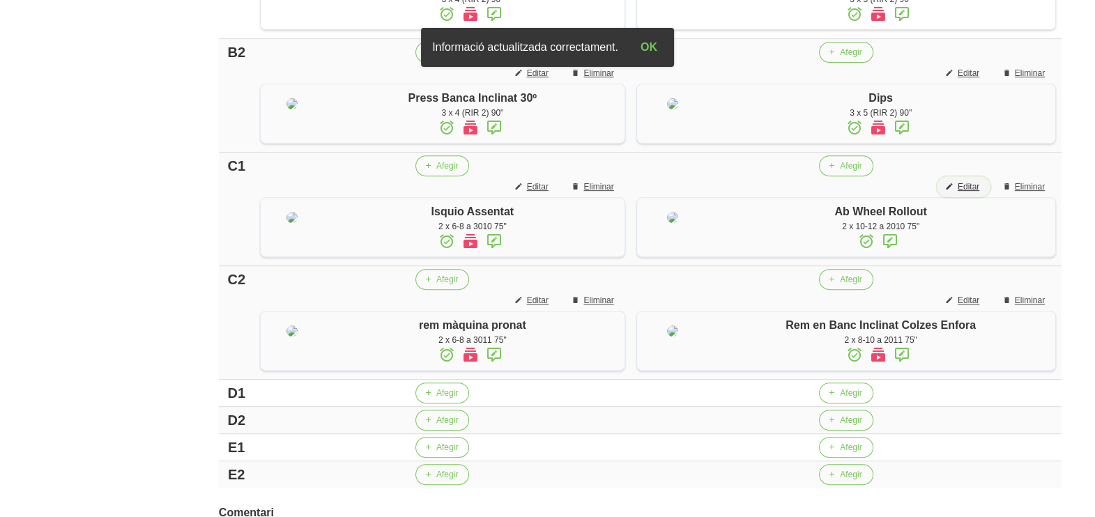
click at [964, 193] on span "Editar" at bounding box center [969, 187] width 22 height 13
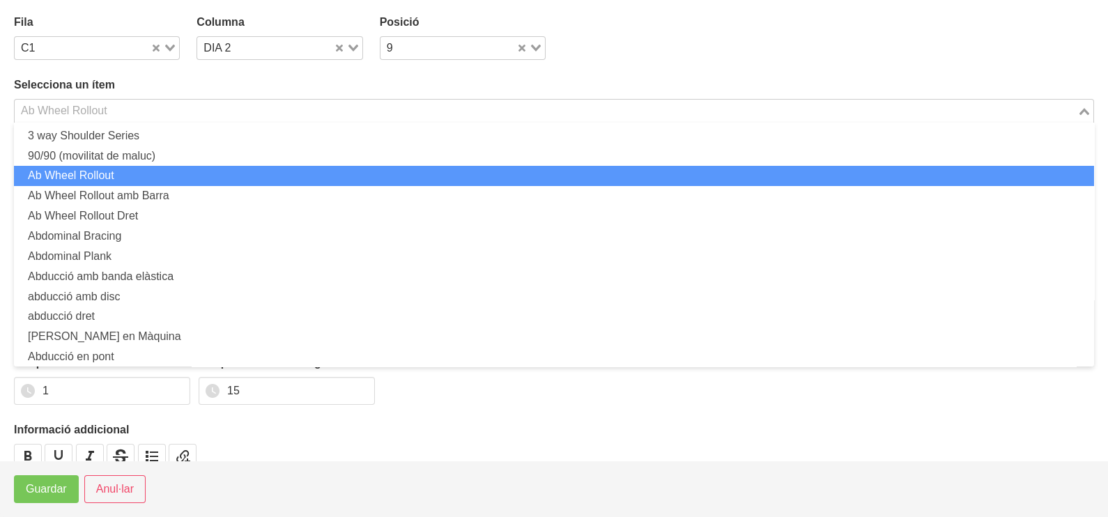
drag, startPoint x: 110, startPoint y: 106, endPoint x: 144, endPoint y: 89, distance: 38.0
click at [110, 105] on div "Ab Wheel Rollout" at bounding box center [546, 110] width 1063 height 20
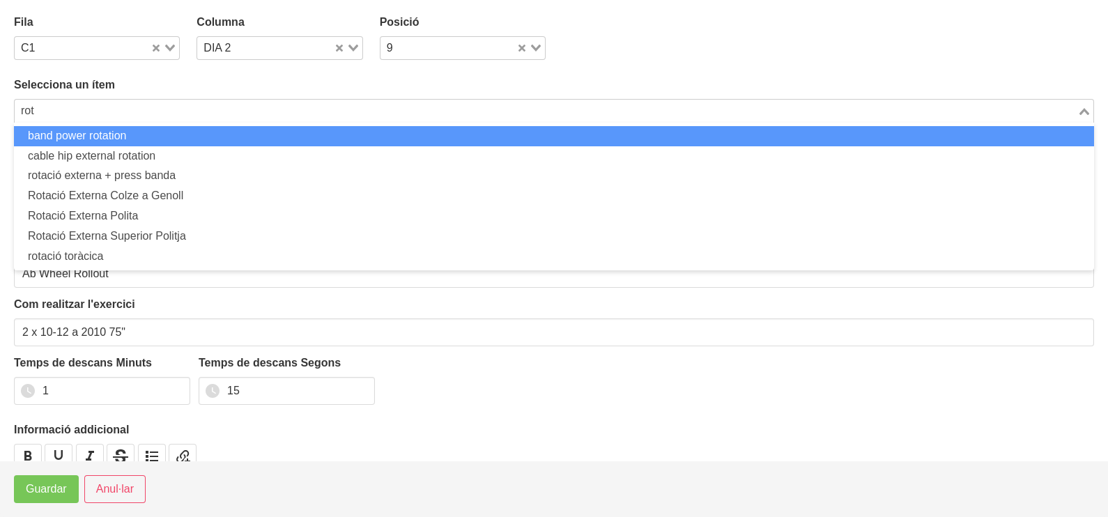
click at [93, 135] on li "band power rotation" at bounding box center [554, 136] width 1080 height 20
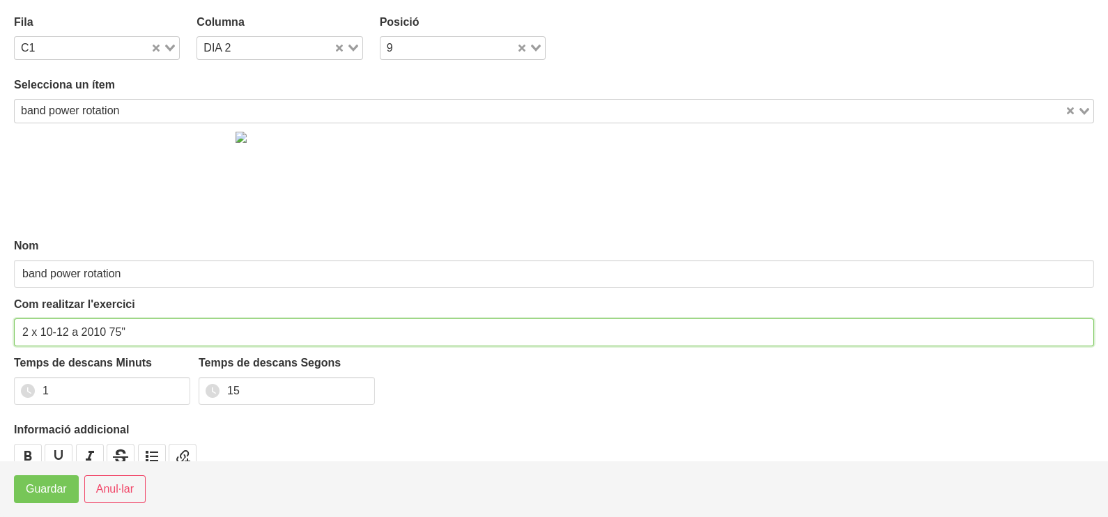
click at [66, 330] on input "2 x 10-12 a 2010 75"" at bounding box center [554, 332] width 1080 height 28
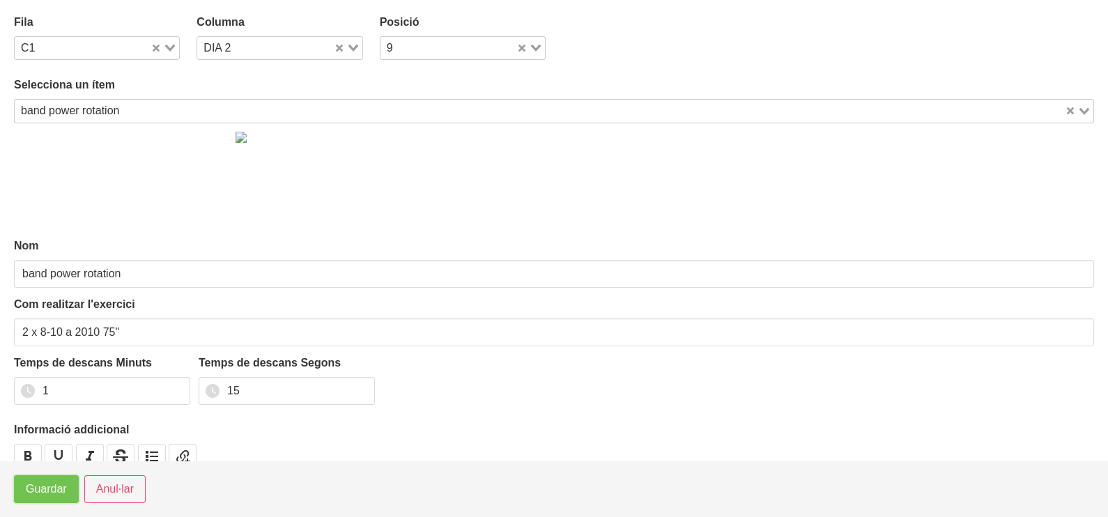
click at [52, 490] on span "Guardar" at bounding box center [46, 489] width 41 height 17
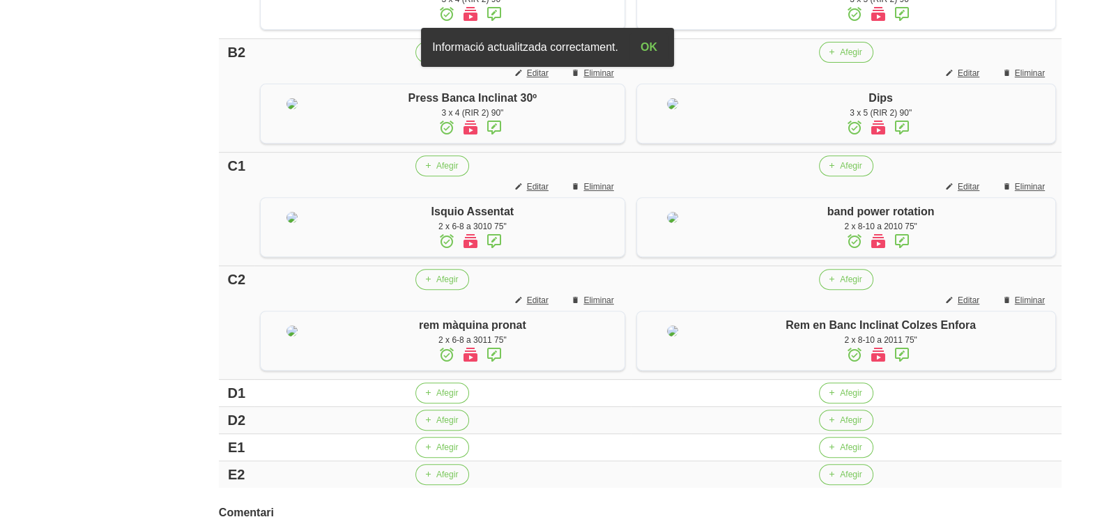
click at [903, 254] on icon at bounding box center [901, 241] width 17 height 25
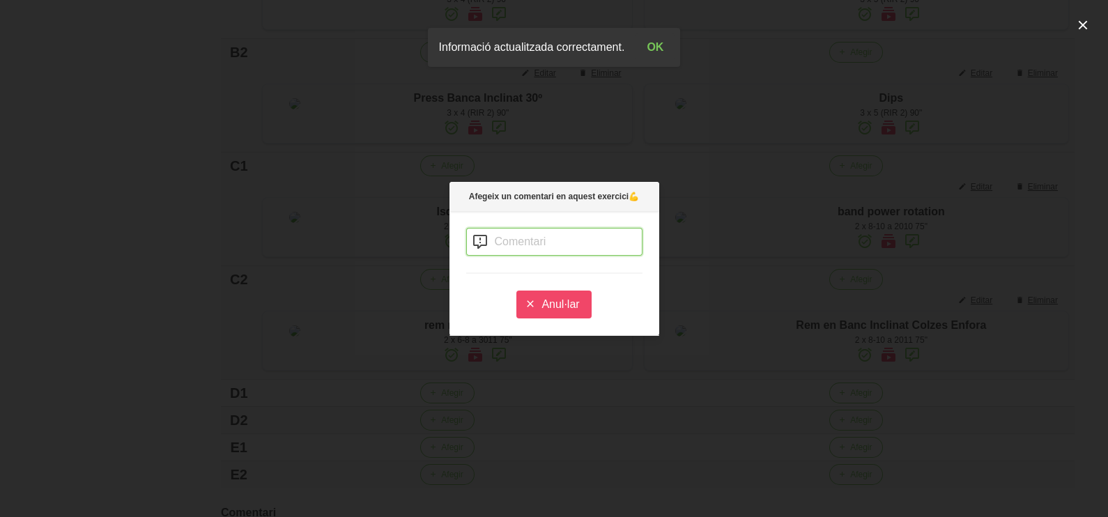
click at [528, 237] on input "text" at bounding box center [554, 242] width 176 height 28
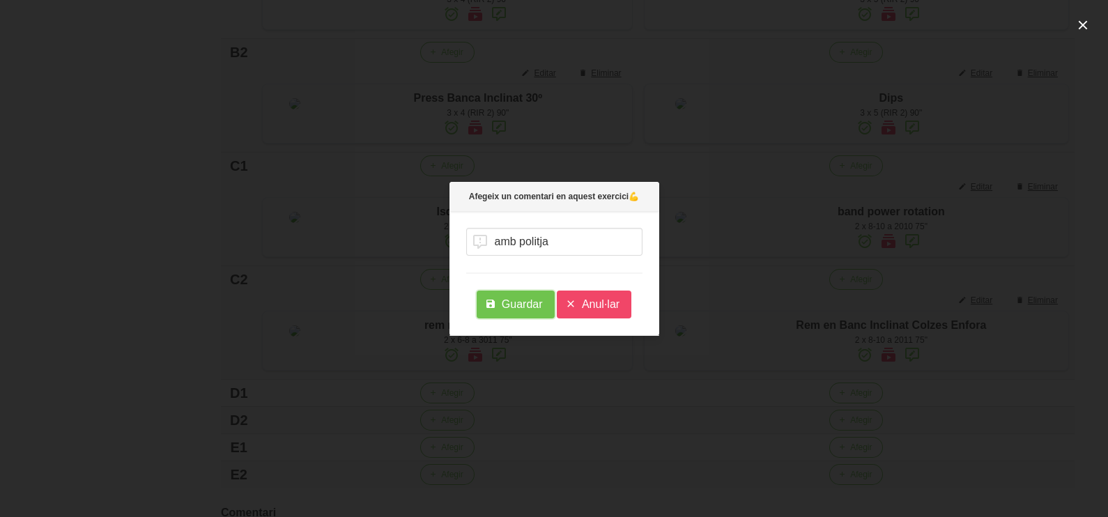
click at [514, 297] on span "Guardar" at bounding box center [522, 304] width 41 height 17
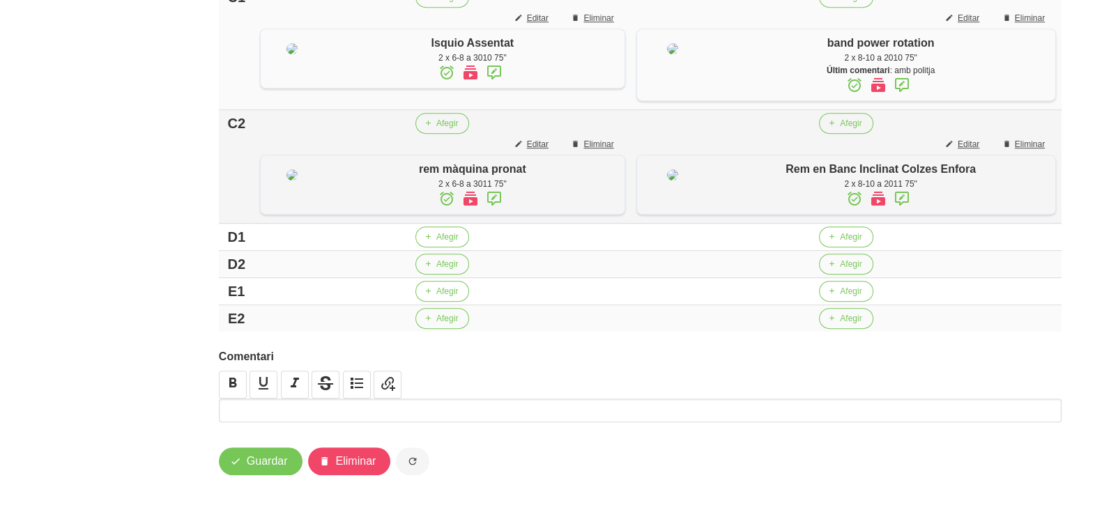
scroll to position [976, 0]
click at [445, 236] on span "Afegir" at bounding box center [447, 237] width 22 height 13
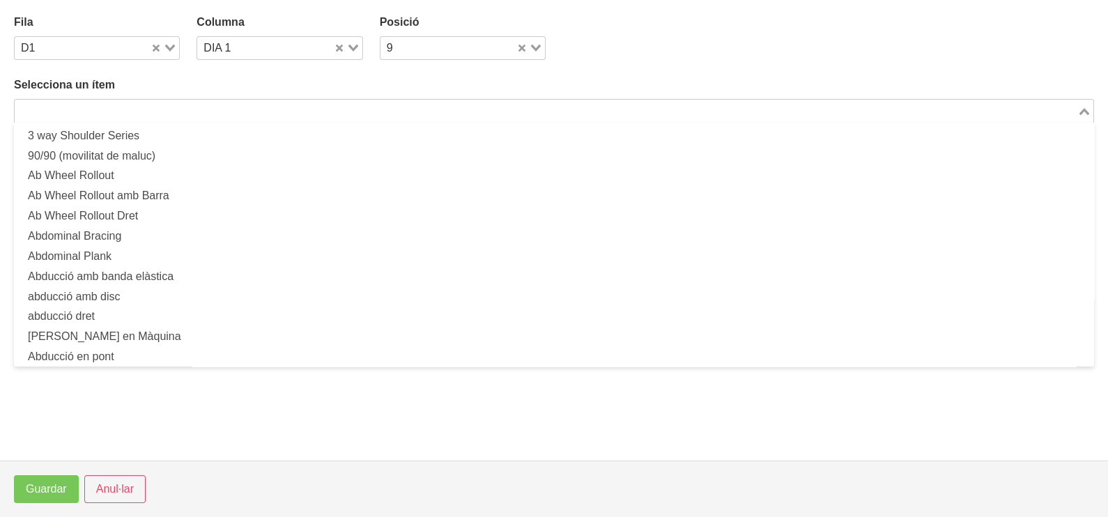
click at [198, 112] on input "Search for option" at bounding box center [546, 110] width 1060 height 17
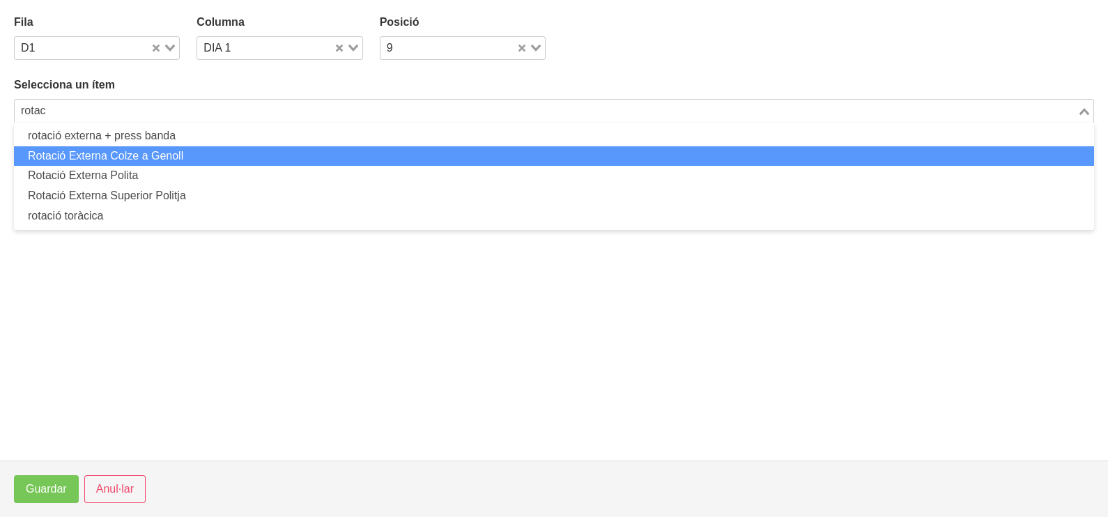
click at [169, 151] on li "Rotació Externa Colze a Genoll" at bounding box center [554, 156] width 1080 height 20
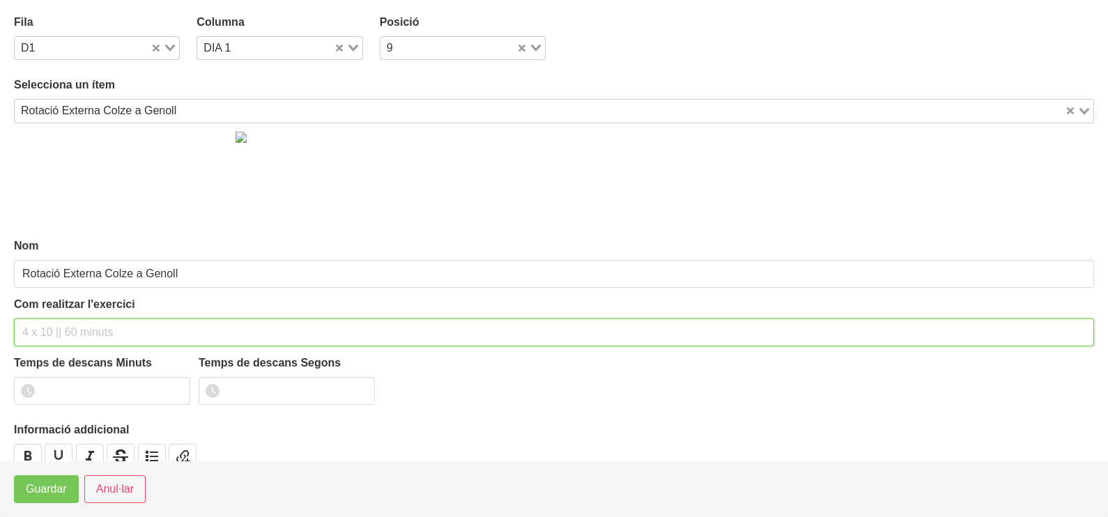
drag, startPoint x: 70, startPoint y: 327, endPoint x: 93, endPoint y: 245, distance: 85.2
click at [80, 307] on div "Com realitzar l'exercici" at bounding box center [554, 321] width 1080 height 50
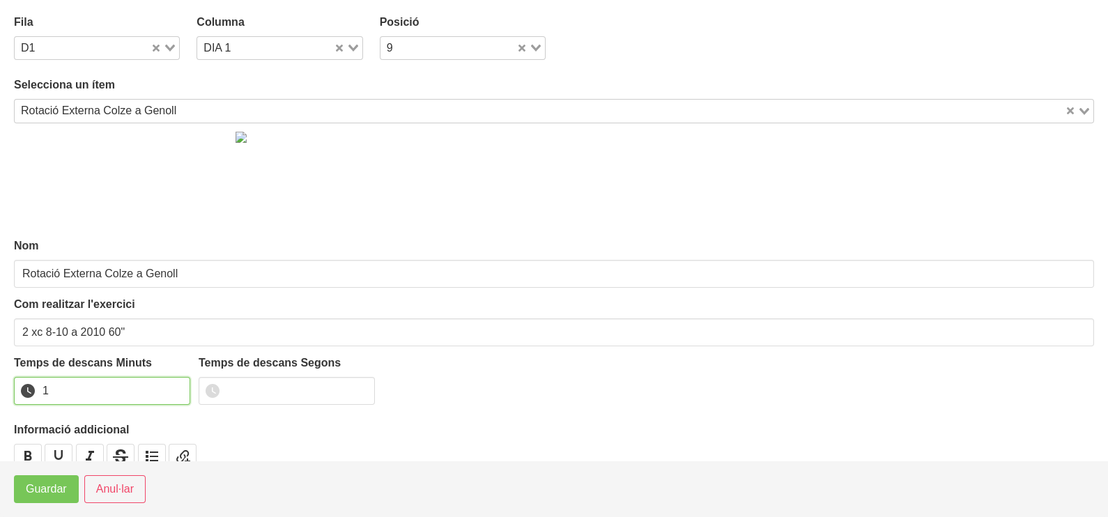
click at [181, 384] on input "1" at bounding box center [102, 391] width 176 height 28
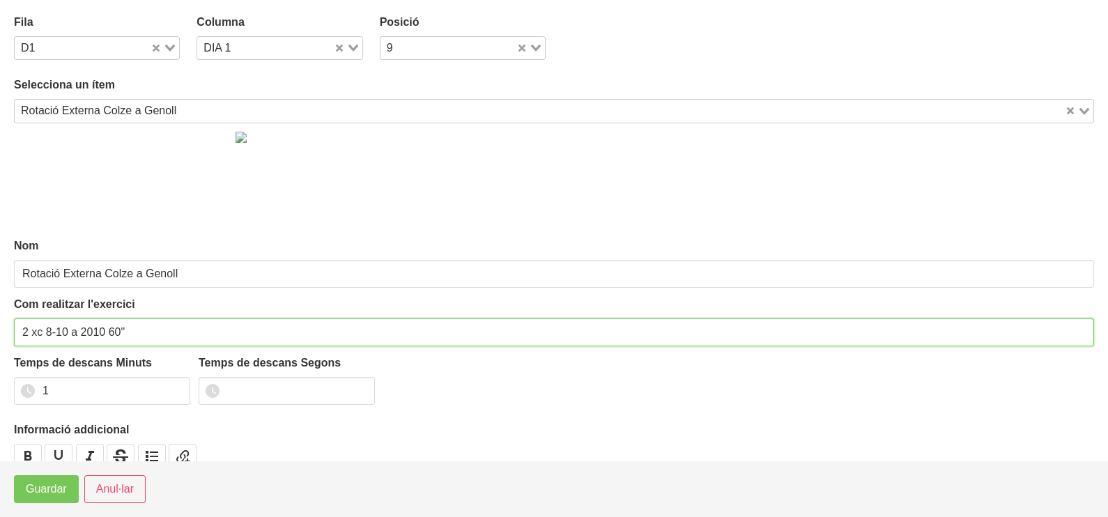
click at [43, 329] on input "2 xc 8-10 a 2010 60"" at bounding box center [554, 332] width 1080 height 28
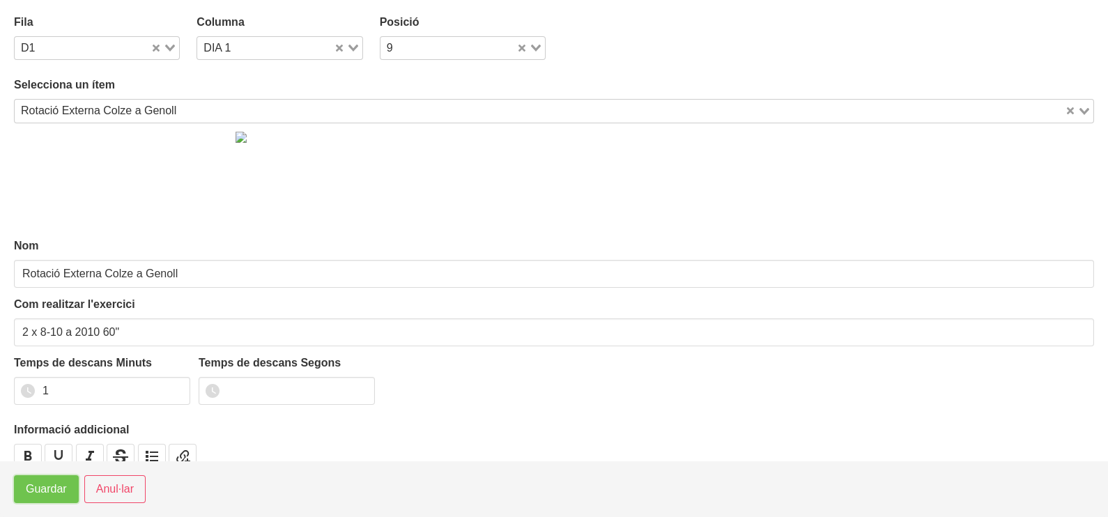
click at [40, 477] on button "Guardar" at bounding box center [46, 489] width 65 height 28
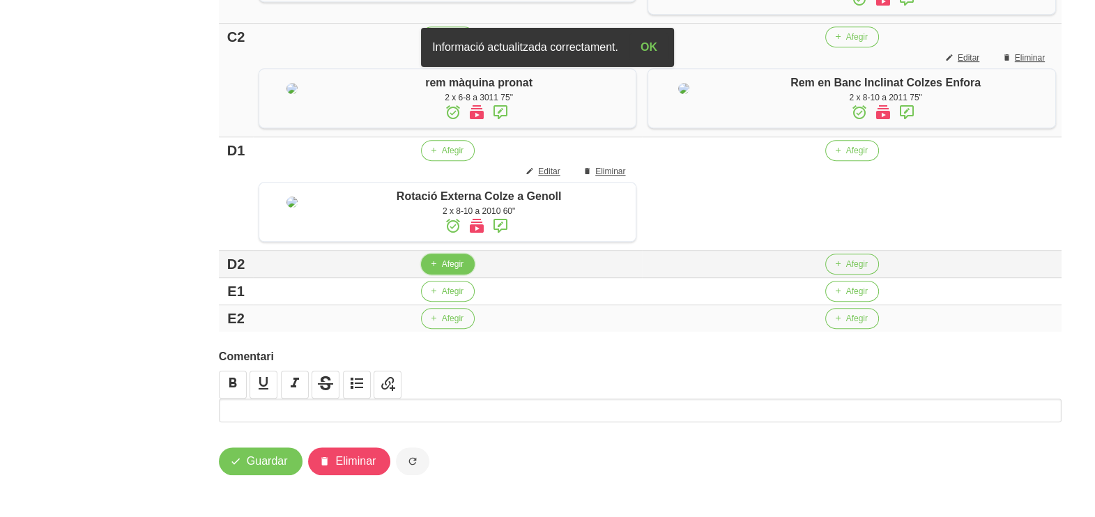
click at [448, 270] on span "Afegir" at bounding box center [453, 264] width 22 height 13
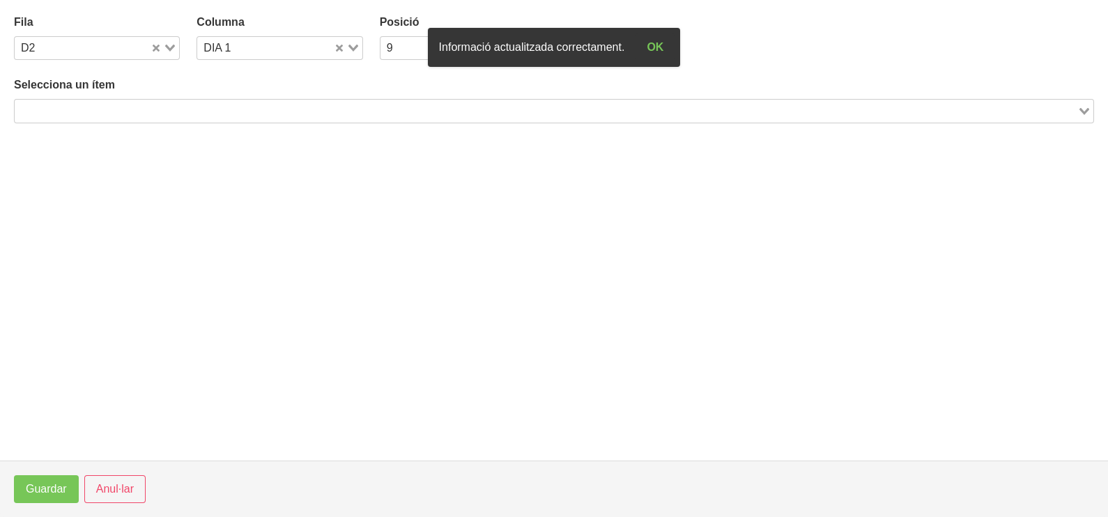
drag, startPoint x: 160, startPoint y: 109, endPoint x: 178, endPoint y: 95, distance: 22.3
click at [163, 106] on input "Search for option" at bounding box center [546, 110] width 1060 height 17
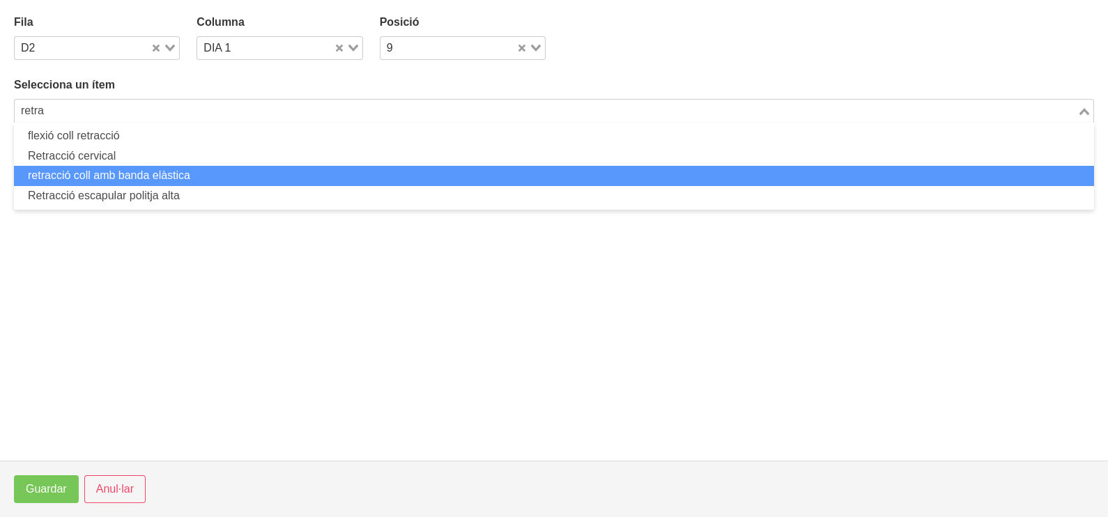
click at [178, 175] on li "retracció coll amb banda elàstica" at bounding box center [554, 176] width 1080 height 20
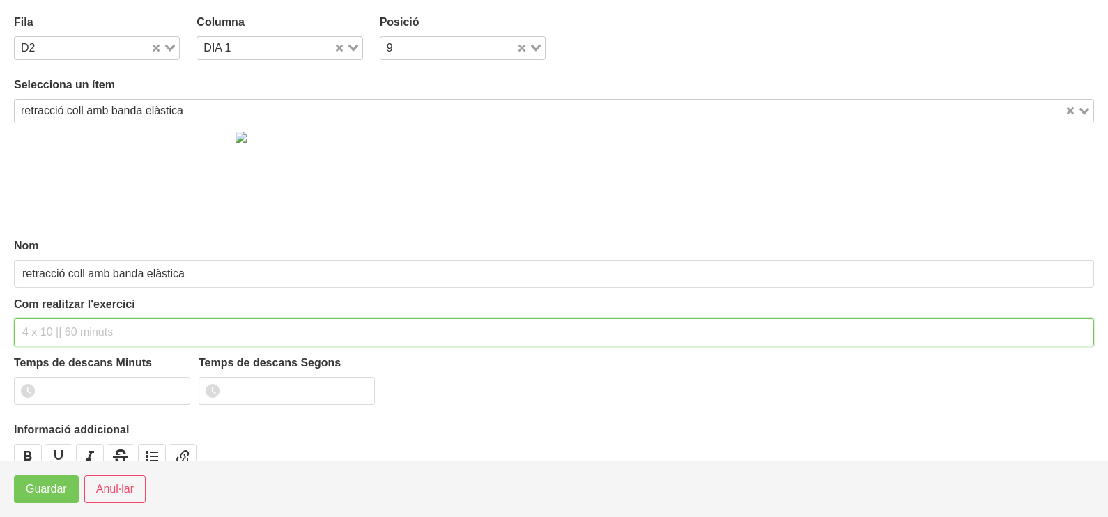
click at [76, 328] on input "text" at bounding box center [554, 332] width 1080 height 28
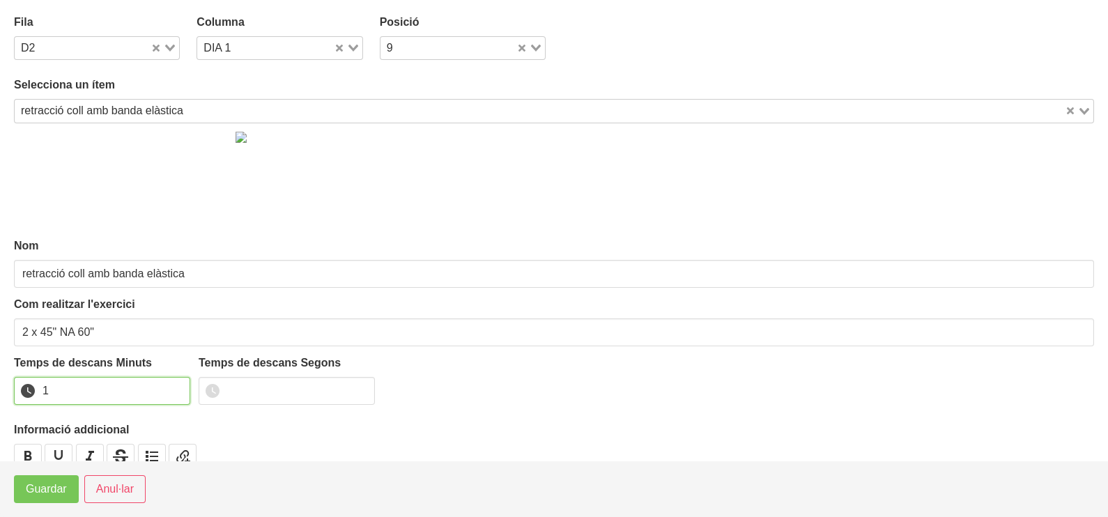
drag, startPoint x: 178, startPoint y: 387, endPoint x: 79, endPoint y: 452, distance: 118.3
click at [177, 387] on input "1" at bounding box center [102, 391] width 176 height 28
click at [59, 491] on span "Guardar" at bounding box center [46, 489] width 41 height 17
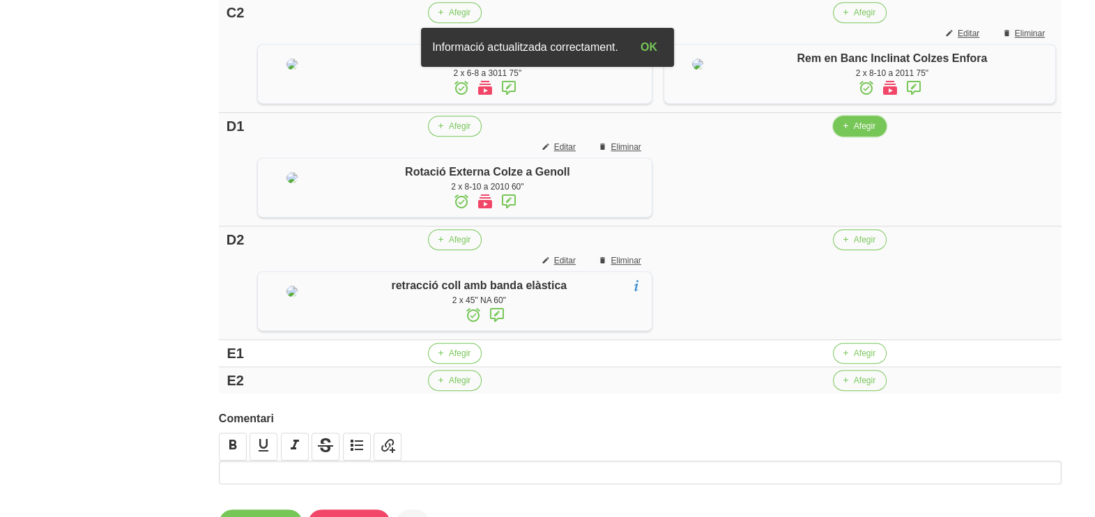
click at [856, 132] on span "Afegir" at bounding box center [865, 126] width 22 height 13
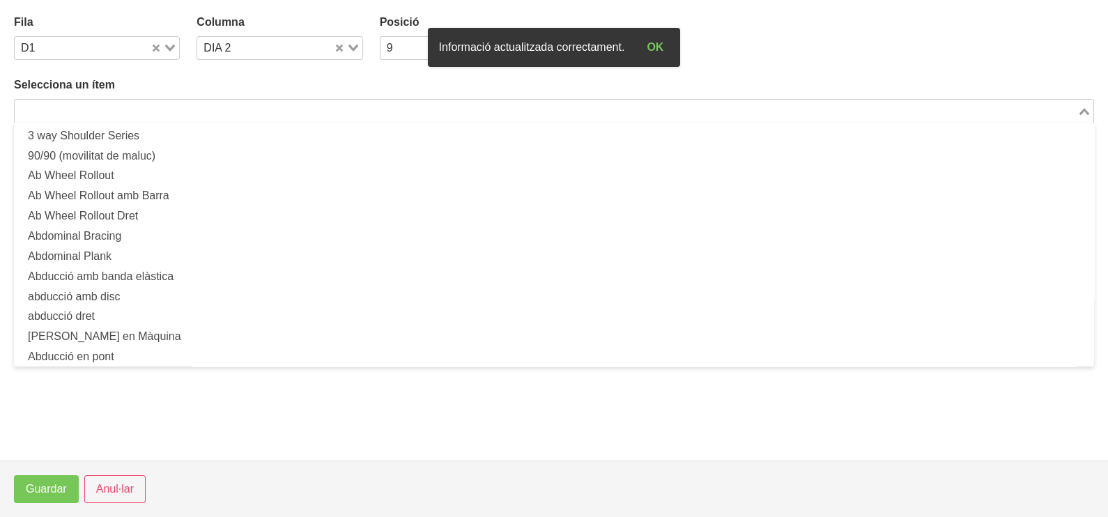
click at [240, 106] on input "Search for option" at bounding box center [546, 110] width 1060 height 17
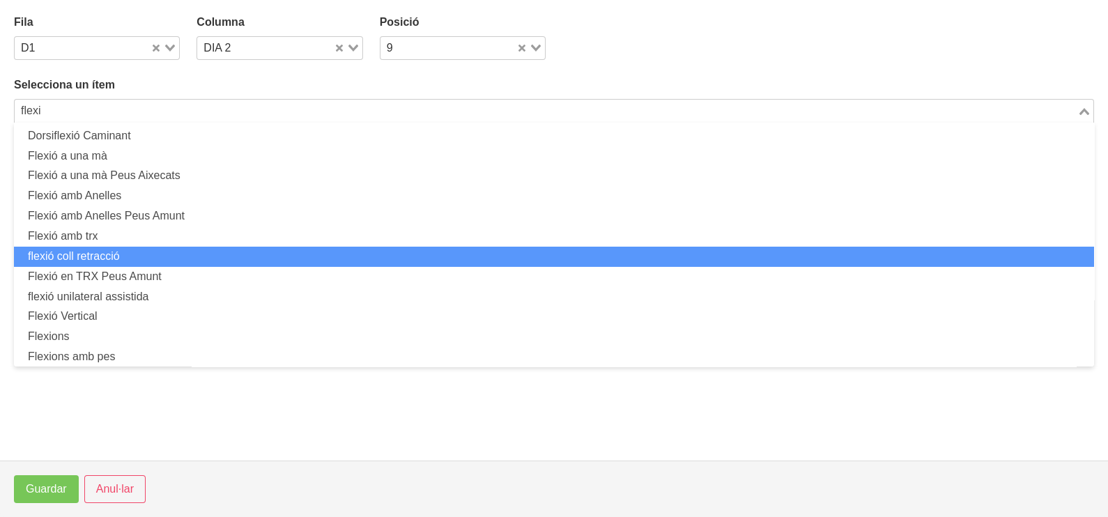
click at [159, 248] on li "flexió coll retracció" at bounding box center [554, 257] width 1080 height 20
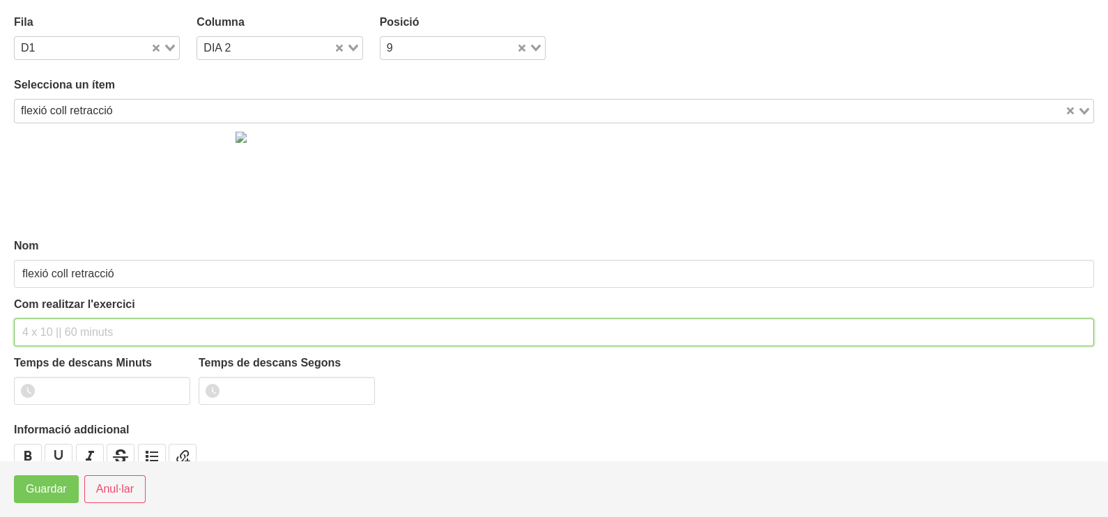
drag, startPoint x: 82, startPoint y: 328, endPoint x: 114, endPoint y: 216, distance: 115.8
click at [84, 320] on input "text" at bounding box center [554, 332] width 1080 height 28
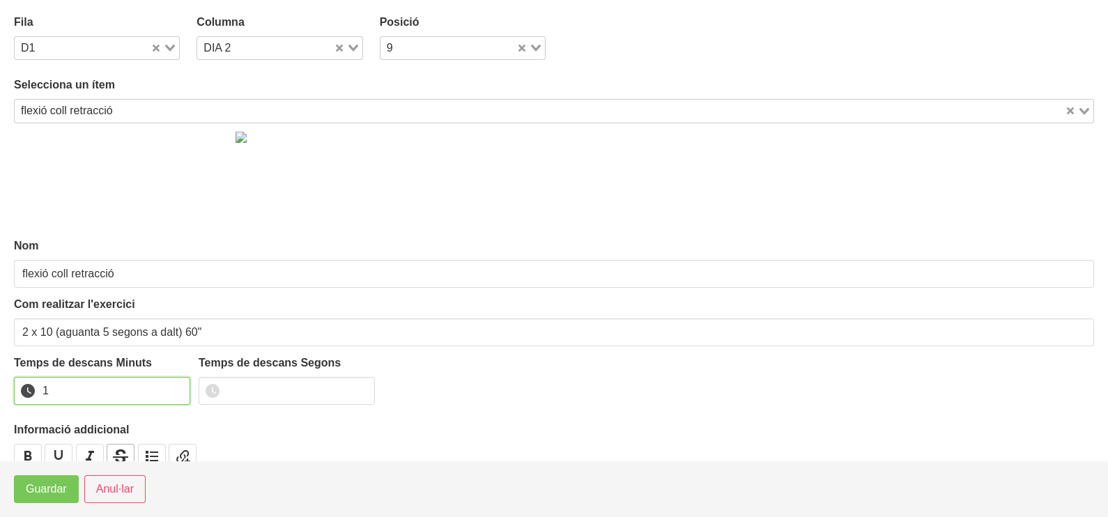
drag, startPoint x: 174, startPoint y: 387, endPoint x: 116, endPoint y: 447, distance: 83.8
click at [174, 388] on input "1" at bounding box center [102, 391] width 176 height 28
click at [58, 484] on span "Guardar" at bounding box center [46, 489] width 41 height 17
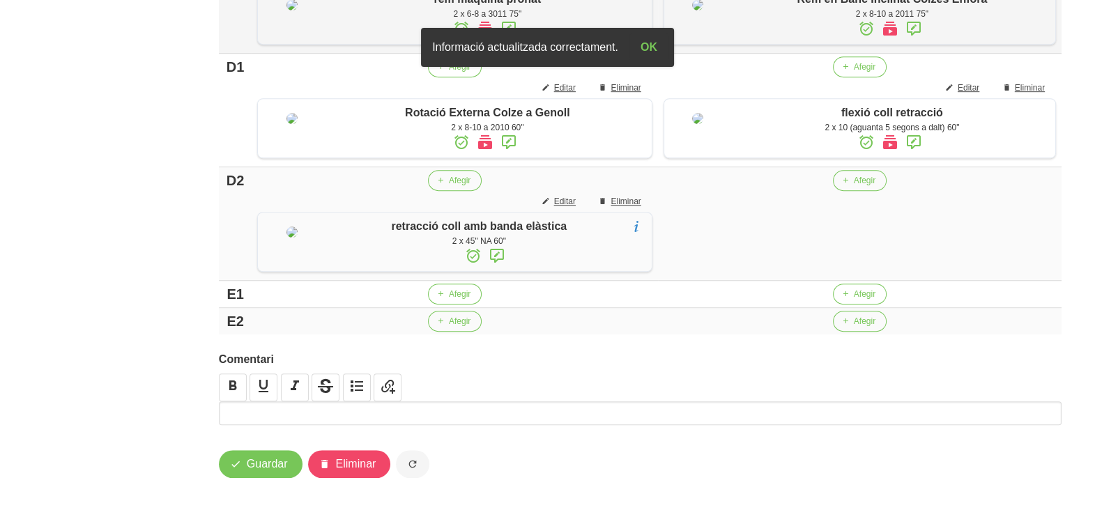
scroll to position [1063, 0]
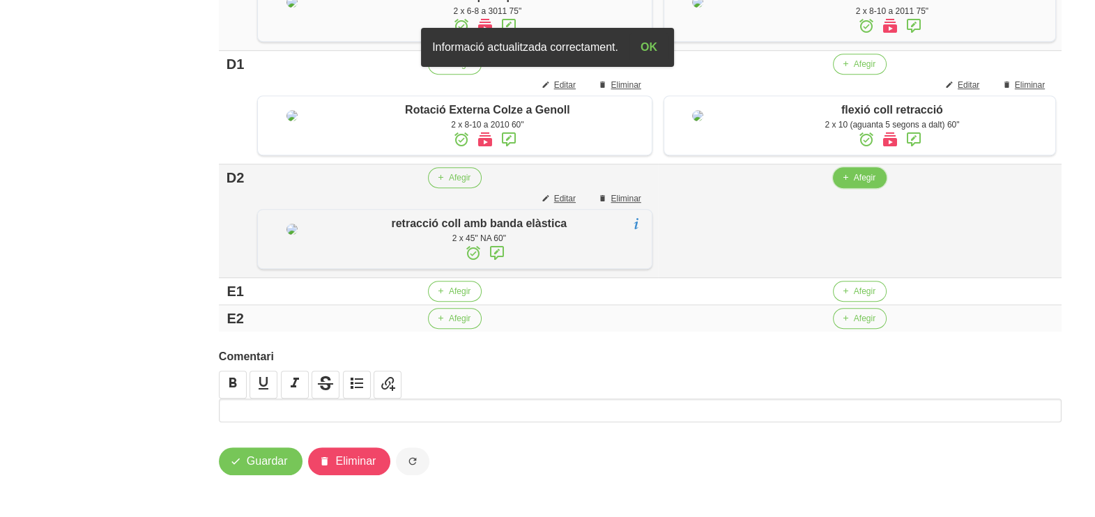
click at [843, 184] on icon "button" at bounding box center [845, 177] width 8 height 13
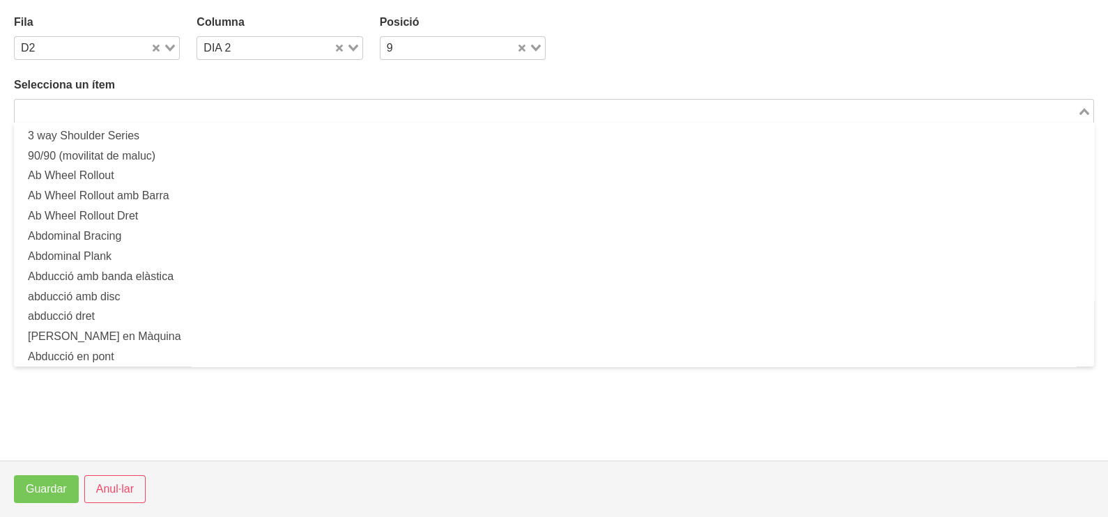
drag, startPoint x: 199, startPoint y: 117, endPoint x: 216, endPoint y: 68, distance: 52.5
click at [201, 112] on input "Search for option" at bounding box center [546, 110] width 1060 height 17
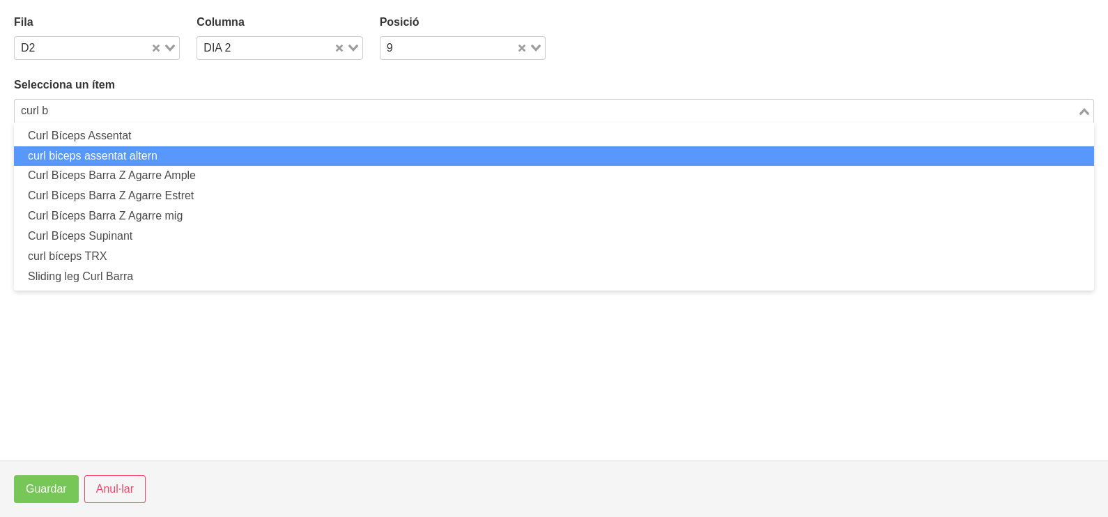
click at [172, 158] on li "curl biceps assentat altern" at bounding box center [554, 156] width 1080 height 20
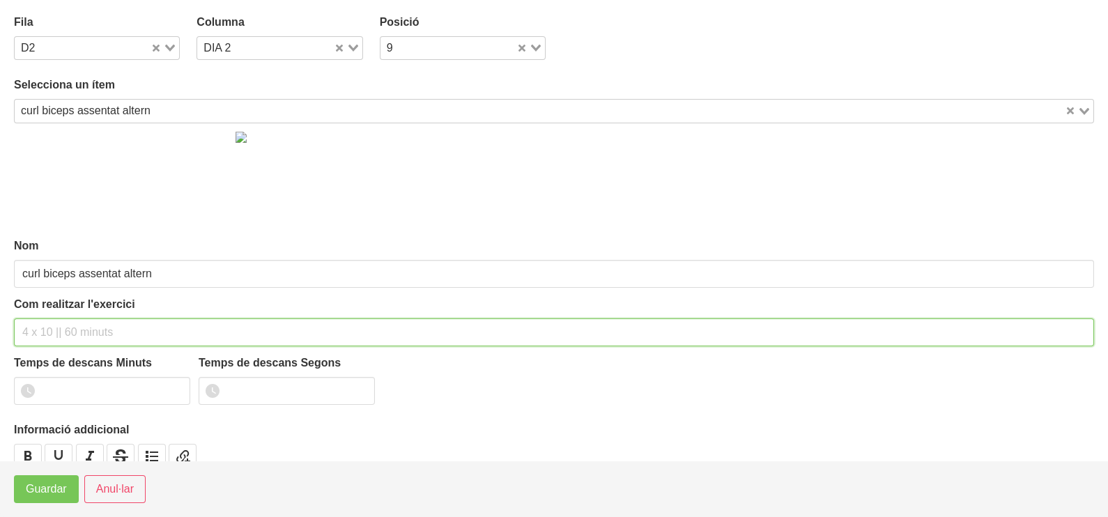
click at [71, 322] on input "text" at bounding box center [554, 332] width 1080 height 28
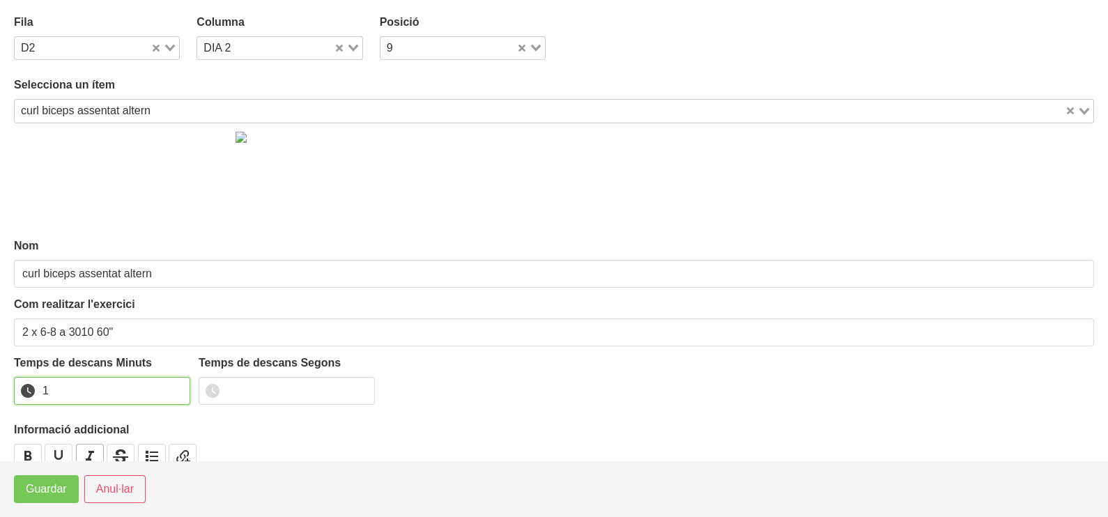
drag, startPoint x: 180, startPoint y: 386, endPoint x: 90, endPoint y: 450, distance: 110.4
click at [175, 388] on input "1" at bounding box center [102, 391] width 176 height 28
click at [66, 491] on span "Guardar" at bounding box center [46, 489] width 41 height 17
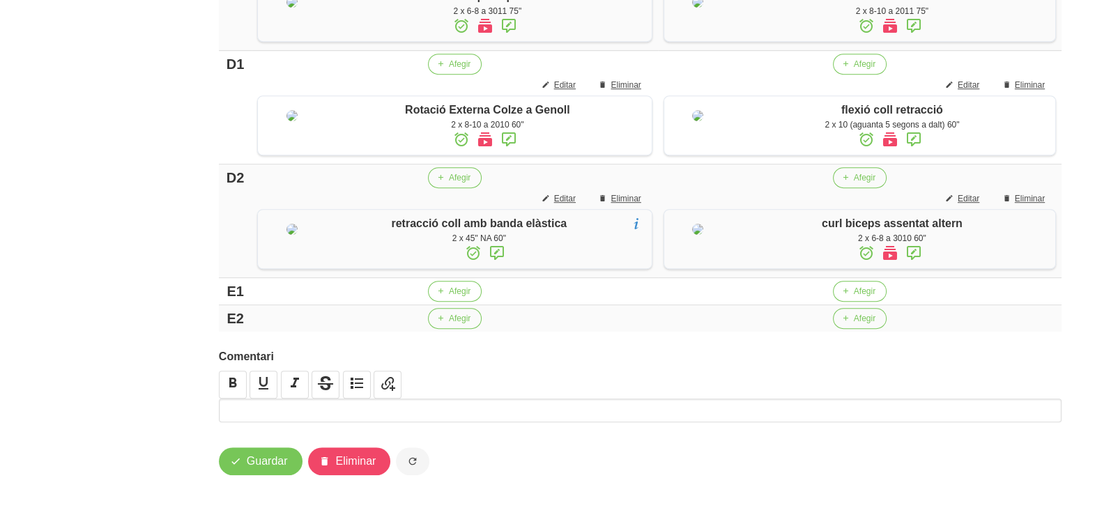
scroll to position [1239, 0]
click at [280, 452] on button "Guardar" at bounding box center [261, 461] width 84 height 28
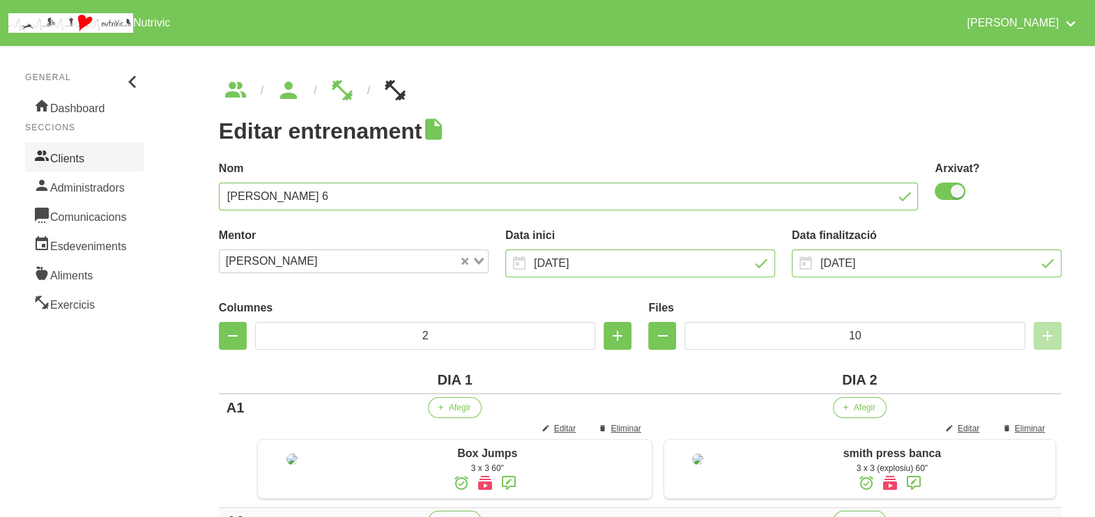
click at [100, 159] on link "Clients" at bounding box center [84, 156] width 118 height 29
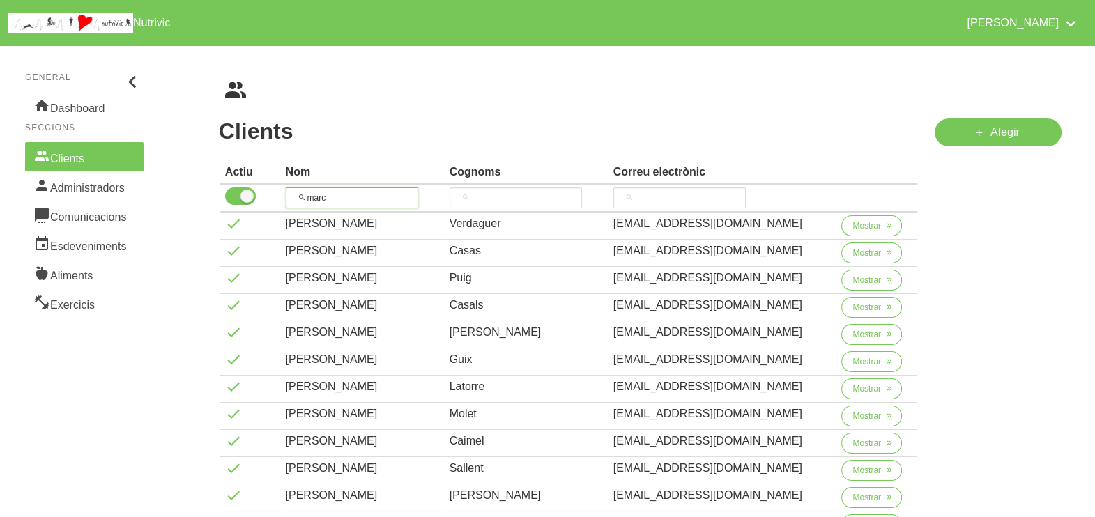
drag, startPoint x: 355, startPoint y: 199, endPoint x: 268, endPoint y: 195, distance: 87.2
click at [266, 199] on tr "marc" at bounding box center [569, 199] width 698 height 28
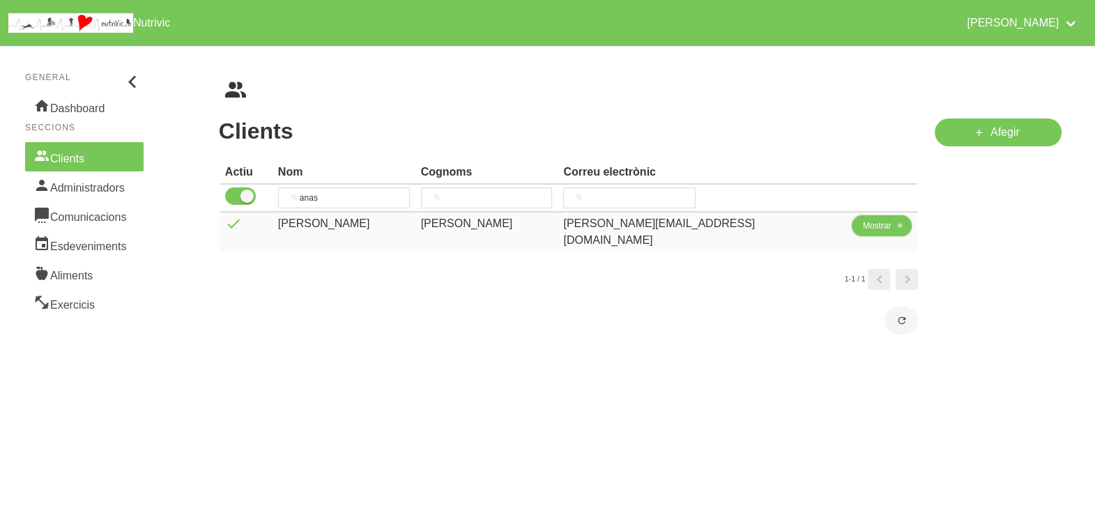
click at [863, 226] on span "Mostrar" at bounding box center [877, 226] width 29 height 13
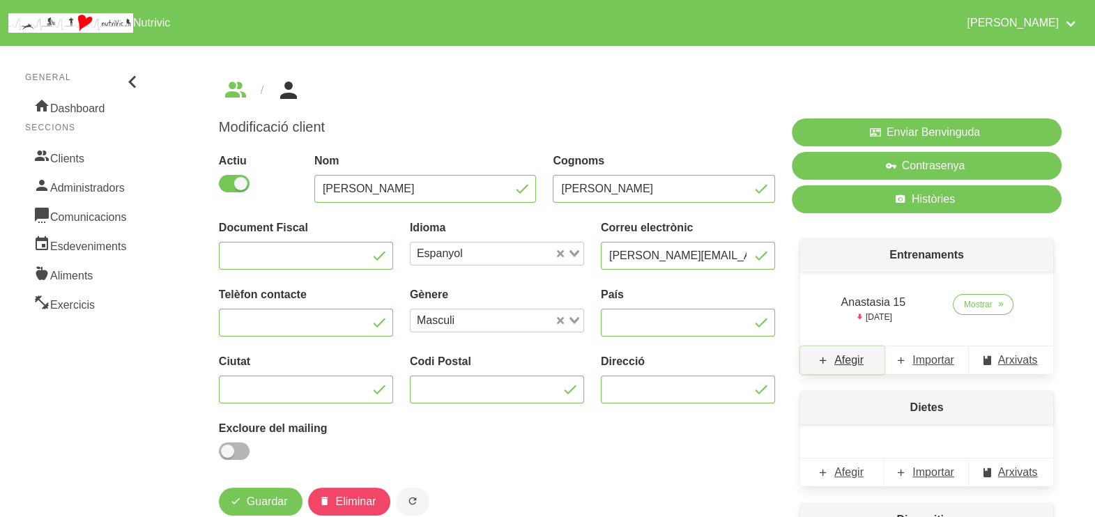
click at [844, 363] on span "Afegir" at bounding box center [848, 360] width 29 height 17
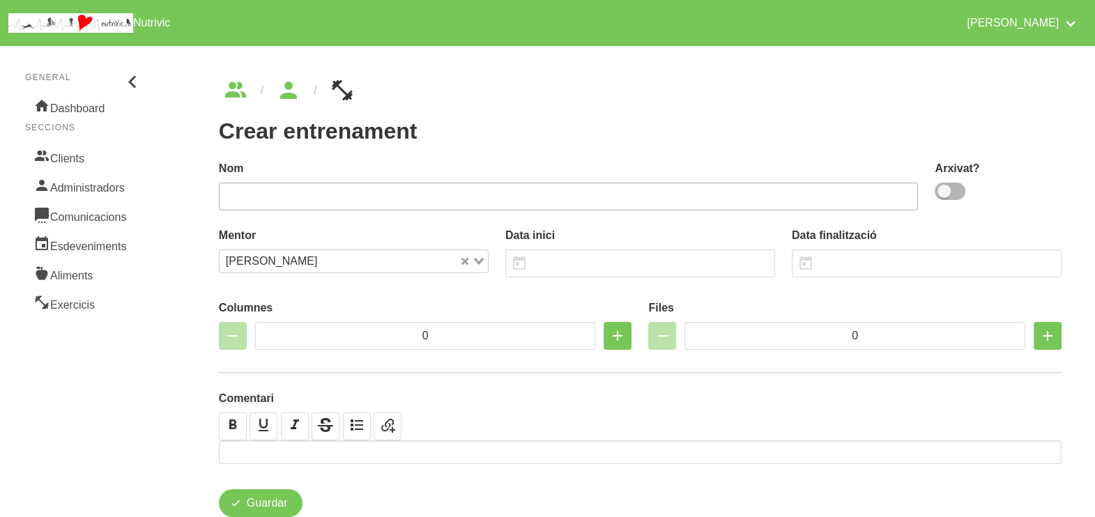
click at [953, 193] on span at bounding box center [950, 191] width 31 height 17
click at [944, 193] on input "checkbox" at bounding box center [939, 191] width 9 height 9
drag, startPoint x: 647, startPoint y: 192, endPoint x: 646, endPoint y: 135, distance: 56.5
click at [647, 190] on input "text" at bounding box center [569, 197] width 700 height 28
click at [563, 261] on input "text" at bounding box center [640, 263] width 270 height 28
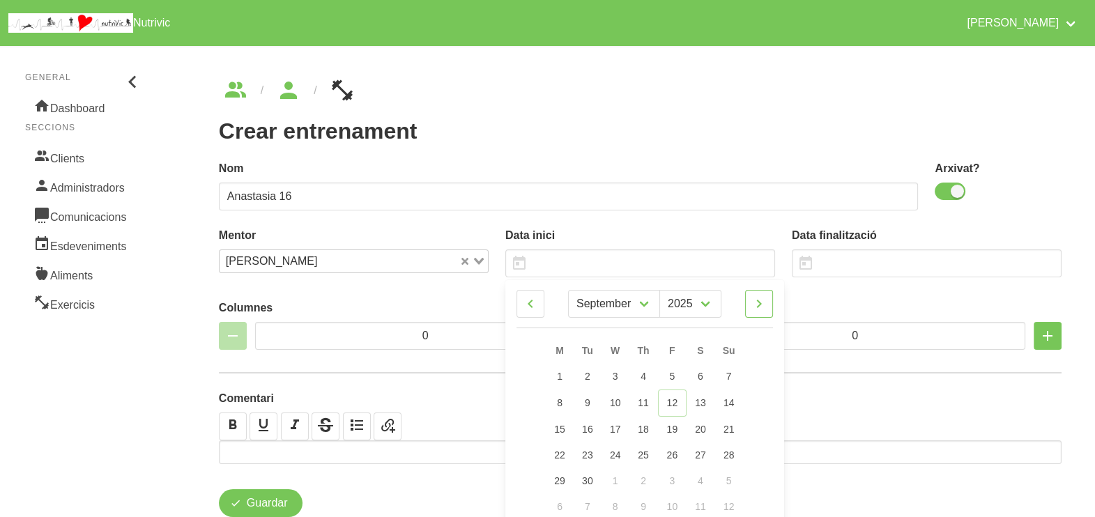
click at [764, 299] on icon at bounding box center [759, 303] width 17 height 25
drag, startPoint x: 725, startPoint y: 427, endPoint x: 725, endPoint y: 360, distance: 66.9
click at [726, 427] on span "19" at bounding box center [728, 427] width 11 height 11
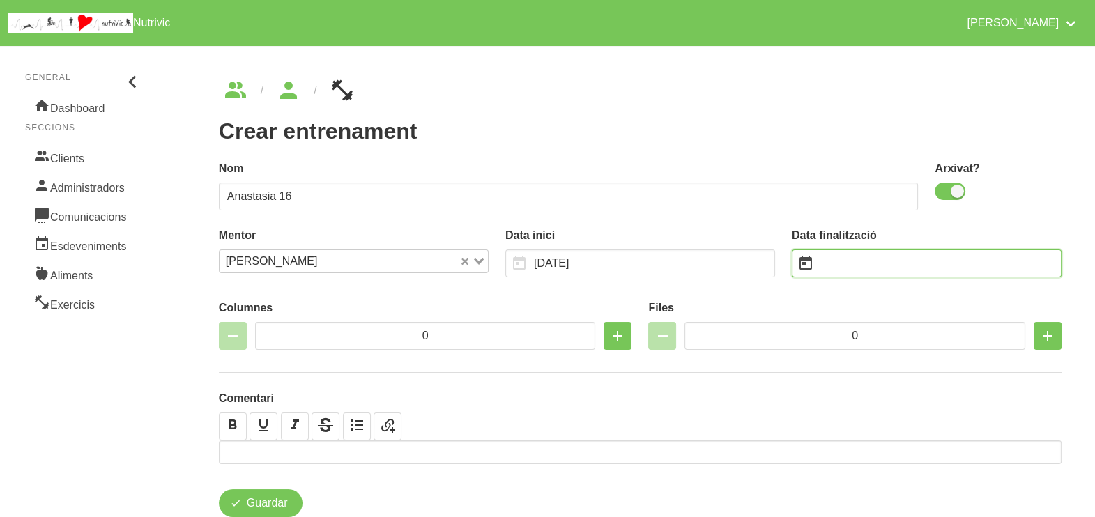
click at [839, 251] on input "text" at bounding box center [927, 263] width 270 height 28
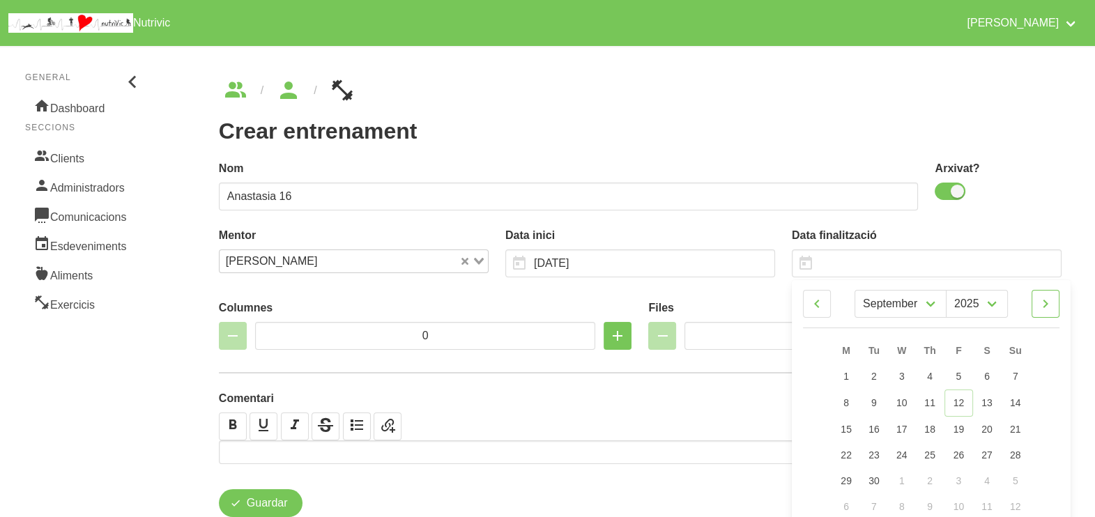
click at [1045, 299] on icon at bounding box center [1045, 303] width 17 height 25
click at [1017, 479] on span "30" at bounding box center [1014, 479] width 11 height 11
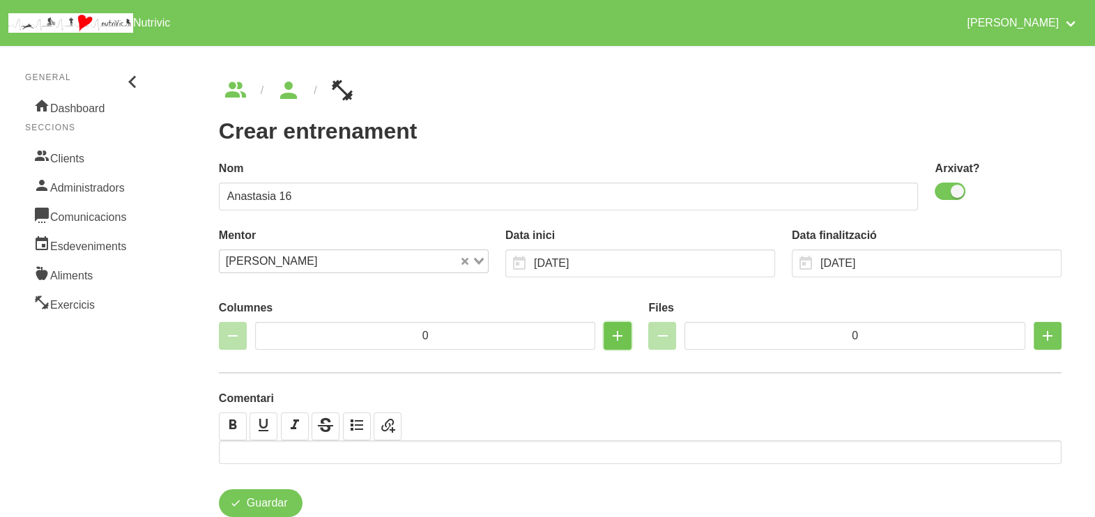
click at [615, 337] on icon "button" at bounding box center [617, 335] width 17 height 25
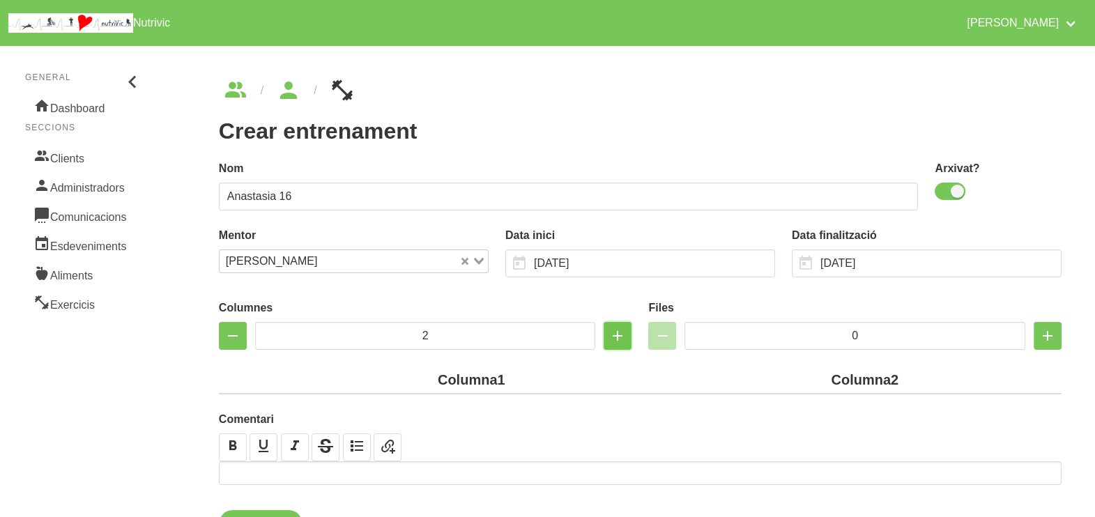
click at [615, 341] on icon "button" at bounding box center [617, 335] width 17 height 25
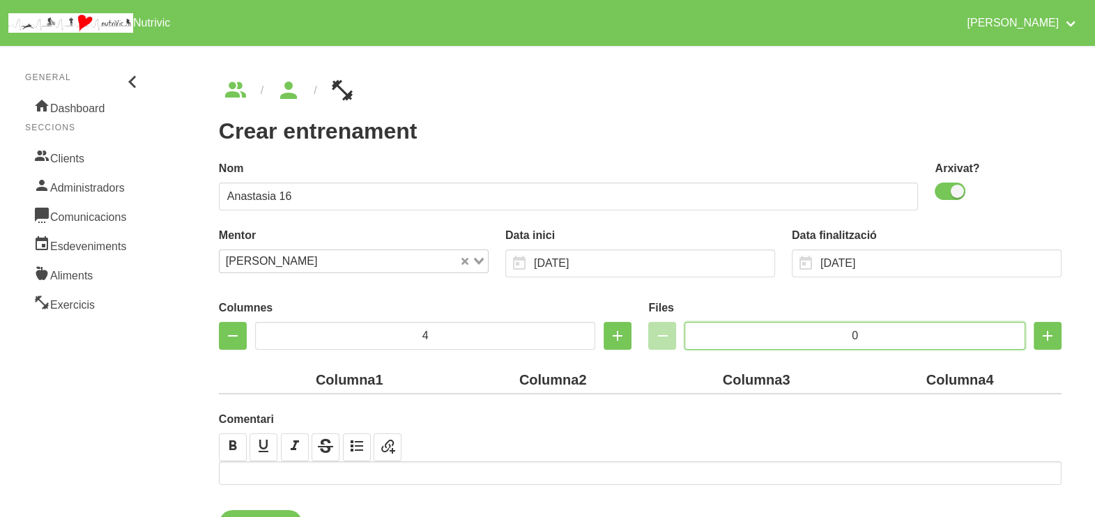
drag, startPoint x: 873, startPoint y: 330, endPoint x: 813, endPoint y: 331, distance: 60.6
click at [813, 331] on input "0" at bounding box center [854, 336] width 341 height 28
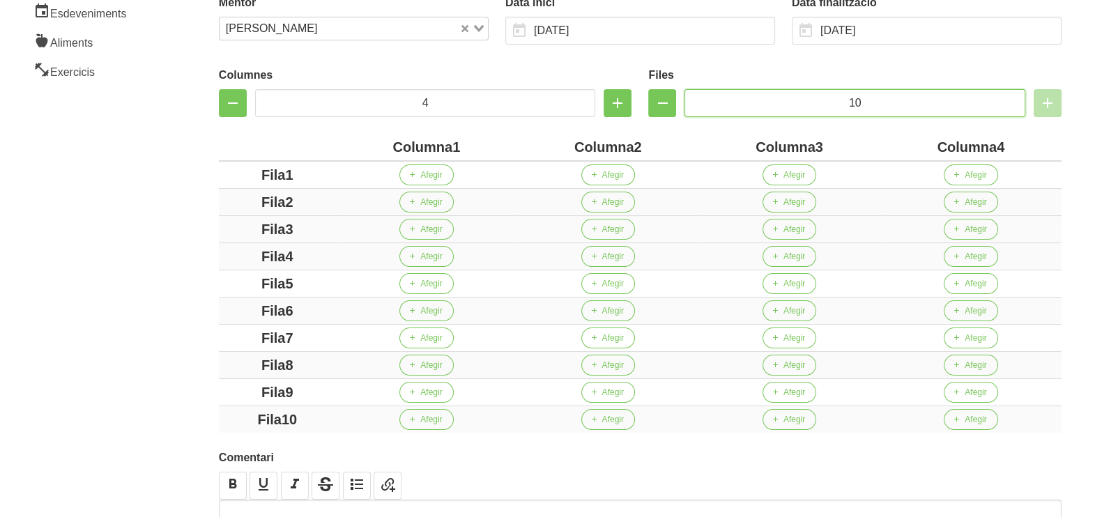
scroll to position [261, 0]
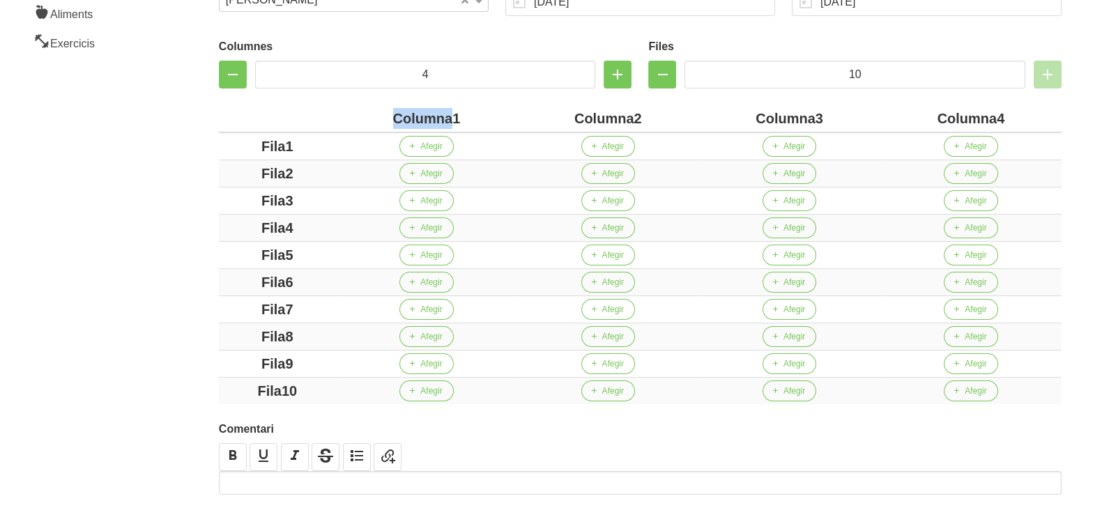
drag, startPoint x: 453, startPoint y: 114, endPoint x: 332, endPoint y: 114, distance: 121.3
click at [332, 114] on tr "Columna1 Columna2 Columna3 Columna4" at bounding box center [640, 118] width 843 height 27
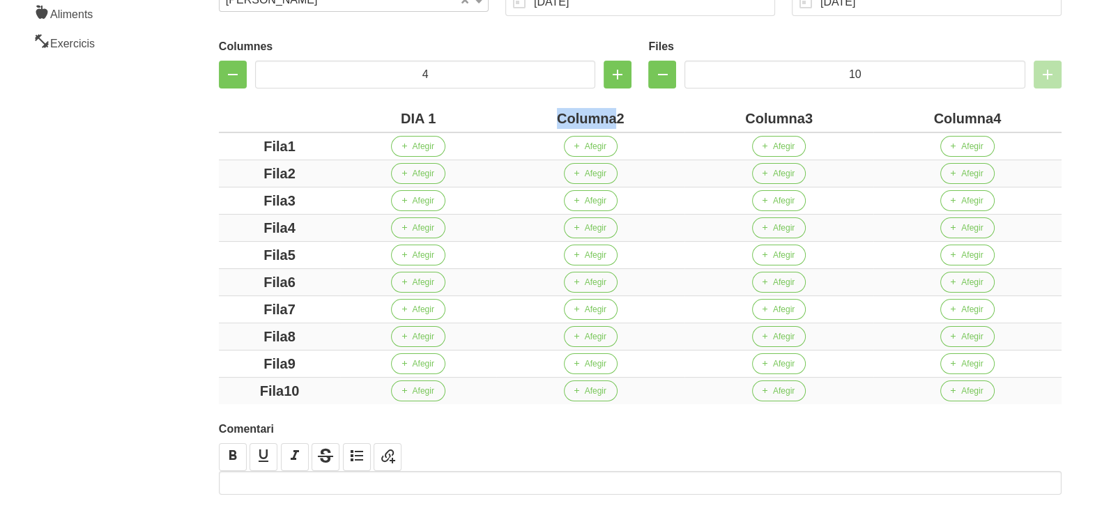
drag, startPoint x: 614, startPoint y: 117, endPoint x: 526, endPoint y: 112, distance: 88.0
click at [543, 115] on div "Columna2" at bounding box center [590, 118] width 177 height 21
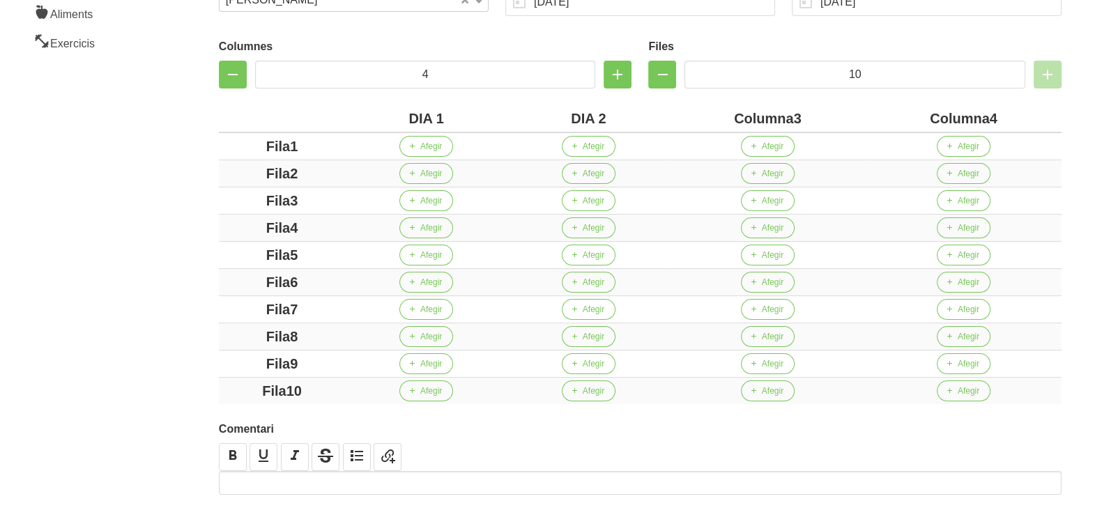
drag, startPoint x: 793, startPoint y: 118, endPoint x: 714, endPoint y: 121, distance: 78.8
click at [702, 118] on div "Columna3" at bounding box center [767, 118] width 185 height 21
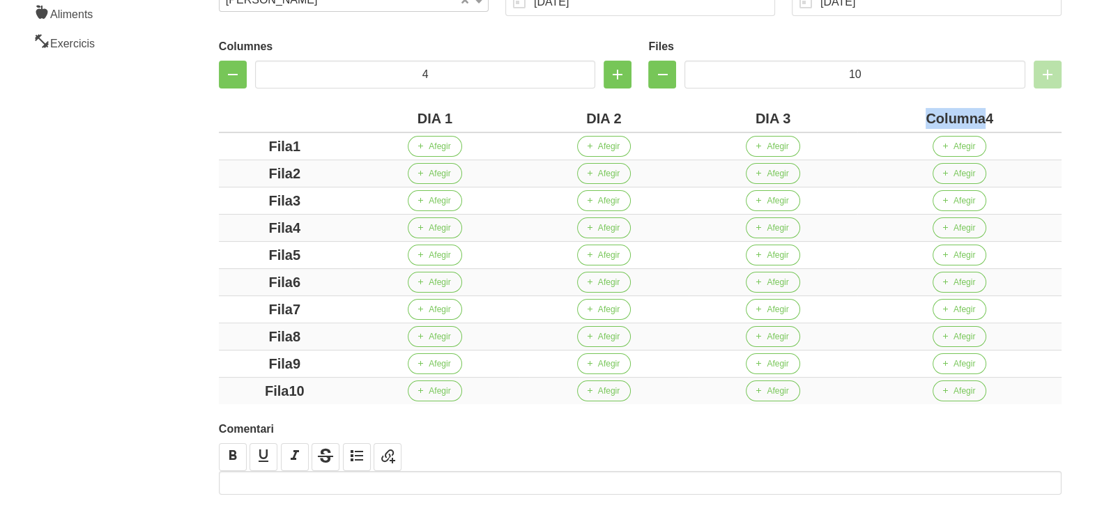
drag, startPoint x: 986, startPoint y: 118, endPoint x: 877, endPoint y: 119, distance: 108.7
click at [877, 119] on div "Columna4" at bounding box center [959, 118] width 193 height 21
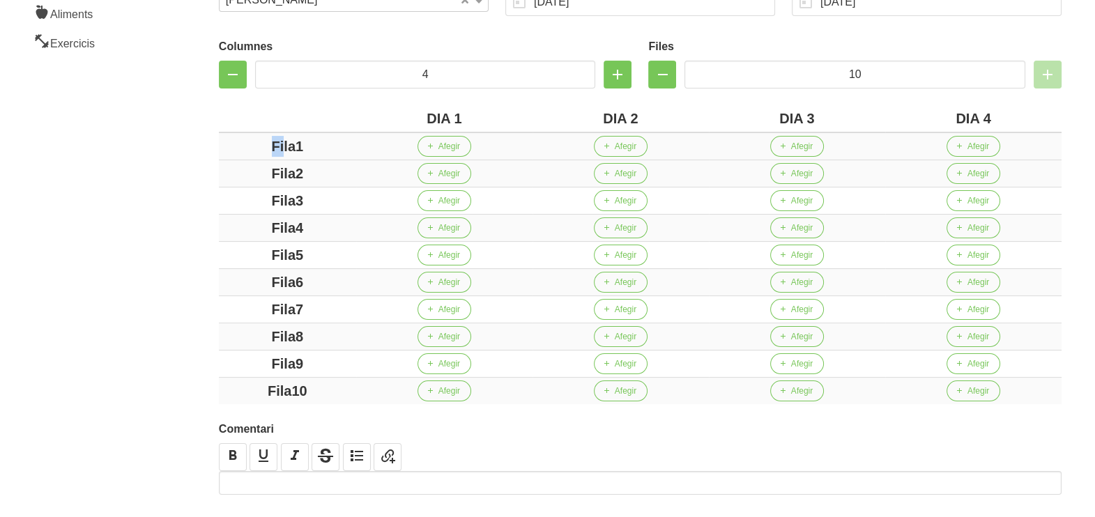
drag, startPoint x: 265, startPoint y: 141, endPoint x: 235, endPoint y: 150, distance: 31.3
click at [215, 139] on div "Columnes 4 Files 10 DIA 1 DIA 2 DIA 3 DIA 4 Fila1 Afegir Afegir Afegir Afegir F…" at bounding box center [639, 218] width 859 height 388
drag, startPoint x: 296, startPoint y: 148, endPoint x: 265, endPoint y: 145, distance: 31.6
click at [265, 145] on div "Ala1" at bounding box center [287, 146] width 126 height 21
drag, startPoint x: 298, startPoint y: 174, endPoint x: 258, endPoint y: 173, distance: 40.4
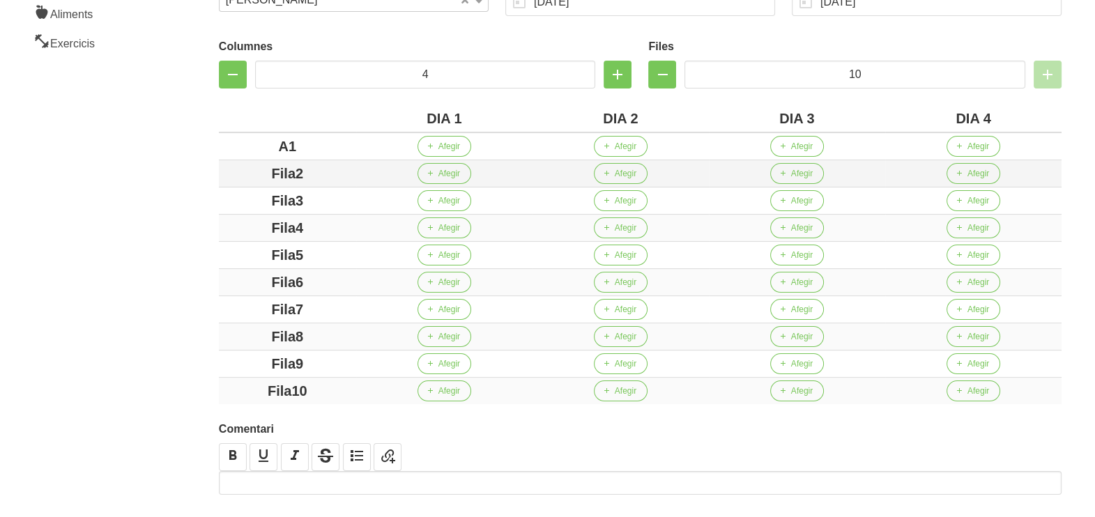
click at [258, 173] on div "Fila2" at bounding box center [287, 173] width 126 height 21
drag, startPoint x: 298, startPoint y: 199, endPoint x: 242, endPoint y: 205, distance: 56.8
click at [243, 204] on div "Fila3" at bounding box center [287, 200] width 126 height 21
drag, startPoint x: 293, startPoint y: 231, endPoint x: 241, endPoint y: 239, distance: 52.9
click at [240, 229] on div "Fila4" at bounding box center [287, 227] width 126 height 21
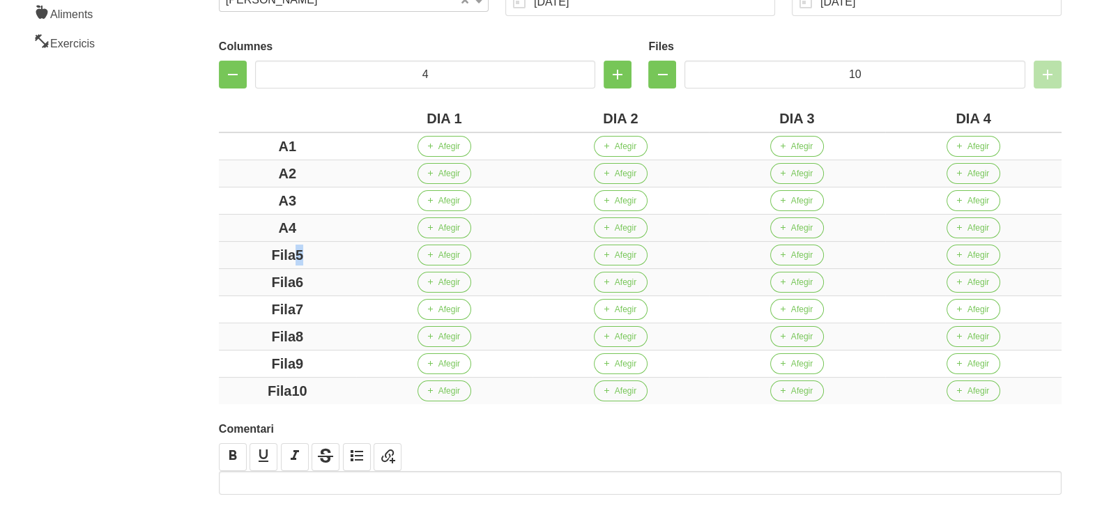
drag, startPoint x: 298, startPoint y: 251, endPoint x: 231, endPoint y: 254, distance: 67.7
click at [208, 244] on div "Crear entrenament c205f718-a6f1-42e5-a9e2-70f484456580 Nom Anastasia 16 Arxivat…" at bounding box center [639, 183] width 909 height 797
drag, startPoint x: 300, startPoint y: 277, endPoint x: 199, endPoint y: 275, distance: 101.1
click at [198, 276] on div "Crear entrenament c205f718-a6f1-42e5-a9e2-70f484456580 Nom Anastasia 16 Arxivat…" at bounding box center [639, 183] width 909 height 797
drag, startPoint x: 314, startPoint y: 300, endPoint x: 216, endPoint y: 300, distance: 97.6
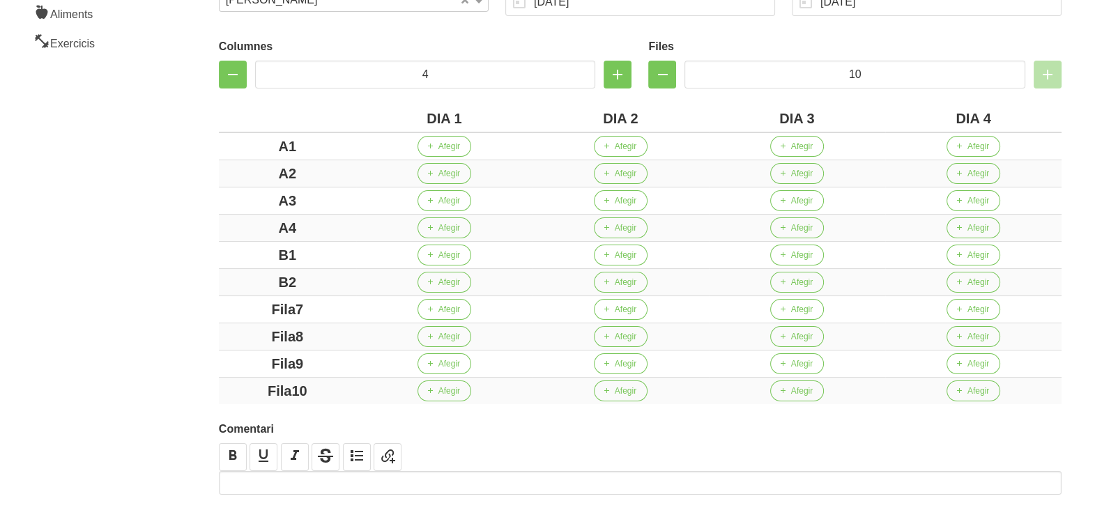
click at [216, 300] on div "Columnes 4 Files 10 DIA 1 DIA 2 DIA 3 DIA 4 A1 Afegir Afegir Afegir Afegir A2 A…" at bounding box center [639, 218] width 859 height 388
drag, startPoint x: 330, startPoint y: 330, endPoint x: 250, endPoint y: 325, distance: 79.6
click at [230, 326] on div "Fila8" at bounding box center [287, 336] width 126 height 21
click at [202, 359] on div "Crear entrenament c205f718-a6f1-42e5-a9e2-70f484456580 Nom Anastasia 16 Arxivat…" at bounding box center [639, 183] width 909 height 797
click at [199, 371] on div "Crear entrenament c205f718-a6f1-42e5-a9e2-70f484456580 Nom Anastasia 16 Arxivat…" at bounding box center [639, 183] width 909 height 797
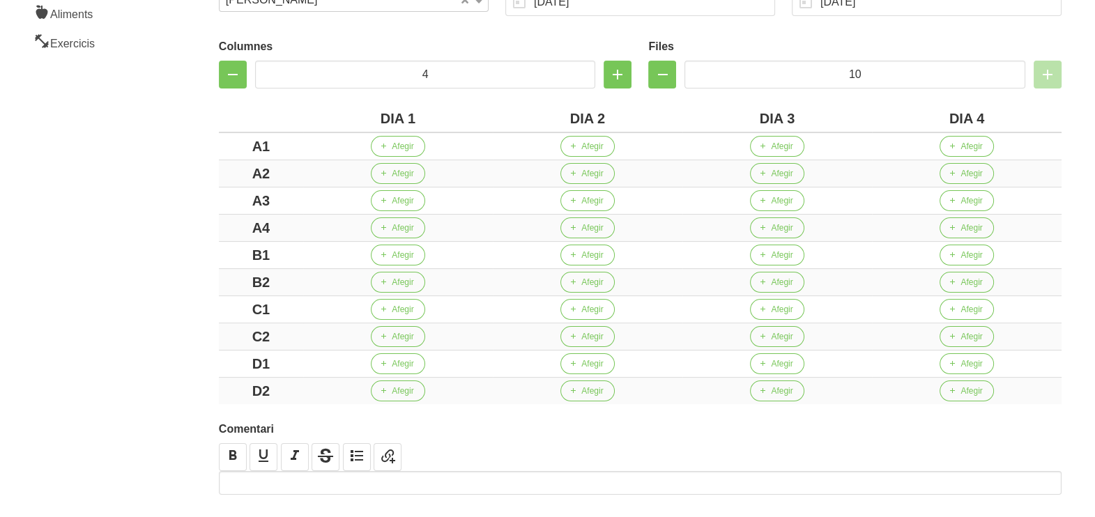
drag, startPoint x: 160, startPoint y: 311, endPoint x: 167, endPoint y: 296, distance: 16.5
click at [161, 303] on aside "General Dashboard Seccions Clients Administradors Comunicacions Esdeveniments A…" at bounding box center [84, 182] width 185 height 813
click at [418, 143] on button "Afegir" at bounding box center [398, 146] width 54 height 21
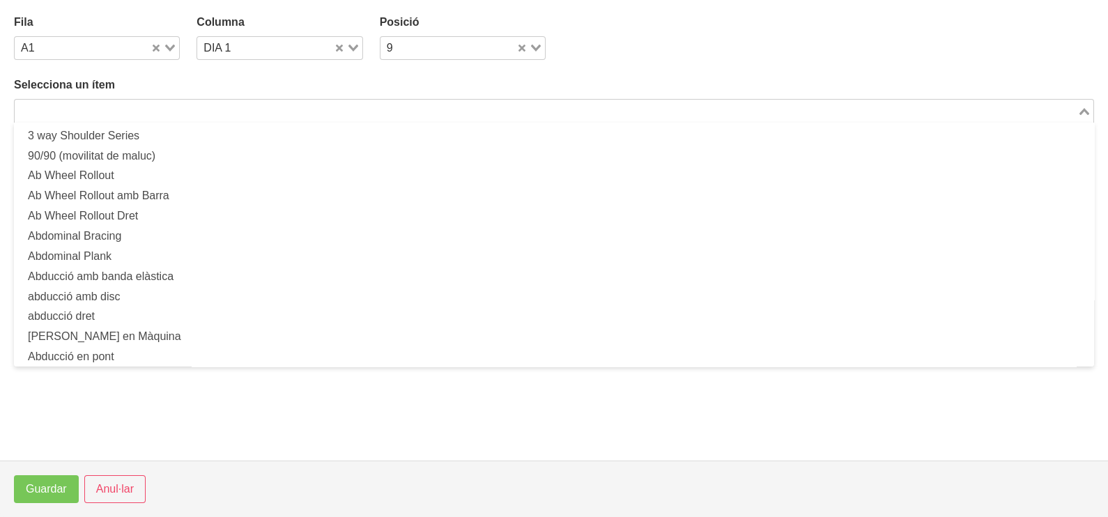
click at [194, 107] on input "Search for option" at bounding box center [546, 110] width 1060 height 17
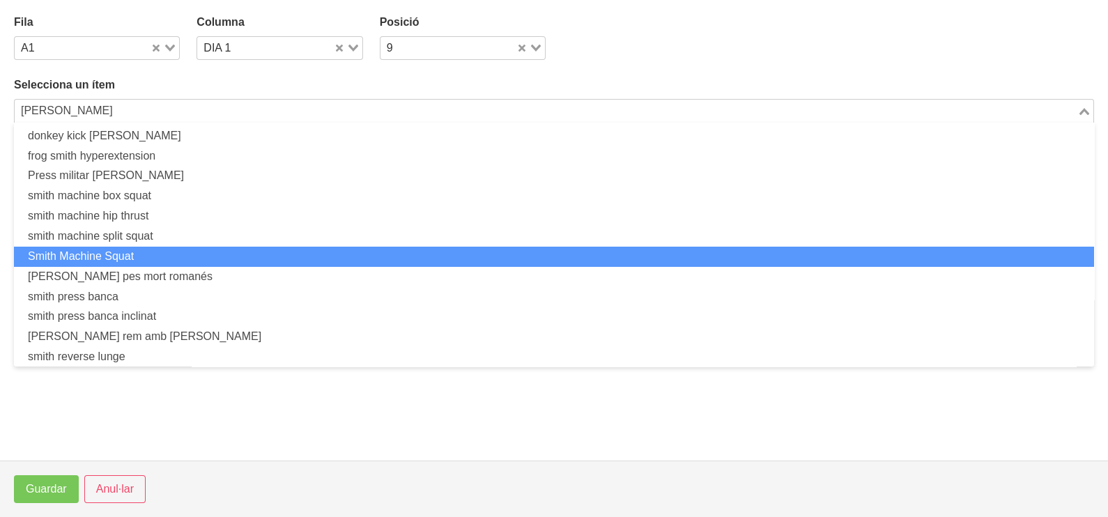
click at [150, 254] on li "Smith Machine Squat" at bounding box center [554, 257] width 1080 height 20
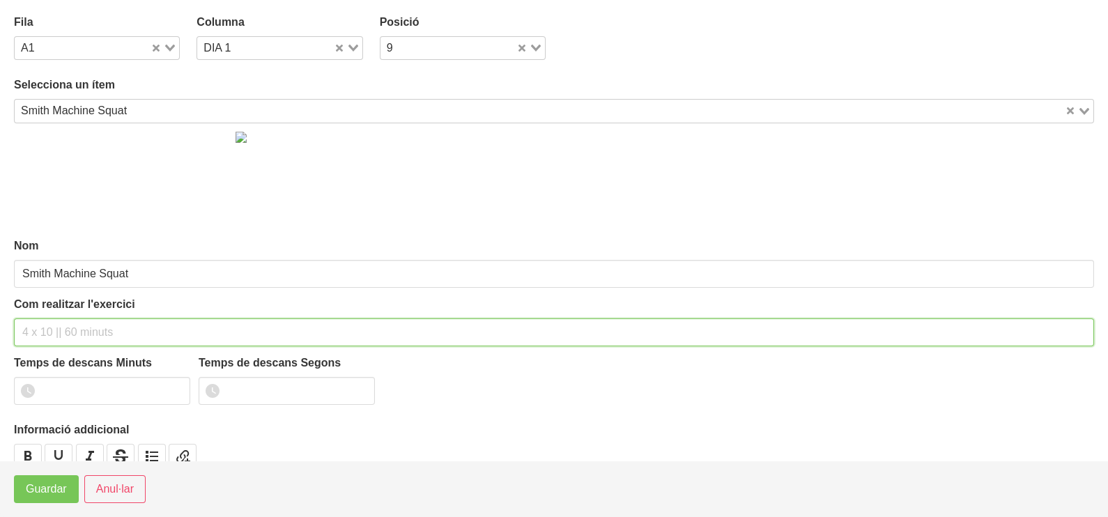
drag, startPoint x: 59, startPoint y: 325, endPoint x: 78, endPoint y: 302, distance: 29.6
click at [63, 321] on input "text" at bounding box center [554, 332] width 1080 height 28
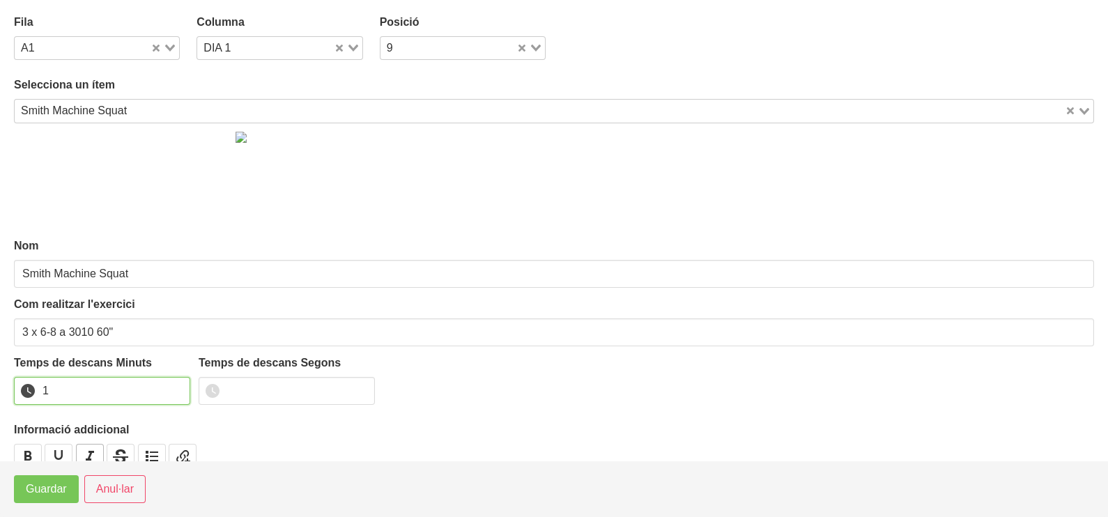
drag, startPoint x: 178, startPoint y: 385, endPoint x: 76, endPoint y: 445, distance: 118.7
click at [172, 387] on input "1" at bounding box center [102, 391] width 176 height 28
click at [33, 501] on button "Guardar" at bounding box center [46, 489] width 65 height 28
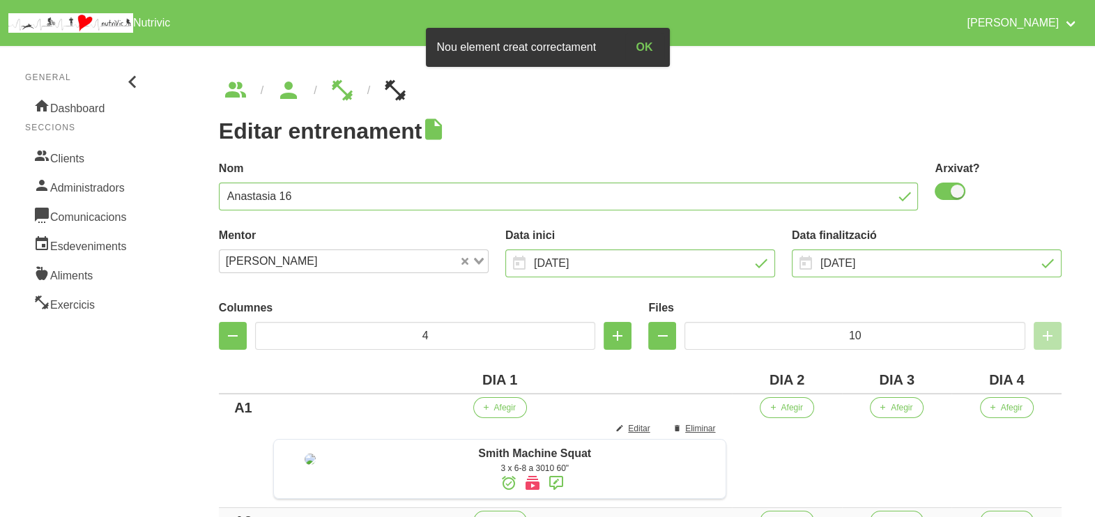
scroll to position [261, 0]
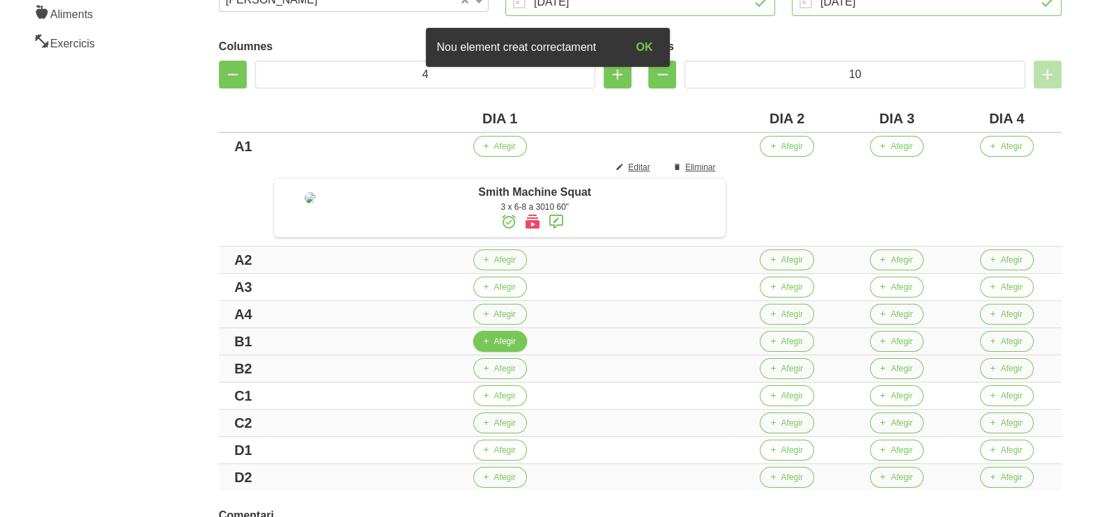
click at [515, 348] on span "Afegir" at bounding box center [505, 341] width 22 height 13
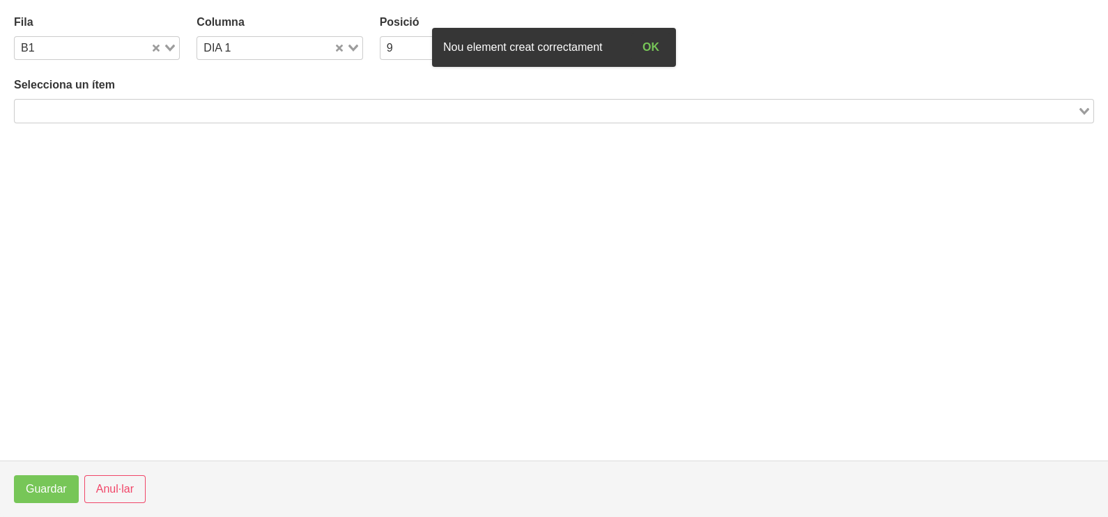
click at [185, 113] on input "Search for option" at bounding box center [546, 110] width 1060 height 17
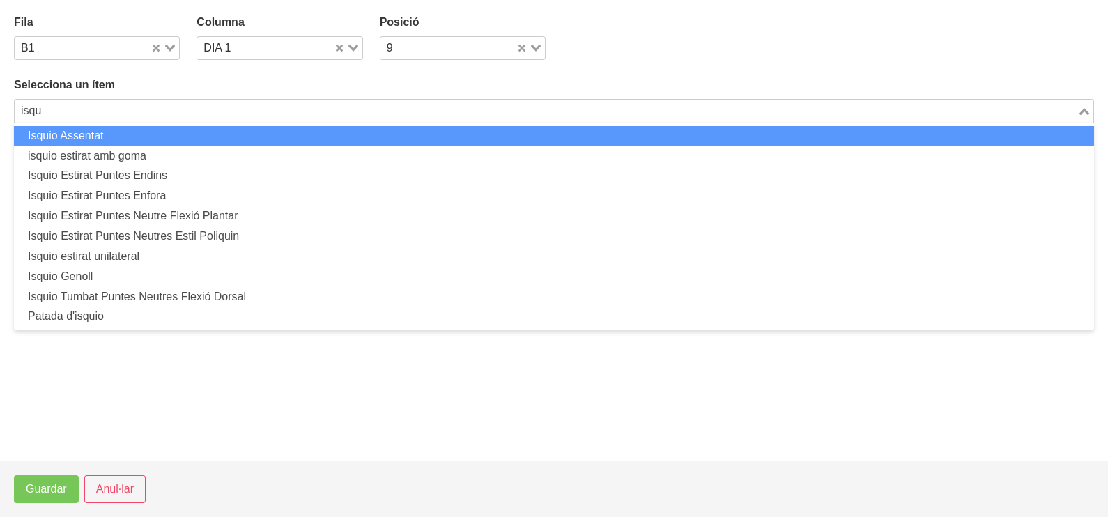
click at [164, 132] on li "Isquio Assentat" at bounding box center [554, 136] width 1080 height 20
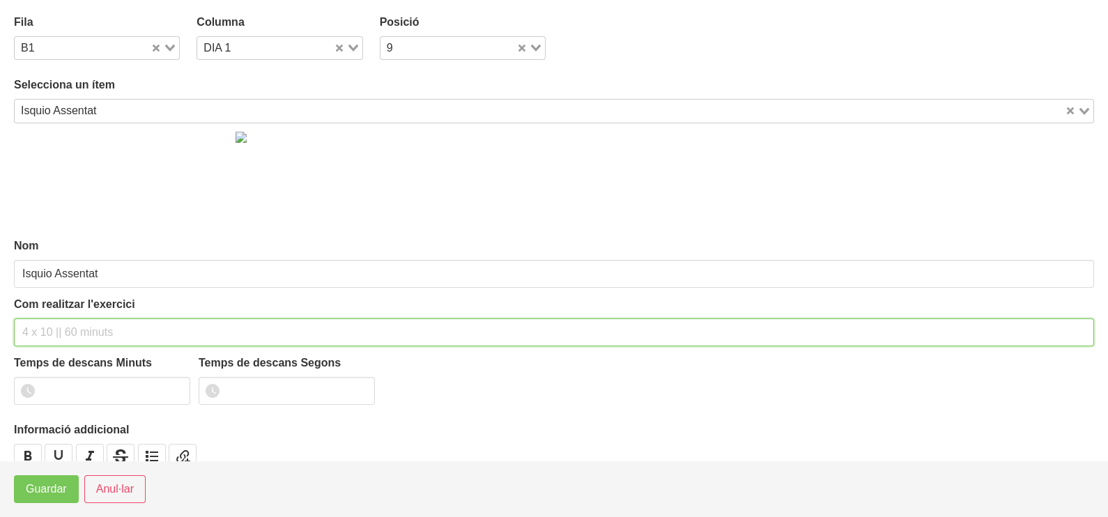
drag, startPoint x: 59, startPoint y: 321, endPoint x: 76, endPoint y: 259, distance: 63.6
click at [59, 318] on input "text" at bounding box center [554, 332] width 1080 height 28
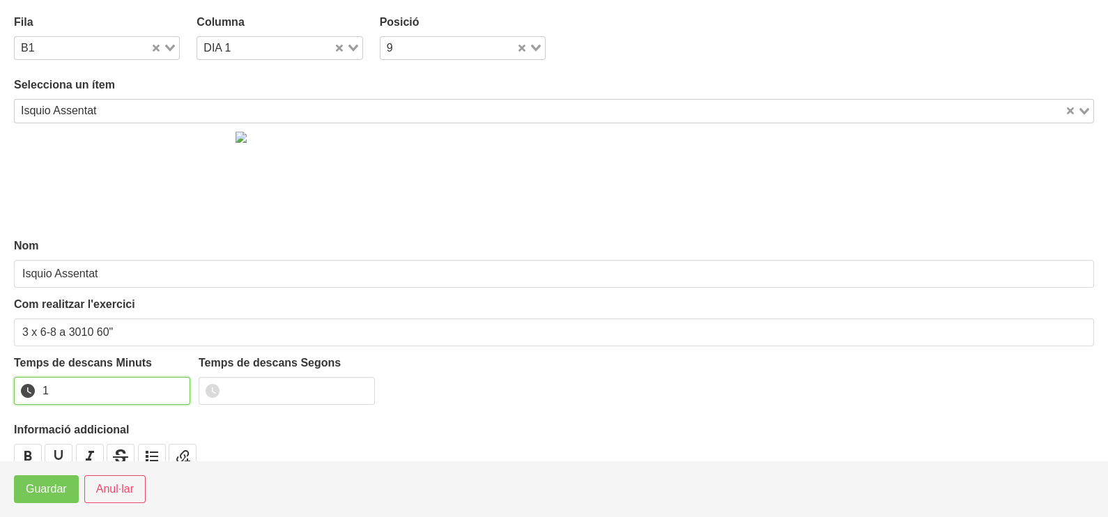
drag, startPoint x: 178, startPoint y: 385, endPoint x: 138, endPoint y: 412, distance: 48.3
click at [177, 387] on input "1" at bounding box center [102, 391] width 176 height 28
click at [70, 482] on button "Guardar" at bounding box center [46, 489] width 65 height 28
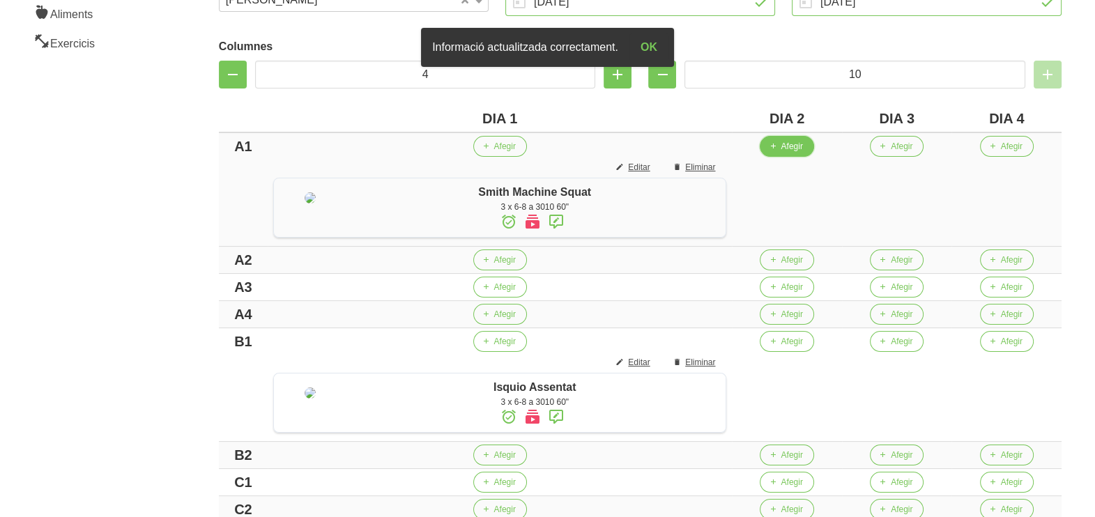
click at [802, 146] on span "Afegir" at bounding box center [792, 146] width 22 height 13
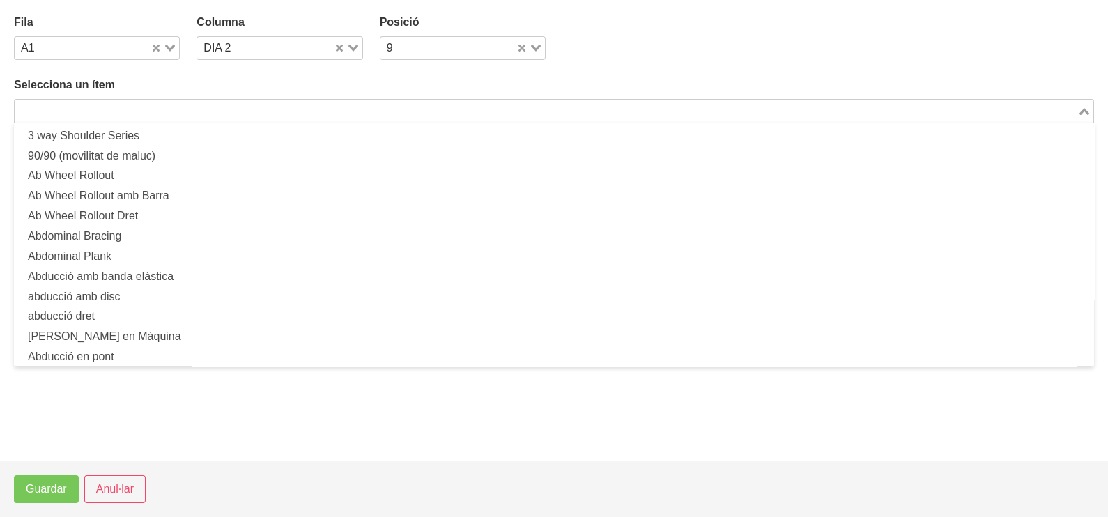
click at [477, 108] on input "Search for option" at bounding box center [546, 110] width 1060 height 17
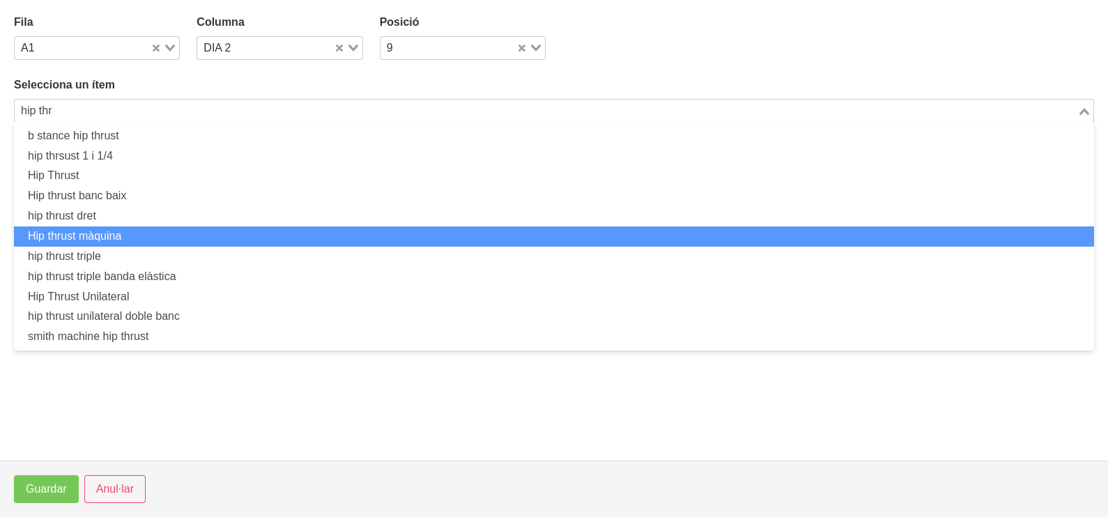
click at [174, 230] on li "Hip thrust màquina" at bounding box center [554, 236] width 1080 height 20
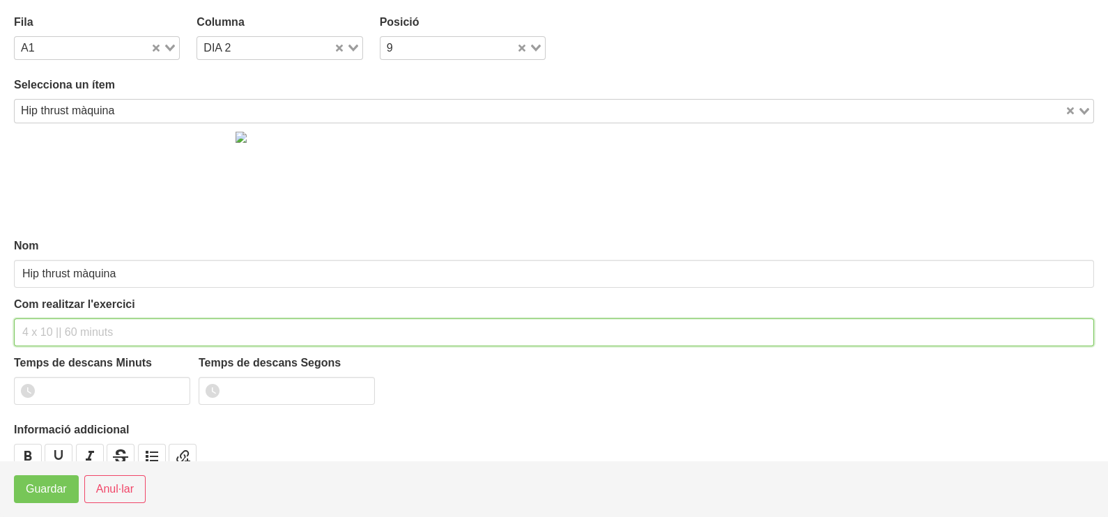
click at [83, 324] on input "text" at bounding box center [554, 332] width 1080 height 28
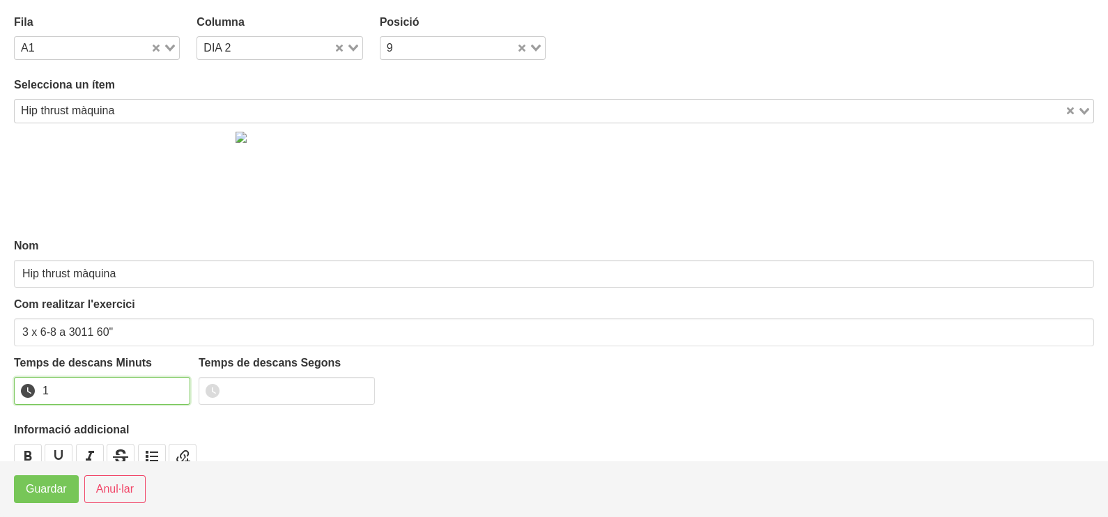
drag, startPoint x: 172, startPoint y: 387, endPoint x: 159, endPoint y: 395, distance: 15.3
click at [168, 390] on input "1" at bounding box center [102, 391] width 176 height 28
click at [56, 487] on span "Guardar" at bounding box center [46, 489] width 41 height 17
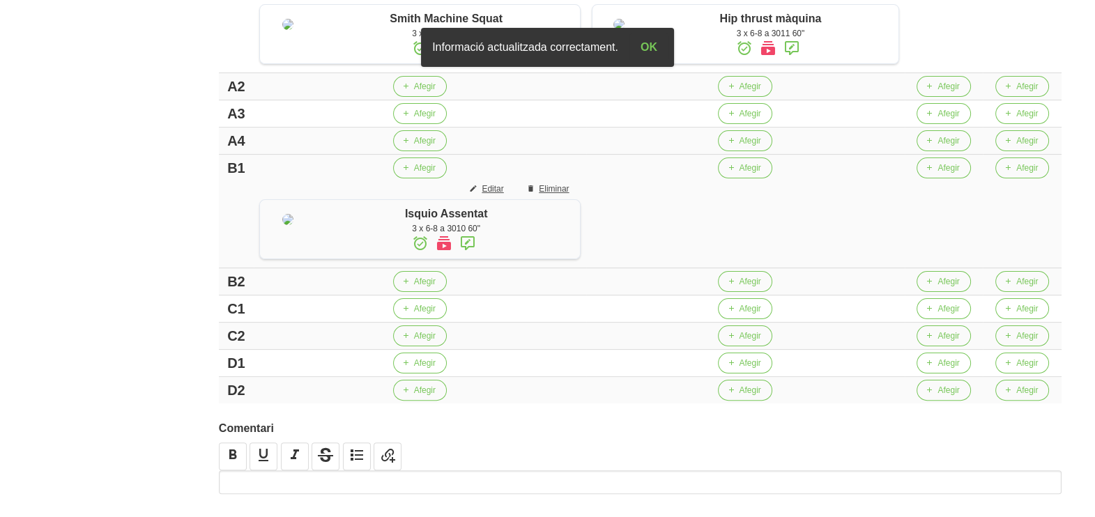
scroll to position [436, 0]
click at [735, 174] on icon "button" at bounding box center [730, 167] width 8 height 13
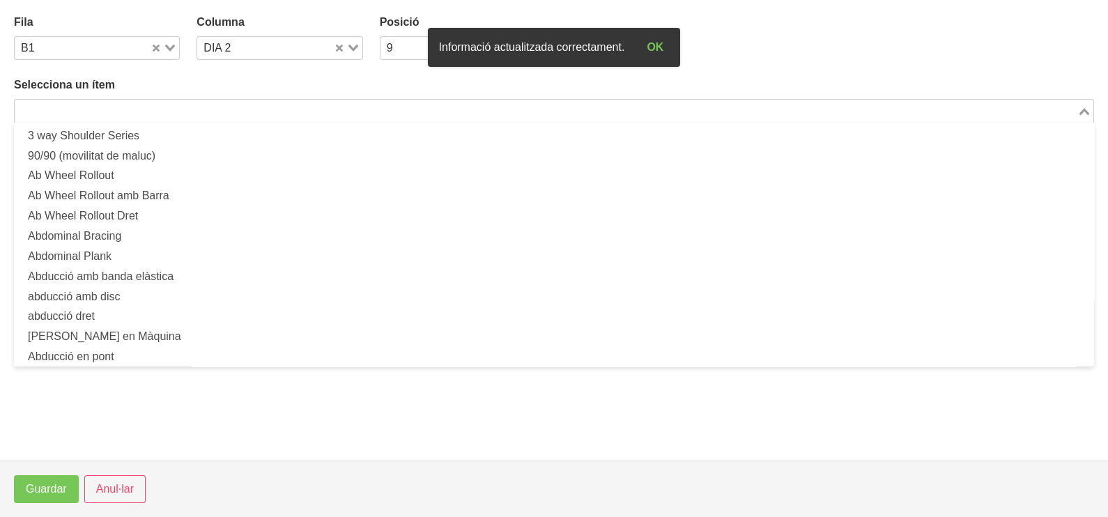
click at [233, 109] on input "Search for option" at bounding box center [546, 110] width 1060 height 17
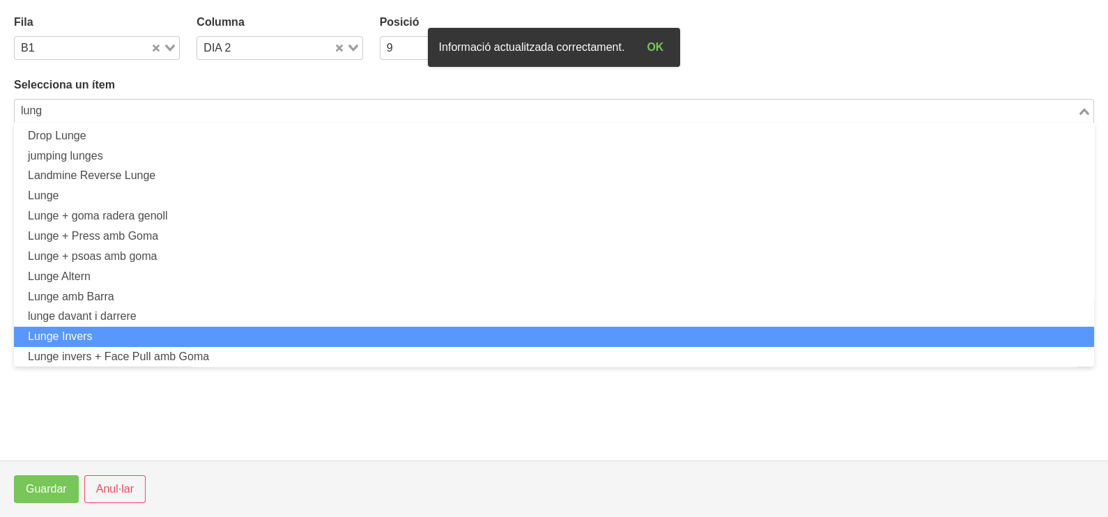
click at [116, 327] on li "Lunge Invers" at bounding box center [554, 337] width 1080 height 20
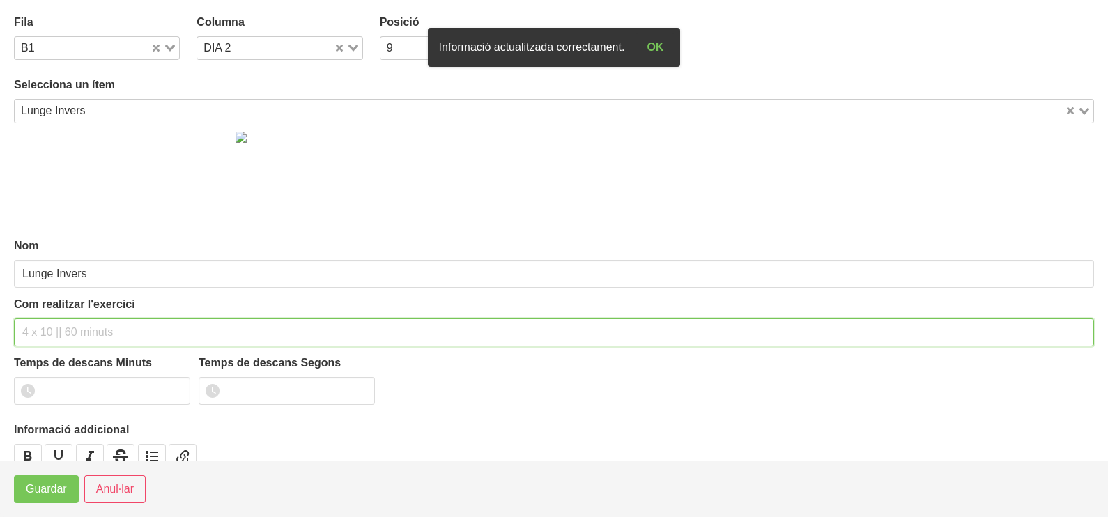
click at [59, 328] on input "text" at bounding box center [554, 332] width 1080 height 28
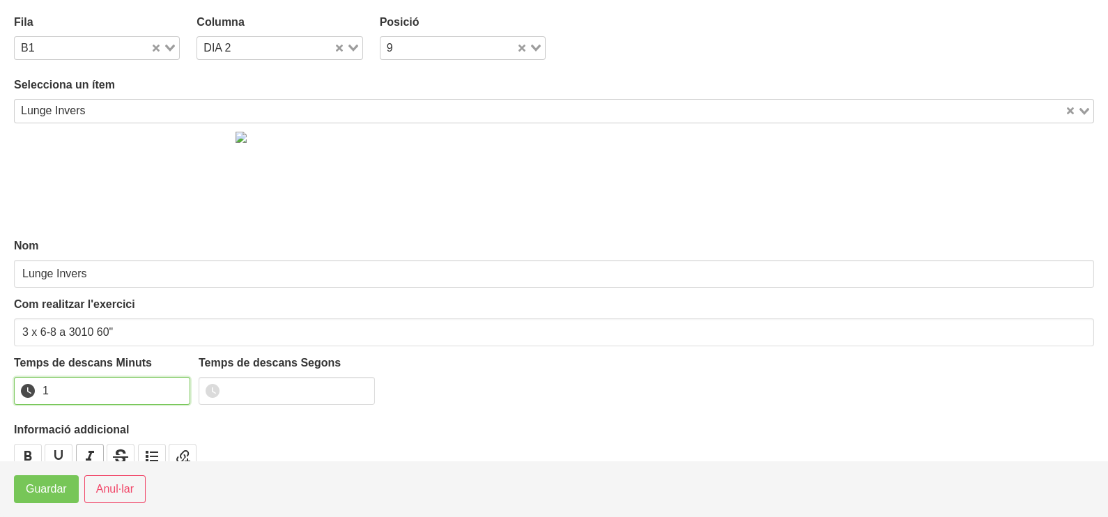
drag, startPoint x: 177, startPoint y: 385, endPoint x: 77, endPoint y: 453, distance: 120.8
click at [175, 387] on input "1" at bounding box center [102, 391] width 176 height 28
click at [57, 492] on span "Guardar" at bounding box center [46, 489] width 41 height 17
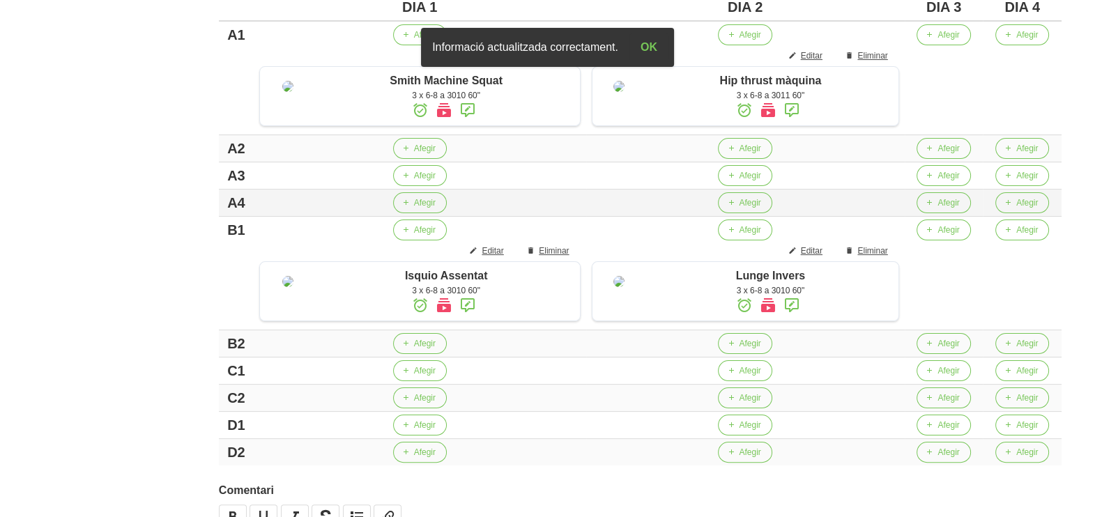
scroll to position [348, 0]
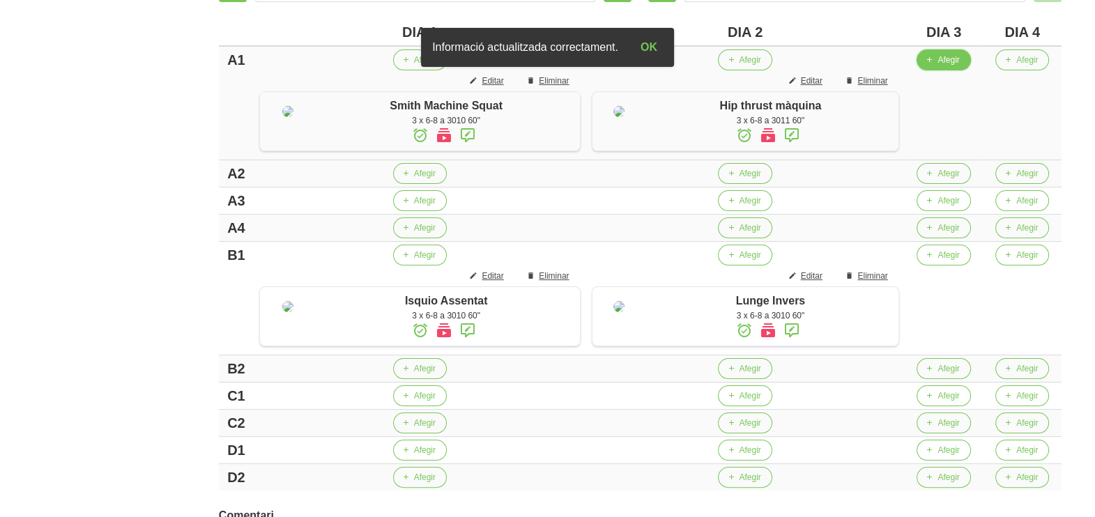
click at [953, 54] on span "Afegir" at bounding box center [948, 60] width 22 height 13
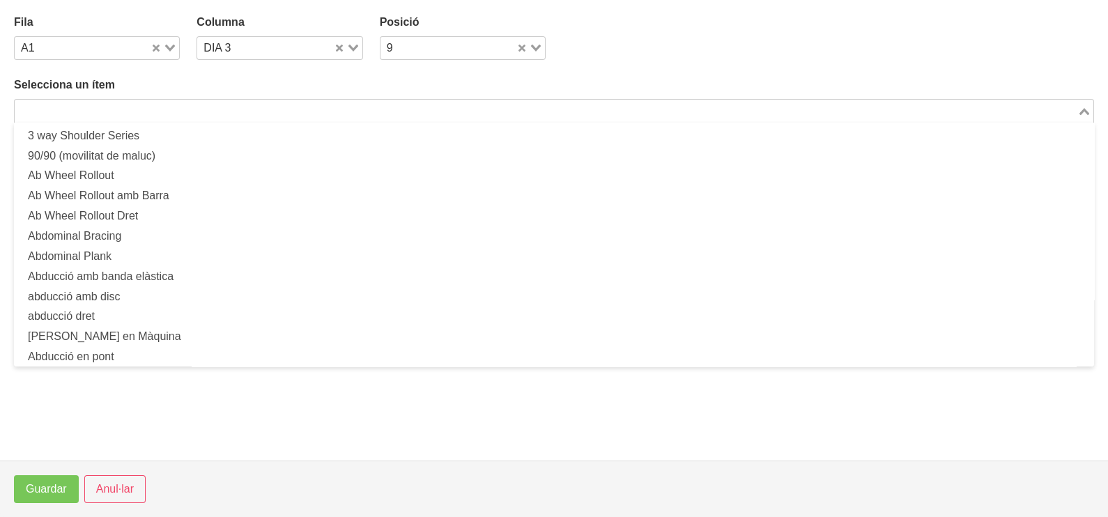
drag, startPoint x: 261, startPoint y: 106, endPoint x: 260, endPoint y: 115, distance: 9.1
click at [261, 110] on input "Search for option" at bounding box center [546, 110] width 1060 height 17
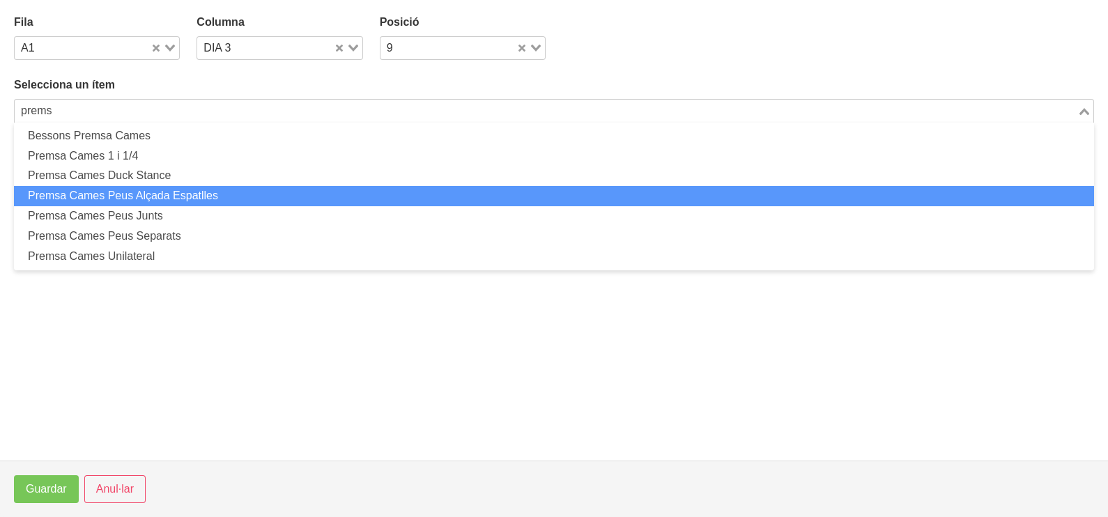
click at [226, 201] on li "Premsa Cames Peus Alçada Espatlles" at bounding box center [554, 196] width 1080 height 20
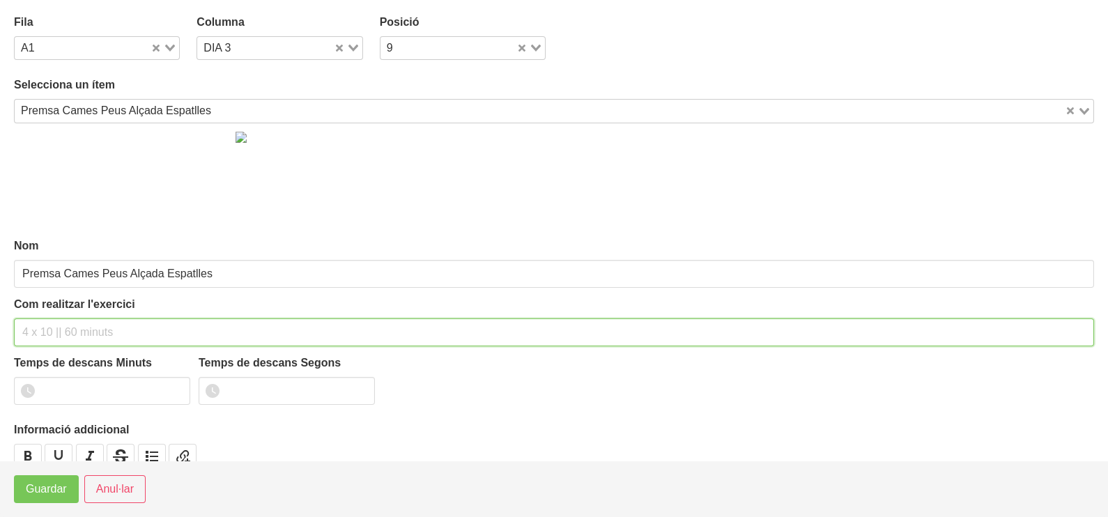
click at [82, 310] on div "Com realitzar l'exercici" at bounding box center [554, 321] width 1080 height 50
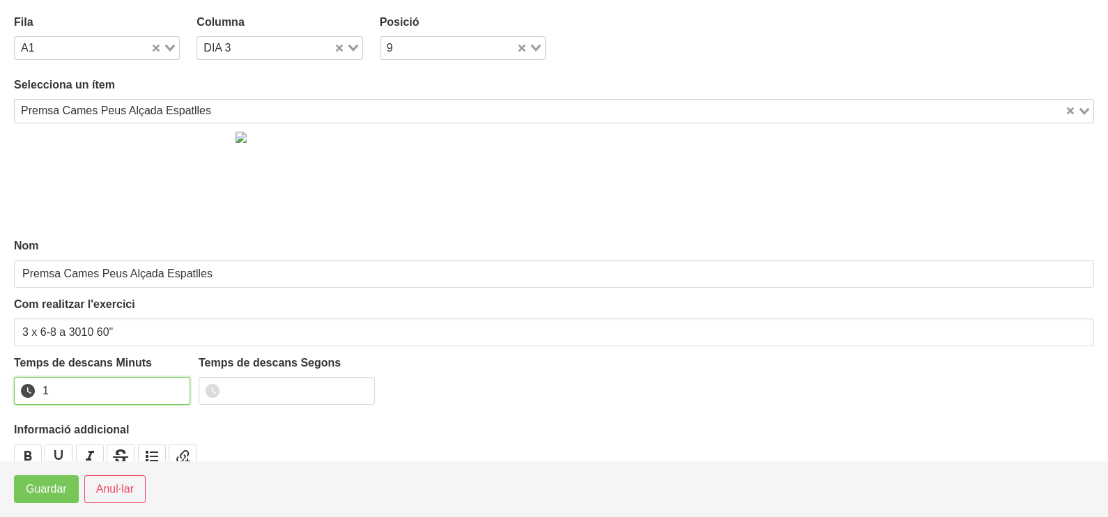
drag, startPoint x: 178, startPoint y: 387, endPoint x: 73, endPoint y: 456, distance: 124.9
click at [176, 388] on input "1" at bounding box center [102, 391] width 176 height 28
click at [56, 484] on span "Guardar" at bounding box center [46, 489] width 41 height 17
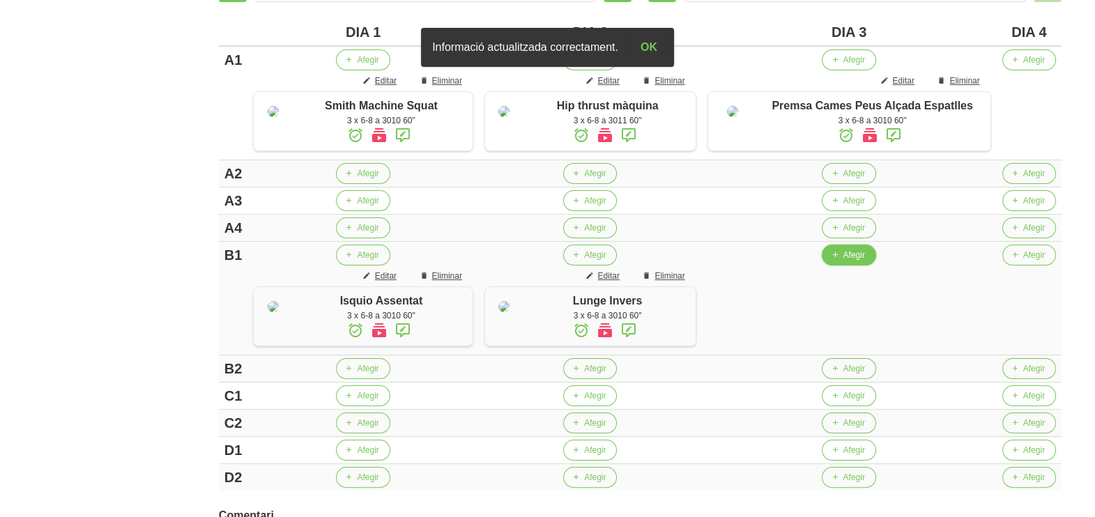
click at [848, 266] on button "Afegir" at bounding box center [849, 255] width 54 height 21
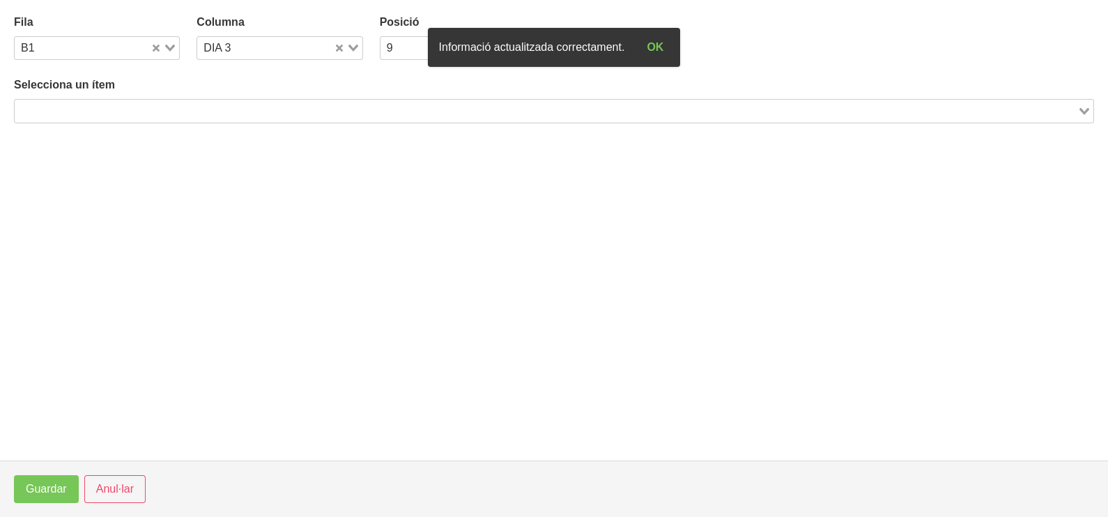
click at [254, 108] on input "Search for option" at bounding box center [546, 110] width 1060 height 17
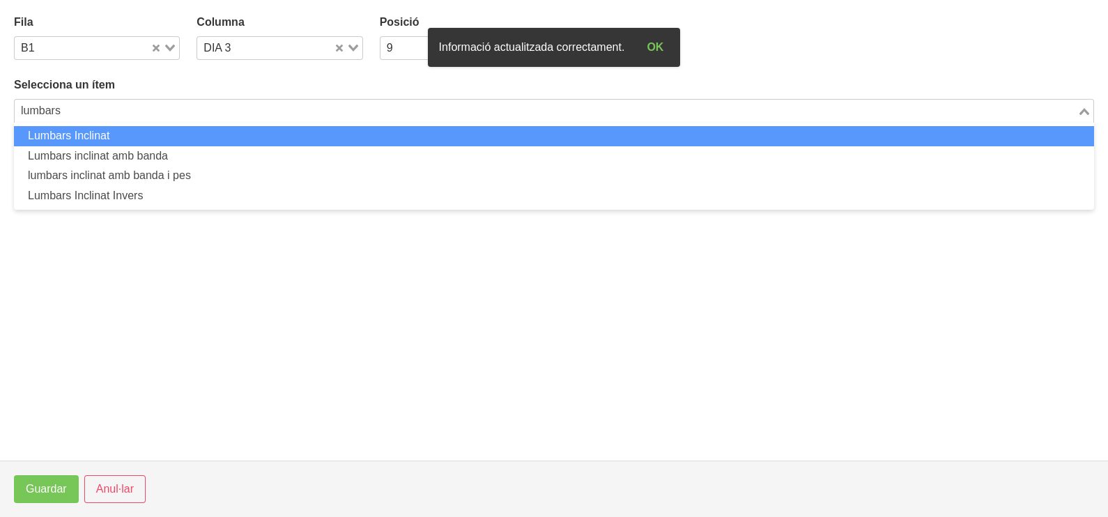
click at [193, 136] on li "Lumbars Inclinat" at bounding box center [554, 136] width 1080 height 20
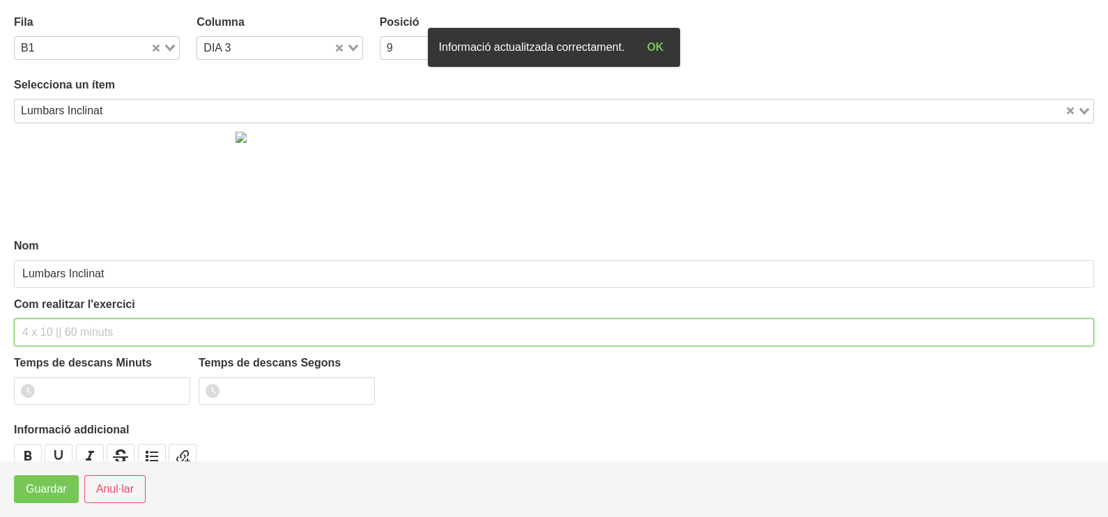
click at [79, 324] on input "text" at bounding box center [554, 332] width 1080 height 28
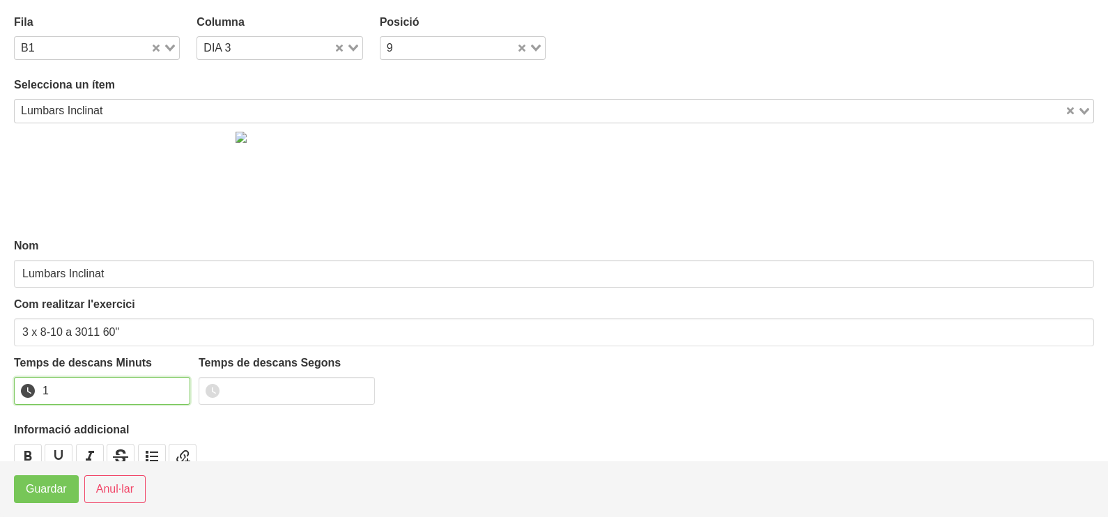
drag, startPoint x: 176, startPoint y: 385, endPoint x: 103, endPoint y: 446, distance: 95.0
click at [175, 387] on input "1" at bounding box center [102, 391] width 176 height 28
click at [59, 484] on span "Guardar" at bounding box center [46, 489] width 41 height 17
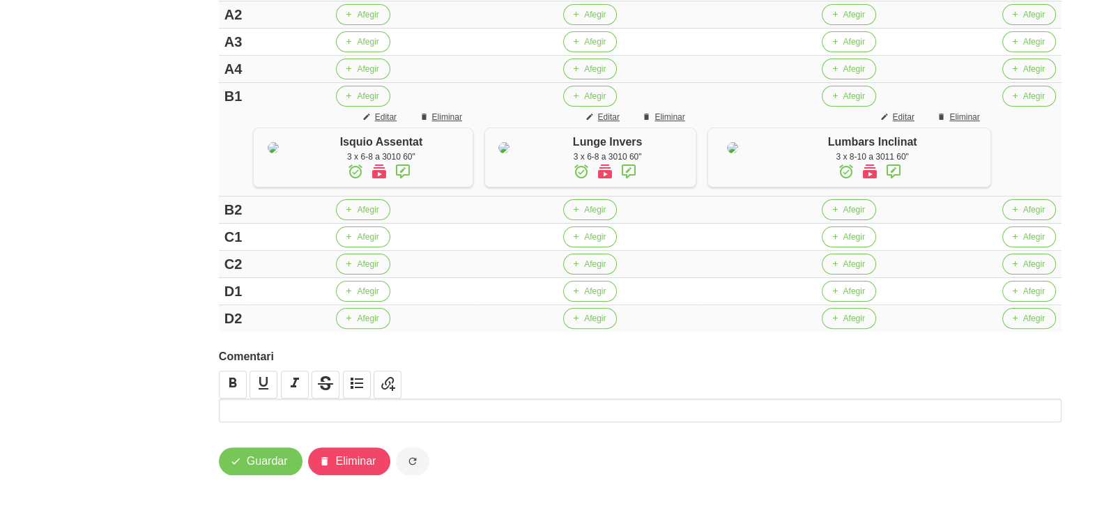
scroll to position [595, 0]
click at [371, 237] on span "Afegir" at bounding box center [368, 237] width 22 height 13
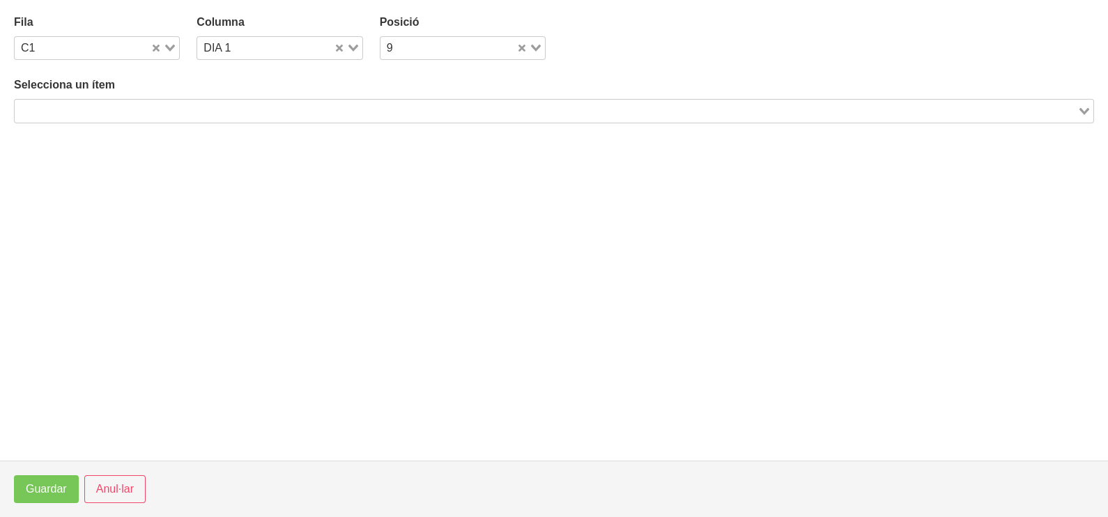
click at [206, 109] on input "Search for option" at bounding box center [546, 110] width 1060 height 17
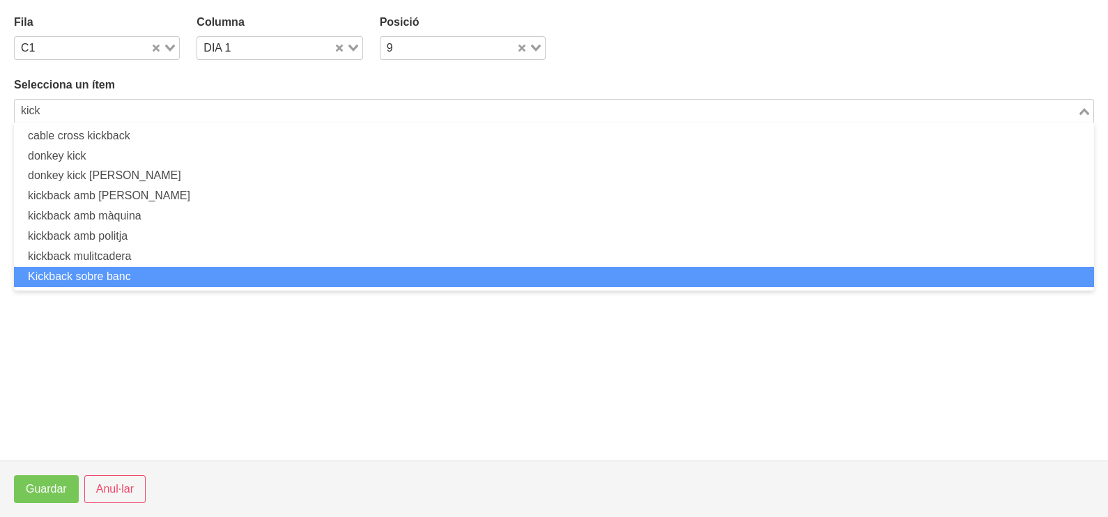
click at [153, 272] on li "Kickback sobre banc" at bounding box center [554, 277] width 1080 height 20
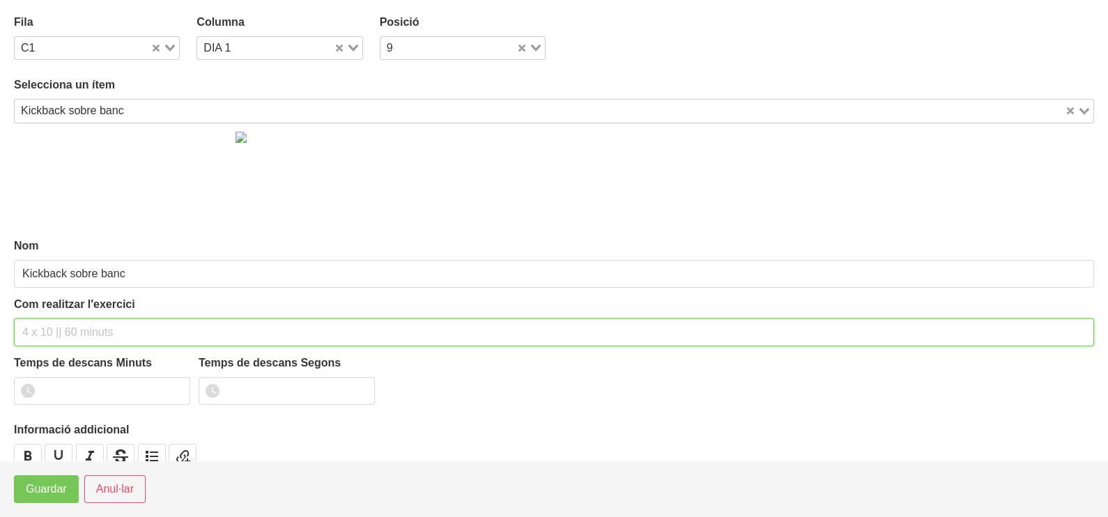
click at [66, 327] on input "text" at bounding box center [554, 332] width 1080 height 28
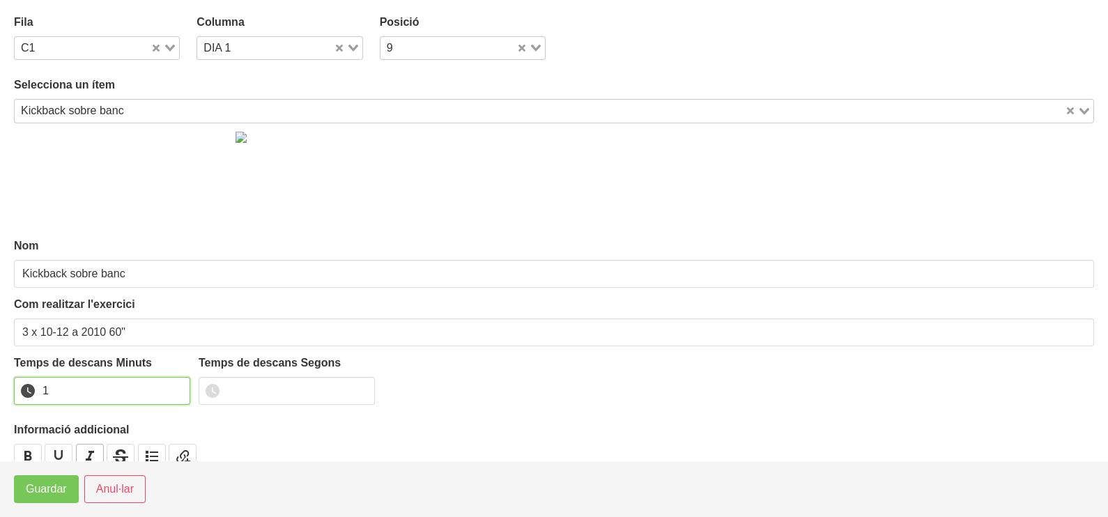
drag, startPoint x: 177, startPoint y: 387, endPoint x: 97, endPoint y: 447, distance: 100.5
click at [173, 387] on input "1" at bounding box center [102, 391] width 176 height 28
click at [73, 485] on button "Guardar" at bounding box center [46, 489] width 65 height 28
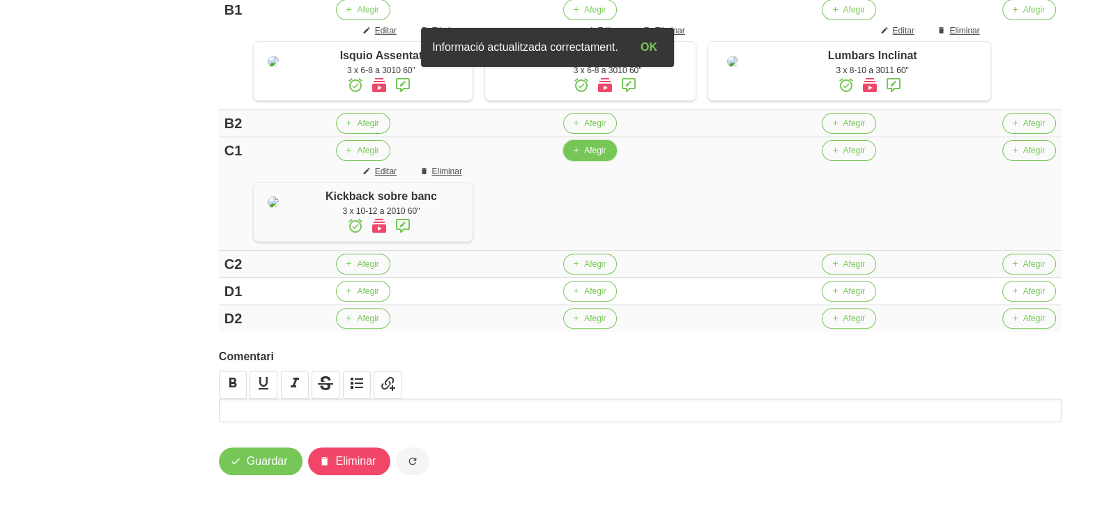
click at [605, 157] on span "Afegir" at bounding box center [595, 150] width 22 height 13
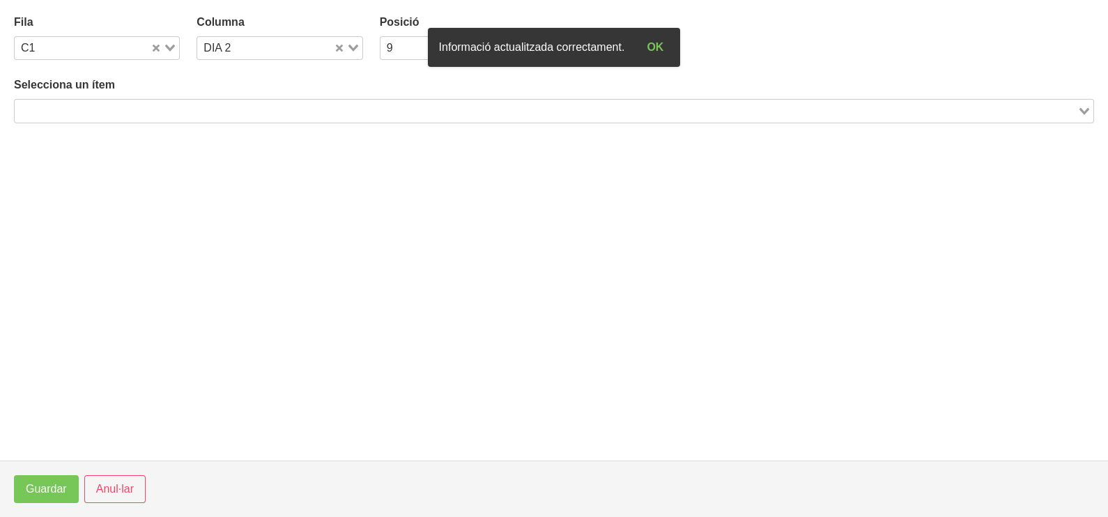
click at [307, 108] on input "Search for option" at bounding box center [546, 110] width 1060 height 17
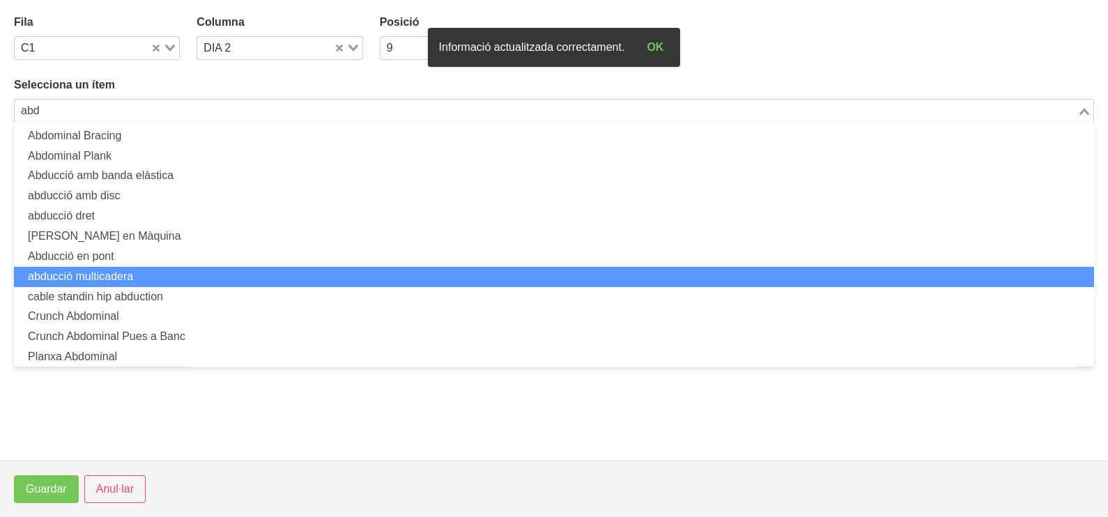
click at [181, 268] on li "abducció multicadera" at bounding box center [554, 277] width 1080 height 20
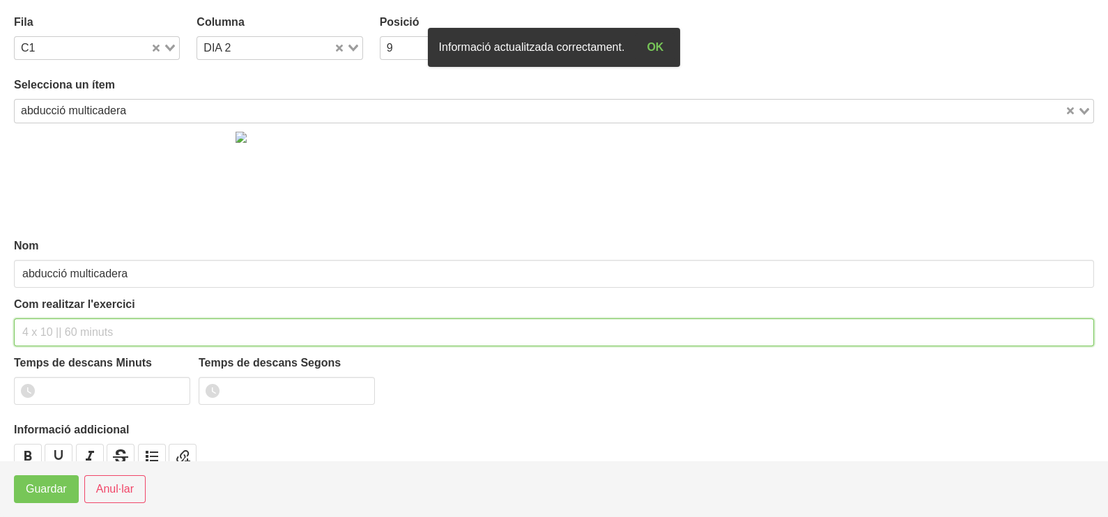
click at [67, 331] on input "text" at bounding box center [554, 332] width 1080 height 28
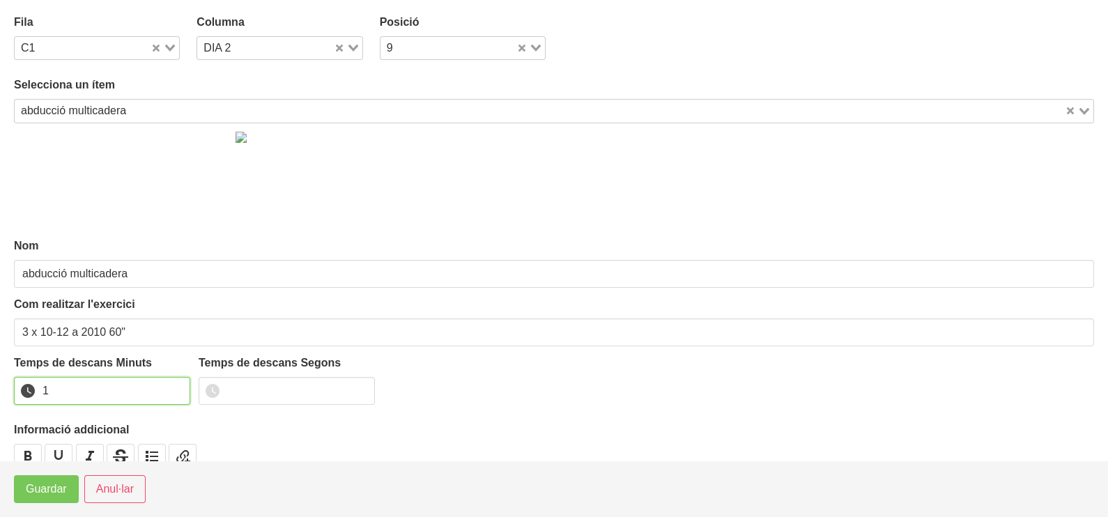
drag, startPoint x: 178, startPoint y: 386, endPoint x: 87, endPoint y: 441, distance: 106.6
click at [174, 389] on input "1" at bounding box center [102, 391] width 176 height 28
click at [63, 486] on span "Guardar" at bounding box center [46, 489] width 41 height 17
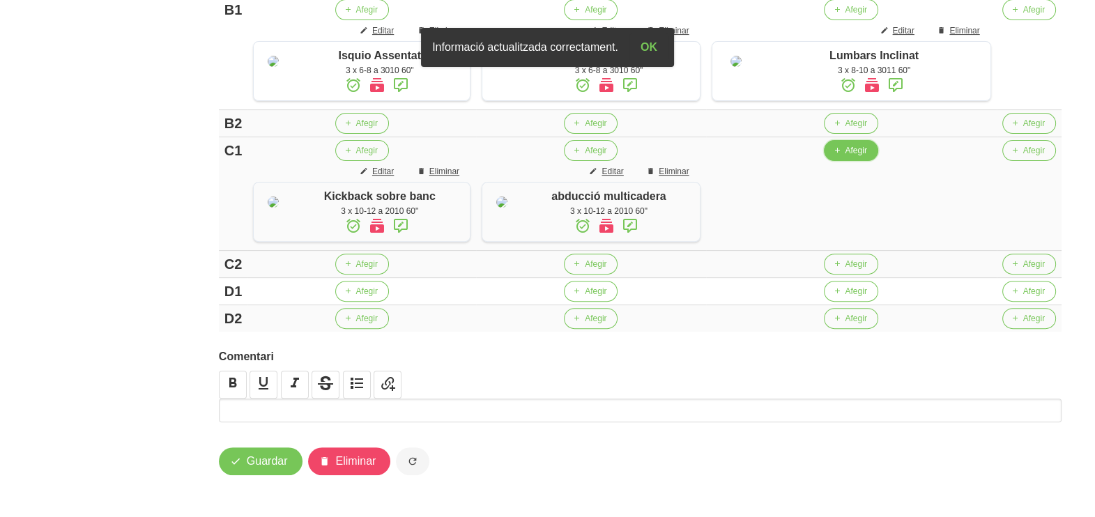
click at [843, 157] on span "button" at bounding box center [836, 150] width 13 height 13
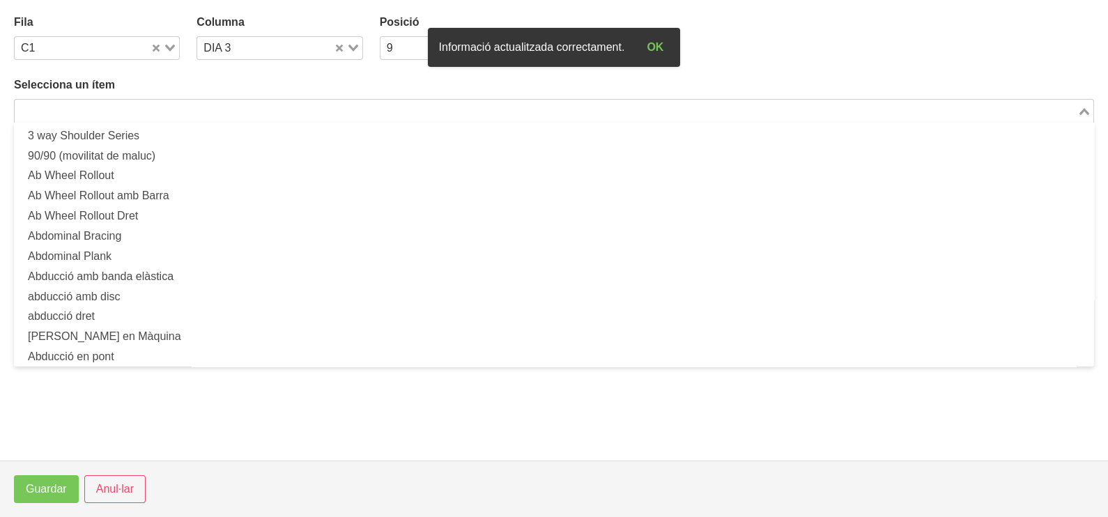
click at [270, 109] on input "Search for option" at bounding box center [546, 110] width 1060 height 17
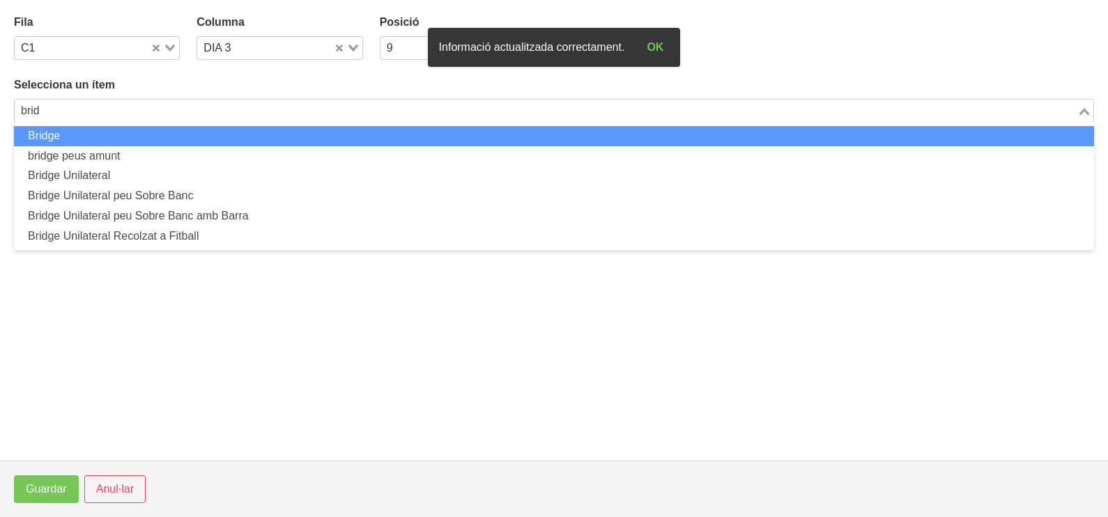
click at [247, 140] on li "Bridge" at bounding box center [554, 136] width 1080 height 20
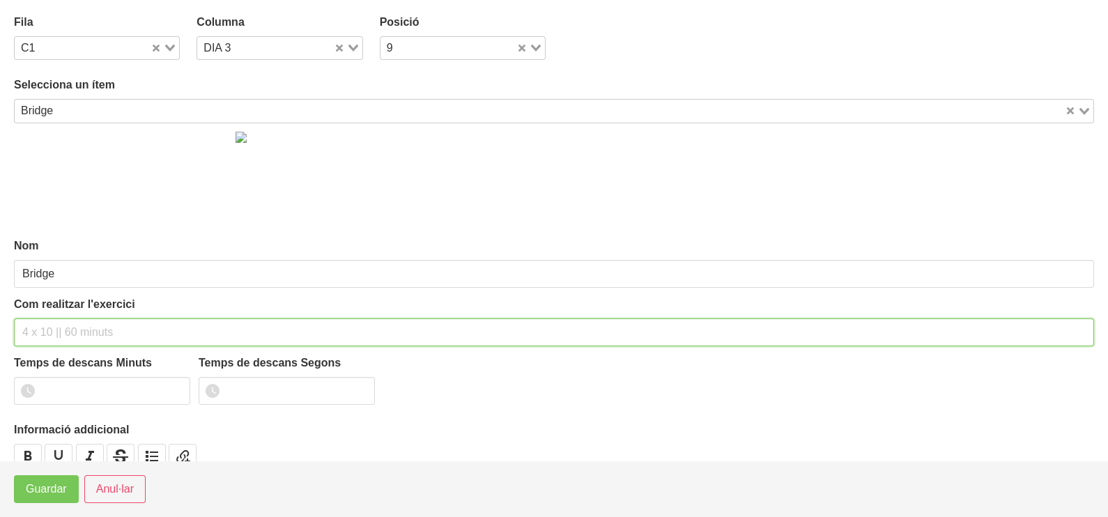
click at [95, 325] on input "text" at bounding box center [554, 332] width 1080 height 28
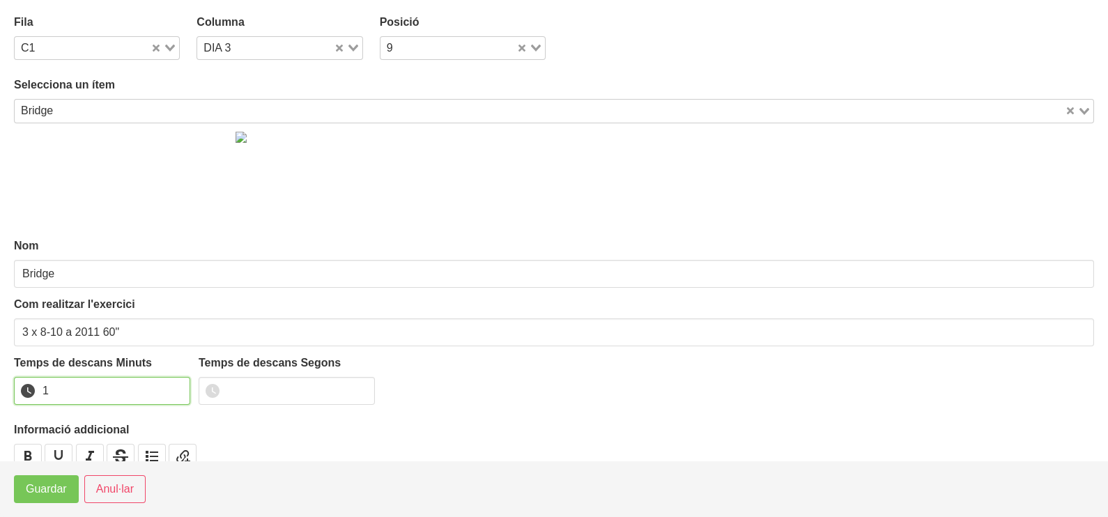
drag, startPoint x: 176, startPoint y: 385, endPoint x: 53, endPoint y: 462, distance: 144.6
click at [174, 388] on input "1" at bounding box center [102, 391] width 176 height 28
click at [28, 487] on span "Guardar" at bounding box center [46, 489] width 41 height 17
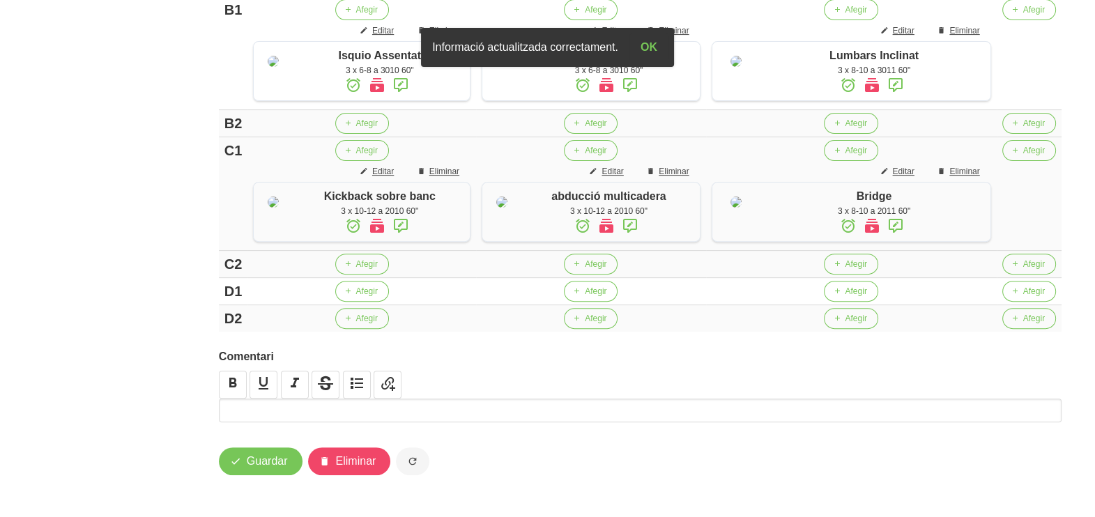
scroll to position [727, 0]
drag, startPoint x: 355, startPoint y: 286, endPoint x: 304, endPoint y: 209, distance: 92.4
click at [352, 281] on td "Afegir" at bounding box center [361, 291] width 229 height 27
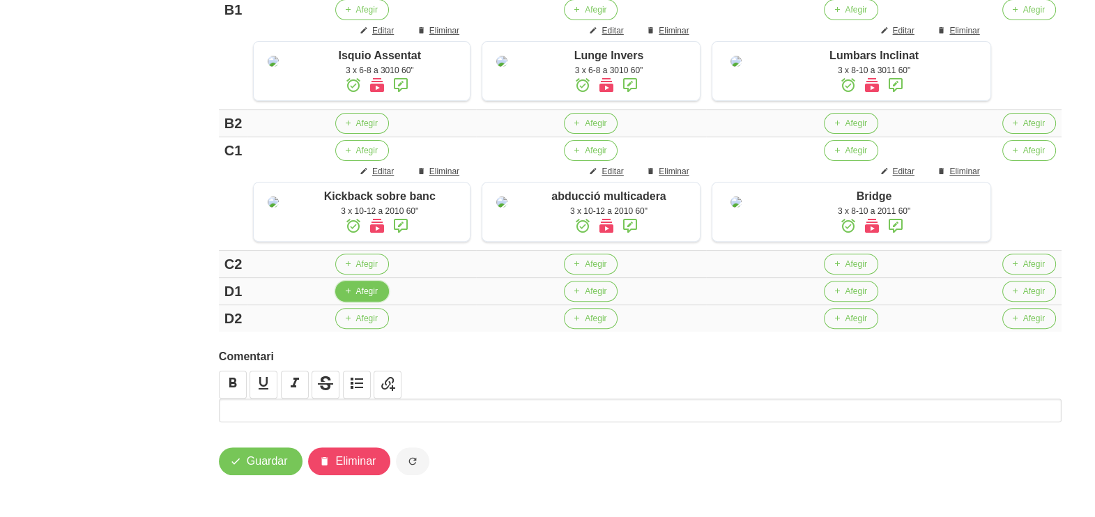
click at [355, 288] on button "Afegir" at bounding box center [362, 291] width 54 height 21
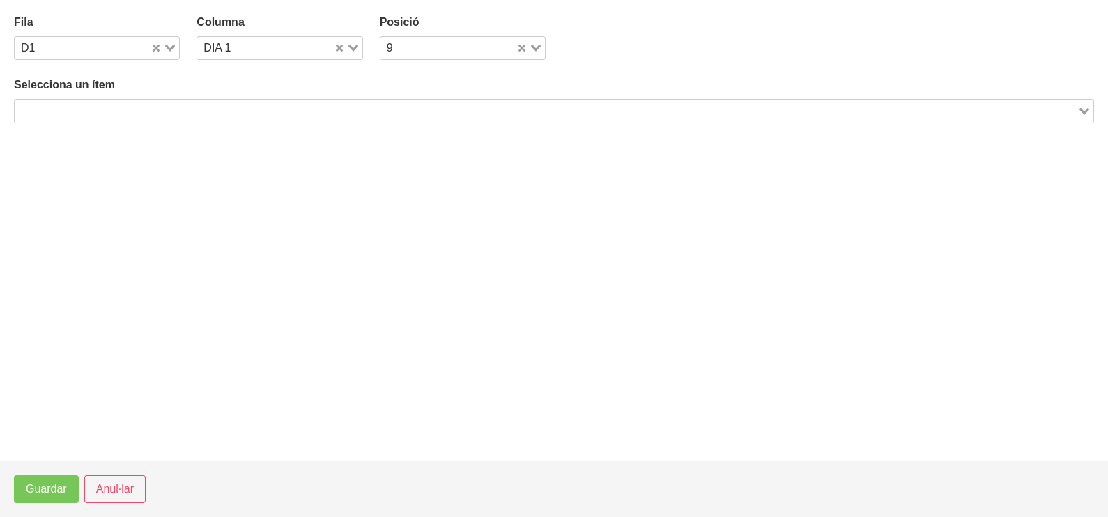
click at [183, 110] on input "Search for option" at bounding box center [546, 110] width 1060 height 17
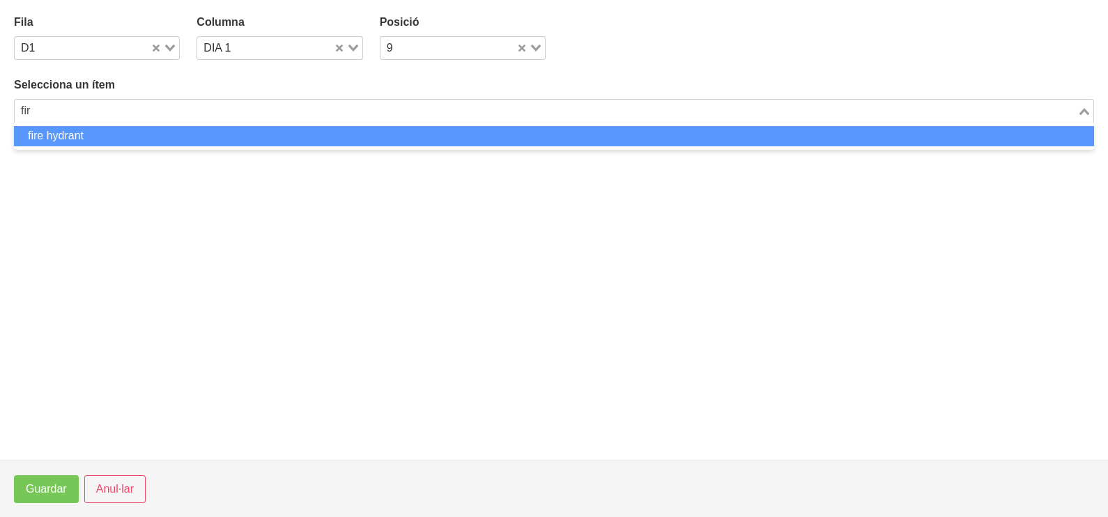
click at [178, 137] on li "fire hydrant" at bounding box center [554, 136] width 1080 height 20
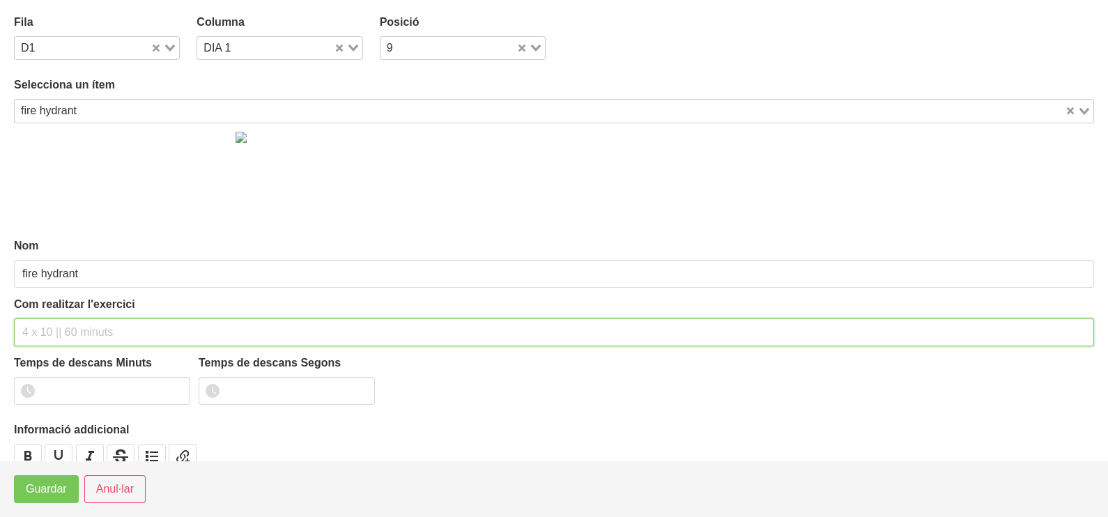
click at [100, 320] on input "text" at bounding box center [554, 332] width 1080 height 28
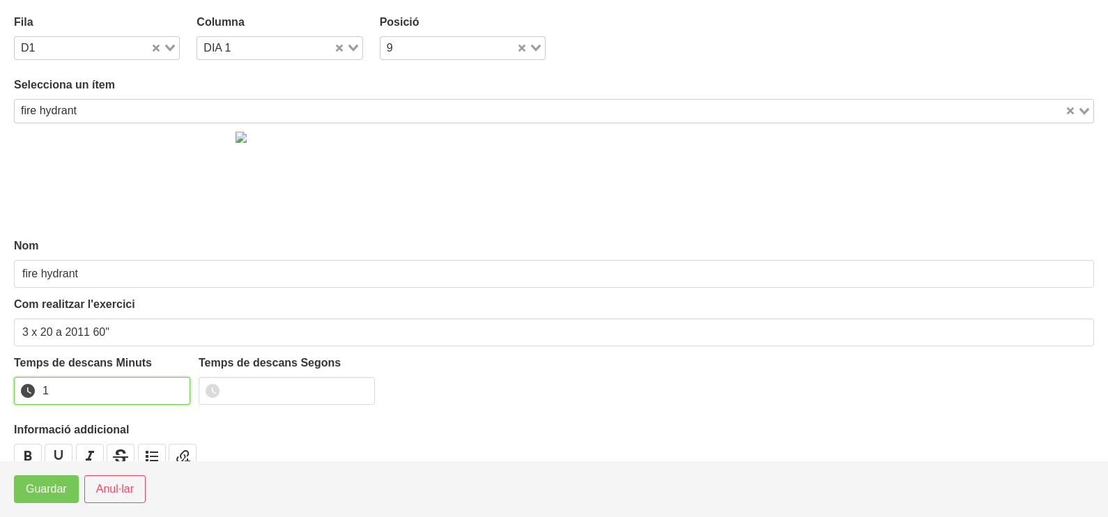
click at [176, 386] on input "1" at bounding box center [102, 391] width 176 height 28
click at [54, 498] on button "Guardar" at bounding box center [46, 489] width 65 height 28
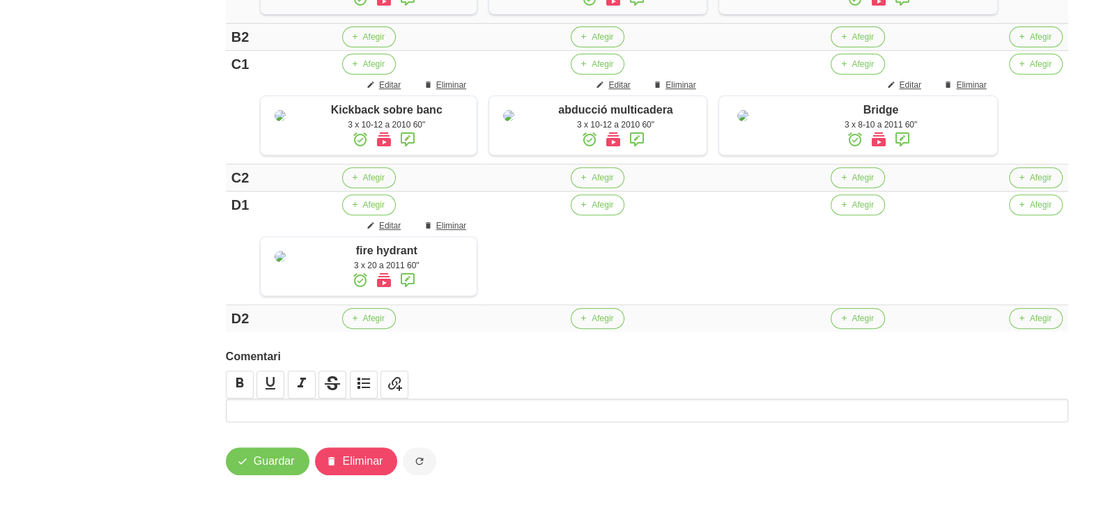
scroll to position [814, 0]
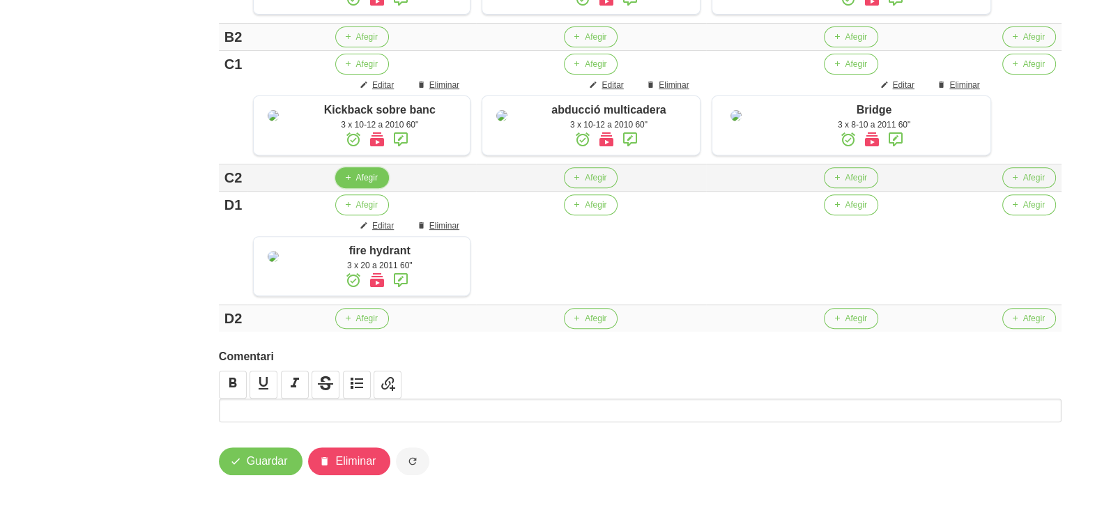
click at [363, 178] on span "Afegir" at bounding box center [367, 177] width 22 height 13
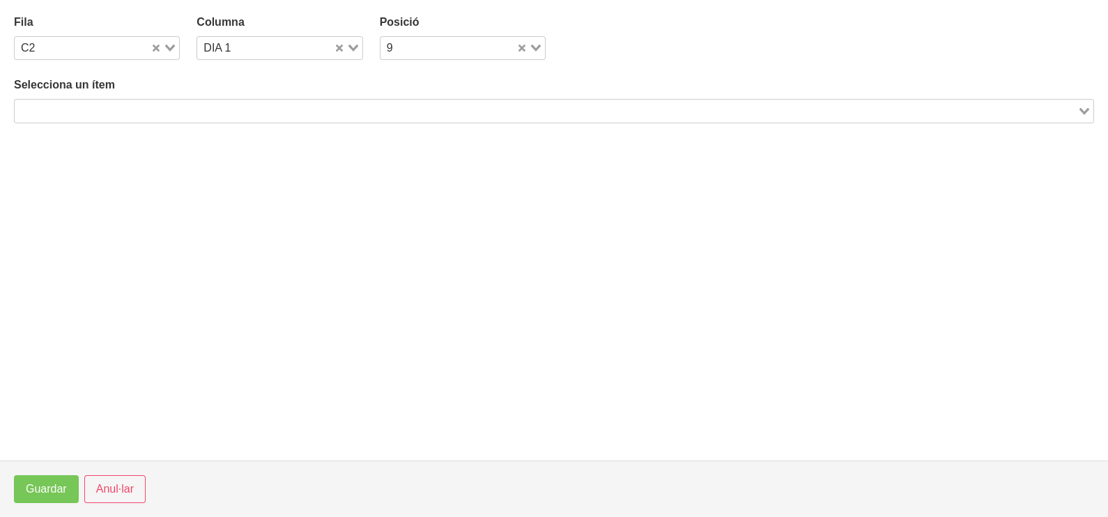
click at [183, 107] on input "Search for option" at bounding box center [546, 110] width 1060 height 17
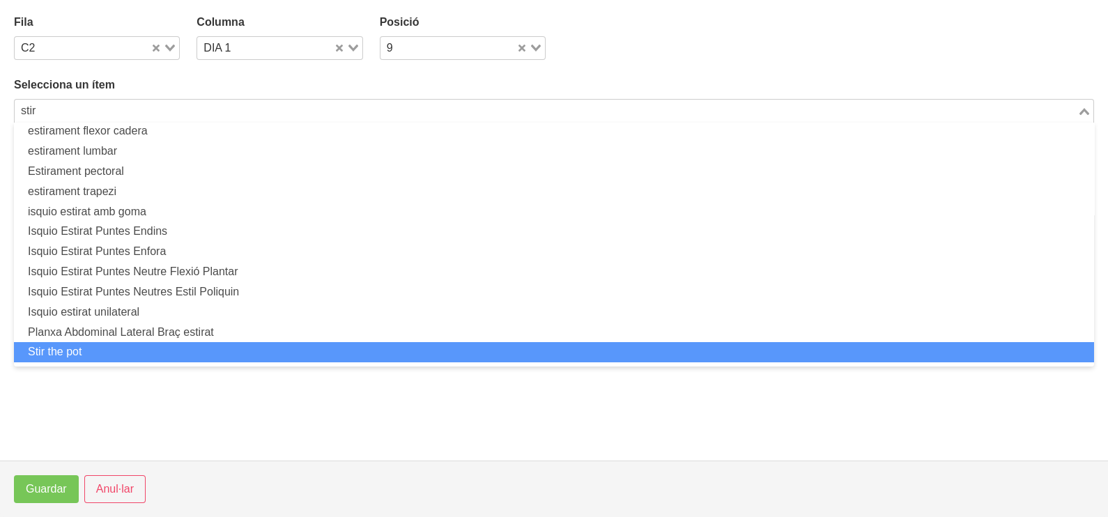
click at [89, 348] on li "Stir the pot" at bounding box center [554, 352] width 1080 height 20
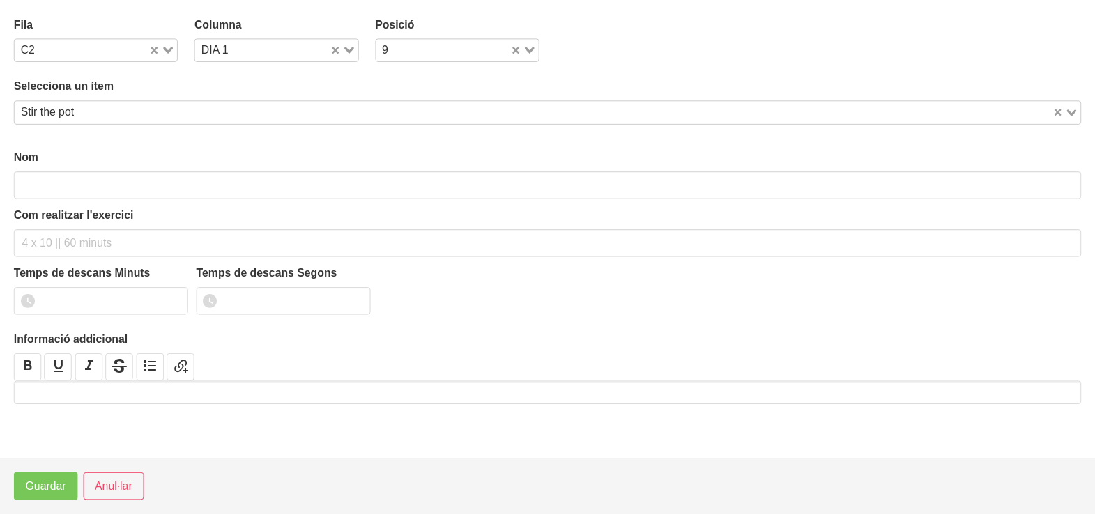
scroll to position [3, 0]
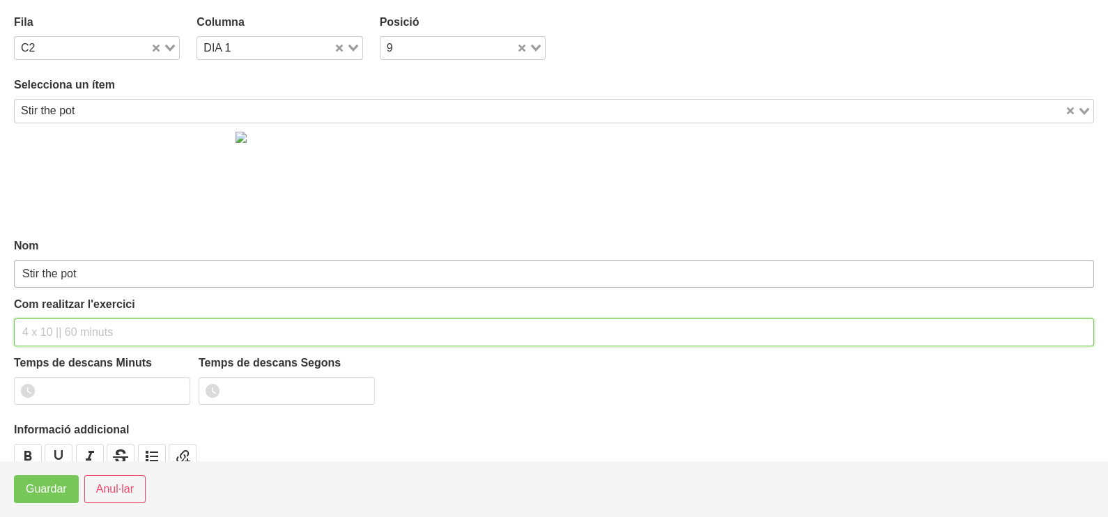
drag, startPoint x: 53, startPoint y: 326, endPoint x: 67, endPoint y: 267, distance: 60.9
click at [59, 310] on div "Com realitzar l'exercici" at bounding box center [554, 321] width 1080 height 50
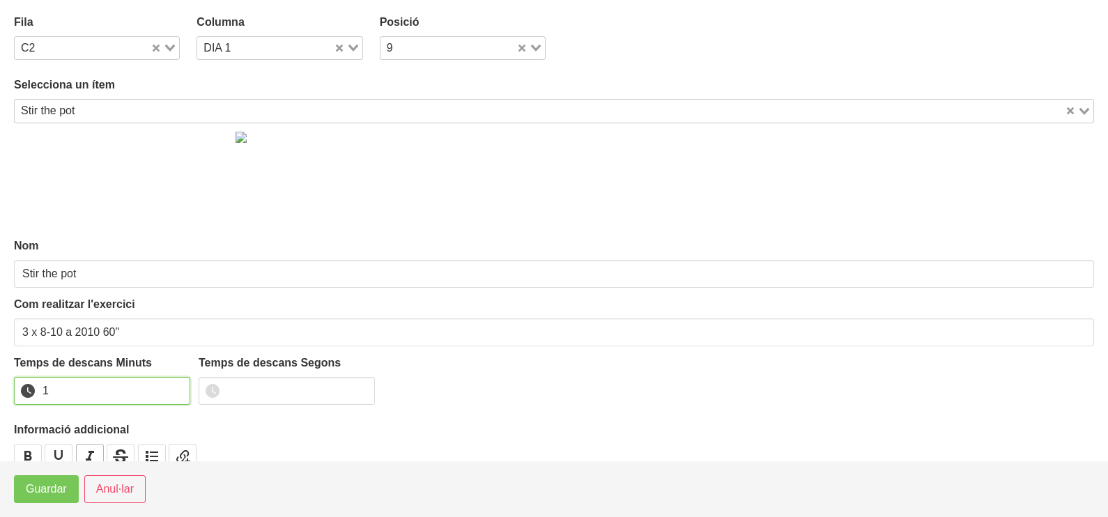
drag, startPoint x: 174, startPoint y: 384, endPoint x: 98, endPoint y: 444, distance: 97.3
click at [174, 387] on input "1" at bounding box center [102, 391] width 176 height 28
click at [59, 483] on span "Guardar" at bounding box center [46, 489] width 41 height 17
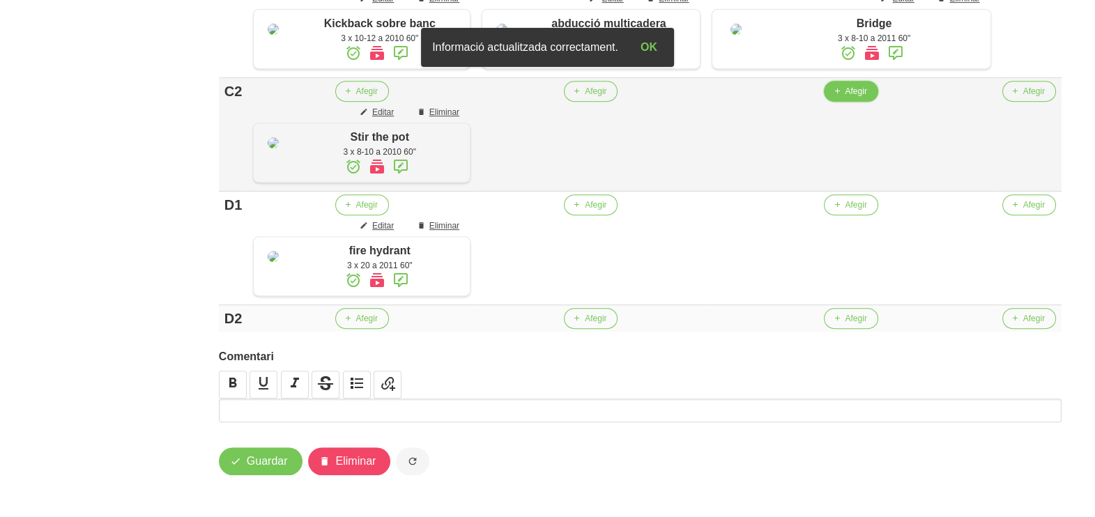
click at [863, 98] on span "Afegir" at bounding box center [856, 91] width 22 height 13
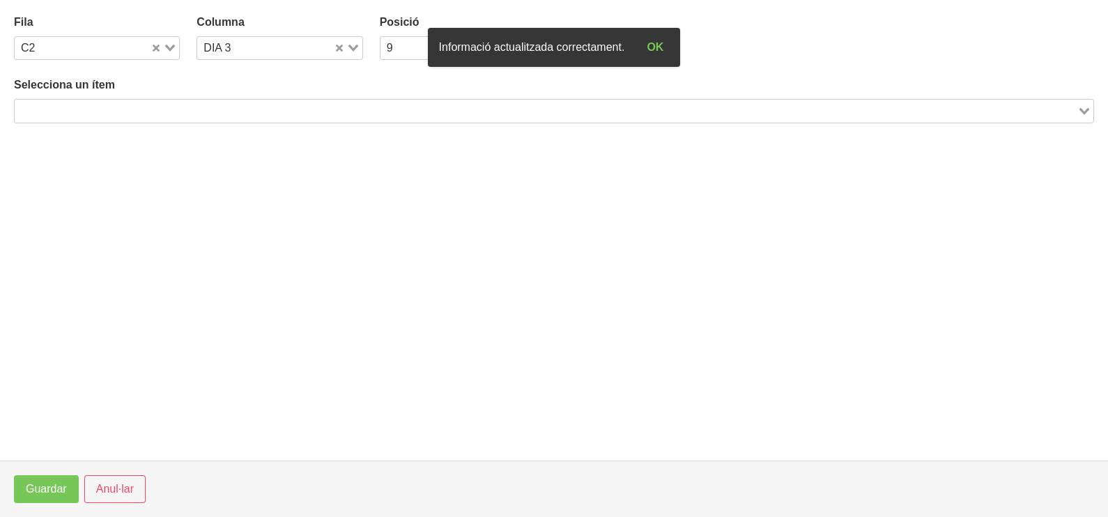
click at [284, 109] on input "Search for option" at bounding box center [546, 110] width 1060 height 17
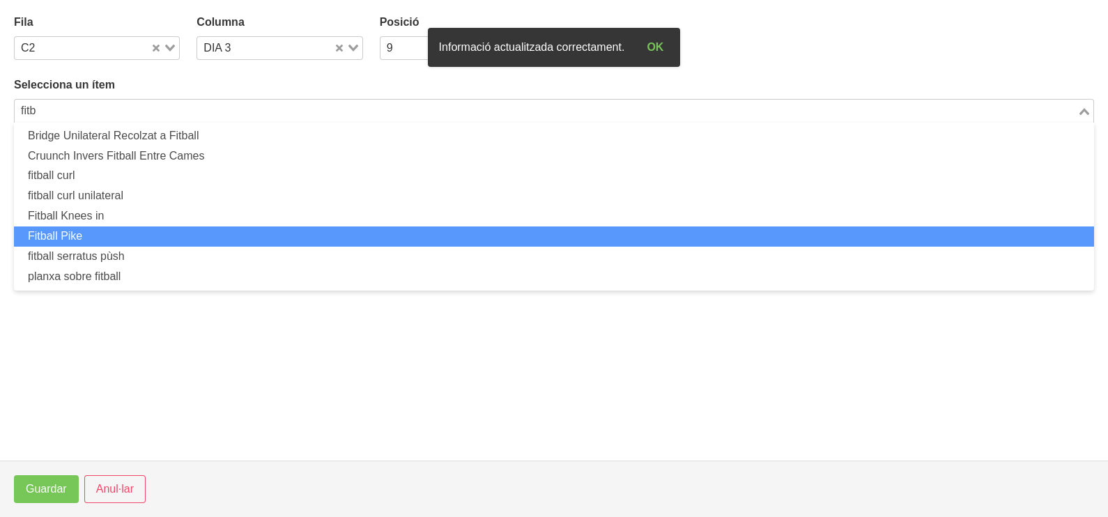
click at [166, 229] on li "Fitball Pike" at bounding box center [554, 236] width 1080 height 20
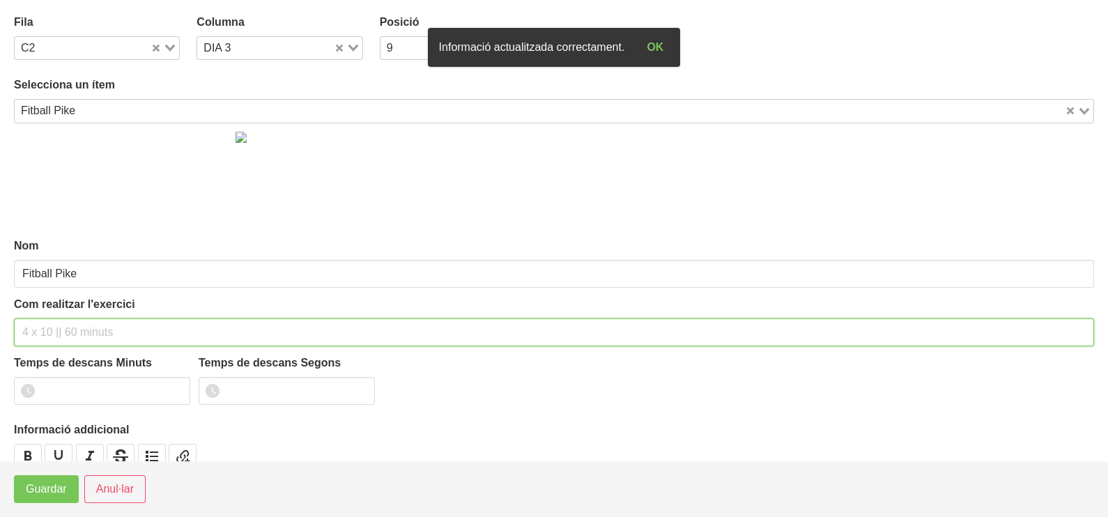
drag, startPoint x: 66, startPoint y: 330, endPoint x: 69, endPoint y: 316, distance: 14.4
click at [68, 321] on input "text" at bounding box center [554, 332] width 1080 height 28
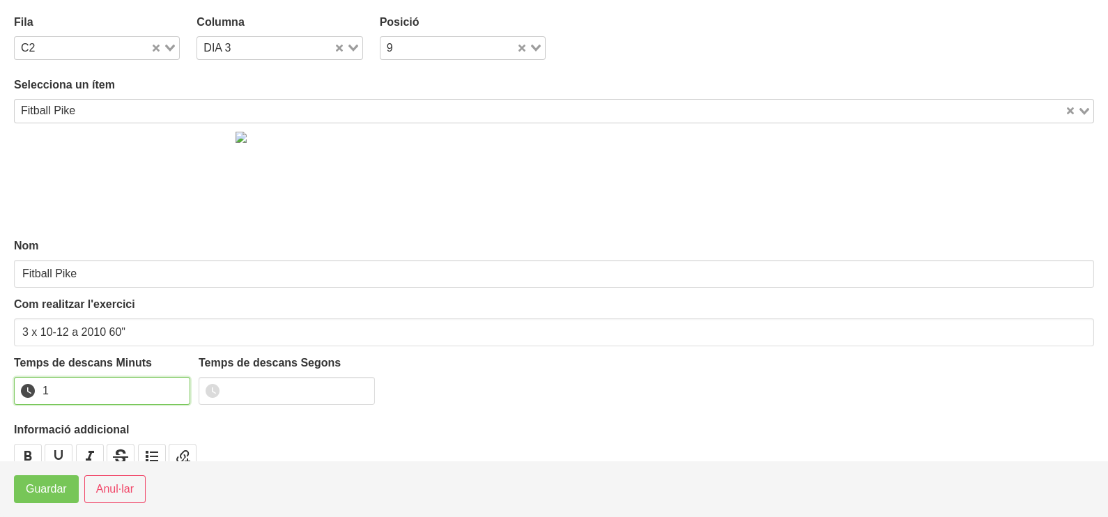
drag, startPoint x: 178, startPoint y: 387, endPoint x: 91, endPoint y: 451, distance: 108.2
click at [176, 387] on input "1" at bounding box center [102, 391] width 176 height 28
click at [52, 492] on span "Guardar" at bounding box center [46, 489] width 41 height 17
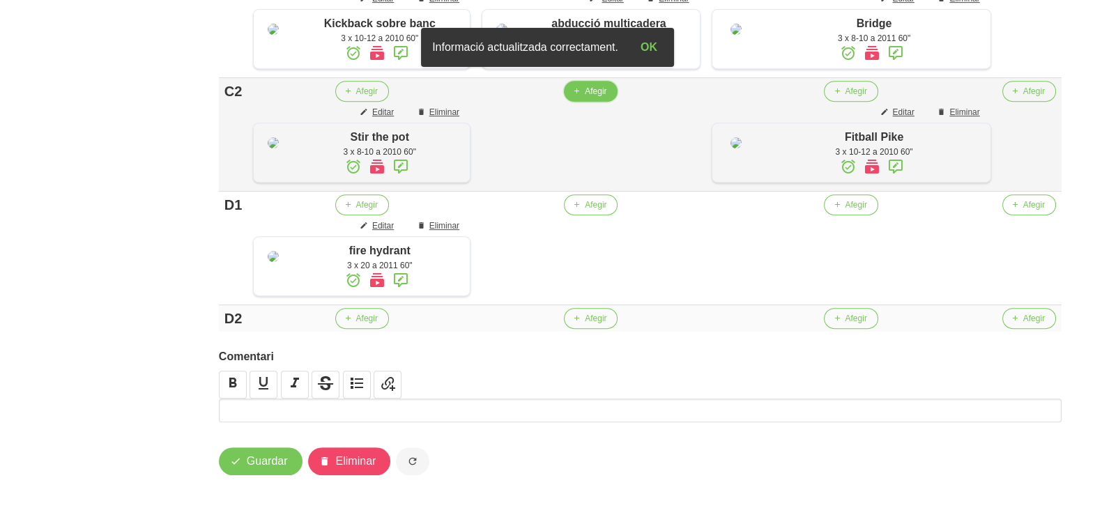
click at [606, 98] on span "Afegir" at bounding box center [596, 91] width 22 height 13
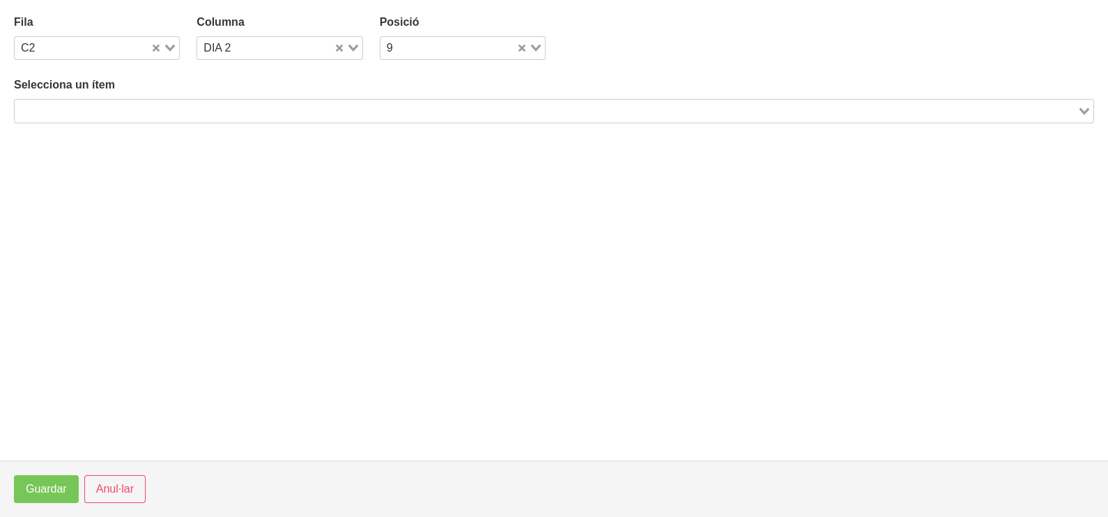
click at [216, 105] on input "Search for option" at bounding box center [546, 110] width 1060 height 17
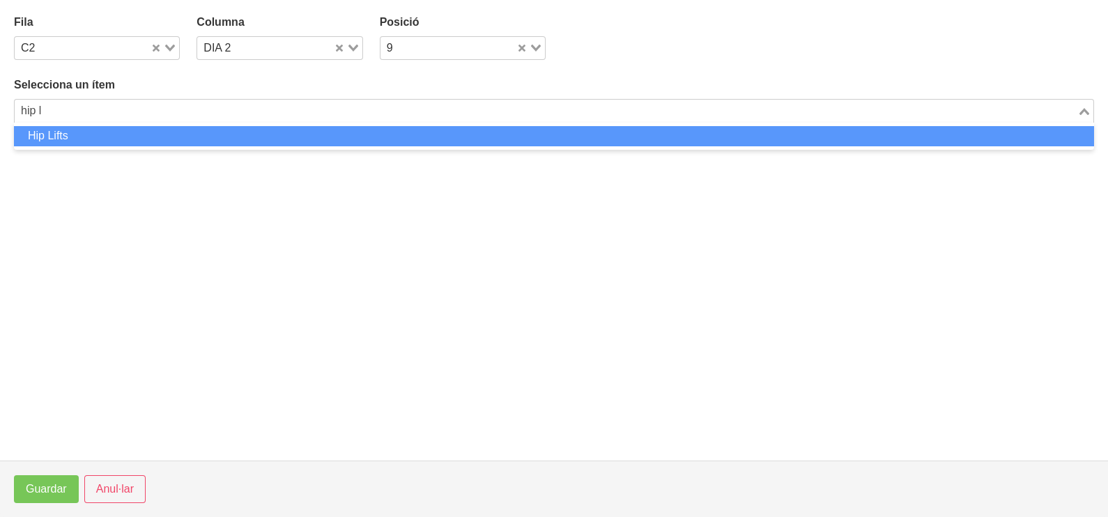
click at [141, 133] on li "Hip Lifts" at bounding box center [554, 136] width 1080 height 20
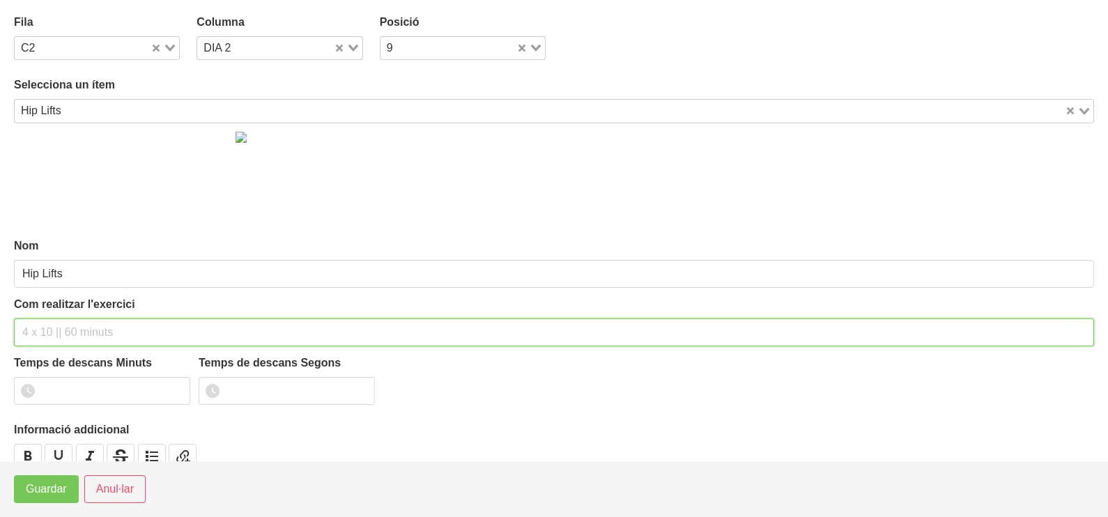
click at [68, 315] on div "Com realitzar l'exercici" at bounding box center [554, 321] width 1080 height 50
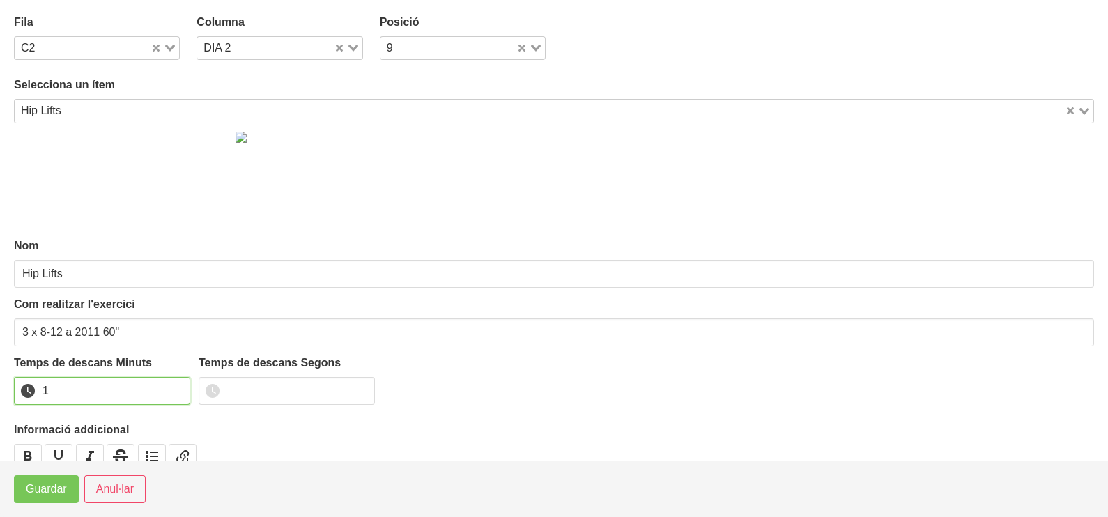
drag, startPoint x: 181, startPoint y: 387, endPoint x: 104, endPoint y: 436, distance: 90.9
click at [179, 387] on input "1" at bounding box center [102, 391] width 176 height 28
click at [56, 491] on span "Guardar" at bounding box center [46, 489] width 41 height 17
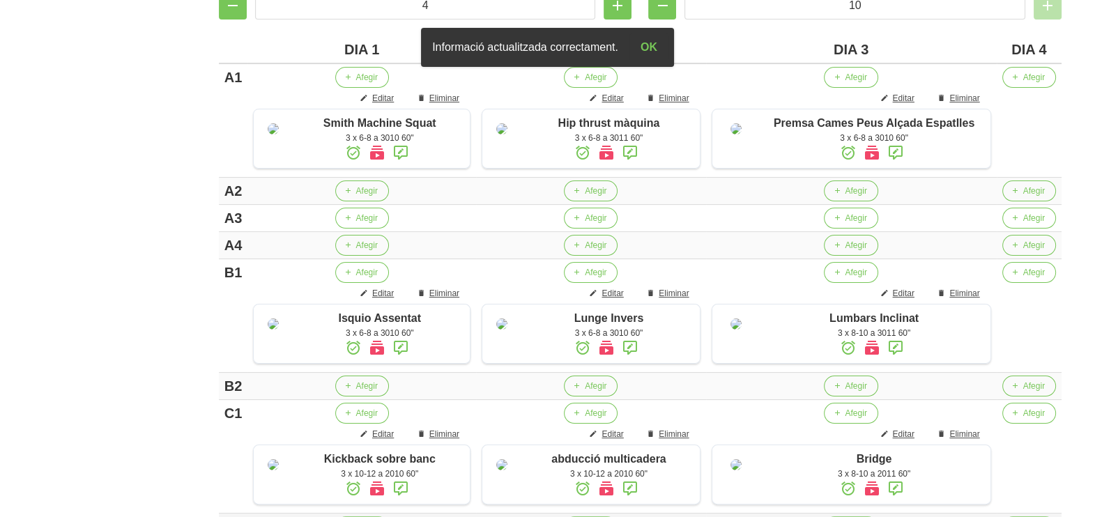
scroll to position [291, 0]
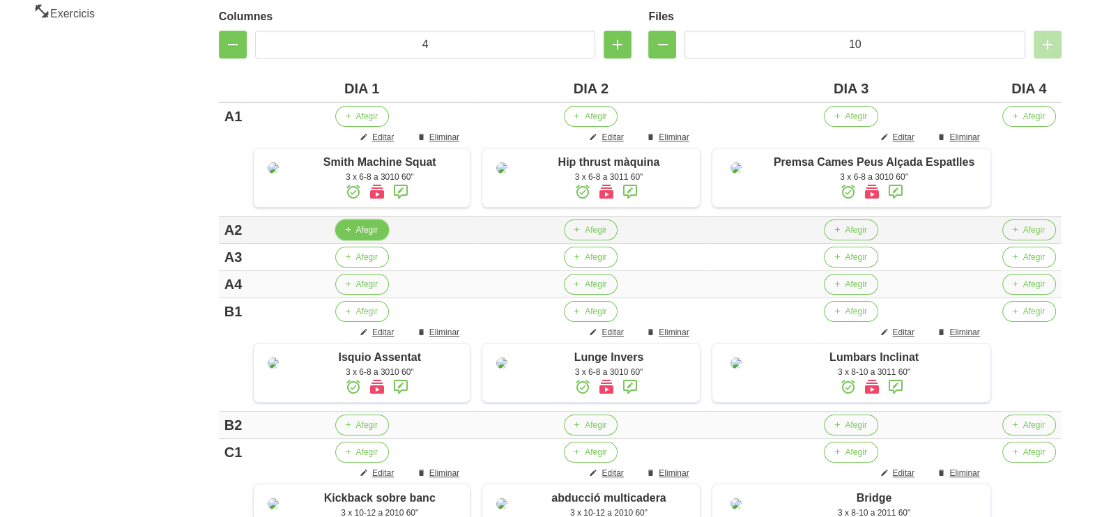
click at [360, 236] on span "Afegir" at bounding box center [367, 230] width 22 height 13
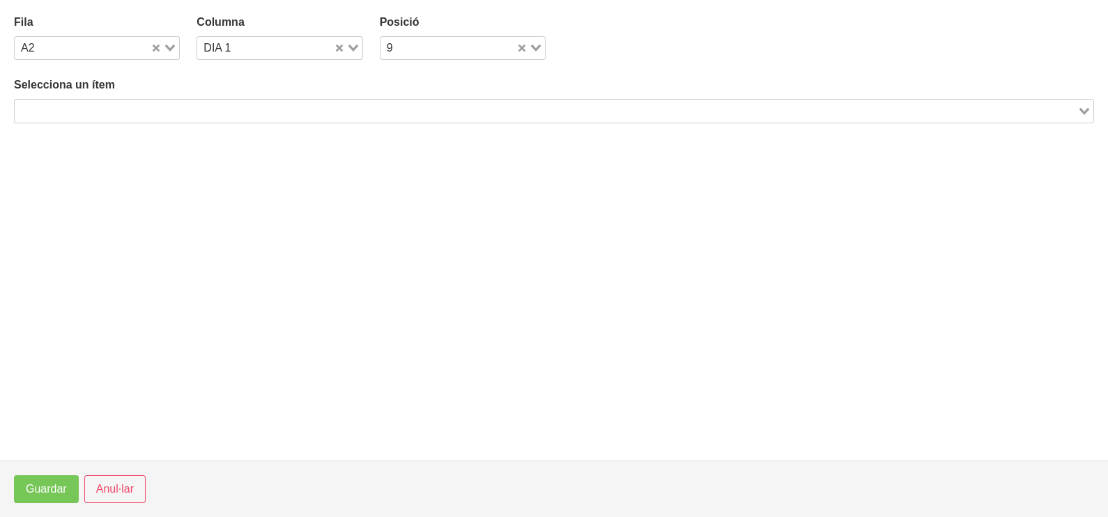
click at [289, 114] on input "Search for option" at bounding box center [546, 110] width 1060 height 17
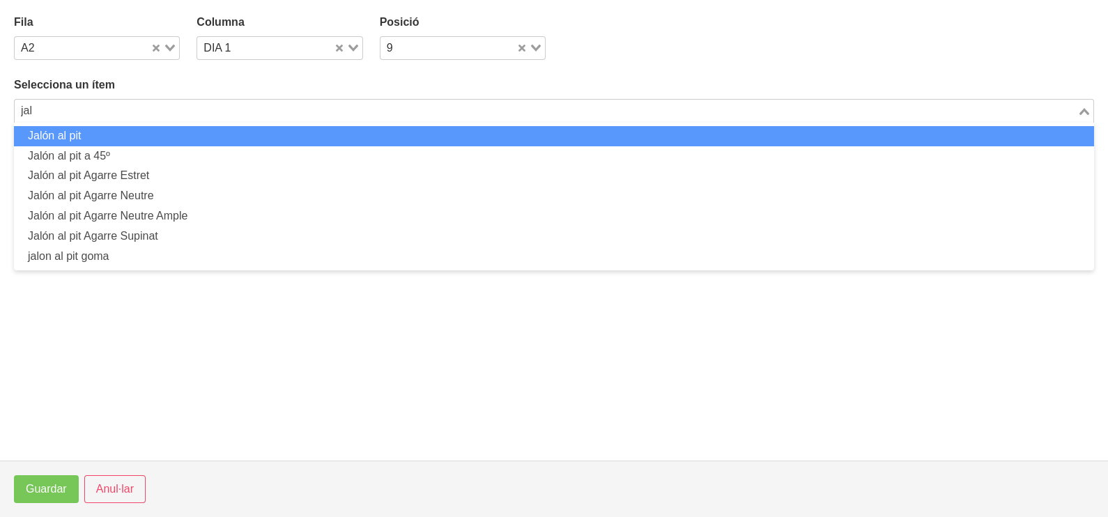
click at [276, 135] on li "Jalón al pit" at bounding box center [554, 136] width 1080 height 20
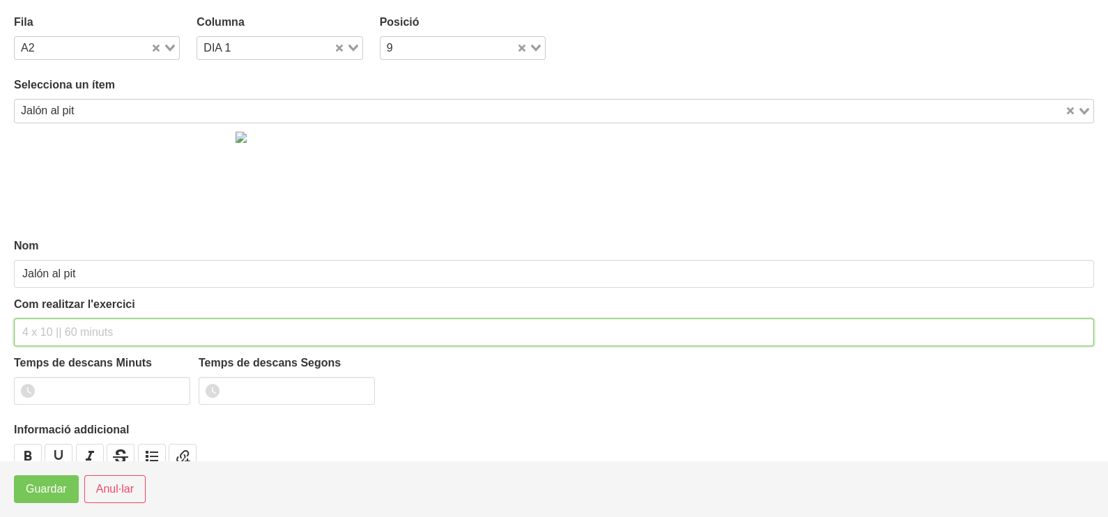
drag, startPoint x: 70, startPoint y: 322, endPoint x: 98, endPoint y: 218, distance: 107.5
click at [77, 314] on div "Com realitzar l'exercici" at bounding box center [554, 321] width 1080 height 50
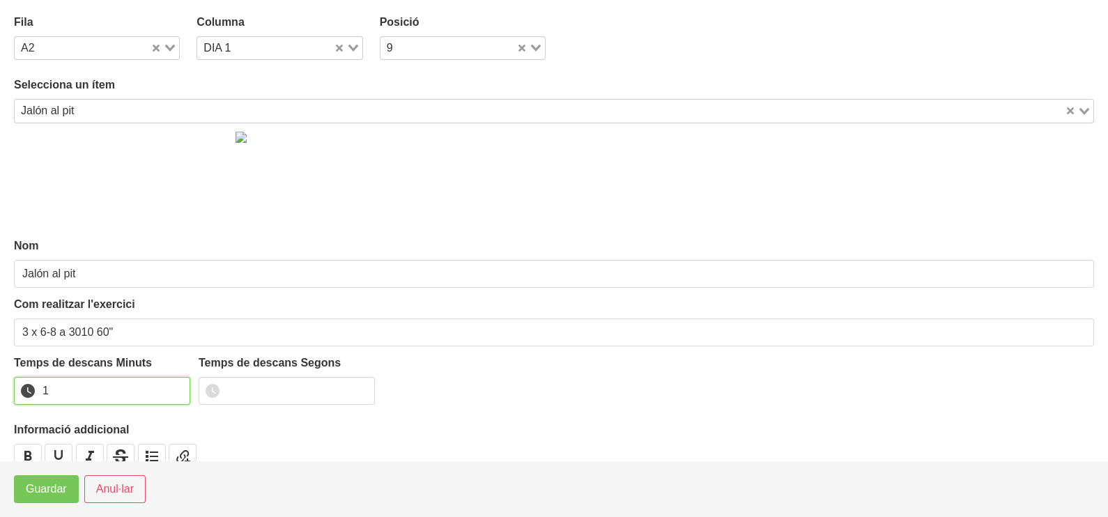
drag, startPoint x: 177, startPoint y: 385, endPoint x: 166, endPoint y: 393, distance: 13.5
click at [174, 387] on input "1" at bounding box center [102, 391] width 176 height 28
click at [61, 498] on span "Guardar" at bounding box center [46, 489] width 41 height 17
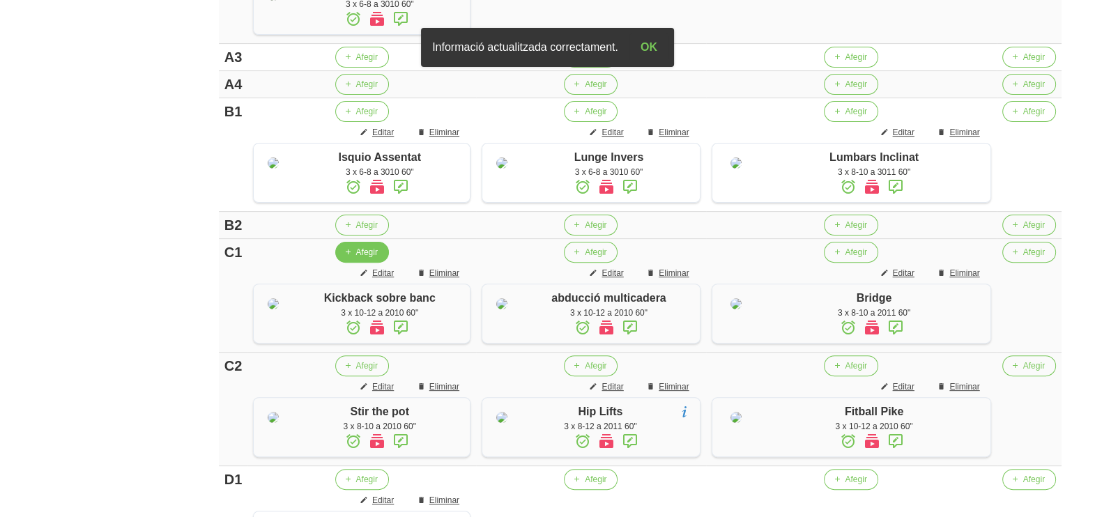
scroll to position [727, 0]
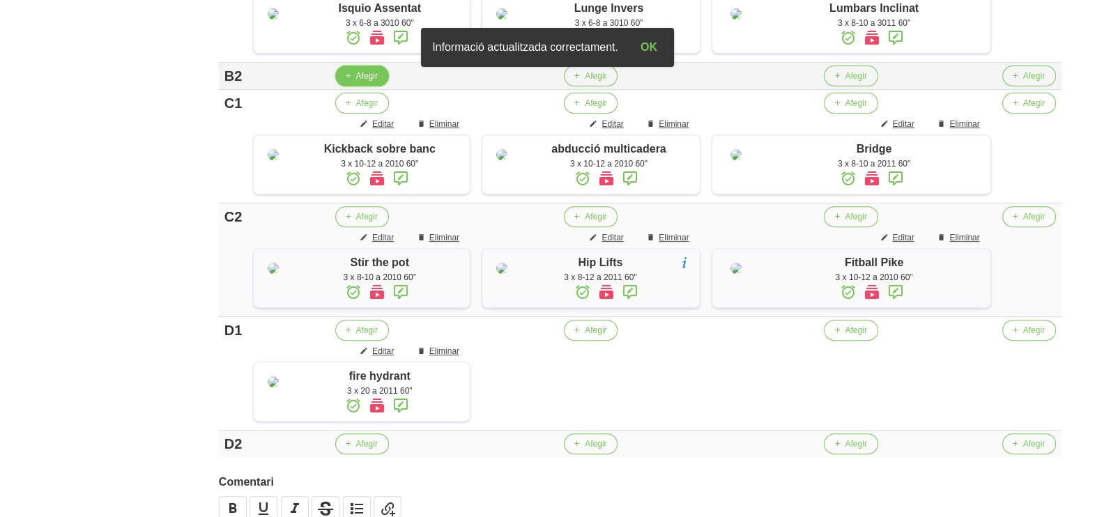
click at [363, 82] on span "Afegir" at bounding box center [367, 76] width 22 height 13
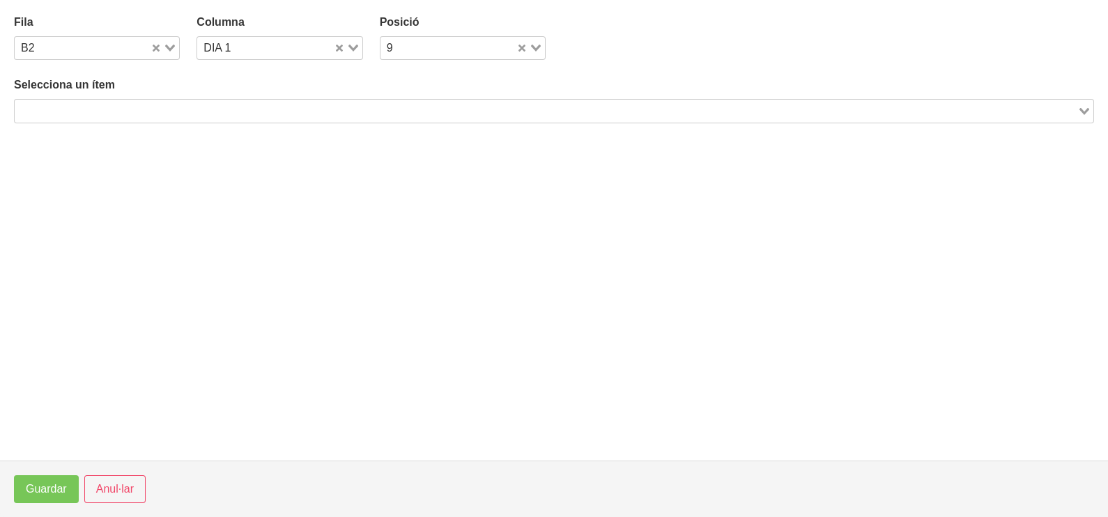
click at [197, 112] on input "Search for option" at bounding box center [546, 110] width 1060 height 17
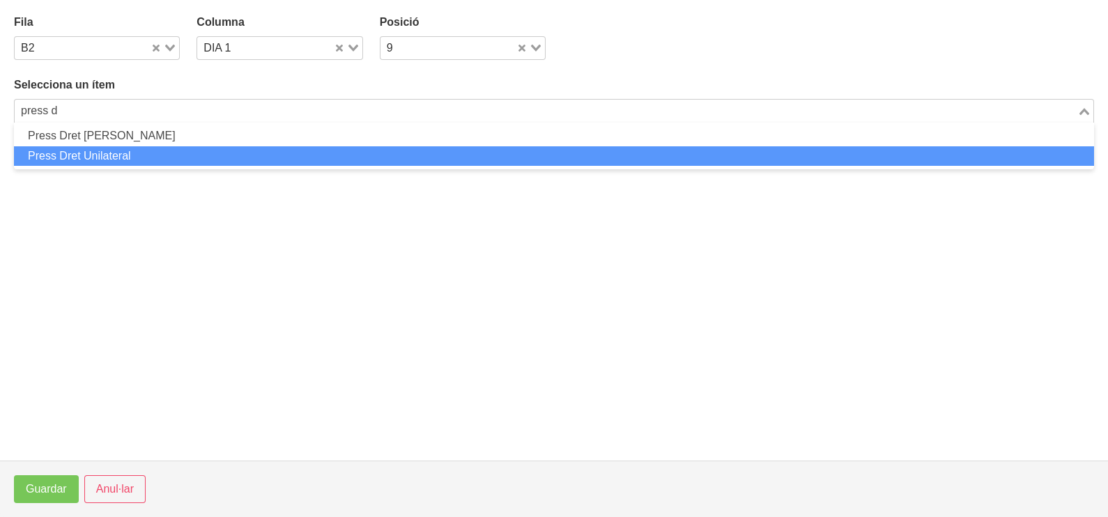
click at [158, 153] on li "Press Dret Unilateral" at bounding box center [554, 156] width 1080 height 20
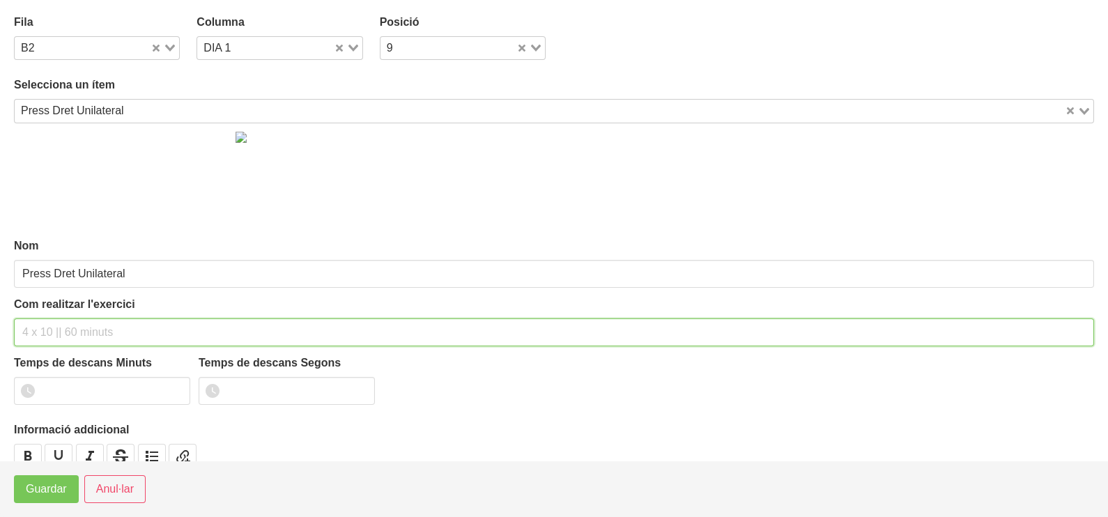
drag, startPoint x: 77, startPoint y: 331, endPoint x: 80, endPoint y: 279, distance: 52.3
click at [77, 328] on input "text" at bounding box center [554, 332] width 1080 height 28
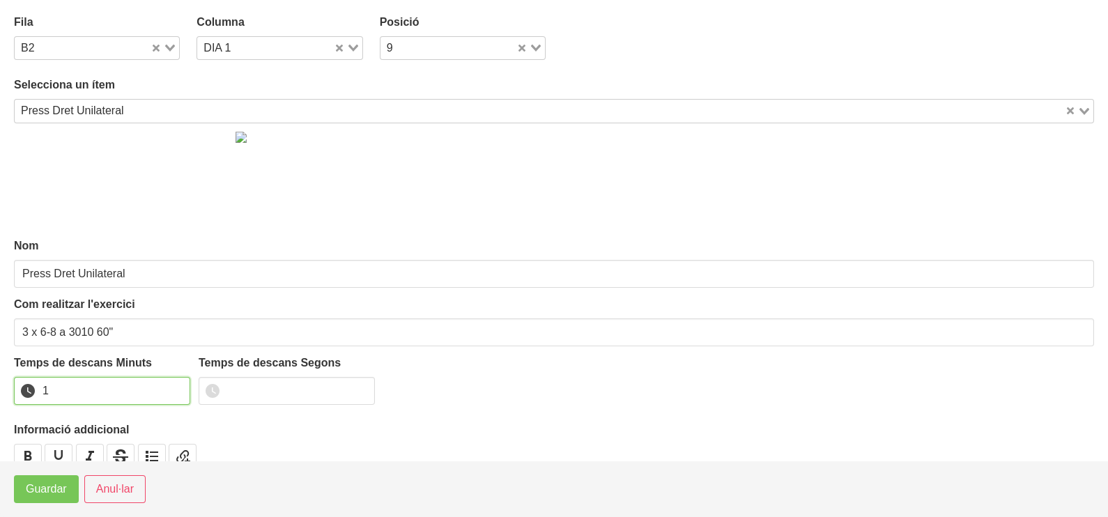
click at [176, 385] on input "1" at bounding box center [102, 391] width 176 height 28
click at [61, 498] on button "Guardar" at bounding box center [46, 489] width 65 height 28
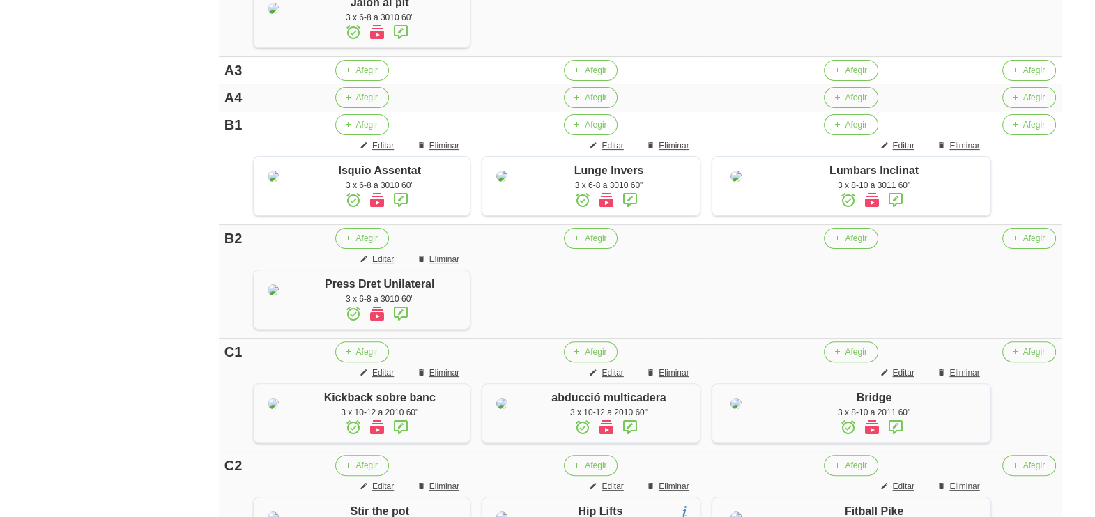
scroll to position [466, 0]
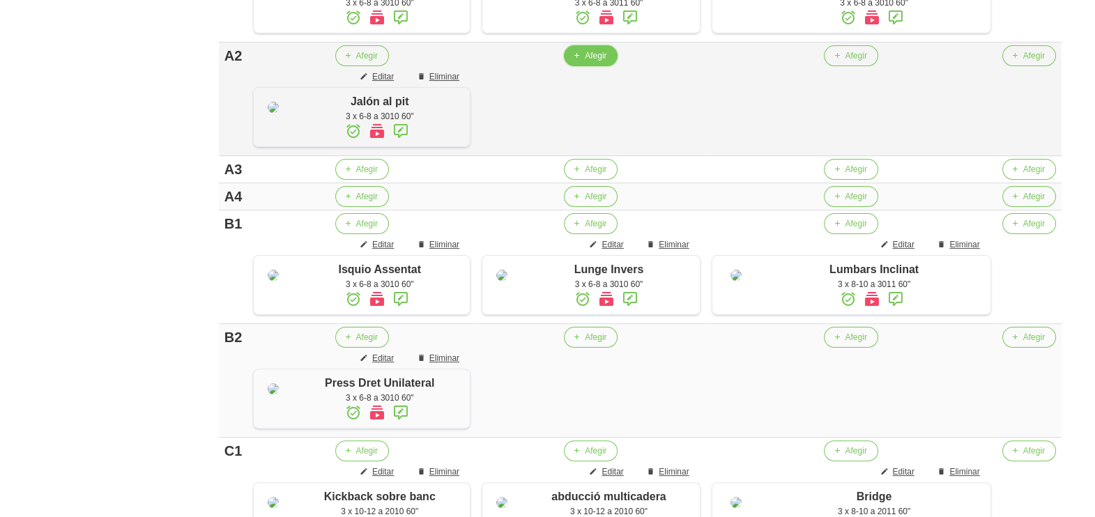
click at [594, 66] on button "Afegir" at bounding box center [591, 55] width 54 height 21
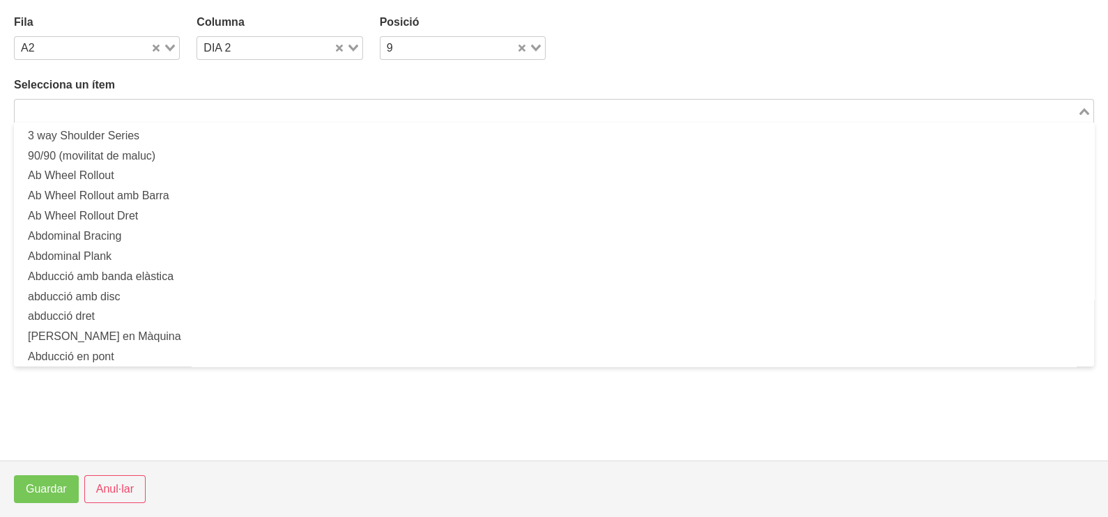
drag, startPoint x: 210, startPoint y: 112, endPoint x: 223, endPoint y: 95, distance: 20.9
click at [213, 107] on input "Search for option" at bounding box center [546, 110] width 1060 height 17
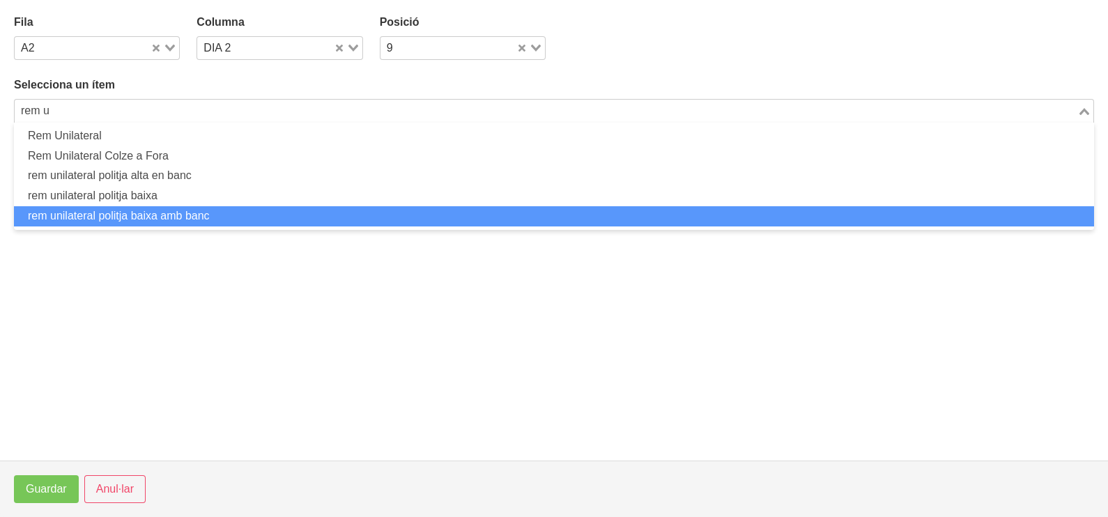
click at [195, 214] on li "rem unilateral politja baixa amb banc" at bounding box center [554, 216] width 1080 height 20
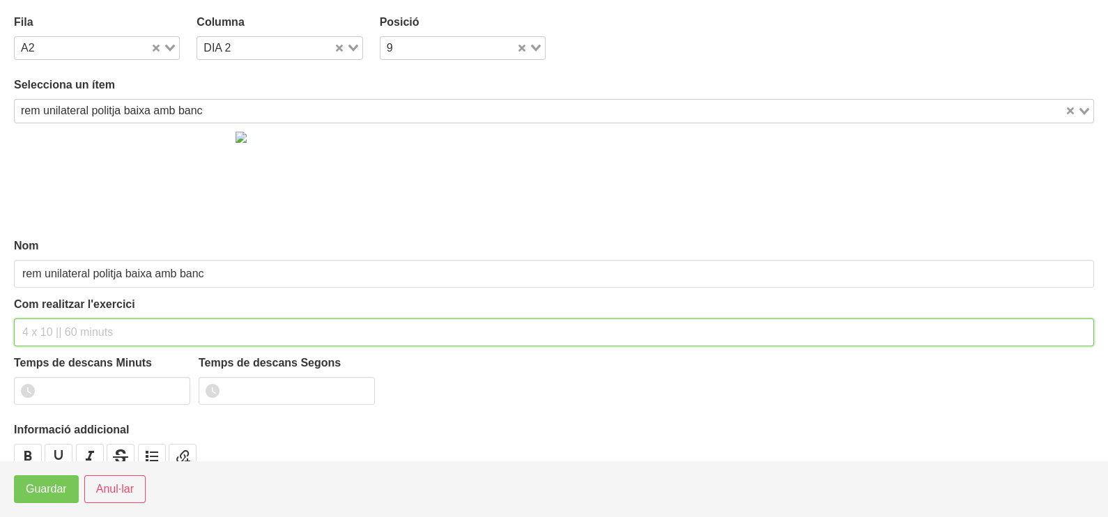
click at [83, 313] on div "Com realitzar l'exercici" at bounding box center [554, 321] width 1080 height 50
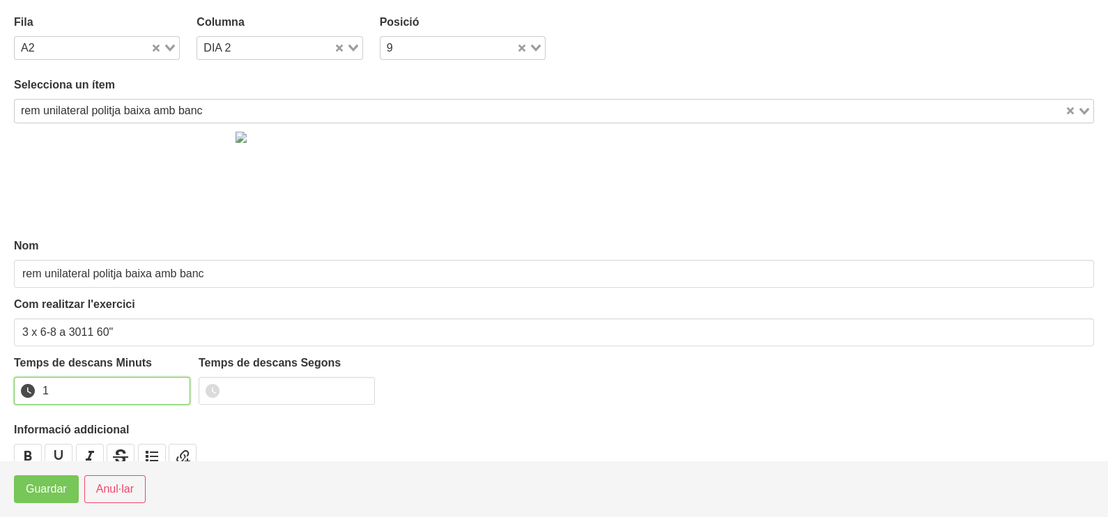
drag, startPoint x: 175, startPoint y: 387, endPoint x: 89, endPoint y: 437, distance: 99.3
click at [175, 386] on input "1" at bounding box center [102, 391] width 176 height 28
click at [37, 500] on button "Guardar" at bounding box center [46, 489] width 65 height 28
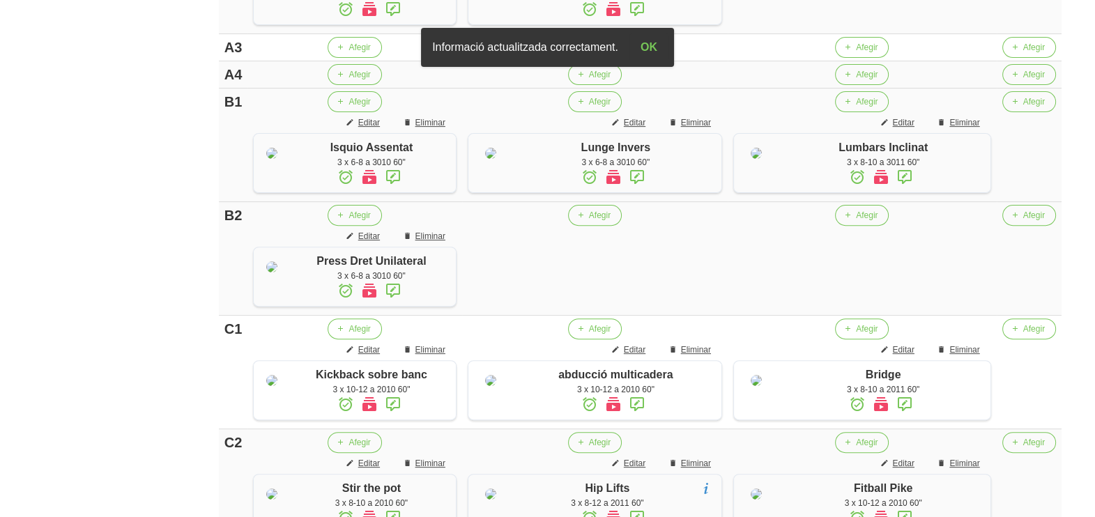
scroll to position [640, 0]
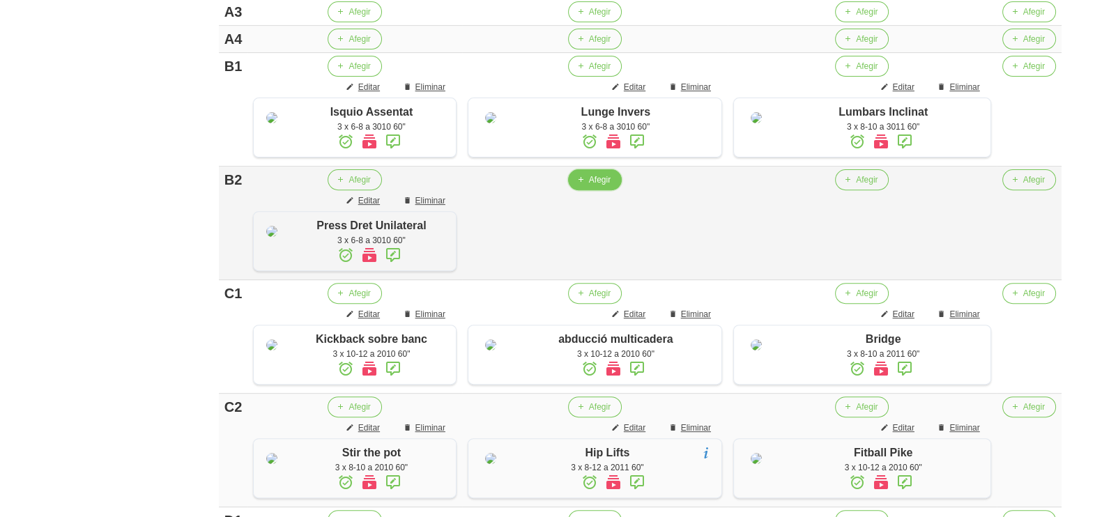
click at [602, 186] on span "Afegir" at bounding box center [600, 180] width 22 height 13
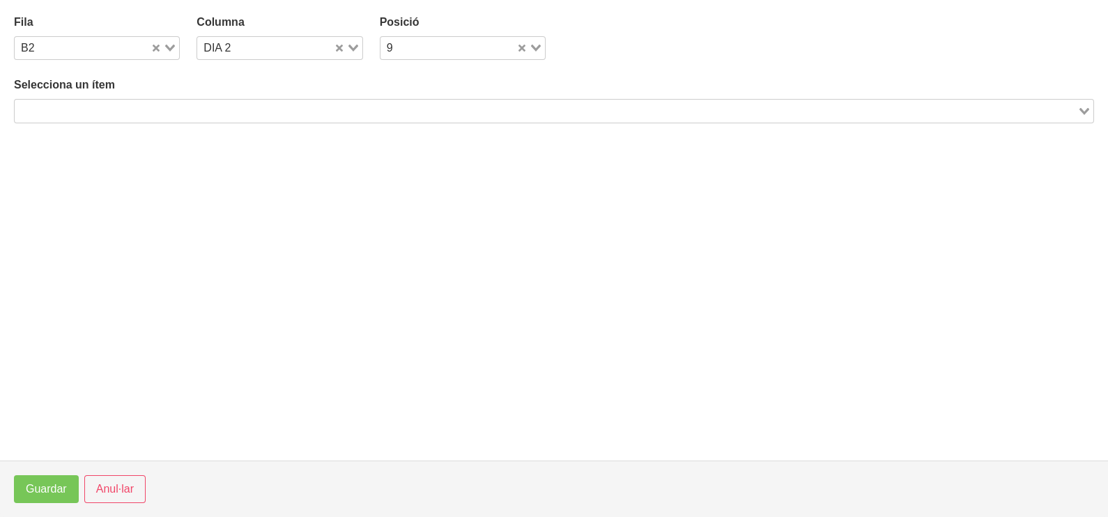
click at [261, 108] on input "Search for option" at bounding box center [546, 110] width 1060 height 17
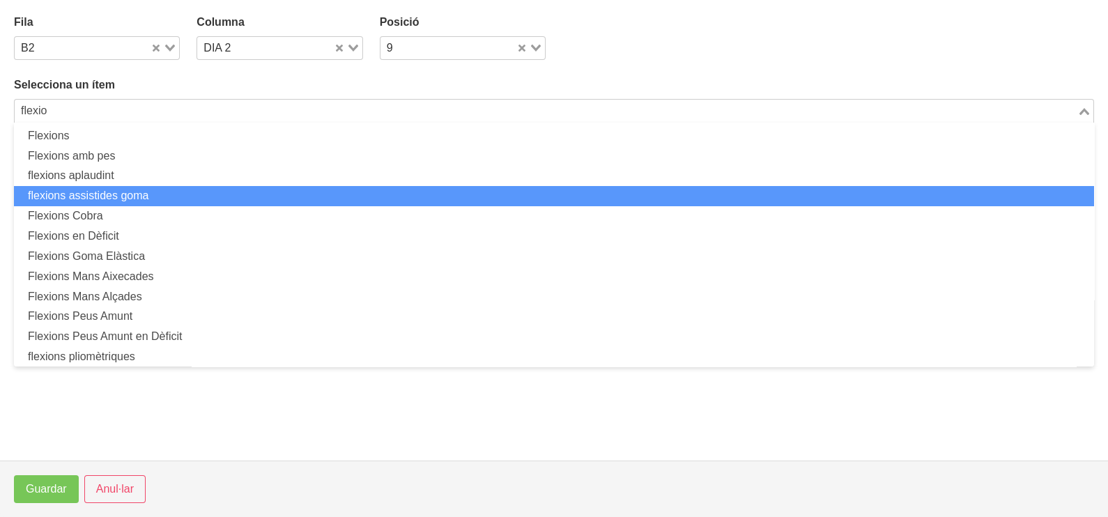
click at [203, 190] on li "flexions assistides goma" at bounding box center [554, 196] width 1080 height 20
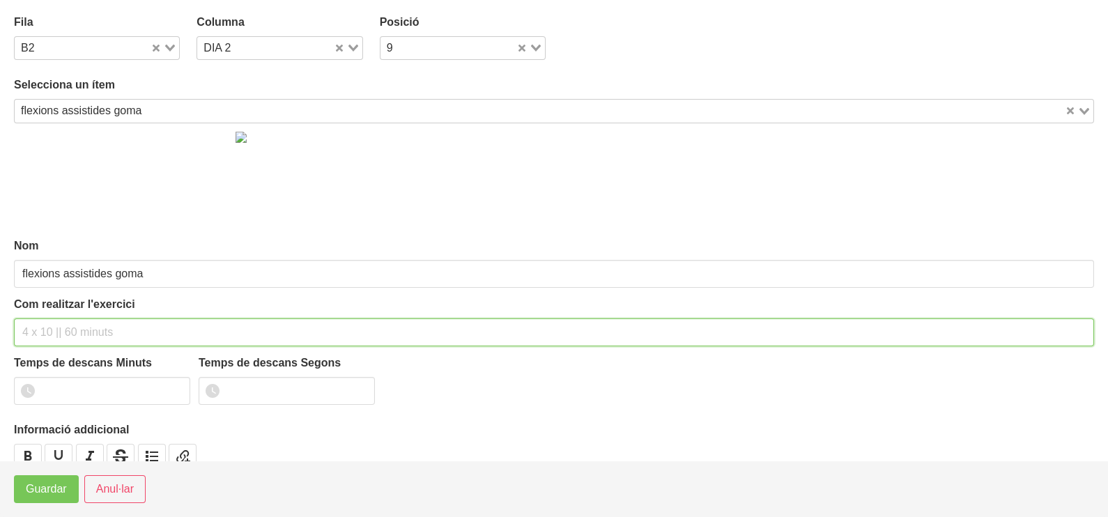
drag, startPoint x: 62, startPoint y: 322, endPoint x: 85, endPoint y: 238, distance: 86.7
click at [70, 313] on div "Com realitzar l'exercici" at bounding box center [554, 321] width 1080 height 50
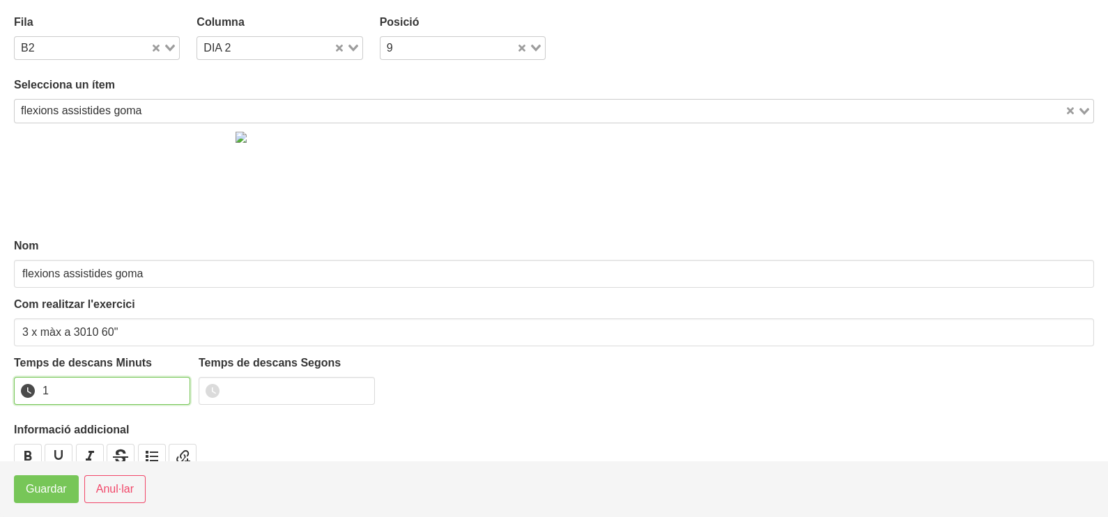
drag, startPoint x: 176, startPoint y: 385, endPoint x: 74, endPoint y: 463, distance: 128.2
click at [171, 390] on input "1" at bounding box center [102, 391] width 176 height 28
click at [53, 496] on span "Guardar" at bounding box center [46, 489] width 41 height 17
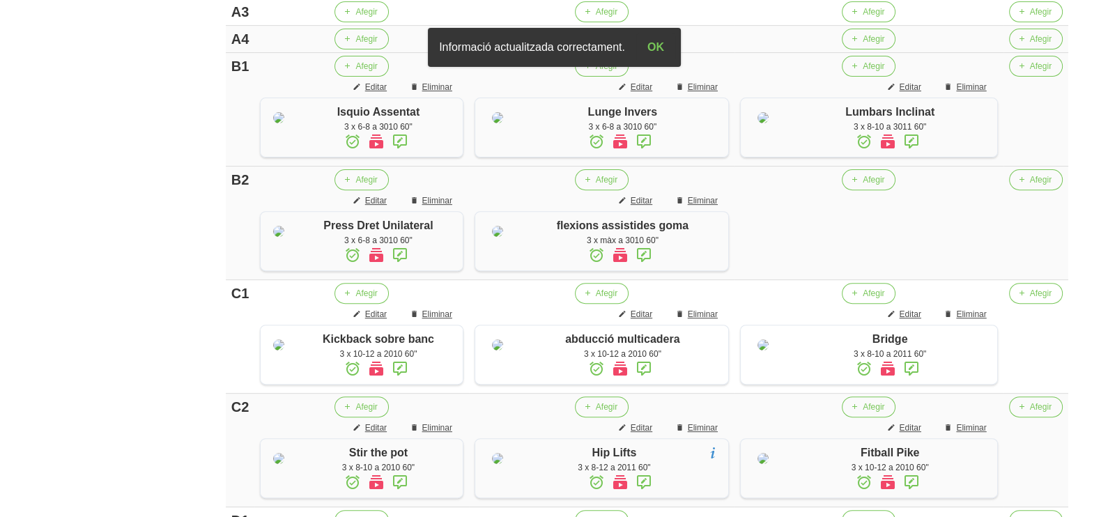
scroll to position [553, 0]
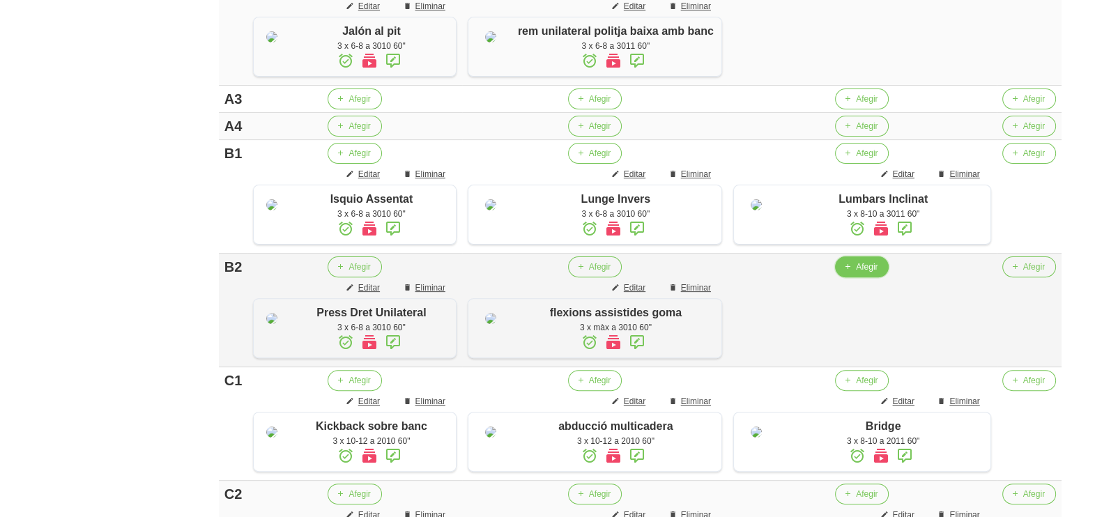
click at [869, 273] on span "Afegir" at bounding box center [867, 267] width 22 height 13
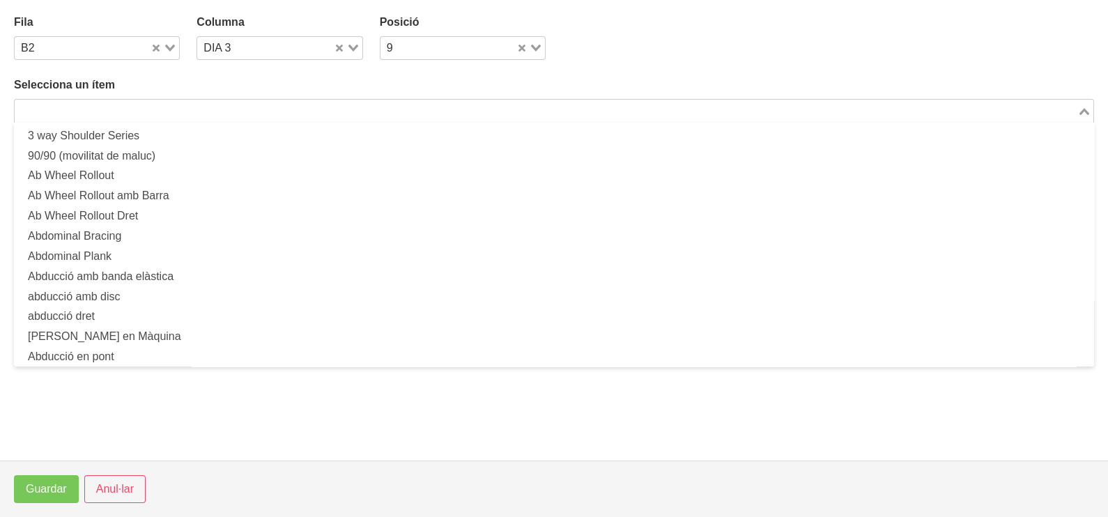
click at [331, 103] on input "Search for option" at bounding box center [546, 110] width 1060 height 17
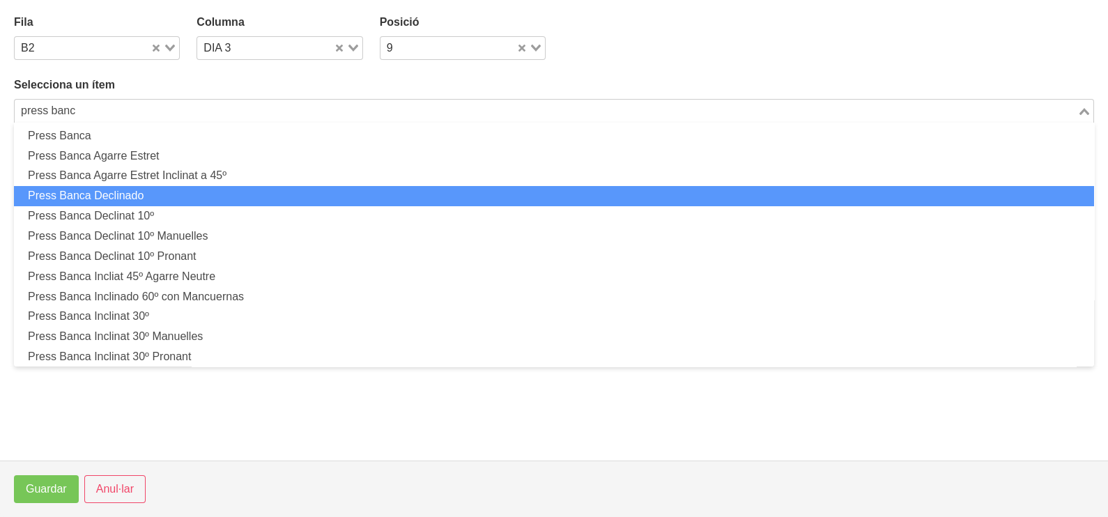
scroll to position [174, 0]
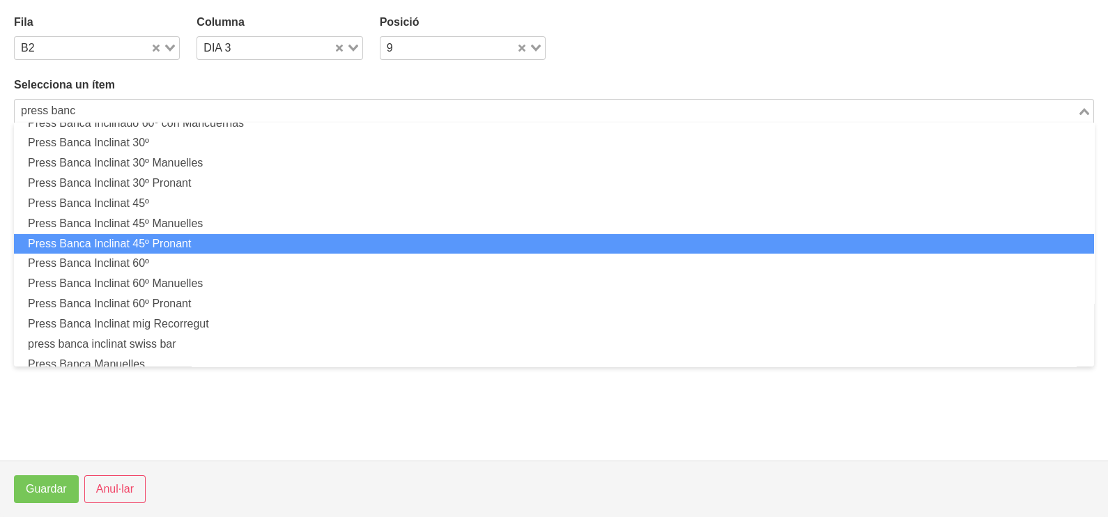
click at [247, 238] on li "Press Banca Inclinat 45º Pronant" at bounding box center [554, 244] width 1080 height 20
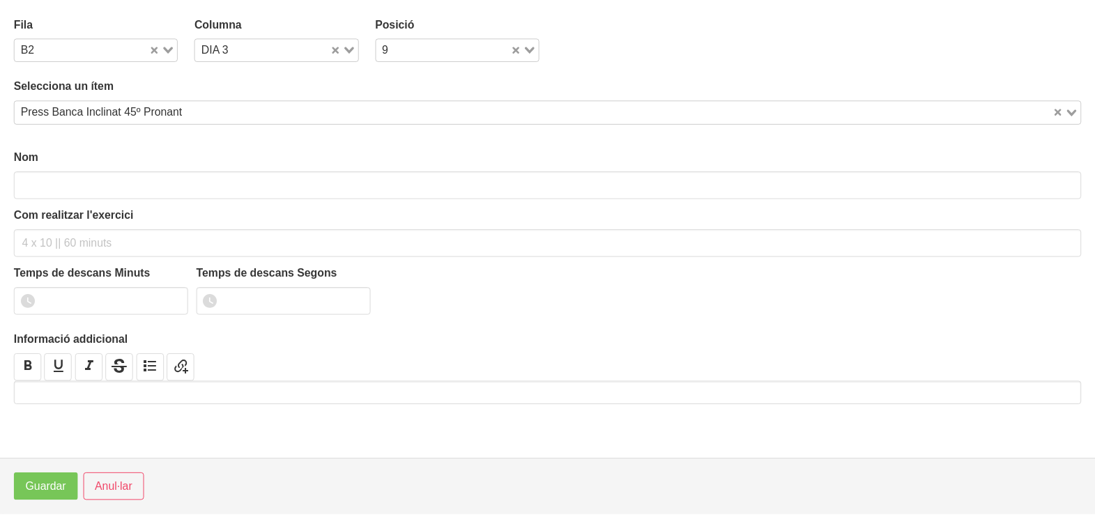
scroll to position [3, 0]
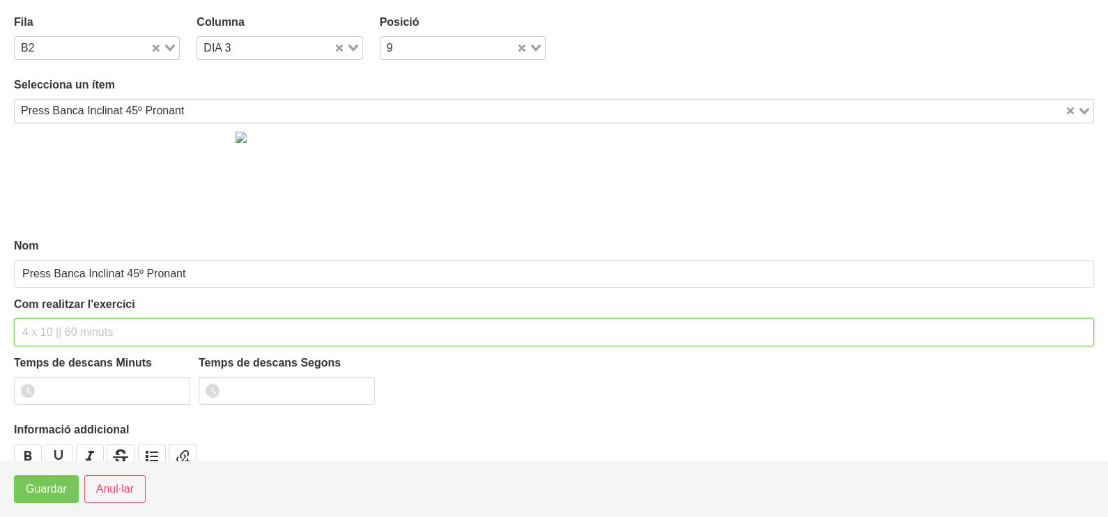
drag, startPoint x: 77, startPoint y: 323, endPoint x: 86, endPoint y: 312, distance: 13.9
click at [84, 316] on div "Com realitzar l'exercici" at bounding box center [554, 321] width 1080 height 50
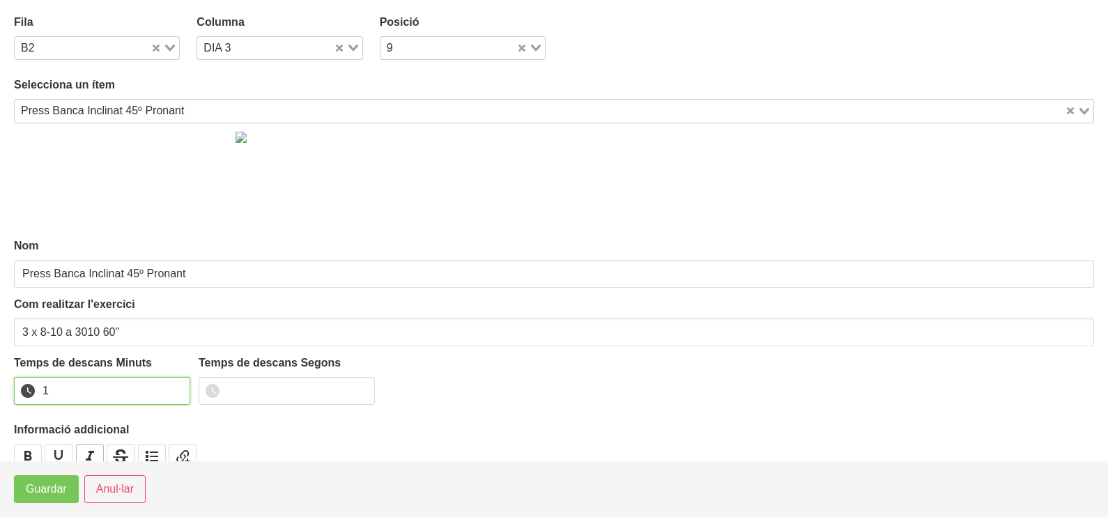
drag, startPoint x: 178, startPoint y: 385, endPoint x: 96, endPoint y: 443, distance: 100.0
click at [178, 385] on input "1" at bounding box center [102, 391] width 176 height 28
click at [49, 497] on span "Guardar" at bounding box center [46, 489] width 41 height 17
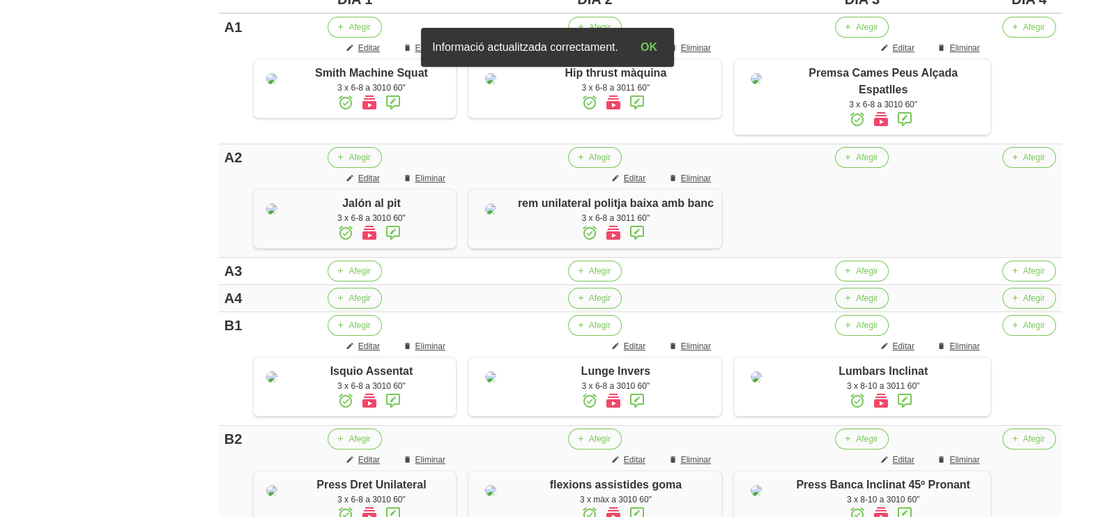
scroll to position [378, 0]
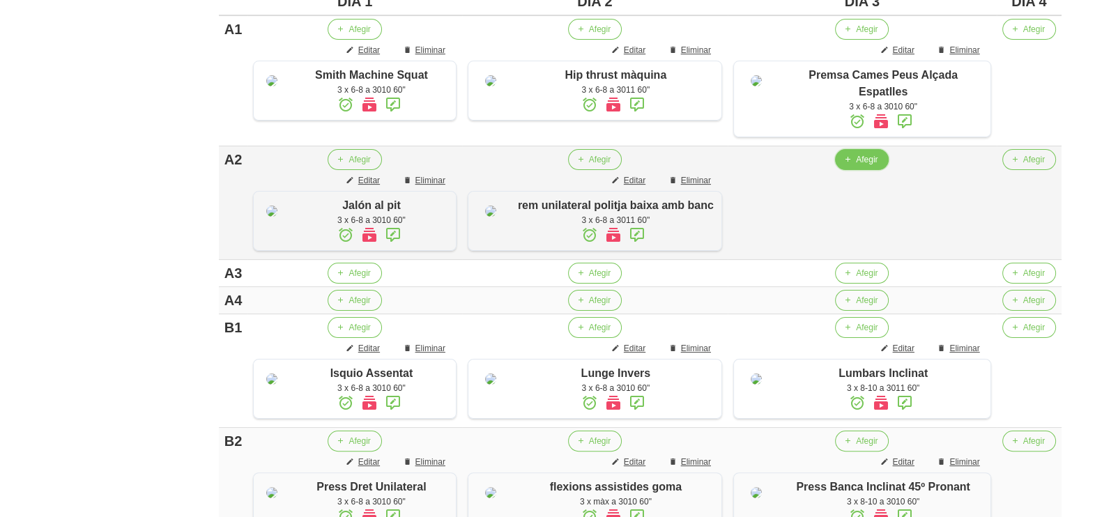
click at [877, 166] on span "Afegir" at bounding box center [867, 159] width 22 height 13
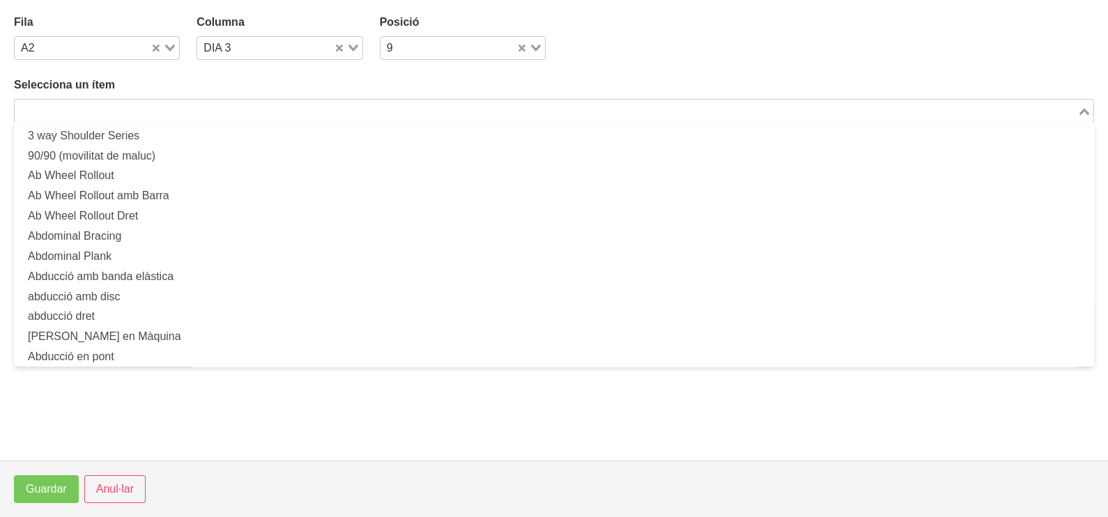
drag, startPoint x: 383, startPoint y: 110, endPoint x: 378, endPoint y: 104, distance: 7.5
click at [381, 108] on input "Search for option" at bounding box center [546, 110] width 1060 height 17
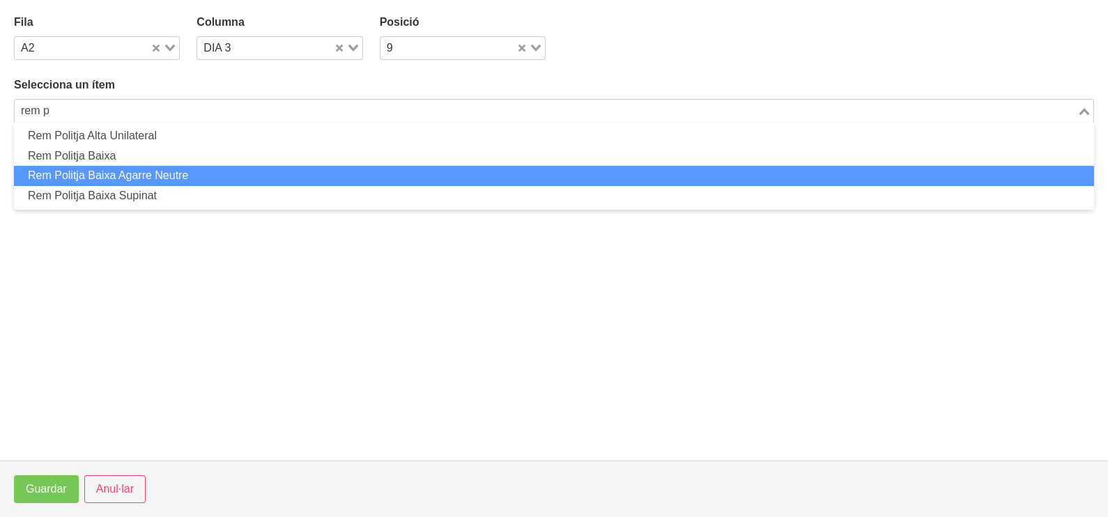
click at [263, 173] on li "Rem Politja Baixa Agarre Neutre" at bounding box center [554, 176] width 1080 height 20
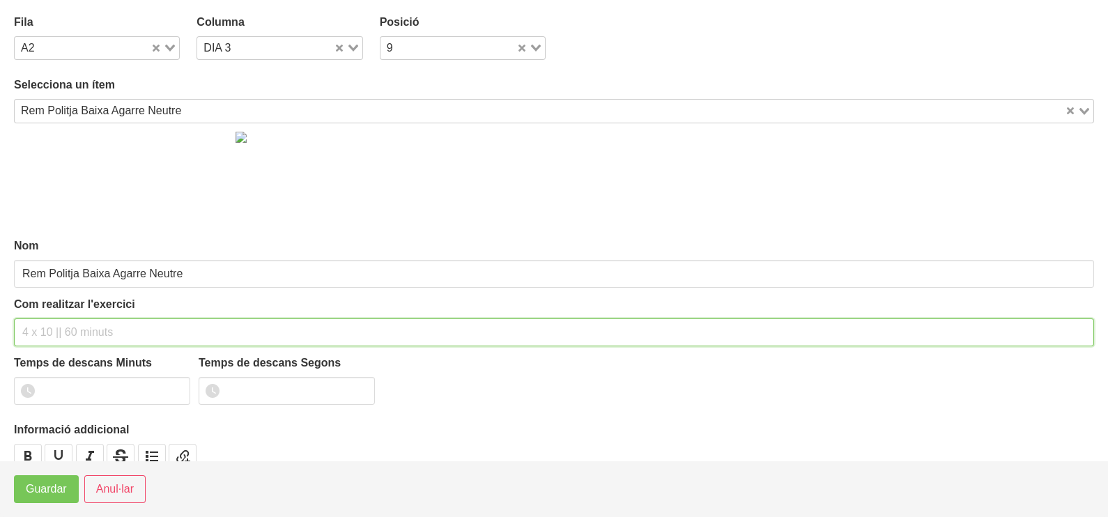
click at [66, 319] on input "text" at bounding box center [554, 332] width 1080 height 28
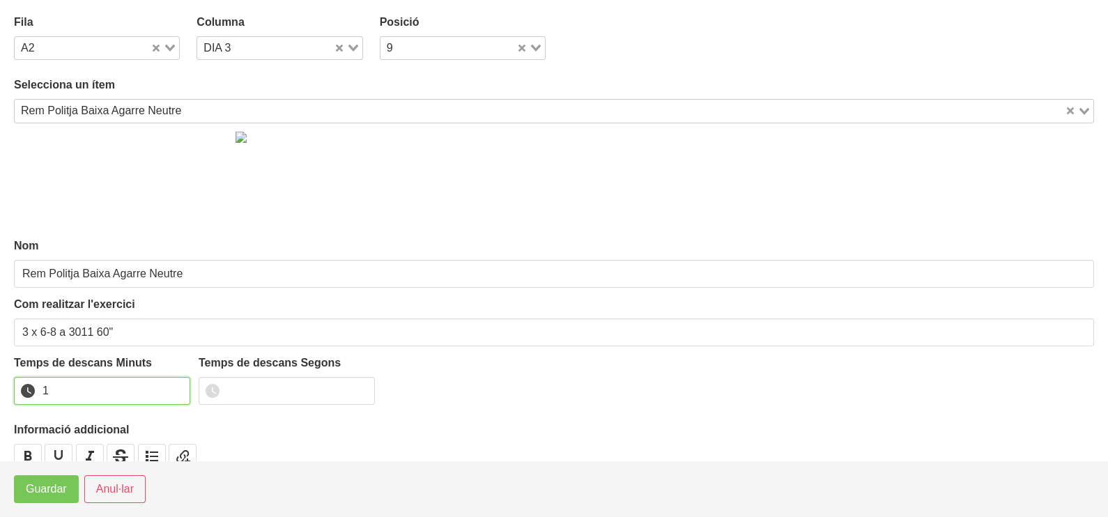
drag, startPoint x: 175, startPoint y: 387, endPoint x: 98, endPoint y: 469, distance: 112.9
click at [168, 390] on input "1" at bounding box center [102, 391] width 176 height 28
click at [46, 492] on span "Guardar" at bounding box center [46, 489] width 41 height 17
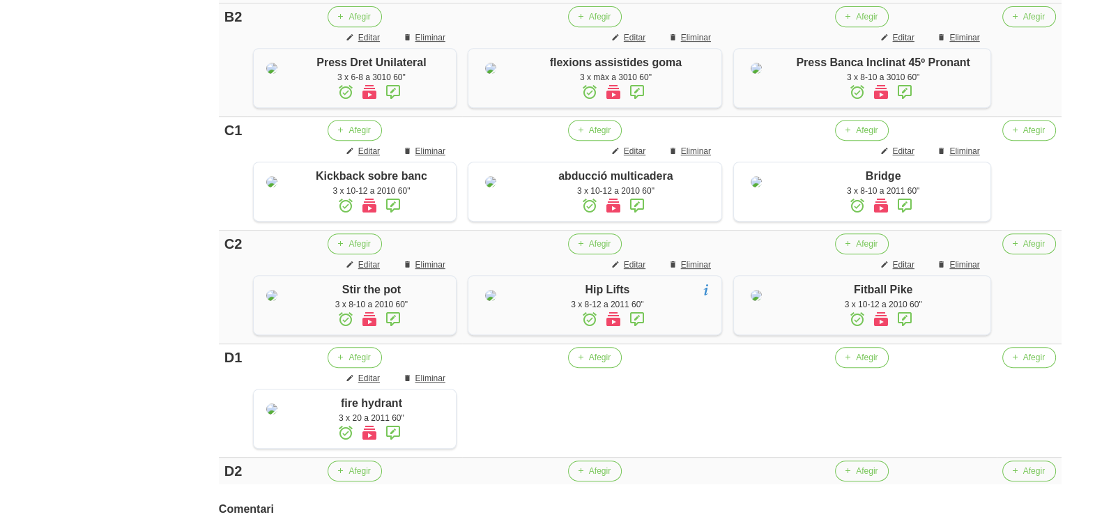
scroll to position [988, 0]
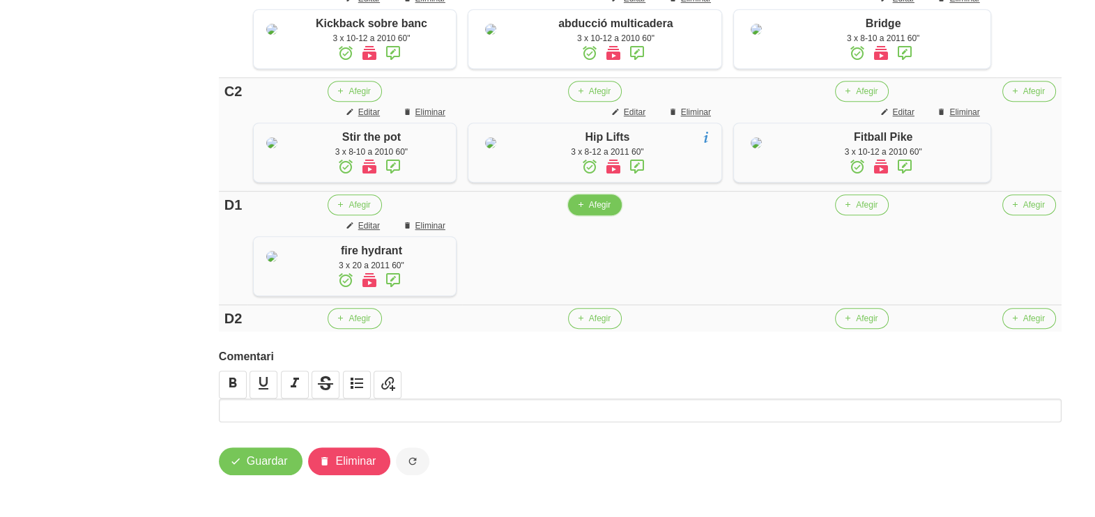
click at [601, 211] on span "Afegir" at bounding box center [600, 205] width 22 height 13
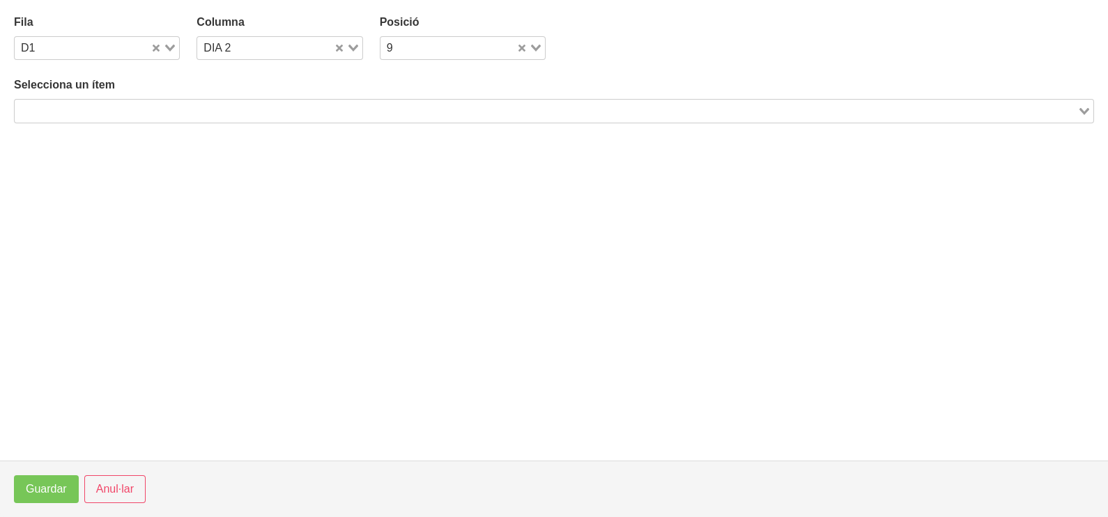
click at [332, 116] on input "Search for option" at bounding box center [546, 110] width 1060 height 17
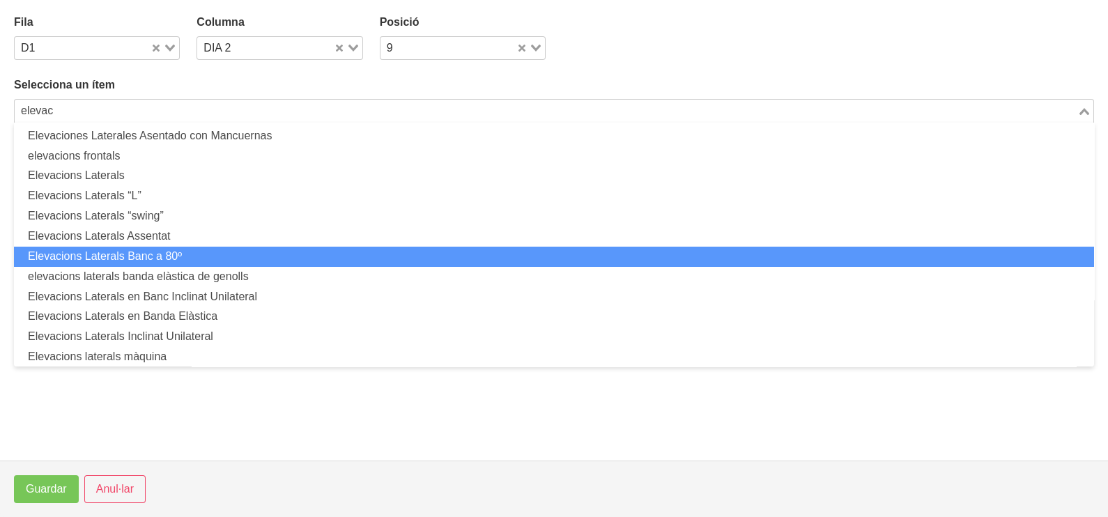
click at [237, 247] on li "Elevacions Laterals Banc a 80º" at bounding box center [554, 257] width 1080 height 20
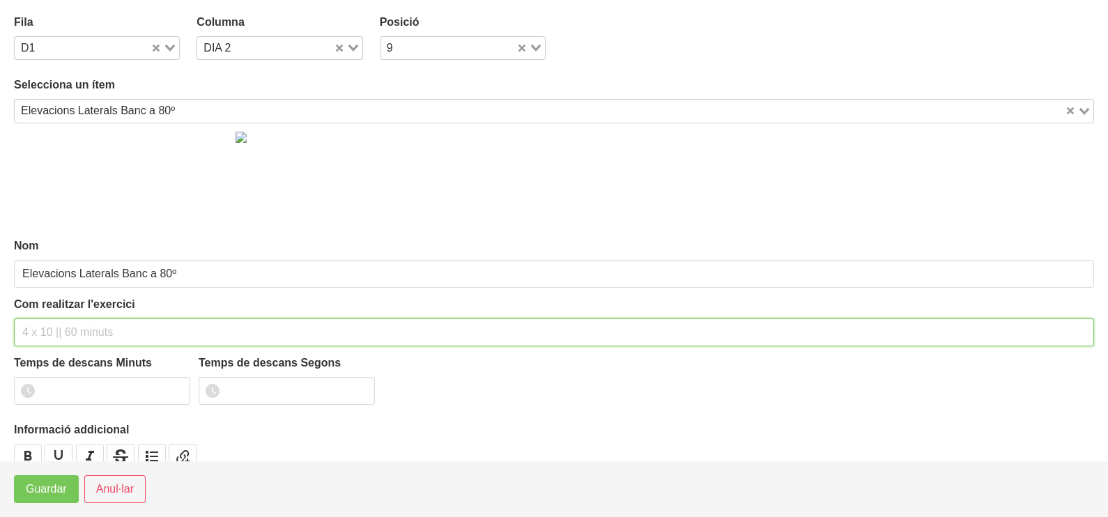
click at [81, 325] on input "text" at bounding box center [554, 332] width 1080 height 28
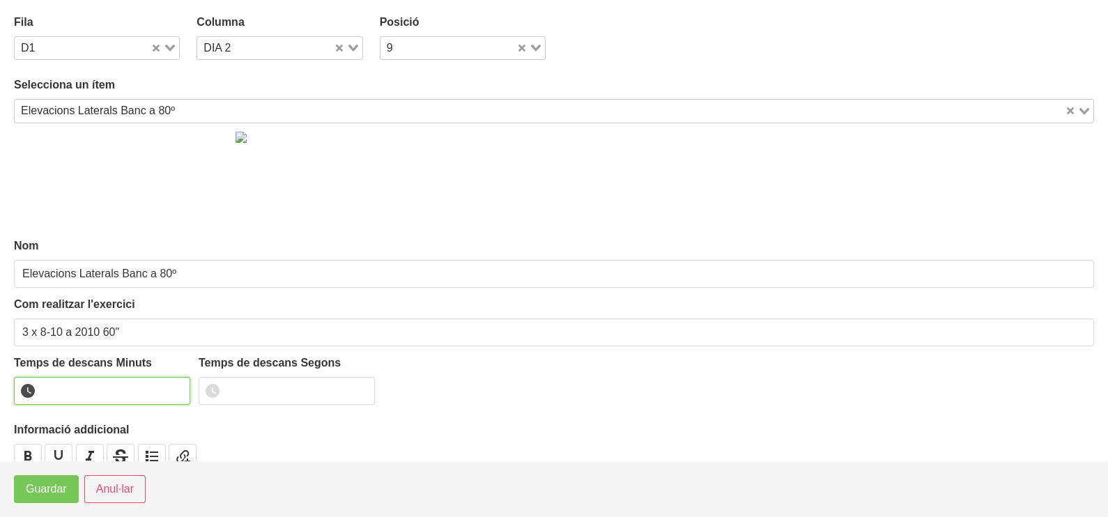
drag, startPoint x: 178, startPoint y: 383, endPoint x: 141, endPoint y: 410, distance: 45.9
click at [178, 383] on input "number" at bounding box center [102, 391] width 176 height 28
click at [178, 387] on input "1" at bounding box center [102, 391] width 176 height 28
click at [51, 488] on span "Guardar" at bounding box center [46, 489] width 41 height 17
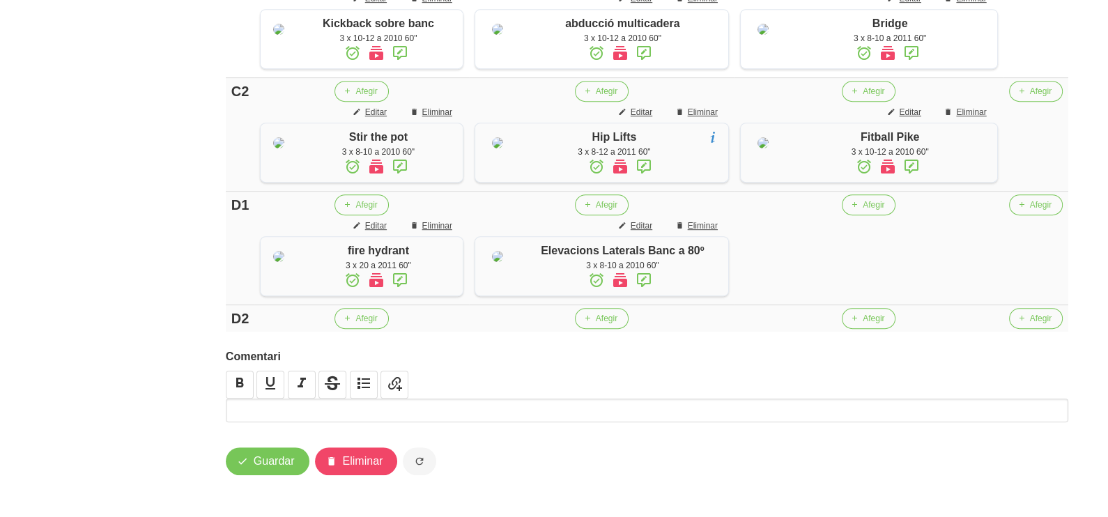
scroll to position [1205, 0]
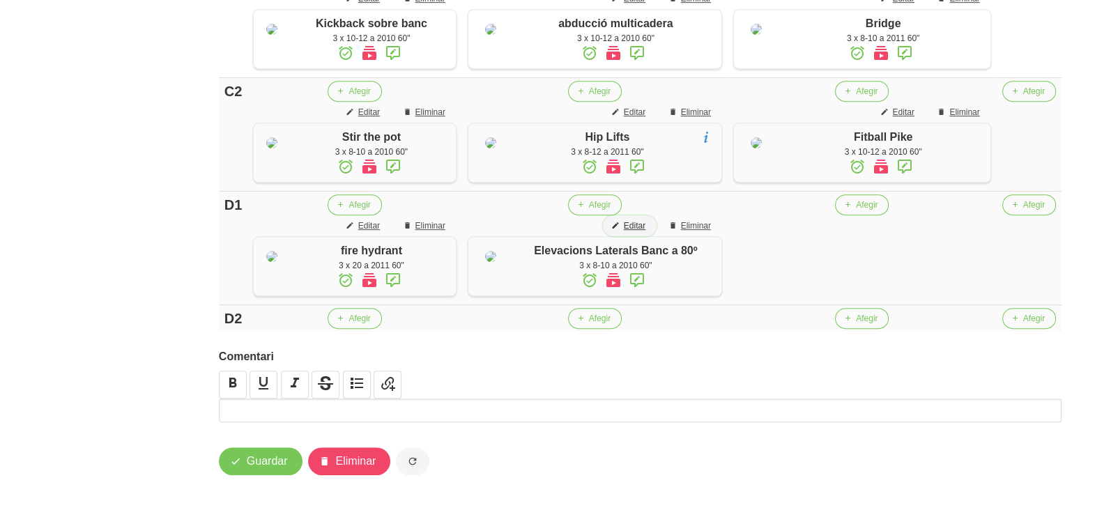
click at [648, 215] on button "Editar" at bounding box center [630, 225] width 54 height 21
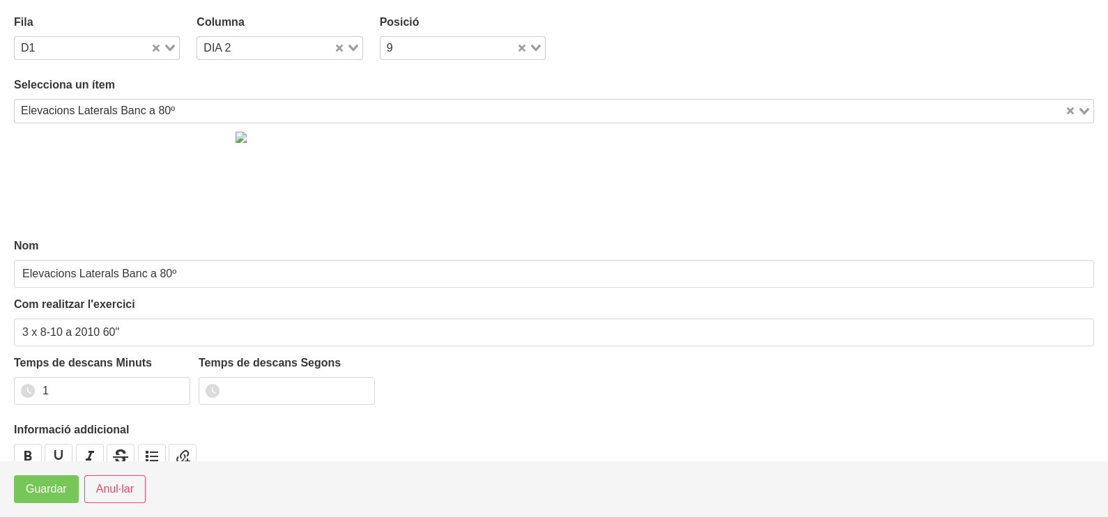
drag, startPoint x: 165, startPoint y: 110, endPoint x: 172, endPoint y: 113, distance: 7.5
click at [169, 110] on div "Elevacions Laterals Banc a 80º" at bounding box center [540, 110] width 1050 height 20
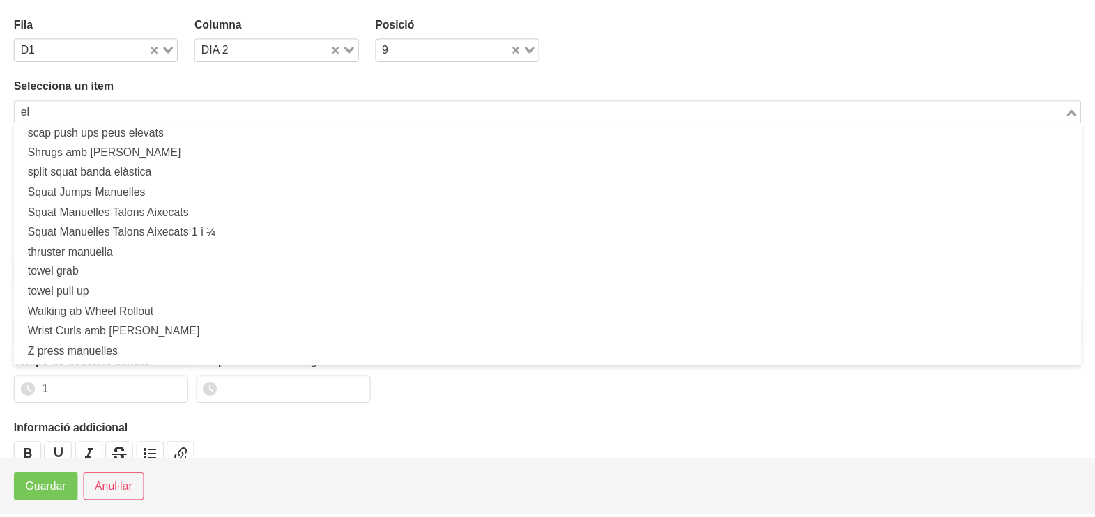
scroll to position [3, 0]
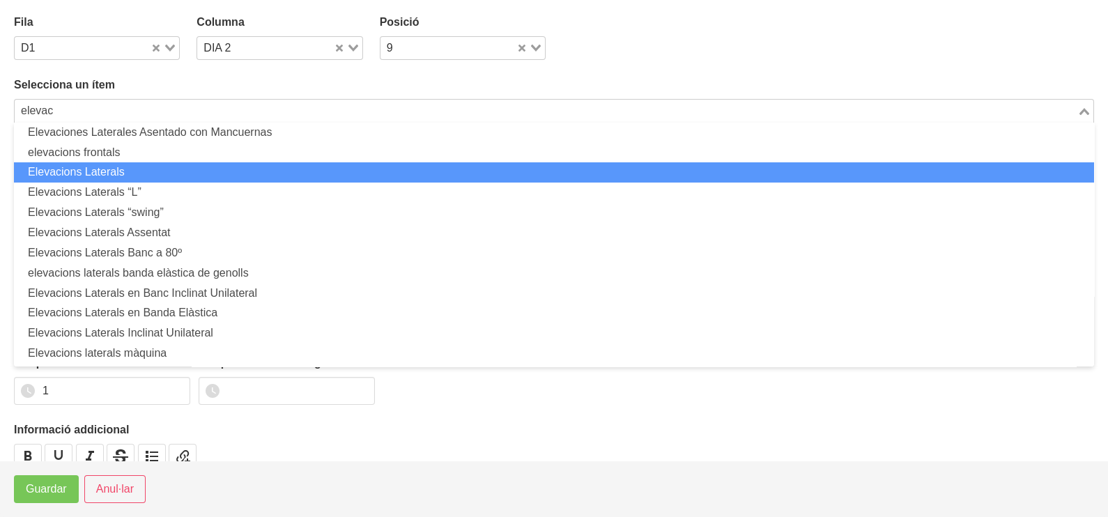
drag, startPoint x: 183, startPoint y: 162, endPoint x: 136, endPoint y: 272, distance: 119.6
click at [183, 163] on li "Elevacions Laterals" at bounding box center [554, 172] width 1080 height 20
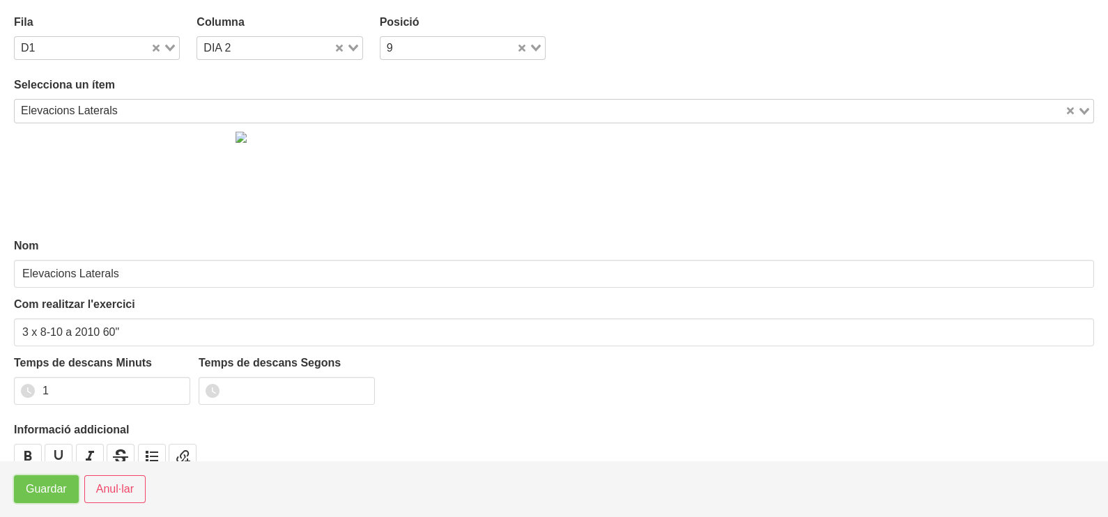
click at [56, 489] on span "Guardar" at bounding box center [46, 489] width 41 height 17
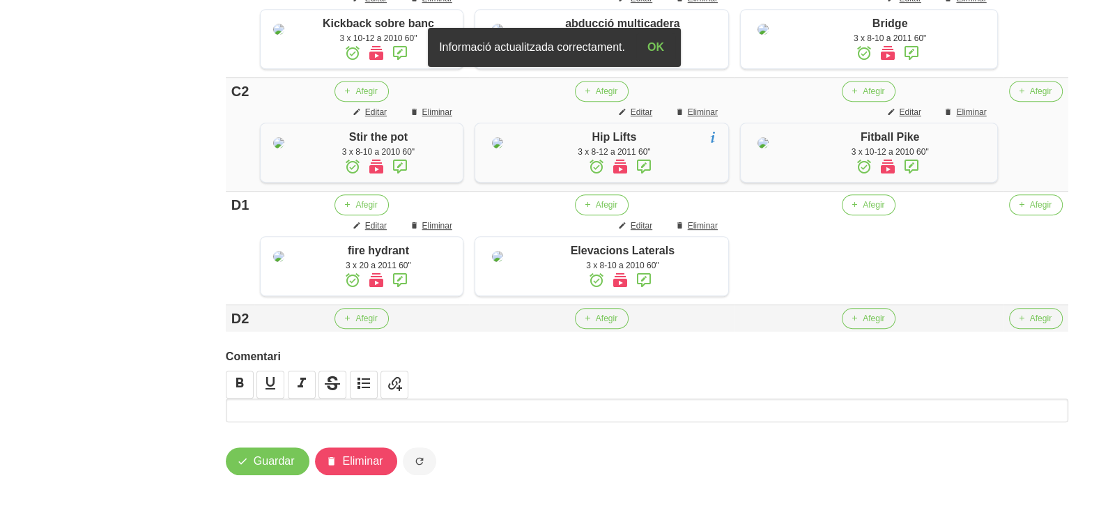
scroll to position [1111, 0]
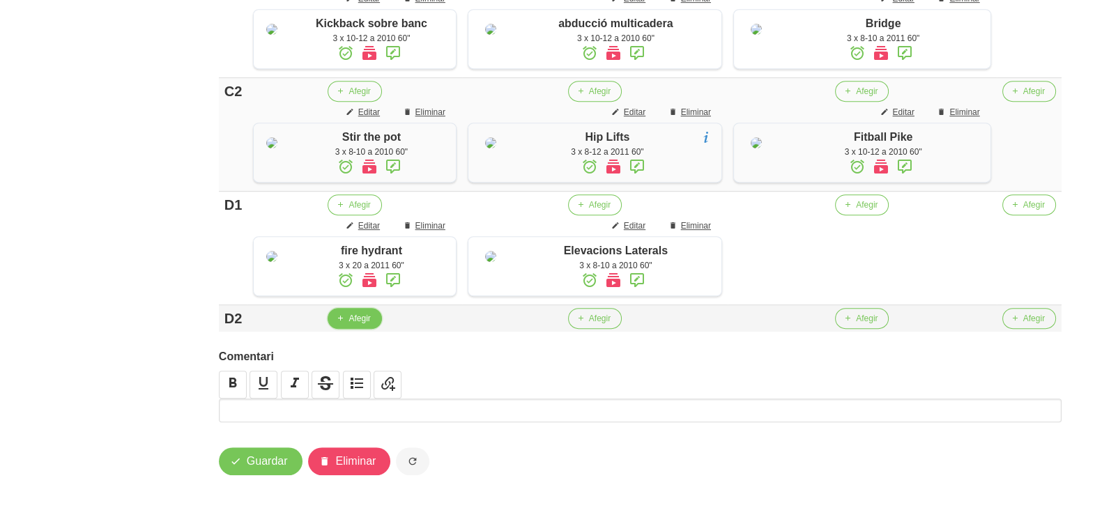
click at [360, 325] on span "Afegir" at bounding box center [359, 318] width 22 height 13
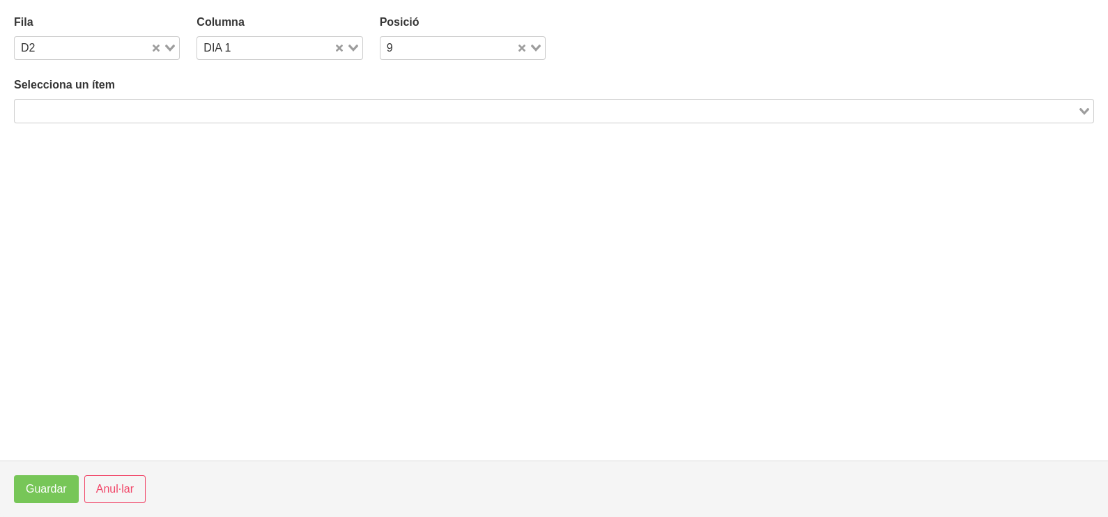
click at [150, 114] on input "Search for option" at bounding box center [546, 110] width 1060 height 17
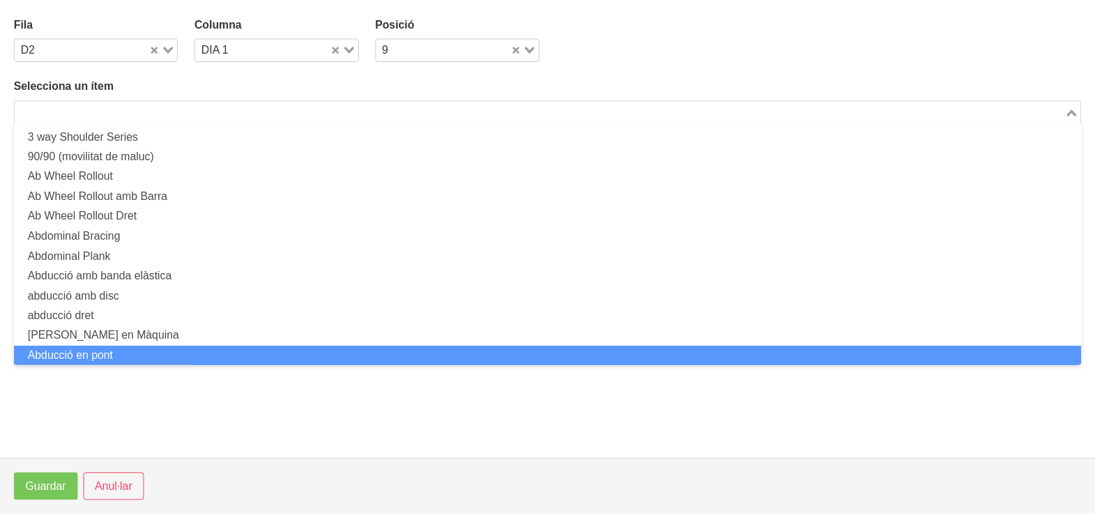
scroll to position [0, 0]
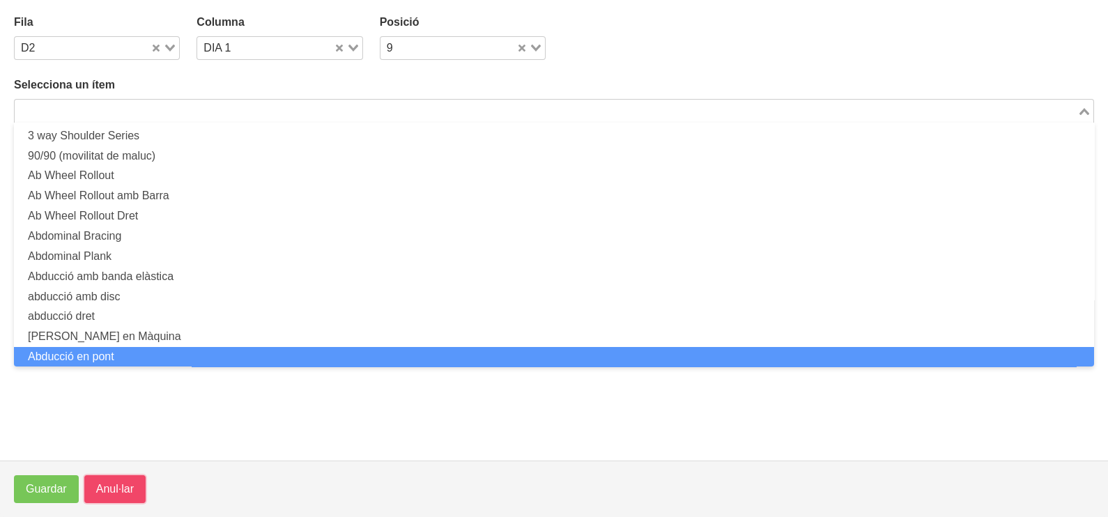
click at [128, 491] on span "Anul·lar" at bounding box center [115, 489] width 38 height 17
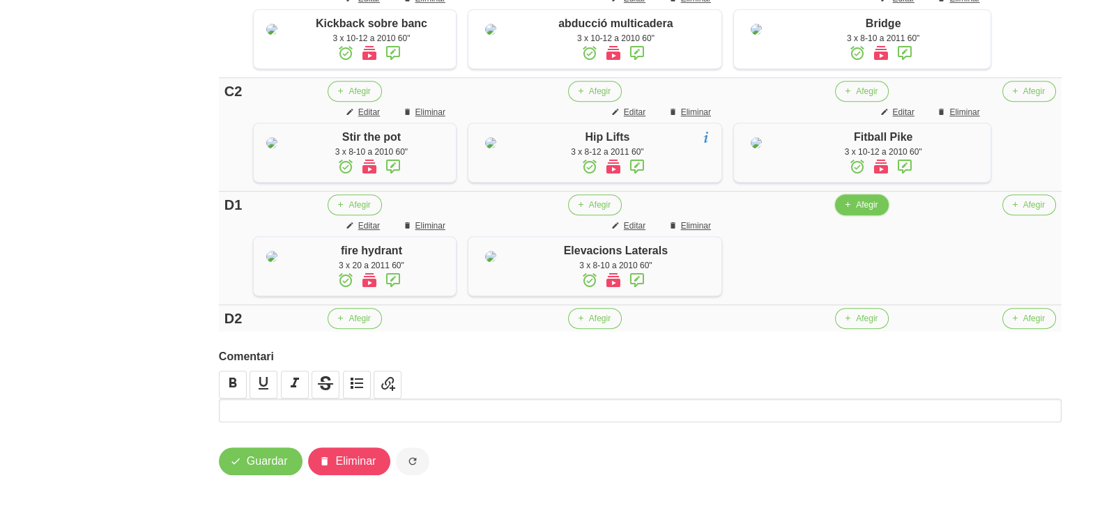
click at [866, 211] on span "Afegir" at bounding box center [867, 205] width 22 height 13
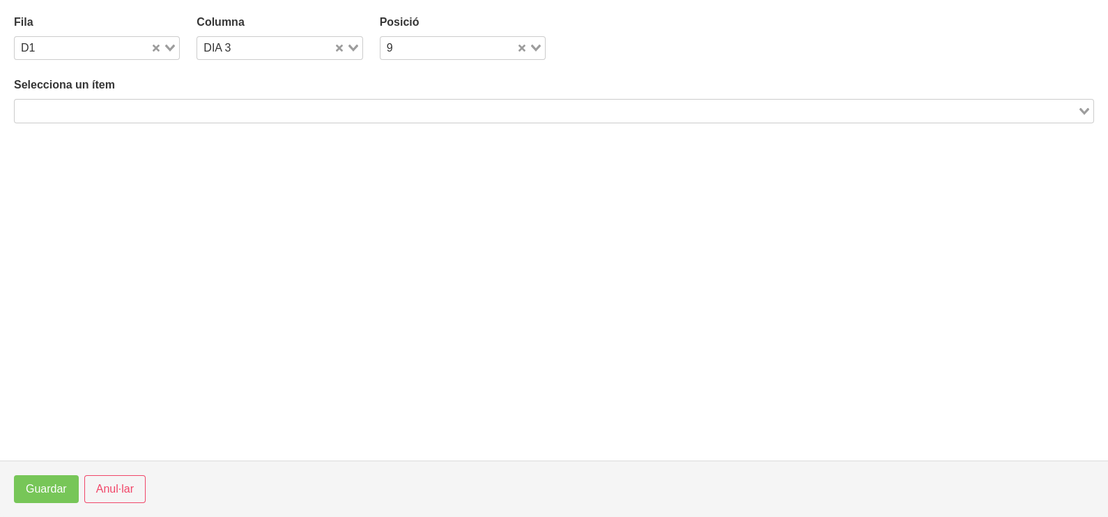
drag, startPoint x: 211, startPoint y: 102, endPoint x: 238, endPoint y: 91, distance: 28.7
click at [213, 102] on input "Search for option" at bounding box center [546, 110] width 1060 height 17
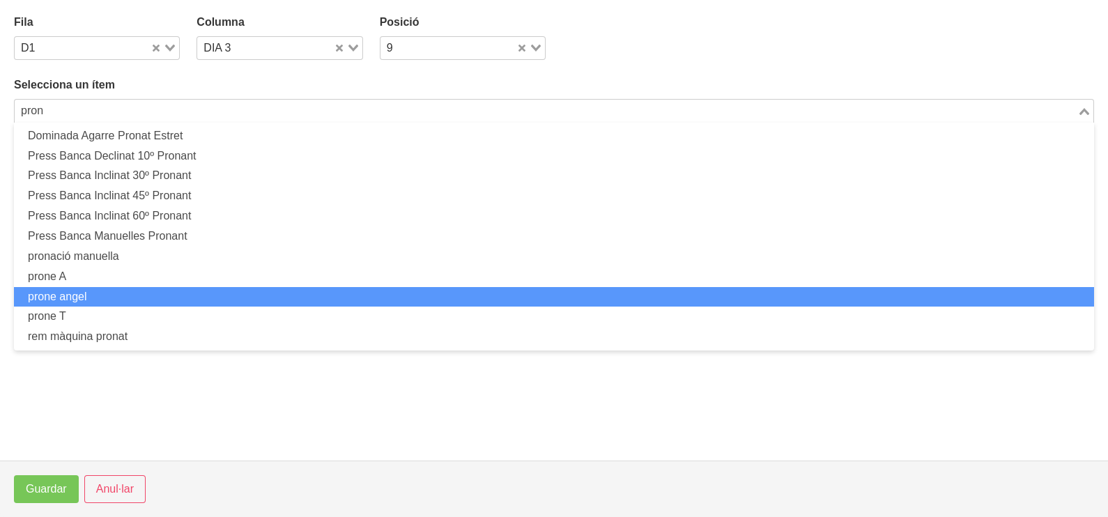
click at [116, 295] on li "prone angel" at bounding box center [554, 297] width 1080 height 20
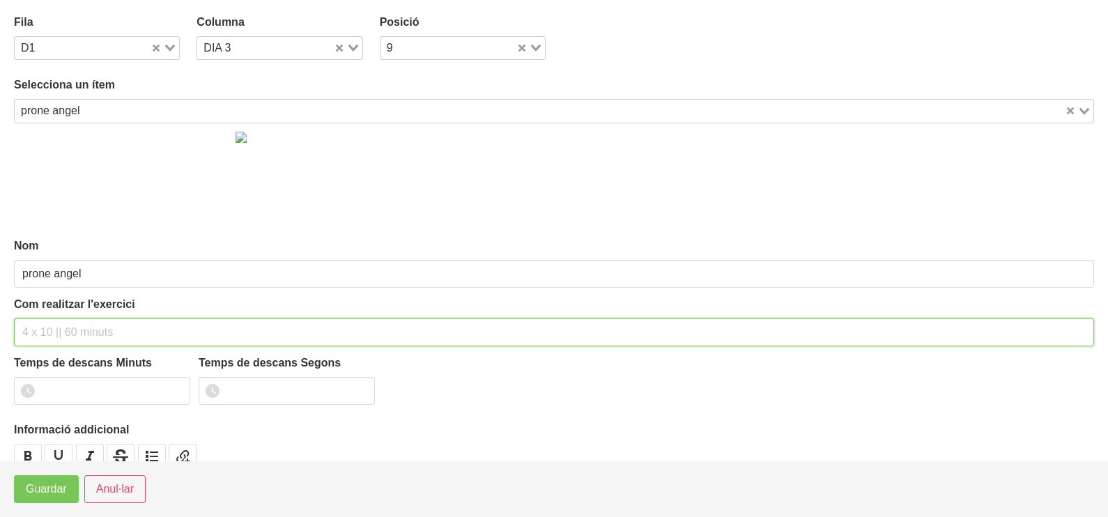
drag, startPoint x: 61, startPoint y: 331, endPoint x: 78, endPoint y: 242, distance: 90.8
click at [66, 314] on div "Com realitzar l'exercici" at bounding box center [554, 321] width 1080 height 50
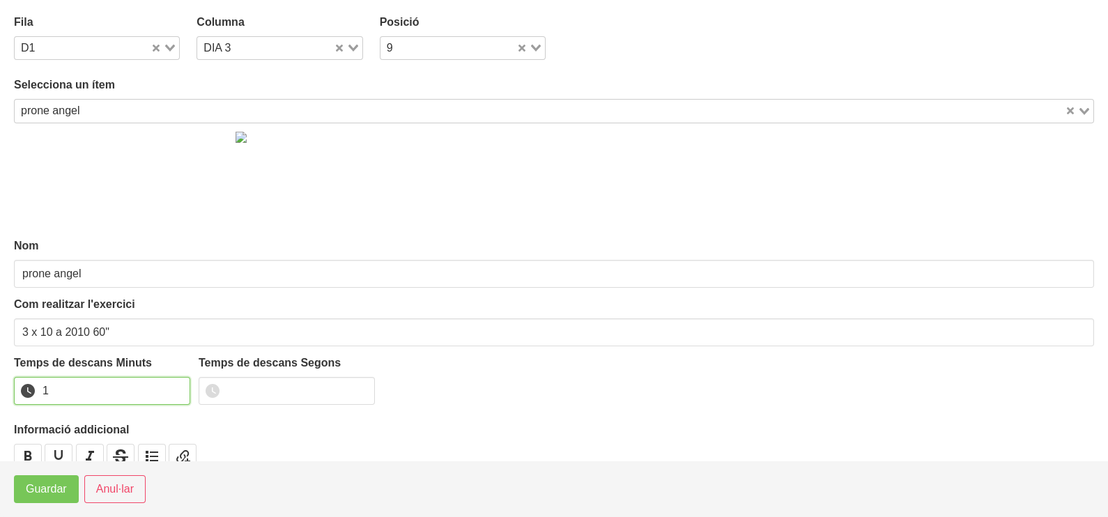
click at [175, 386] on input "1" at bounding box center [102, 391] width 176 height 28
click at [58, 484] on span "Guardar" at bounding box center [46, 489] width 41 height 17
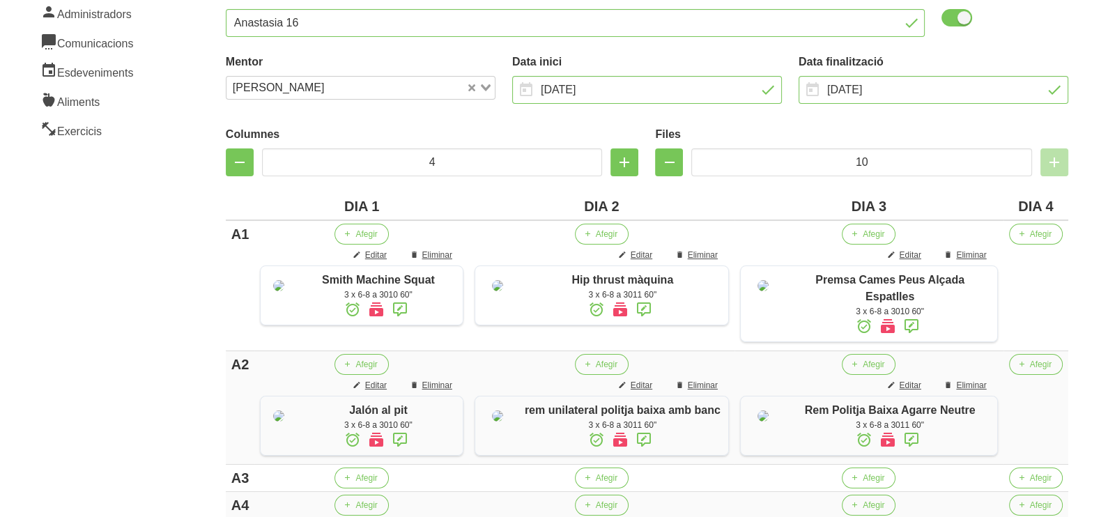
scroll to position [153, 0]
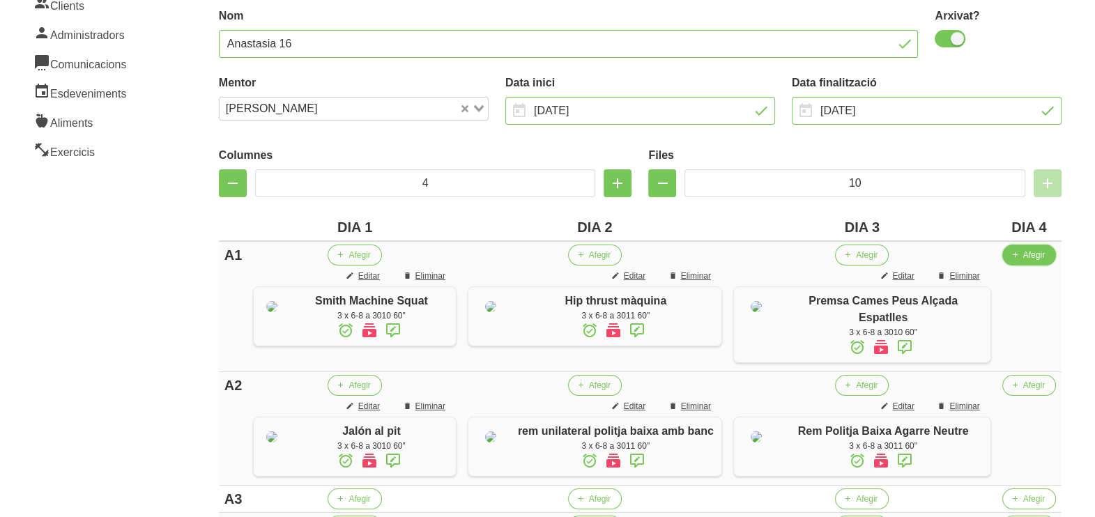
click at [1024, 258] on span "Afegir" at bounding box center [1034, 255] width 22 height 13
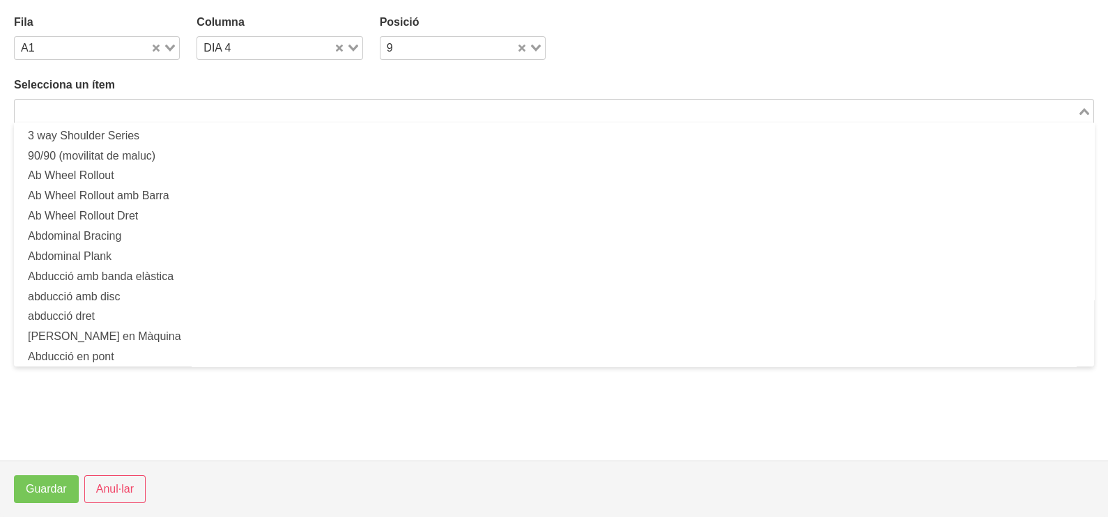
click at [330, 108] on input "Search for option" at bounding box center [546, 110] width 1060 height 17
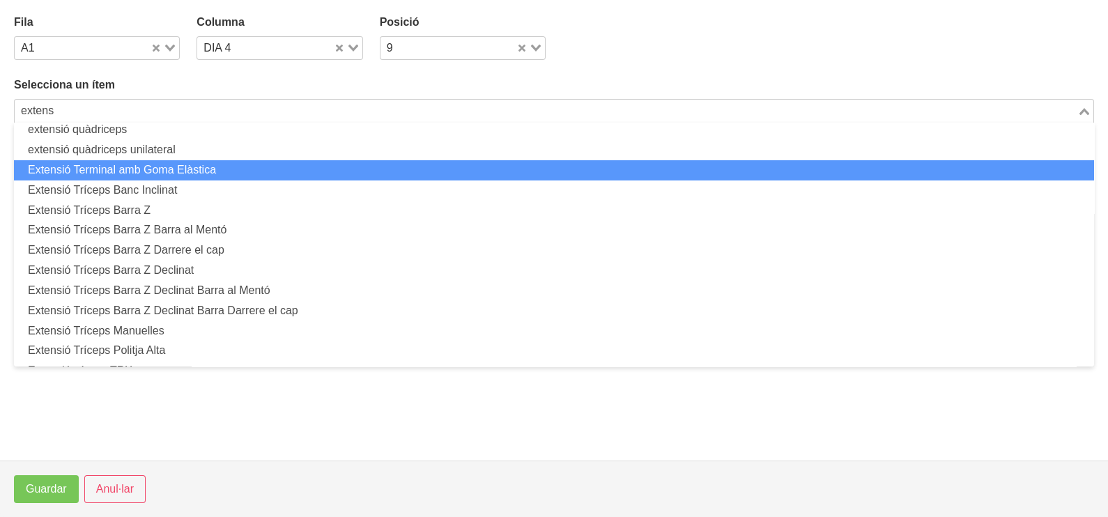
scroll to position [185, 0]
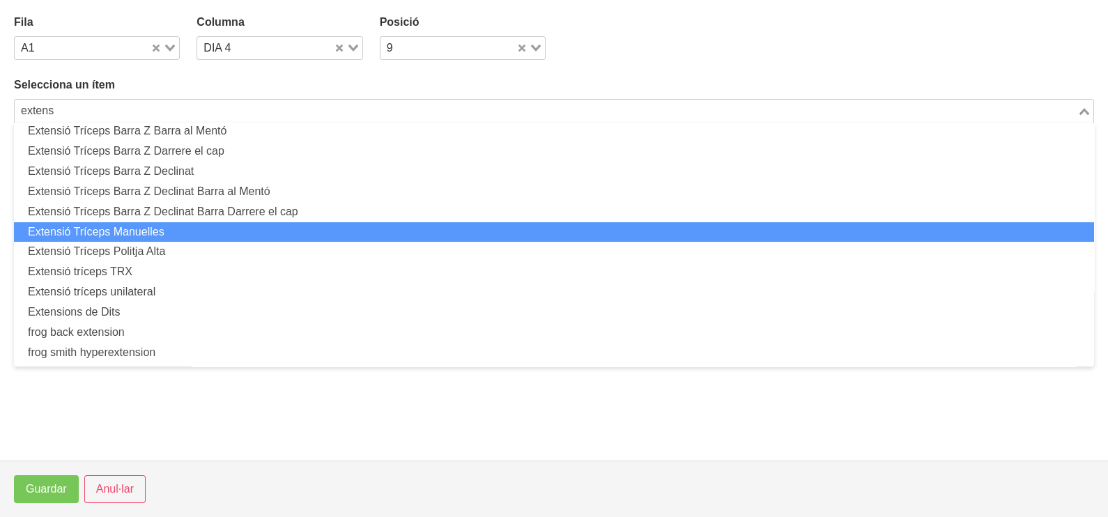
click at [203, 231] on li "Extensió Tríceps Manuelles" at bounding box center [554, 232] width 1080 height 20
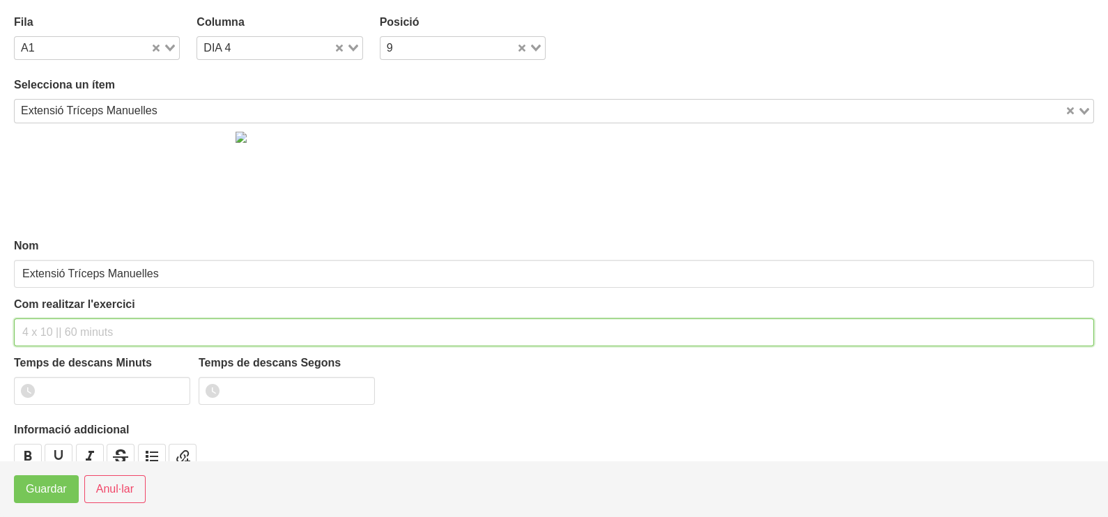
drag, startPoint x: 63, startPoint y: 326, endPoint x: 73, endPoint y: 314, distance: 16.3
click at [68, 321] on input "text" at bounding box center [554, 332] width 1080 height 28
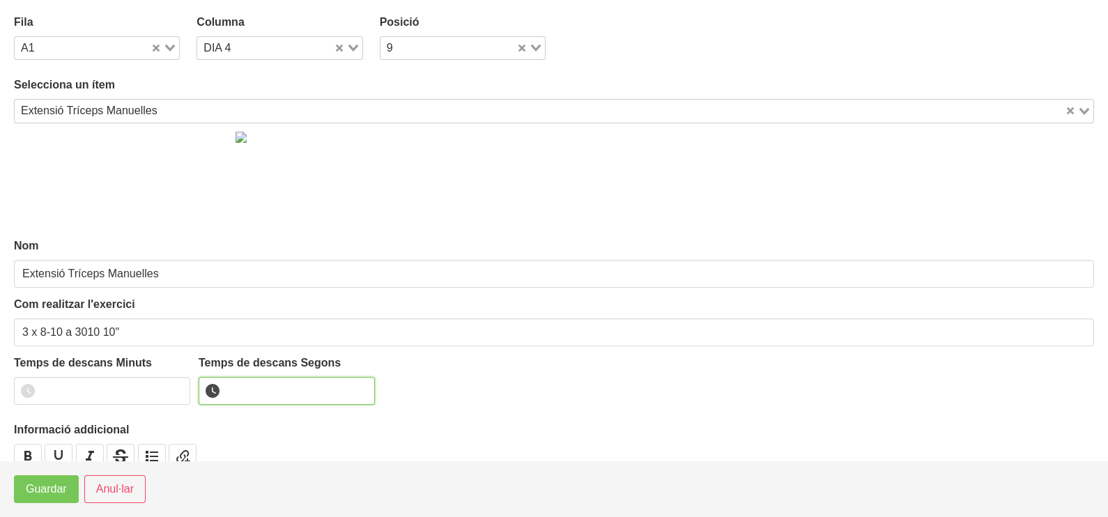
click at [241, 390] on input "number" at bounding box center [287, 391] width 176 height 28
click at [69, 484] on button "Guardar" at bounding box center [46, 489] width 65 height 28
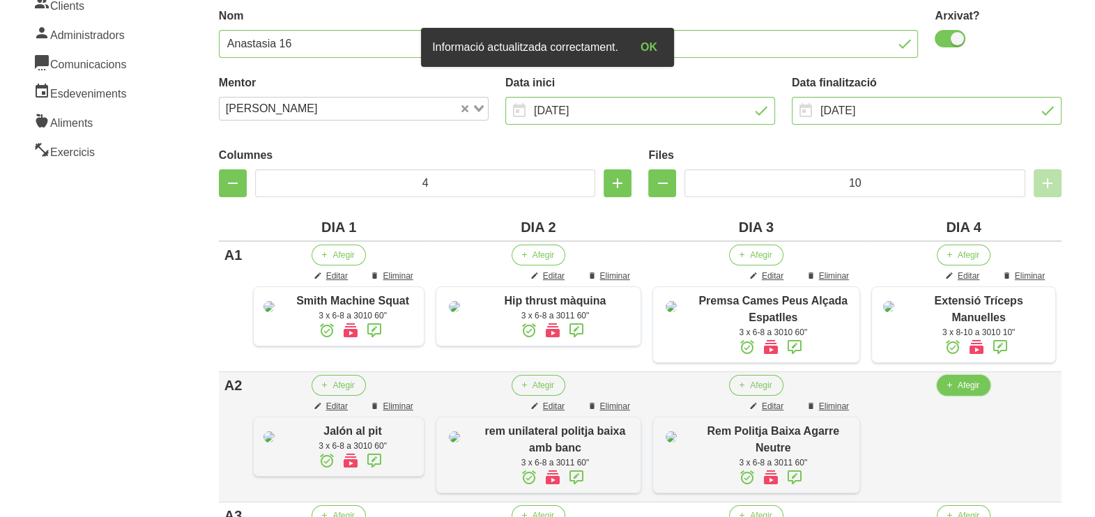
click at [958, 392] on span "Afegir" at bounding box center [969, 385] width 22 height 13
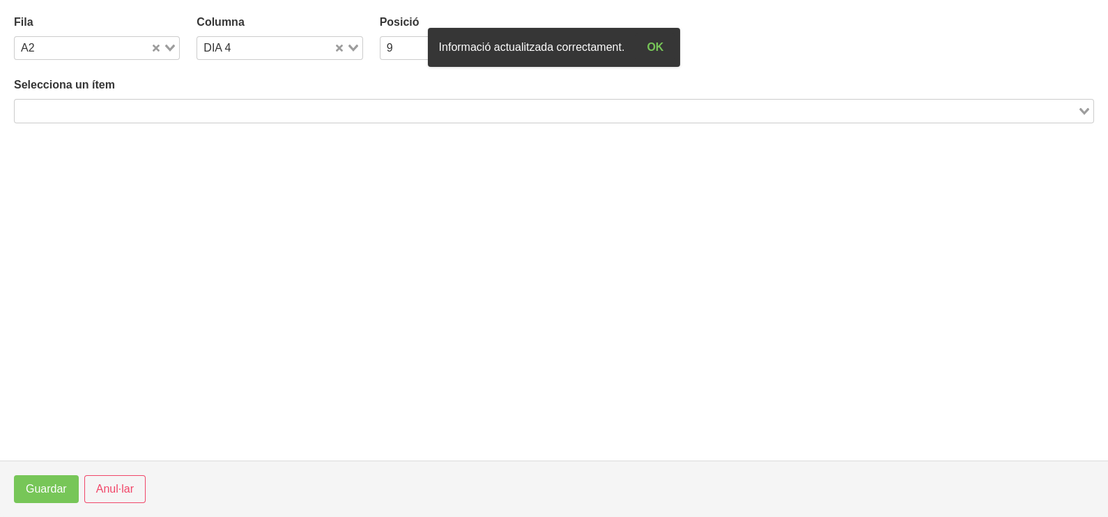
click at [210, 98] on div "Selecciona un ítem Loading..." at bounding box center [554, 100] width 1080 height 46
click at [230, 105] on input "Search for option" at bounding box center [546, 110] width 1060 height 17
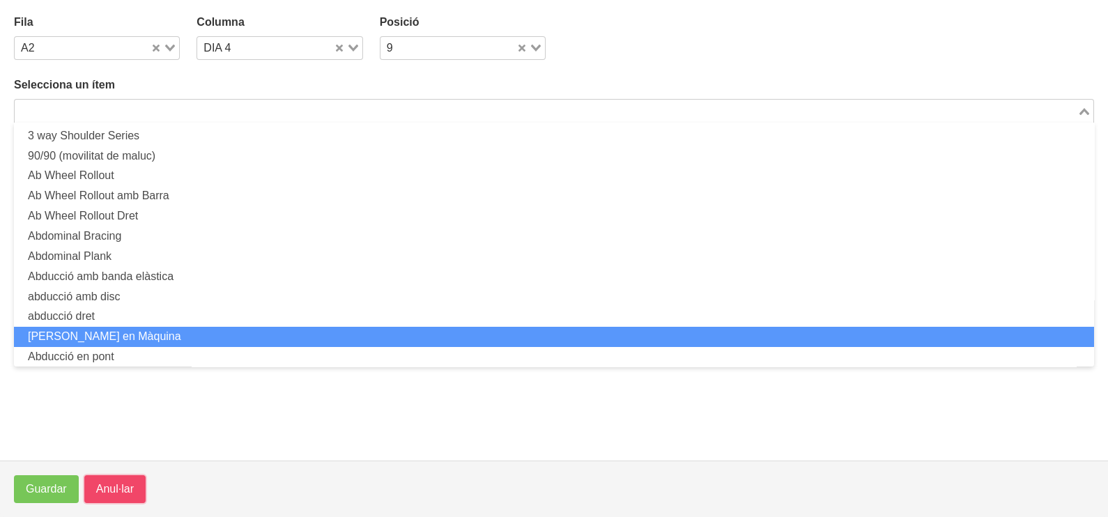
click at [114, 489] on span "Anul·lar" at bounding box center [115, 489] width 38 height 17
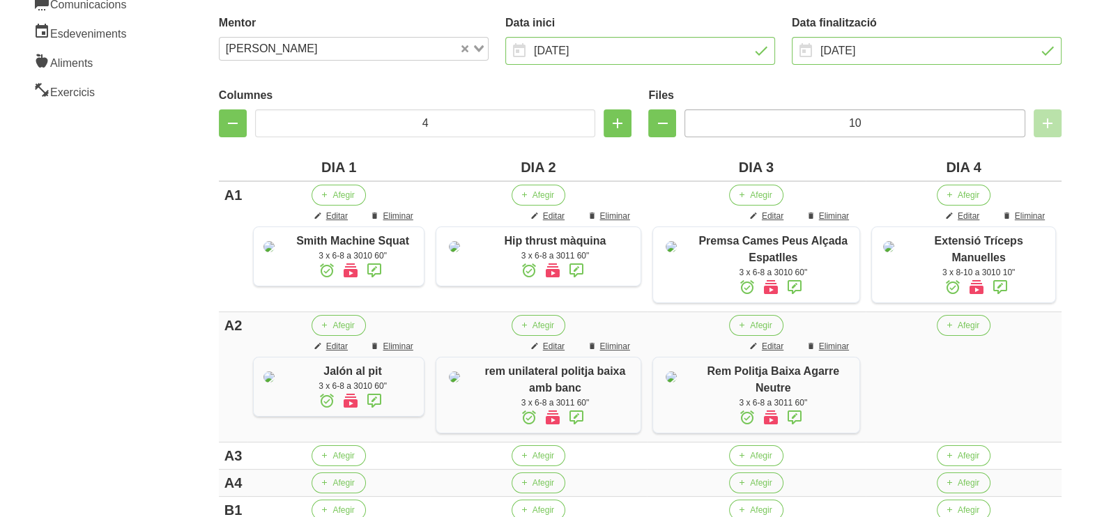
scroll to position [240, 0]
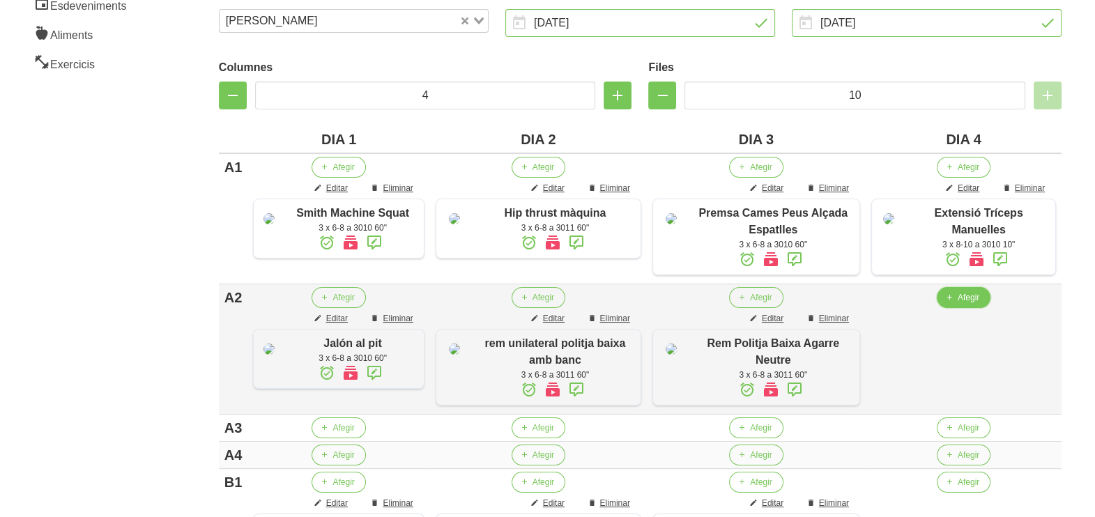
click at [964, 304] on span "Afegir" at bounding box center [969, 297] width 22 height 13
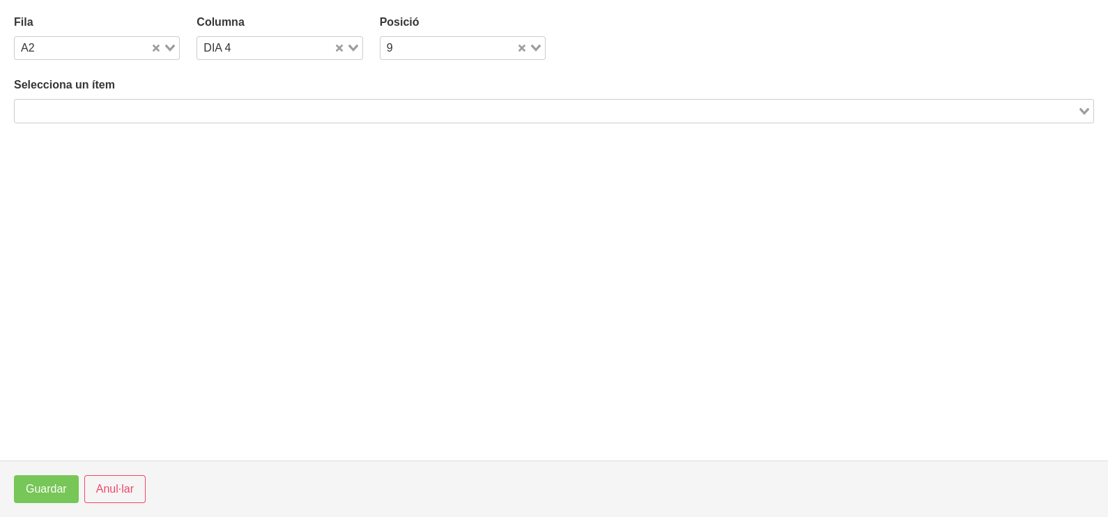
click at [310, 105] on input "Search for option" at bounding box center [546, 110] width 1060 height 17
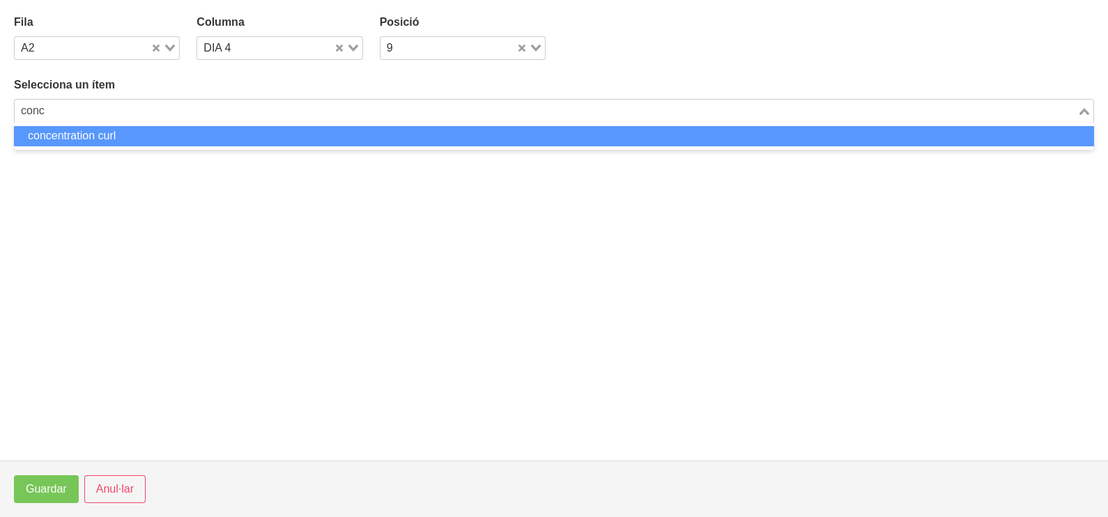
click at [146, 126] on li "concentration curl" at bounding box center [554, 136] width 1080 height 20
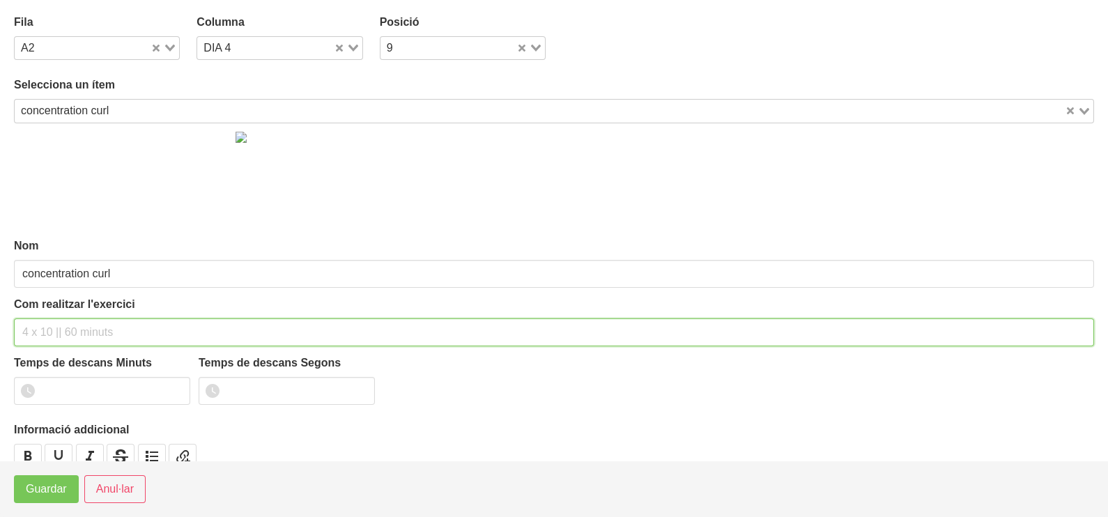
click at [66, 318] on input "text" at bounding box center [554, 332] width 1080 height 28
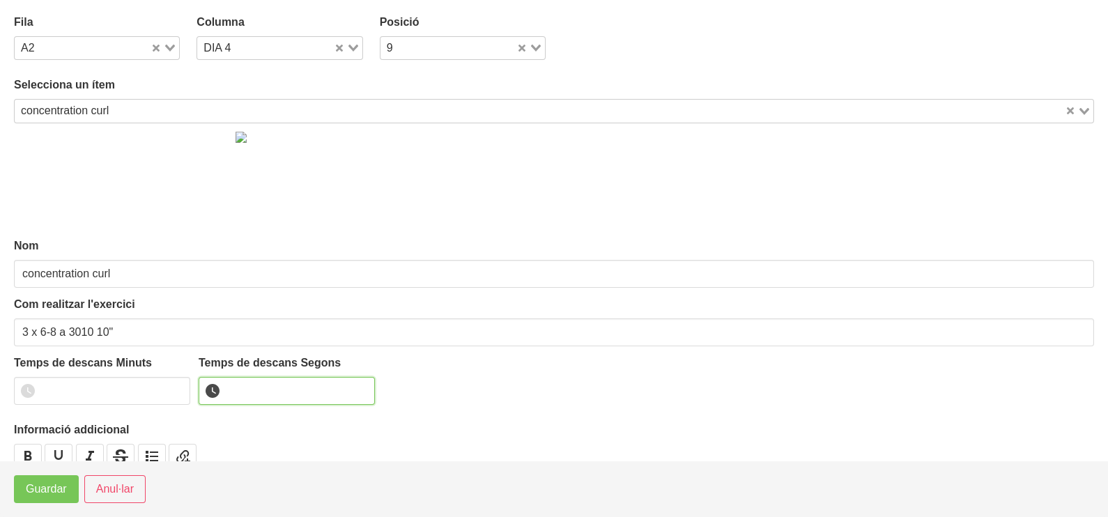
click at [249, 394] on input "number" at bounding box center [287, 391] width 176 height 28
click at [55, 496] on span "Guardar" at bounding box center [46, 489] width 41 height 17
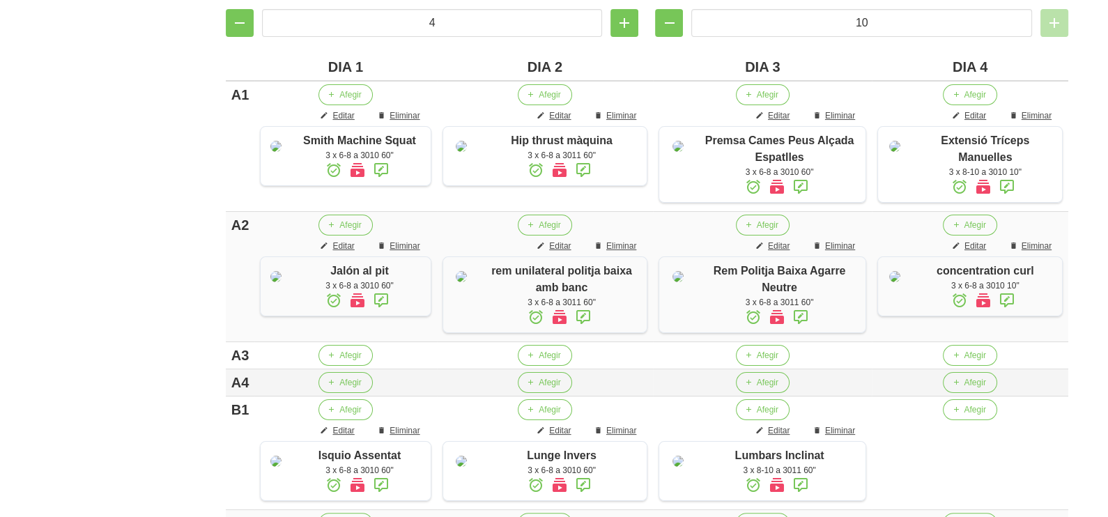
scroll to position [415, 0]
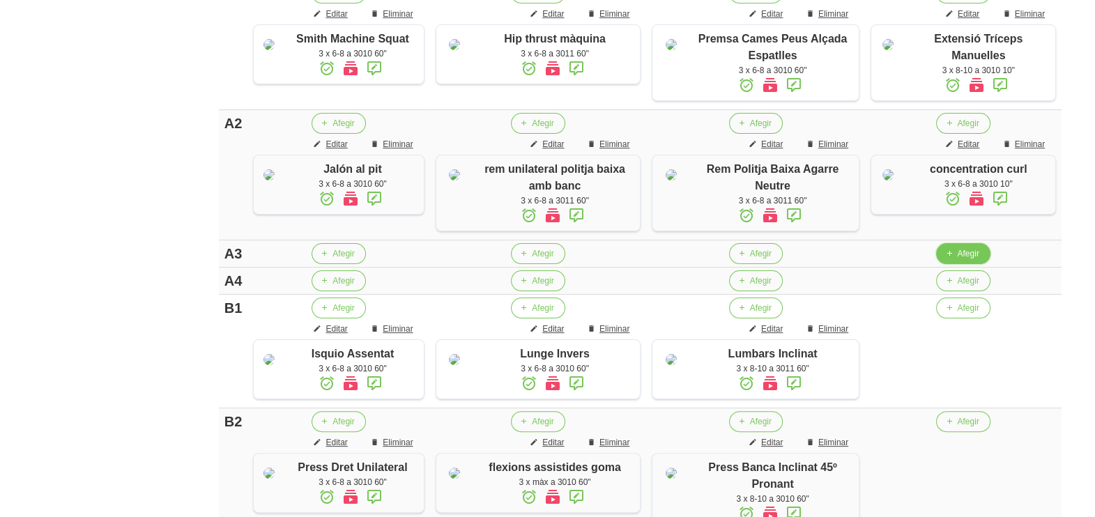
click at [957, 260] on span "Afegir" at bounding box center [968, 253] width 22 height 13
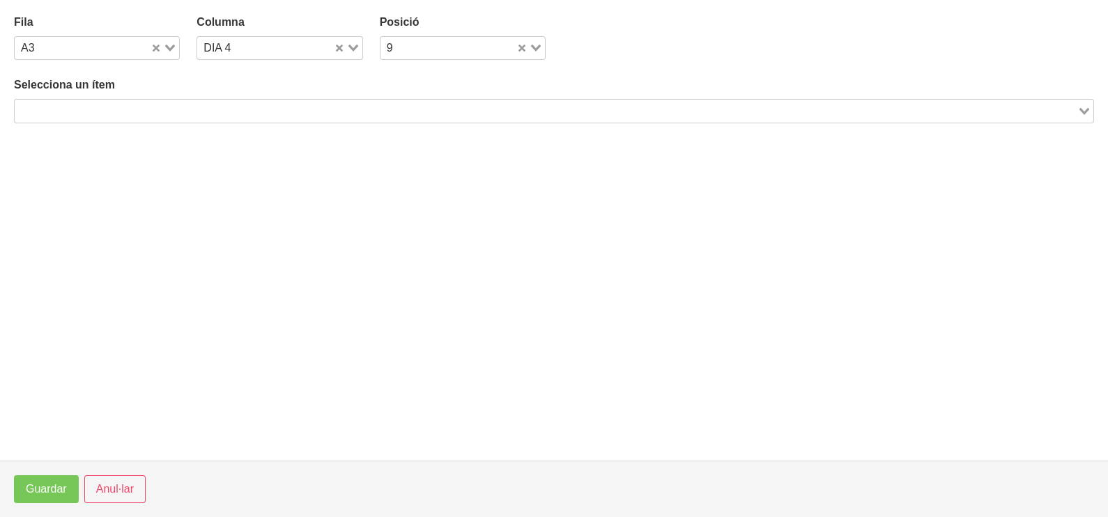
click at [142, 98] on div "Selecciona un ítem Loading..." at bounding box center [554, 100] width 1080 height 46
drag, startPoint x: 144, startPoint y: 106, endPoint x: 150, endPoint y: 113, distance: 8.9
click at [146, 109] on input "Search for option" at bounding box center [546, 110] width 1060 height 17
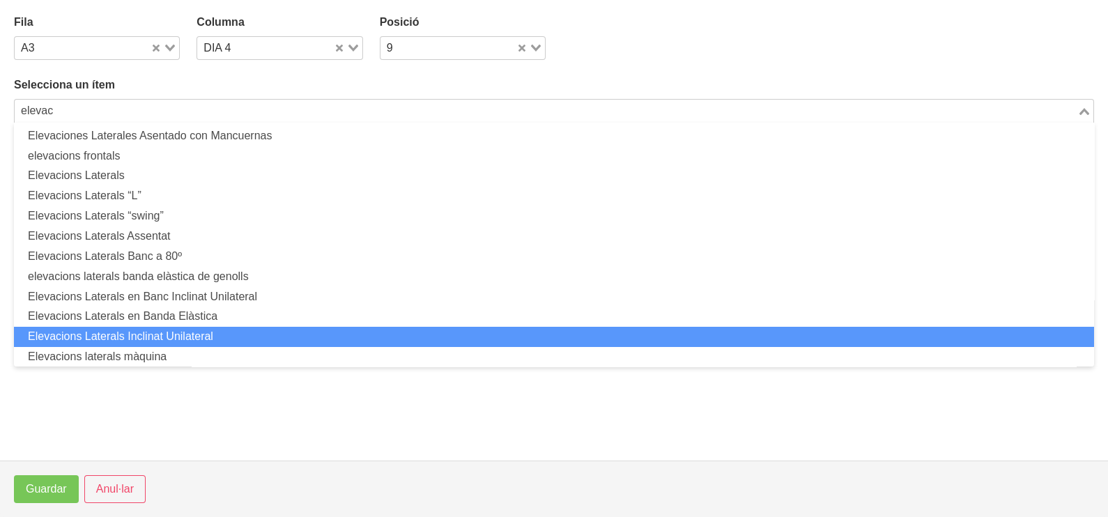
click at [197, 335] on li "Elevacions Laterals Inclinat Unilateral" at bounding box center [554, 337] width 1080 height 20
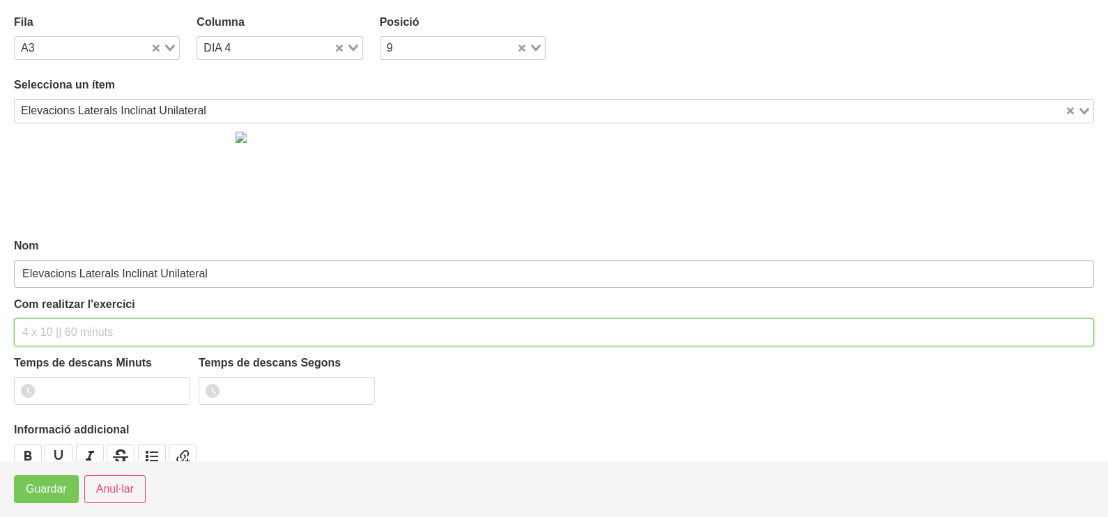
drag, startPoint x: 56, startPoint y: 332, endPoint x: 75, endPoint y: 266, distance: 68.6
click at [59, 324] on input "text" at bounding box center [554, 332] width 1080 height 28
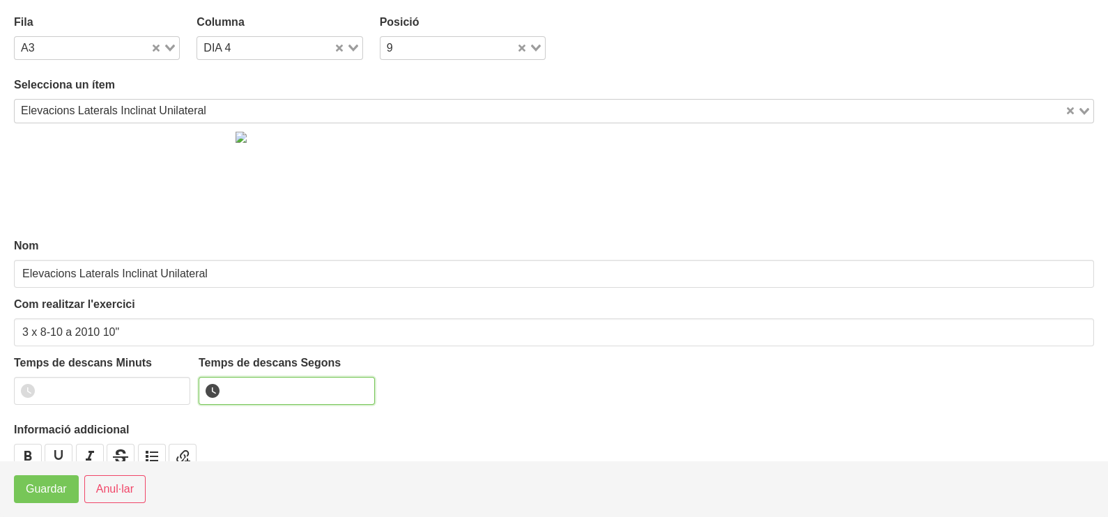
click at [261, 395] on input "number" at bounding box center [287, 391] width 176 height 28
click at [49, 491] on span "Guardar" at bounding box center [46, 489] width 41 height 17
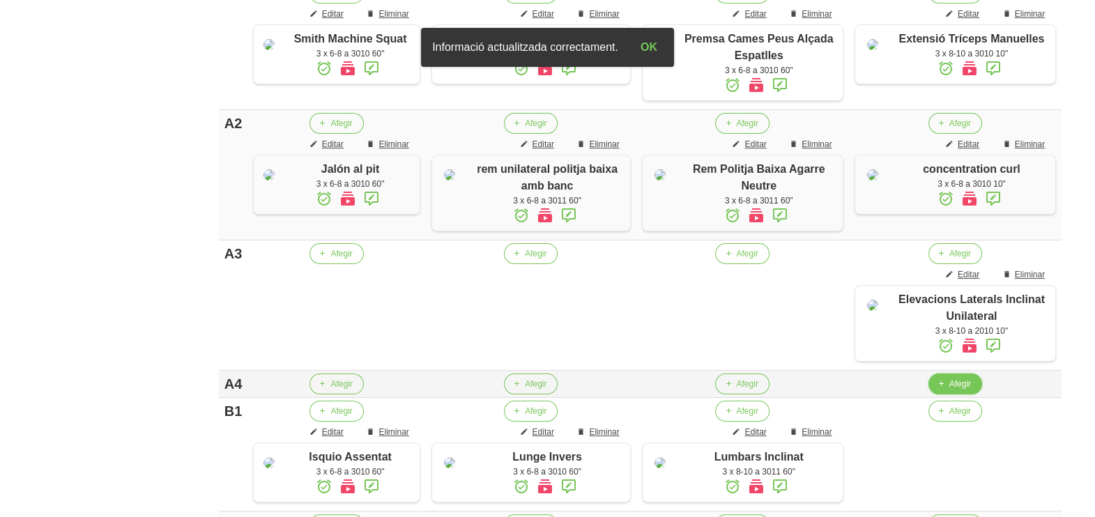
click at [953, 390] on span "Afegir" at bounding box center [960, 384] width 22 height 13
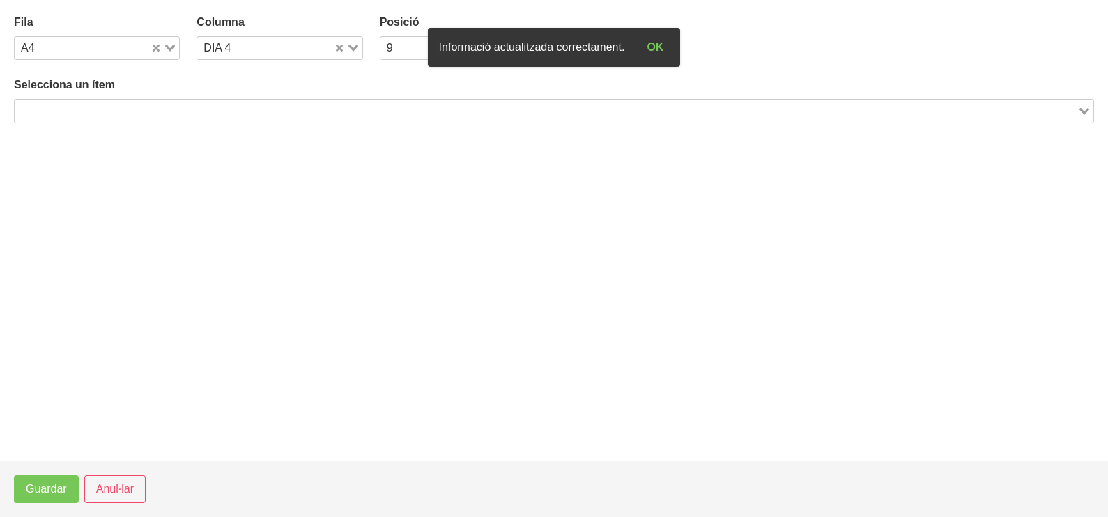
click at [139, 112] on input "Search for option" at bounding box center [546, 110] width 1060 height 17
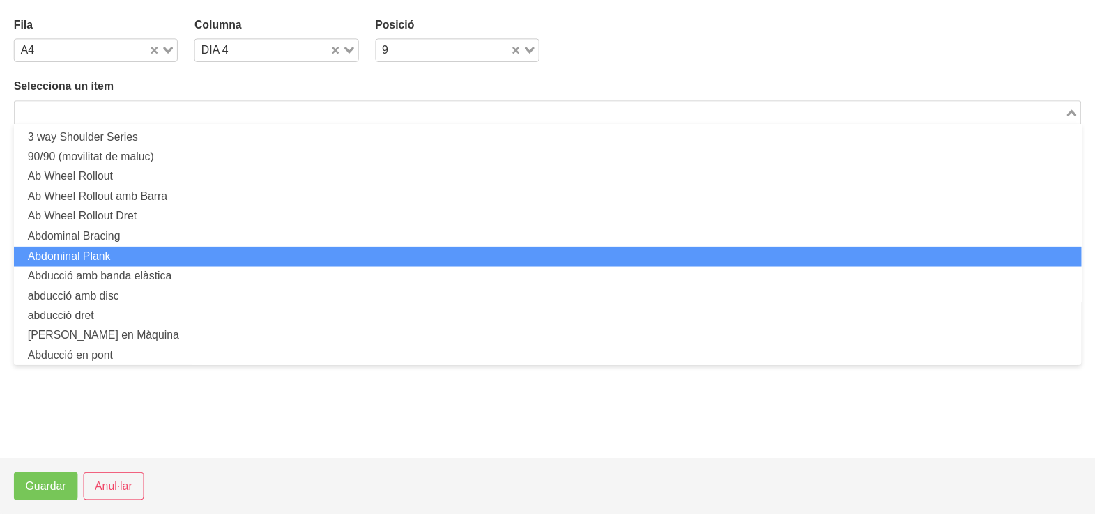
scroll to position [0, 0]
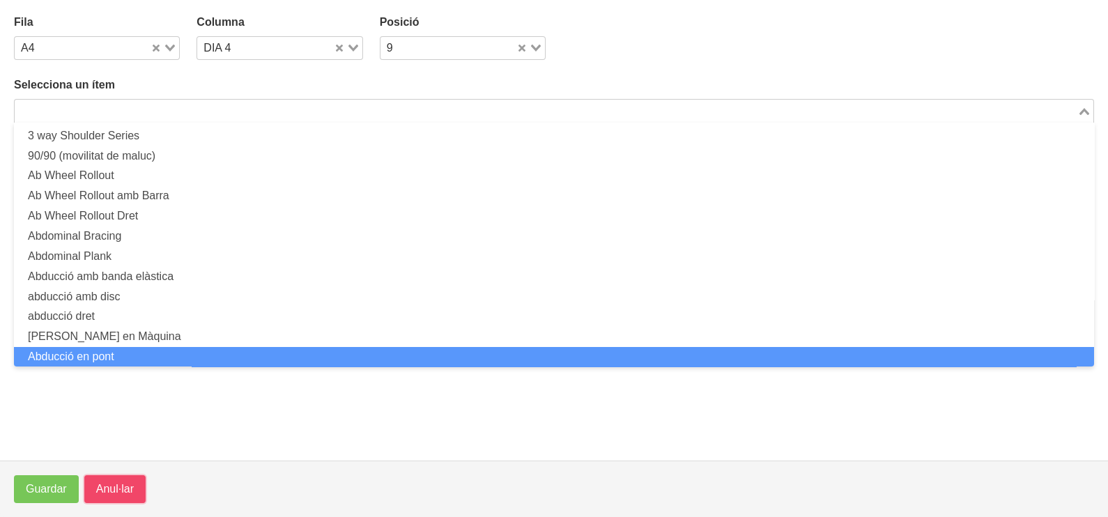
click at [101, 493] on span "Anul·lar" at bounding box center [115, 489] width 38 height 17
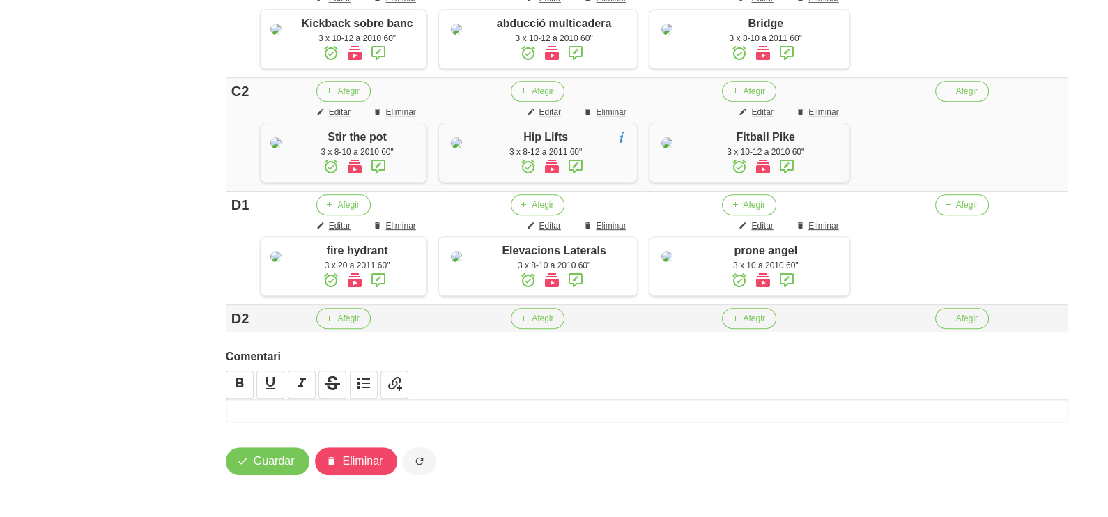
scroll to position [1285, 0]
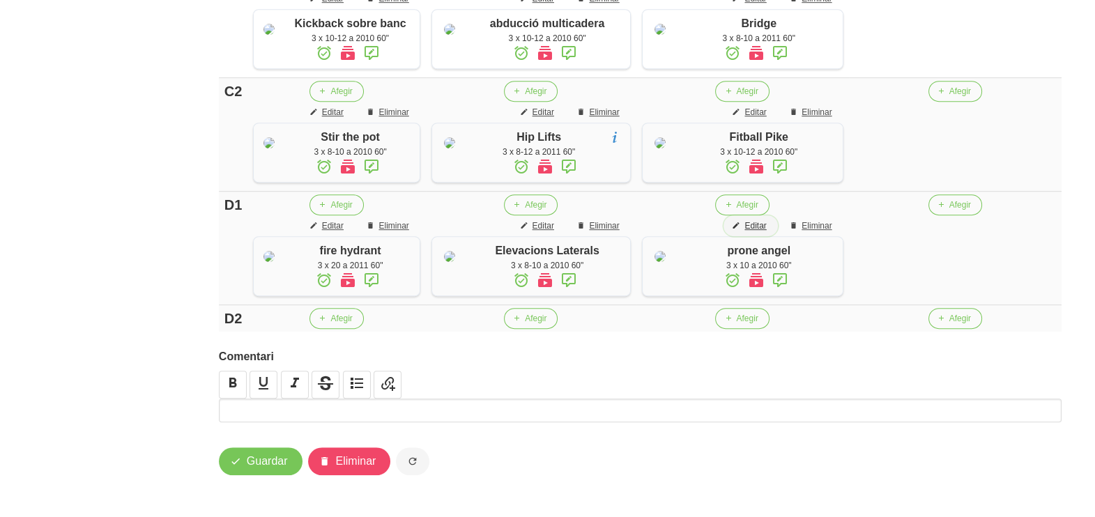
click at [750, 232] on span "Editar" at bounding box center [755, 226] width 22 height 13
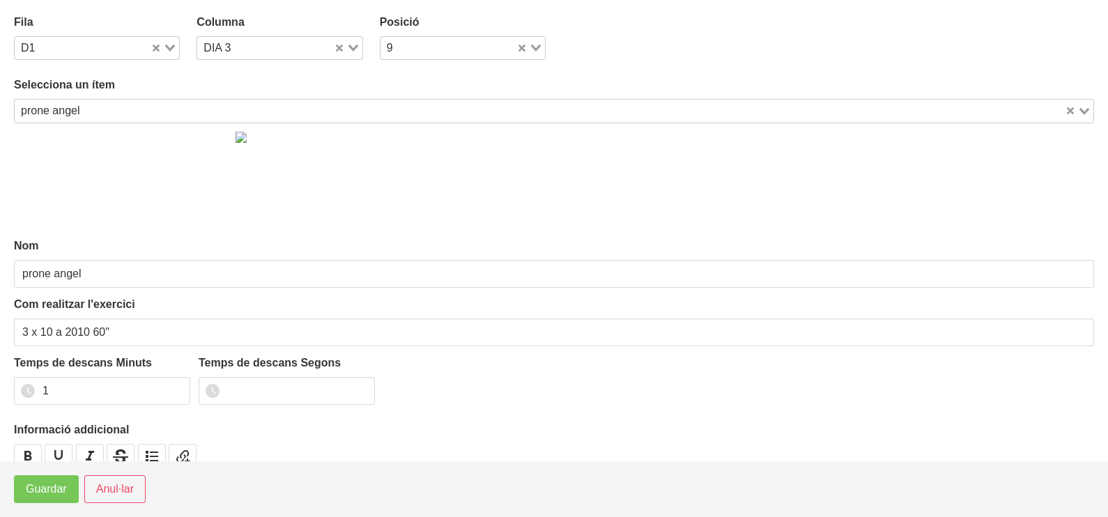
click at [169, 112] on input "Search for option" at bounding box center [574, 110] width 978 height 17
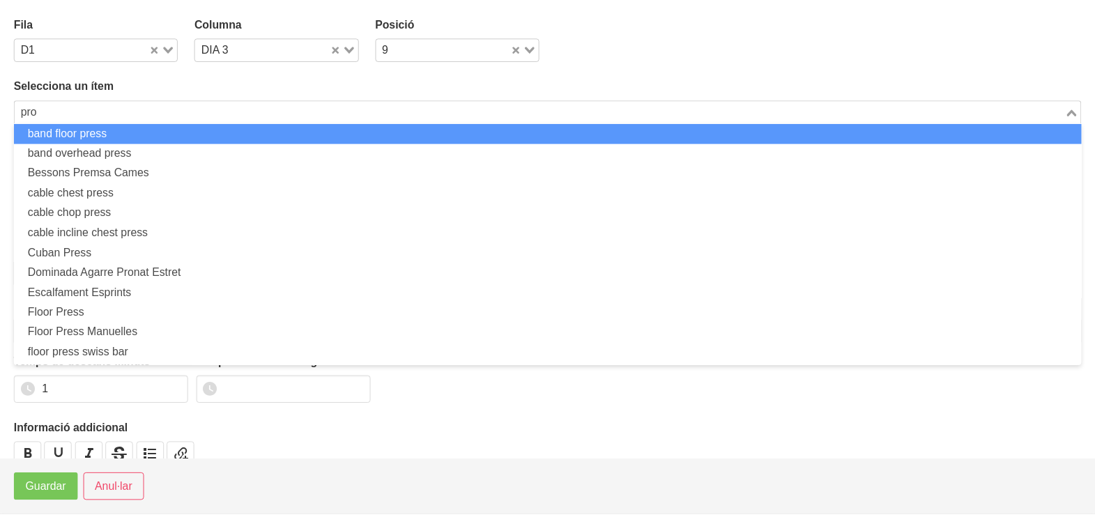
scroll to position [0, 0]
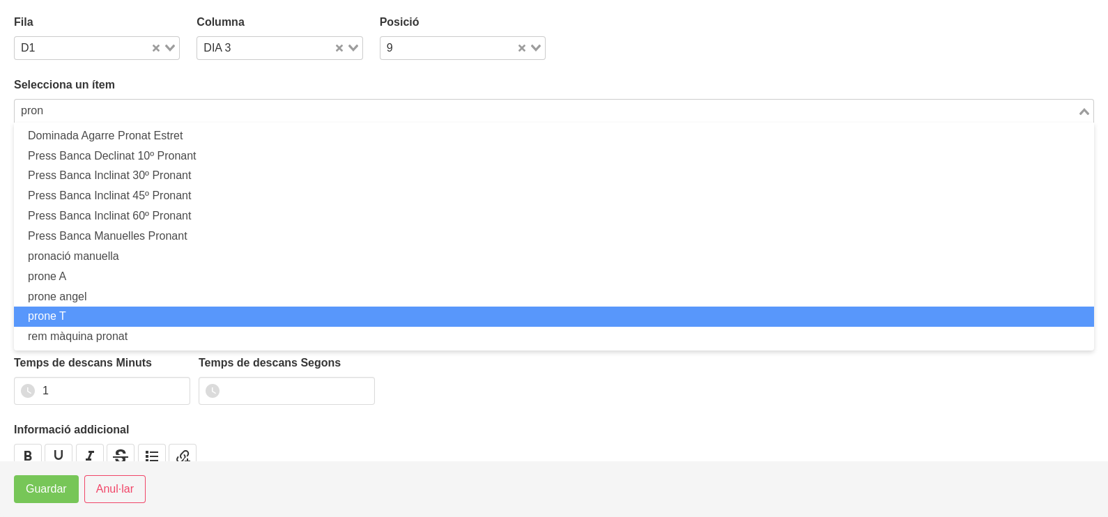
click at [146, 307] on li "prone T" at bounding box center [554, 317] width 1080 height 20
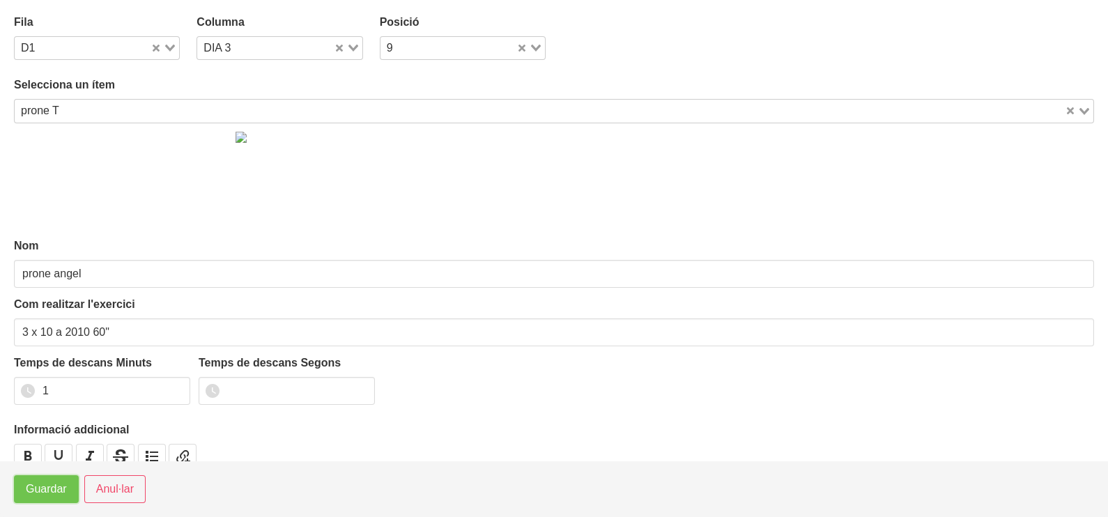
click at [49, 481] on span "Guardar" at bounding box center [46, 489] width 41 height 17
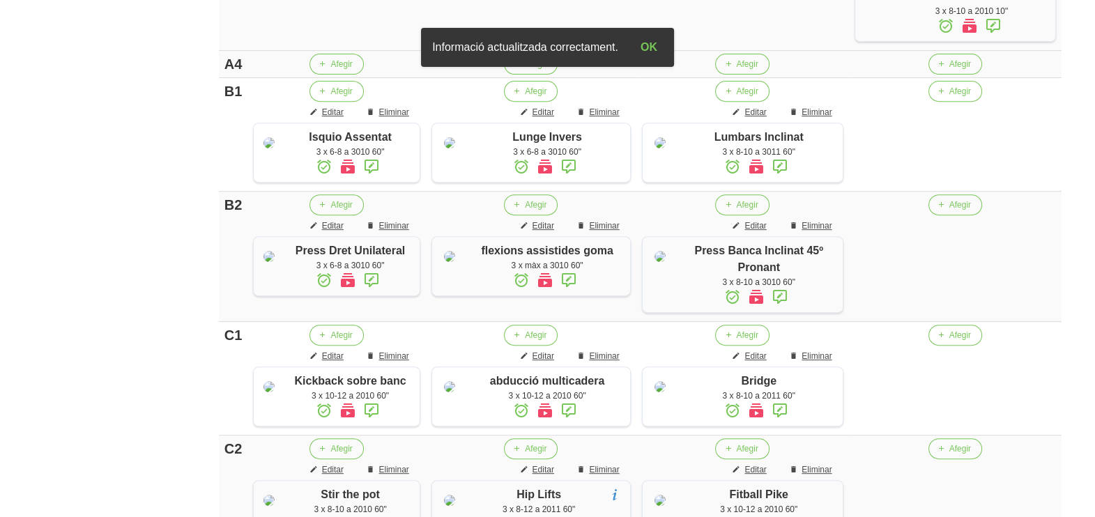
scroll to position [588, 0]
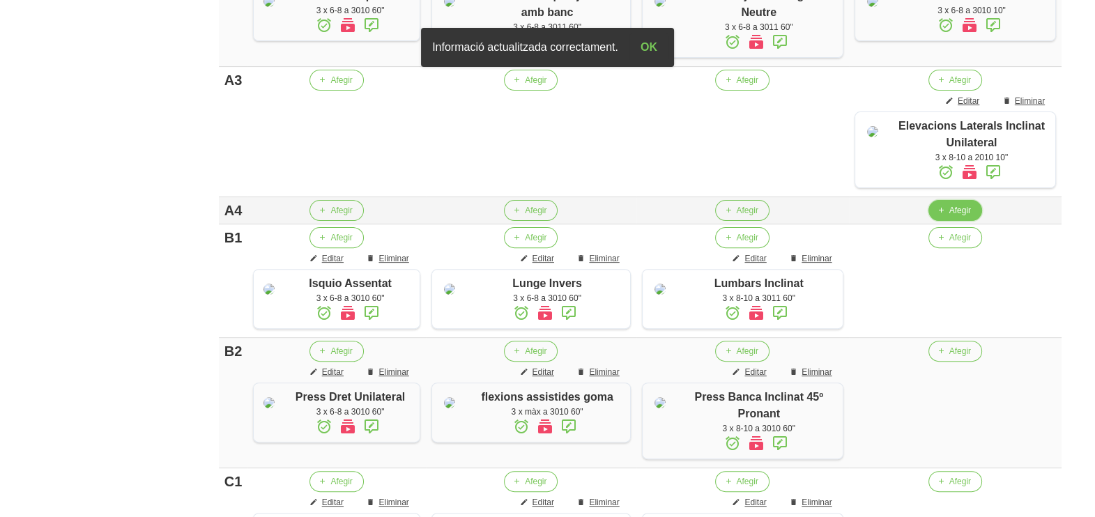
click at [958, 217] on span "Afegir" at bounding box center [960, 210] width 22 height 13
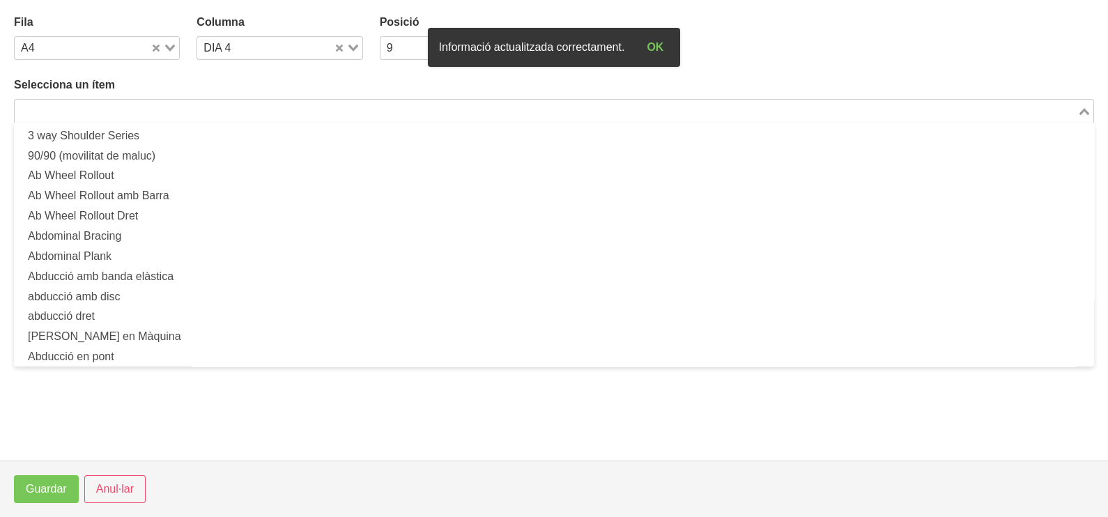
drag, startPoint x: 192, startPoint y: 115, endPoint x: 200, endPoint y: 122, distance: 10.4
click at [197, 118] on input "Search for option" at bounding box center [546, 110] width 1060 height 17
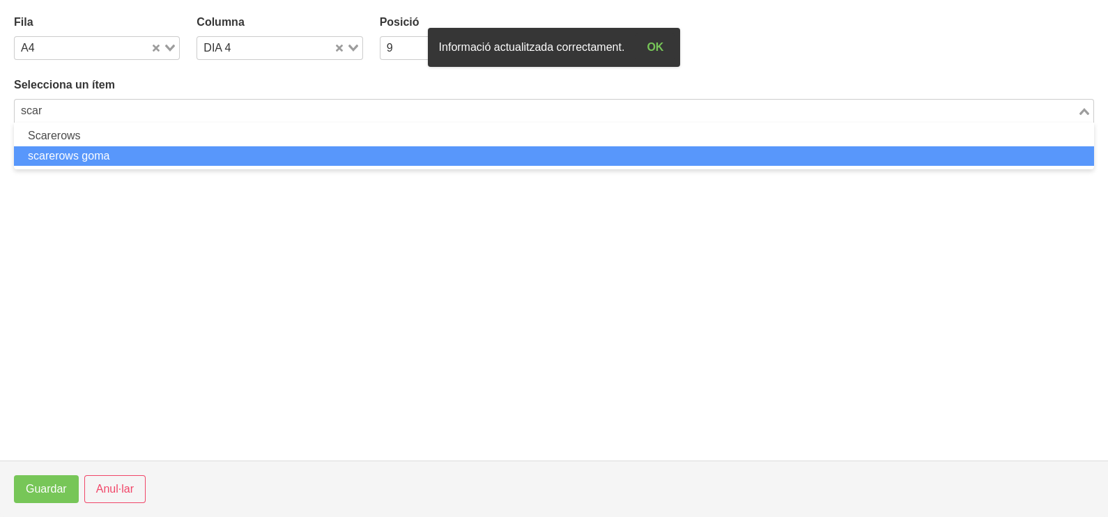
click at [150, 151] on li "scarerows goma" at bounding box center [554, 156] width 1080 height 20
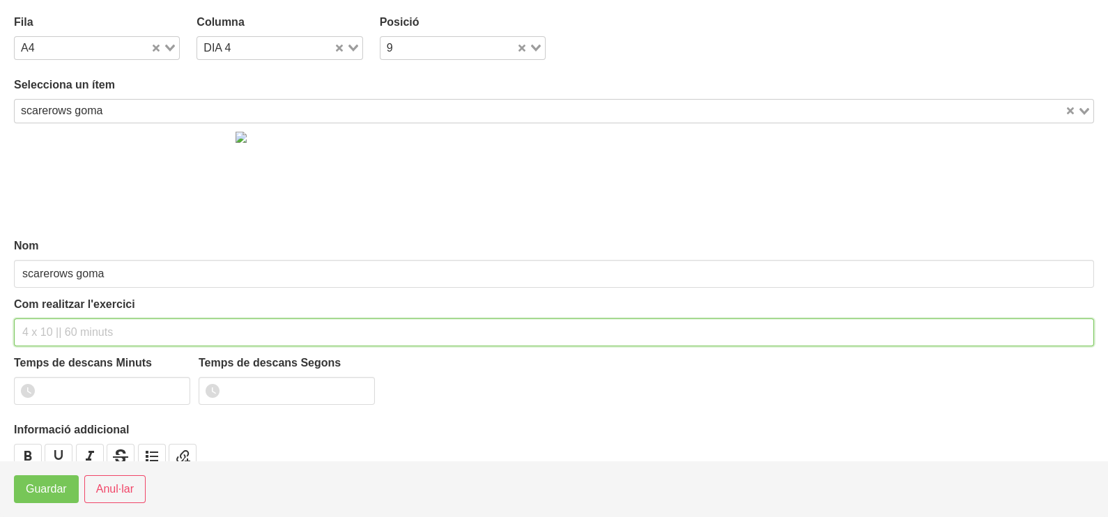
click at [67, 334] on input "text" at bounding box center [554, 332] width 1080 height 28
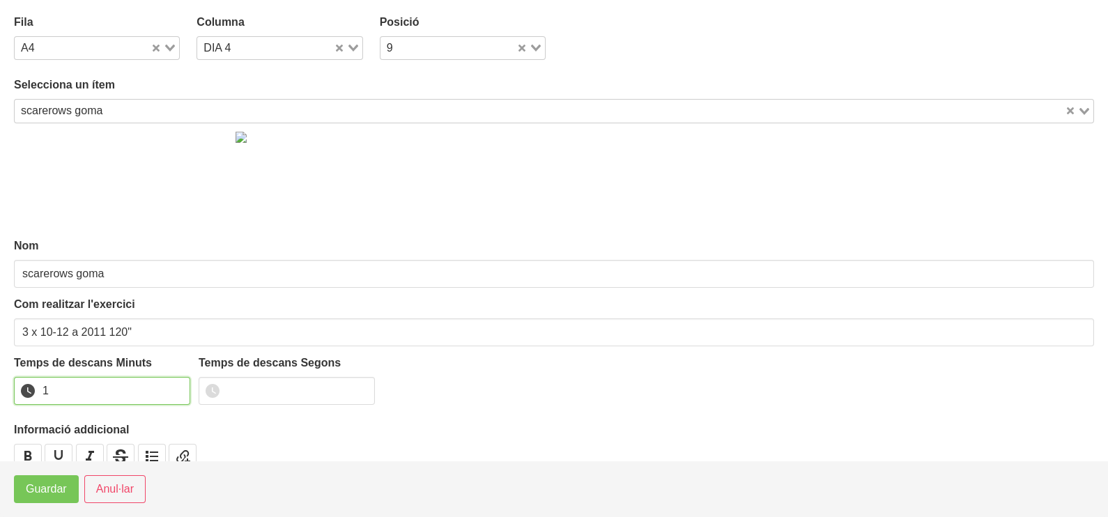
click at [176, 386] on input "1" at bounding box center [102, 391] width 176 height 28
drag, startPoint x: 176, startPoint y: 386, endPoint x: 81, endPoint y: 447, distance: 112.5
click at [162, 394] on input "2" at bounding box center [102, 391] width 176 height 28
click at [51, 495] on span "Guardar" at bounding box center [46, 489] width 41 height 17
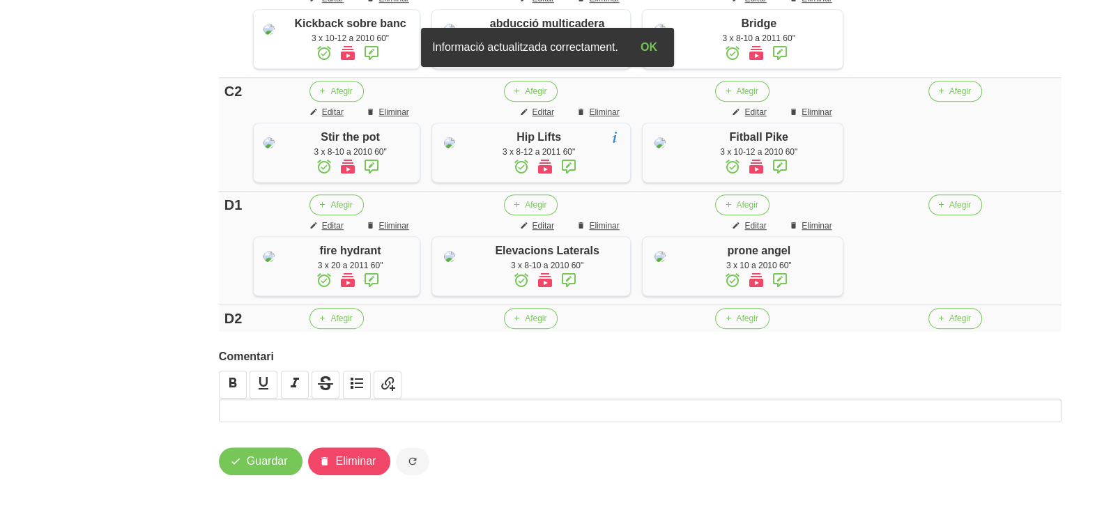
scroll to position [1438, 0]
click at [266, 456] on span "Guardar" at bounding box center [267, 461] width 41 height 17
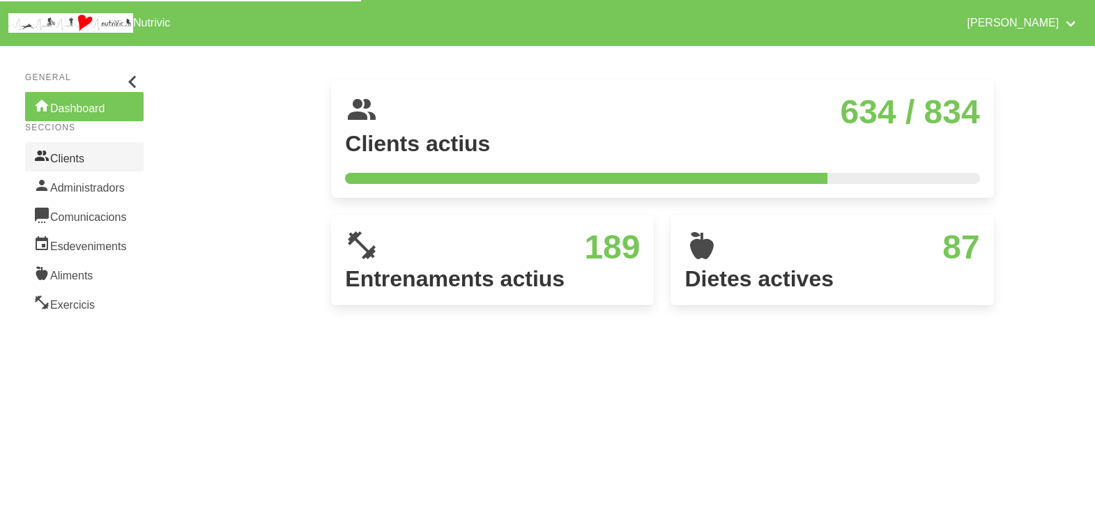
click at [92, 155] on link "Clients" at bounding box center [84, 156] width 118 height 29
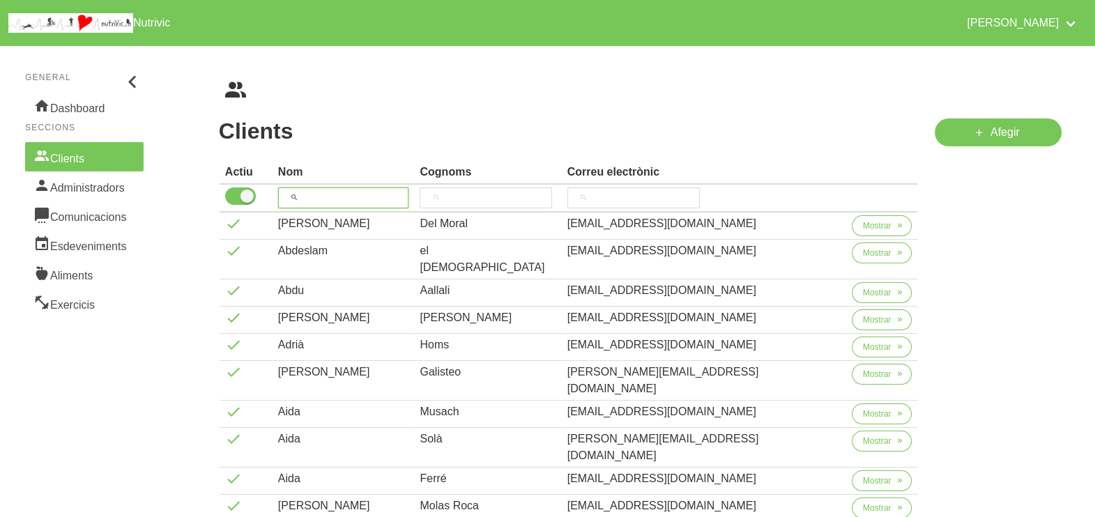
click at [332, 199] on input "search" at bounding box center [343, 197] width 131 height 21
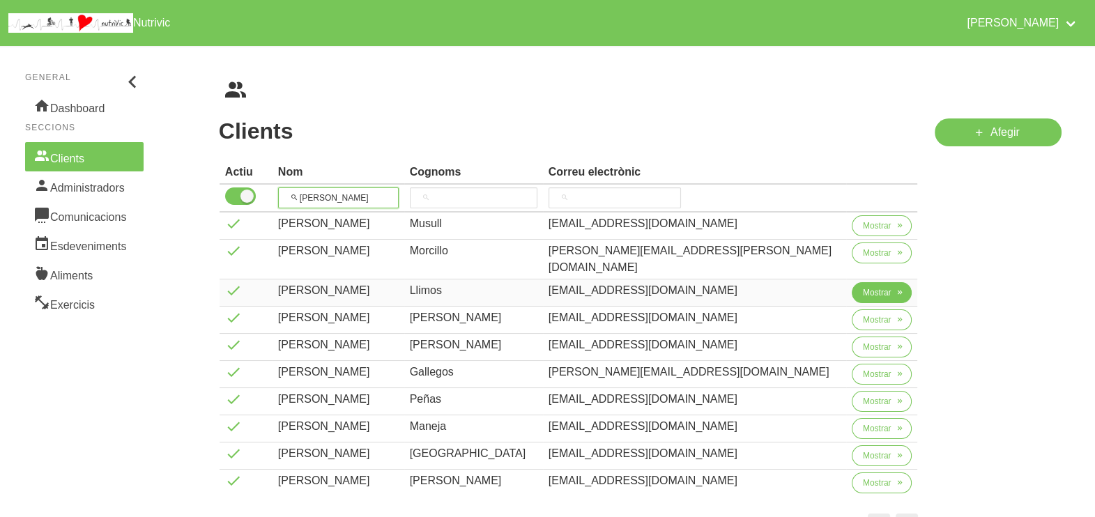
type input "[PERSON_NAME]"
click at [863, 286] on span "Mostrar" at bounding box center [877, 292] width 29 height 13
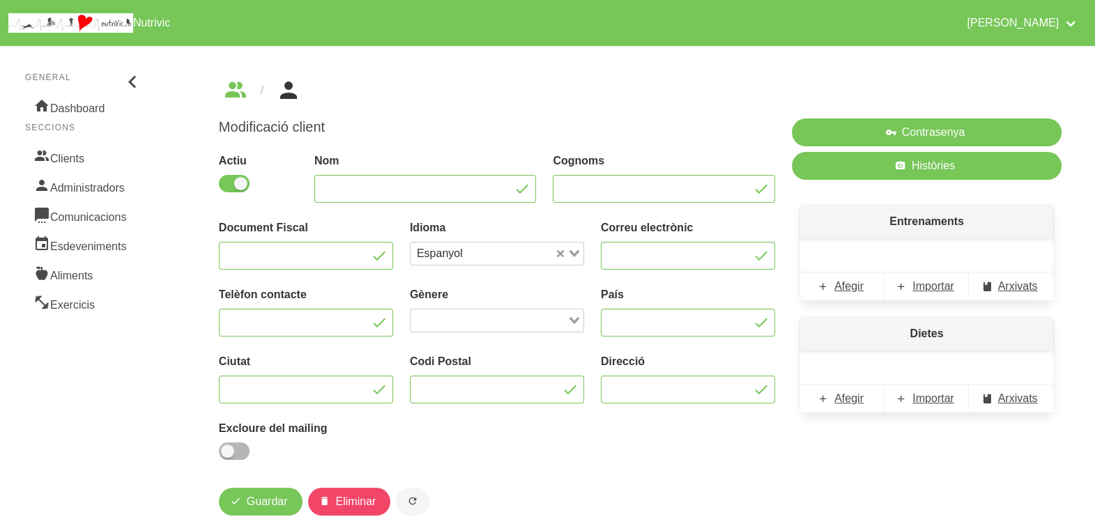
type input "[PERSON_NAME]"
type input "Llimos"
type input "[EMAIL_ADDRESS][DOMAIN_NAME]"
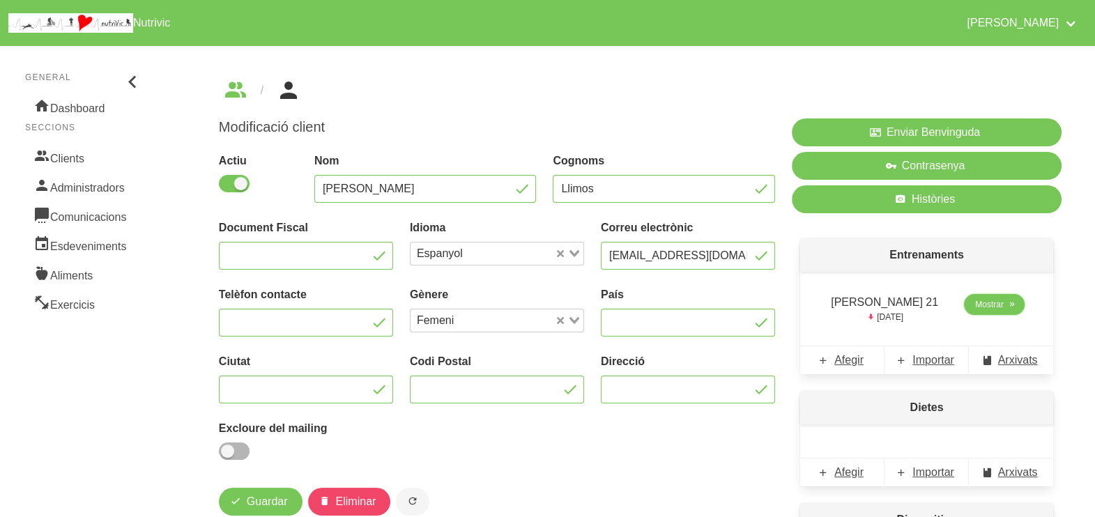
click at [979, 302] on span "Mostrar" at bounding box center [989, 304] width 29 height 13
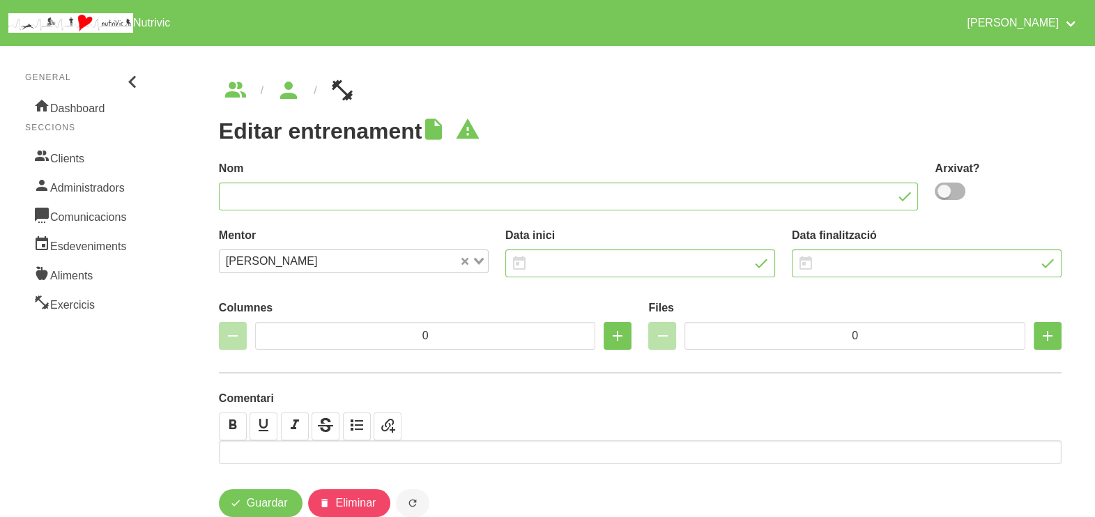
type input "[PERSON_NAME] 21"
type input "[DATE]"
type input "2"
type input "8"
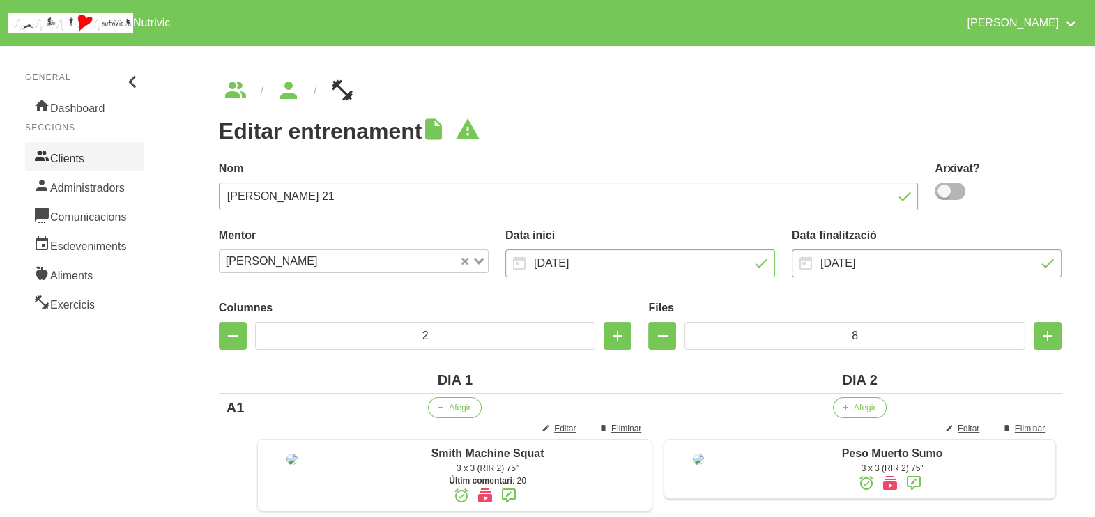
drag, startPoint x: 93, startPoint y: 162, endPoint x: 105, endPoint y: 163, distance: 12.6
click at [93, 162] on link "Clients" at bounding box center [84, 156] width 118 height 29
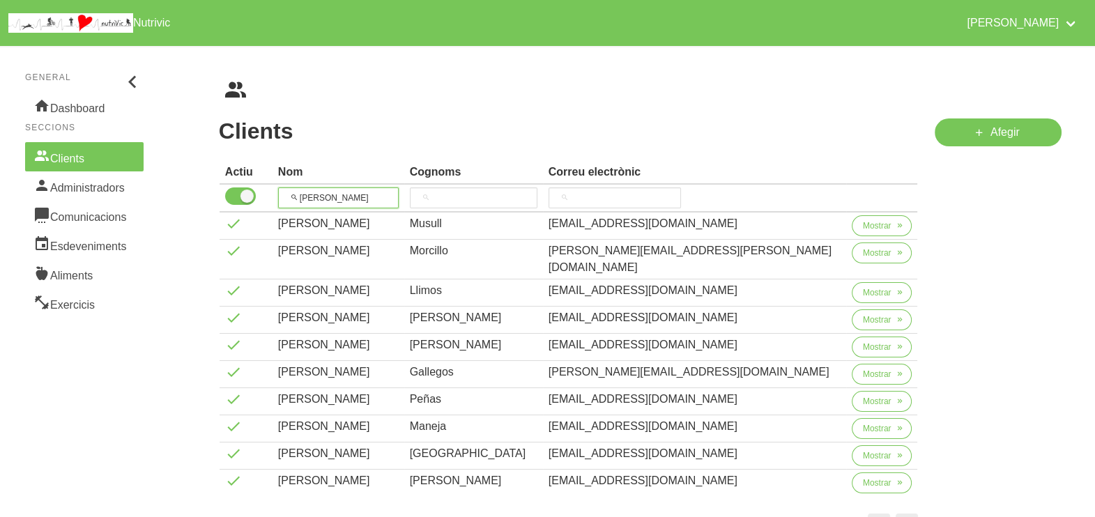
drag, startPoint x: 345, startPoint y: 195, endPoint x: 275, endPoint y: 187, distance: 70.2
click at [271, 193] on tr "[PERSON_NAME]" at bounding box center [569, 199] width 698 height 28
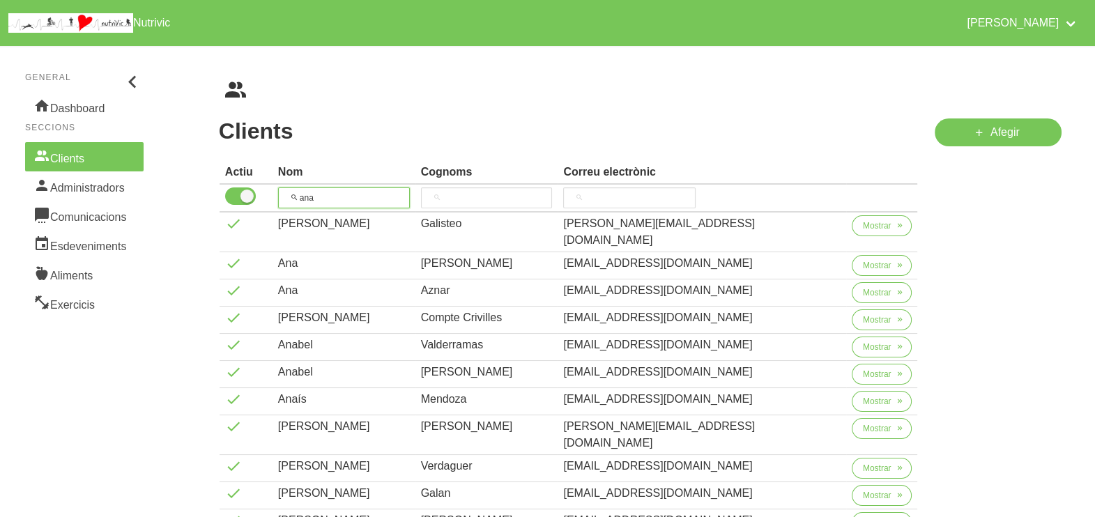
click at [316, 197] on input "ana" at bounding box center [344, 197] width 132 height 21
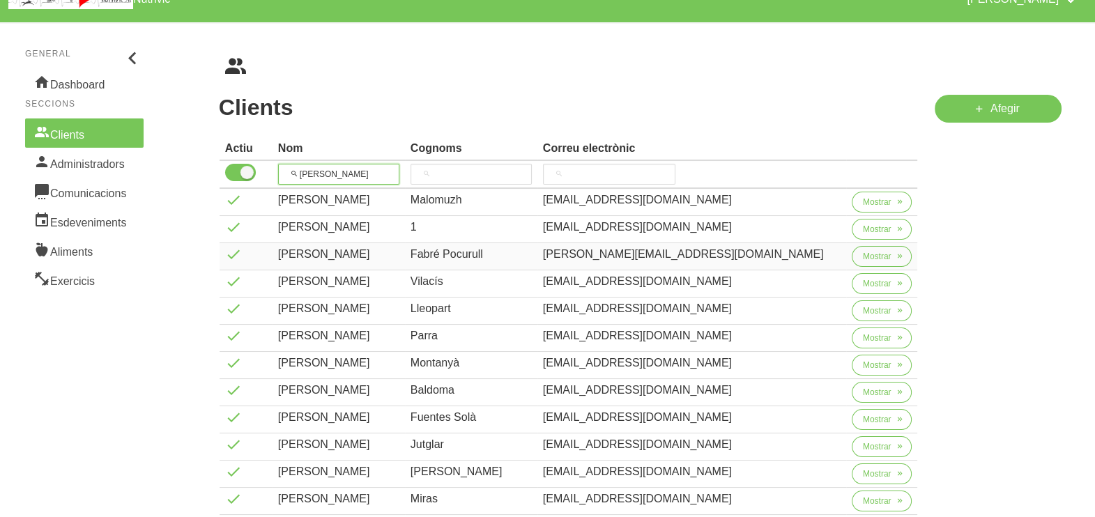
scroll to position [23, 0]
click at [339, 169] on input "[PERSON_NAME]" at bounding box center [344, 174] width 132 height 21
type input "[PERSON_NAME]"
click at [473, 167] on input "search" at bounding box center [487, 174] width 132 height 21
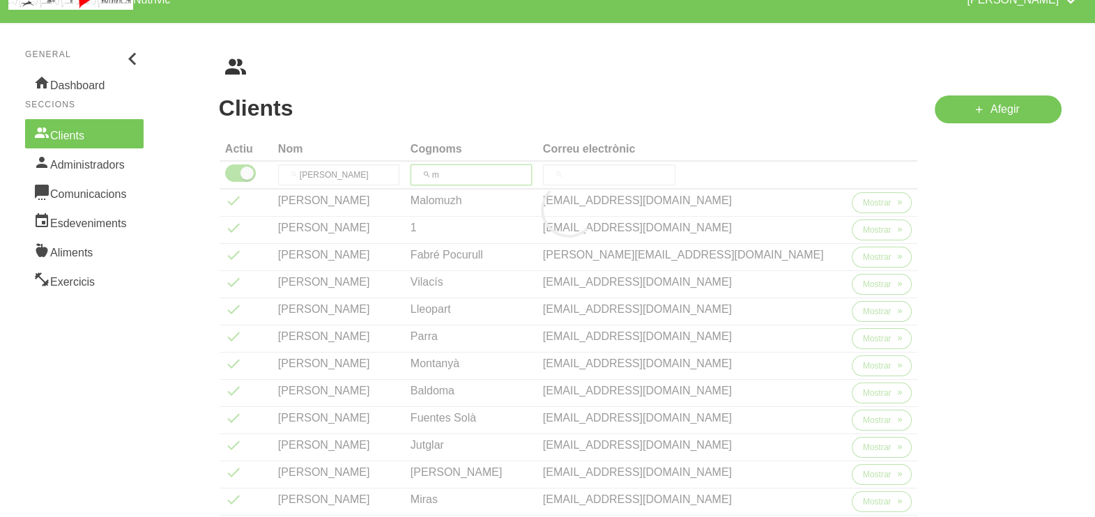
scroll to position [0, 0]
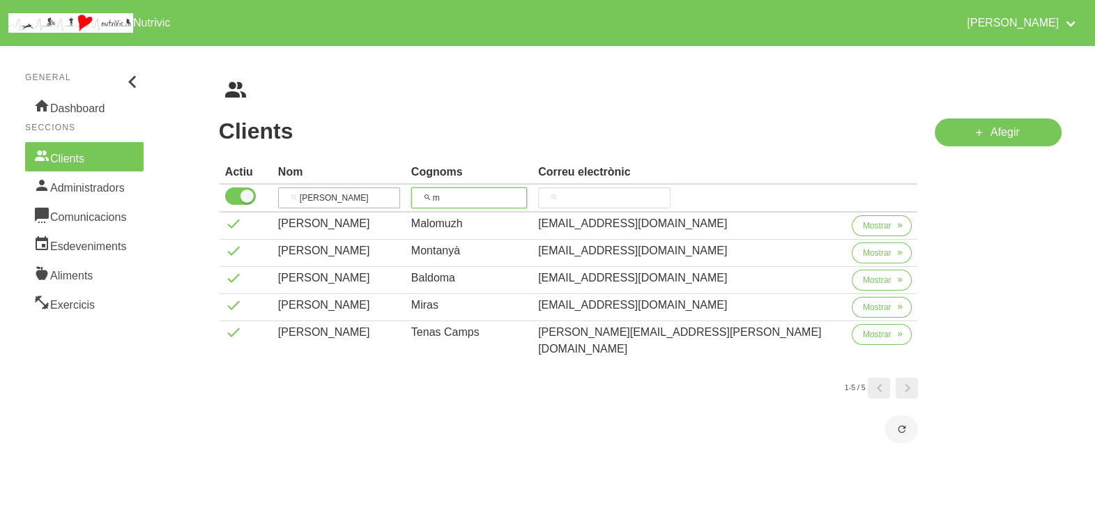
type input "m"
click at [320, 196] on input "[PERSON_NAME]" at bounding box center [344, 197] width 132 height 21
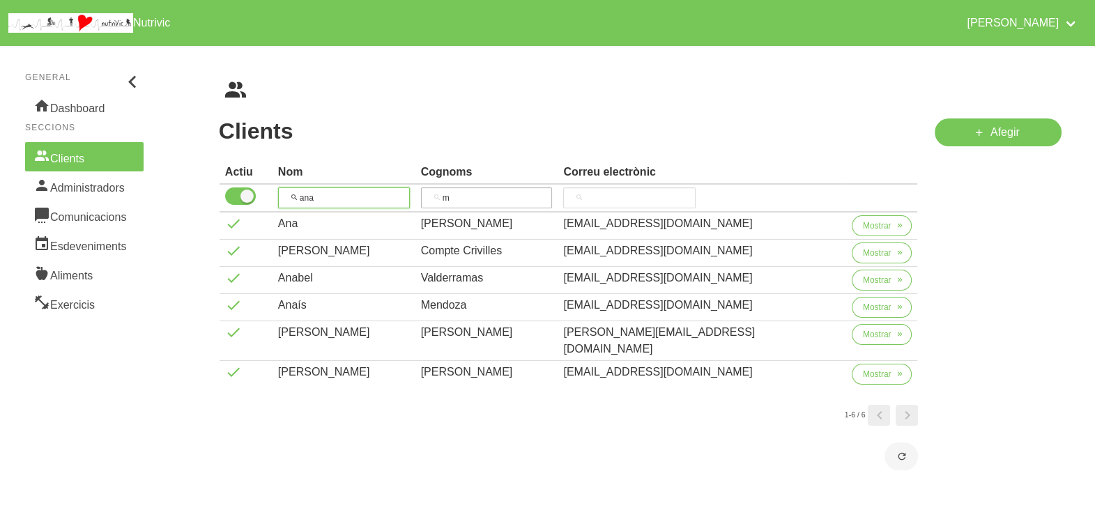
type input "ana"
drag, startPoint x: 502, startPoint y: 197, endPoint x: 456, endPoint y: 198, distance: 45.3
click at [456, 198] on input "m" at bounding box center [487, 197] width 132 height 21
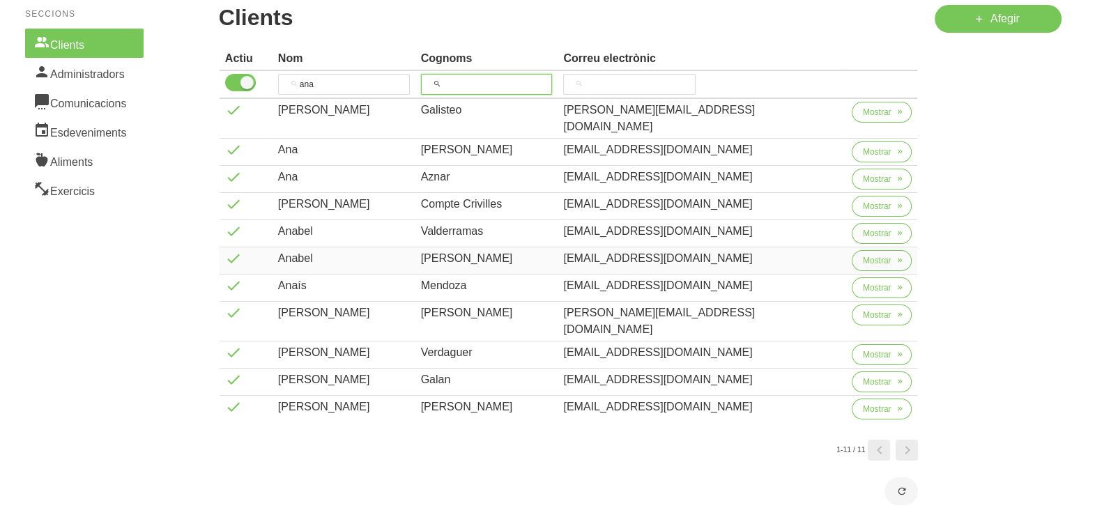
scroll to position [116, 0]
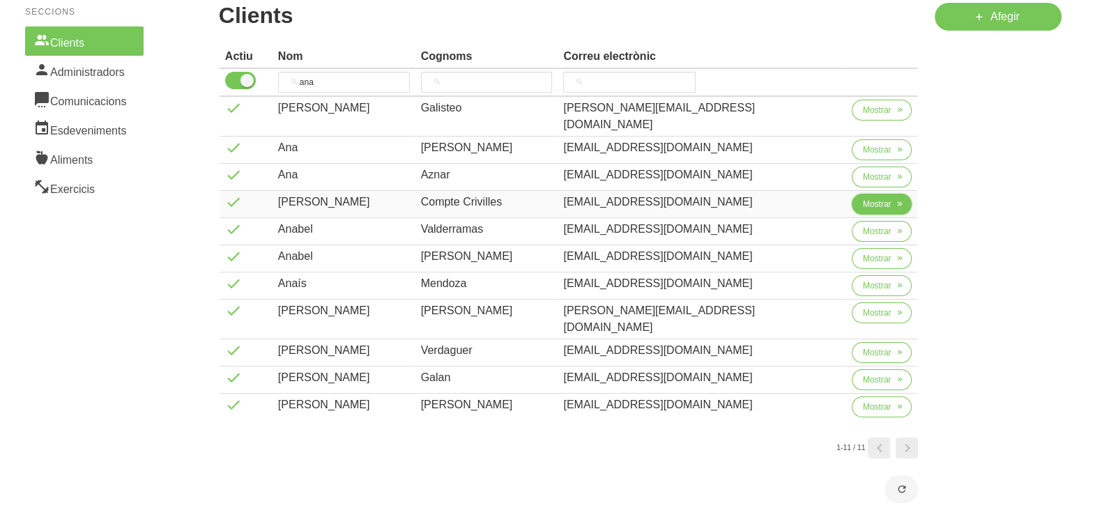
click at [863, 198] on span "Mostrar" at bounding box center [877, 204] width 29 height 13
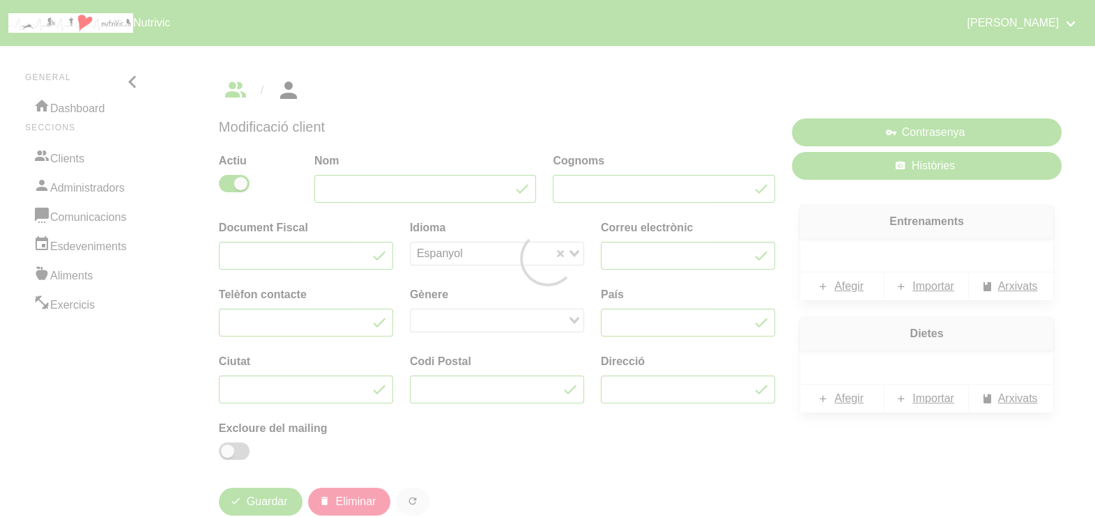
type input "[PERSON_NAME]"
type input "Compte Crivilles"
type input "[EMAIL_ADDRESS][DOMAIN_NAME]"
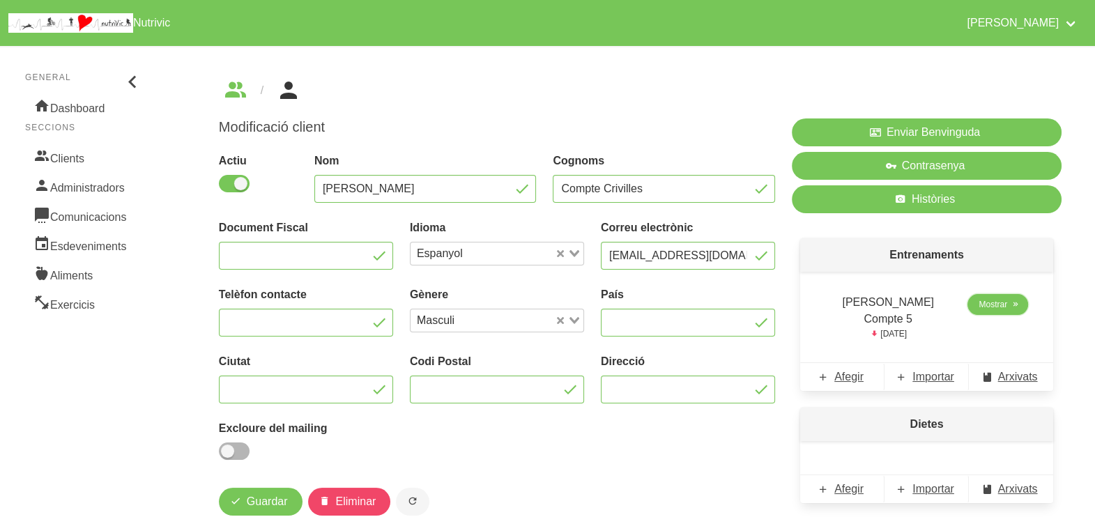
click at [988, 307] on span "Mostrar" at bounding box center [992, 304] width 29 height 13
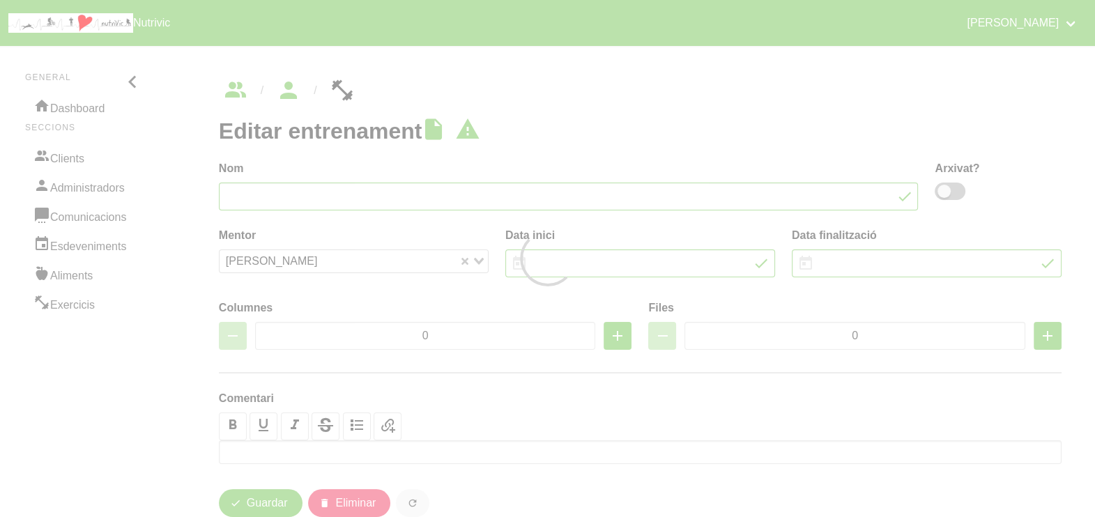
type input "[PERSON_NAME] Compte 5"
type input "[DATE]"
type input "2"
type input "8"
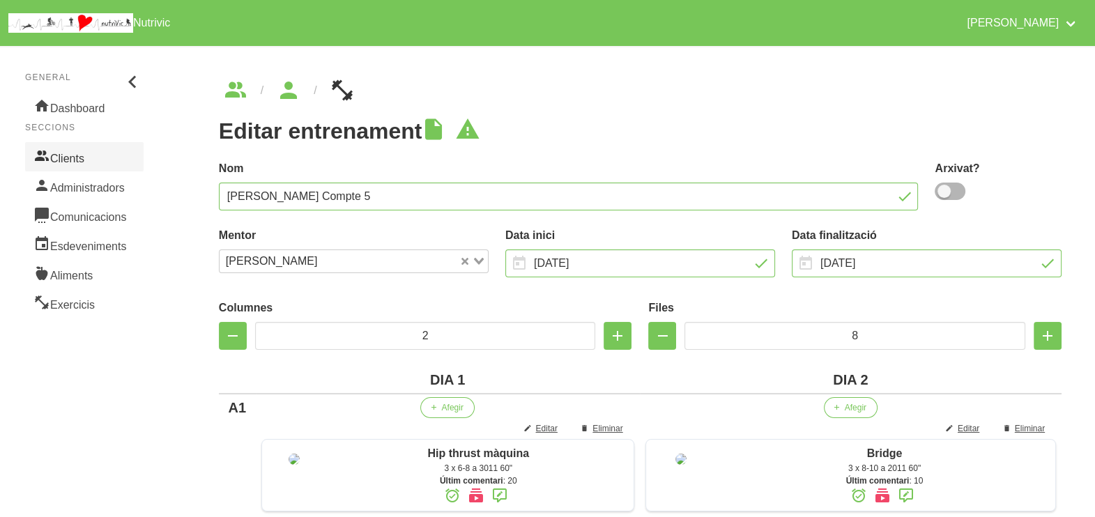
click at [82, 160] on link "Clients" at bounding box center [84, 156] width 118 height 29
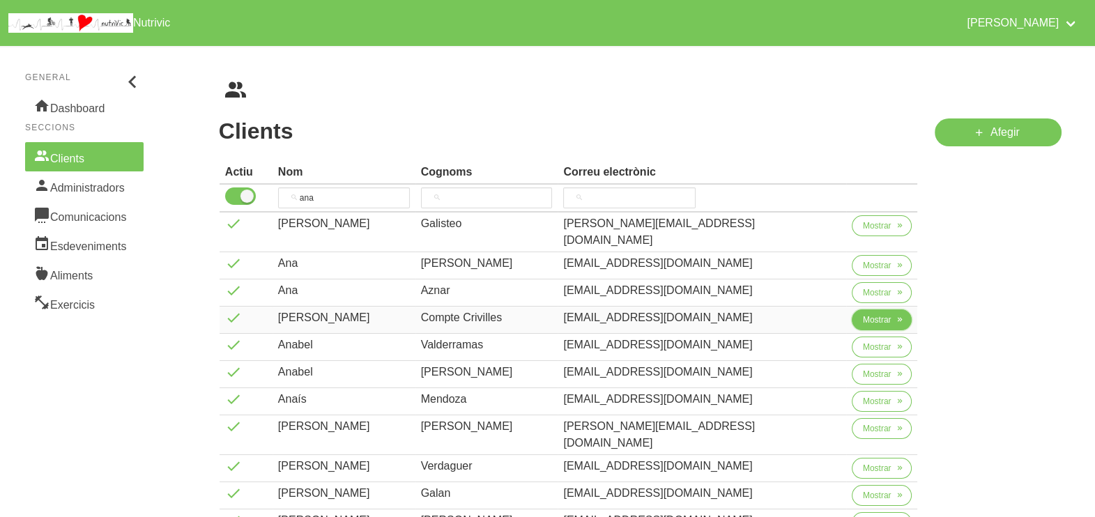
click at [863, 314] on span "Mostrar" at bounding box center [877, 320] width 29 height 13
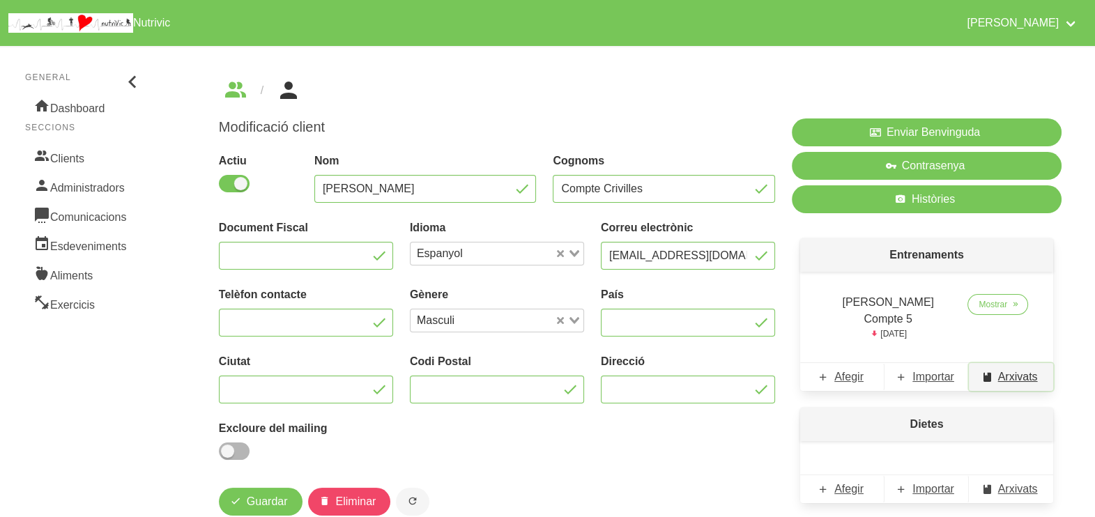
click at [1012, 369] on span "Arxivats" at bounding box center [1018, 377] width 40 height 17
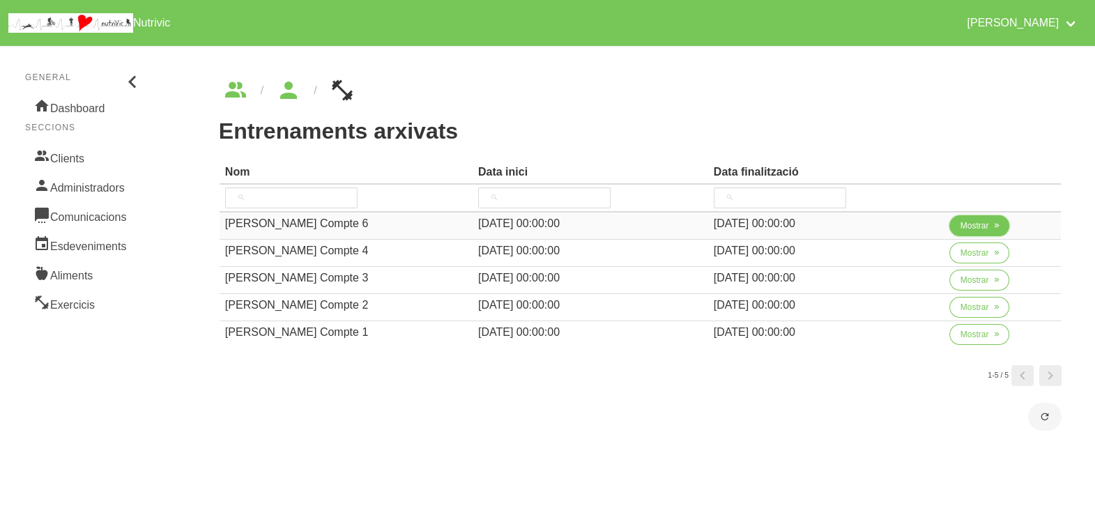
click at [971, 221] on span "Mostrar" at bounding box center [974, 226] width 29 height 13
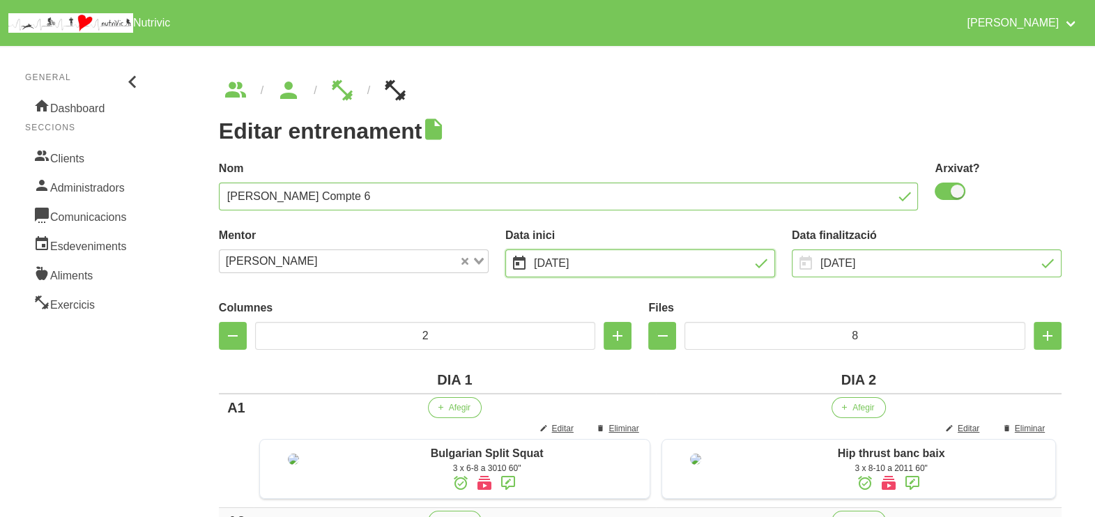
click at [573, 262] on input "[DATE]" at bounding box center [640, 263] width 270 height 28
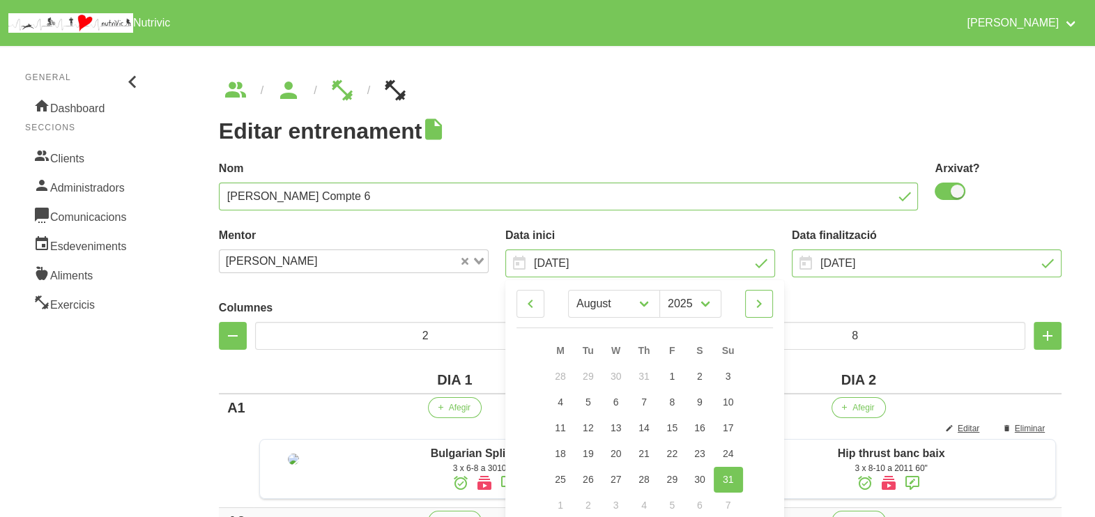
click at [758, 307] on icon at bounding box center [759, 303] width 17 height 25
select select "8"
drag, startPoint x: 732, startPoint y: 429, endPoint x: 676, endPoint y: 340, distance: 104.6
click at [732, 429] on span "21" at bounding box center [728, 429] width 11 height 11
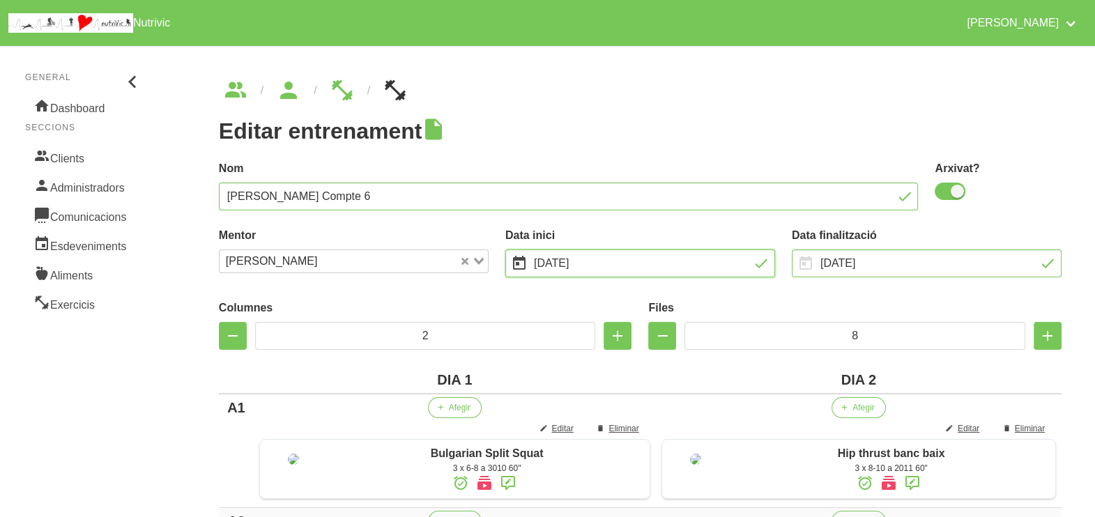
click at [614, 261] on input "[DATE]" at bounding box center [640, 263] width 270 height 28
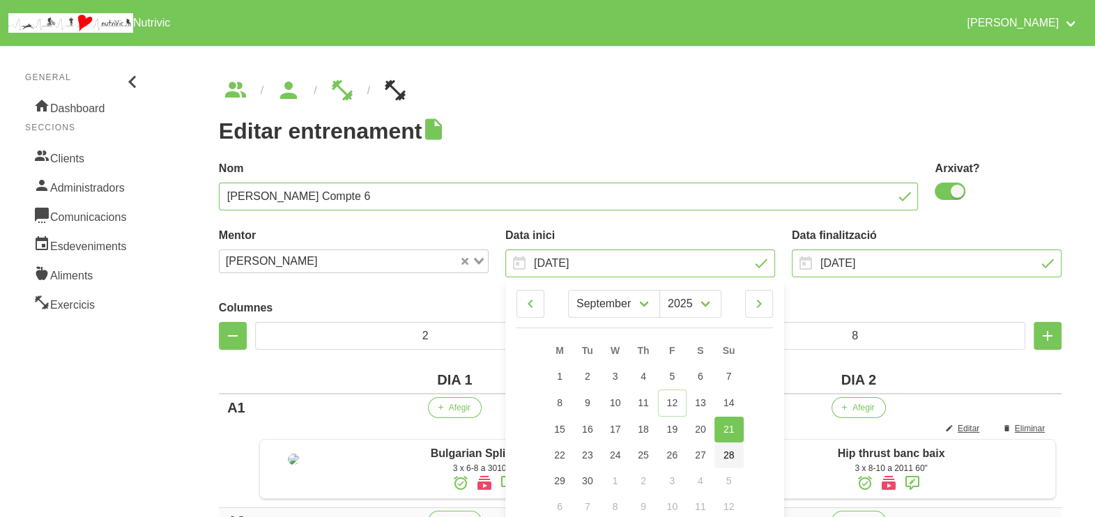
click at [729, 450] on span "28" at bounding box center [728, 455] width 11 height 11
type input "[DATE]"
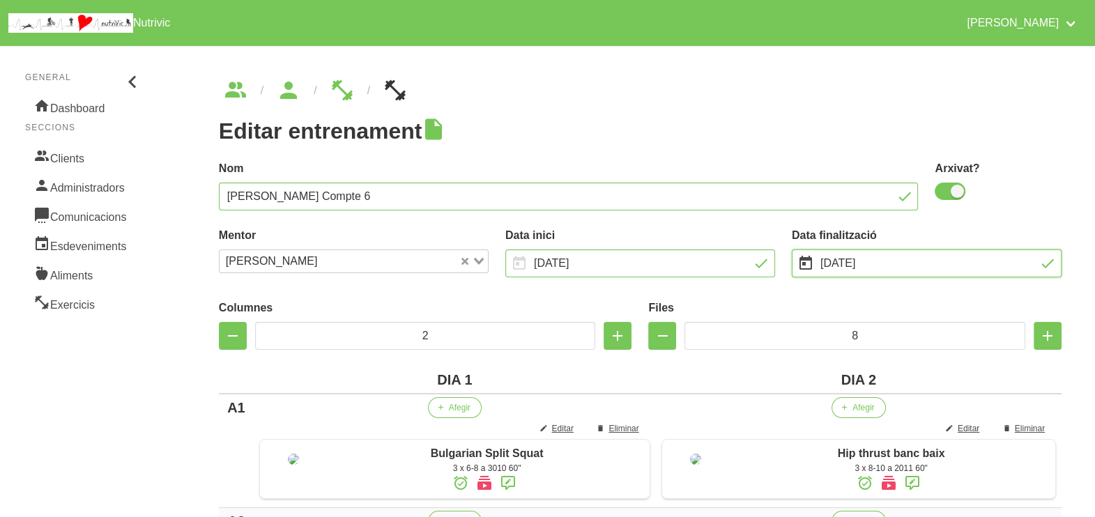
click at [850, 261] on input "[DATE]" at bounding box center [927, 263] width 270 height 28
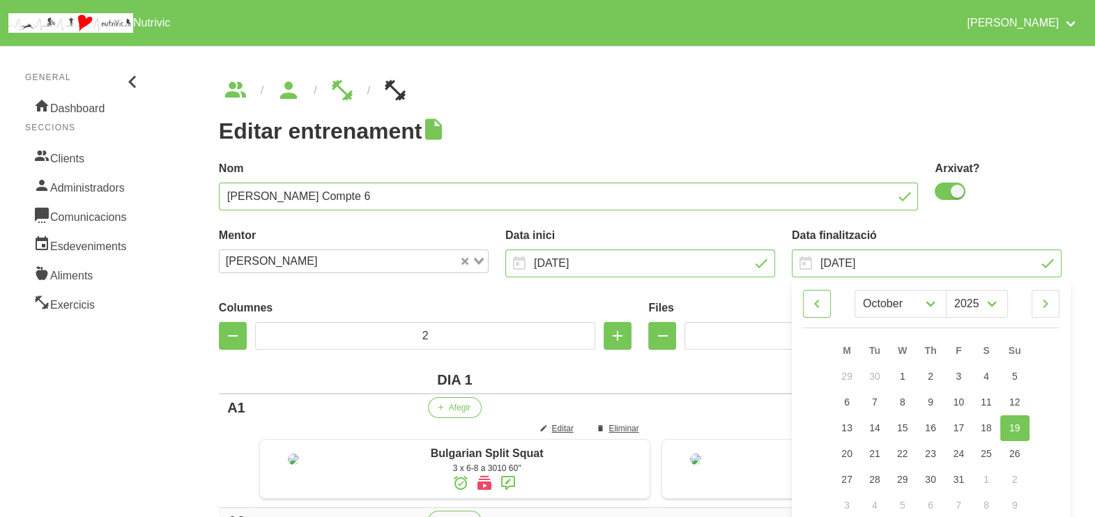
click at [819, 306] on icon at bounding box center [816, 303] width 17 height 25
click at [1052, 300] on icon at bounding box center [1045, 303] width 17 height 25
click at [1049, 307] on icon at bounding box center [1045, 303] width 17 height 25
select select "10"
click at [1015, 403] on span "9" at bounding box center [1015, 402] width 6 height 11
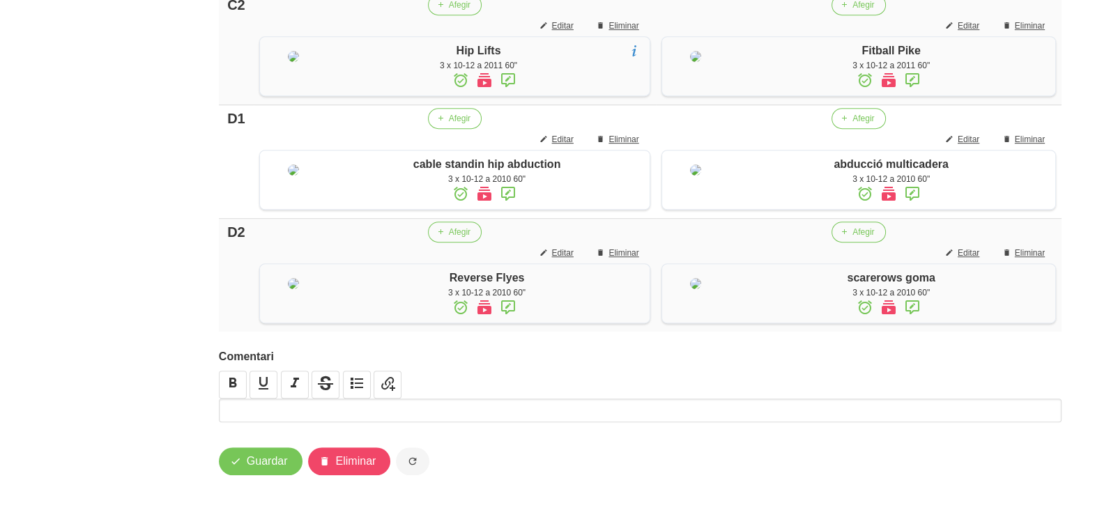
scroll to position [1256, 0]
click at [271, 459] on span "Guardar" at bounding box center [267, 461] width 41 height 17
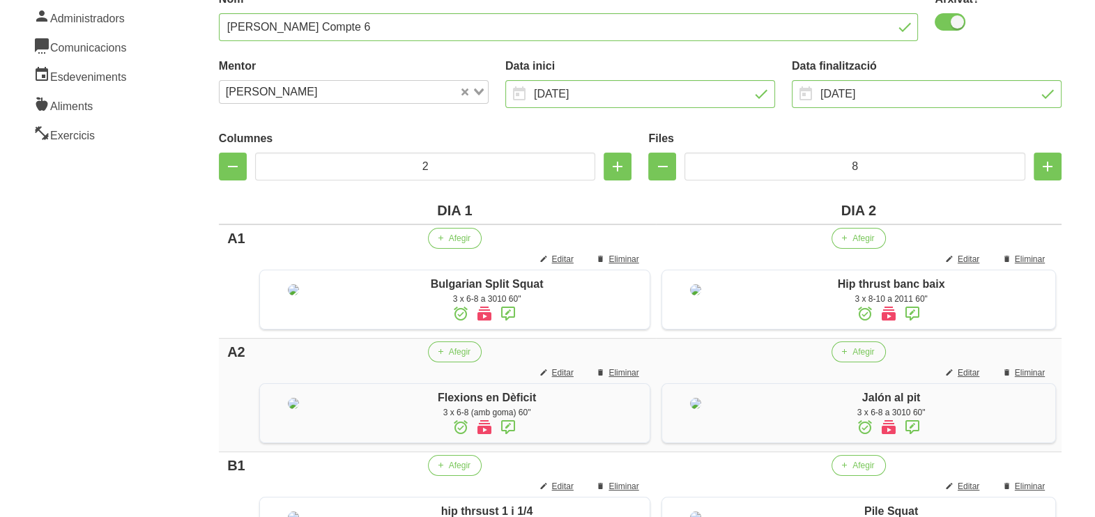
scroll to position [0, 0]
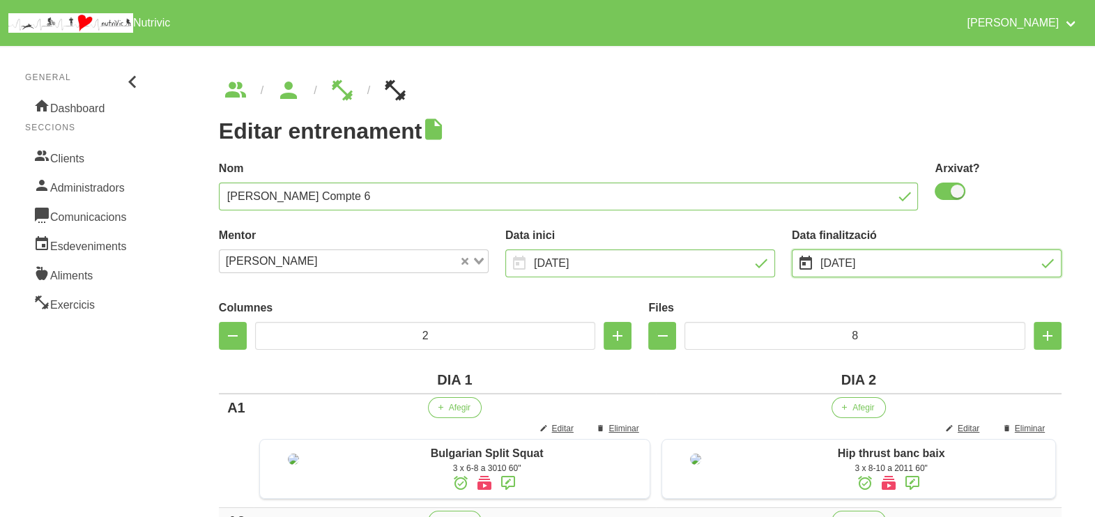
click at [836, 267] on input "[DATE]" at bounding box center [927, 263] width 270 height 28
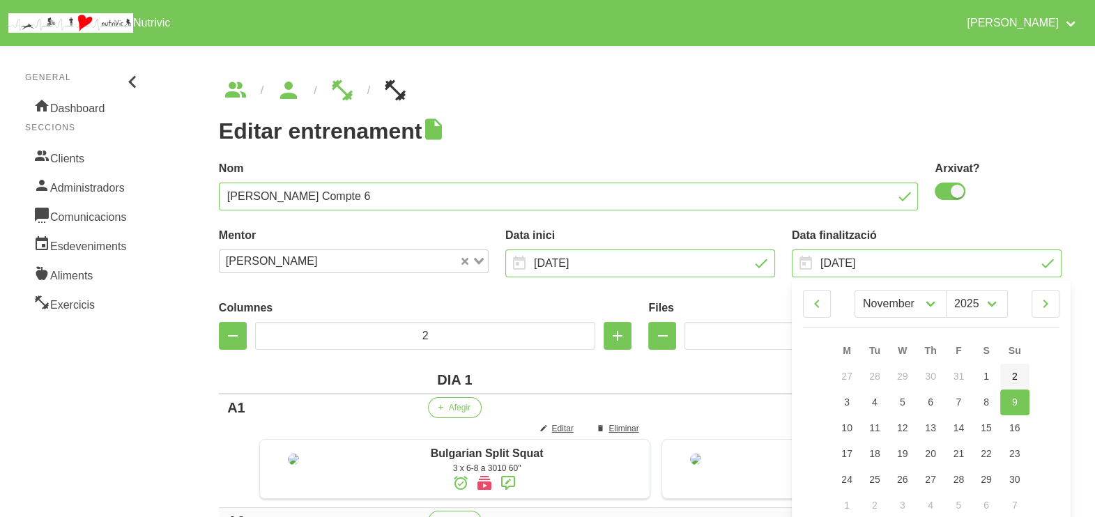
click at [1014, 374] on span "2" at bounding box center [1015, 376] width 6 height 11
type input "[DATE]"
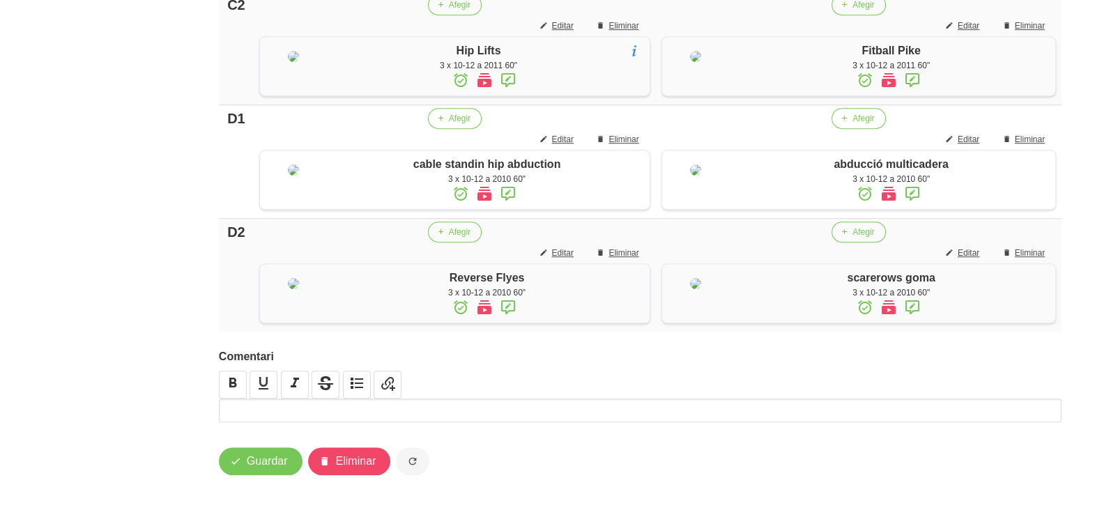
scroll to position [1256, 0]
click at [266, 456] on span "Guardar" at bounding box center [267, 461] width 41 height 17
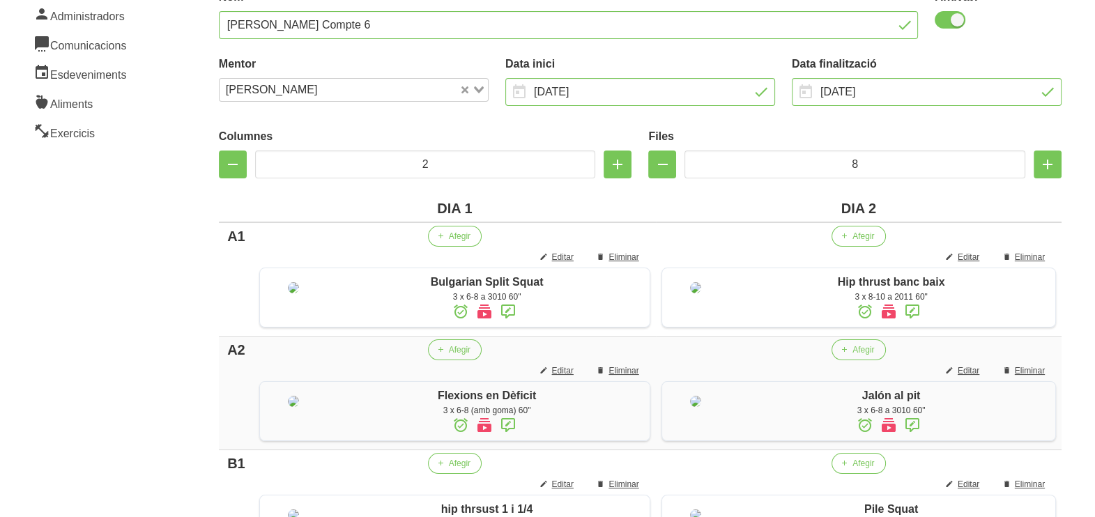
scroll to position [0, 0]
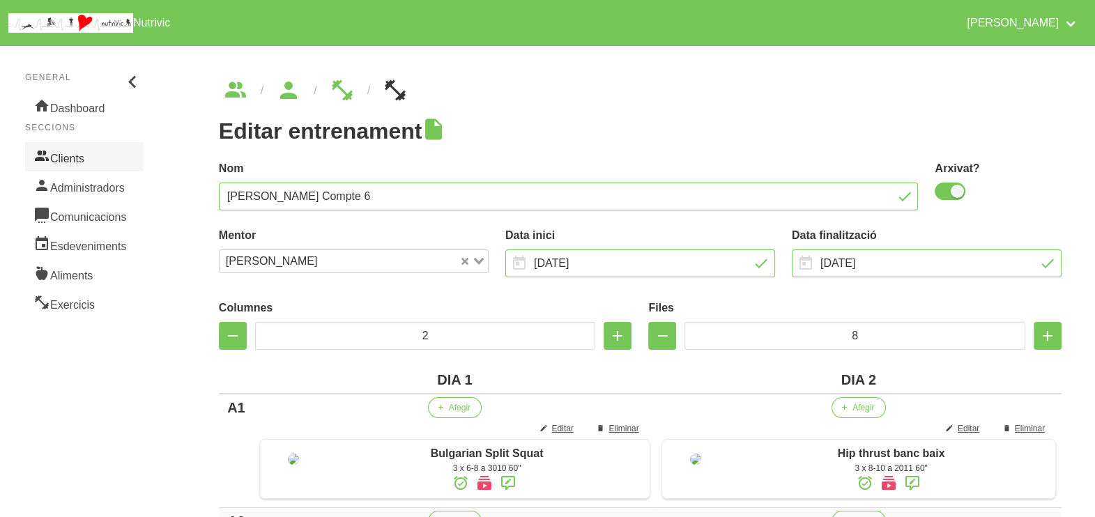
click at [89, 153] on link "Clients" at bounding box center [84, 156] width 118 height 29
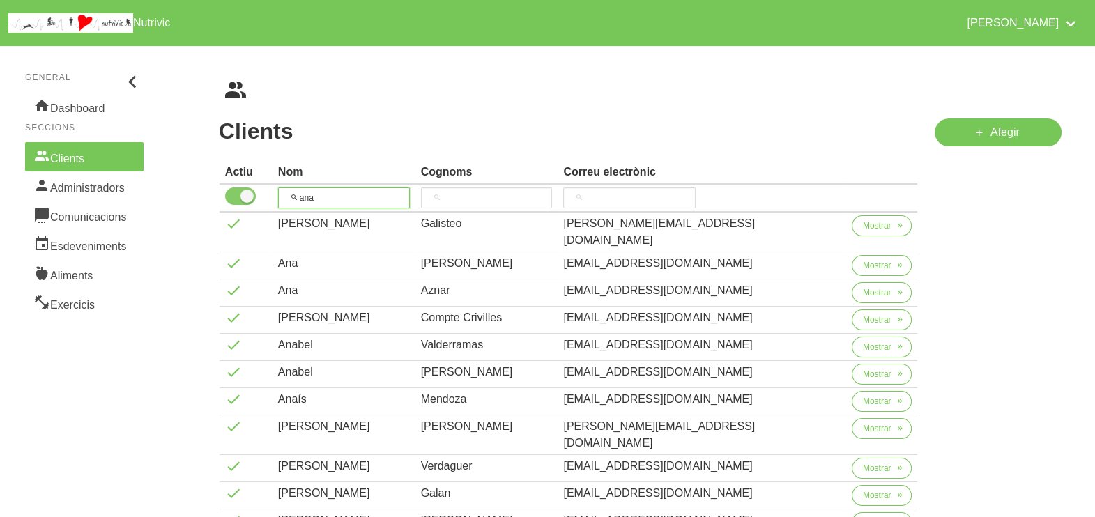
click at [258, 190] on tr "ana" at bounding box center [569, 199] width 698 height 28
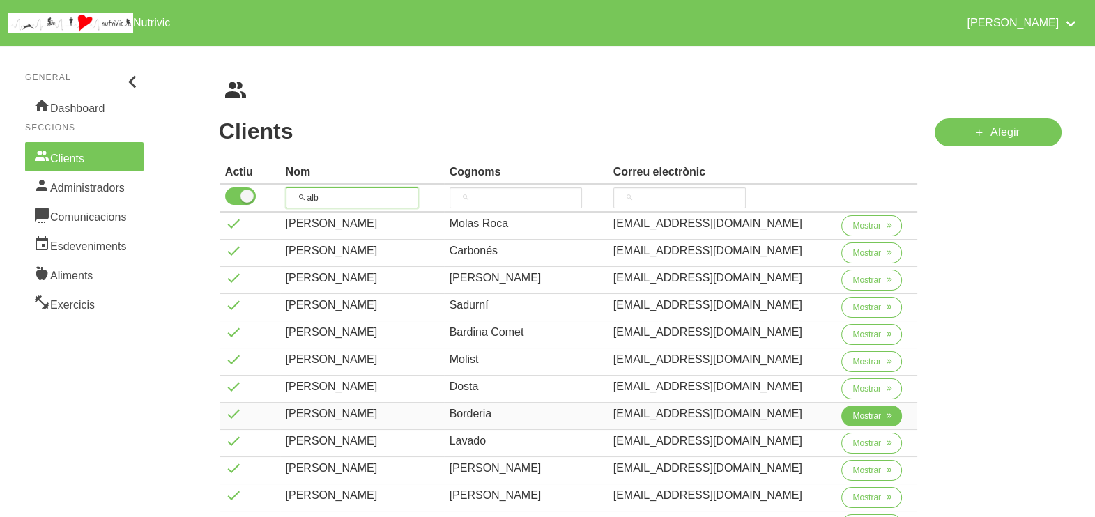
type input "alb"
click at [853, 415] on span "Mostrar" at bounding box center [866, 416] width 29 height 13
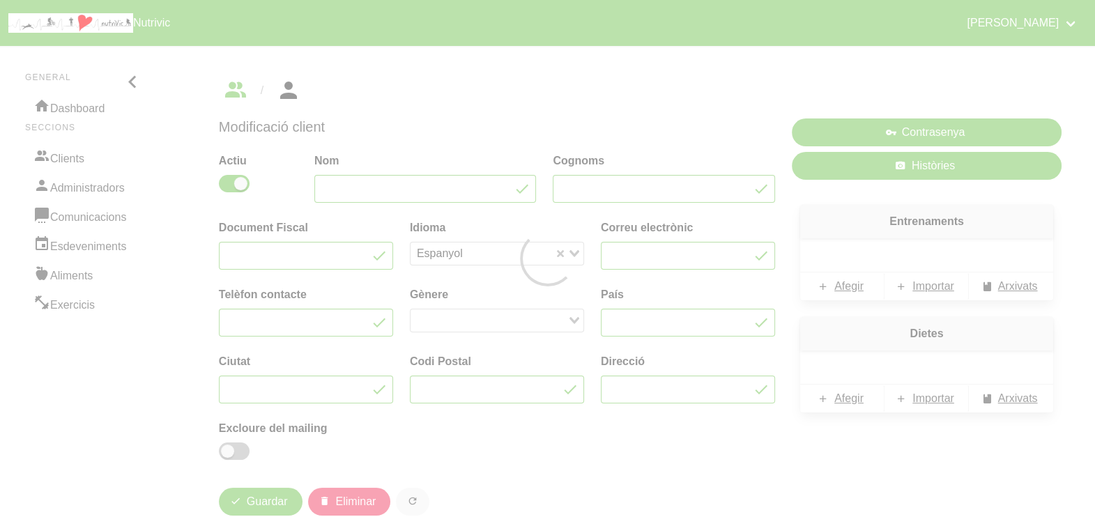
type input "[PERSON_NAME]"
type input "Borderia"
type input "[EMAIL_ADDRESS][DOMAIN_NAME]"
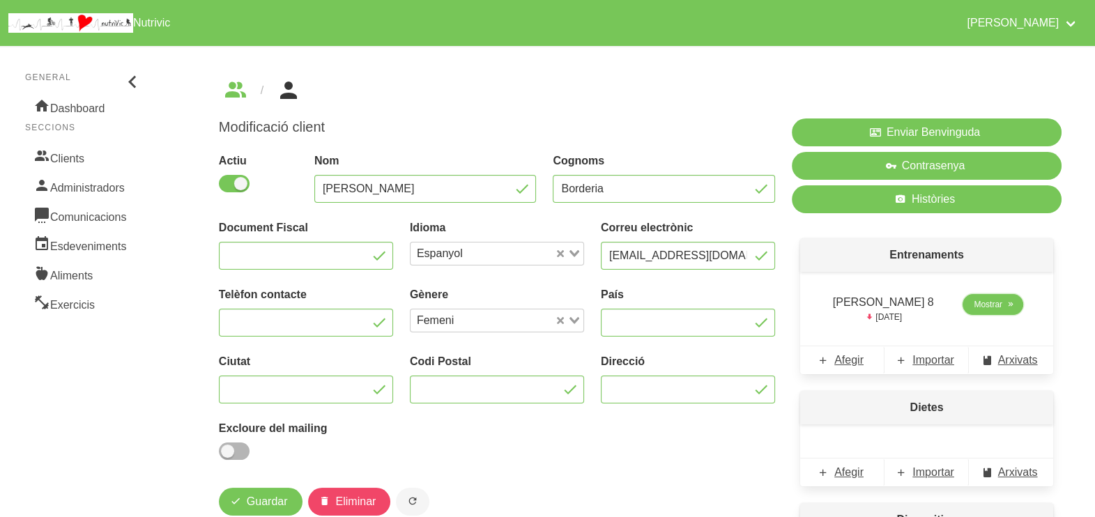
click at [980, 305] on span "Mostrar" at bounding box center [988, 304] width 29 height 13
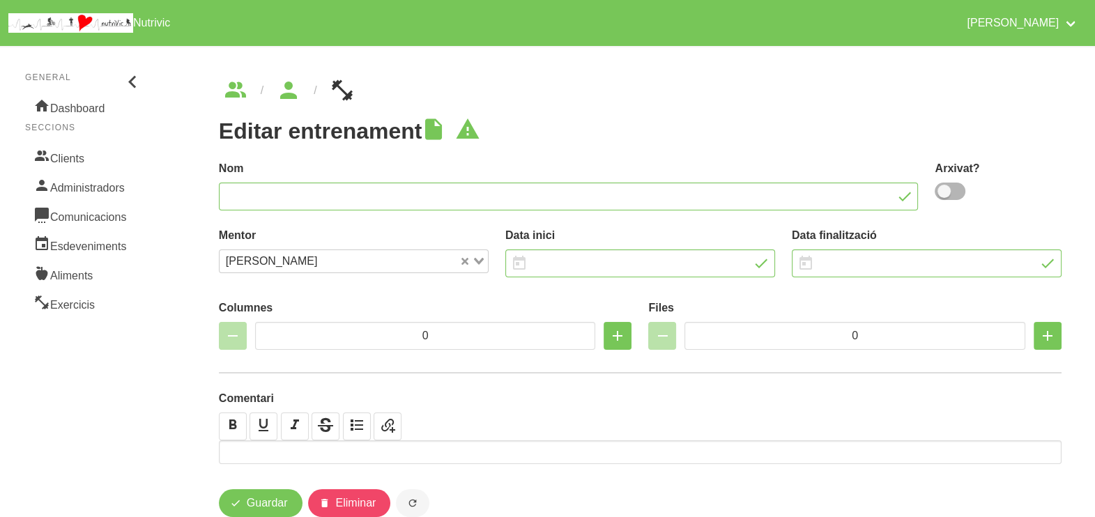
type input "[PERSON_NAME] 8"
type input "[DATE]"
type input "3"
type input "9"
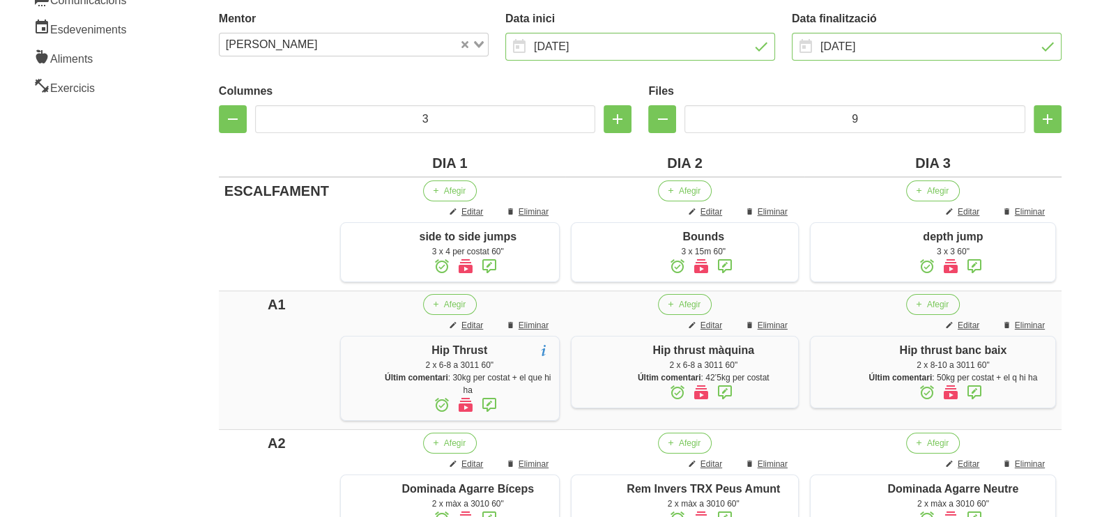
scroll to position [45, 0]
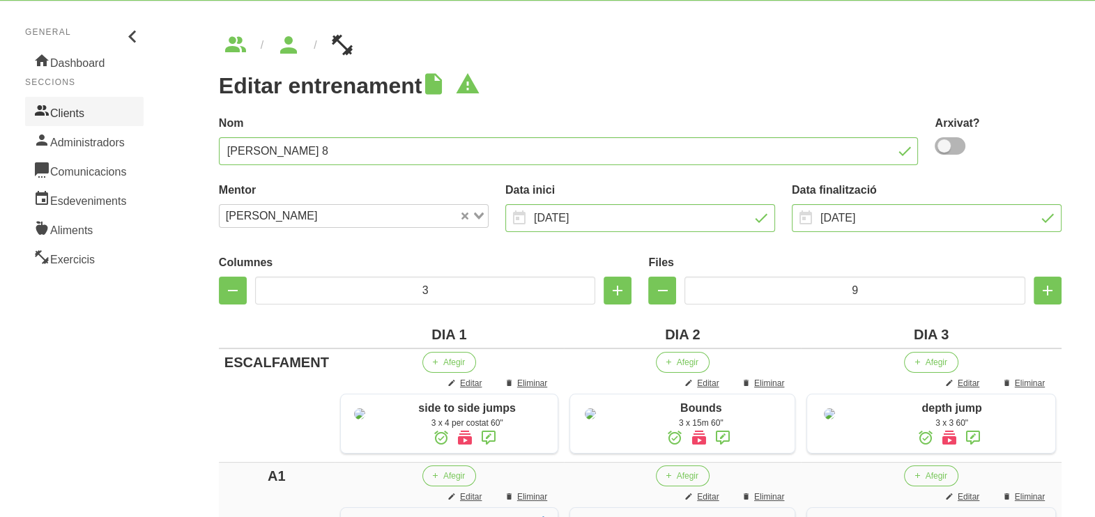
click at [74, 110] on link "Clients" at bounding box center [84, 111] width 118 height 29
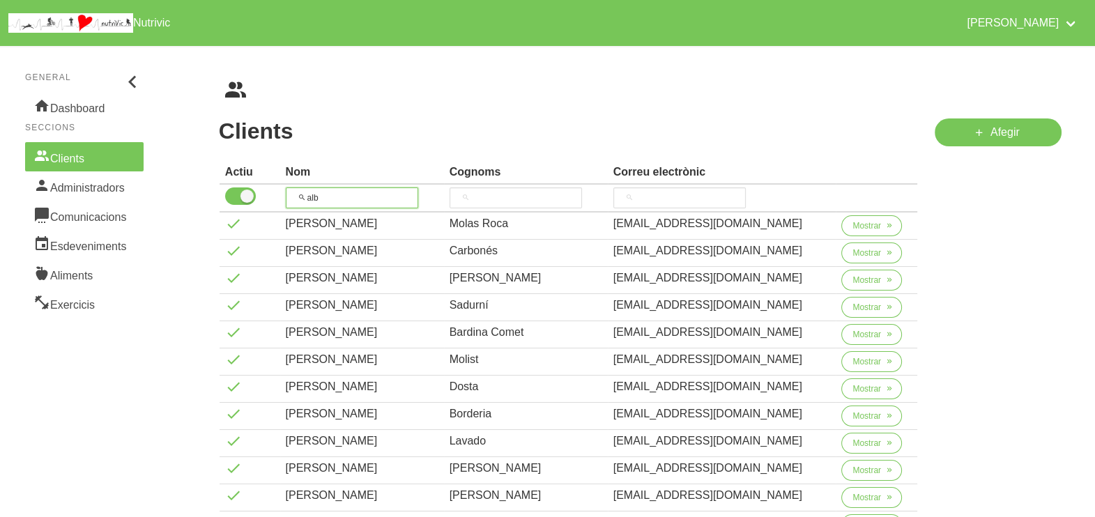
click at [273, 197] on tr "alb" at bounding box center [569, 199] width 698 height 28
type input "marc"
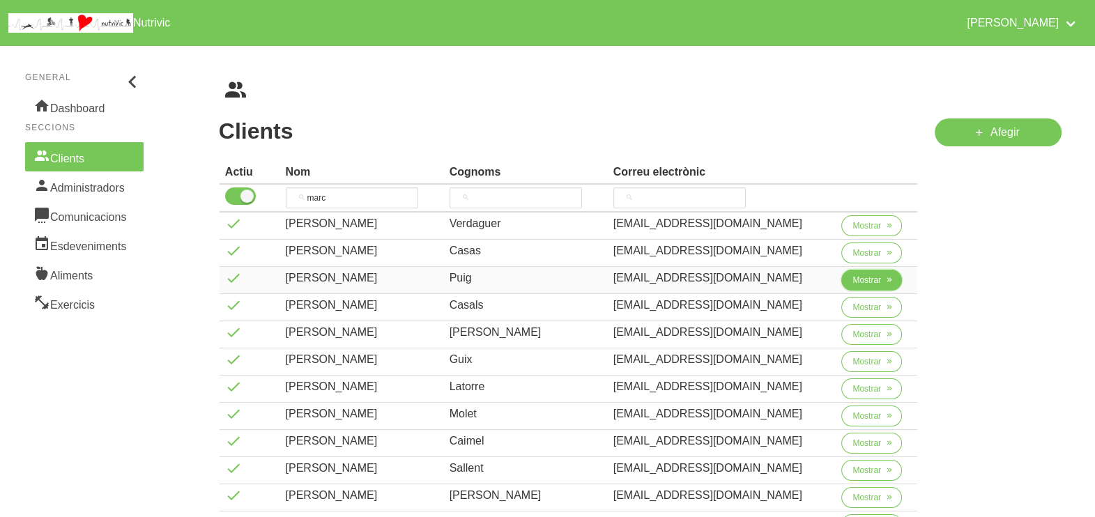
click at [877, 285] on span "Mostrar" at bounding box center [866, 280] width 29 height 13
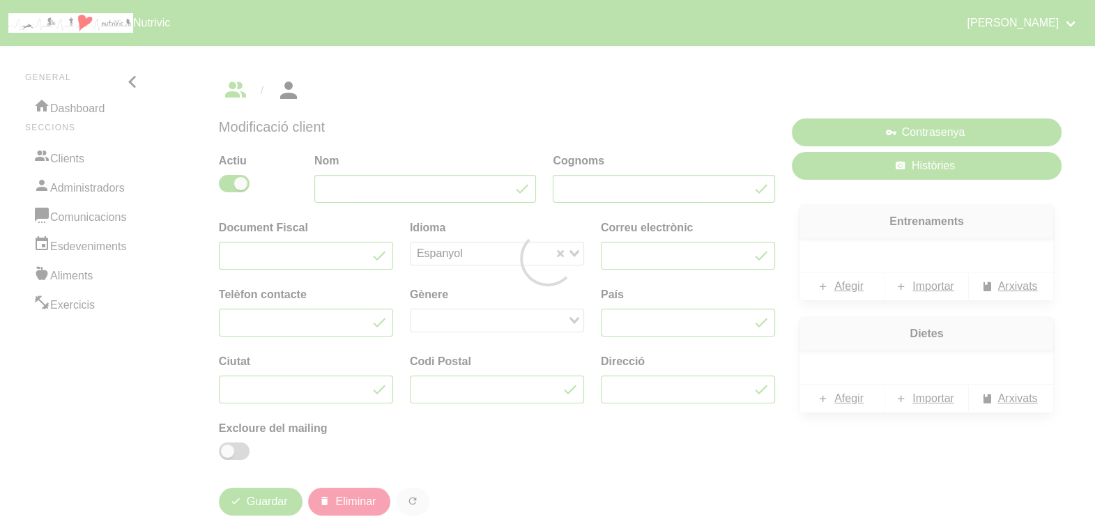
type input "[PERSON_NAME]"
type input "Puig"
type input "[EMAIL_ADDRESS][DOMAIN_NAME]"
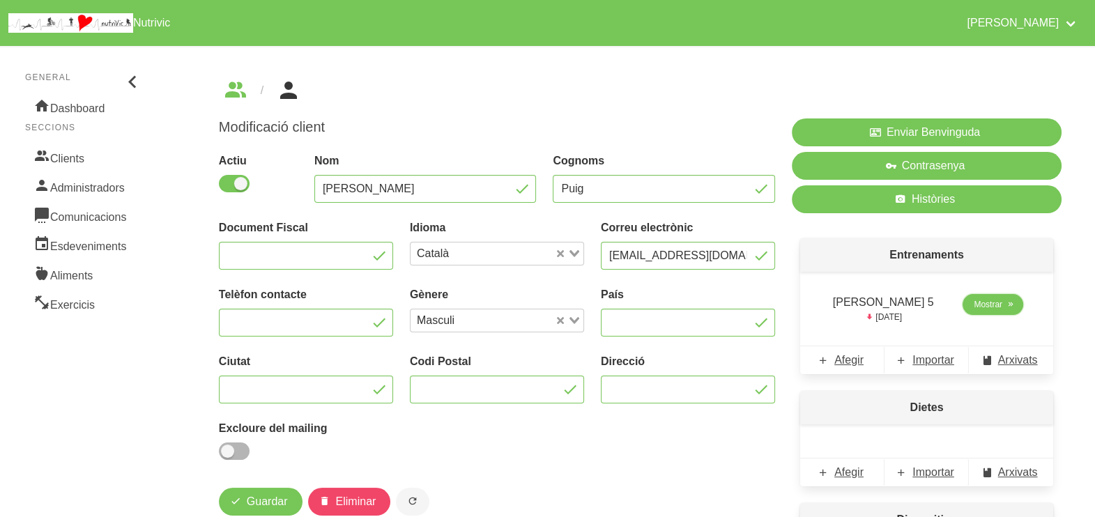
click at [986, 310] on span "Mostrar" at bounding box center [988, 304] width 29 height 13
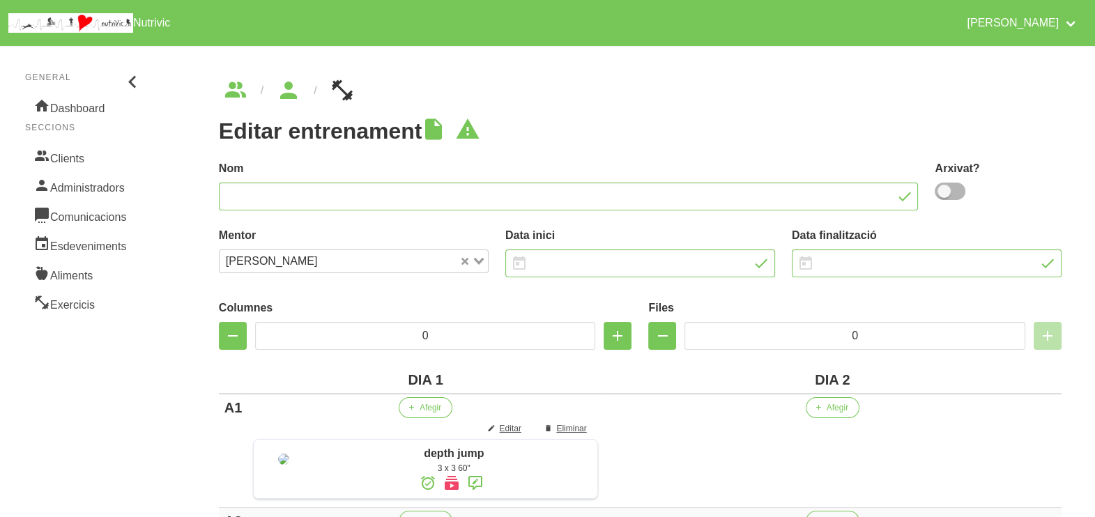
type input "[PERSON_NAME] 5"
type input "[DATE]"
type input "2"
type input "10"
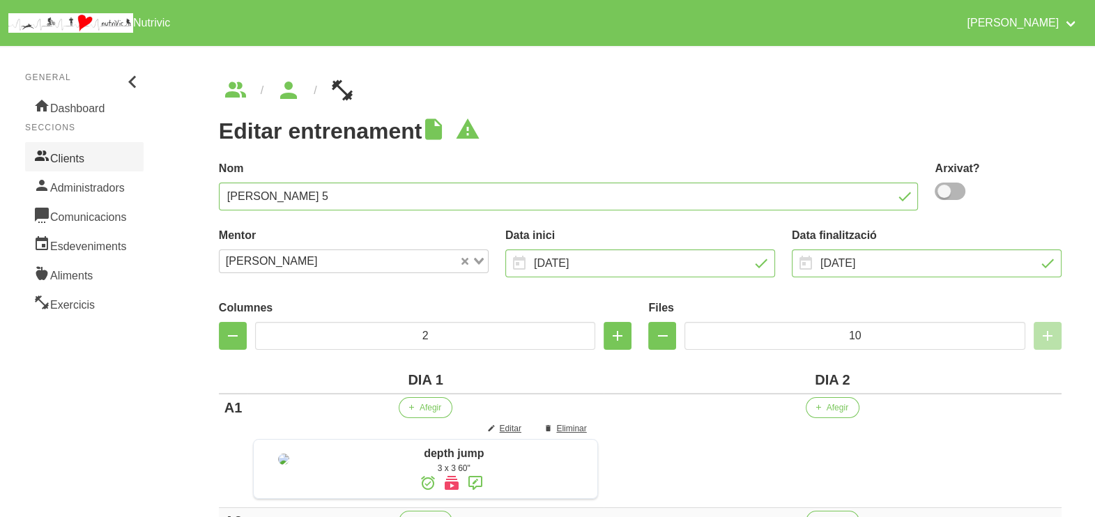
click at [84, 156] on link "Clients" at bounding box center [84, 156] width 118 height 29
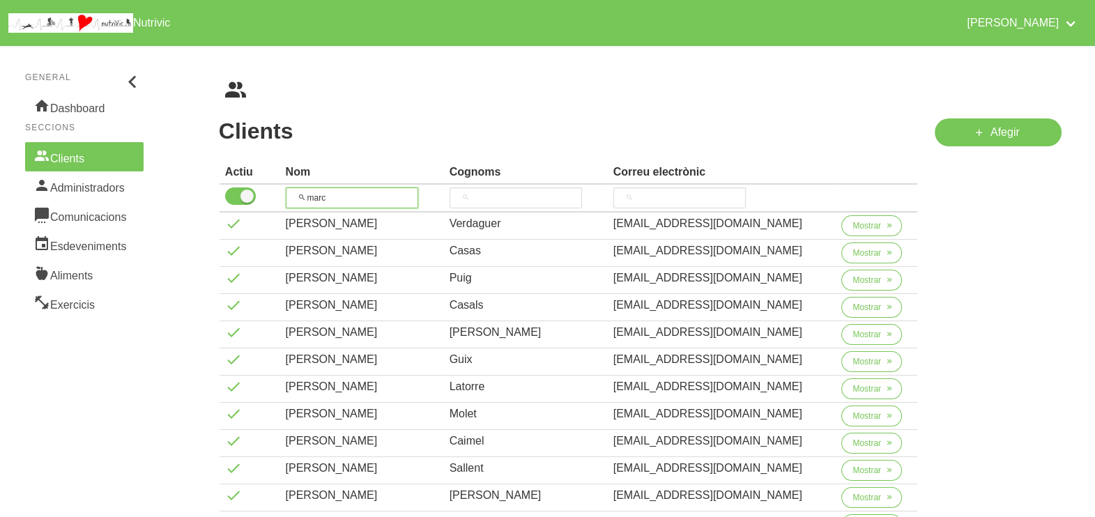
drag, startPoint x: 295, startPoint y: 194, endPoint x: 310, endPoint y: 174, distance: 25.0
click at [282, 190] on th "marc" at bounding box center [362, 199] width 164 height 28
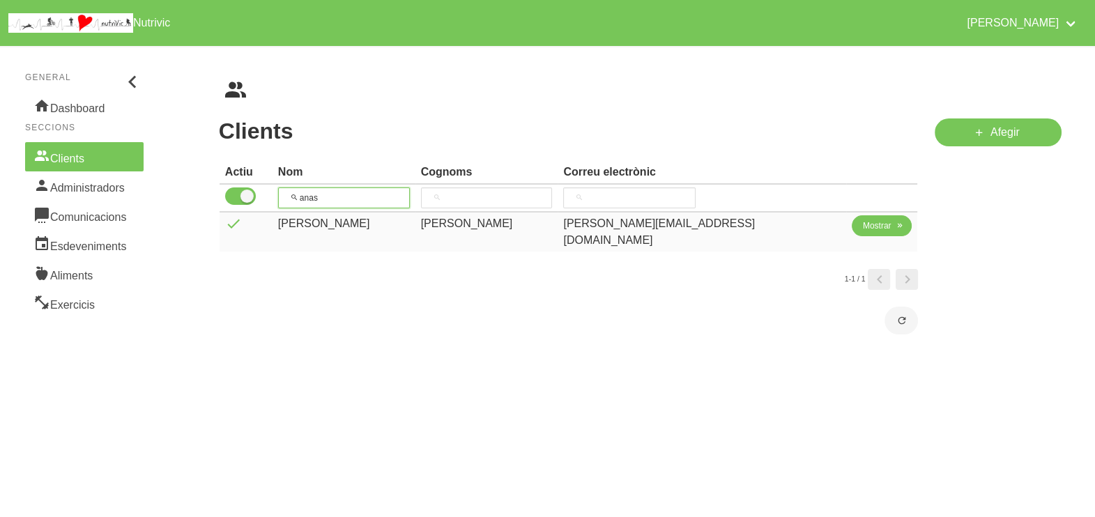
type input "anas"
click at [863, 231] on span "Mostrar" at bounding box center [877, 226] width 29 height 13
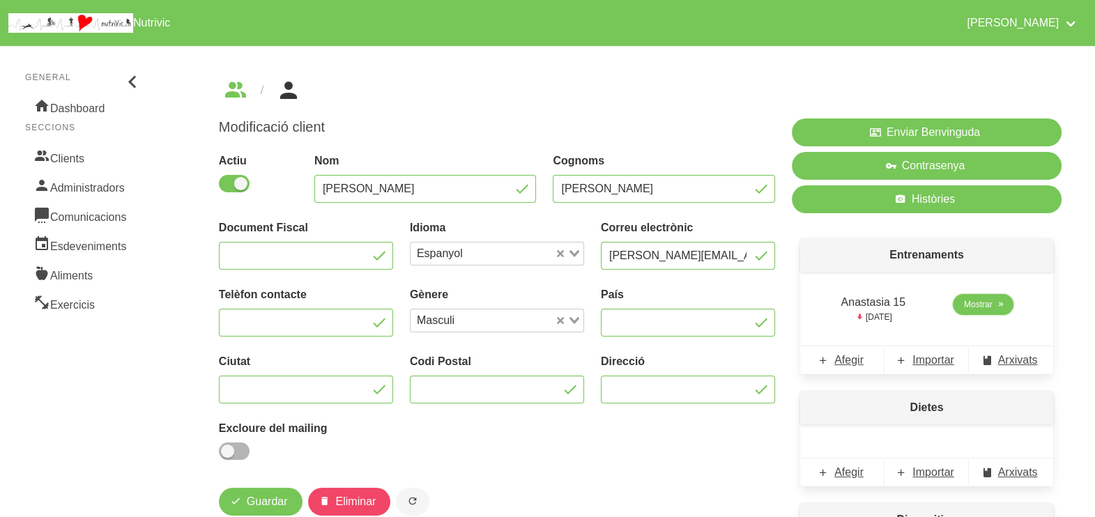
click at [975, 304] on span "Mostrar" at bounding box center [978, 304] width 29 height 13
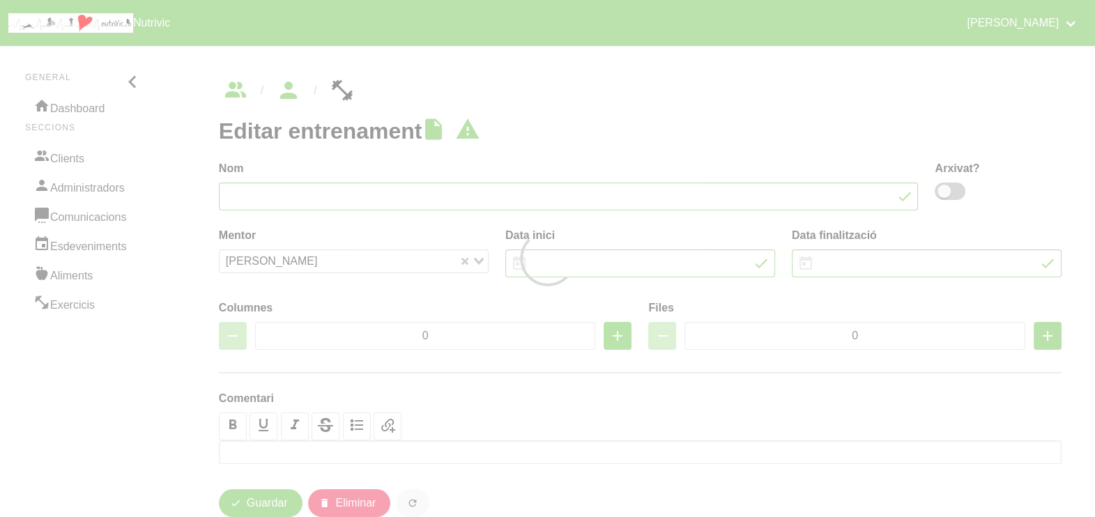
type input "Anastasia 15"
type input "[DATE]"
type input "4"
type input "10"
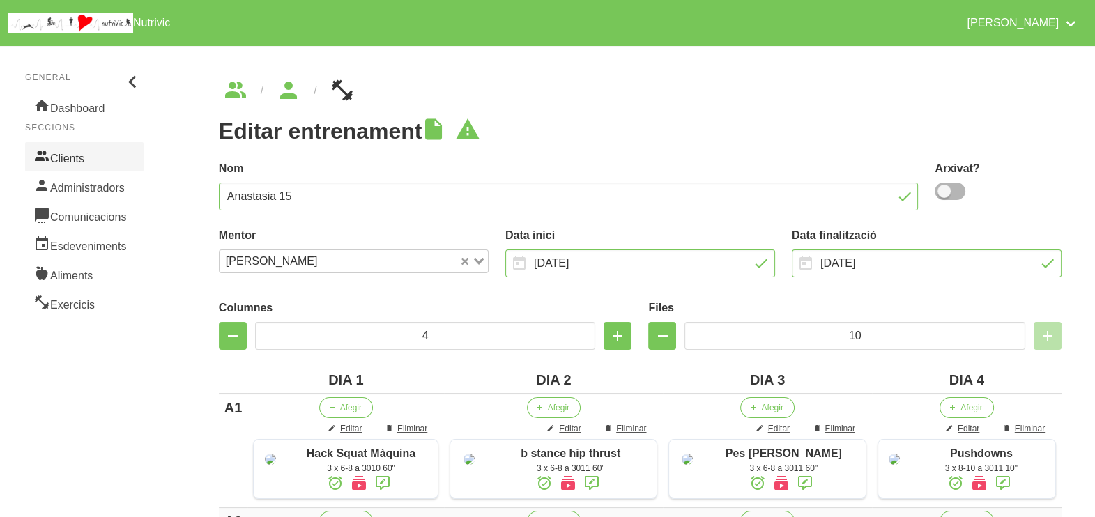
click at [66, 155] on link "Clients" at bounding box center [84, 156] width 118 height 29
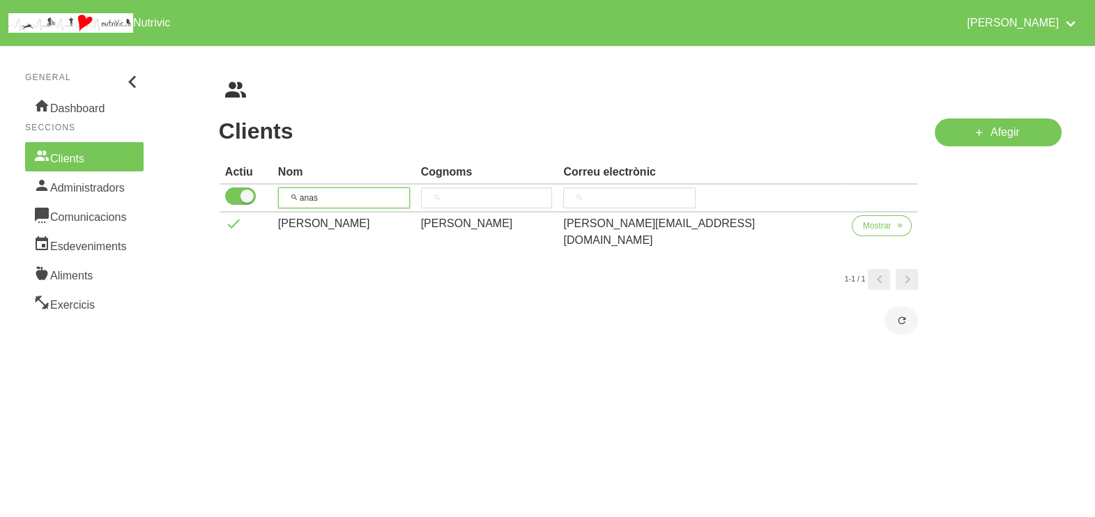
drag, startPoint x: 362, startPoint y: 192, endPoint x: 270, endPoint y: 188, distance: 91.4
click at [270, 188] on tr "anas" at bounding box center [569, 199] width 698 height 28
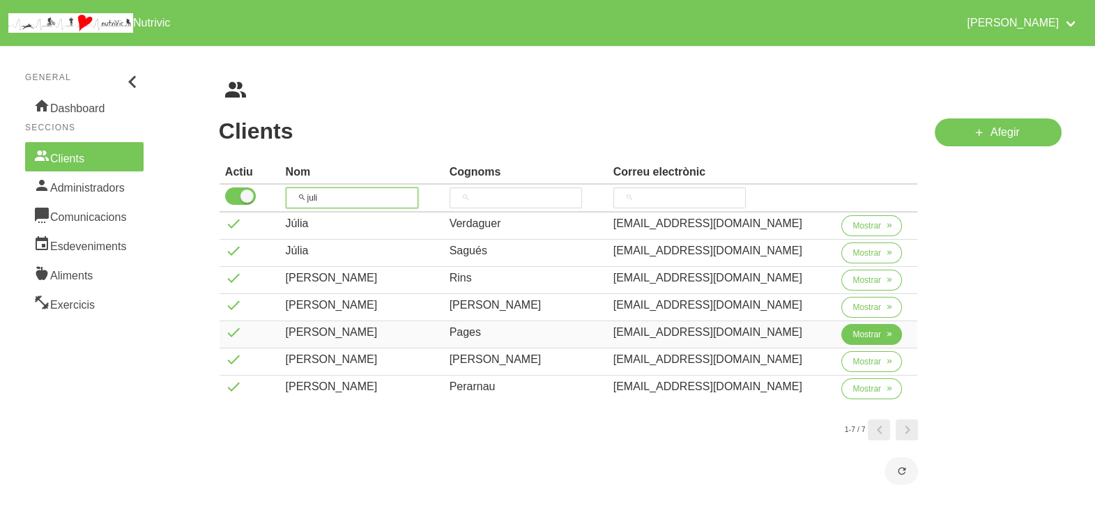
type input "juli"
click at [847, 335] on button "Mostrar" at bounding box center [871, 334] width 61 height 21
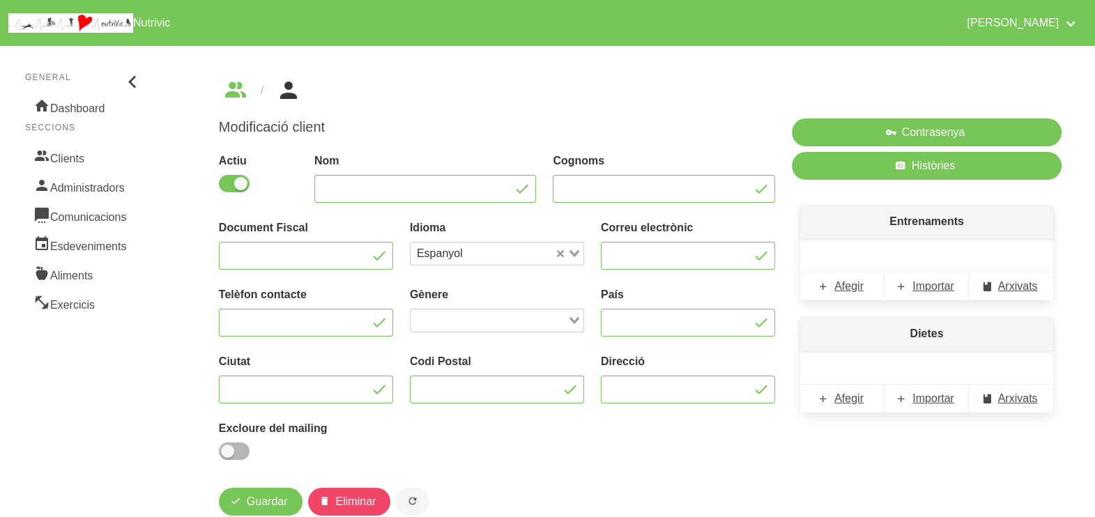
type input "[PERSON_NAME]"
type input "Pages"
type input "[EMAIL_ADDRESS][DOMAIN_NAME]"
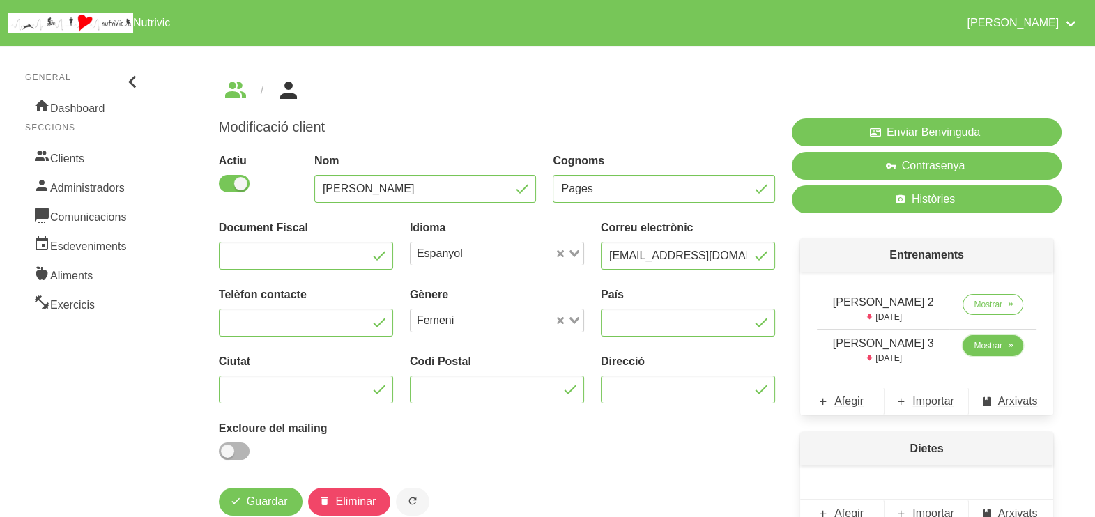
click at [962, 347] on link "Mostrar" at bounding box center [992, 345] width 61 height 21
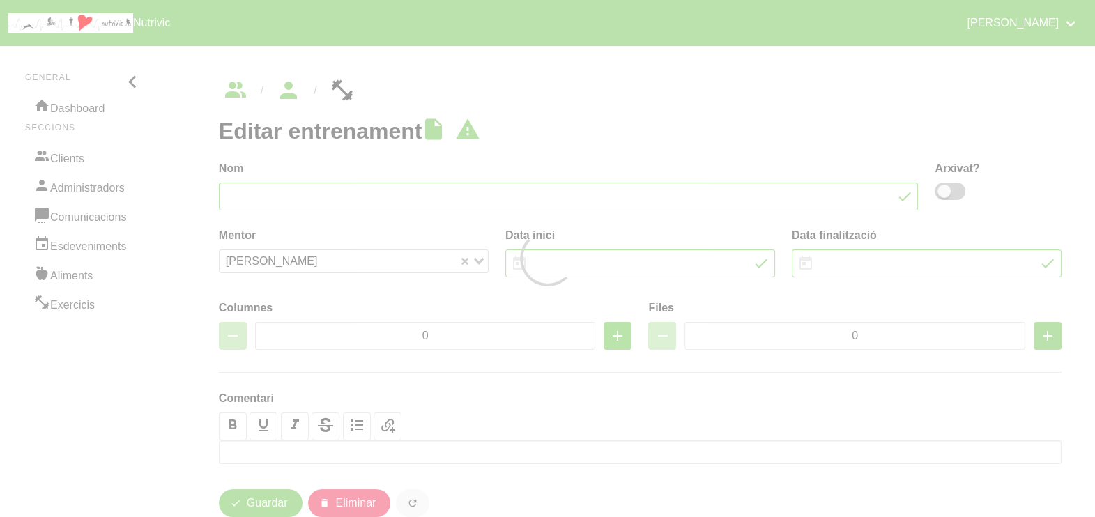
type input "[PERSON_NAME] 3"
type input "[DATE]"
type input "2"
type input "8"
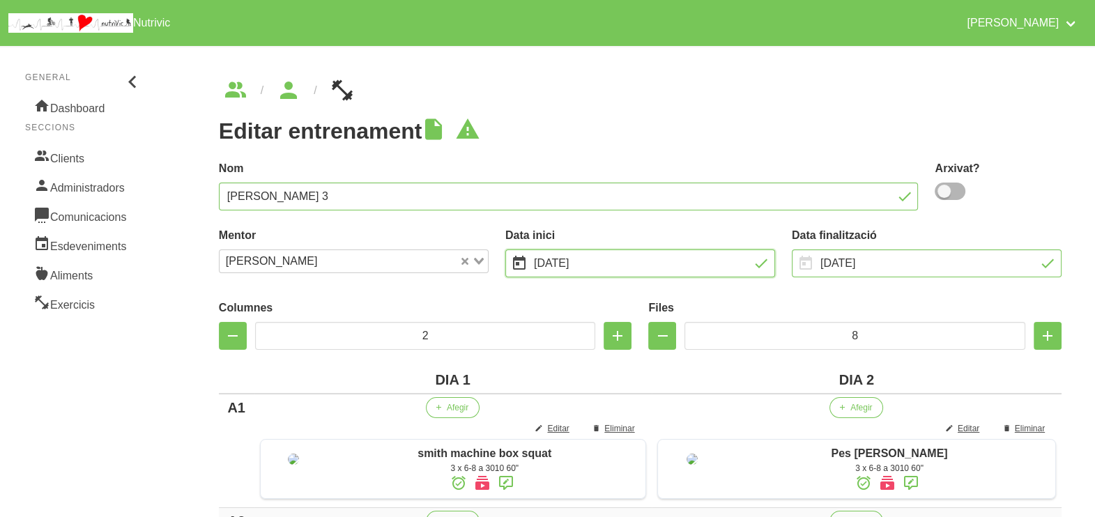
click at [599, 262] on input "[DATE]" at bounding box center [640, 263] width 270 height 28
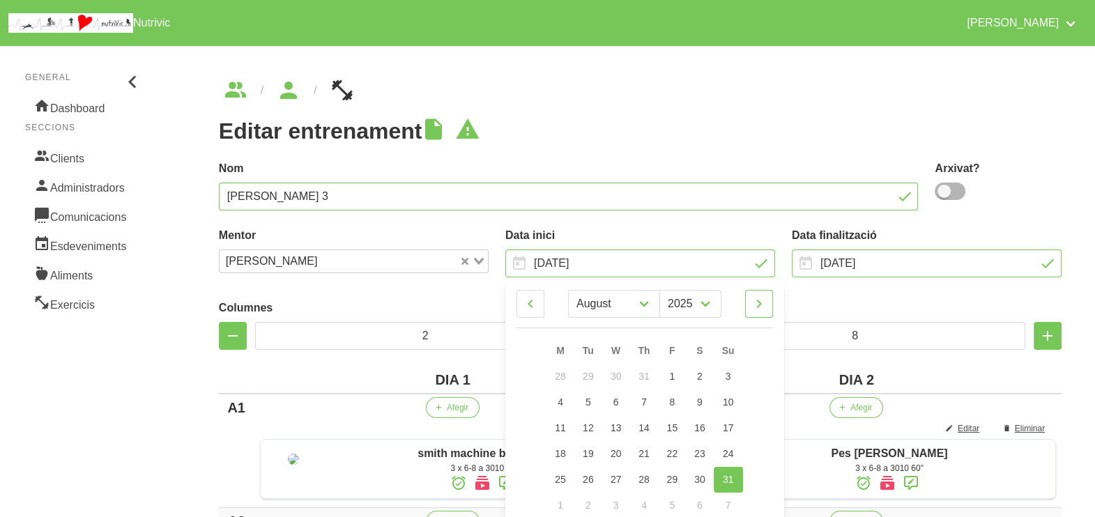
click at [761, 308] on icon at bounding box center [759, 303] width 17 height 25
select select "9"
click at [737, 373] on link "5" at bounding box center [728, 377] width 29 height 26
type input "[DATE]"
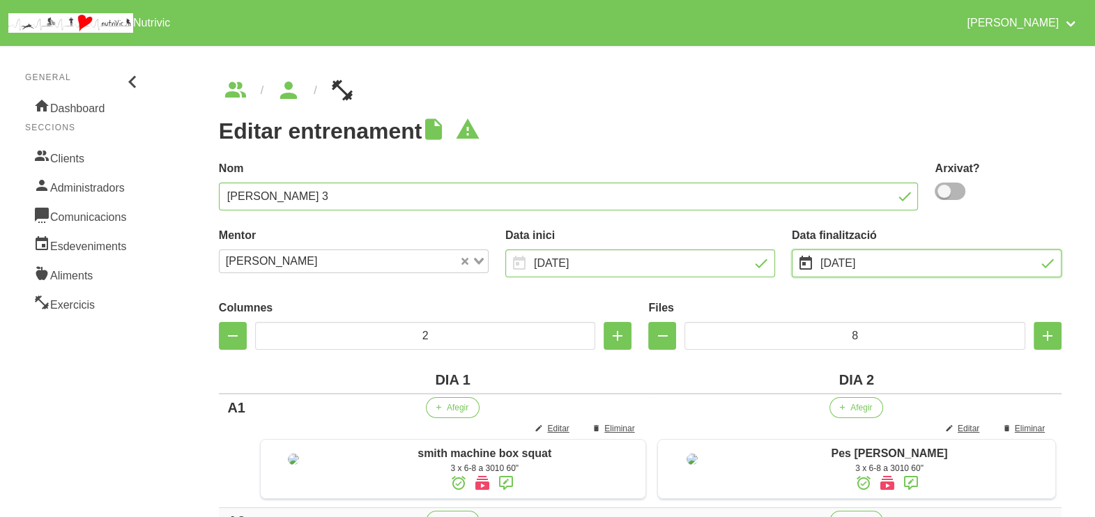
click at [864, 260] on input "[DATE]" at bounding box center [927, 263] width 270 height 28
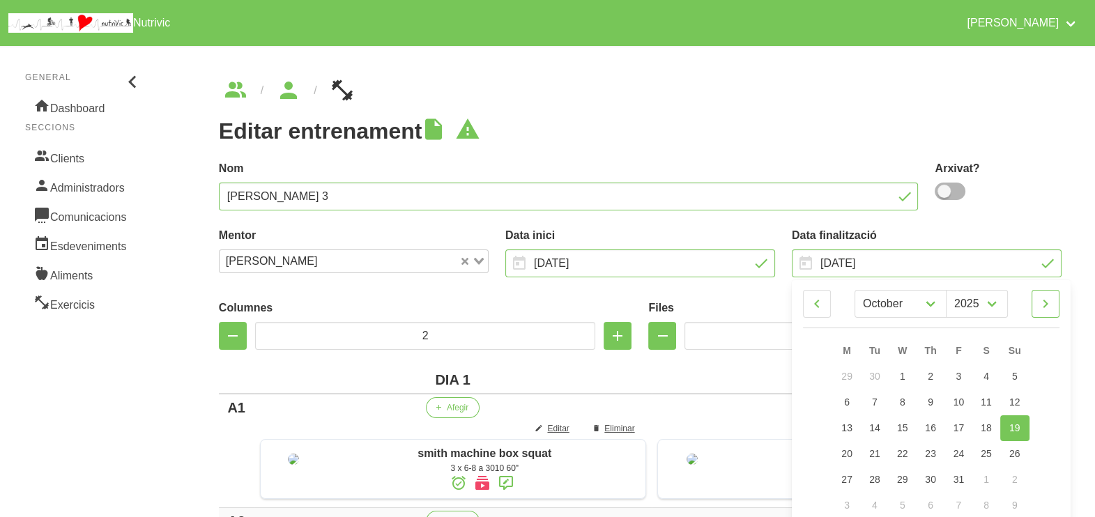
click at [1052, 305] on icon at bounding box center [1045, 303] width 17 height 25
select select "10"
drag, startPoint x: 1019, startPoint y: 422, endPoint x: 983, endPoint y: 352, distance: 78.6
click at [1019, 422] on link "16" at bounding box center [1014, 428] width 29 height 26
type input "[DATE]"
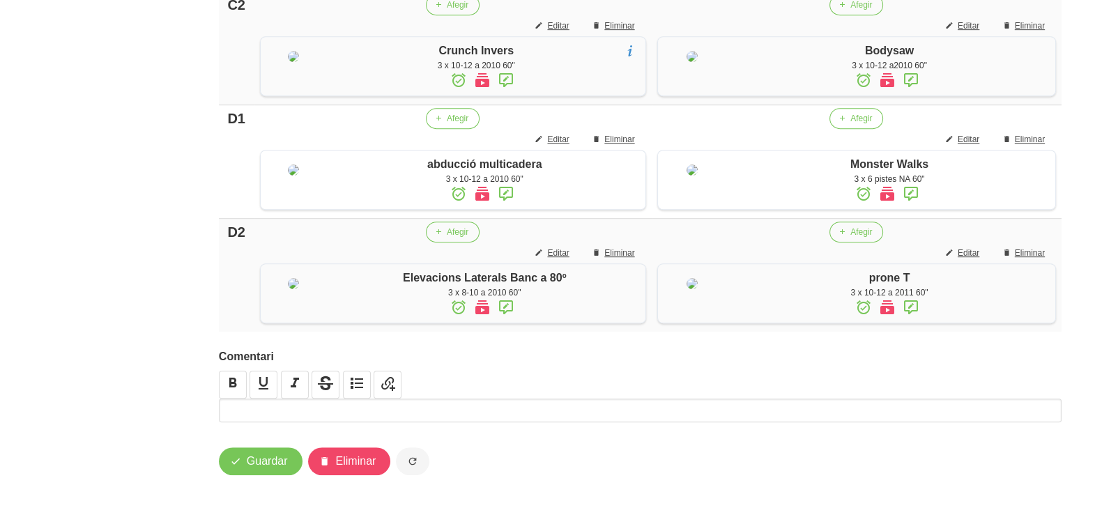
scroll to position [1236, 0]
click at [265, 463] on span "Guardar" at bounding box center [267, 461] width 41 height 17
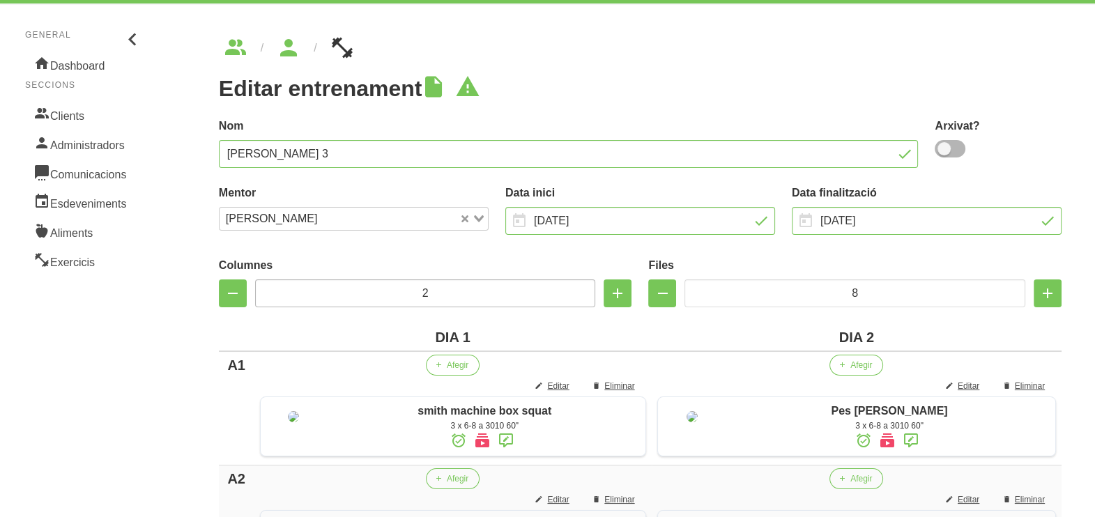
scroll to position [0, 0]
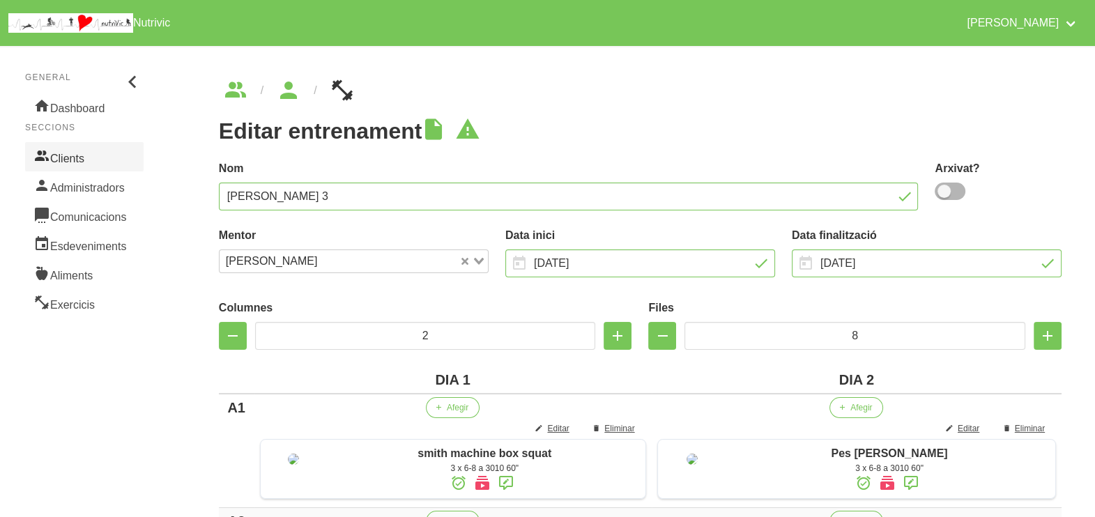
click at [85, 163] on link "Clients" at bounding box center [84, 156] width 118 height 29
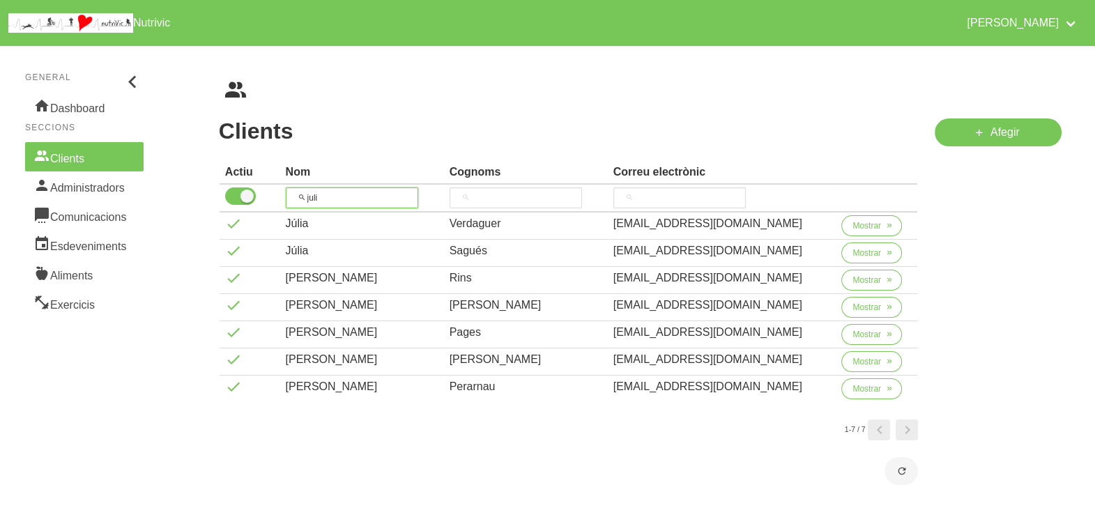
drag, startPoint x: 330, startPoint y: 201, endPoint x: 373, endPoint y: 160, distance: 59.6
click at [300, 198] on input "juli" at bounding box center [352, 197] width 132 height 21
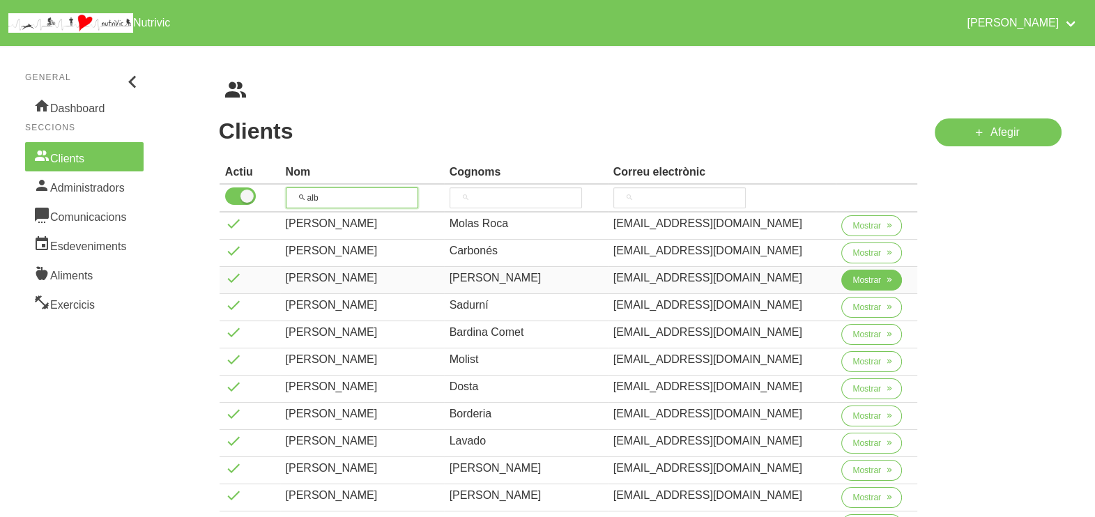
type input "alb"
click at [873, 282] on span "Mostrar" at bounding box center [866, 280] width 29 height 13
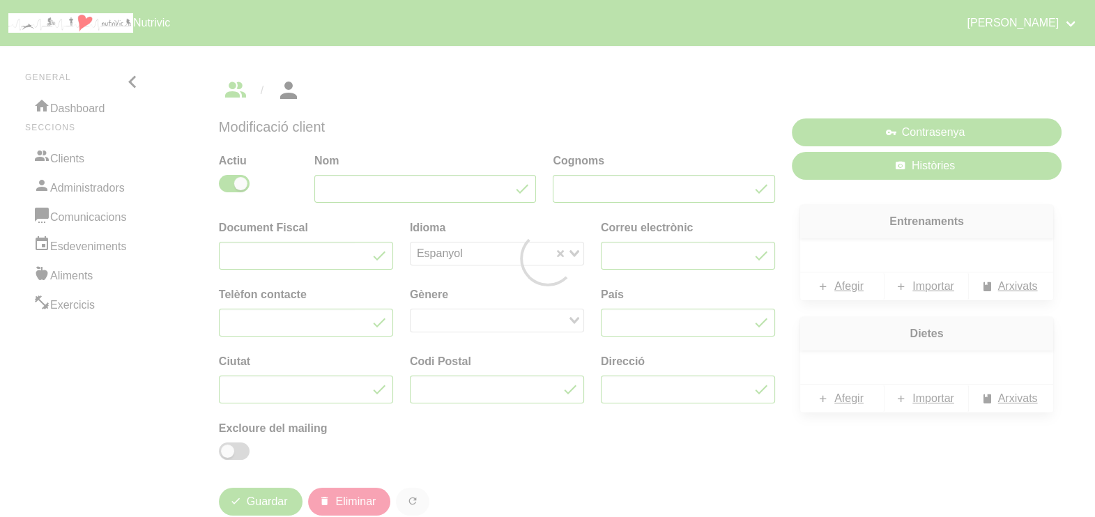
type input "[PERSON_NAME]"
type input "[EMAIL_ADDRESS][DOMAIN_NAME]"
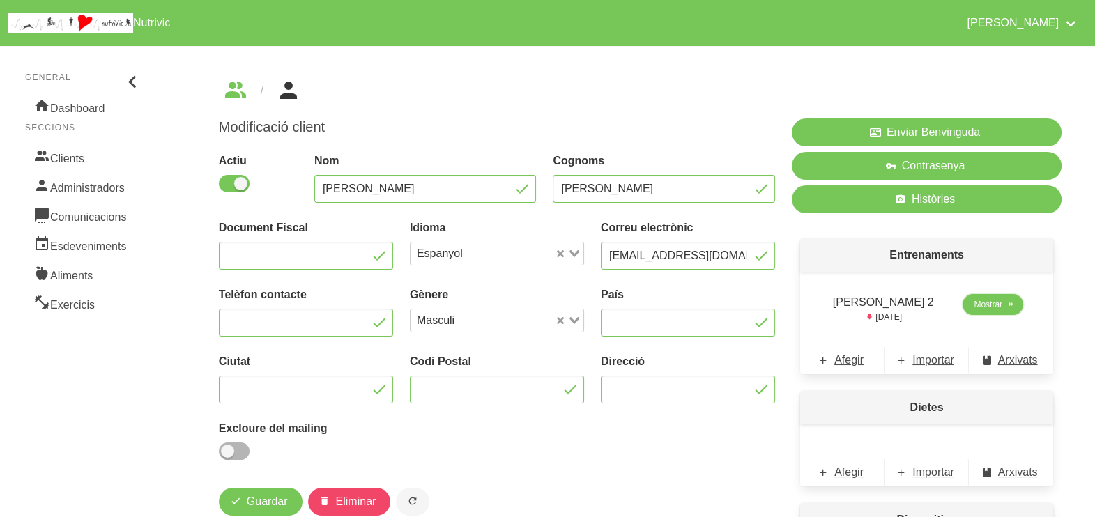
click at [983, 306] on span "Mostrar" at bounding box center [988, 304] width 29 height 13
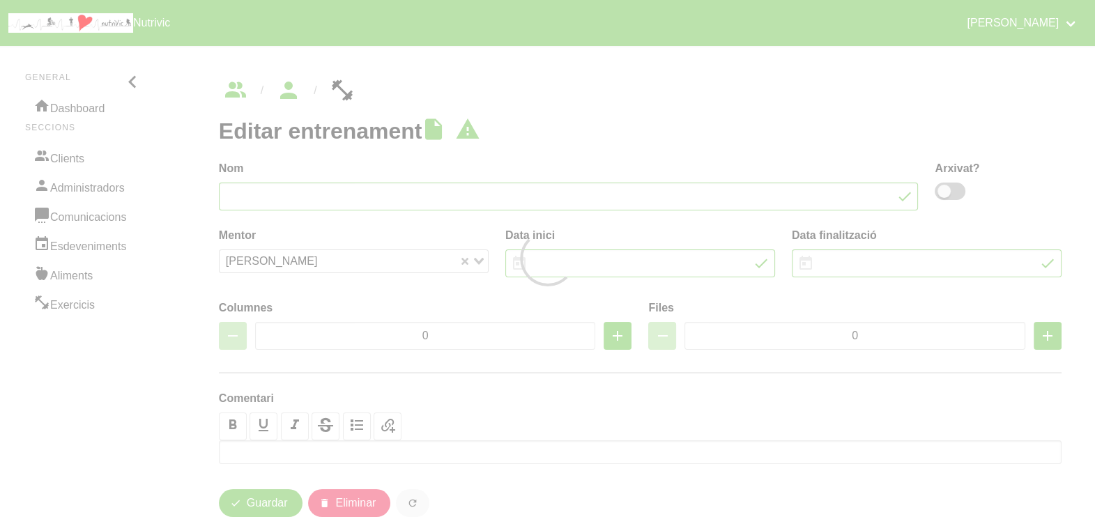
type input "[PERSON_NAME] 2"
type input "[DATE]"
type input "2"
type input "8"
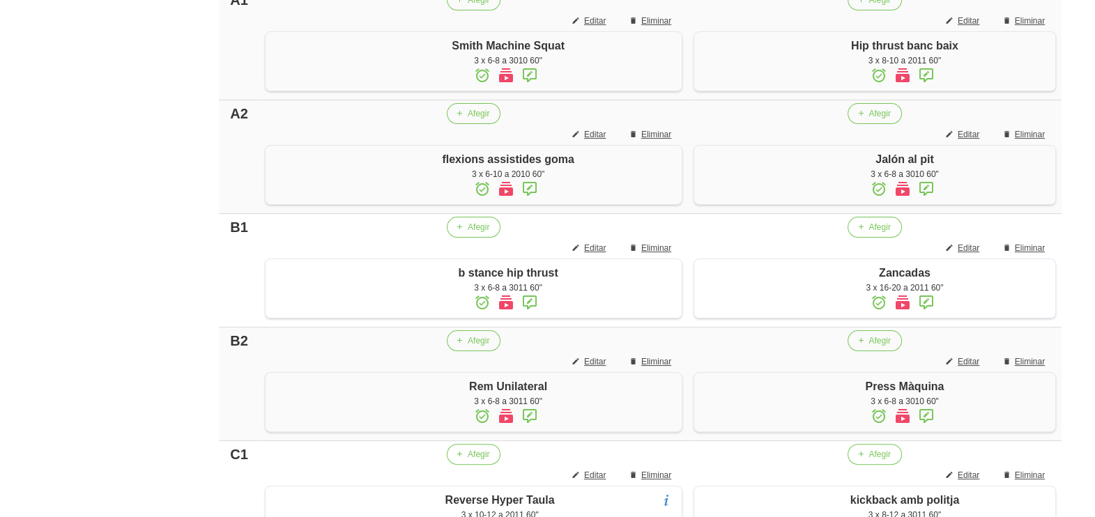
scroll to position [436, 0]
